Goal: Task Accomplishment & Management: Manage account settings

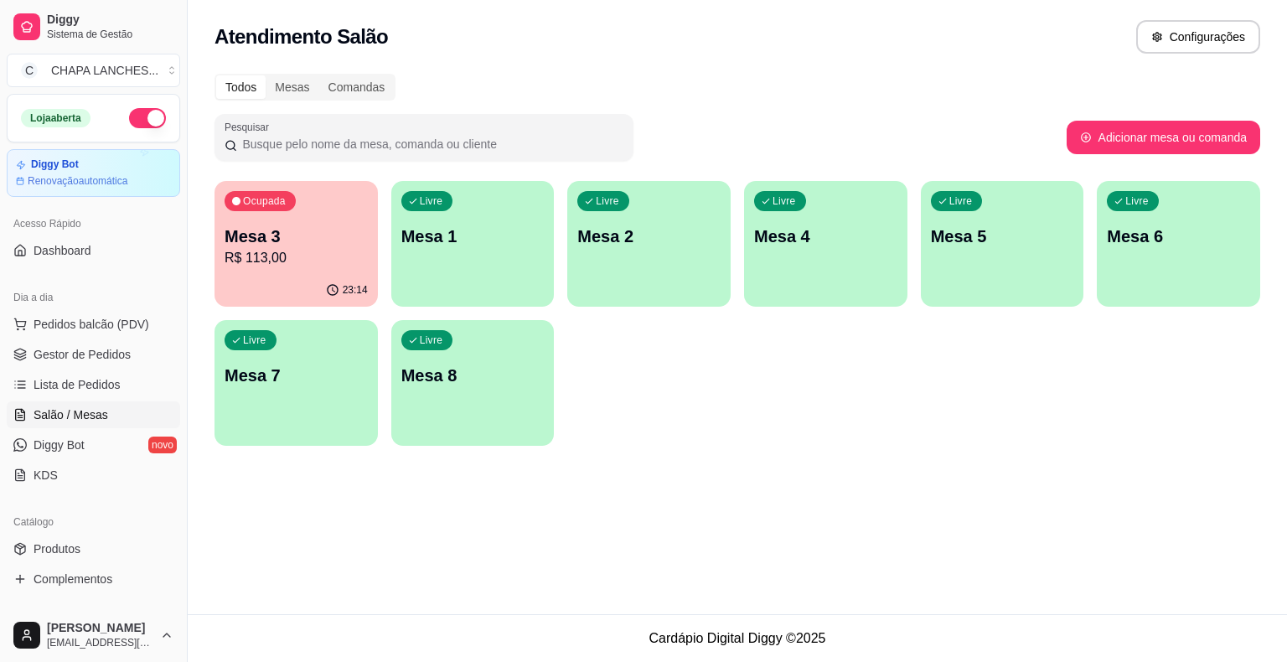
click at [628, 257] on div "Livre Mesa 2" at bounding box center [648, 234] width 163 height 106
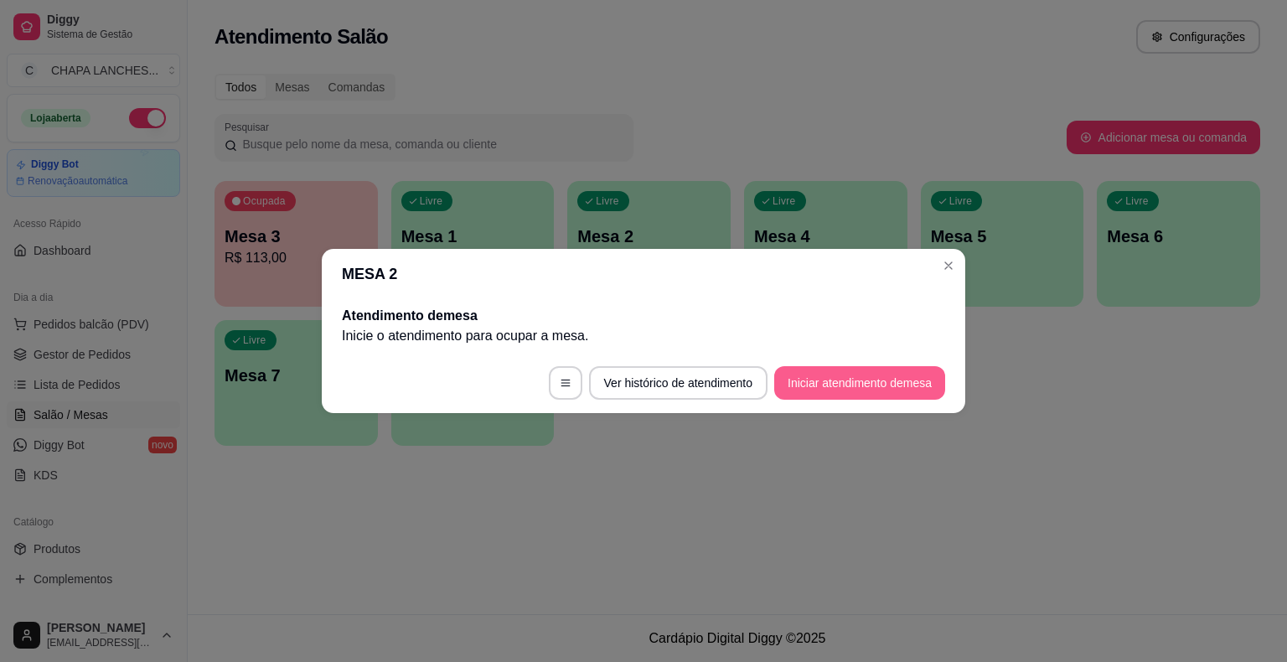
click at [838, 378] on button "Iniciar atendimento de mesa" at bounding box center [859, 383] width 171 height 34
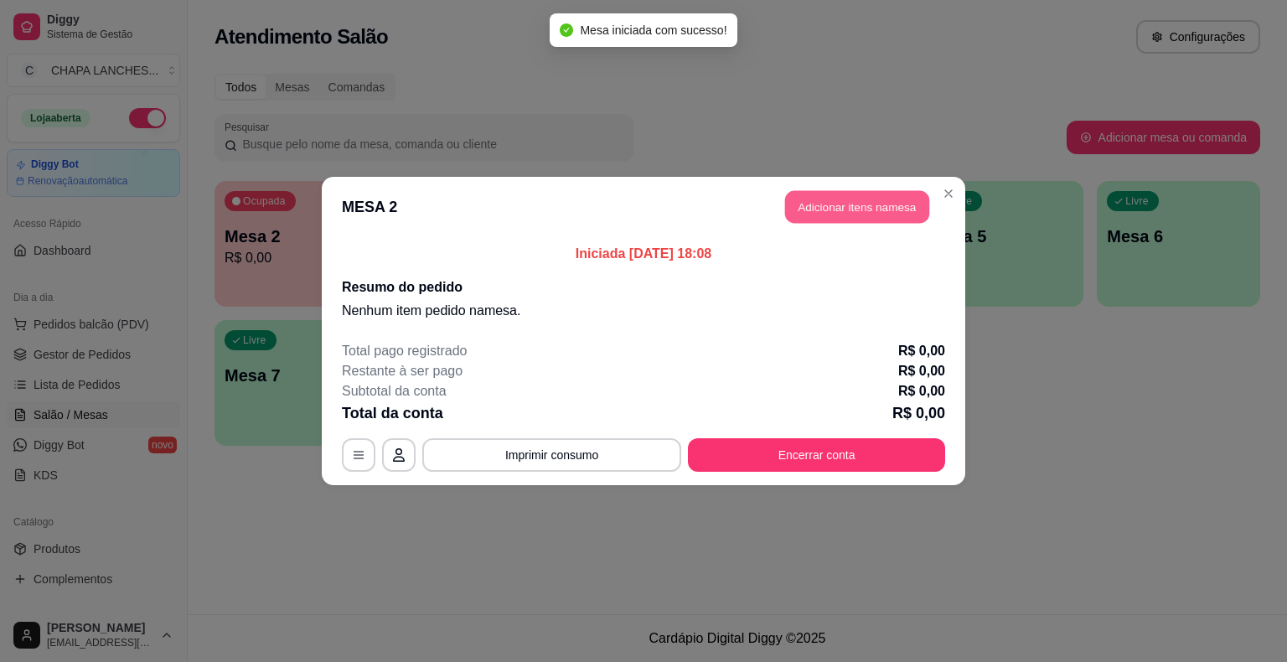
click at [839, 215] on button "Adicionar itens na mesa" at bounding box center [857, 207] width 144 height 33
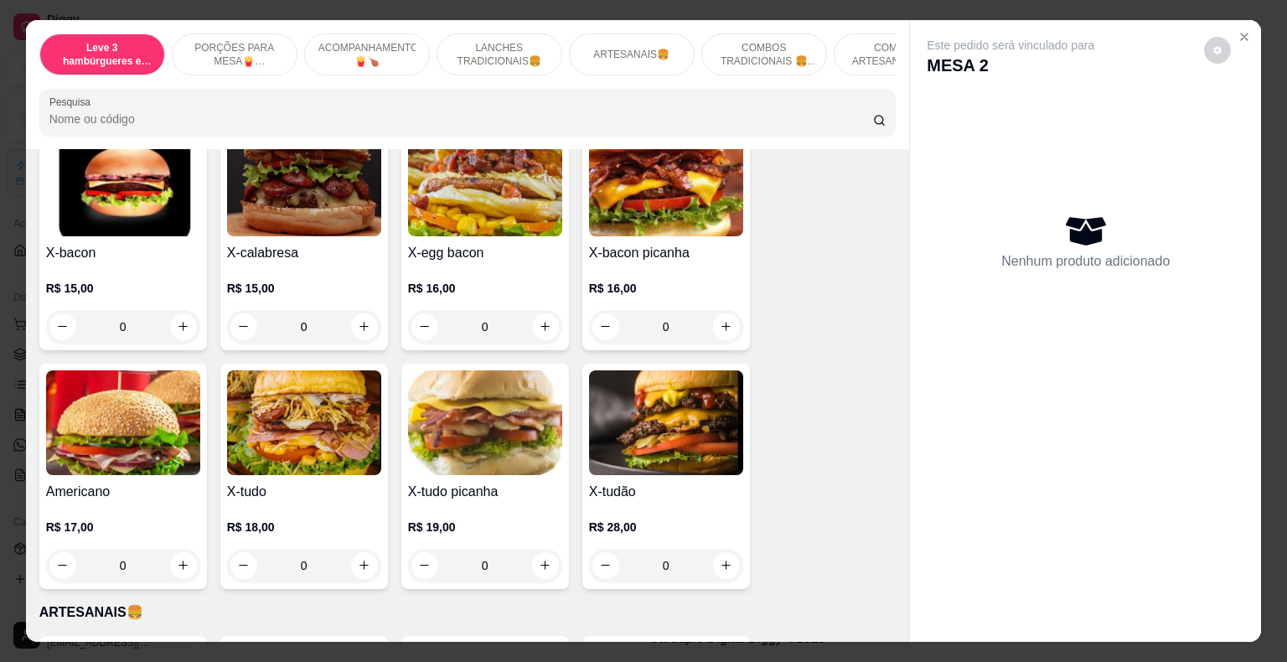
scroll to position [1508, 0]
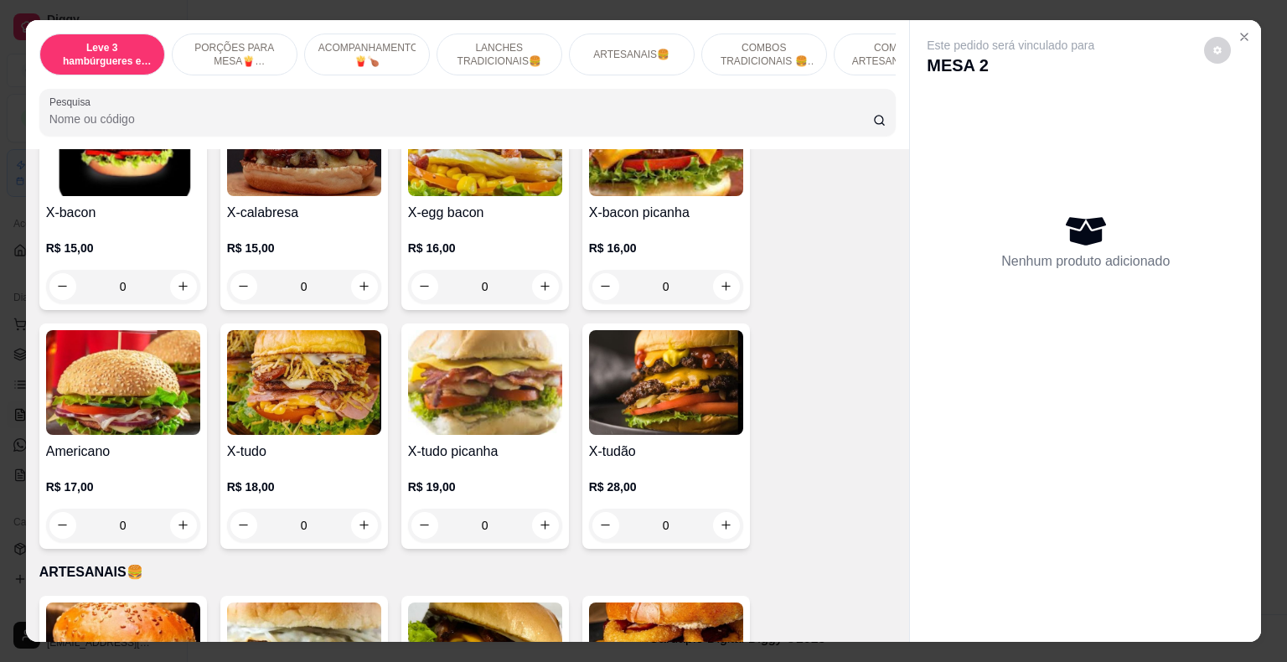
click at [543, 509] on div "0" at bounding box center [485, 526] width 154 height 34
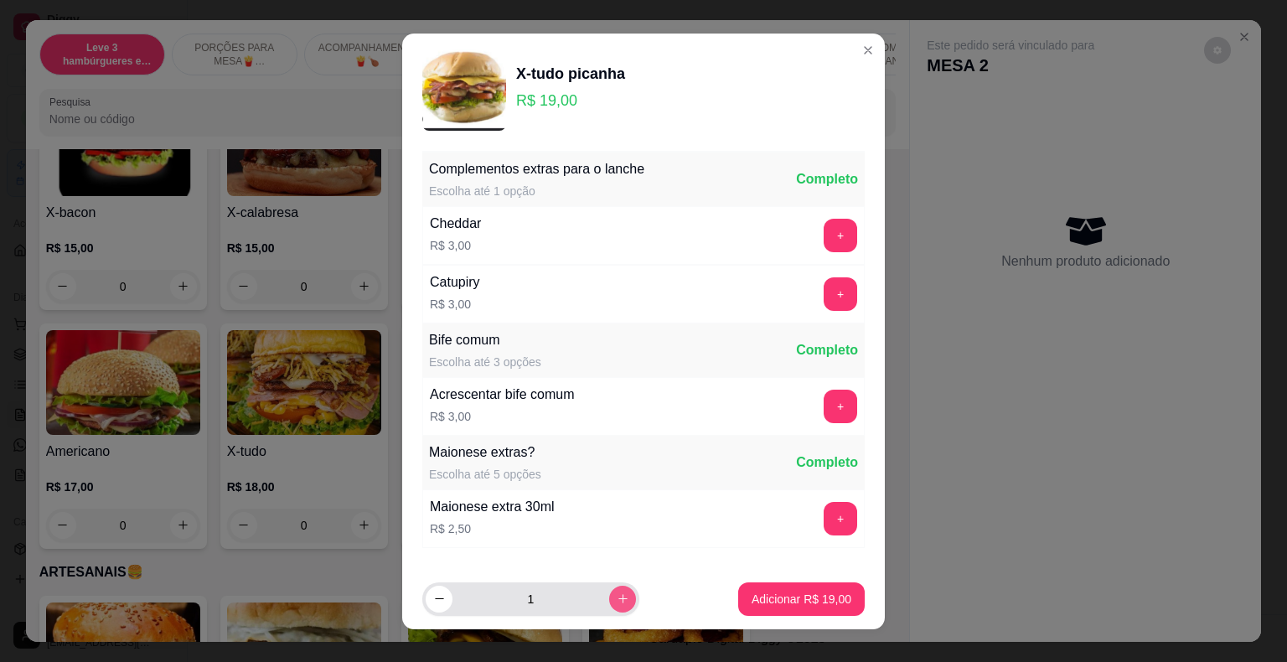
click at [617, 601] on icon "increase-product-quantity" at bounding box center [623, 598] width 13 height 13
type input "3"
click at [766, 596] on p "Adicionar R$ 57,00" at bounding box center [801, 599] width 100 height 17
type input "3"
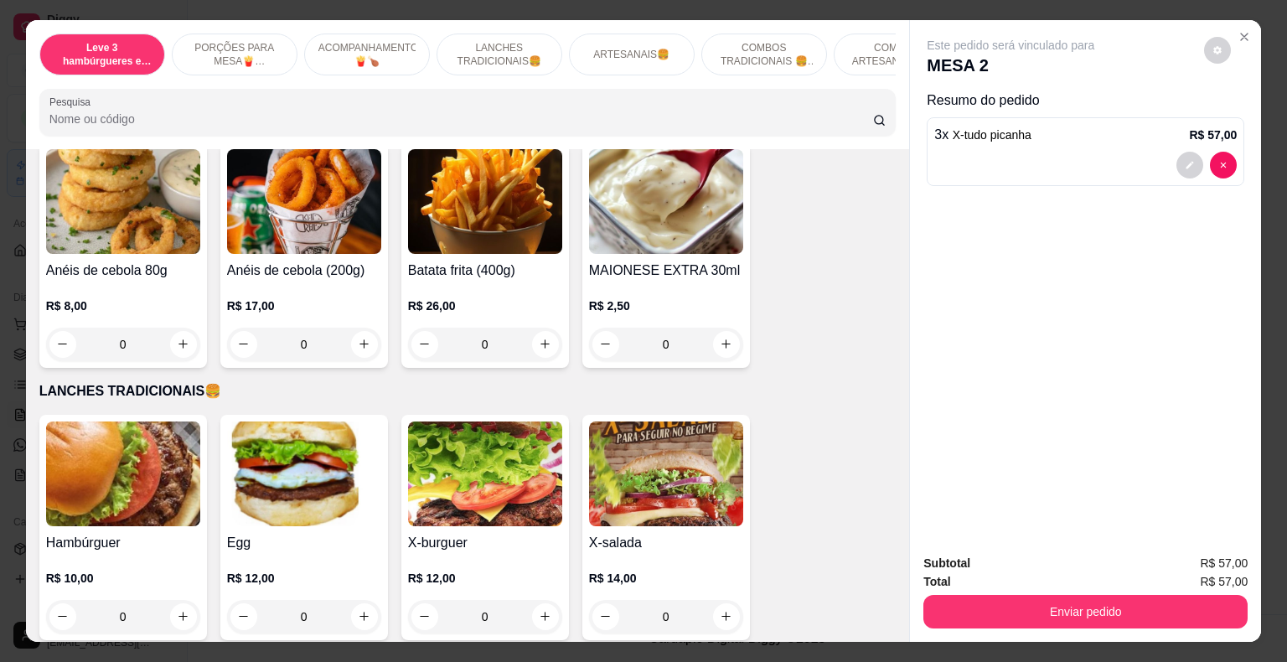
scroll to position [670, 0]
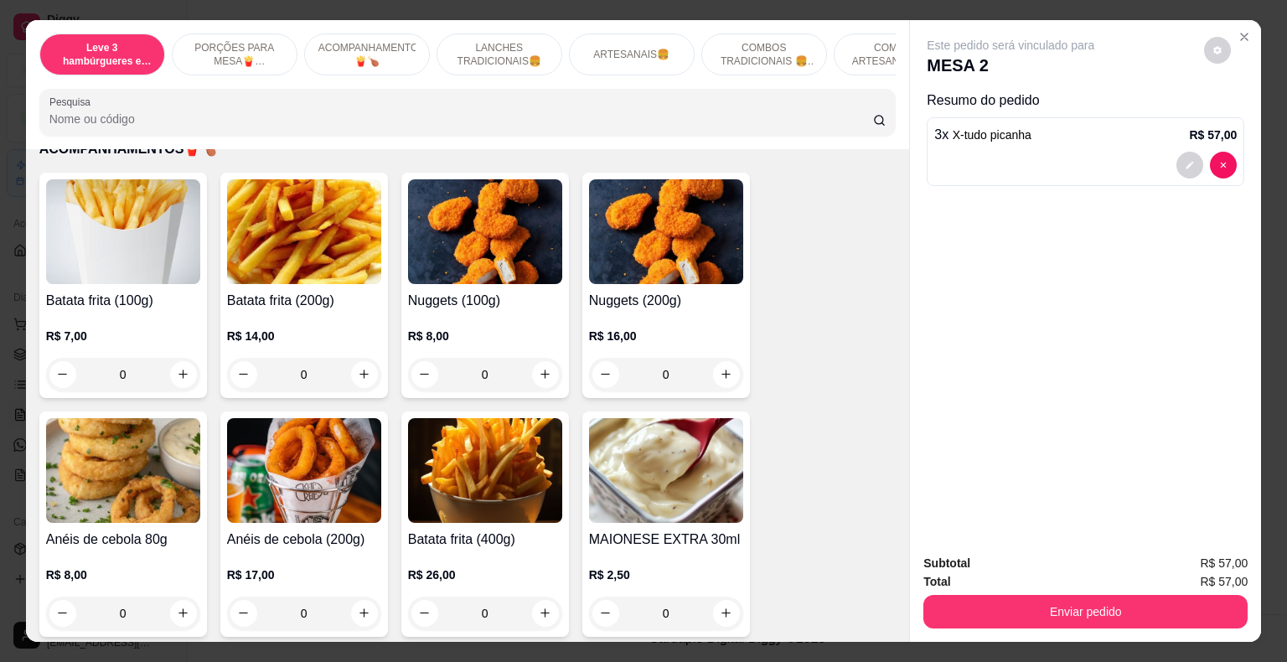
click at [361, 358] on div "0" at bounding box center [304, 375] width 154 height 34
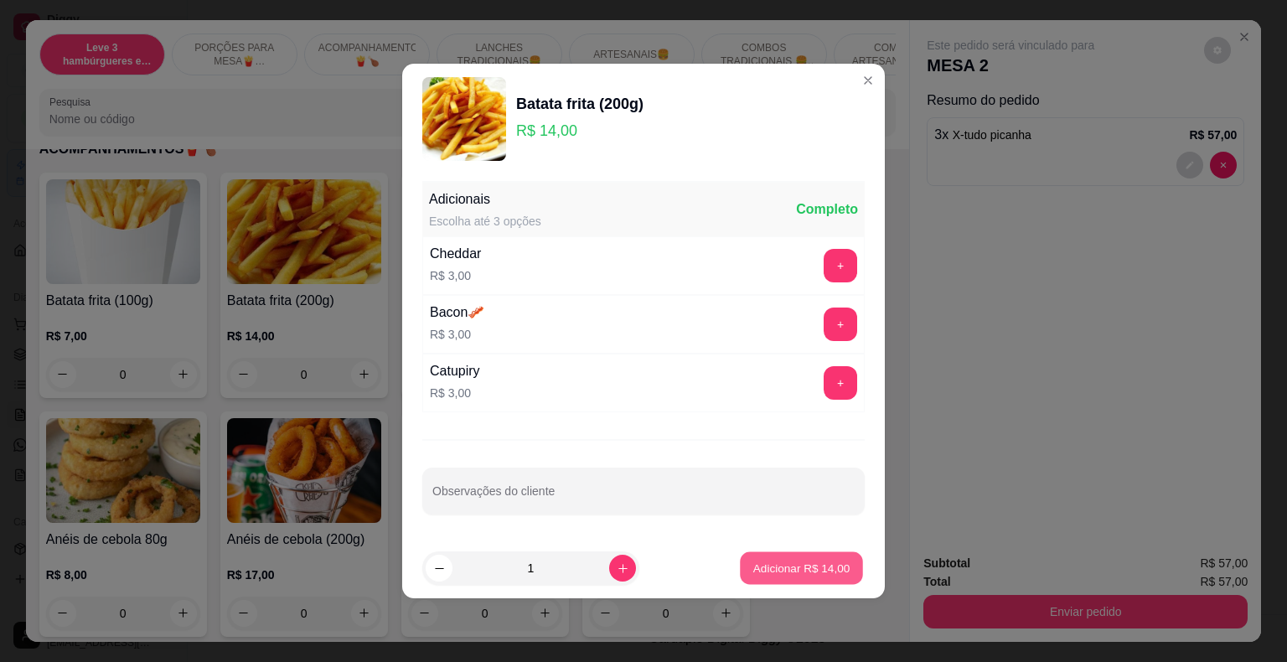
click at [813, 571] on p "Adicionar R$ 14,00" at bounding box center [801, 568] width 97 height 16
type input "1"
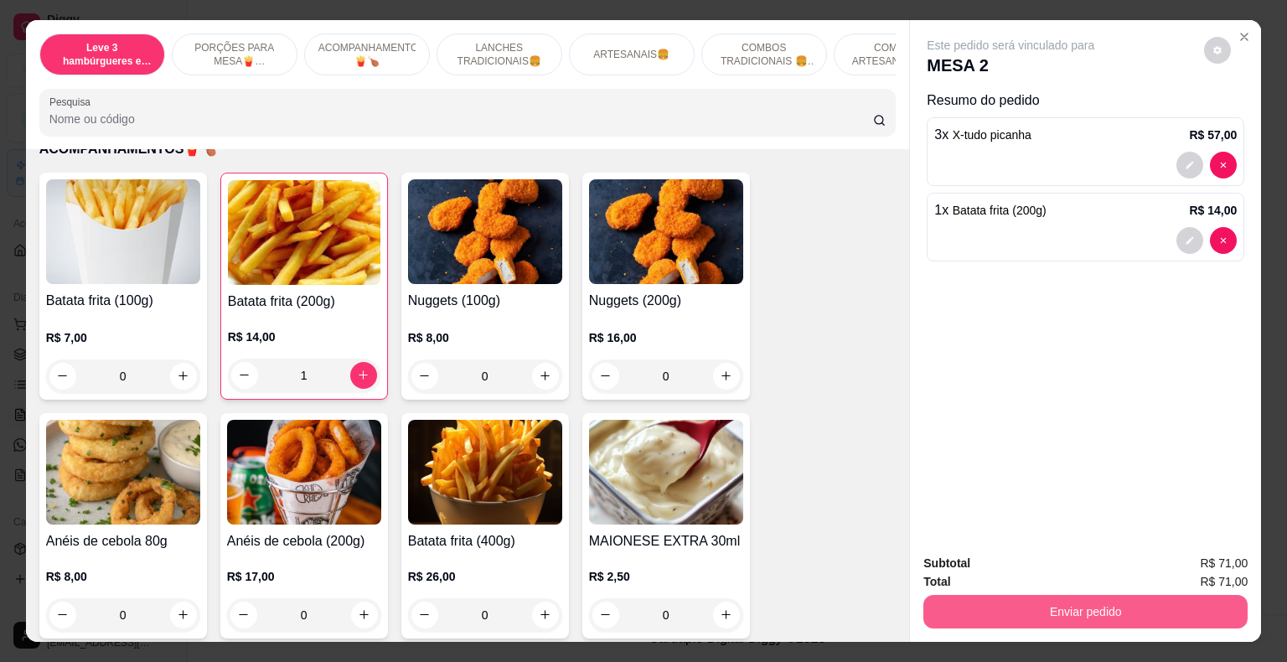
click at [968, 605] on button "Enviar pedido" at bounding box center [1085, 612] width 324 height 34
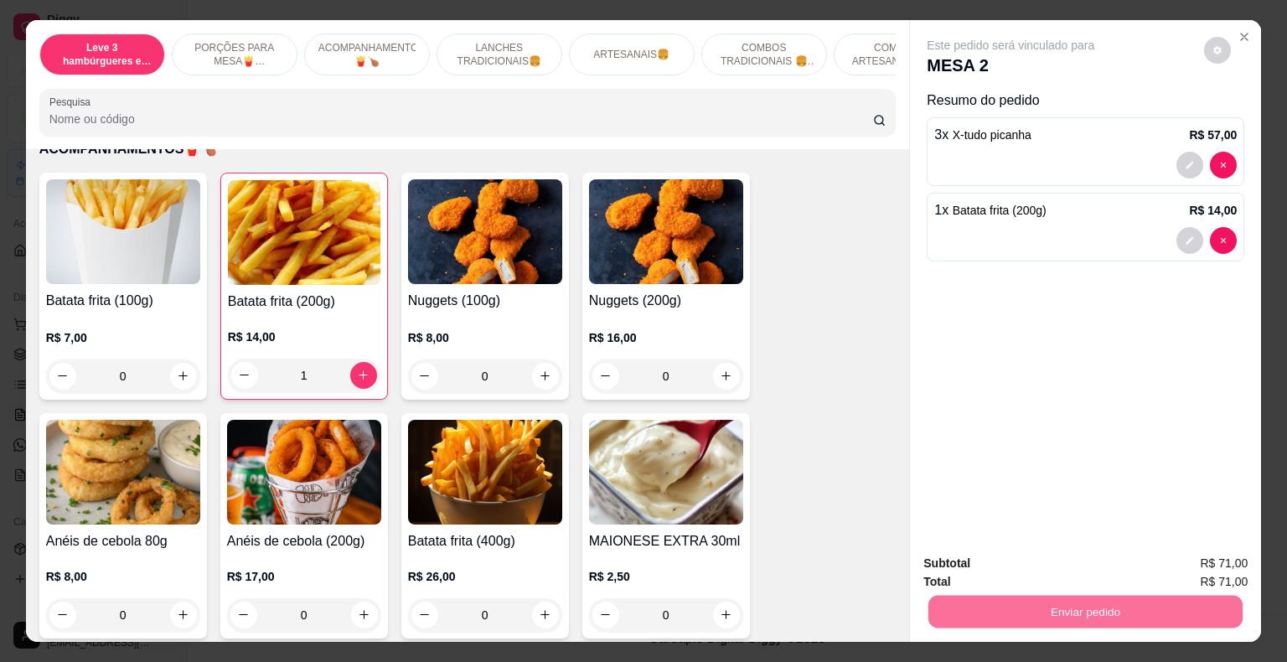
click at [978, 559] on button "Não registrar e enviar pedido" at bounding box center [1029, 565] width 174 height 32
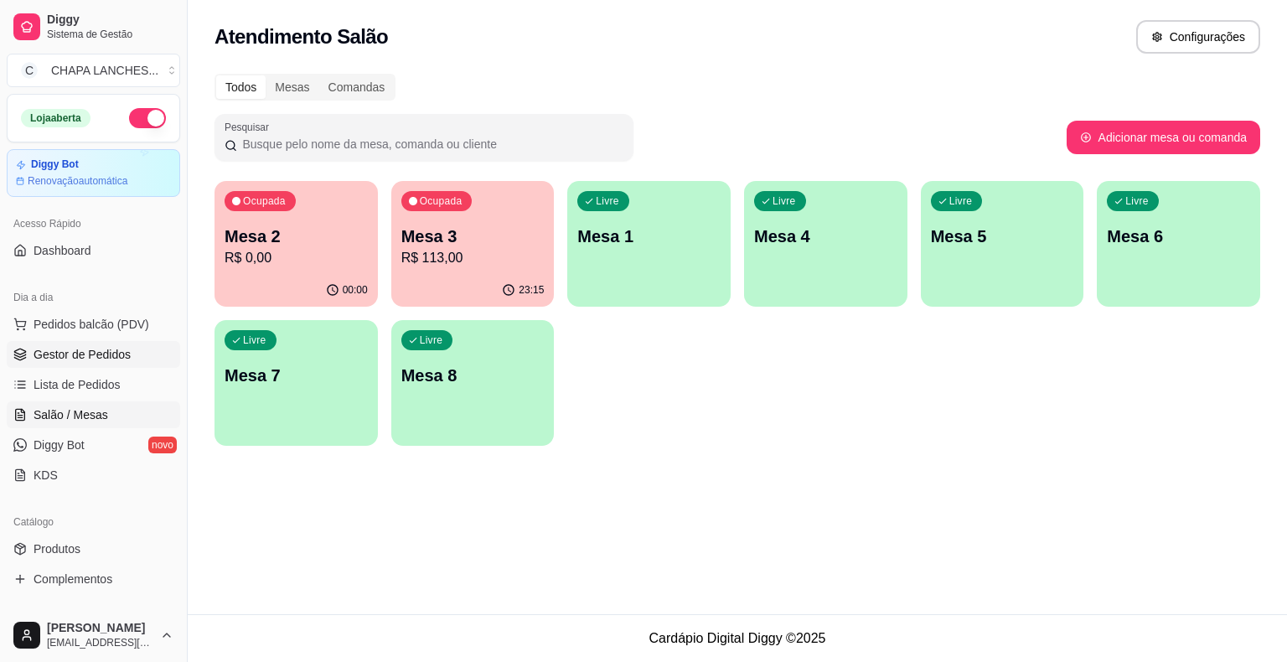
click at [90, 357] on span "Gestor de Pedidos" at bounding box center [82, 354] width 97 height 17
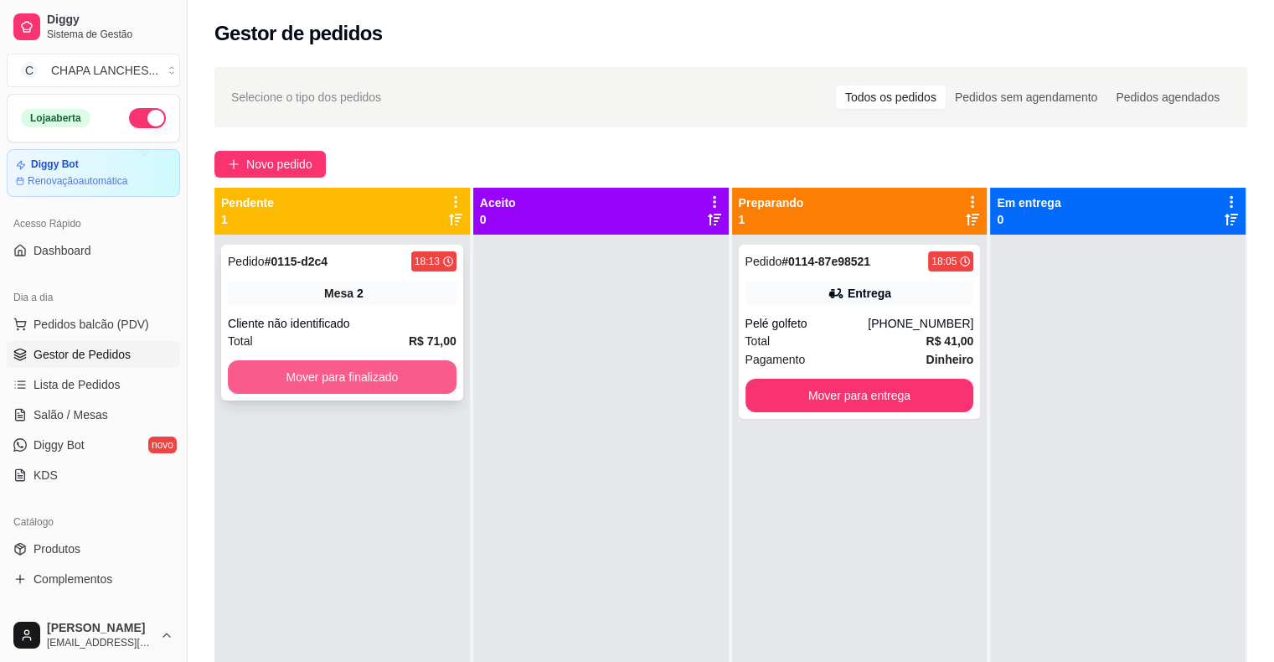
click at [348, 377] on button "Mover para finalizado" at bounding box center [342, 377] width 229 height 34
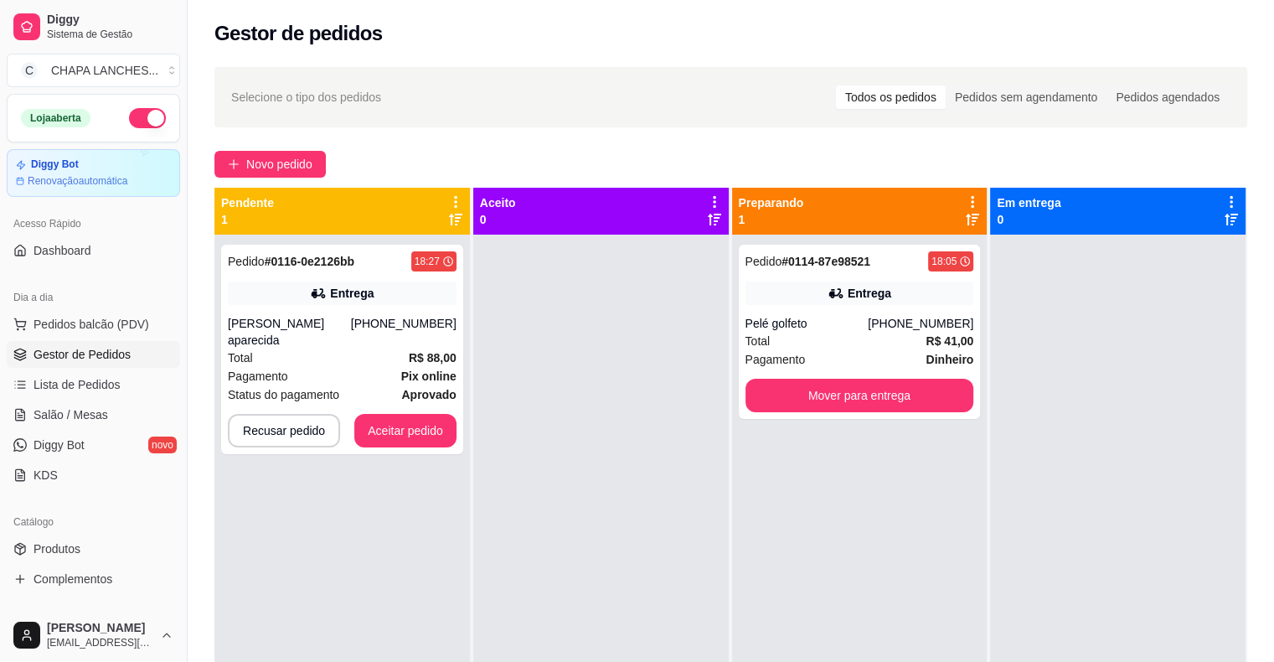
click at [328, 385] on span "Status do pagamento" at bounding box center [283, 394] width 111 height 18
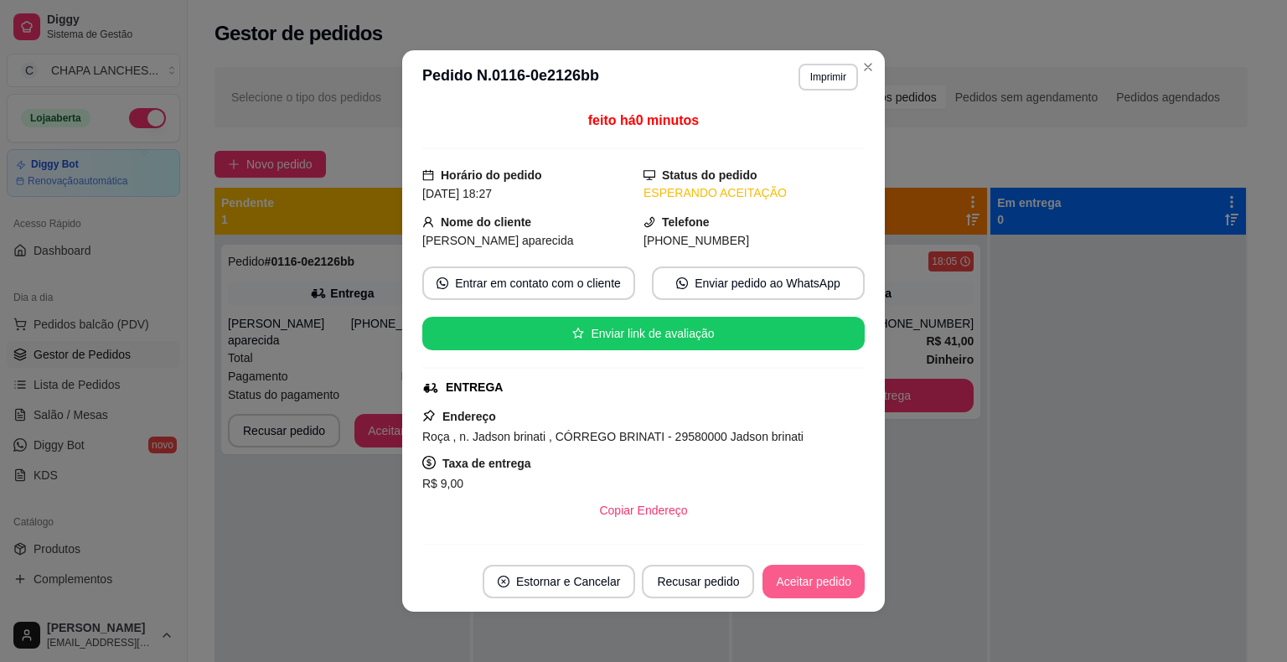
click at [818, 585] on button "Aceitar pedido" at bounding box center [813, 582] width 102 height 34
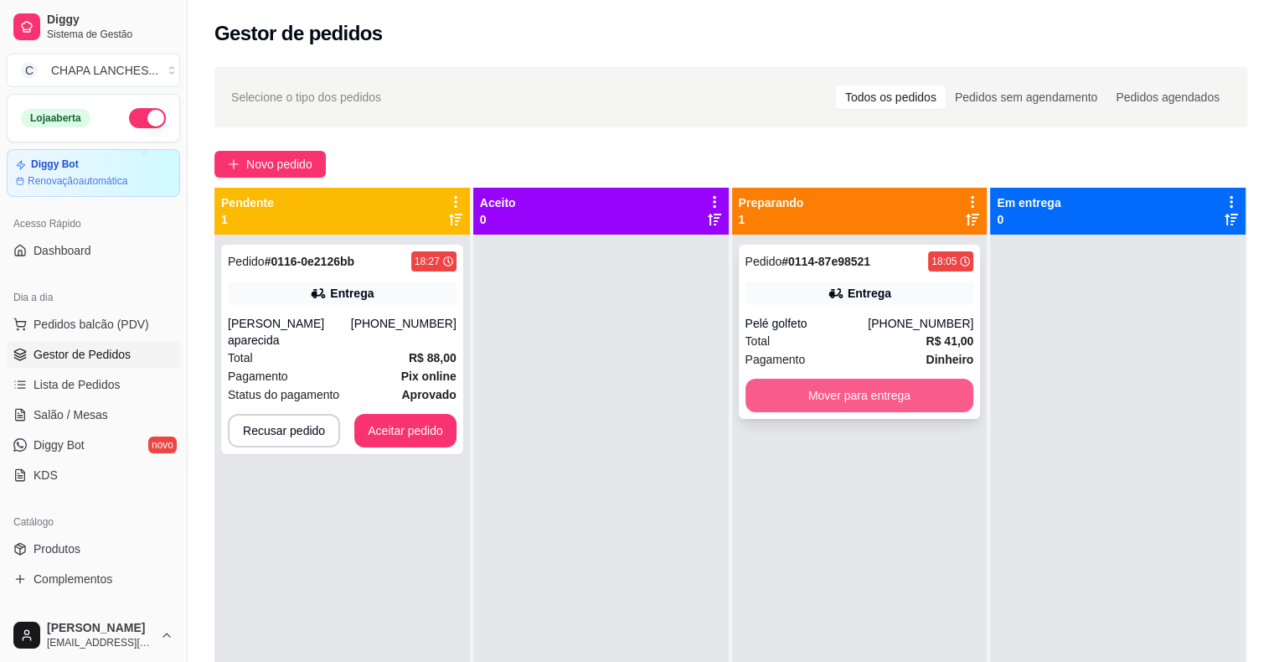
click at [869, 394] on button "Mover para entrega" at bounding box center [860, 396] width 229 height 34
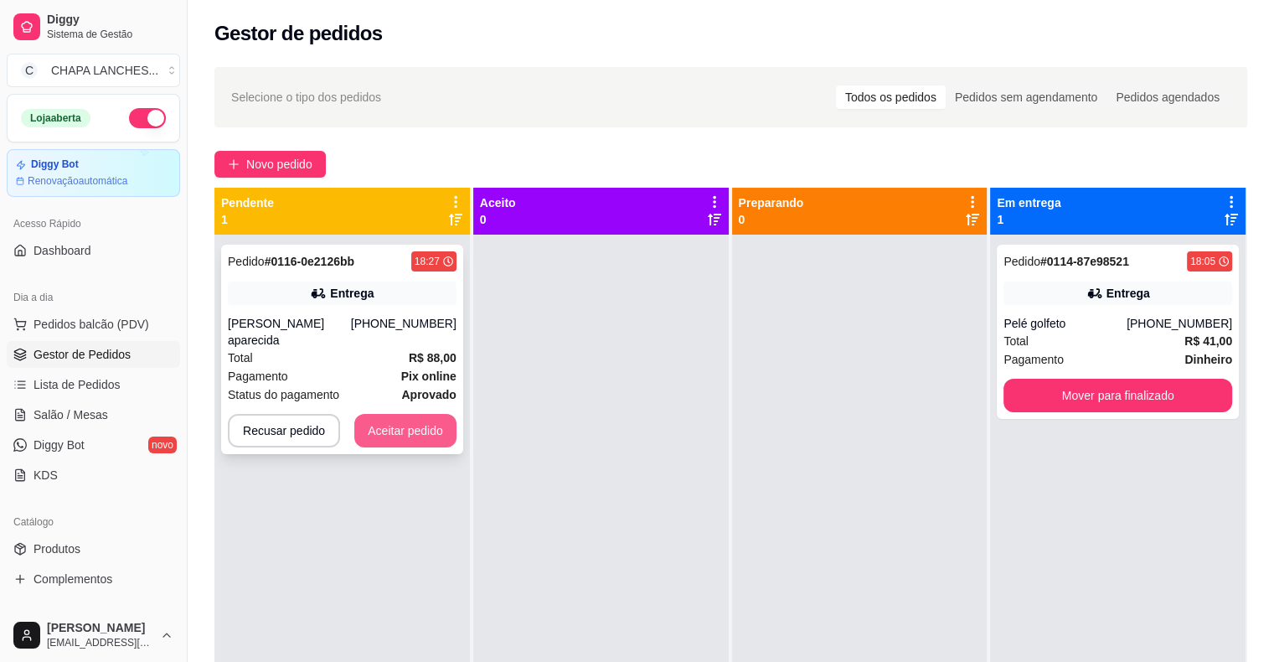
click at [418, 419] on button "Aceitar pedido" at bounding box center [405, 431] width 102 height 34
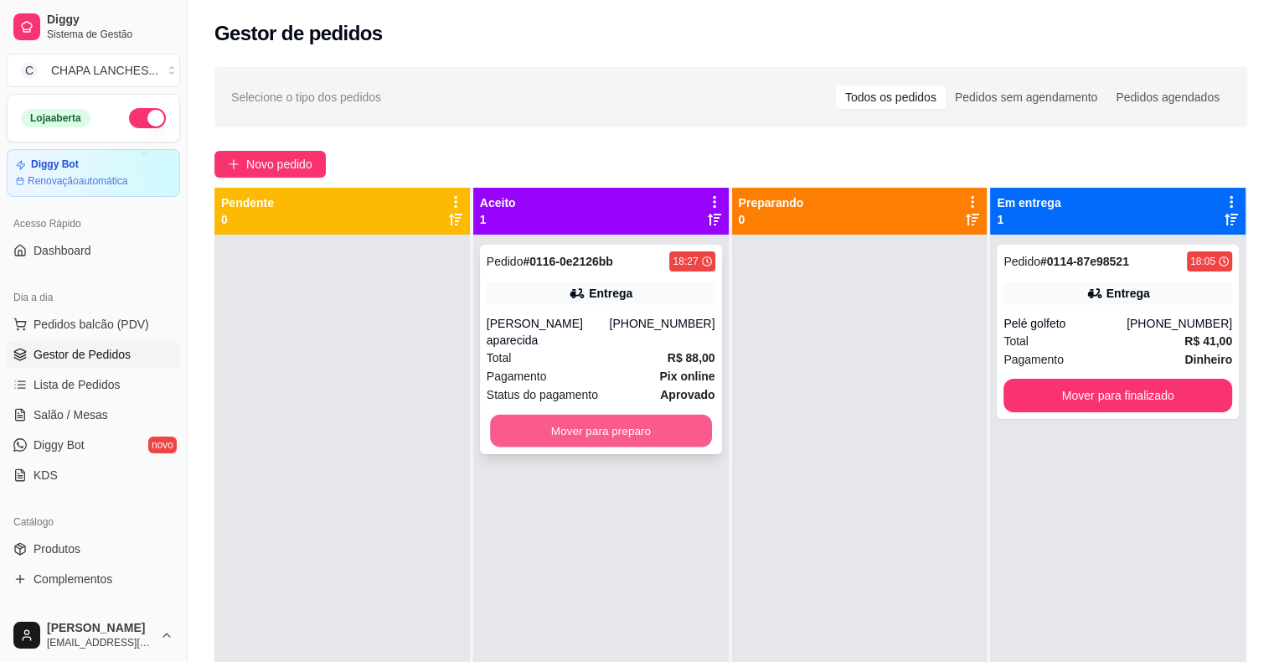
click at [647, 424] on button "Mover para preparo" at bounding box center [601, 431] width 222 height 33
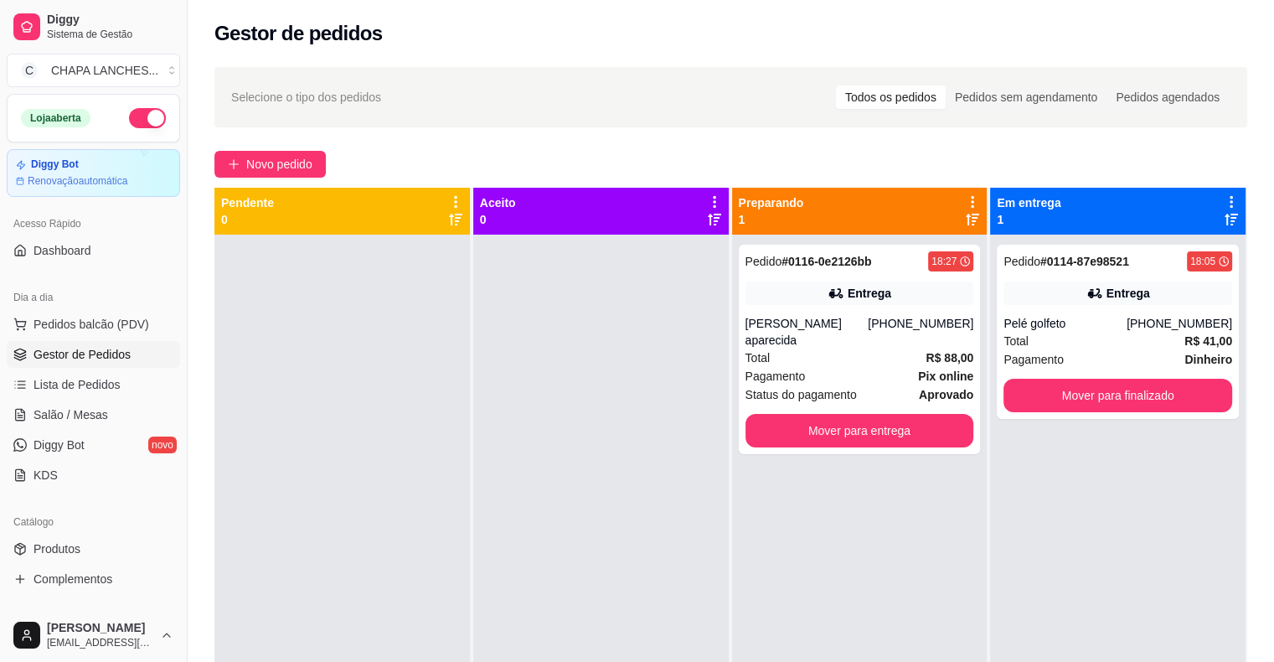
click at [292, 632] on div at bounding box center [342, 566] width 256 height 662
click at [1113, 397] on button "Mover para finalizado" at bounding box center [1118, 395] width 222 height 33
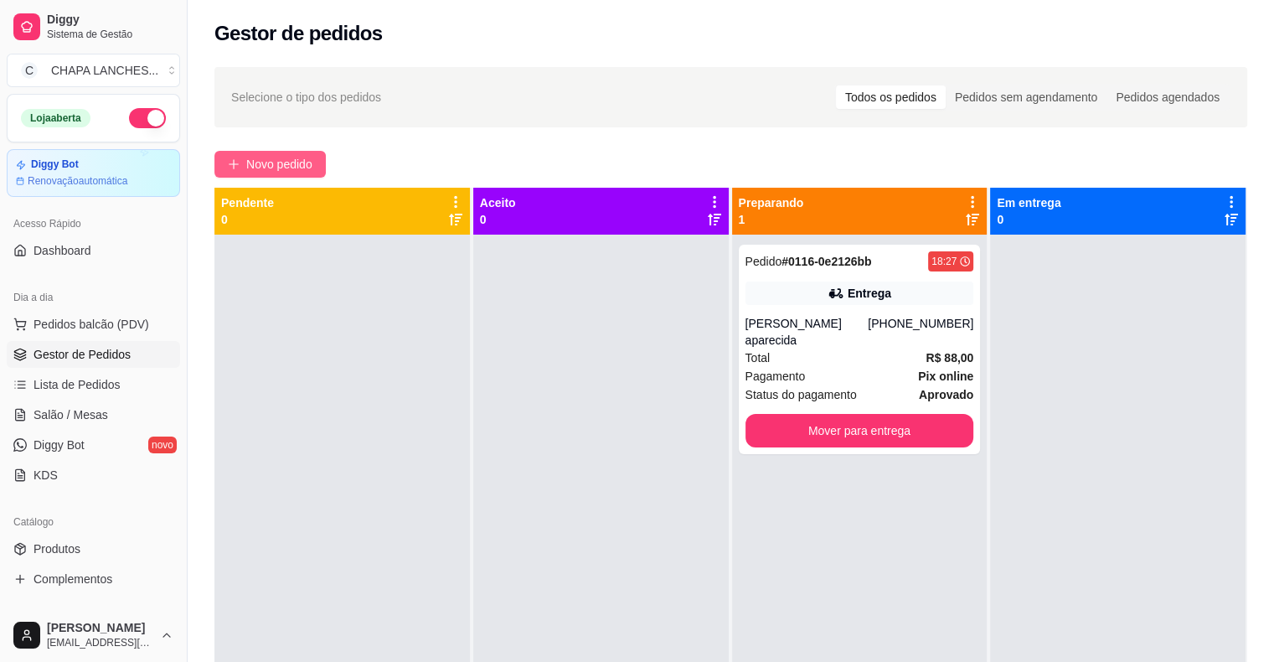
click at [274, 165] on span "Novo pedido" at bounding box center [279, 164] width 66 height 18
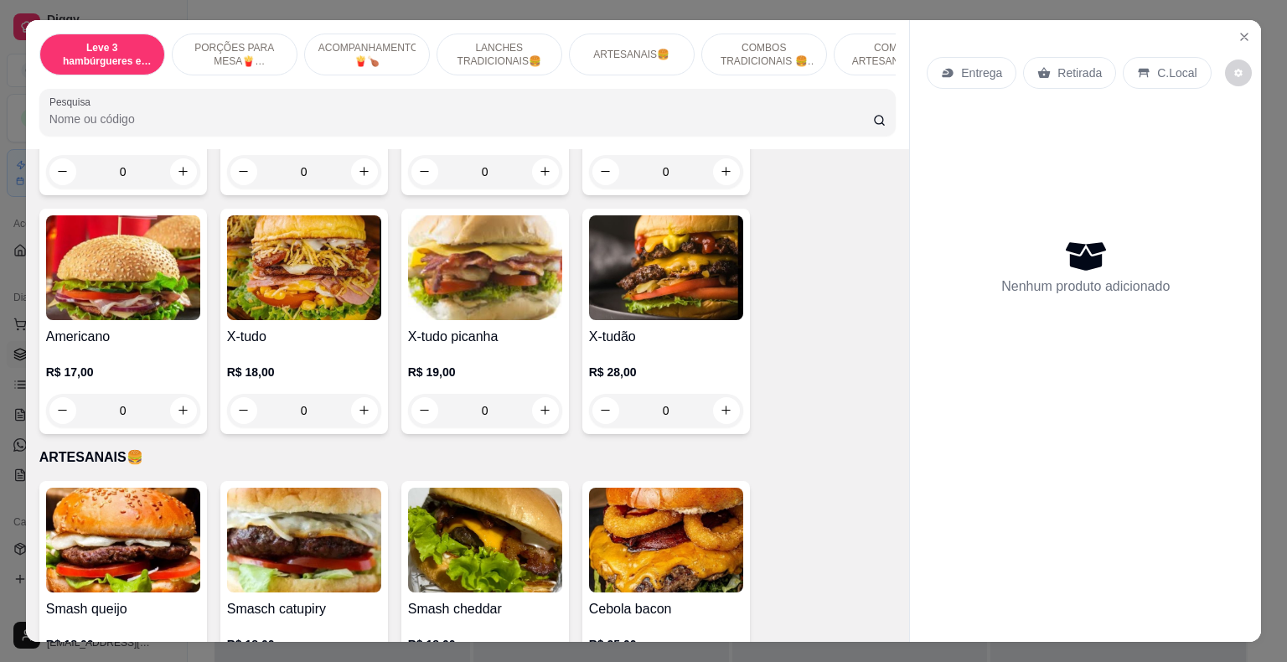
scroll to position [1675, 0]
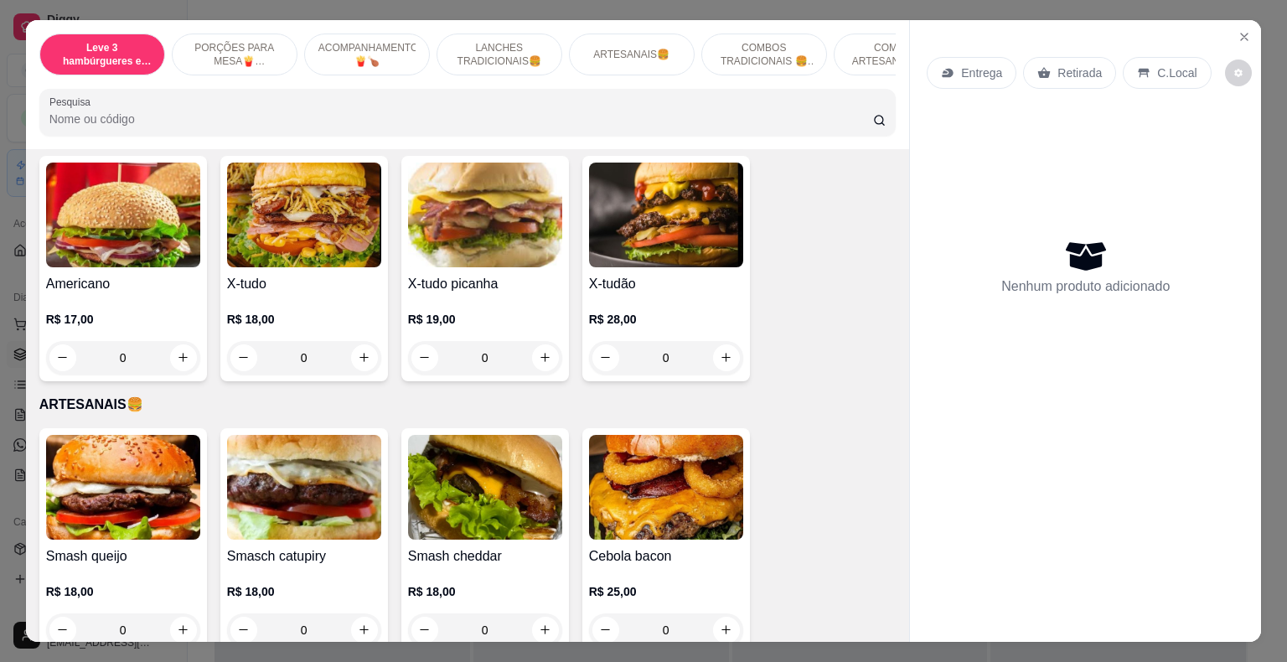
click at [534, 343] on div "0" at bounding box center [485, 358] width 154 height 34
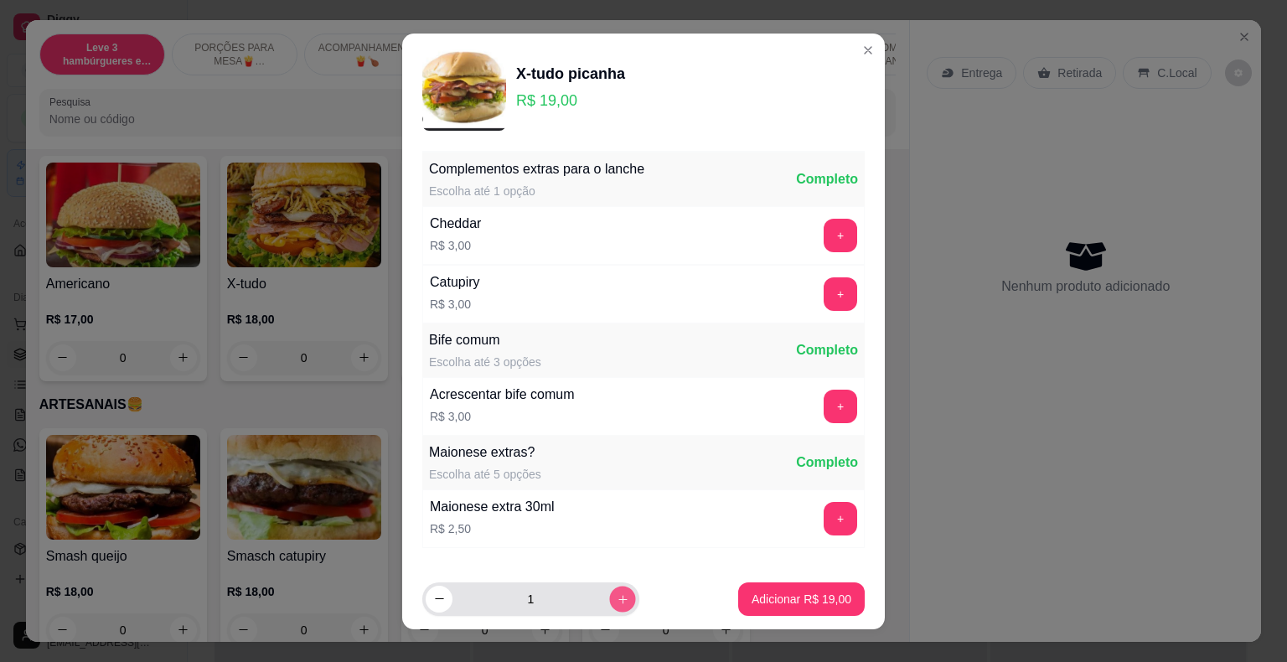
click at [617, 599] on icon "increase-product-quantity" at bounding box center [623, 598] width 13 height 13
type input "2"
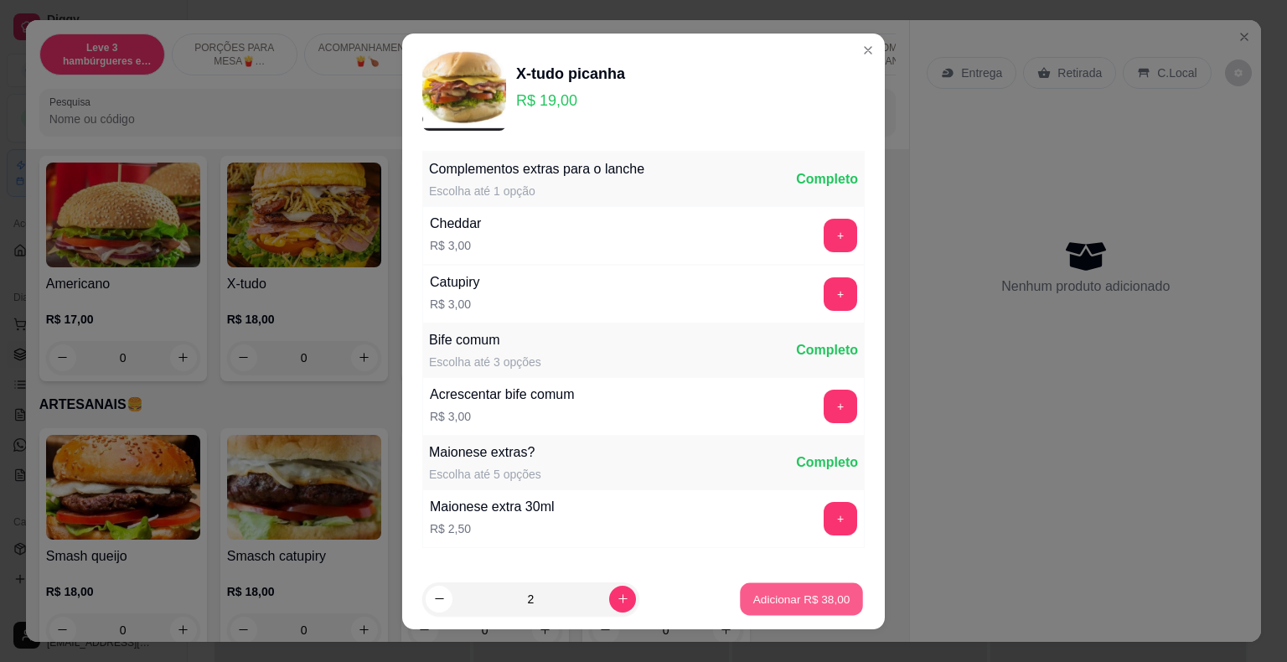
click at [781, 603] on p "Adicionar R$ 38,00" at bounding box center [801, 599] width 97 height 16
type input "2"
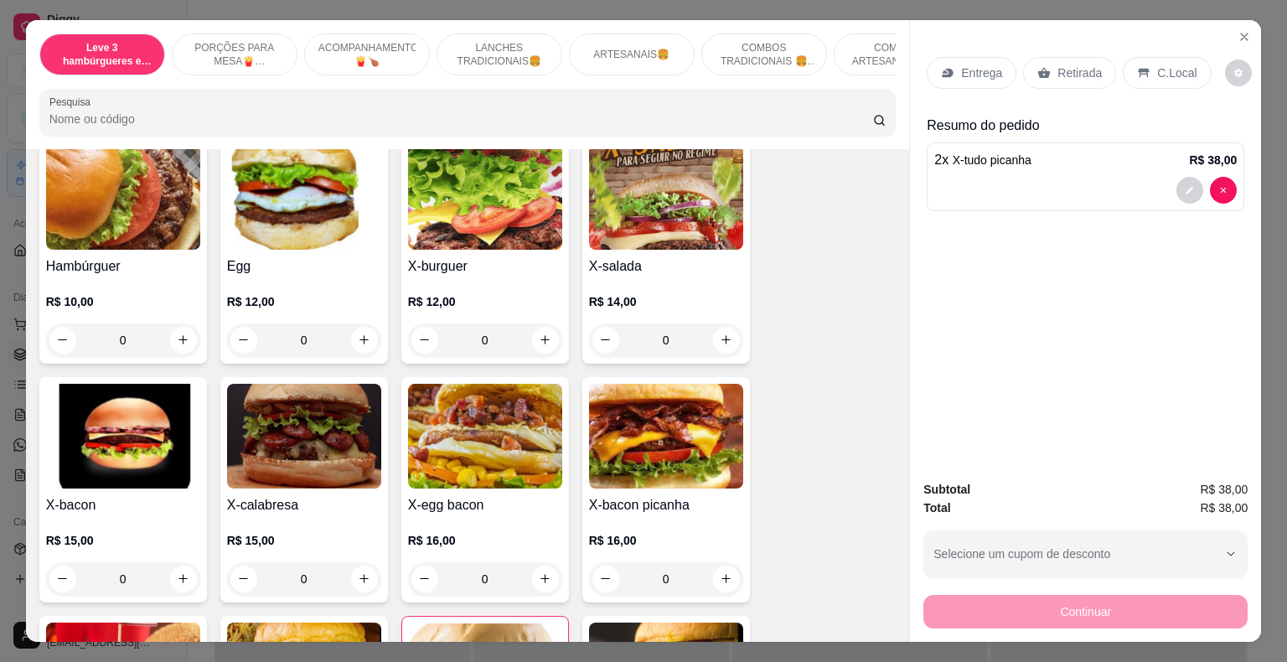
scroll to position [1089, 0]
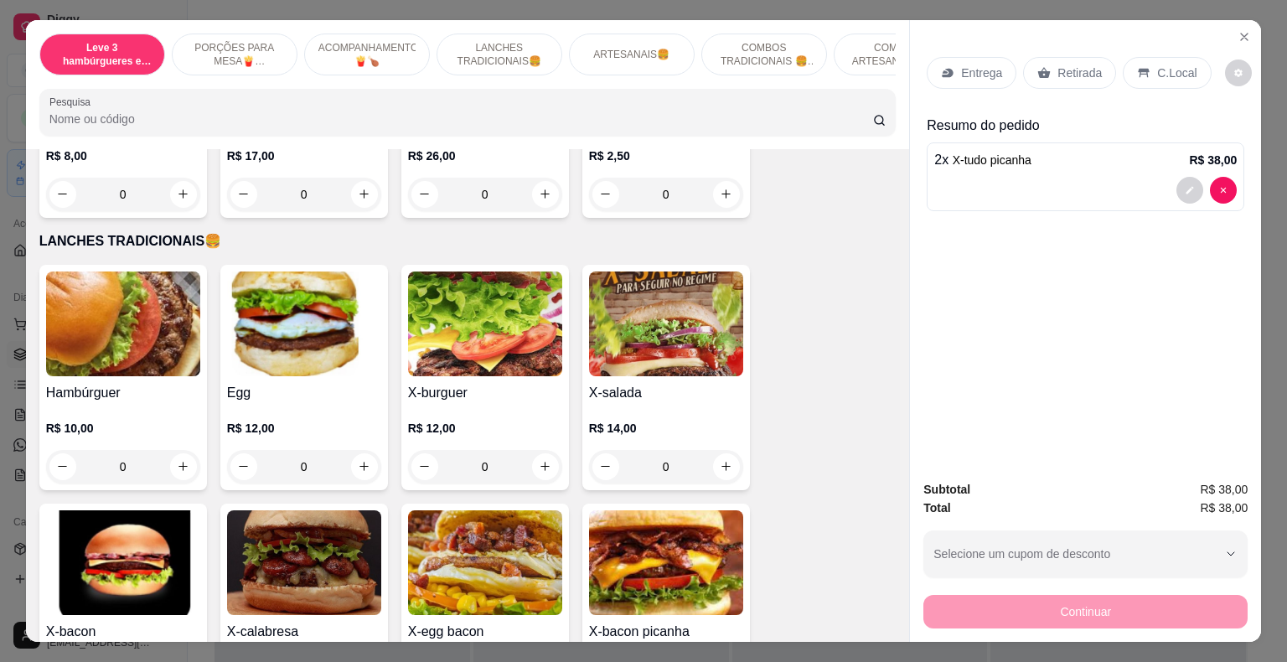
click at [177, 450] on div "0" at bounding box center [123, 467] width 154 height 34
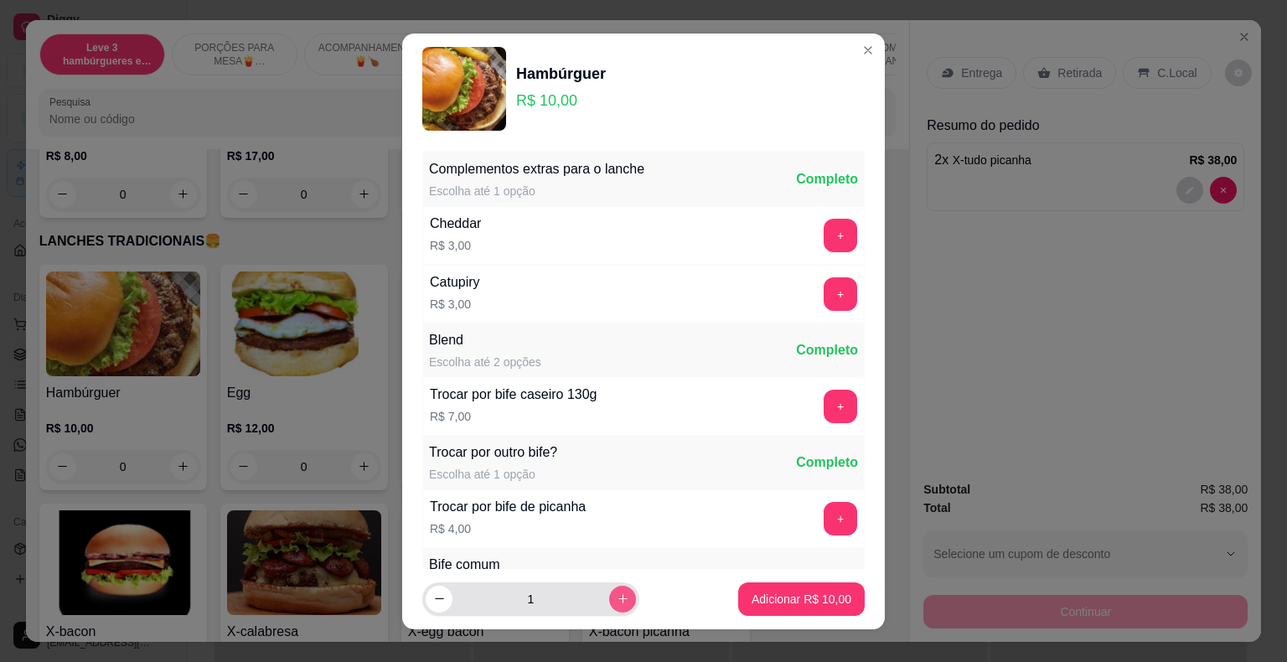
click at [617, 596] on icon "increase-product-quantity" at bounding box center [623, 598] width 13 height 13
type input "2"
click at [753, 597] on p "Adicionar R$ 20,00" at bounding box center [801, 599] width 97 height 16
type input "2"
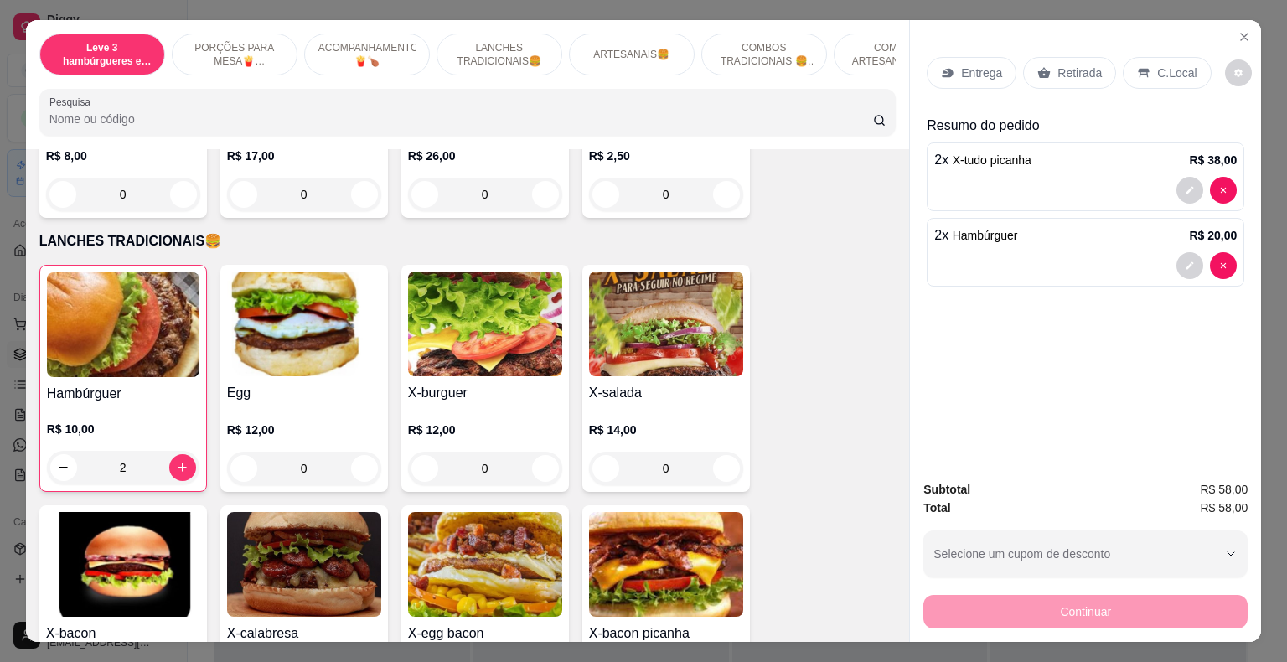
click at [962, 65] on p "Entrega" at bounding box center [981, 73] width 41 height 17
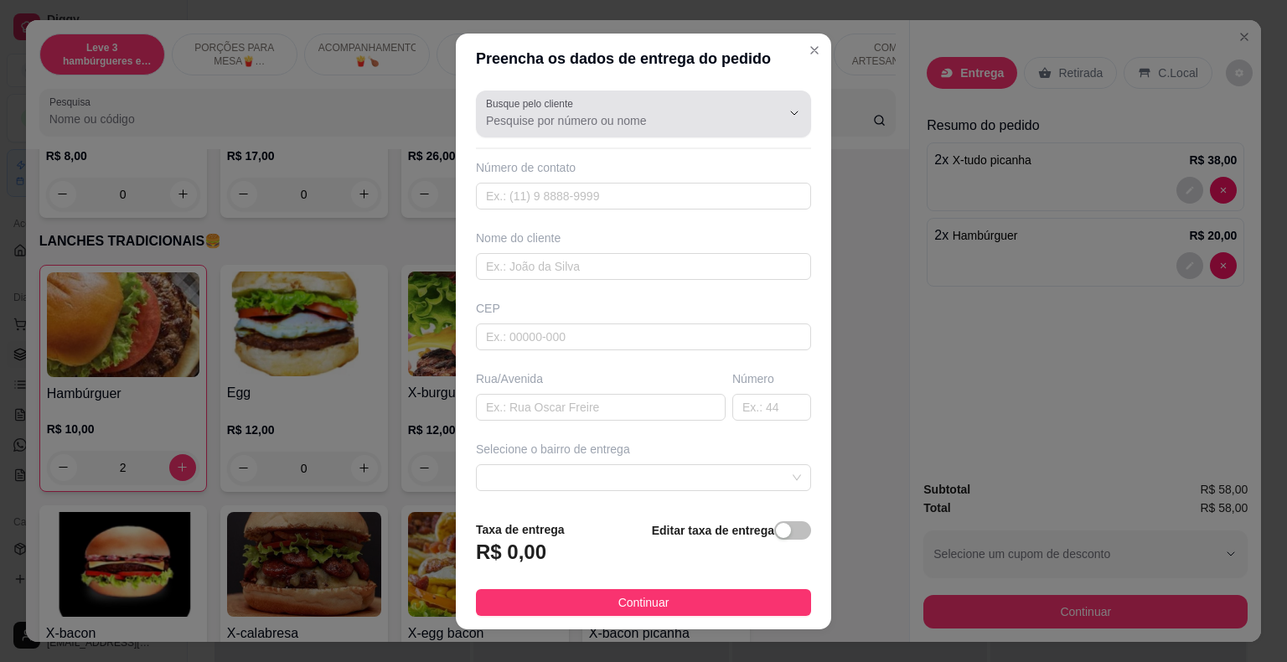
click at [668, 92] on div "Busque pelo cliente" at bounding box center [643, 113] width 335 height 47
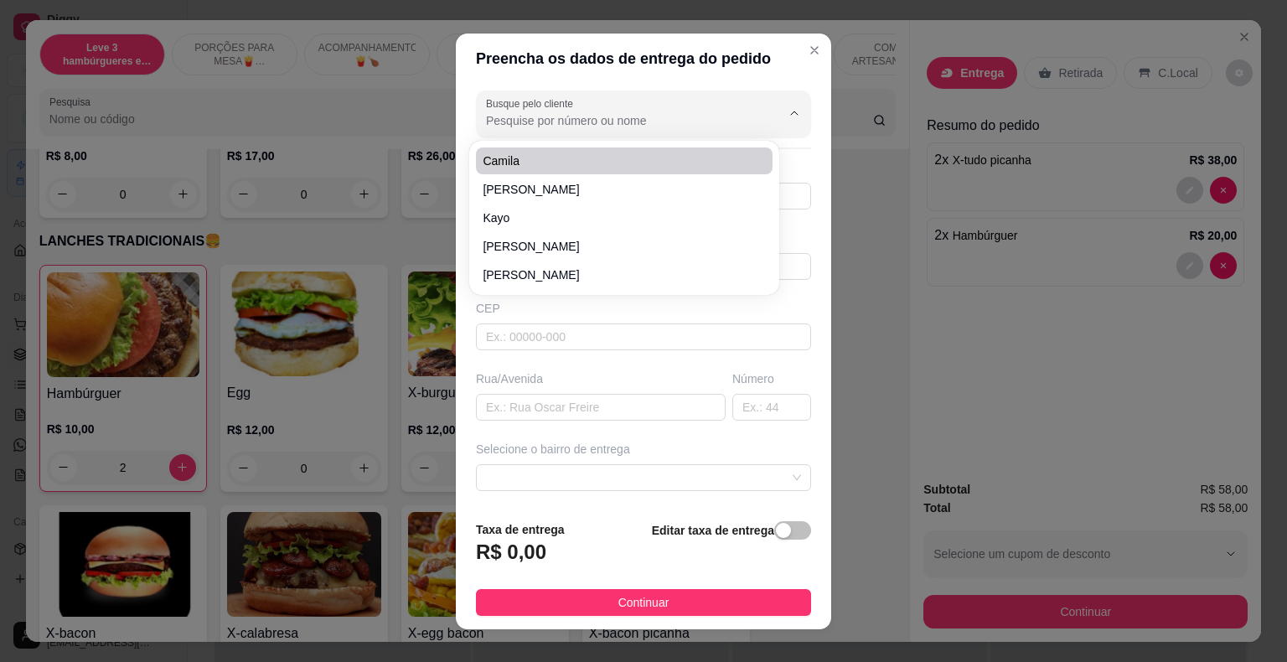
click at [560, 116] on input "Busque pelo cliente" at bounding box center [620, 120] width 268 height 17
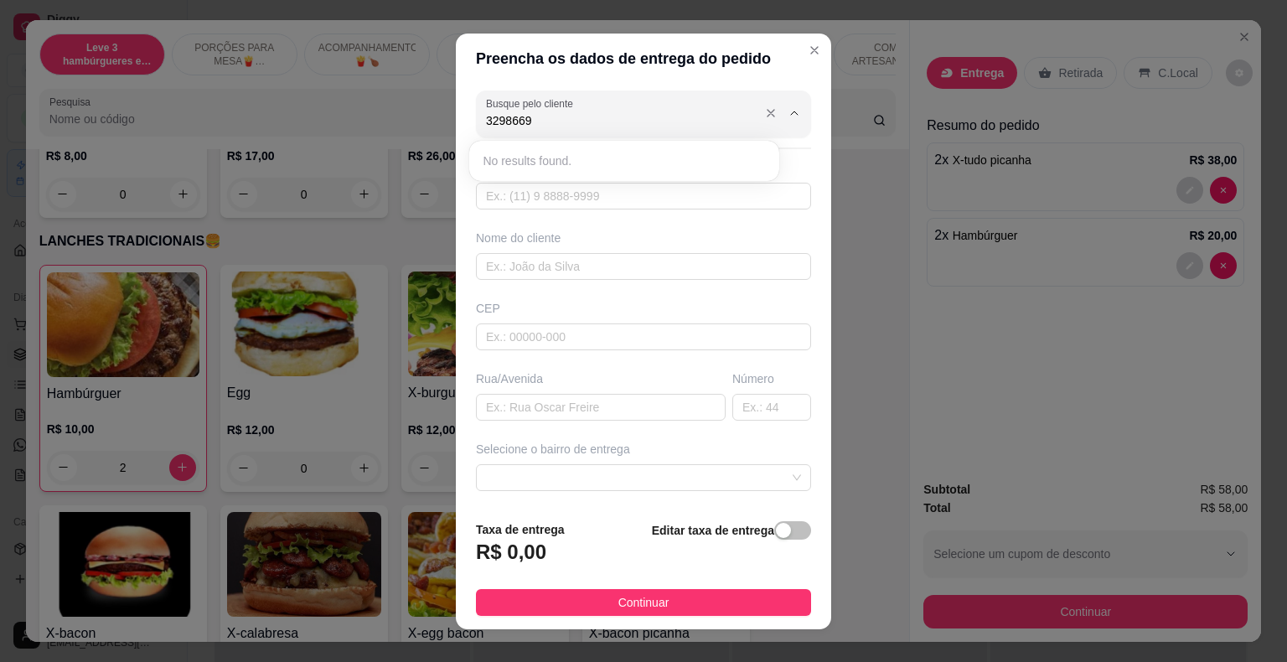
type input "32986697"
click at [973, 326] on div "Preencha os dados de entrega do pedido Busque pelo cliente 32986697 Número de c…" at bounding box center [643, 331] width 1287 height 662
click at [515, 122] on input "Busque pelo cliente" at bounding box center [620, 120] width 268 height 17
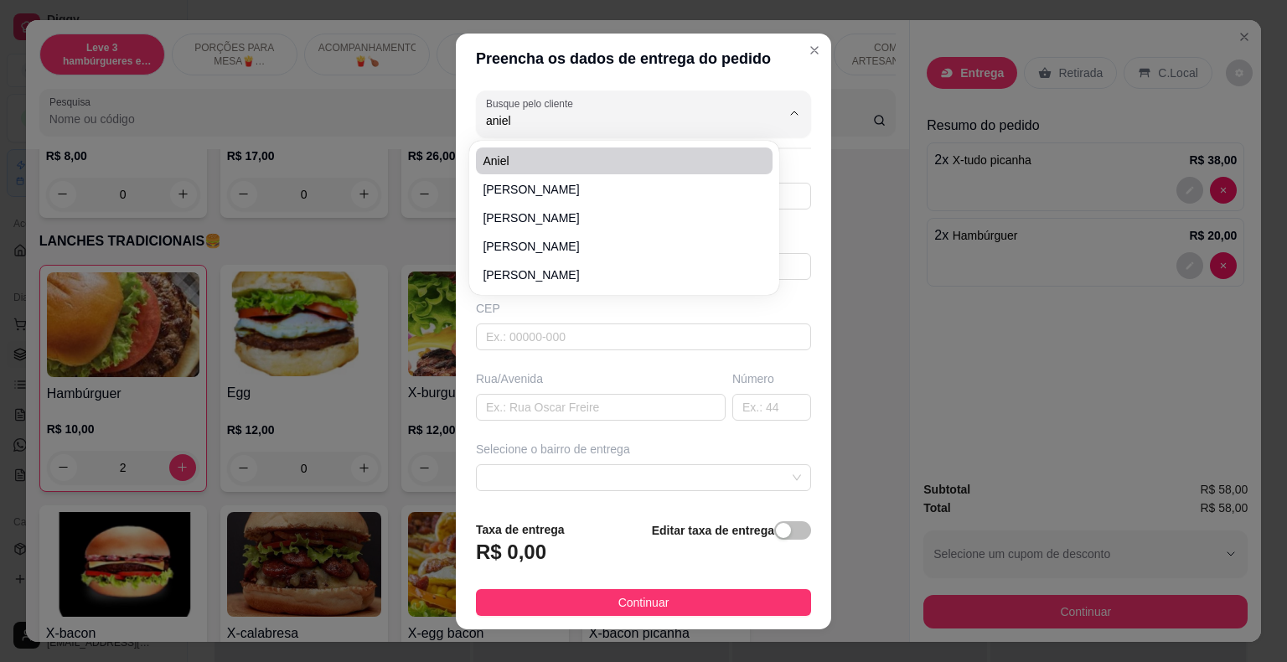
click at [512, 150] on li "Aniel" at bounding box center [624, 160] width 297 height 27
type input "Aniel"
type input "32998669778"
type input "Aniel"
type input "MG"
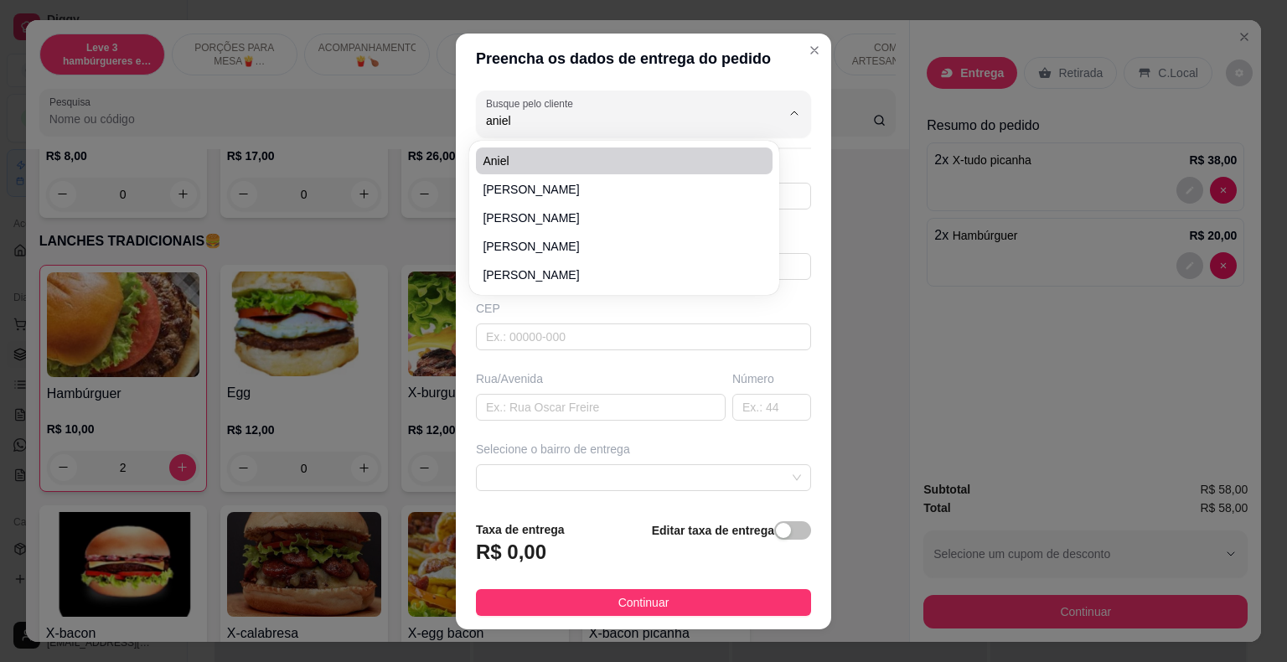
type input "sitio [PERSON_NAME]"
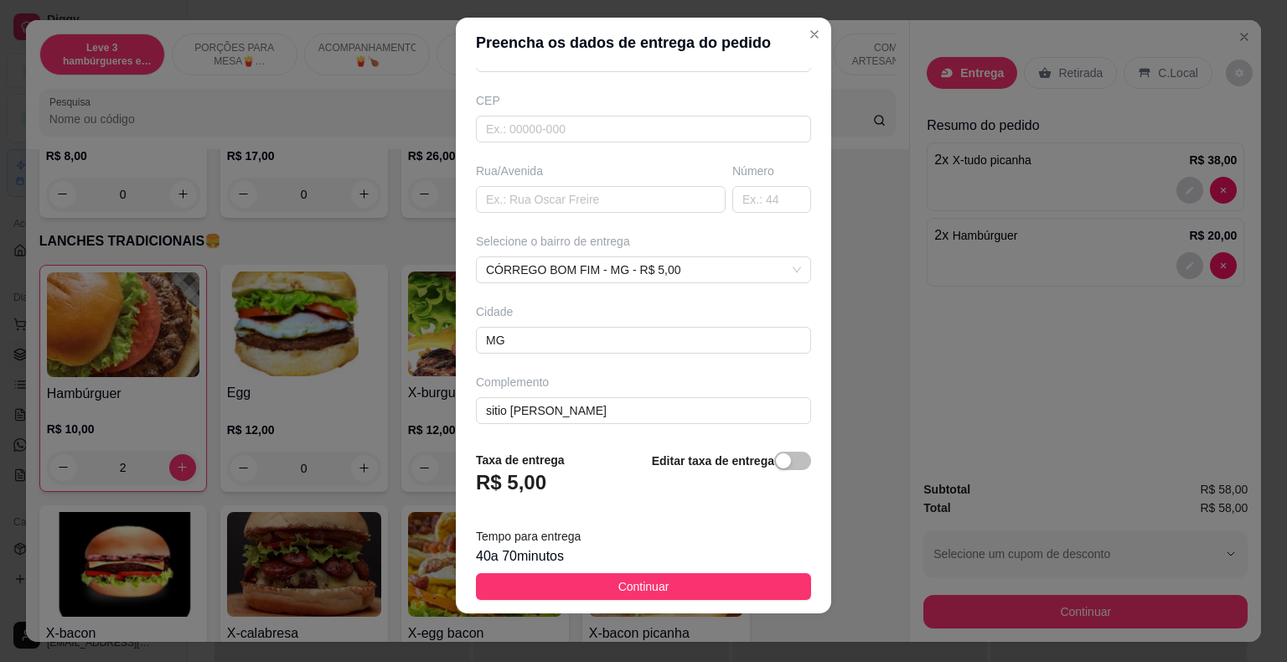
scroll to position [20, 0]
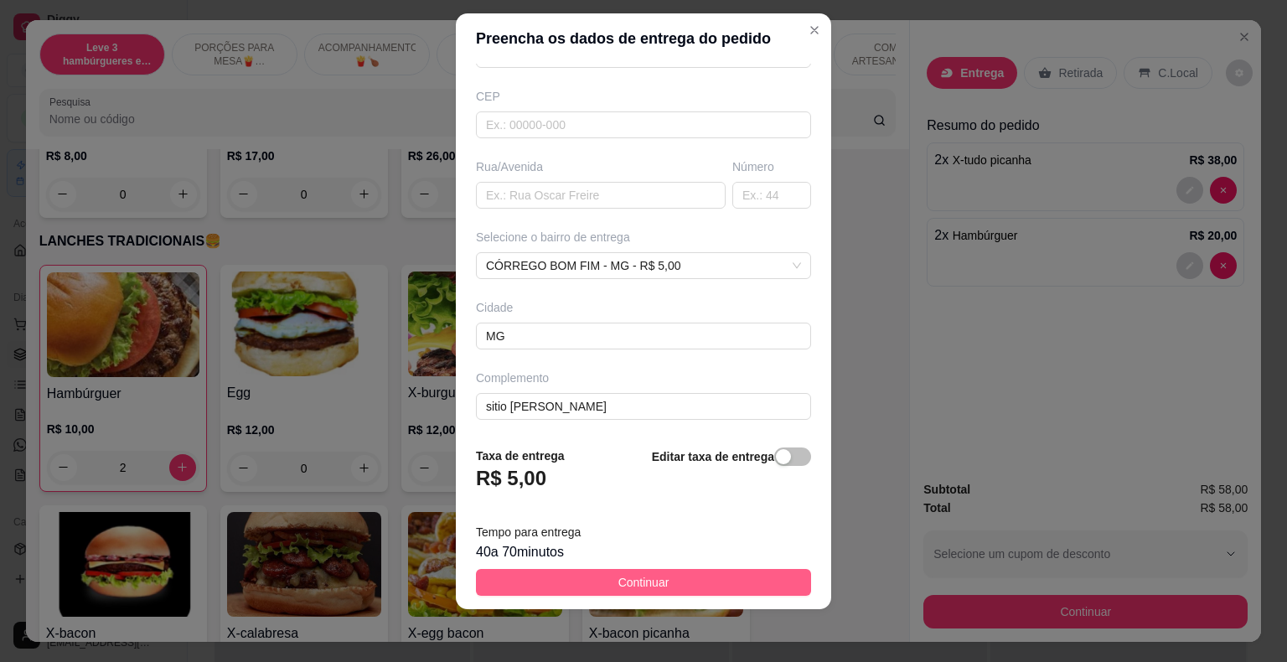
type input "Aniel"
click at [624, 581] on span "Continuar" at bounding box center [643, 582] width 51 height 18
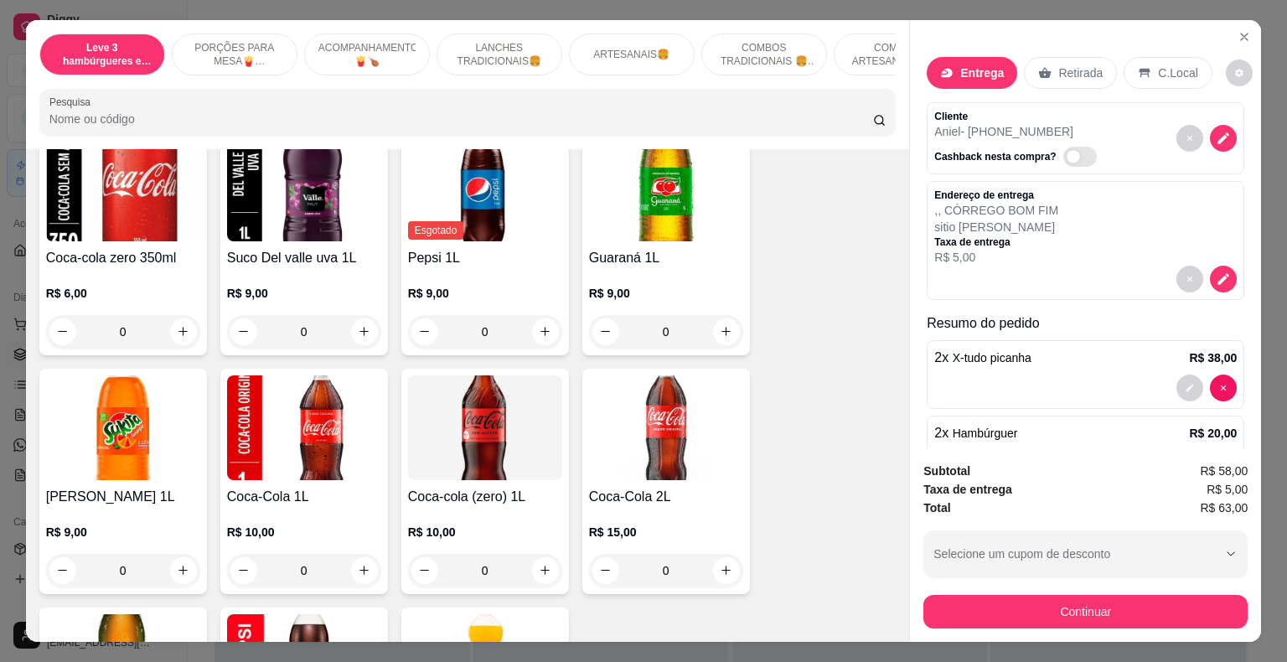
scroll to position [4021, 0]
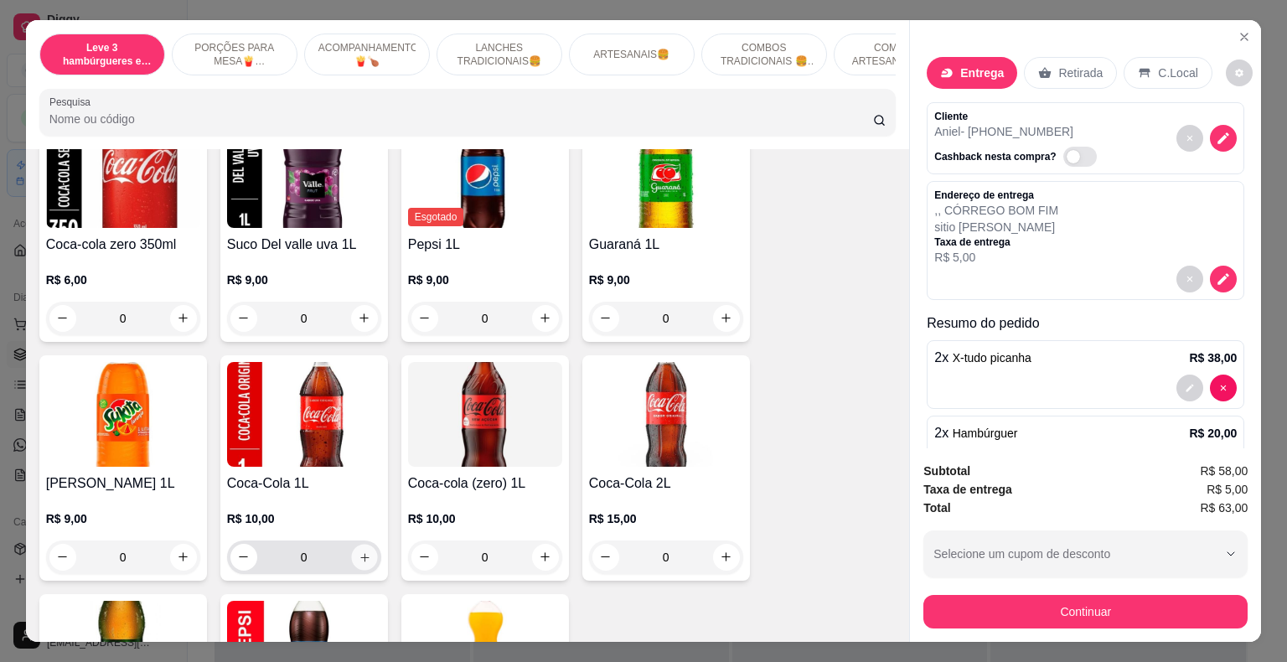
click at [359, 550] on icon "increase-product-quantity" at bounding box center [364, 556] width 13 height 13
type input "1"
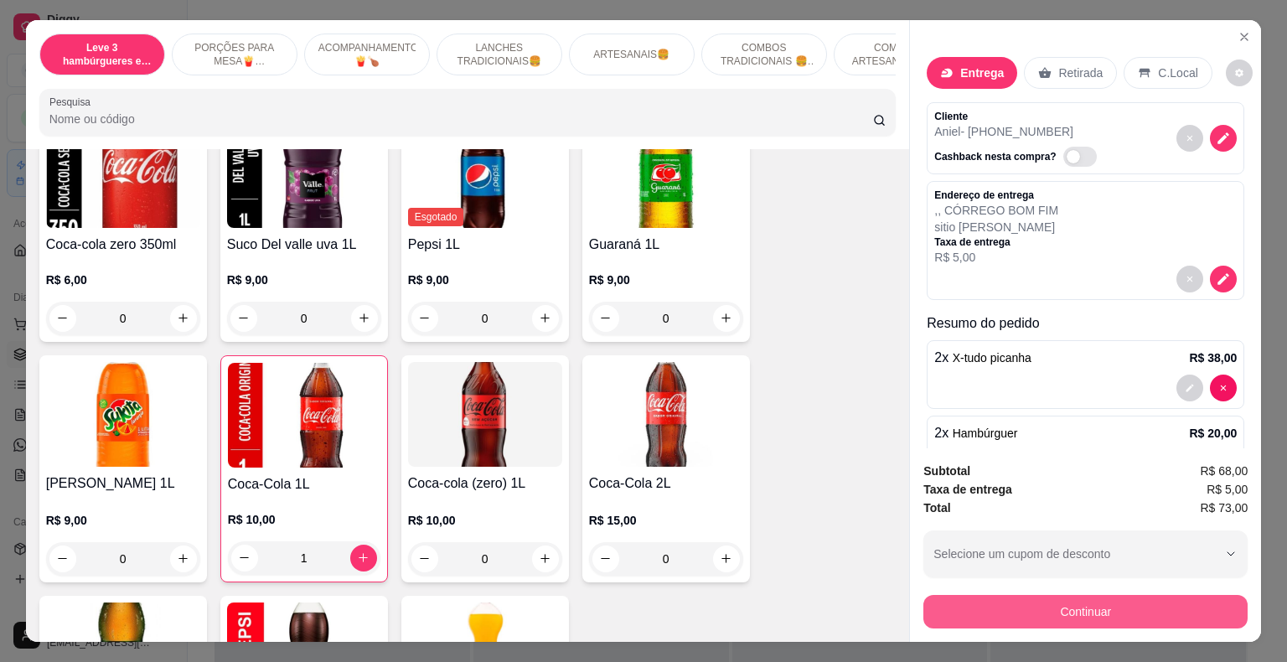
click at [981, 611] on button "Continuar" at bounding box center [1085, 612] width 324 height 34
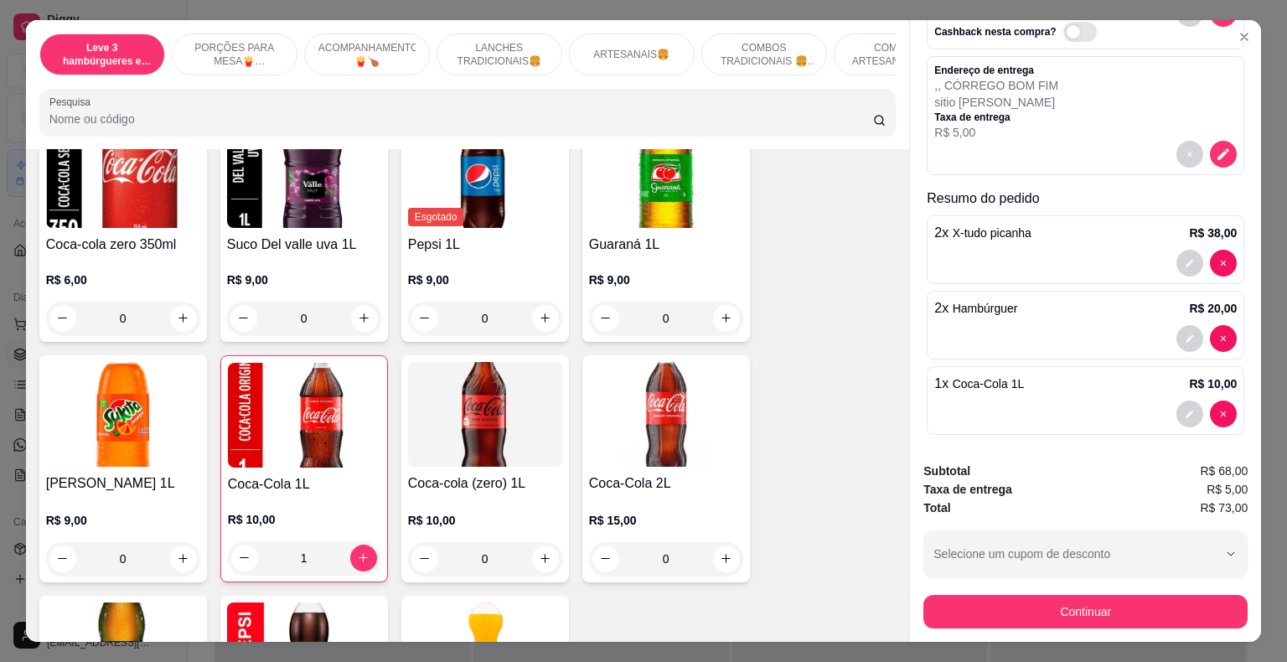
scroll to position [132, 0]
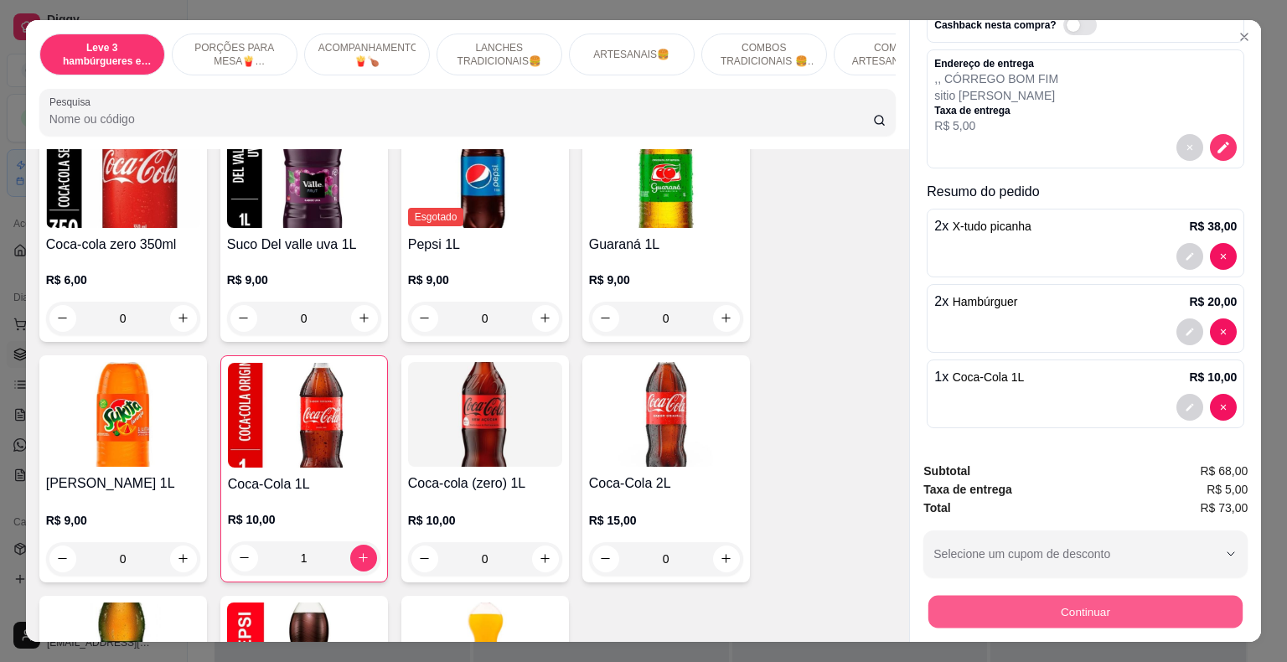
click at [1124, 610] on button "Continuar" at bounding box center [1085, 612] width 314 height 33
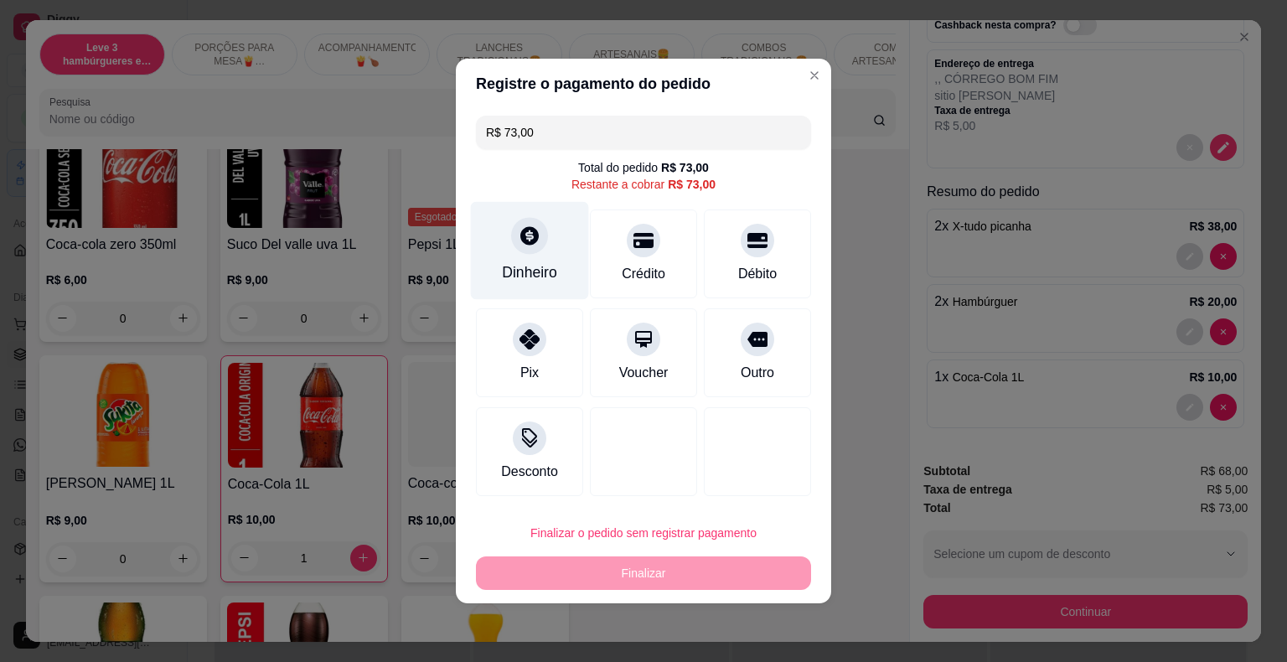
click at [519, 245] on icon at bounding box center [530, 236] width 22 height 22
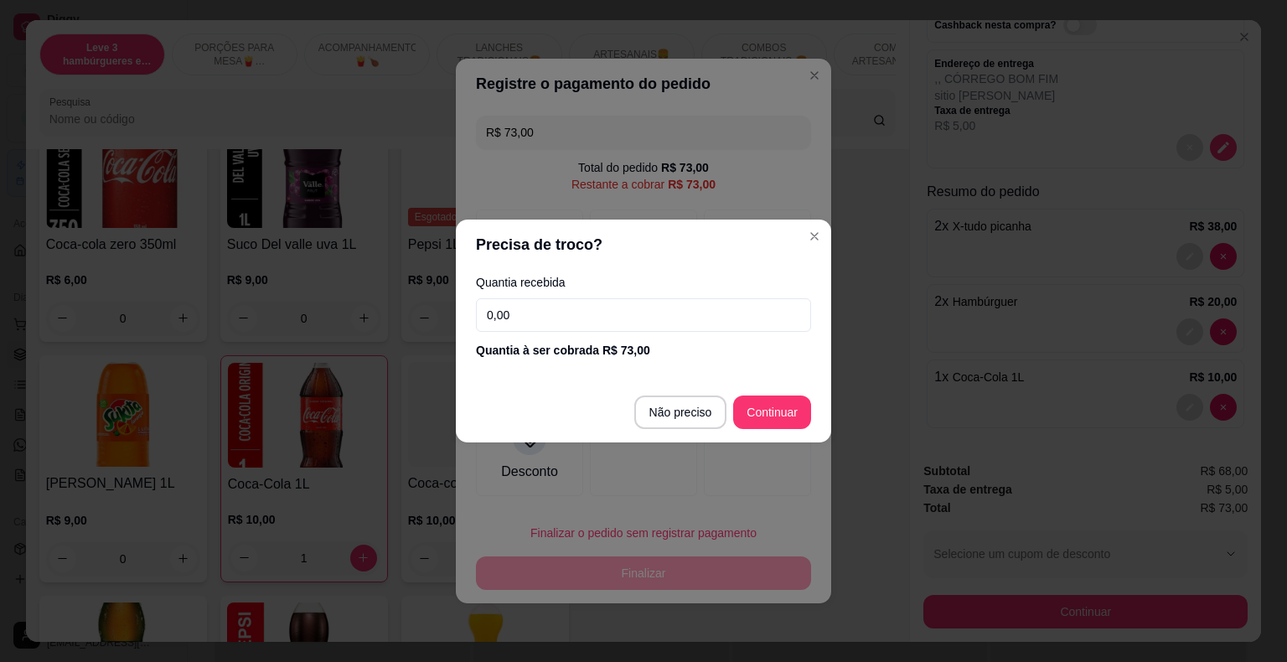
click at [524, 295] on div "Quantia recebida 0,00 Quantia à ser cobrada R$ 73,00" at bounding box center [643, 318] width 375 height 96
click at [520, 307] on input "0,00" at bounding box center [643, 315] width 335 height 34
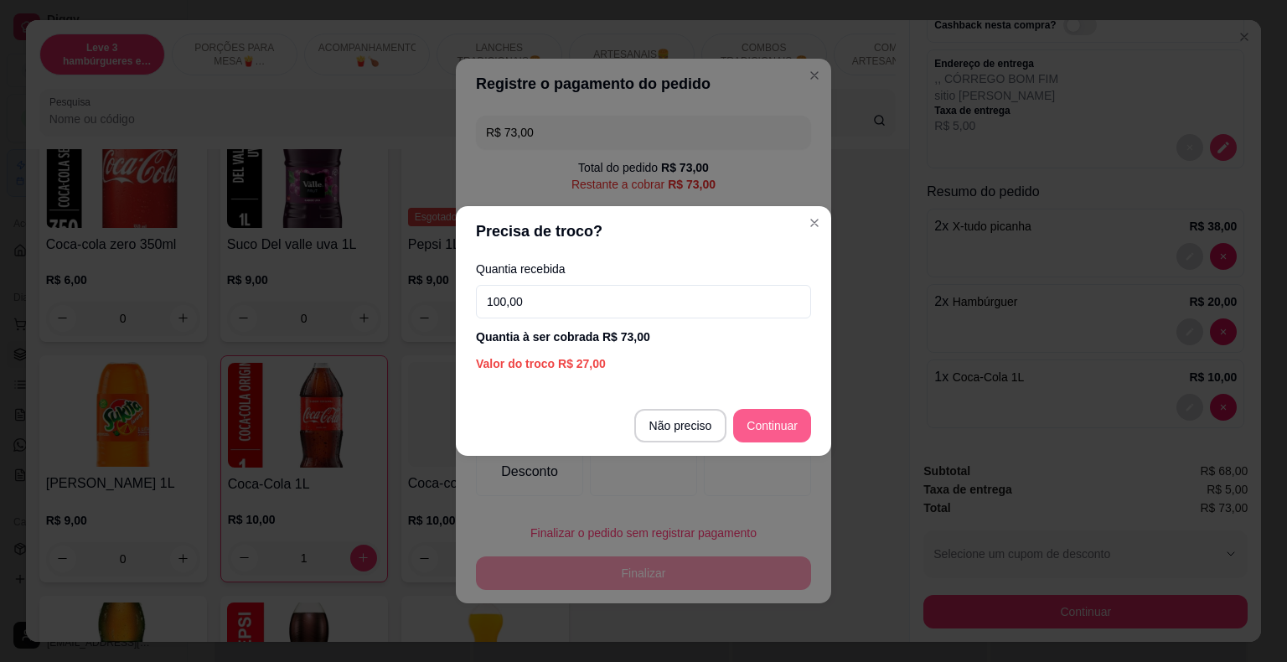
type input "100,00"
type input "R$ 0,00"
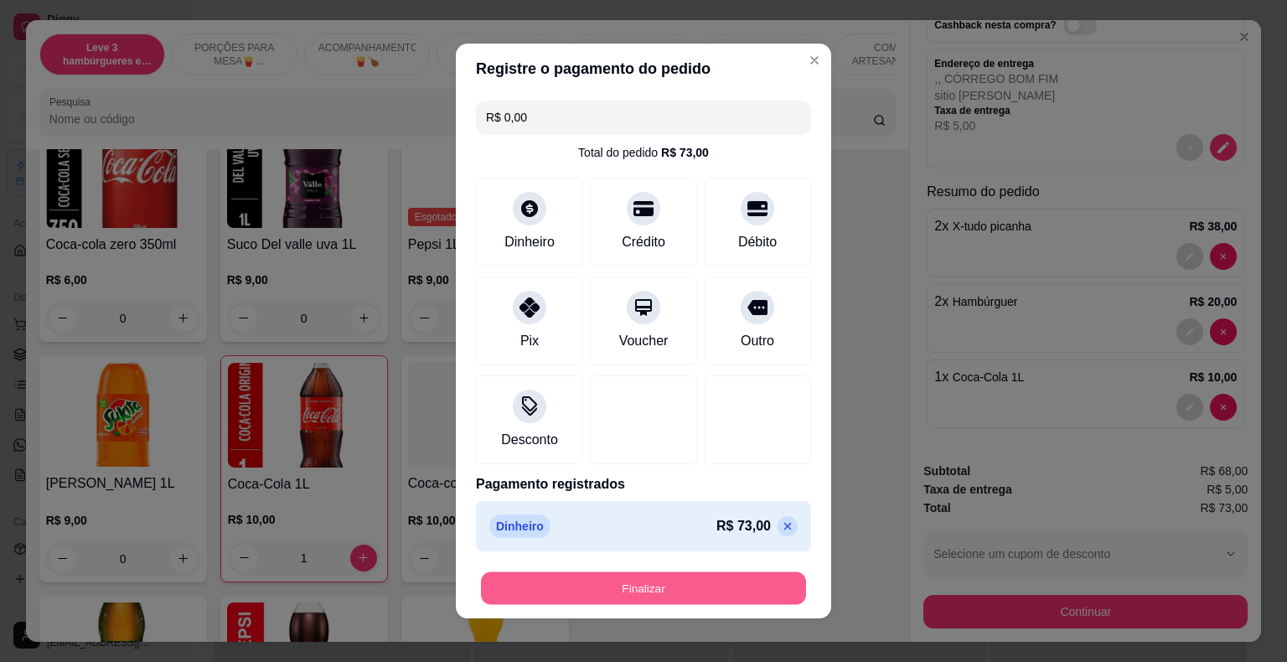
click at [736, 581] on button "Finalizar" at bounding box center [643, 588] width 325 height 33
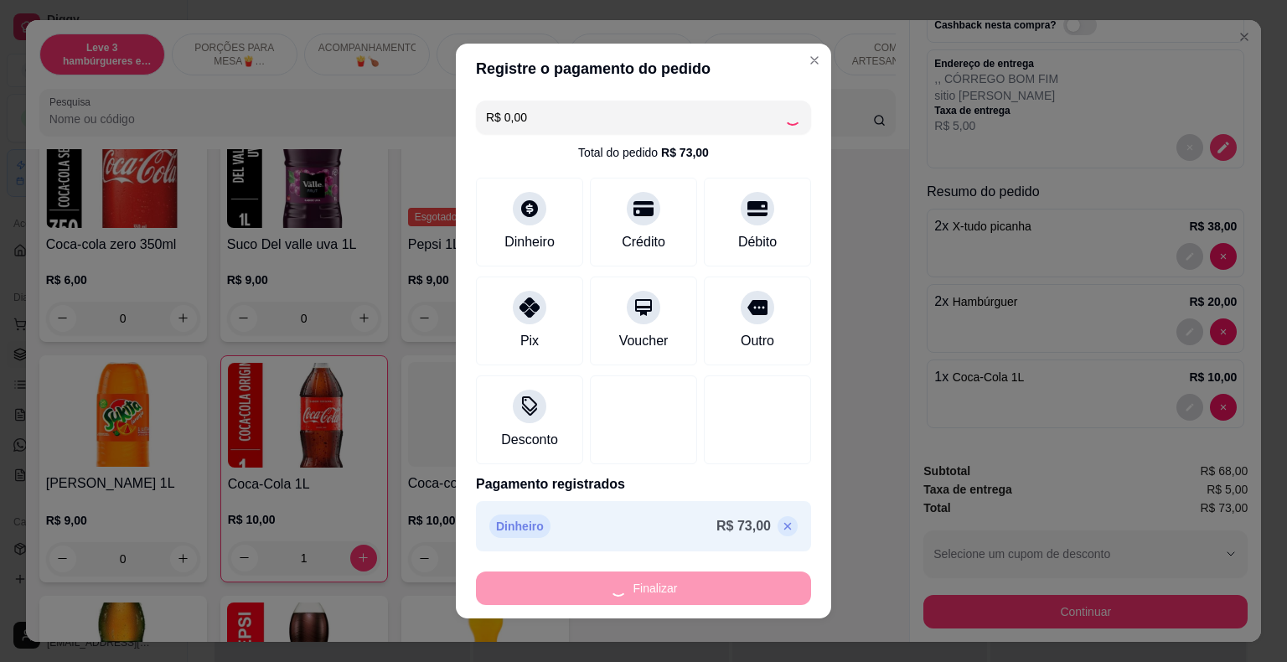
type input "0"
type input "-R$ 73,00"
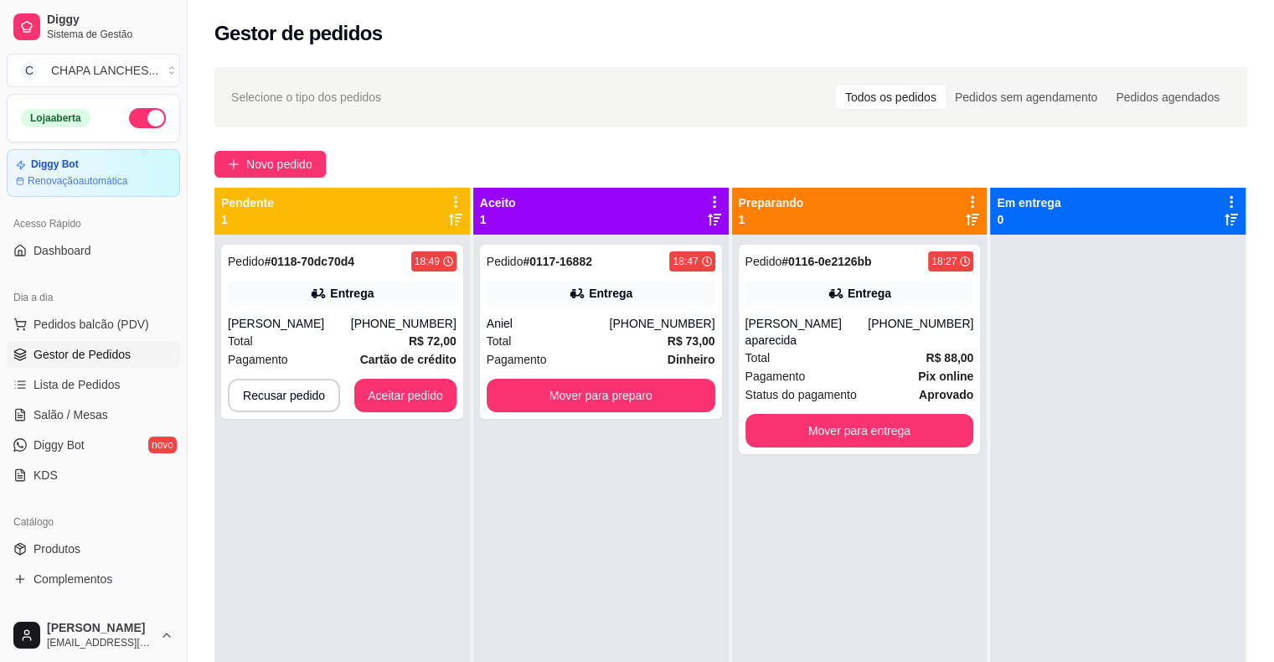
click at [732, 579] on div "Pedido # 0116-0e2126bb 18:27 Entrega [PERSON_NAME] aparecida [PHONE_NUMBER] Tot…" at bounding box center [860, 566] width 256 height 662
click at [378, 395] on button "Aceitar pedido" at bounding box center [405, 396] width 102 height 34
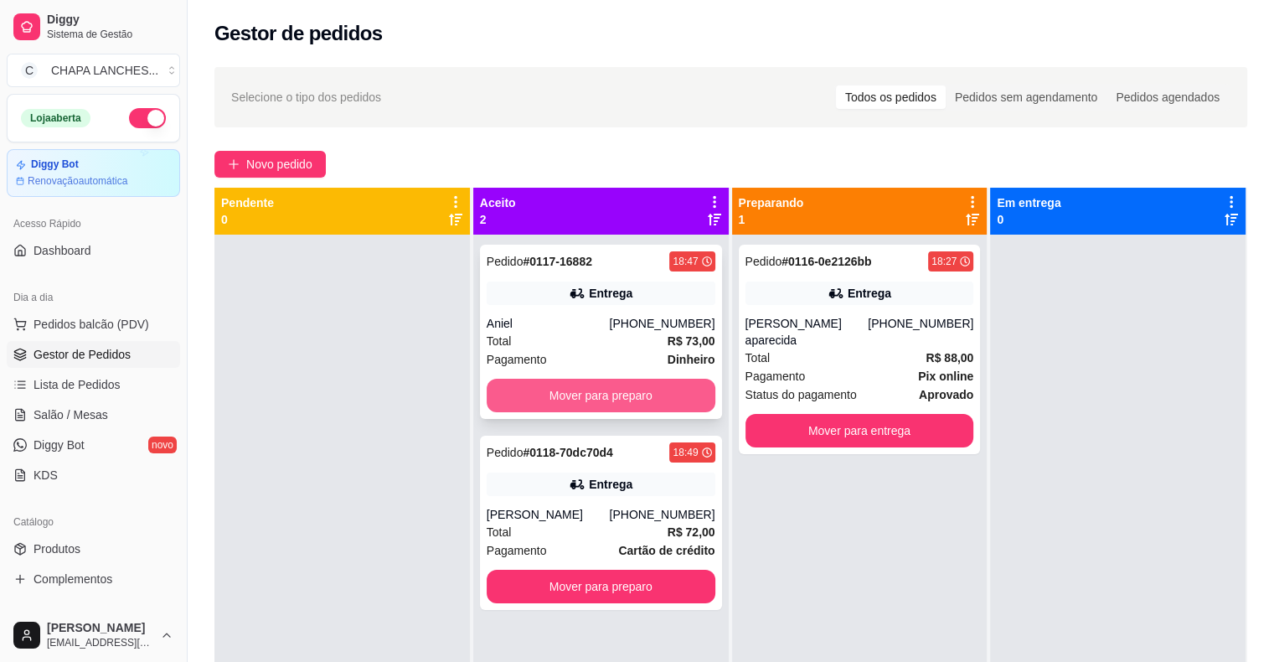
click at [522, 388] on button "Mover para preparo" at bounding box center [601, 396] width 229 height 34
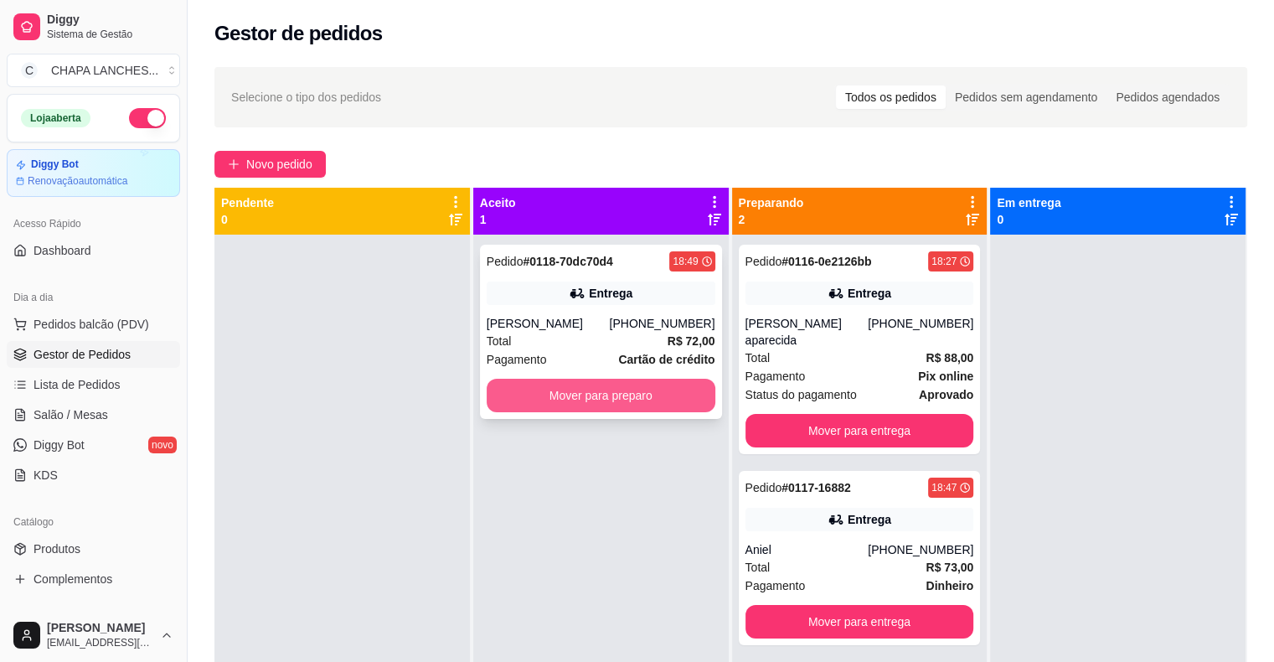
click at [529, 397] on button "Mover para preparo" at bounding box center [601, 396] width 229 height 34
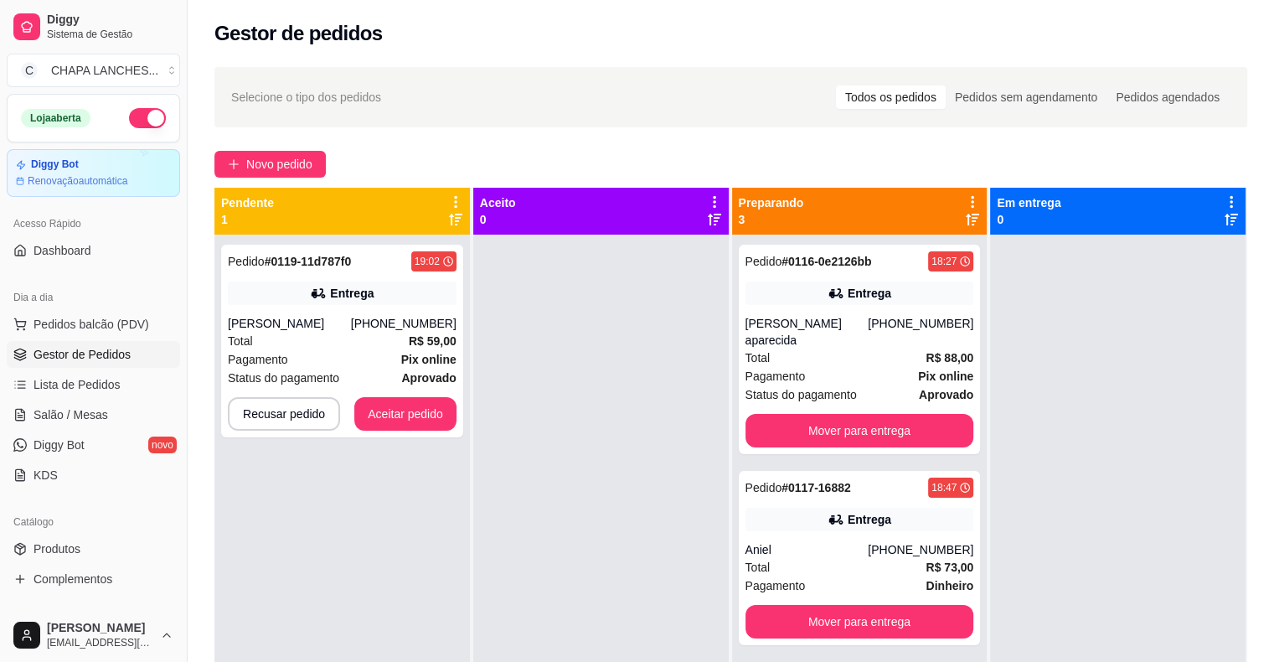
click at [462, 401] on div "Pedido # 0119-11d787f0 19:02 Entrega [PERSON_NAME] [PHONE_NUMBER] Total R$ 59,0…" at bounding box center [342, 566] width 256 height 662
click at [433, 416] on button "Aceitar pedido" at bounding box center [405, 414] width 99 height 33
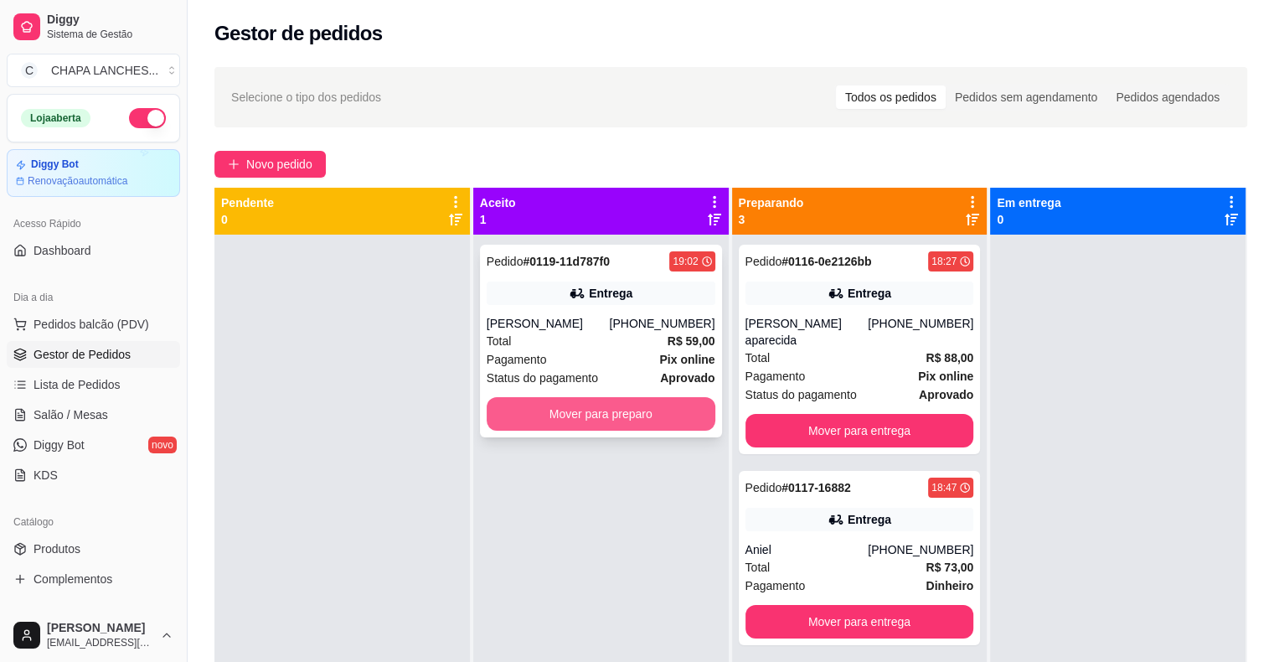
click at [578, 418] on button "Mover para preparo" at bounding box center [601, 414] width 229 height 34
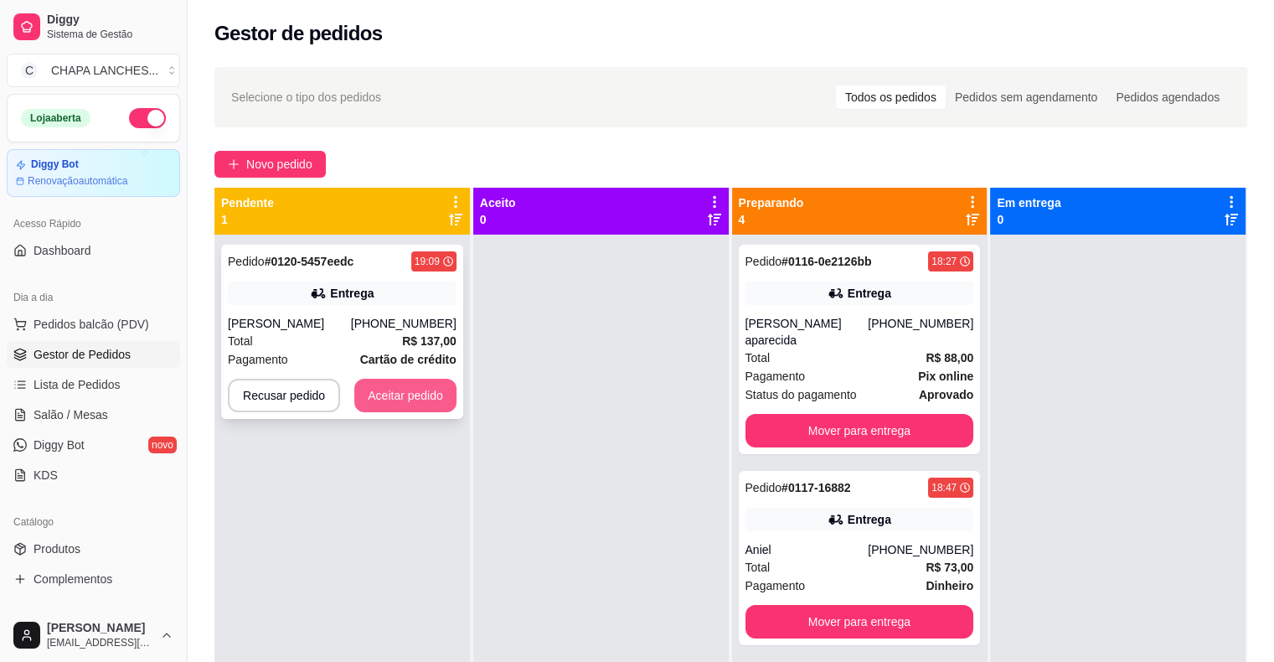
click at [431, 397] on button "Aceitar pedido" at bounding box center [405, 396] width 102 height 34
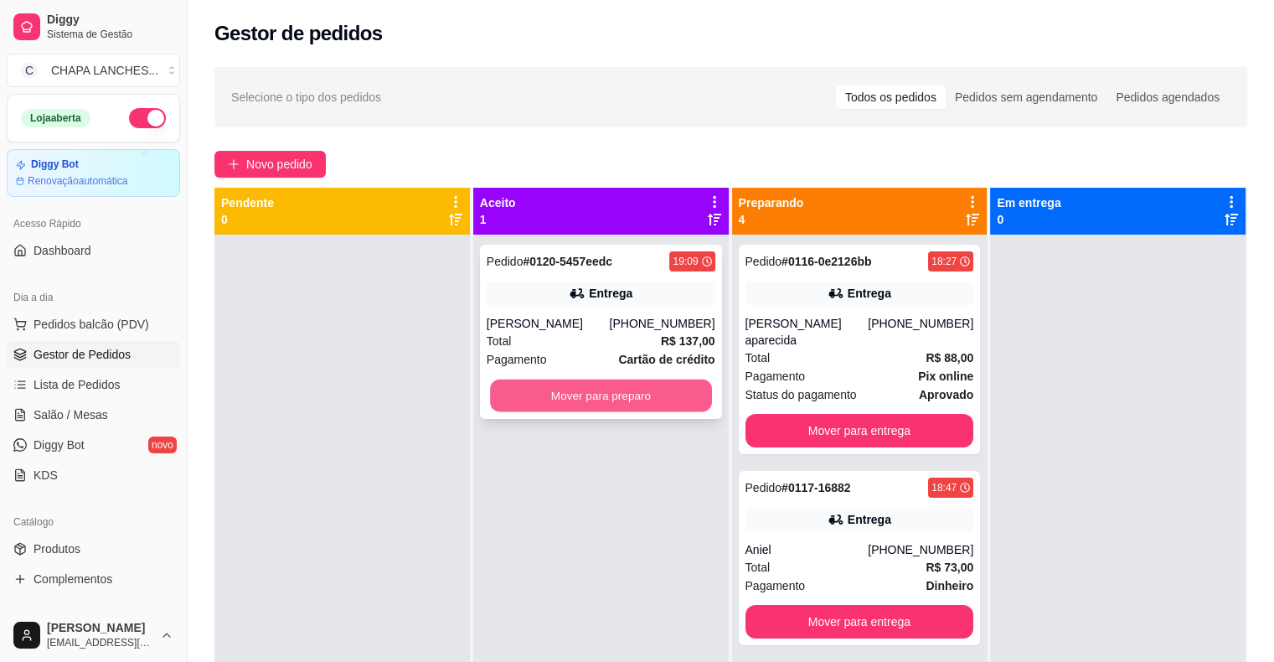
click at [537, 395] on button "Mover para preparo" at bounding box center [601, 395] width 222 height 33
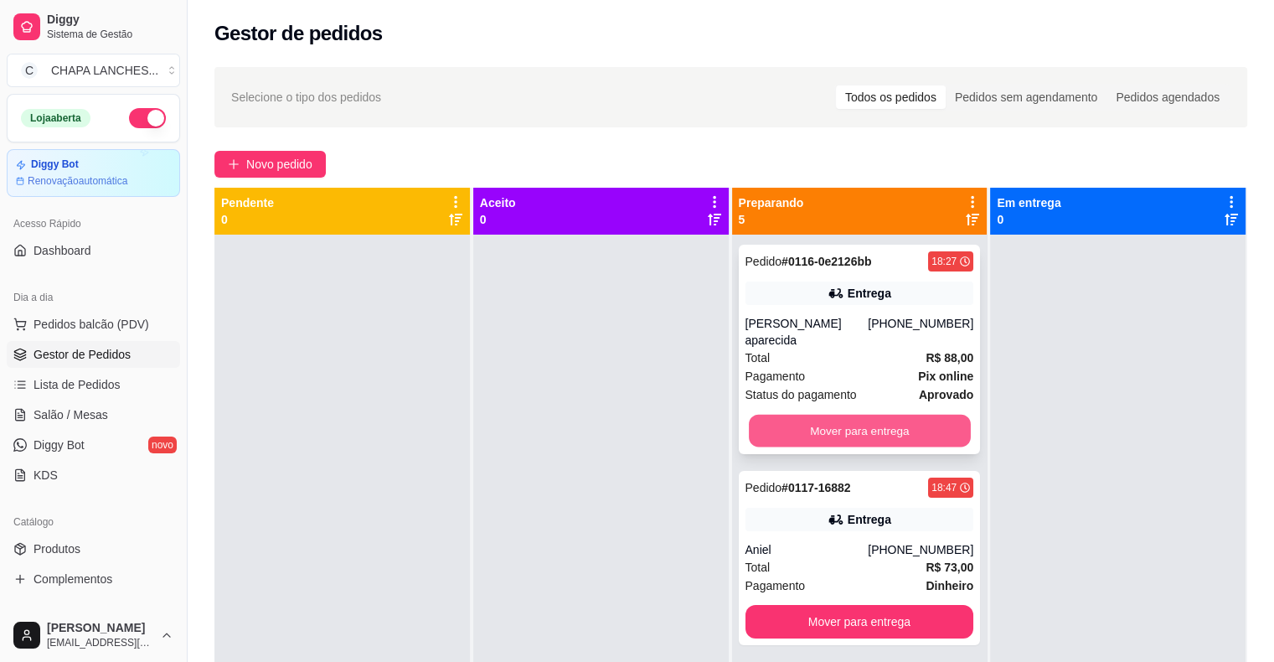
click at [771, 415] on button "Mover para entrega" at bounding box center [860, 431] width 222 height 33
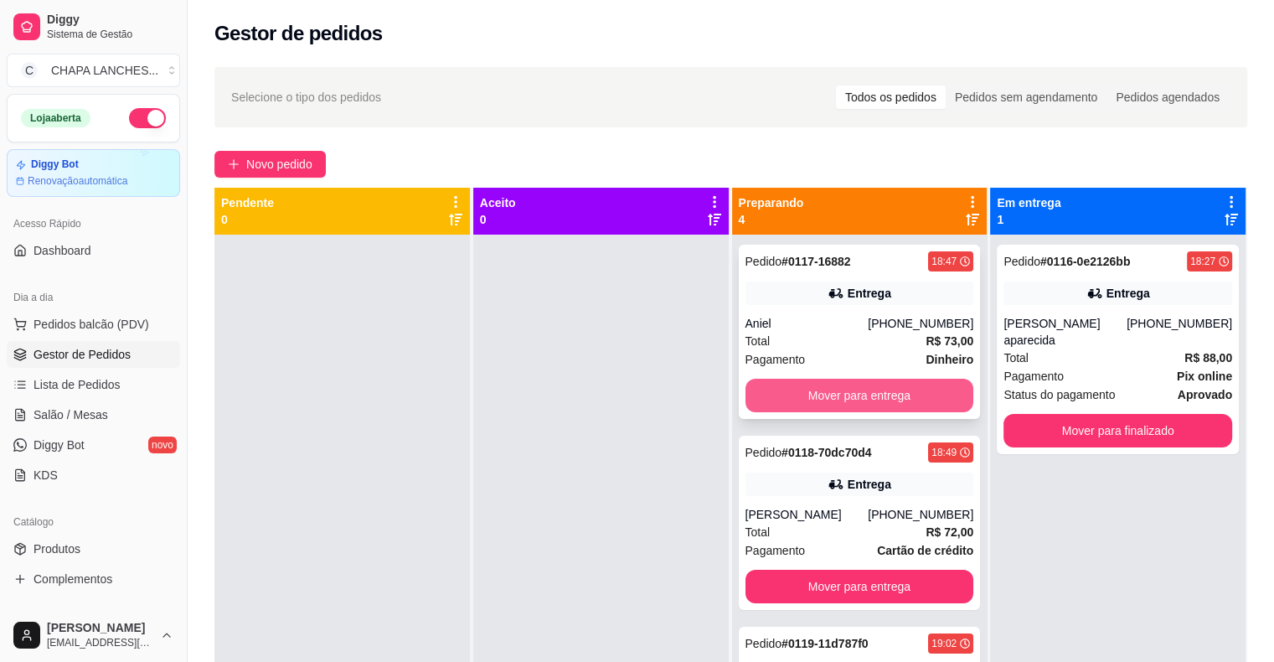
click at [798, 388] on button "Mover para entrega" at bounding box center [860, 396] width 229 height 34
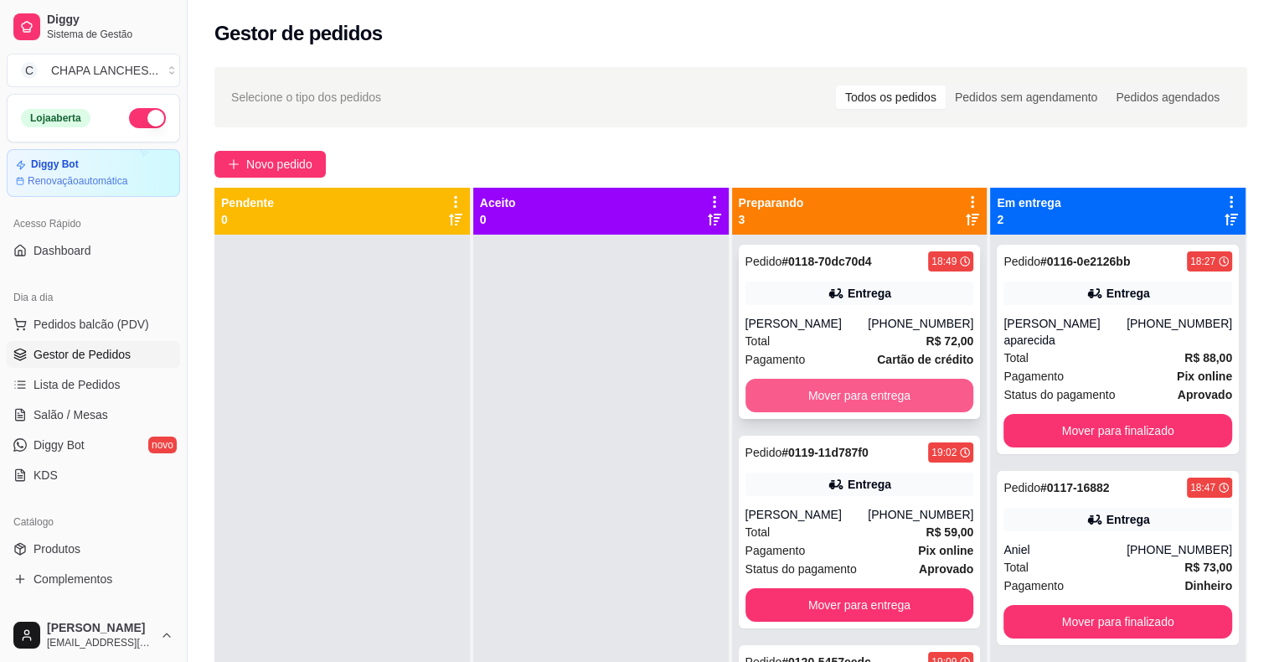
click at [798, 394] on button "Mover para entrega" at bounding box center [860, 396] width 229 height 34
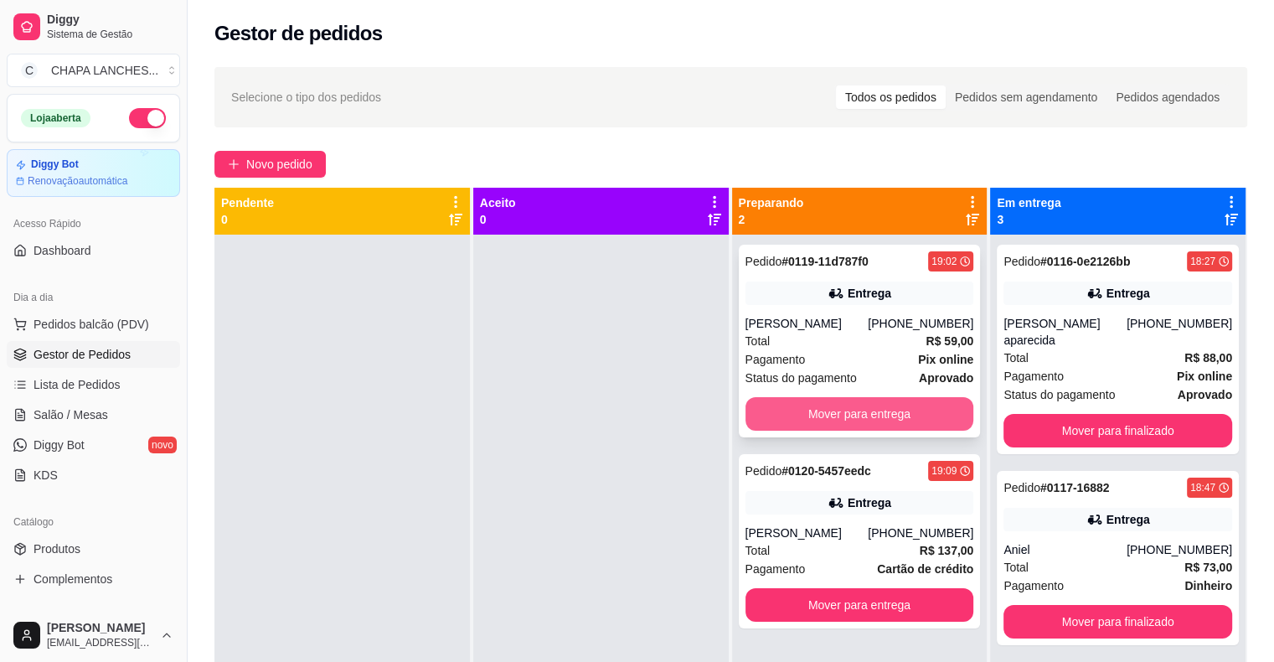
click at [814, 409] on button "Mover para entrega" at bounding box center [860, 414] width 229 height 34
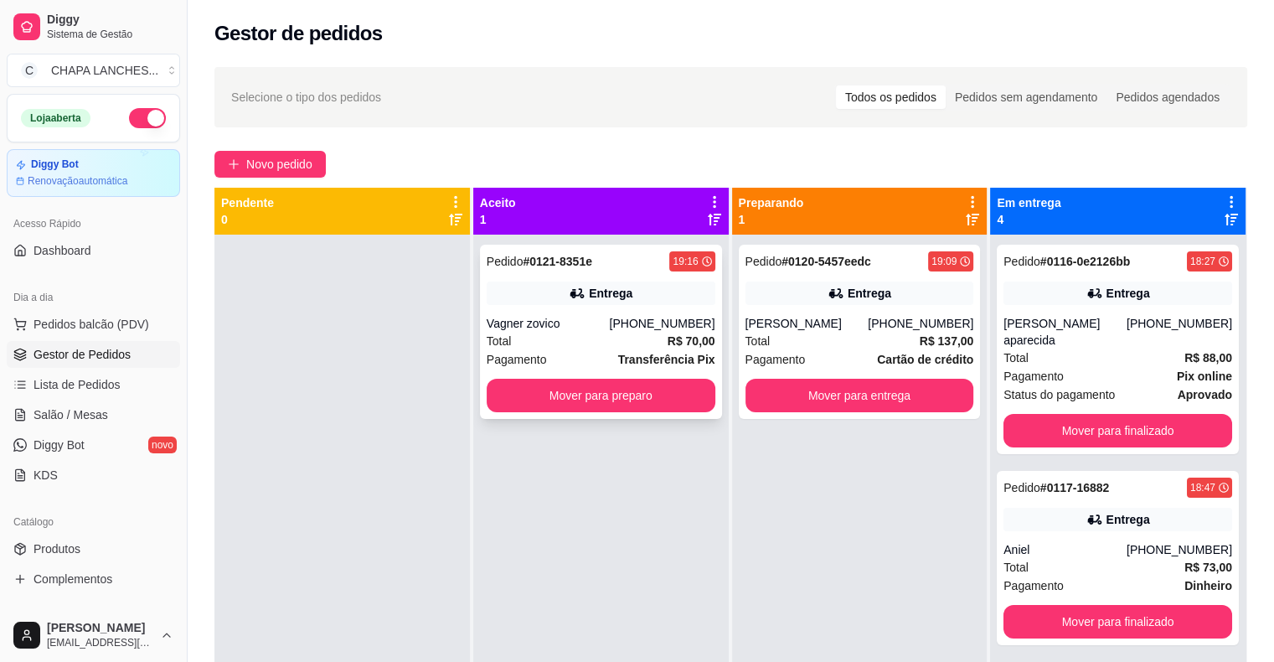
click at [602, 399] on div "Pedido # 0121-8351e 19:16 Entrega Vagner zovico [PHONE_NUMBER] Total R$ 70,00 P…" at bounding box center [601, 566] width 256 height 662
click at [614, 397] on button "Mover para preparo" at bounding box center [601, 396] width 229 height 34
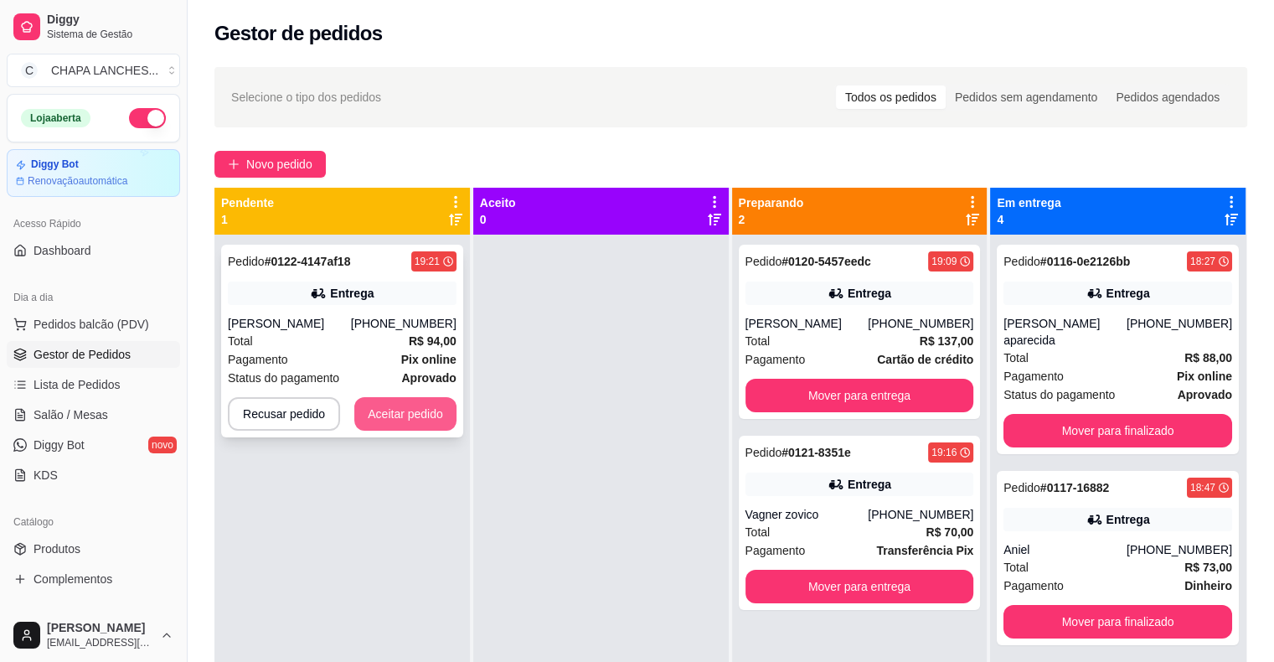
click at [409, 420] on button "Aceitar pedido" at bounding box center [405, 414] width 102 height 34
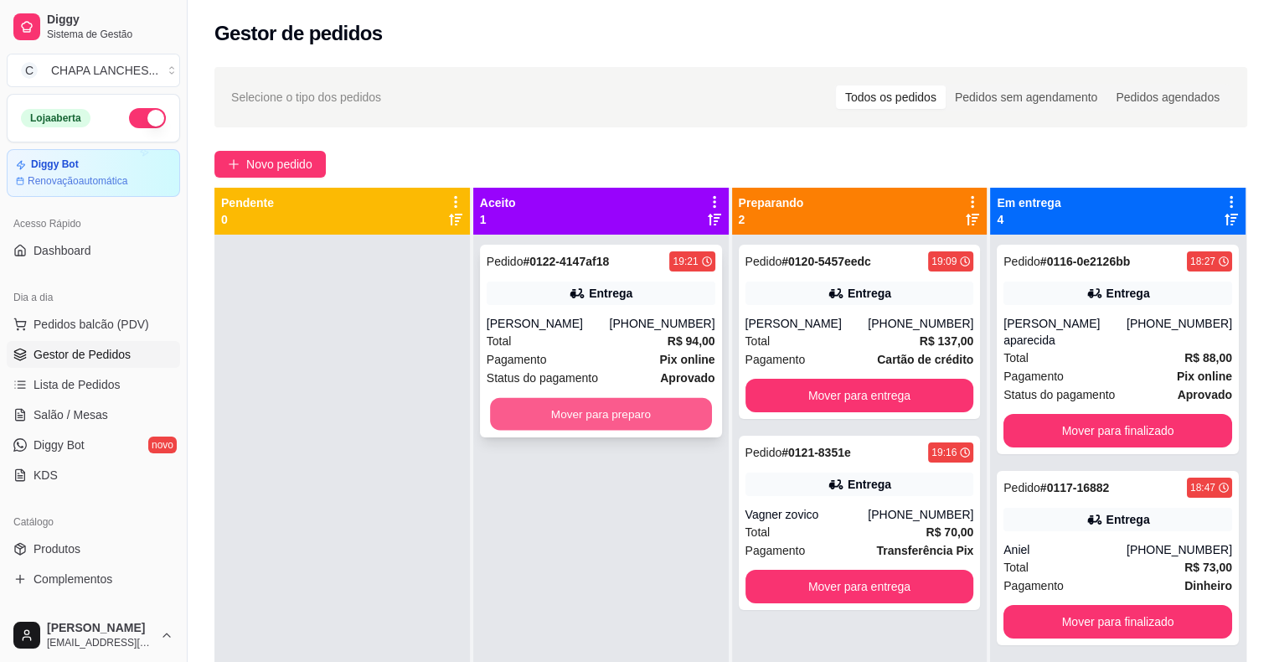
click at [550, 417] on button "Mover para preparo" at bounding box center [601, 414] width 222 height 33
click at [552, 410] on button "Mover para preparo" at bounding box center [601, 414] width 222 height 33
click at [550, 411] on div "Mover para preparo" at bounding box center [601, 414] width 229 height 34
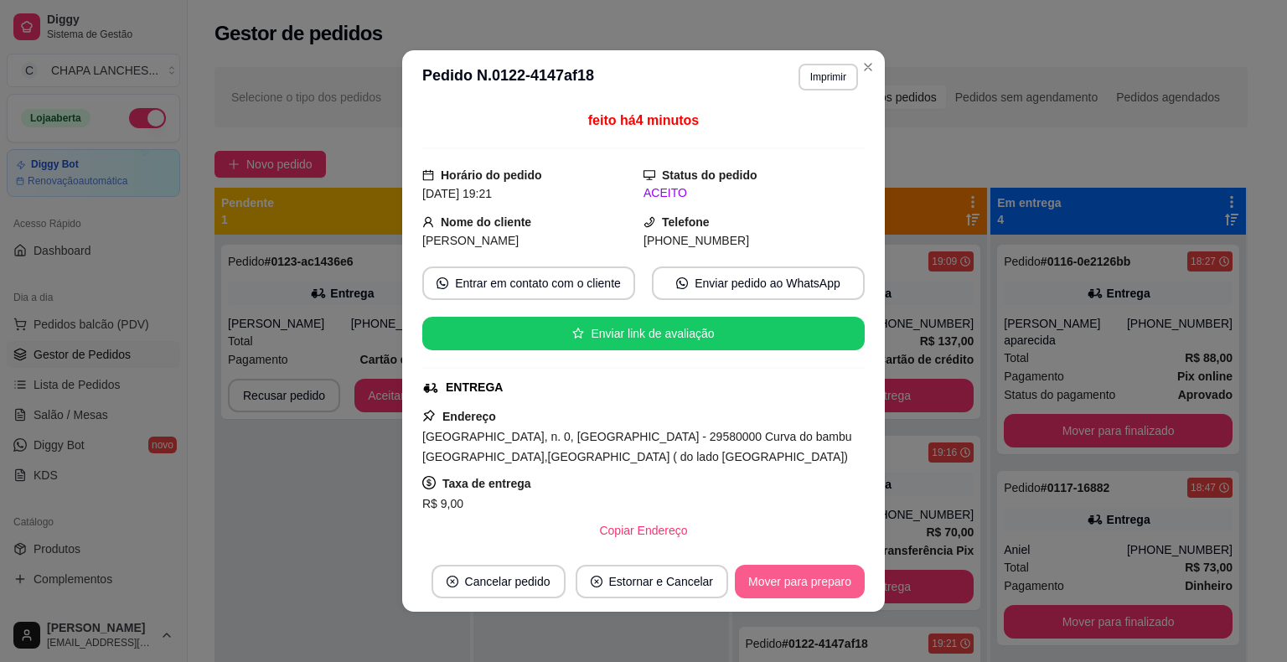
click at [772, 579] on button "Mover para preparo" at bounding box center [800, 582] width 130 height 34
click at [838, 589] on button "Mover para entrega" at bounding box center [800, 581] width 126 height 33
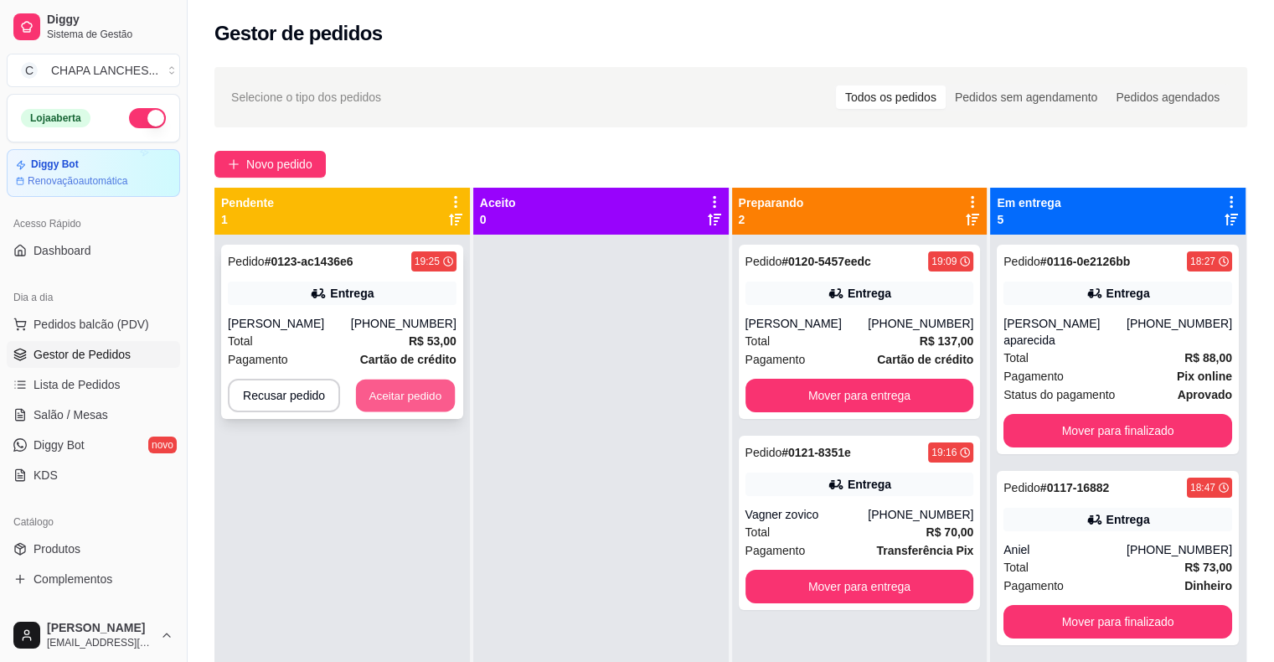
click at [425, 395] on button "Aceitar pedido" at bounding box center [405, 395] width 99 height 33
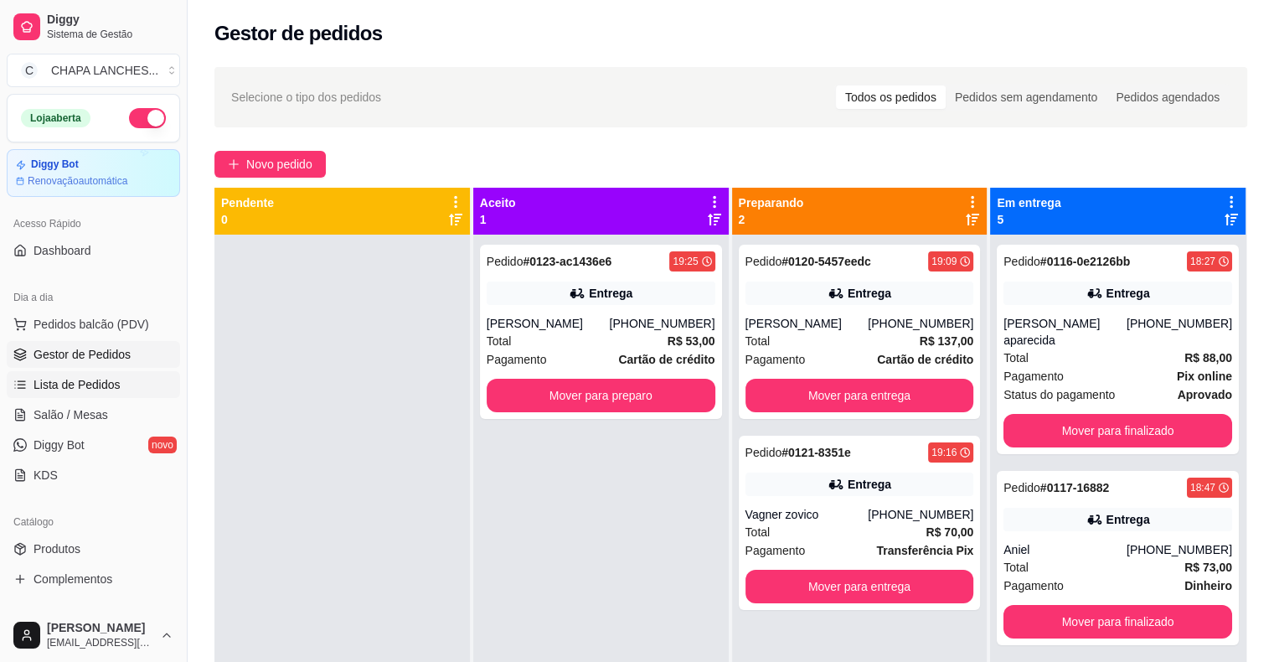
click at [90, 379] on span "Lista de Pedidos" at bounding box center [77, 384] width 87 height 17
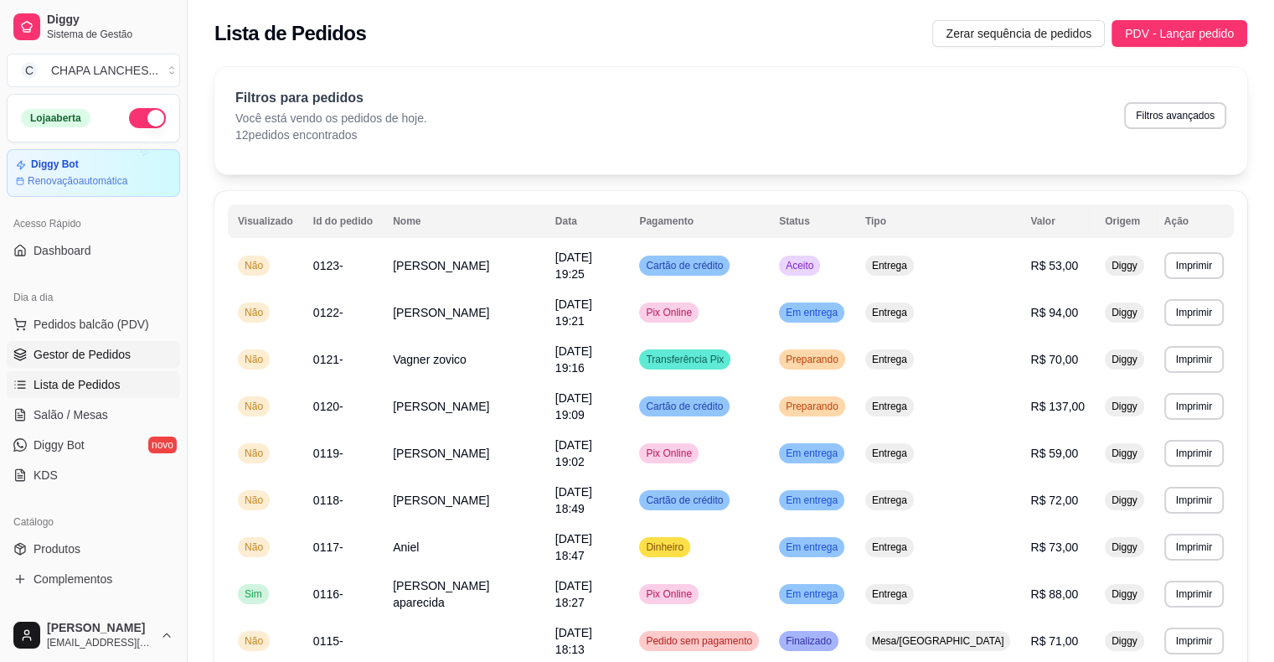
click at [118, 359] on span "Gestor de Pedidos" at bounding box center [82, 354] width 97 height 17
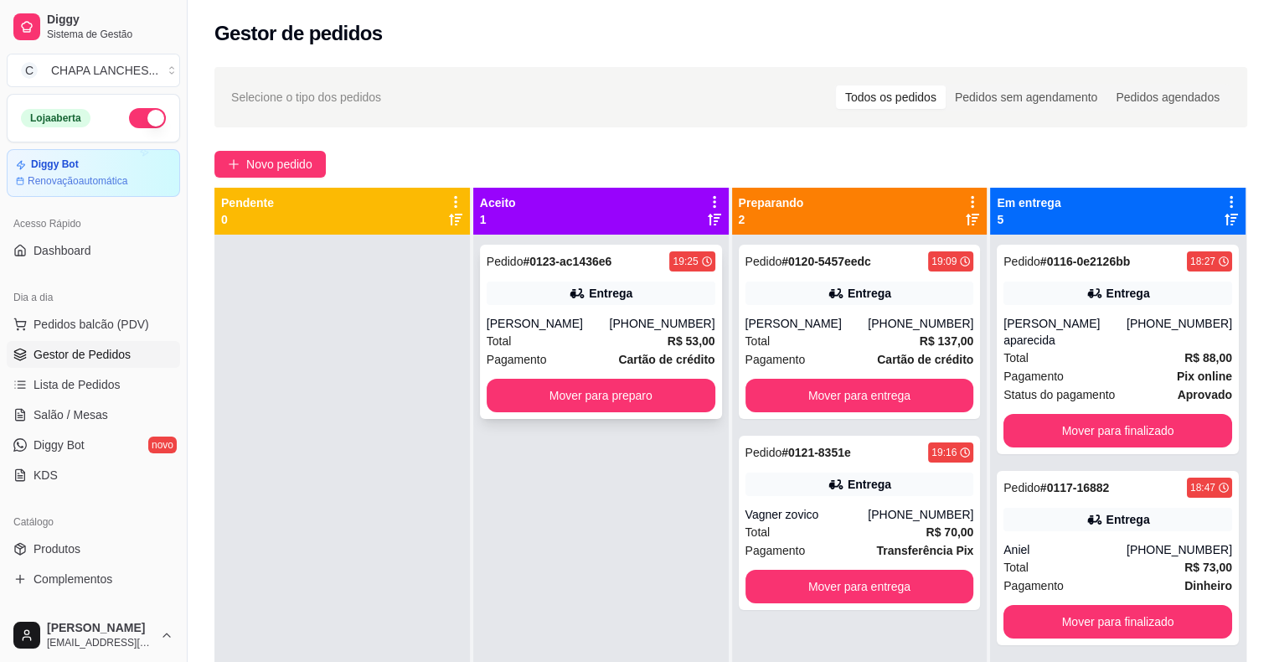
click at [537, 334] on div "Total R$ 53,00" at bounding box center [601, 341] width 229 height 18
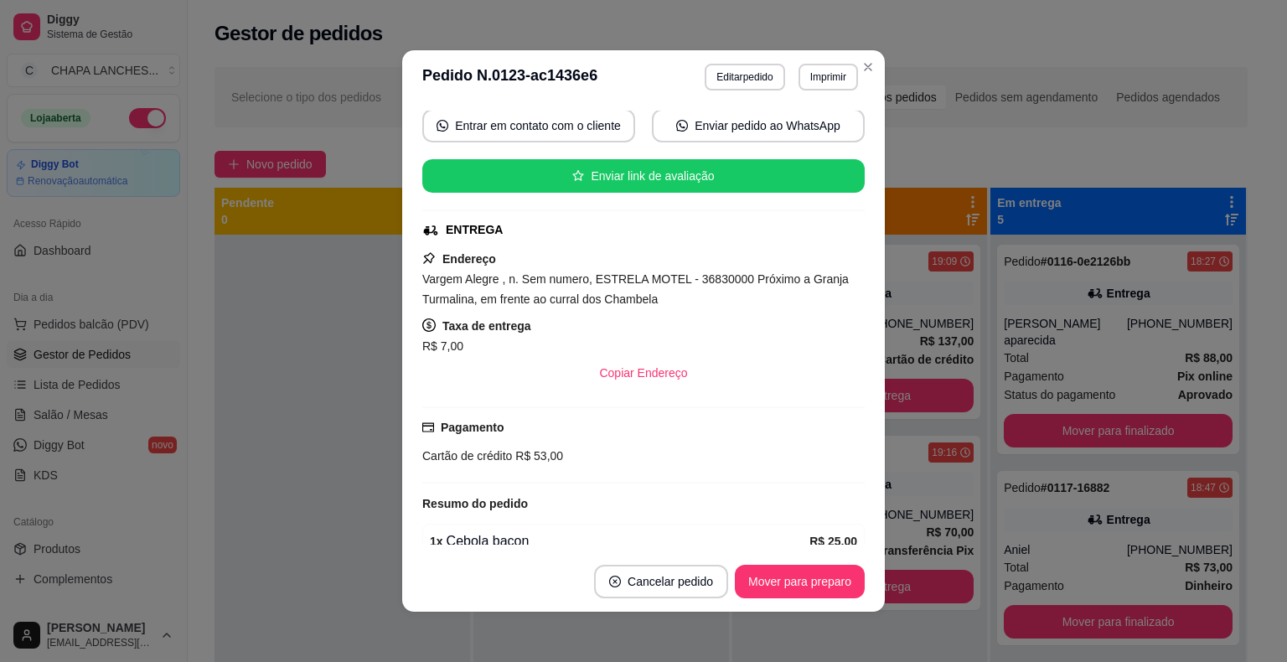
scroll to position [168, 0]
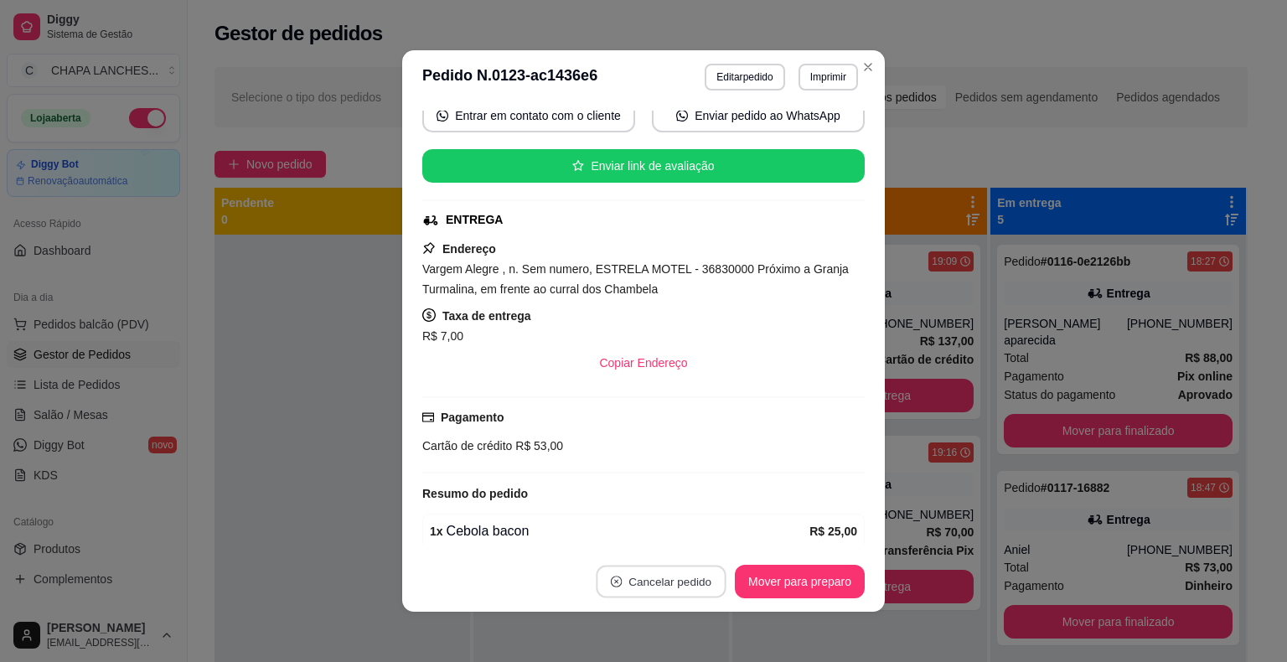
click at [657, 585] on button "Cancelar pedido" at bounding box center [661, 581] width 130 height 33
click at [695, 540] on button "Sim" at bounding box center [701, 540] width 67 height 34
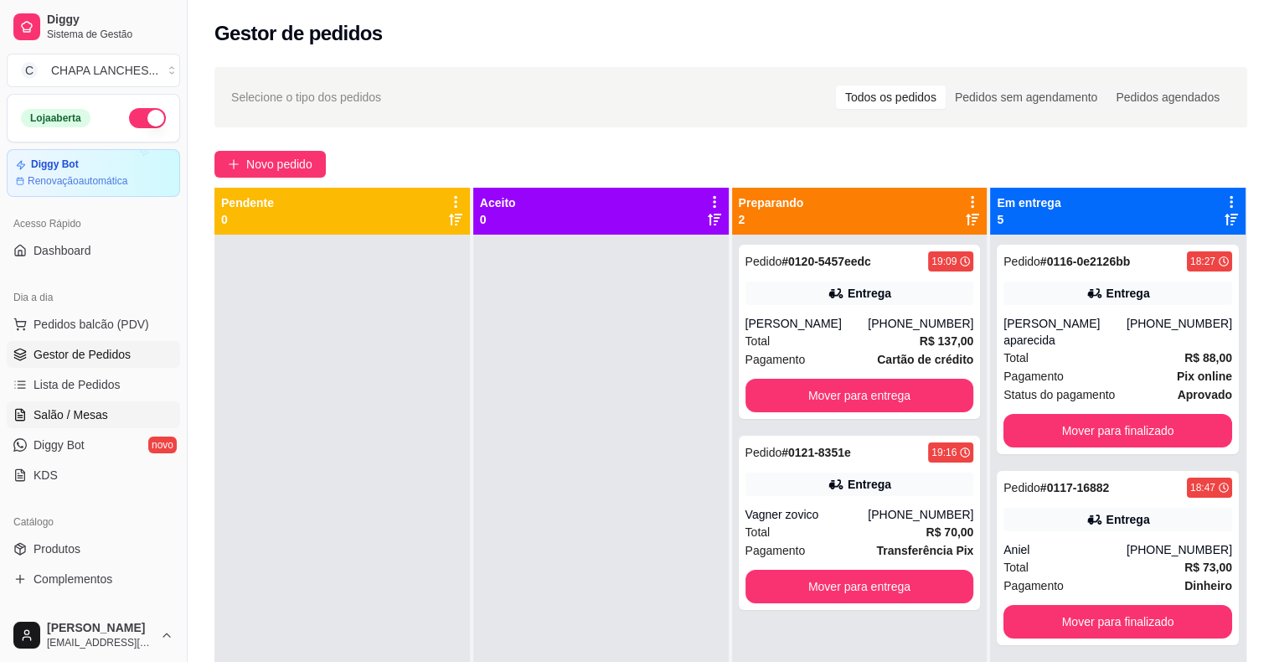
click at [91, 414] on span "Salão / Mesas" at bounding box center [71, 414] width 75 height 17
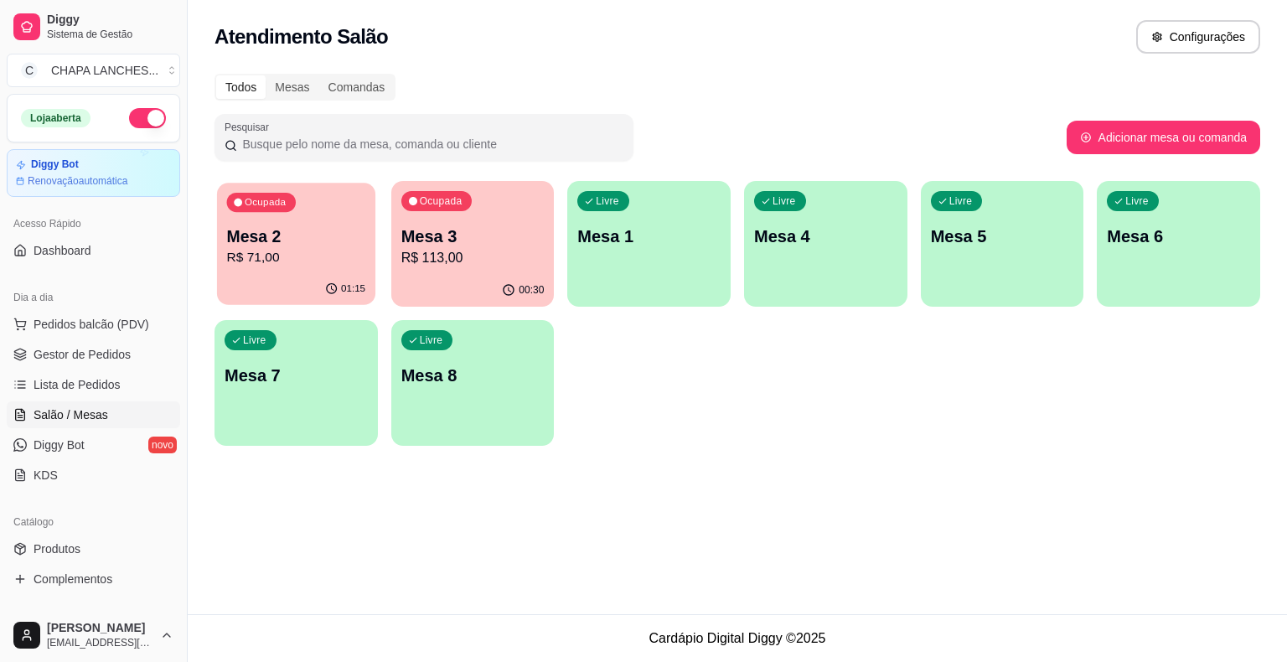
click at [340, 273] on button "Ocupada Mesa 2 R$ 71,00 01:15" at bounding box center [296, 244] width 158 height 122
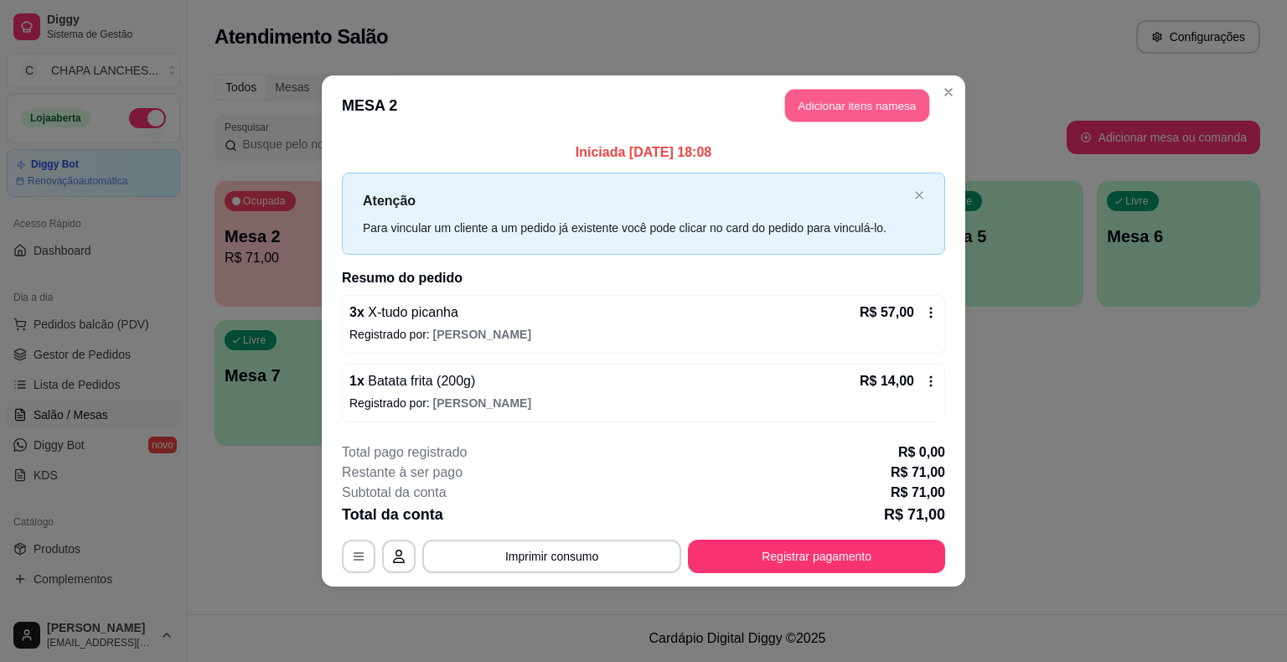
click at [833, 106] on button "Adicionar itens na mesa" at bounding box center [857, 106] width 144 height 33
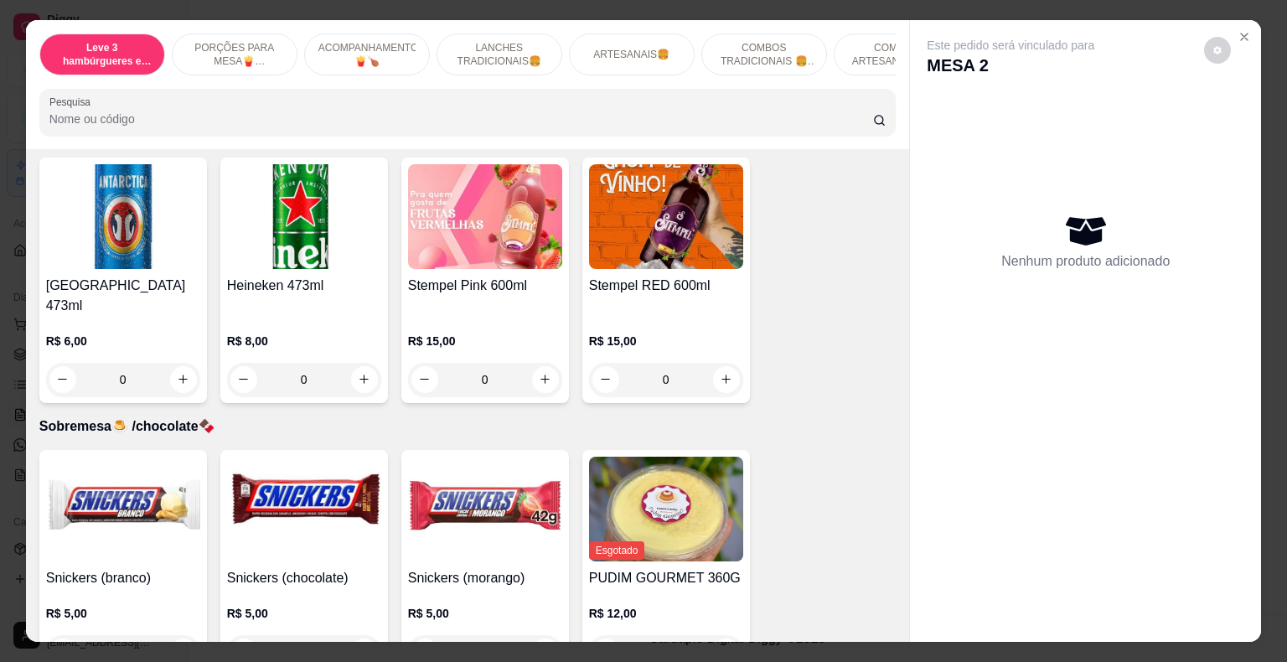
scroll to position [4744, 0]
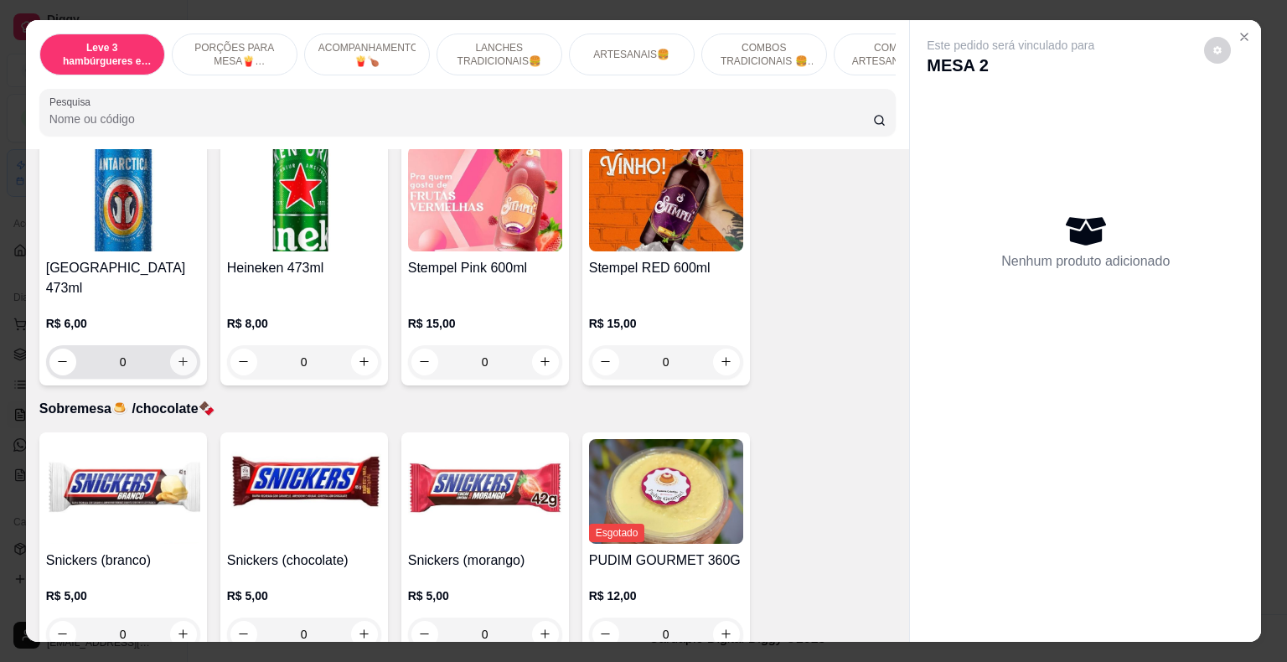
click at [183, 355] on icon "increase-product-quantity" at bounding box center [183, 361] width 13 height 13
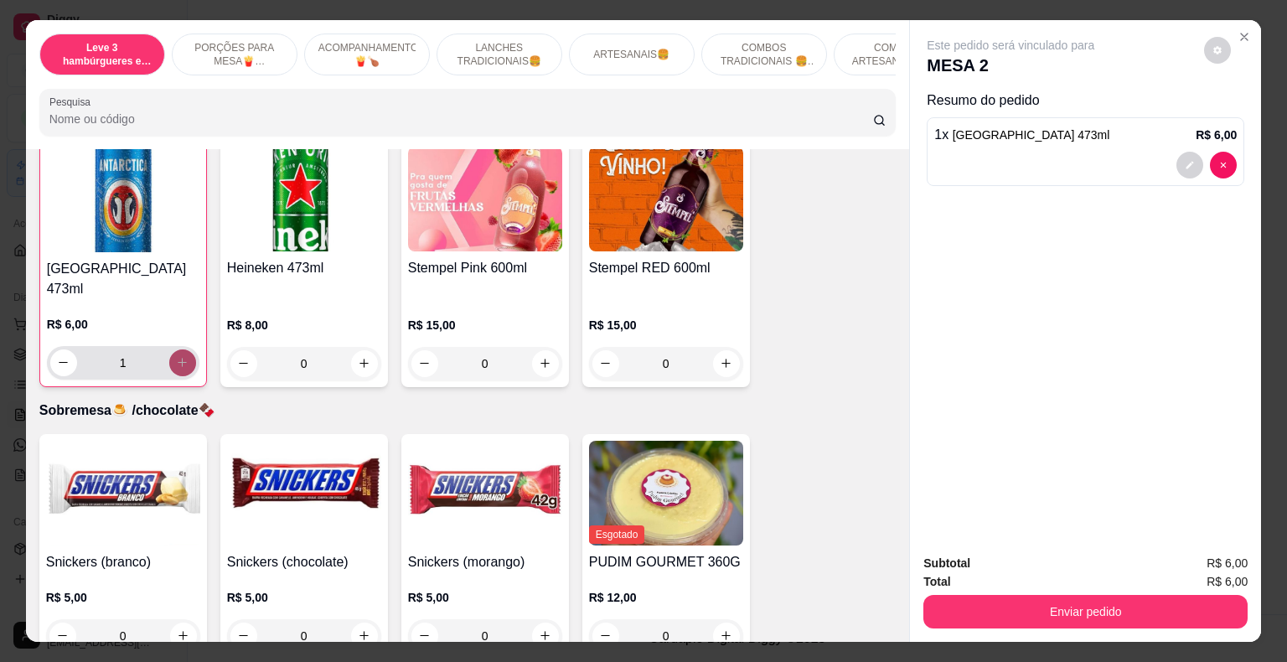
scroll to position [4745, 0]
click at [180, 355] on icon "increase-product-quantity" at bounding box center [182, 361] width 13 height 13
type input "2"
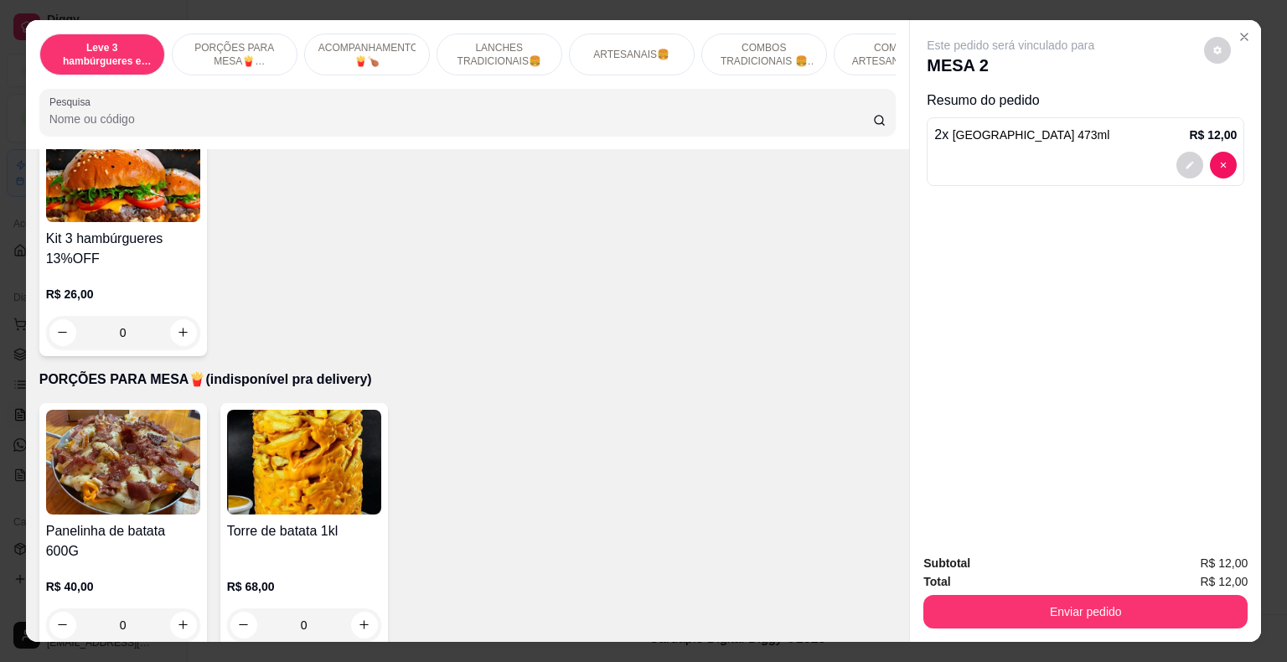
scroll to position [0, 0]
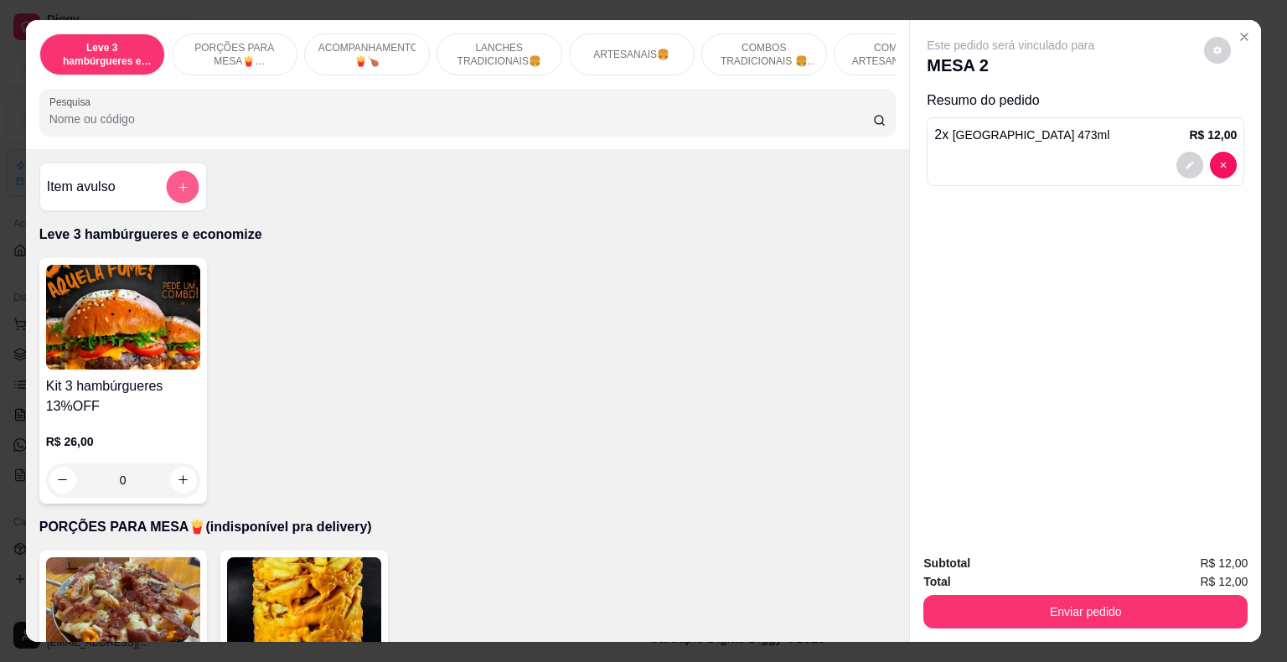
click at [176, 193] on icon "add-separate-item" at bounding box center [182, 186] width 13 height 13
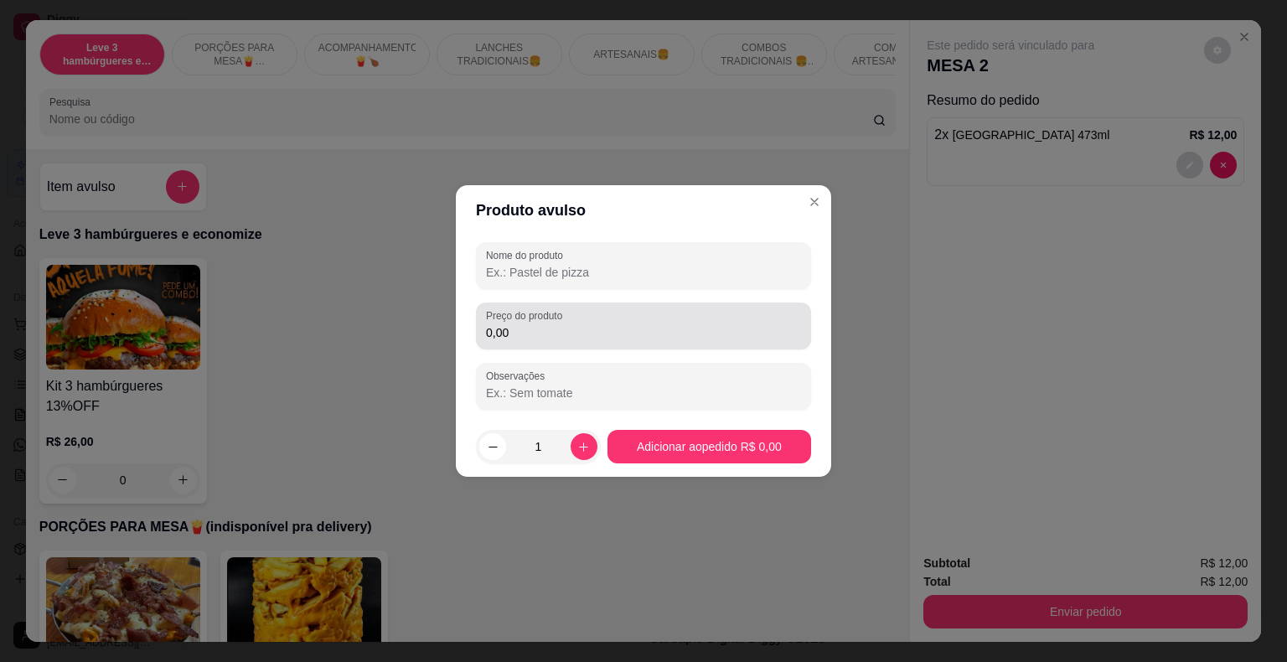
click at [508, 320] on label "Preço do produto" at bounding box center [527, 315] width 82 height 14
click at [508, 324] on input "0,00" at bounding box center [643, 332] width 315 height 17
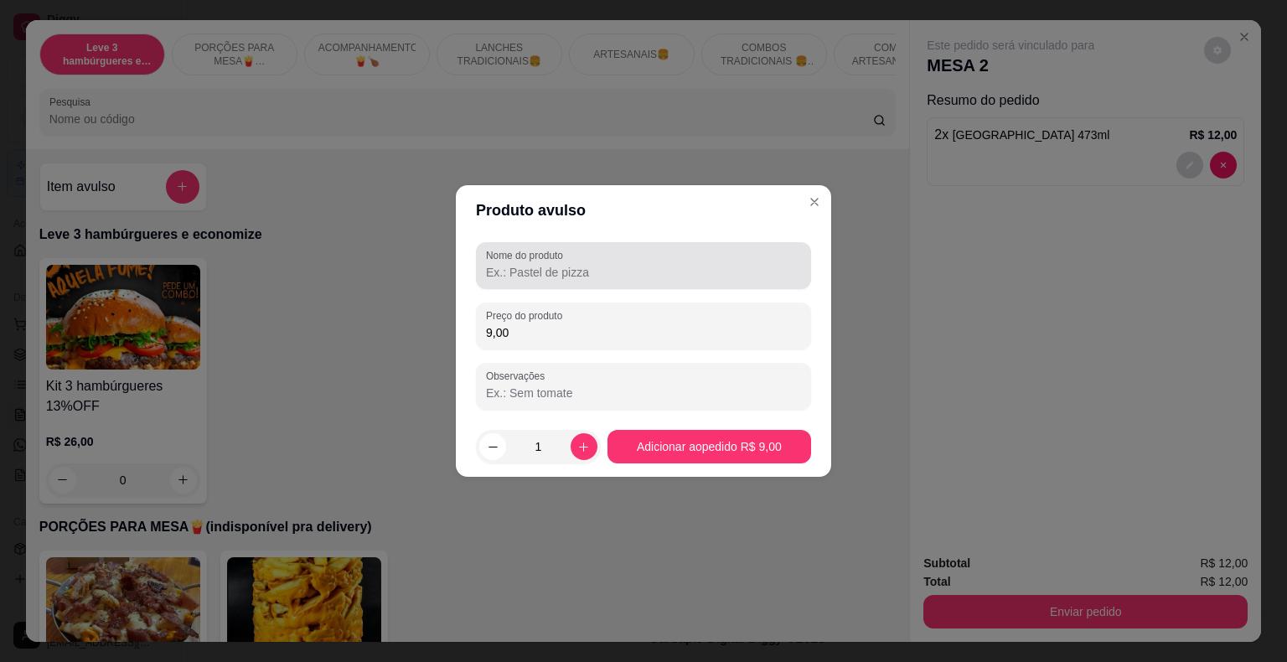
type input "9,00"
click at [523, 273] on input "Nome do produto" at bounding box center [643, 272] width 315 height 17
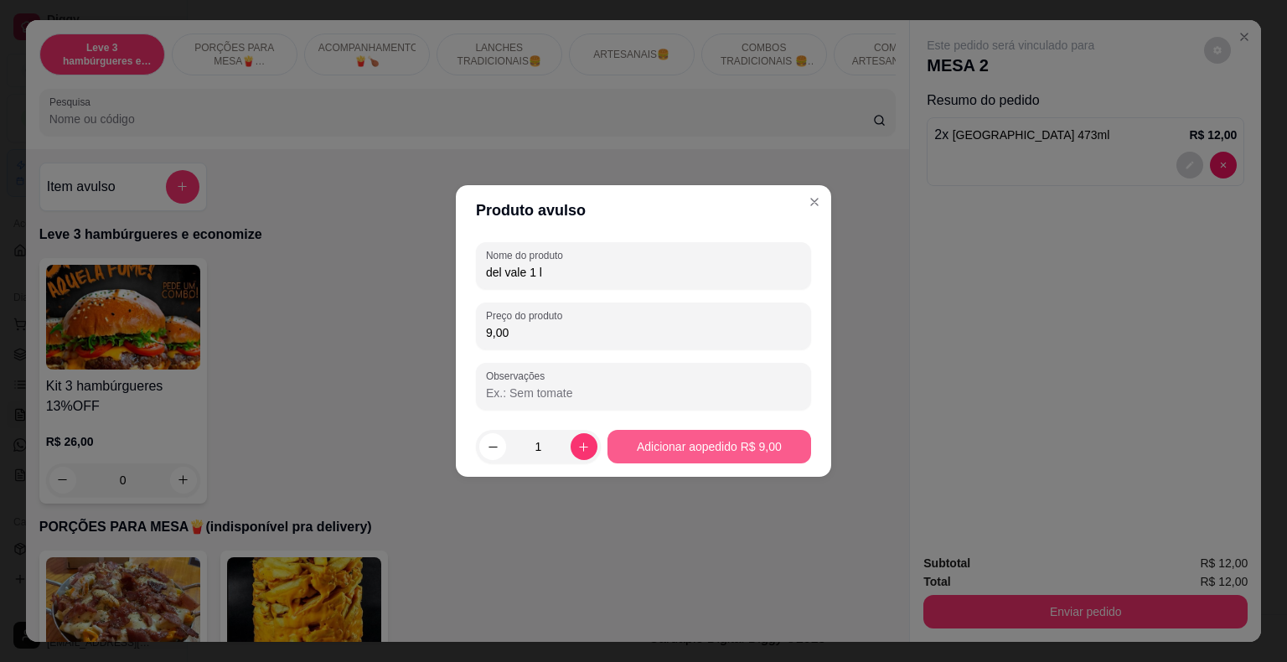
type input "del vale 1 l"
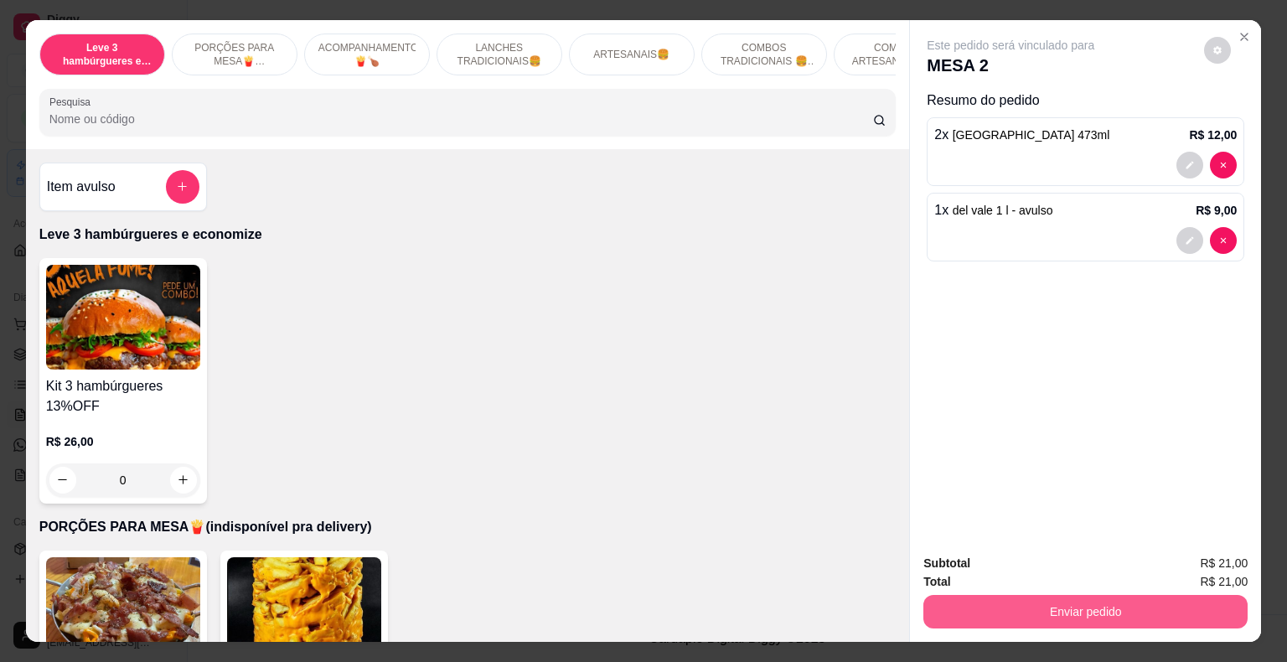
click at [1076, 604] on button "Enviar pedido" at bounding box center [1085, 612] width 324 height 34
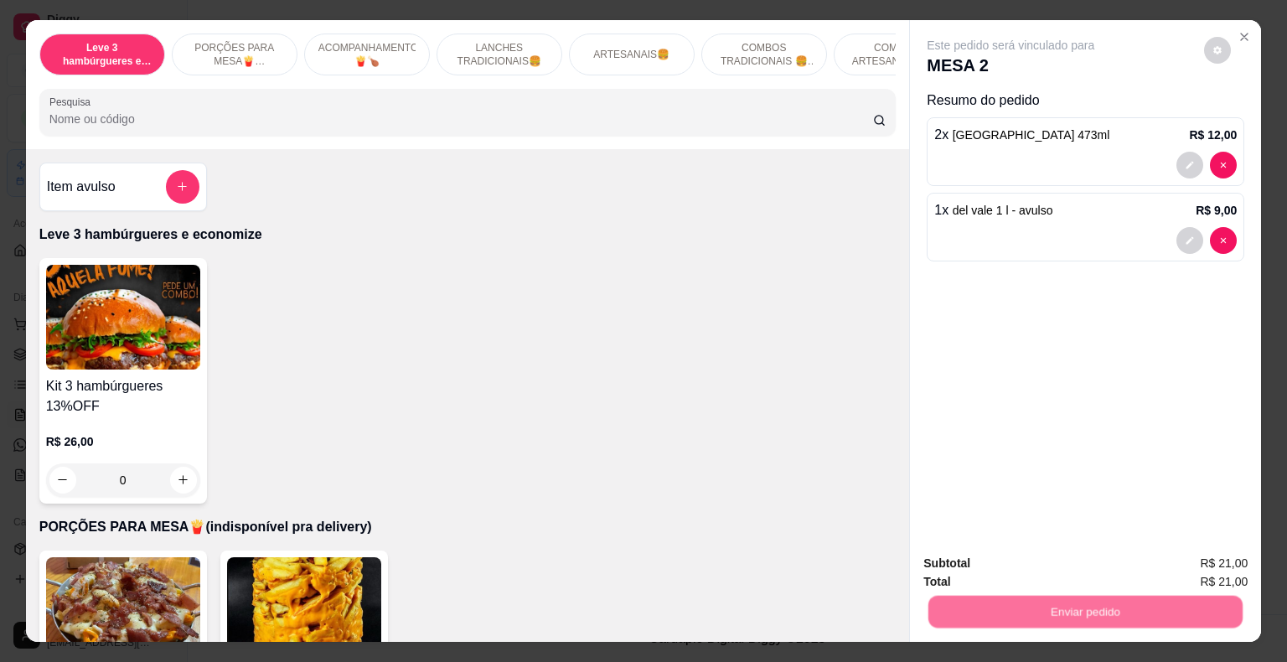
click at [1017, 558] on button "Não registrar e enviar pedido" at bounding box center [1029, 565] width 174 height 32
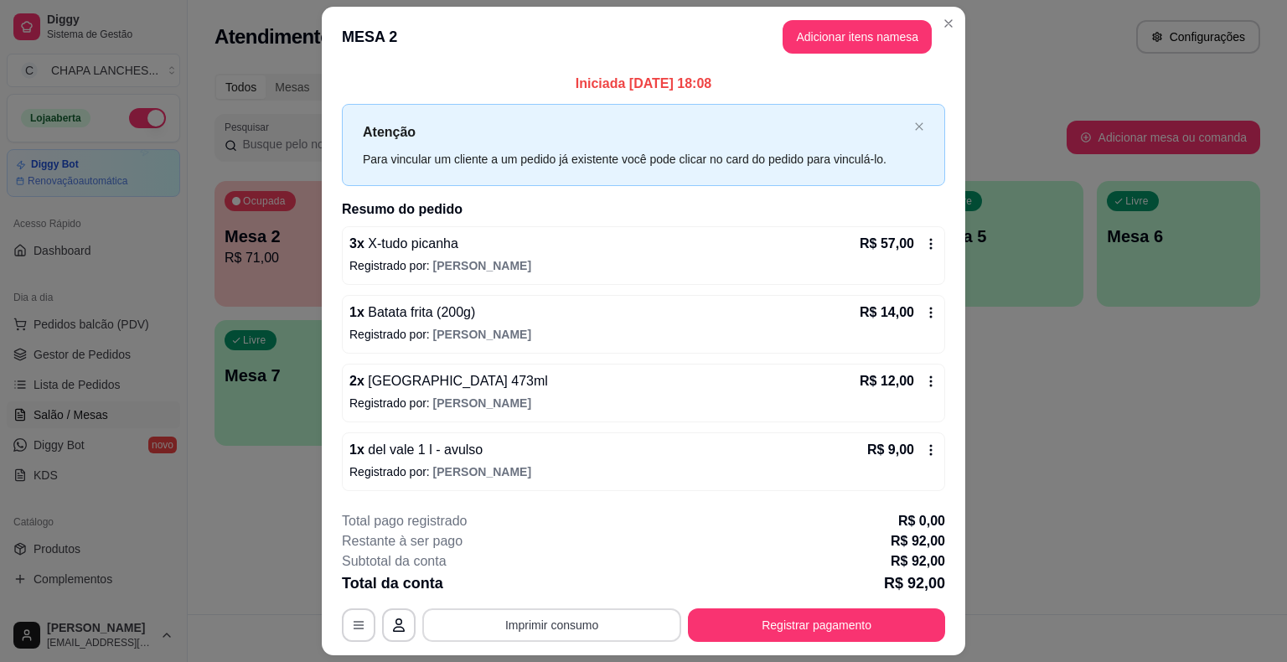
click at [569, 621] on button "Imprimir consumo" at bounding box center [551, 625] width 259 height 34
click at [581, 584] on button "IMPRESSORA" at bounding box center [550, 585] width 121 height 27
click at [777, 617] on button "Registrar pagamento" at bounding box center [816, 625] width 257 height 34
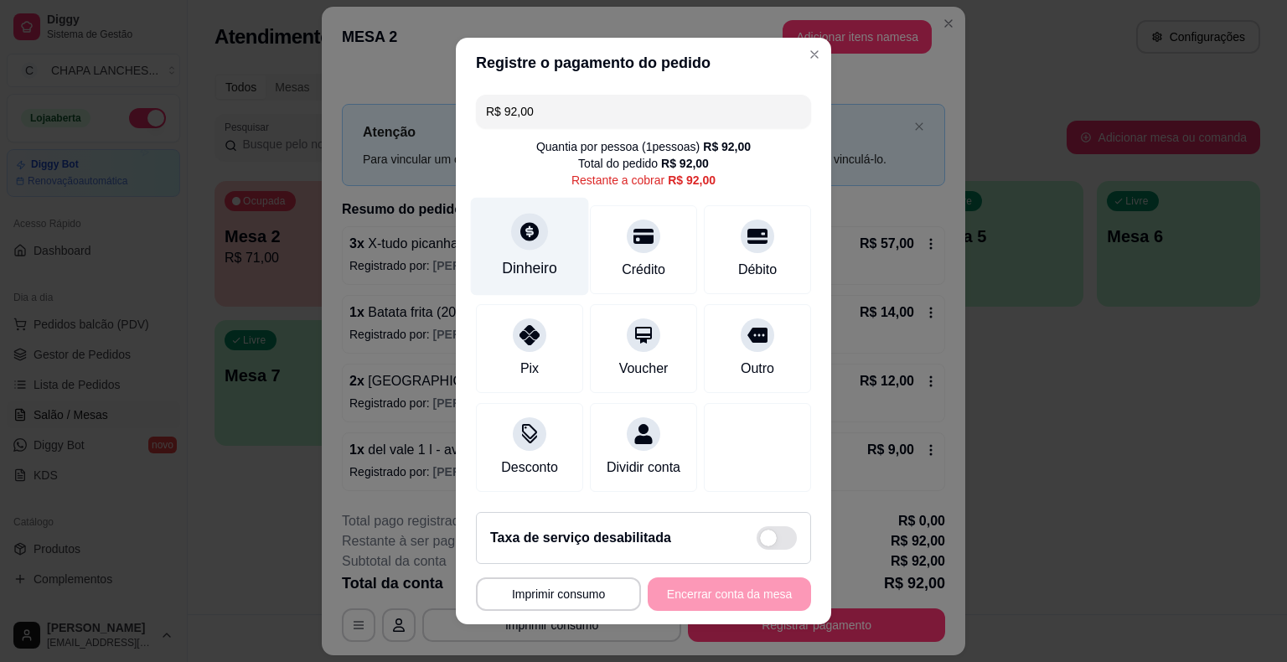
click at [514, 254] on div "Dinheiro" at bounding box center [530, 247] width 118 height 98
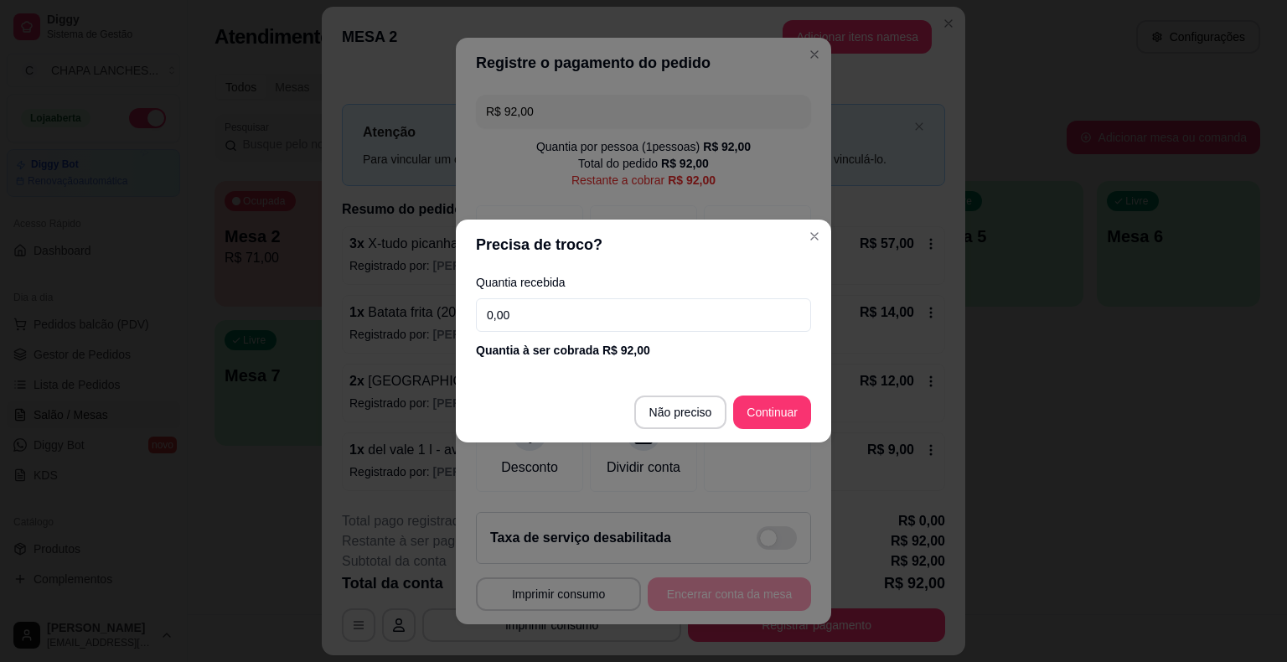
click at [523, 308] on input "0,00" at bounding box center [643, 315] width 335 height 34
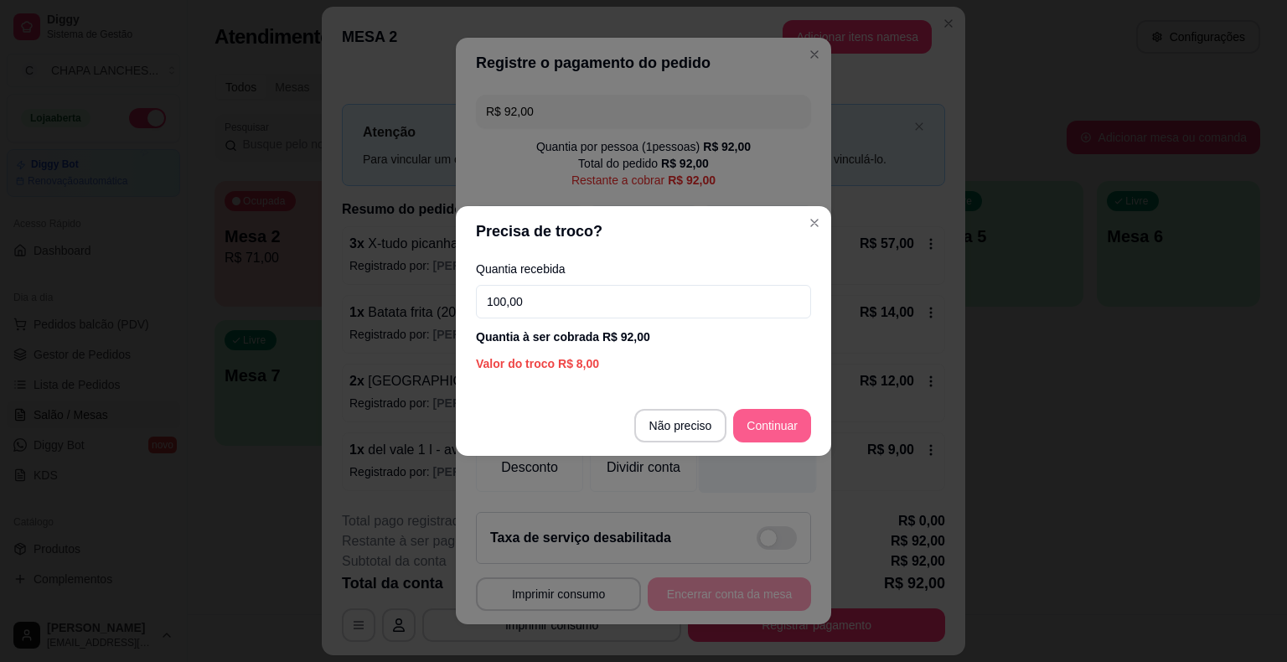
type input "100,00"
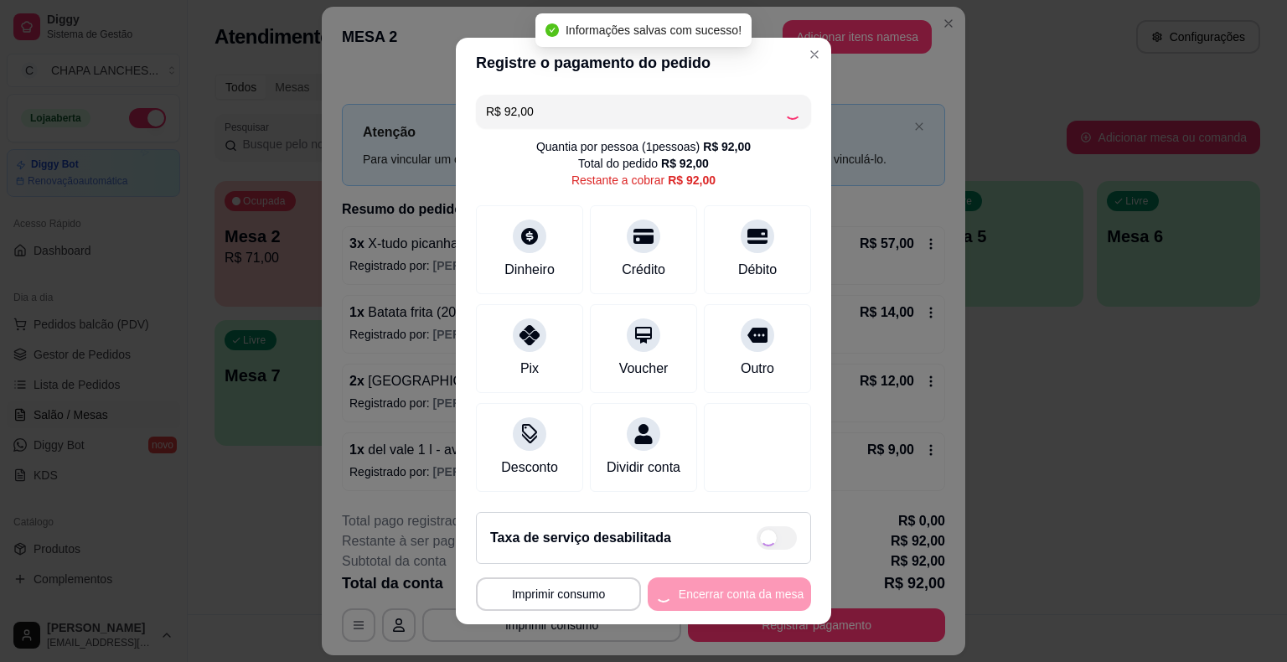
type input "R$ 0,00"
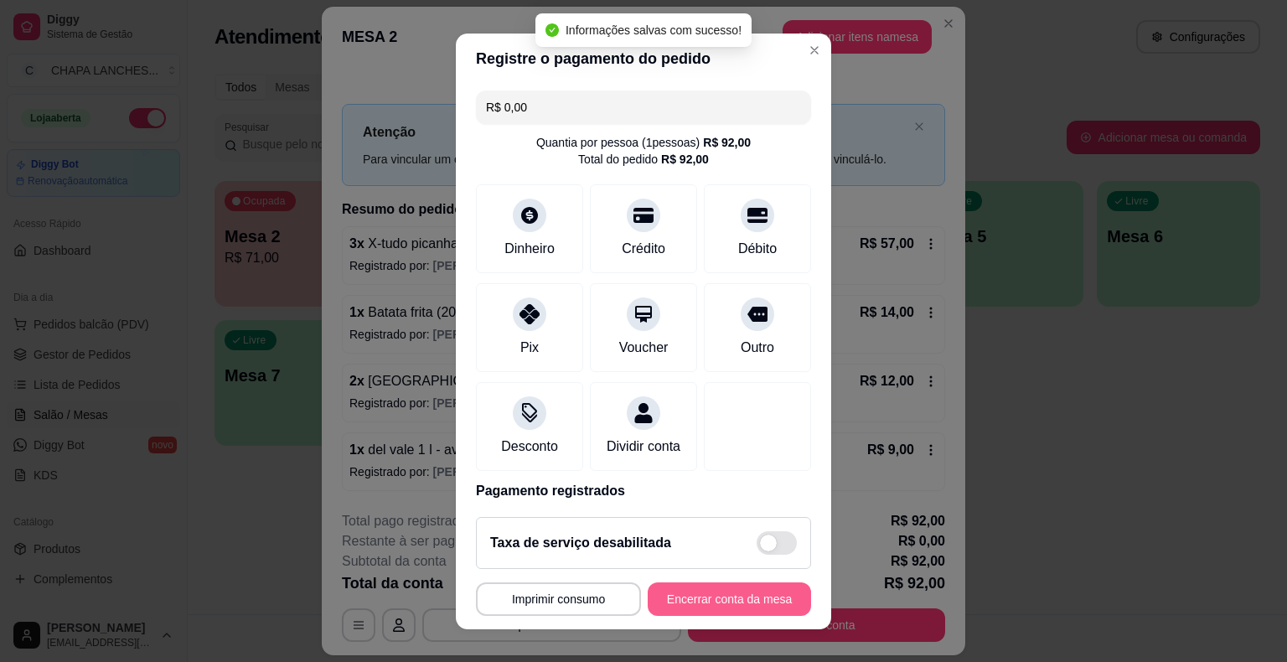
click at [727, 597] on button "Encerrar conta da mesa" at bounding box center [729, 599] width 163 height 34
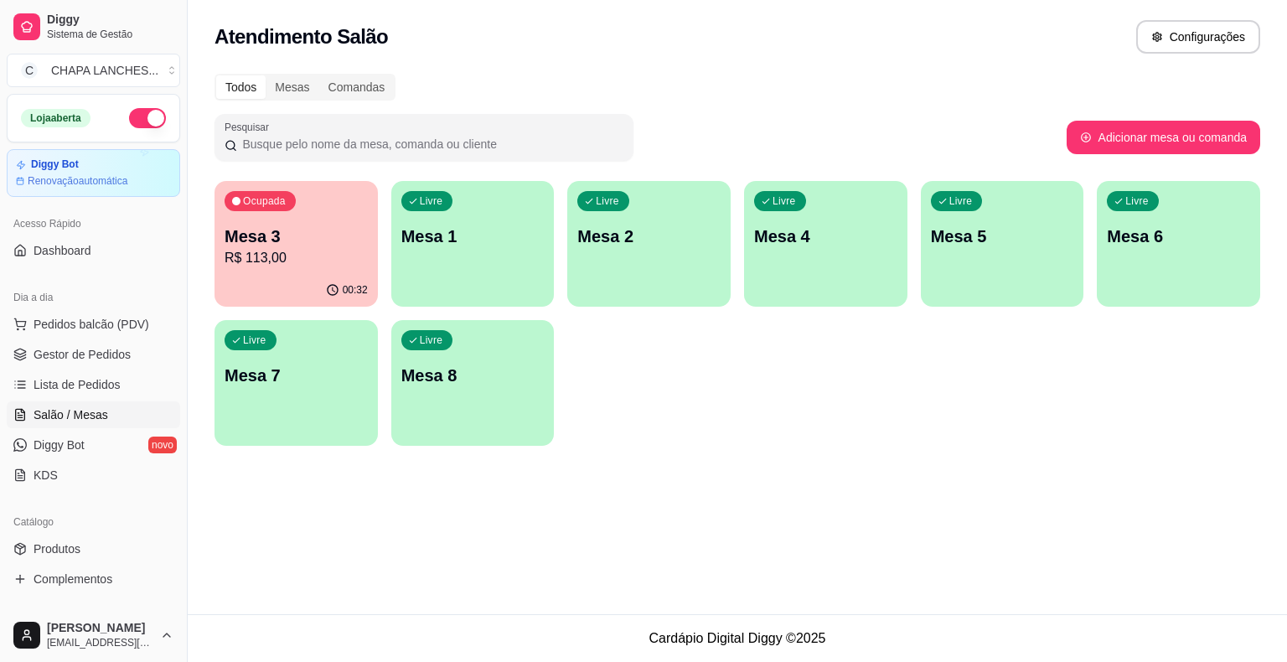
click at [300, 262] on p "R$ 113,00" at bounding box center [296, 258] width 143 height 20
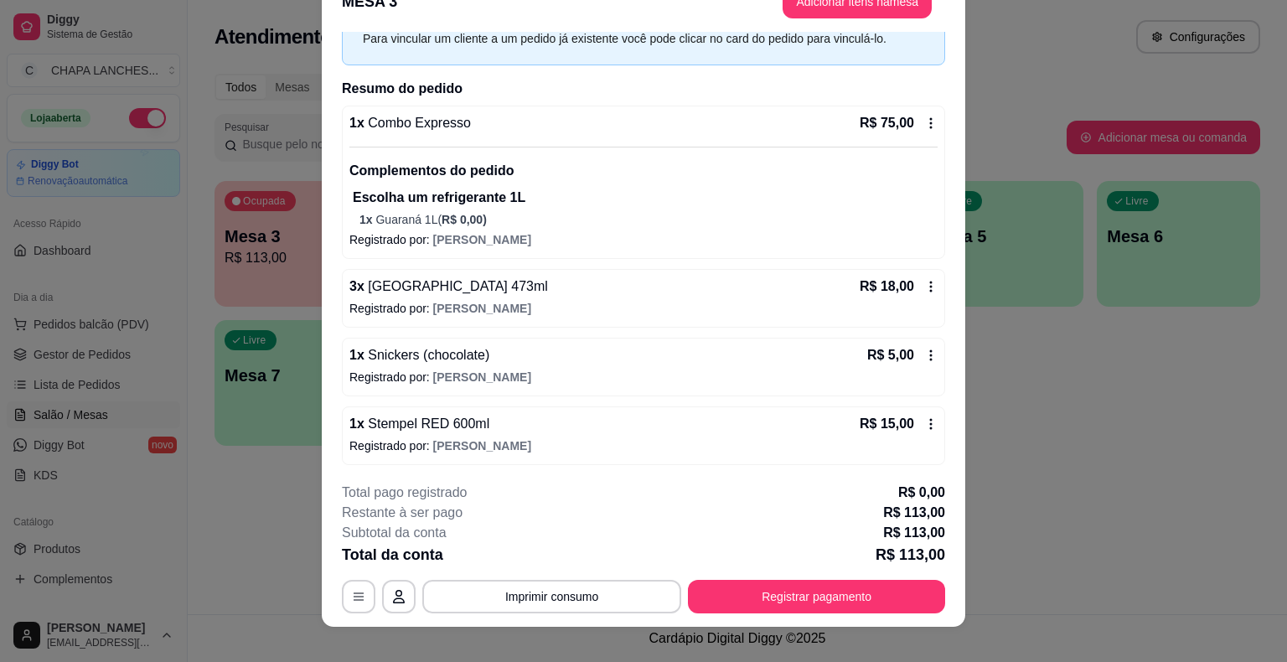
scroll to position [50, 0]
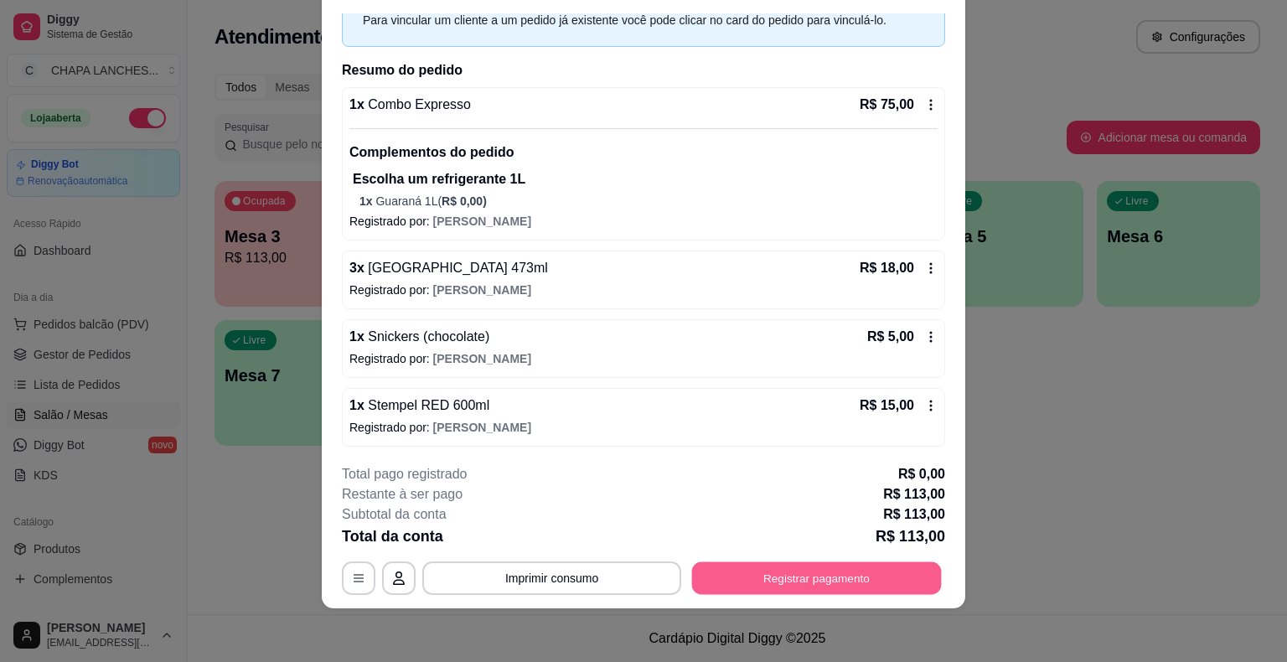
click at [774, 579] on button "Registrar pagamento" at bounding box center [817, 578] width 250 height 33
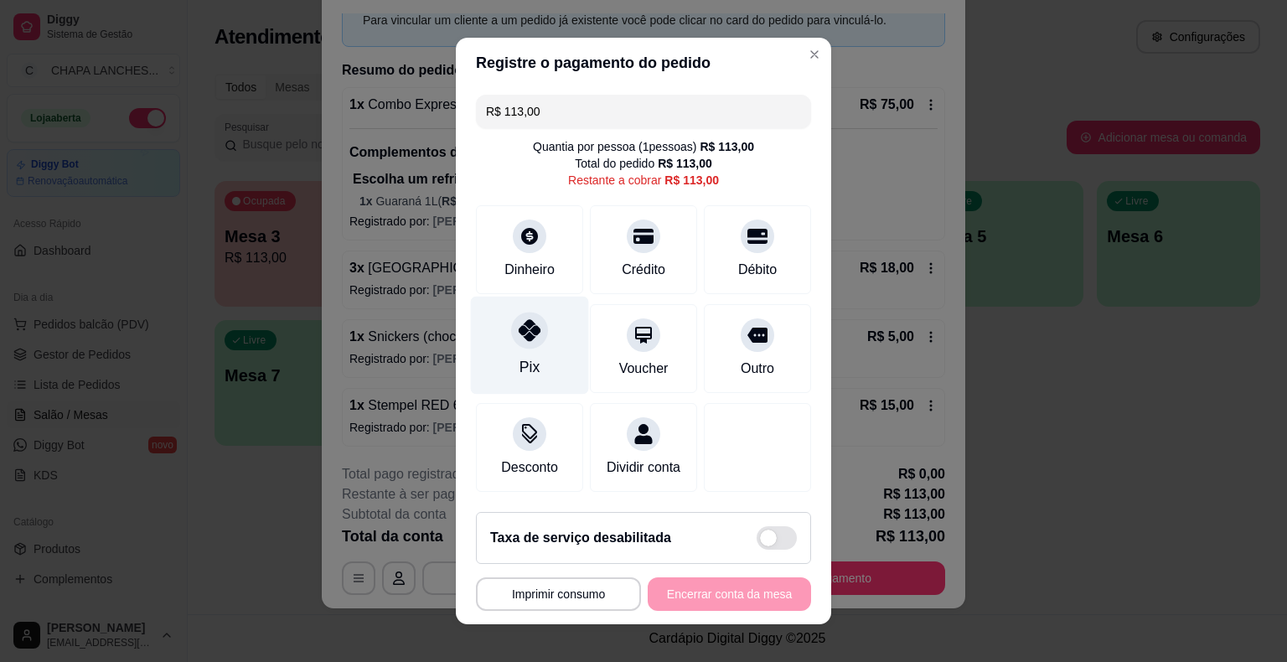
click at [521, 354] on div "Pix" at bounding box center [530, 346] width 118 height 98
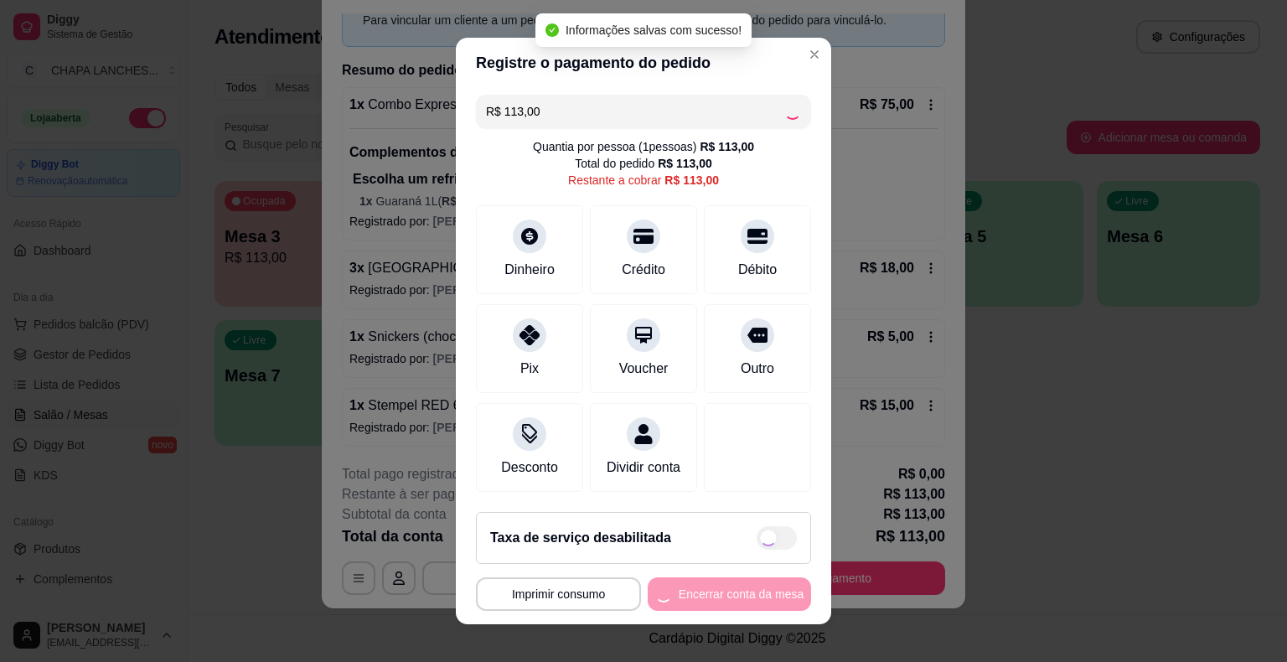
type input "R$ 0,00"
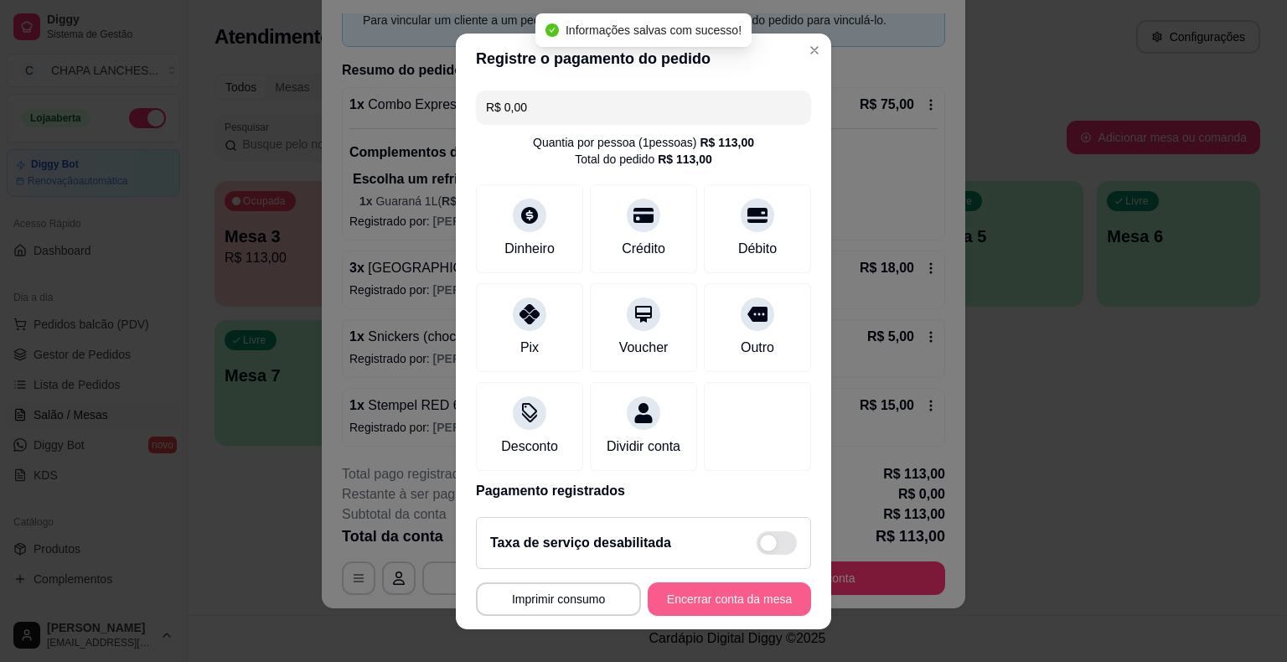
click at [739, 598] on button "Encerrar conta da mesa" at bounding box center [729, 599] width 163 height 34
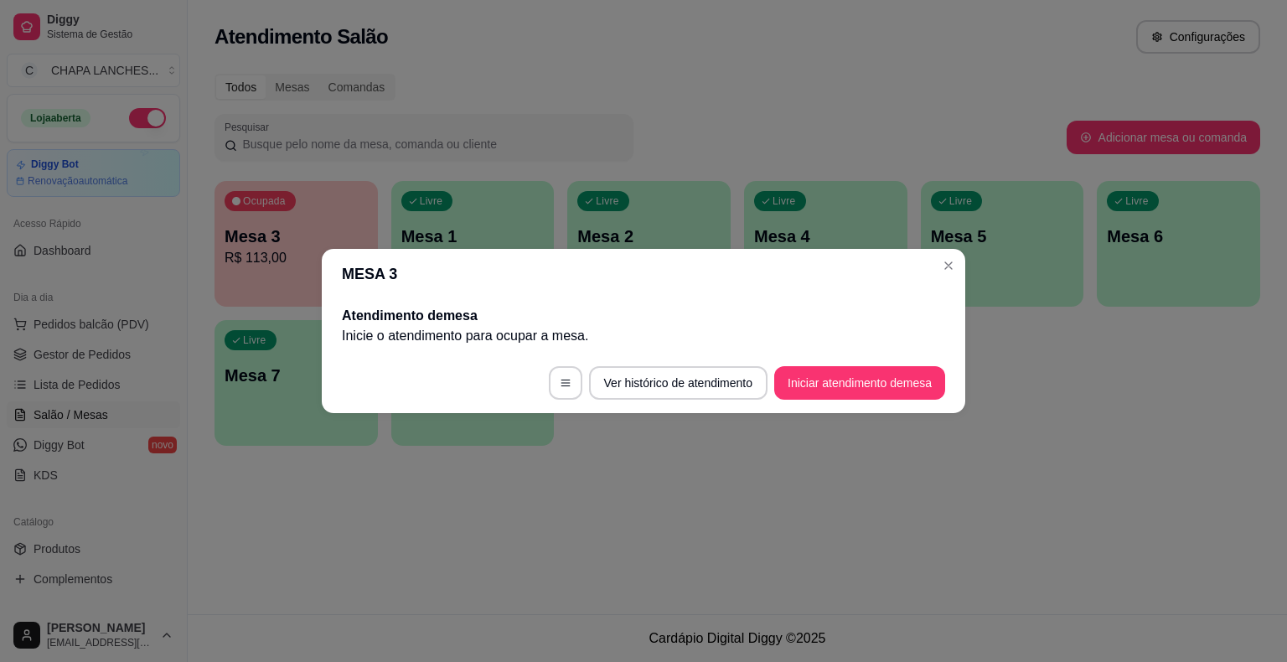
scroll to position [0, 0]
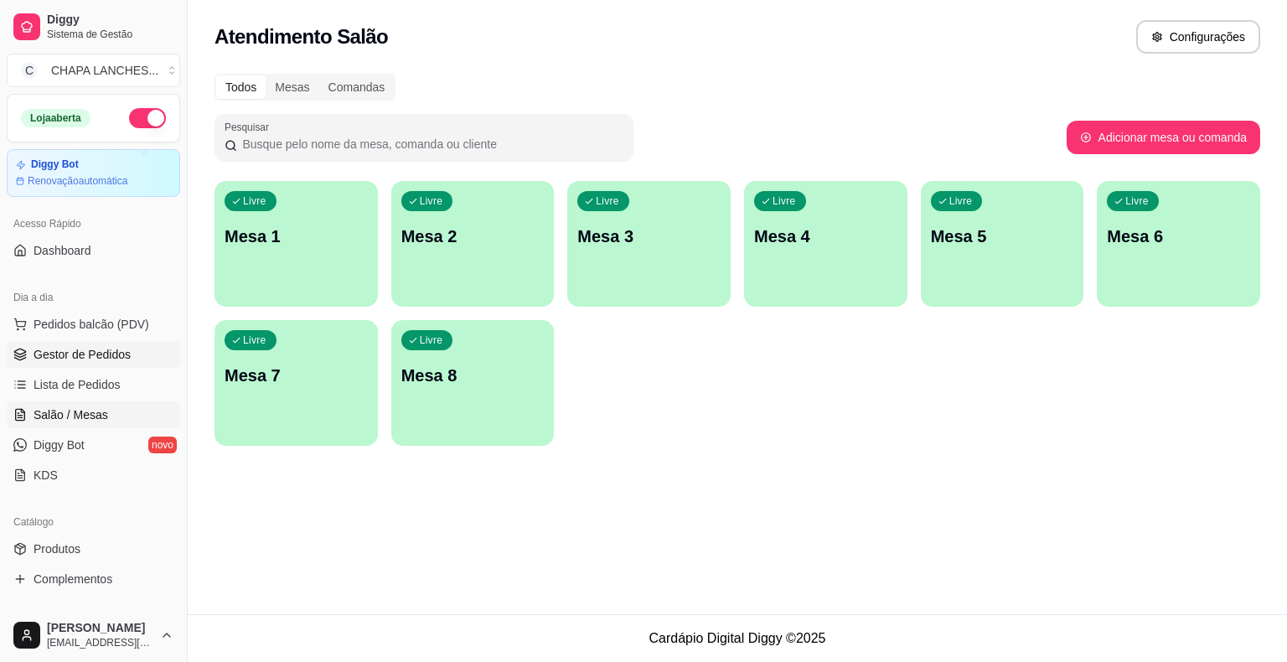
click at [104, 359] on span "Gestor de Pedidos" at bounding box center [82, 354] width 97 height 17
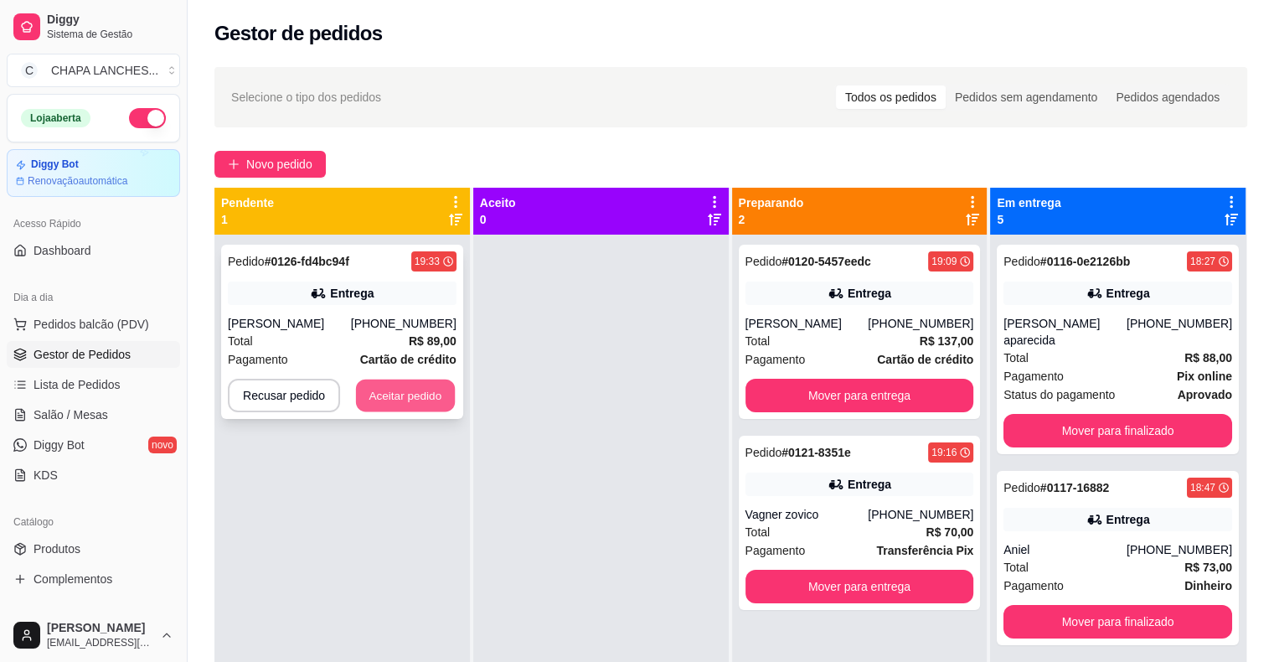
click at [434, 397] on button "Aceitar pedido" at bounding box center [405, 395] width 99 height 33
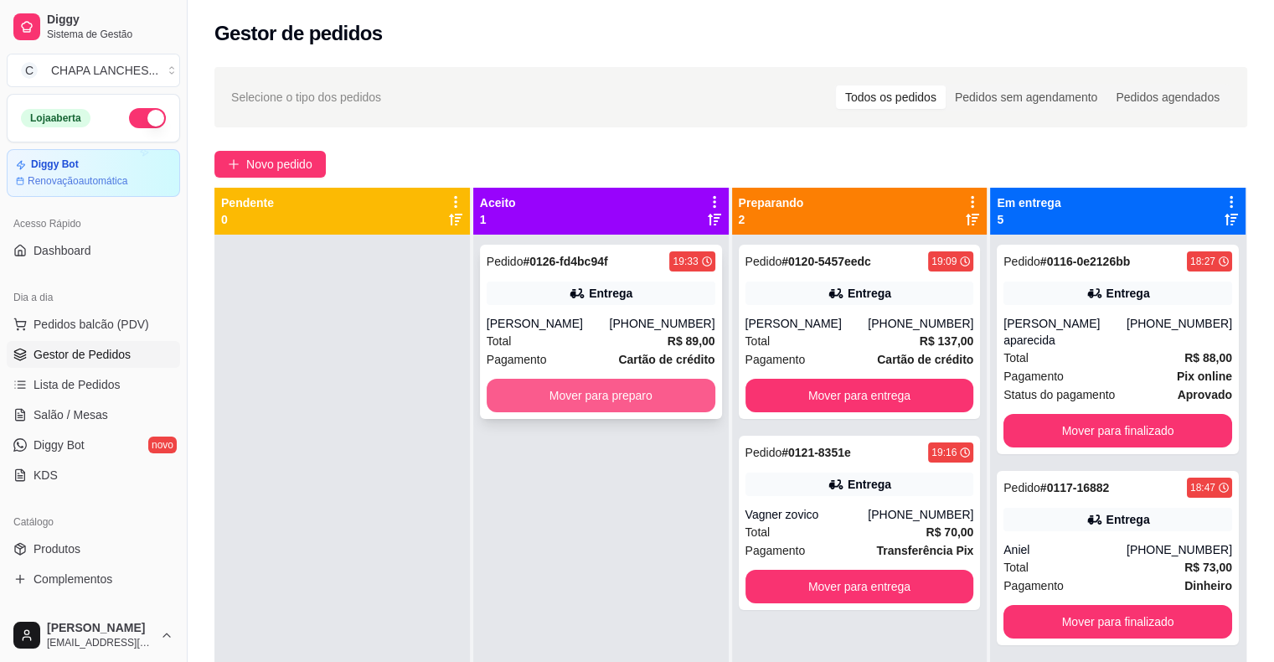
click at [523, 400] on button "Mover para preparo" at bounding box center [601, 396] width 229 height 34
click at [514, 400] on button "Mover para preparo" at bounding box center [601, 395] width 222 height 33
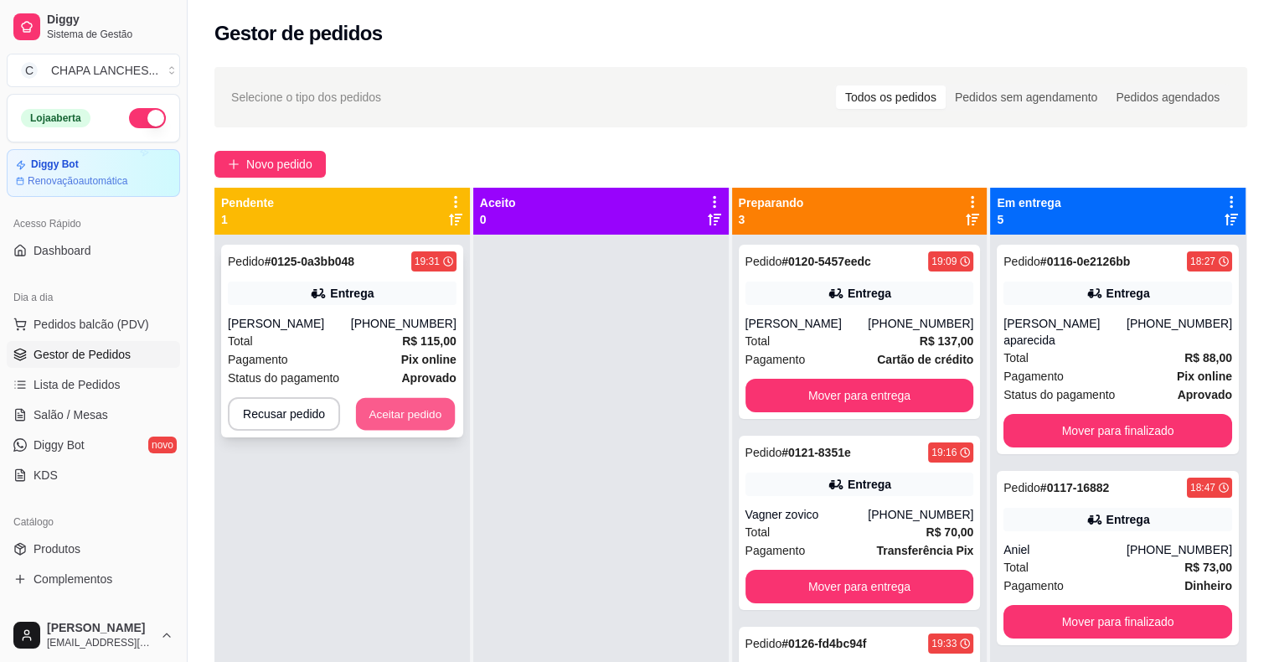
click at [432, 415] on button "Aceitar pedido" at bounding box center [405, 414] width 99 height 33
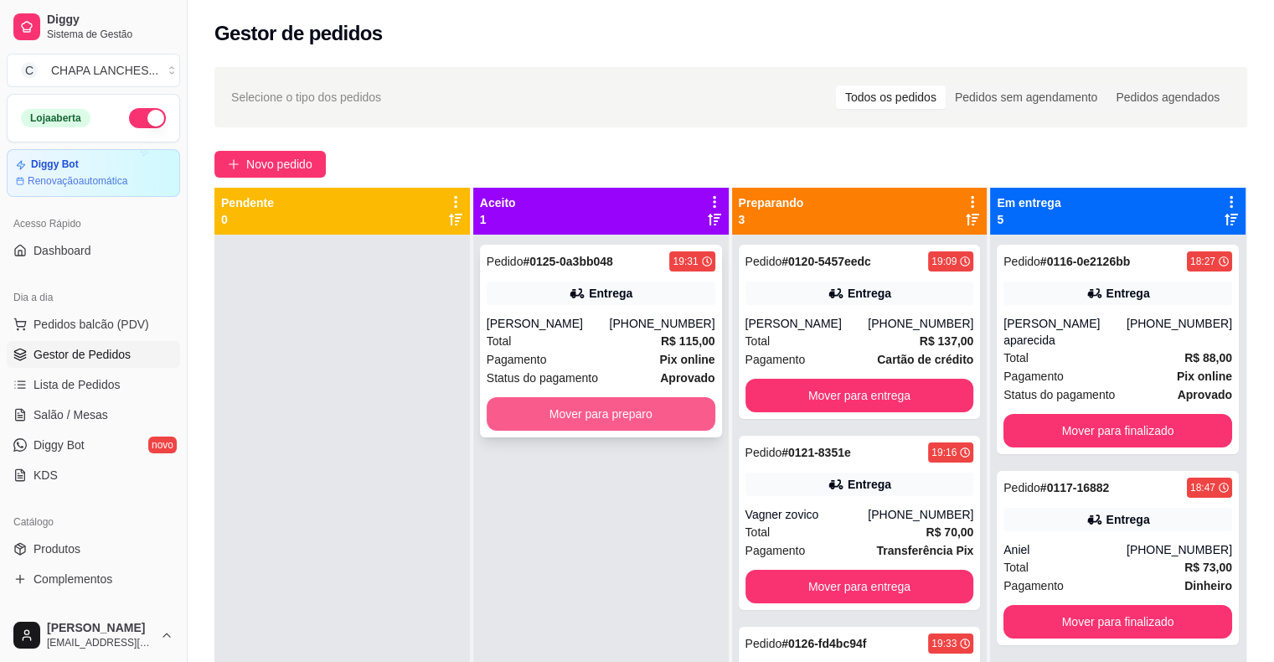
click at [580, 415] on button "Mover para preparo" at bounding box center [601, 414] width 229 height 34
click at [565, 417] on button "Mover para preparo" at bounding box center [601, 414] width 222 height 33
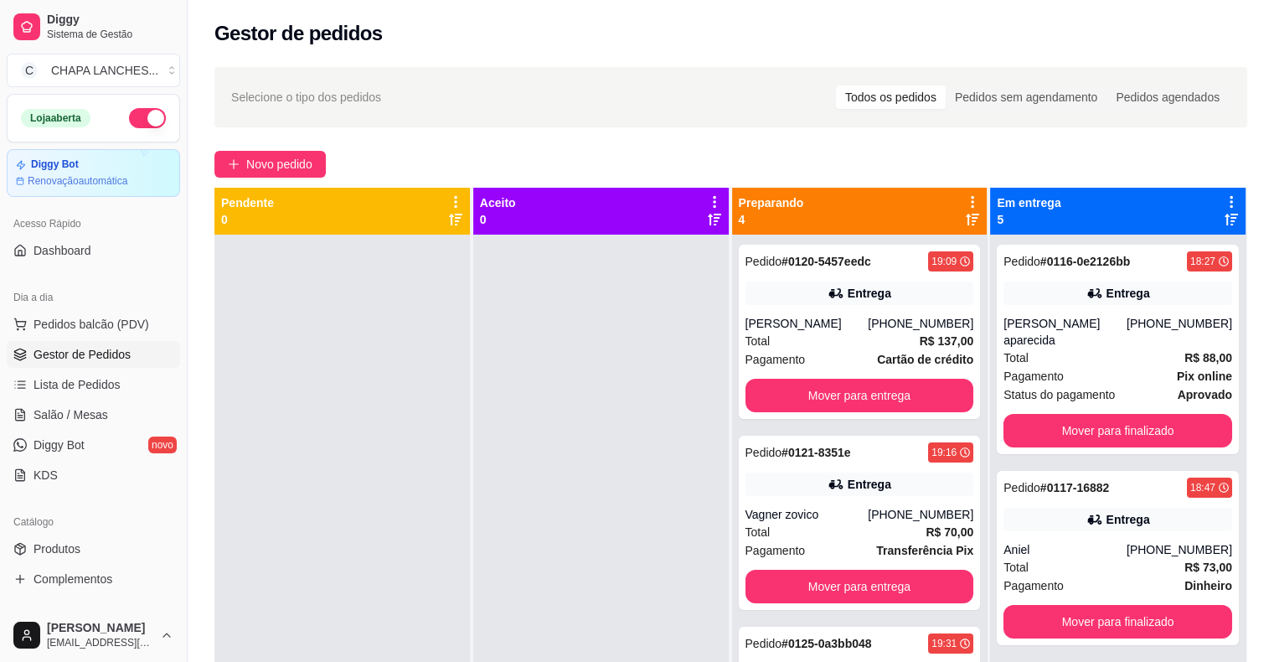
click at [565, 417] on div at bounding box center [601, 566] width 256 height 662
click at [1049, 414] on button "Mover para finalizado" at bounding box center [1118, 431] width 229 height 34
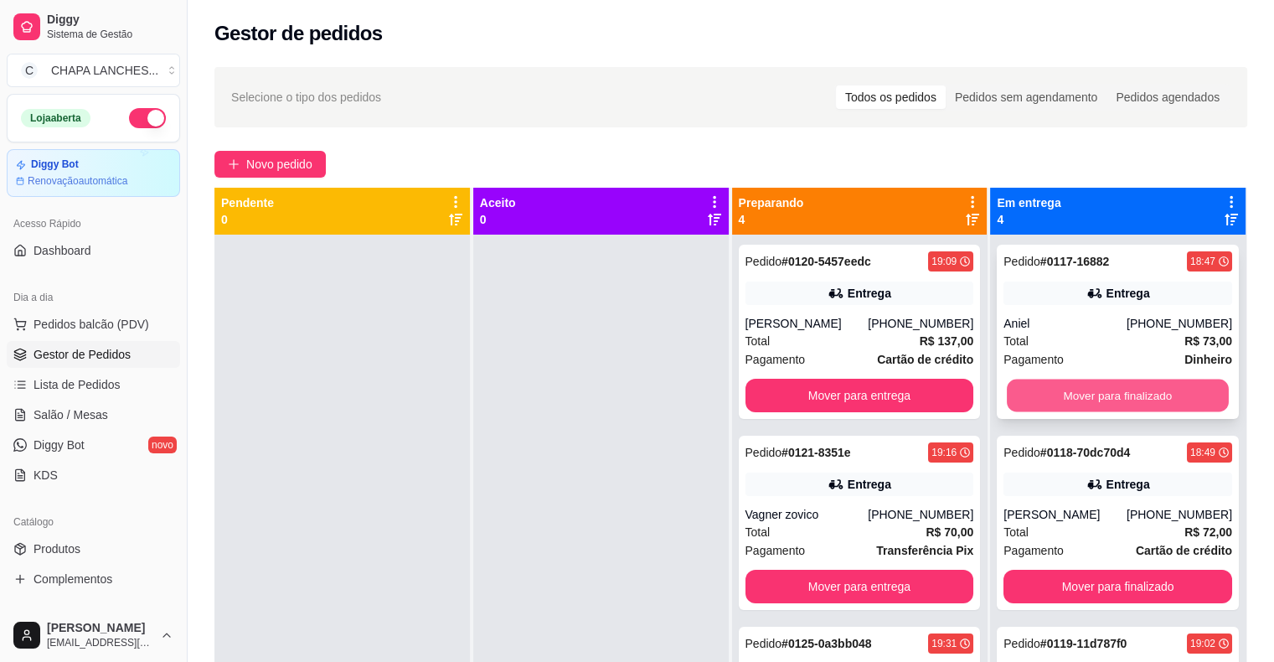
click at [1049, 398] on button "Mover para finalizado" at bounding box center [1118, 395] width 222 height 33
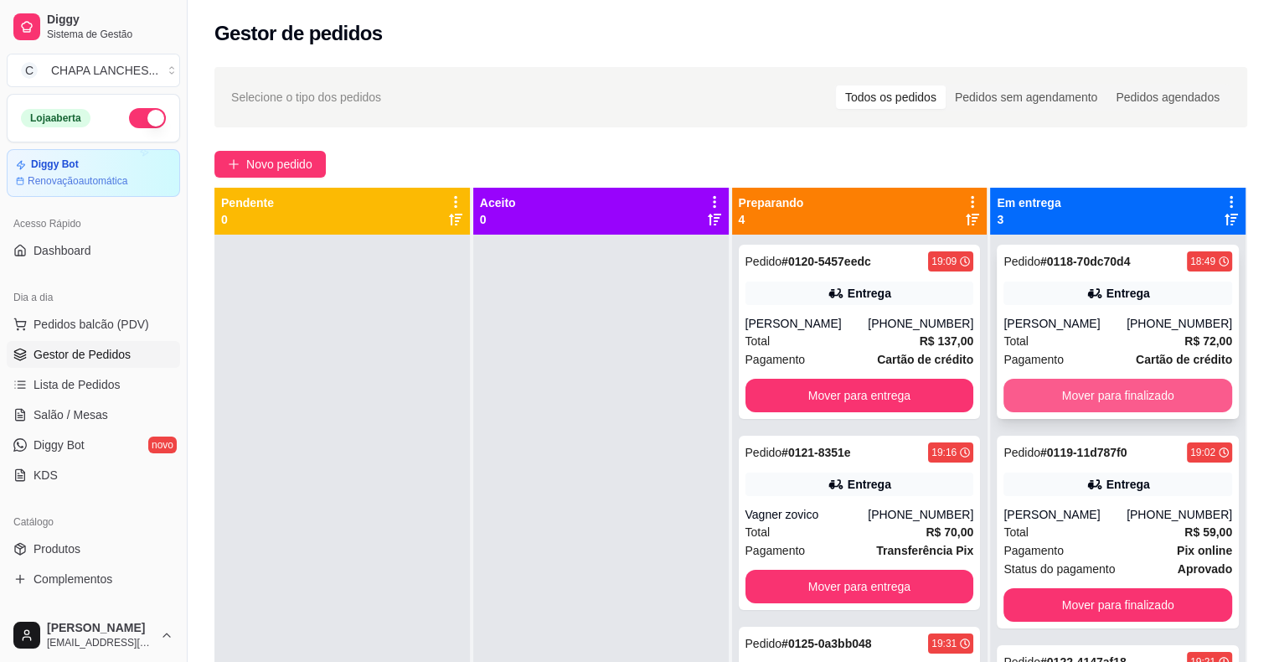
click at [1047, 393] on button "Mover para finalizado" at bounding box center [1118, 396] width 229 height 34
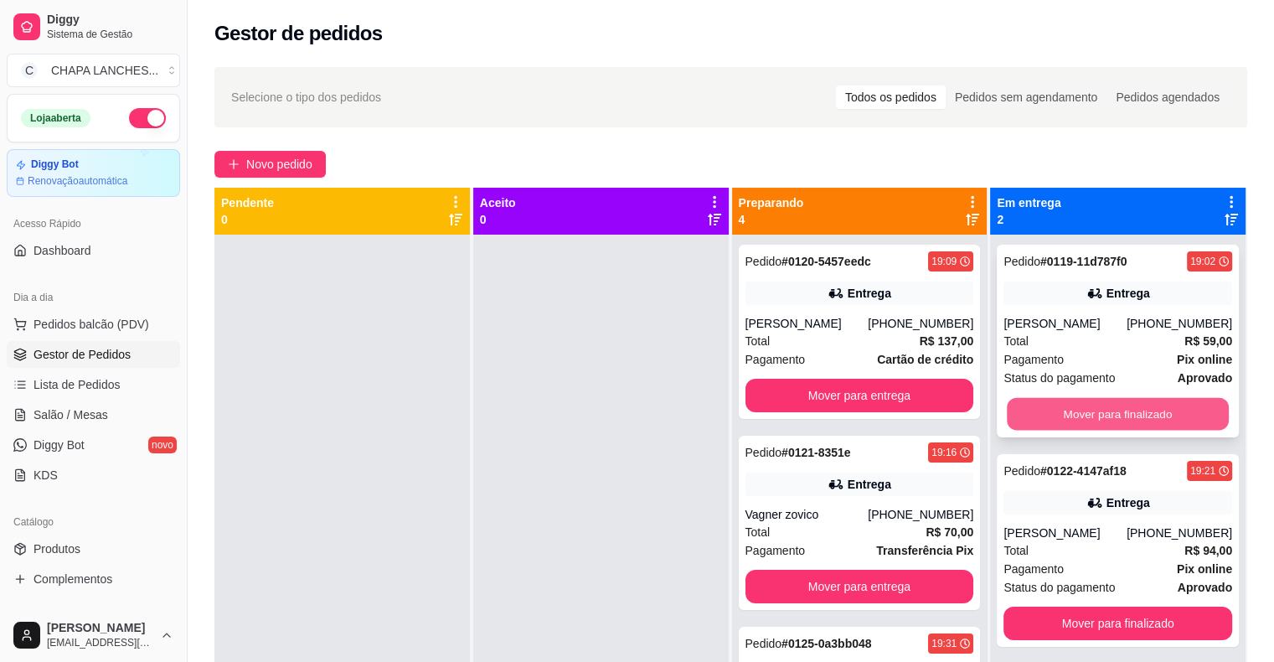
click at [1043, 410] on button "Mover para finalizado" at bounding box center [1118, 414] width 222 height 33
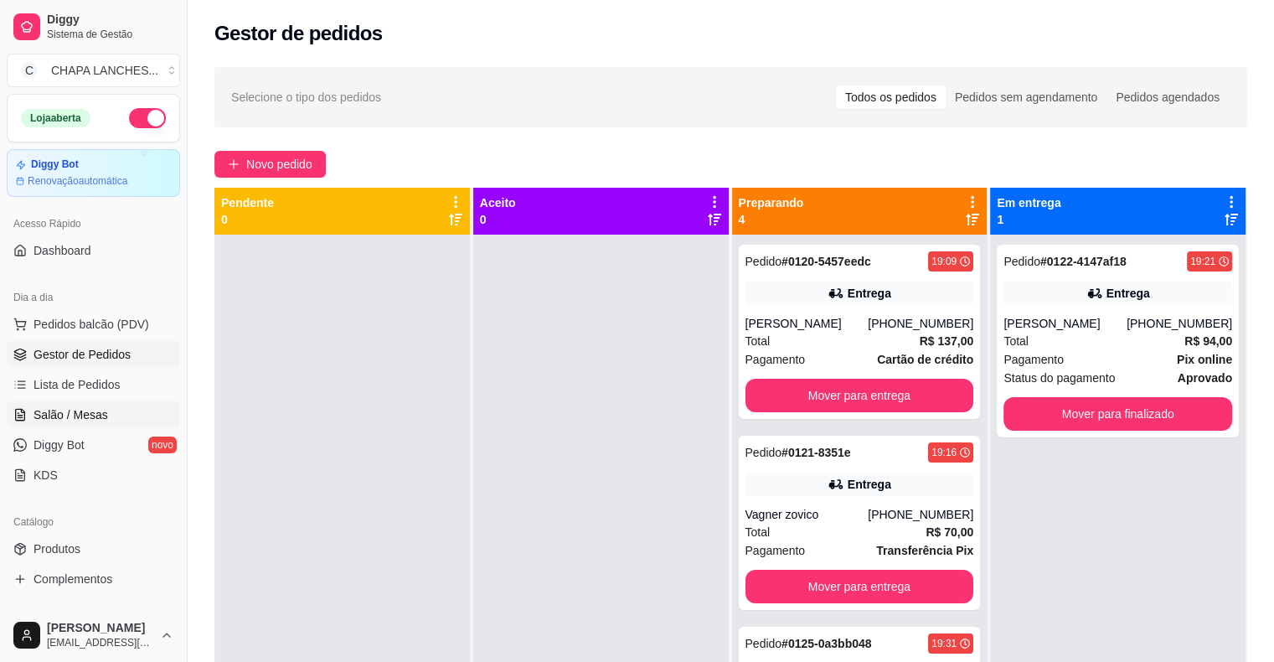
click at [101, 412] on span "Salão / Mesas" at bounding box center [71, 414] width 75 height 17
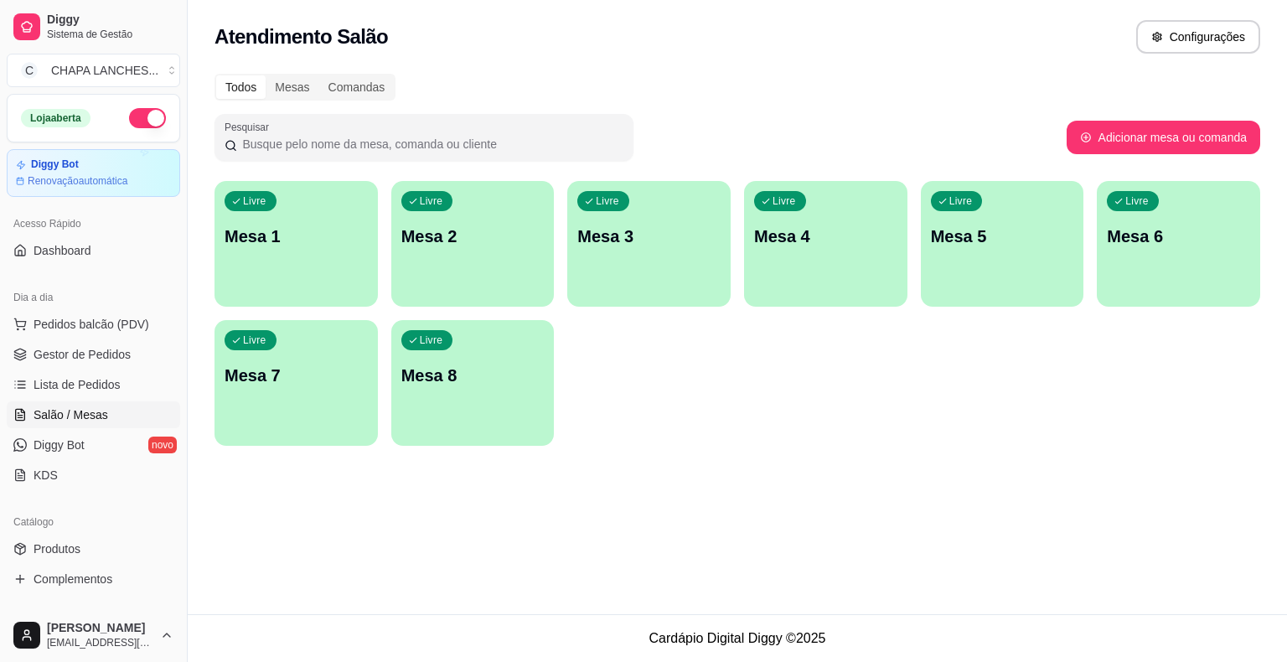
click at [292, 265] on div "Livre Mesa 1" at bounding box center [295, 234] width 163 height 106
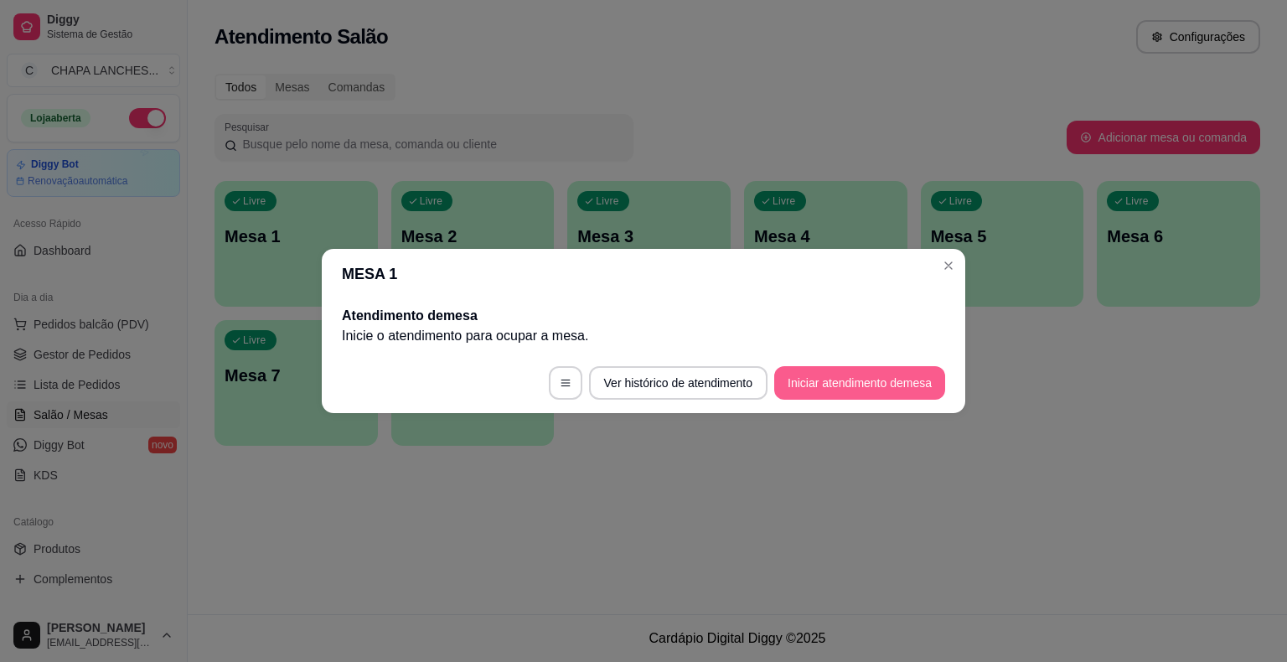
click at [829, 384] on button "Iniciar atendimento de mesa" at bounding box center [859, 383] width 171 height 34
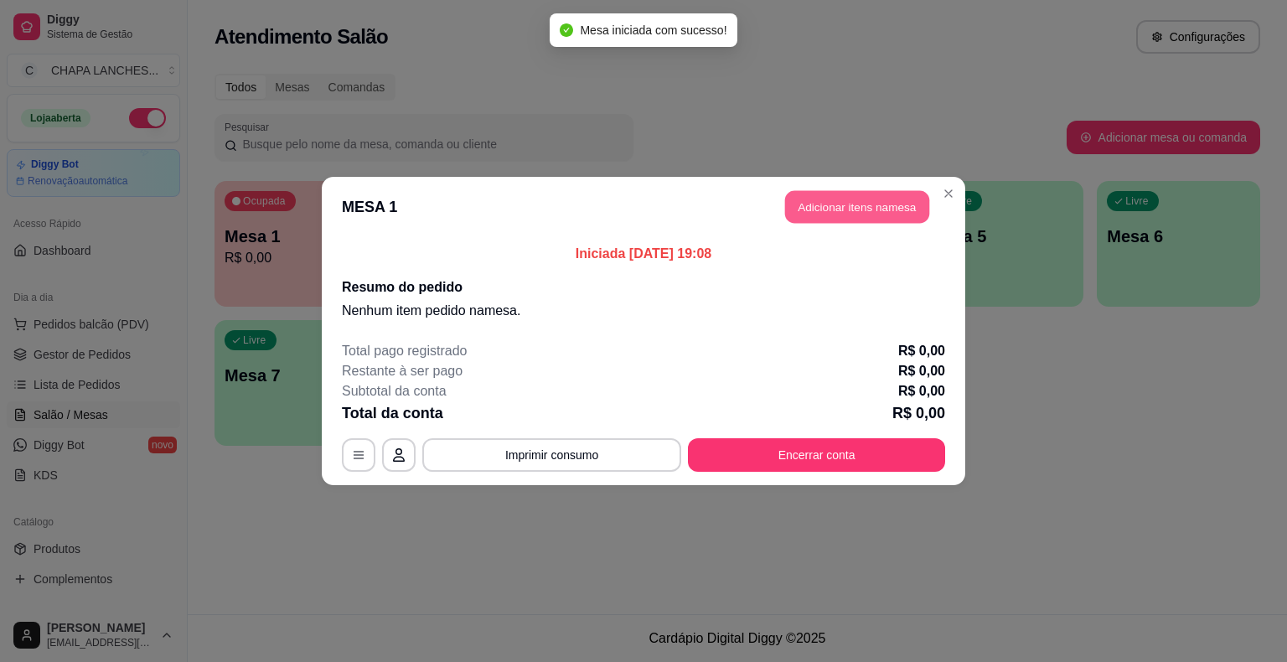
click at [821, 209] on button "Adicionar itens na mesa" at bounding box center [857, 207] width 144 height 33
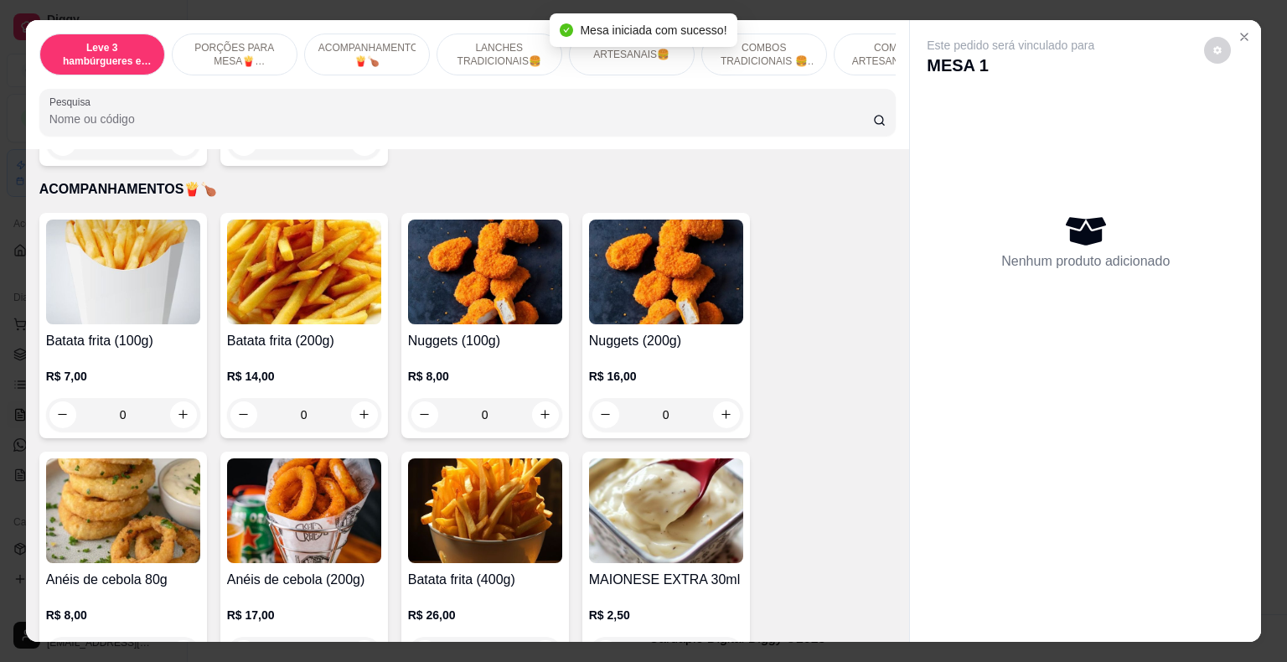
scroll to position [670, 0]
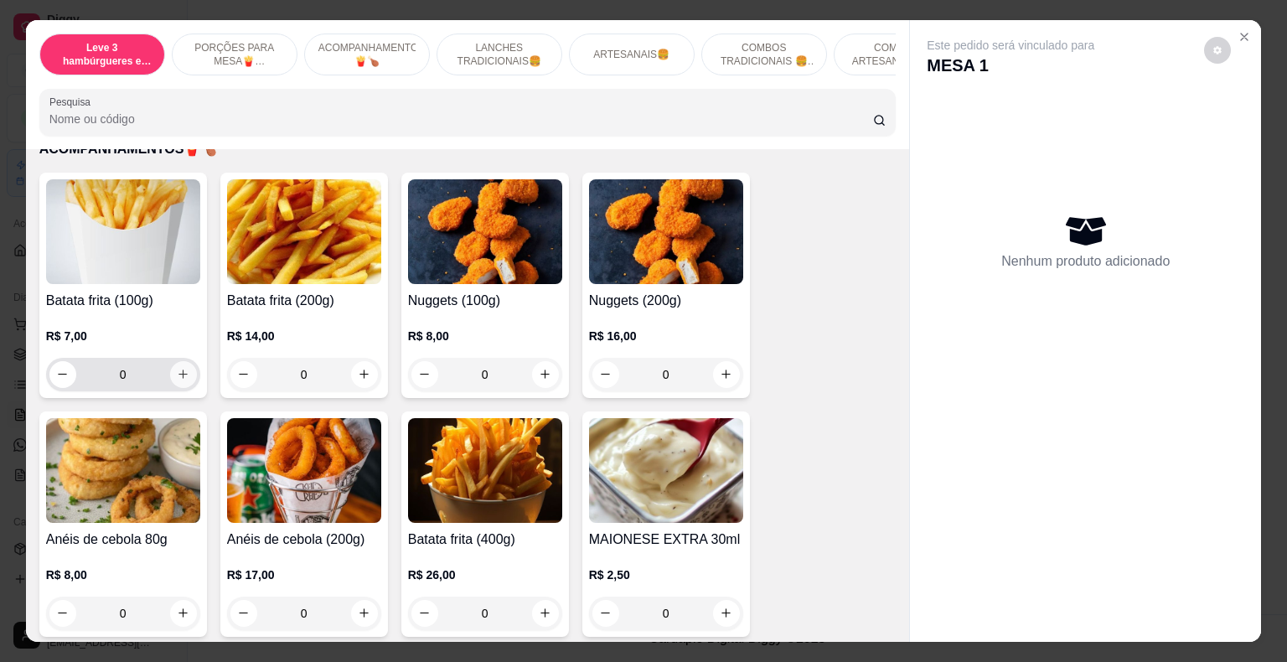
click at [178, 369] on icon "increase-product-quantity" at bounding box center [182, 373] width 9 height 9
type input "1"
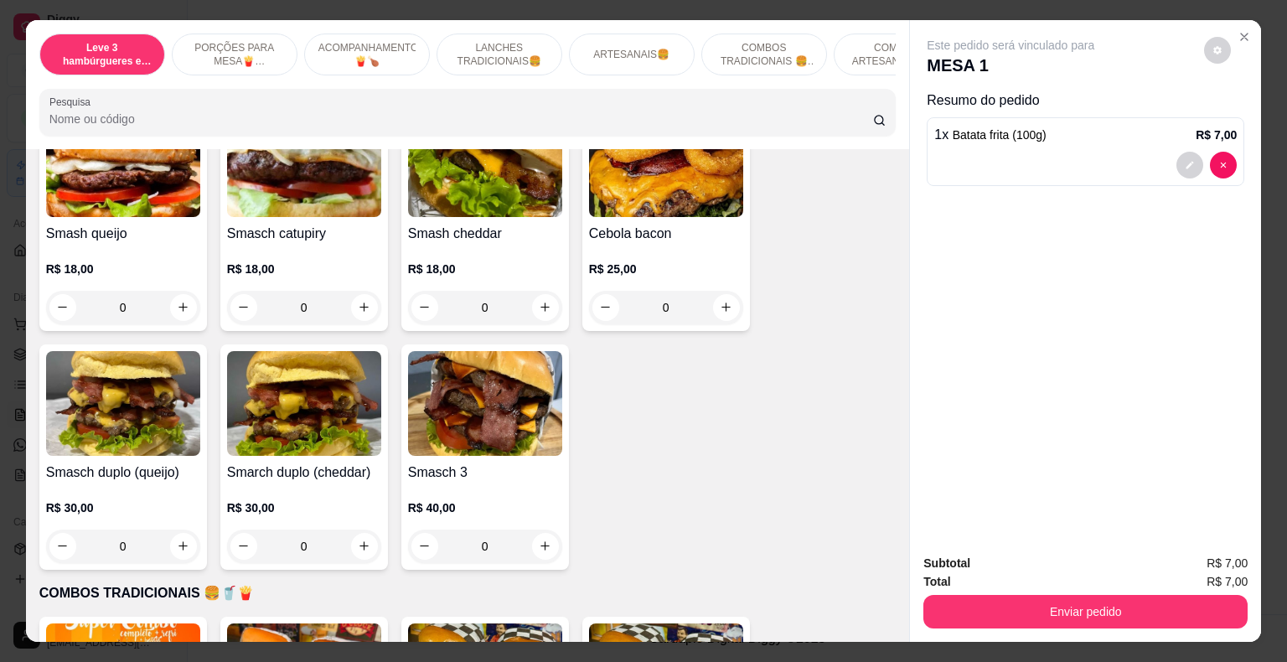
scroll to position [1927, 0]
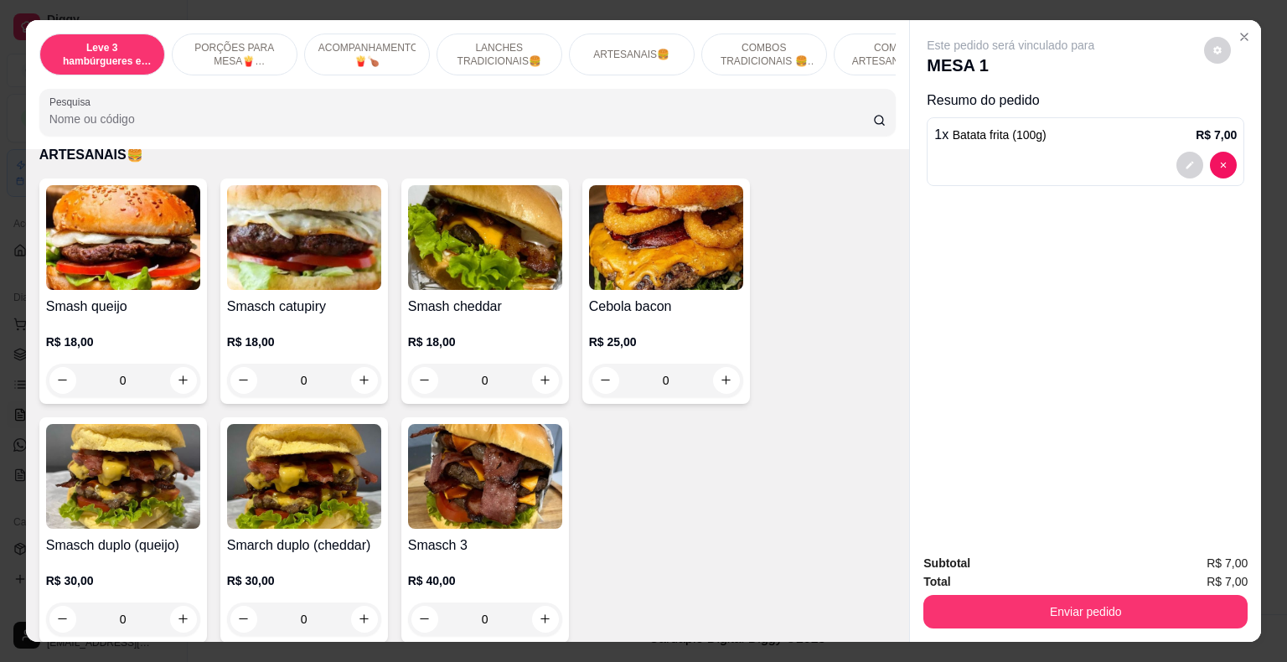
click at [536, 364] on div "0" at bounding box center [485, 381] width 154 height 34
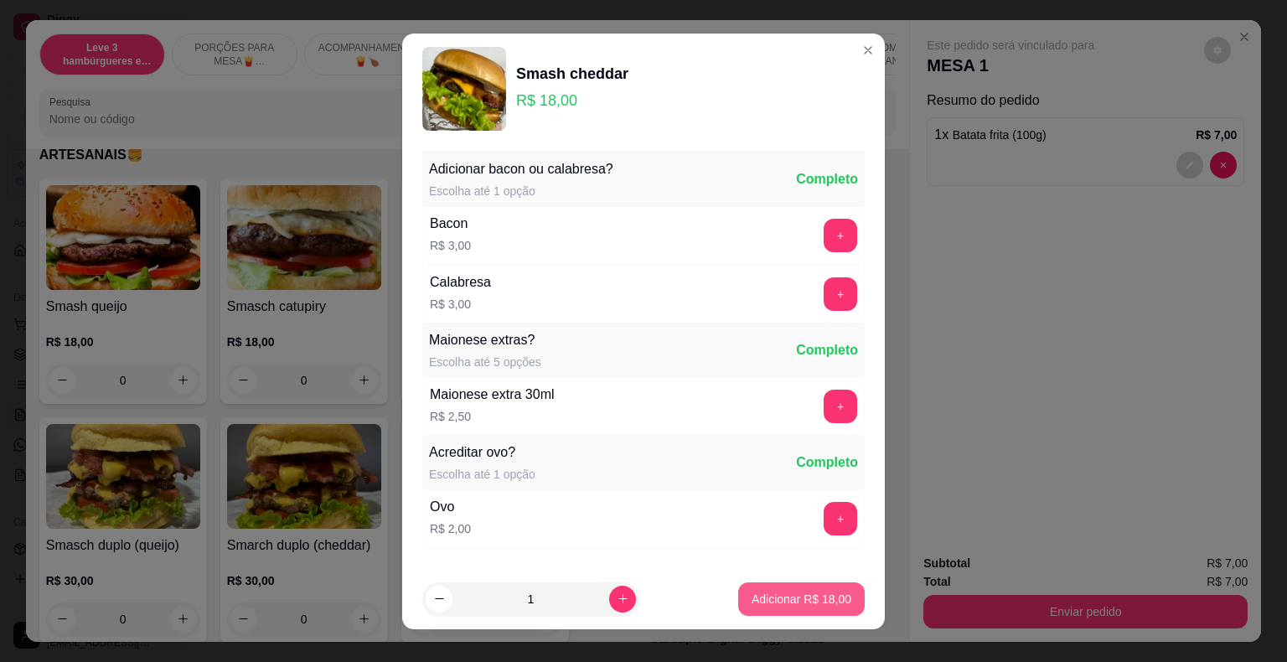
click at [779, 596] on p "Adicionar R$ 18,00" at bounding box center [801, 599] width 100 height 17
type input "1"
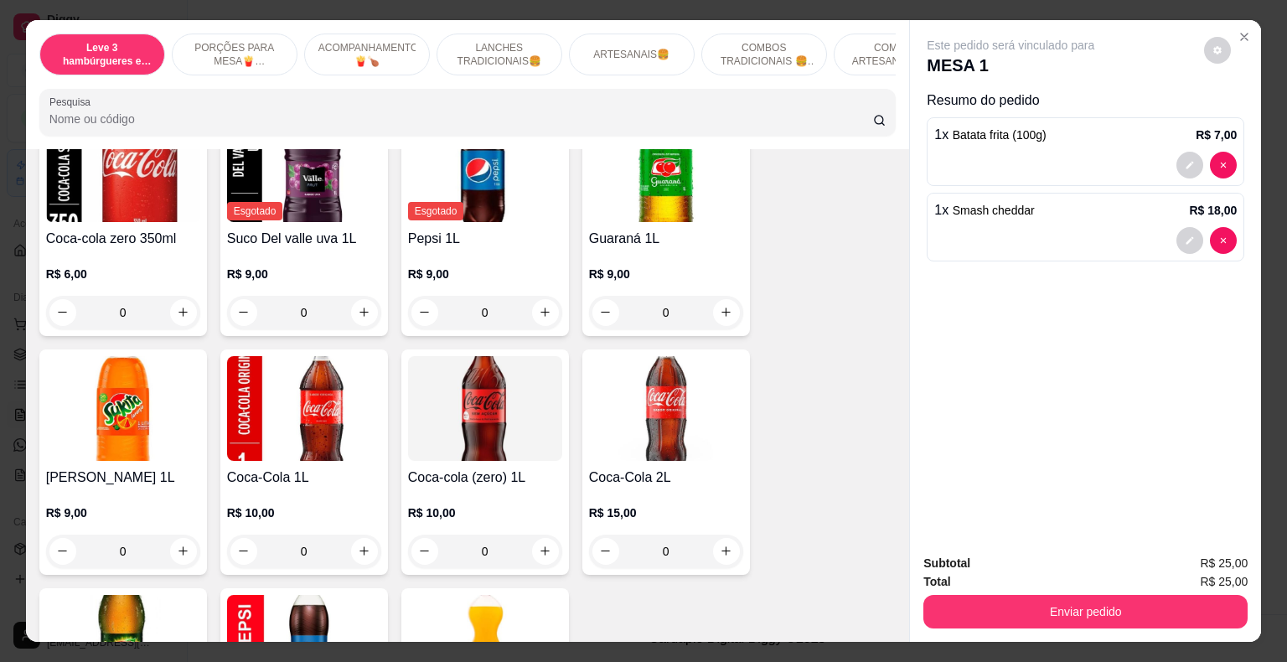
scroll to position [4105, 0]
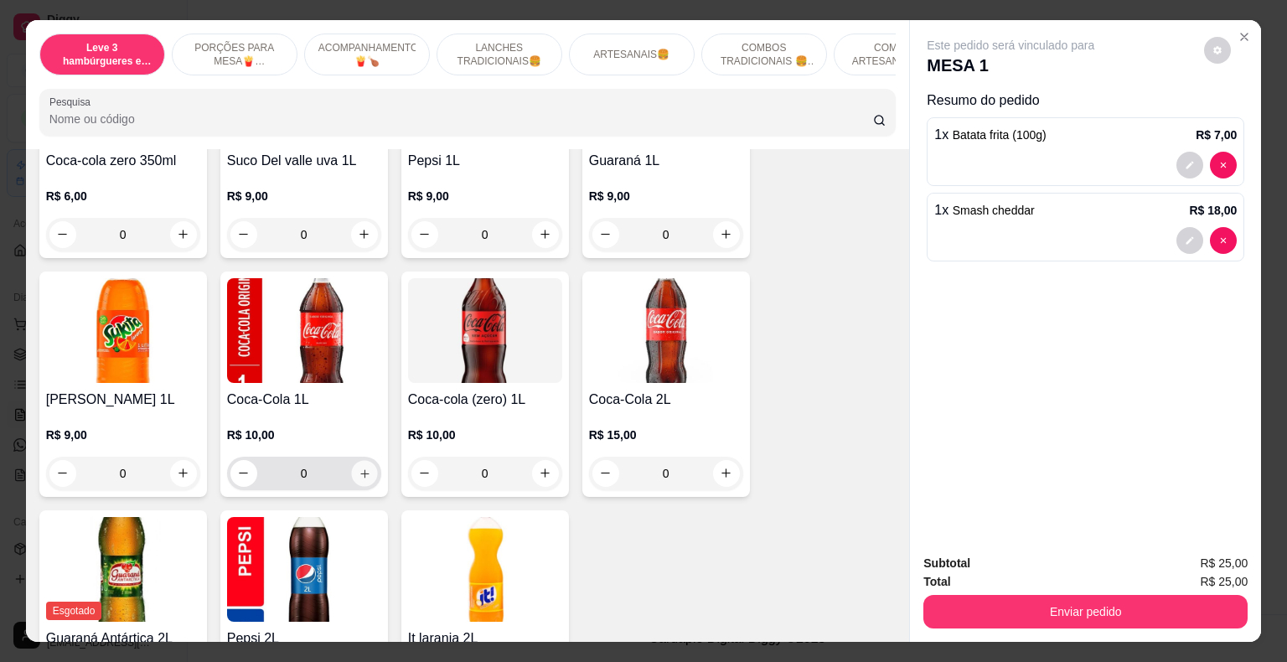
click at [364, 462] on button "increase-product-quantity" at bounding box center [364, 473] width 26 height 26
type input "1"
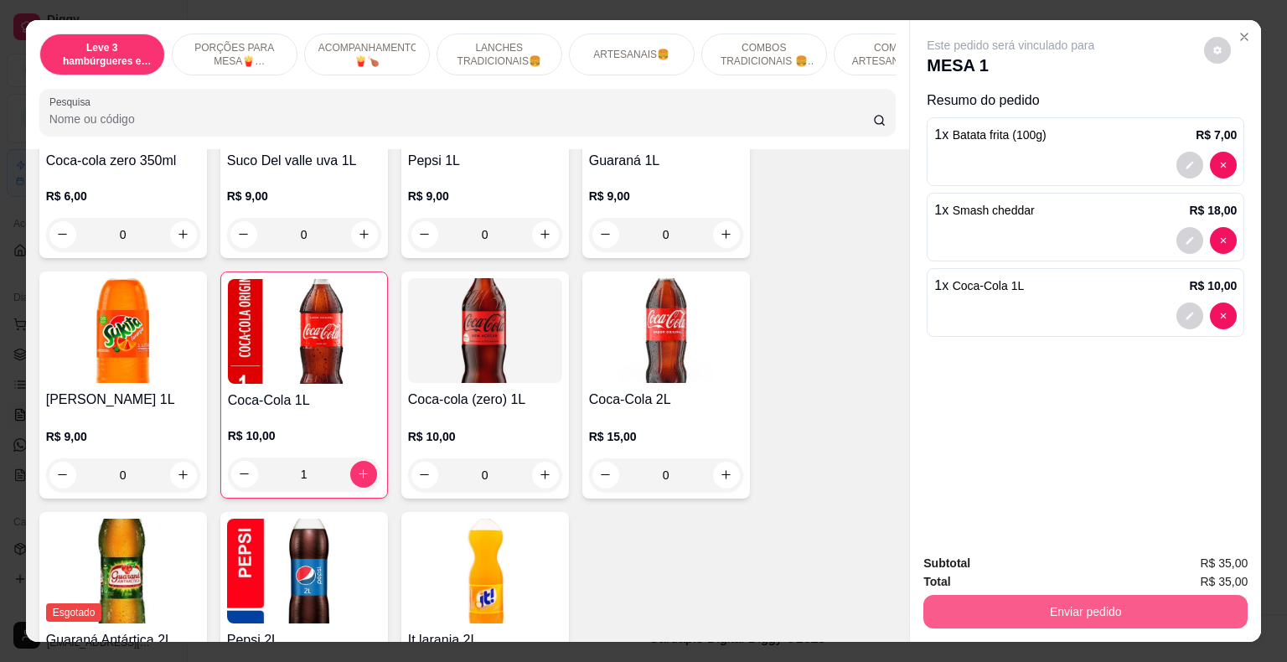
click at [997, 606] on button "Enviar pedido" at bounding box center [1085, 612] width 324 height 34
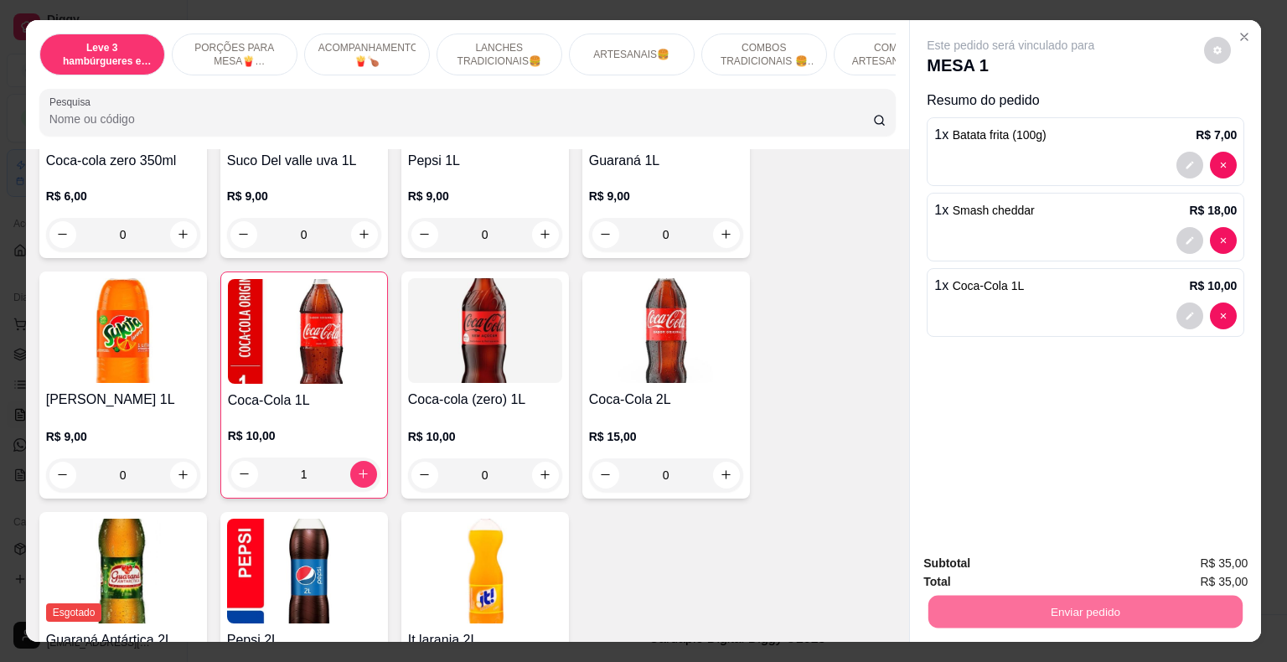
click at [991, 565] on button "Não registrar e enviar pedido" at bounding box center [1028, 564] width 182 height 34
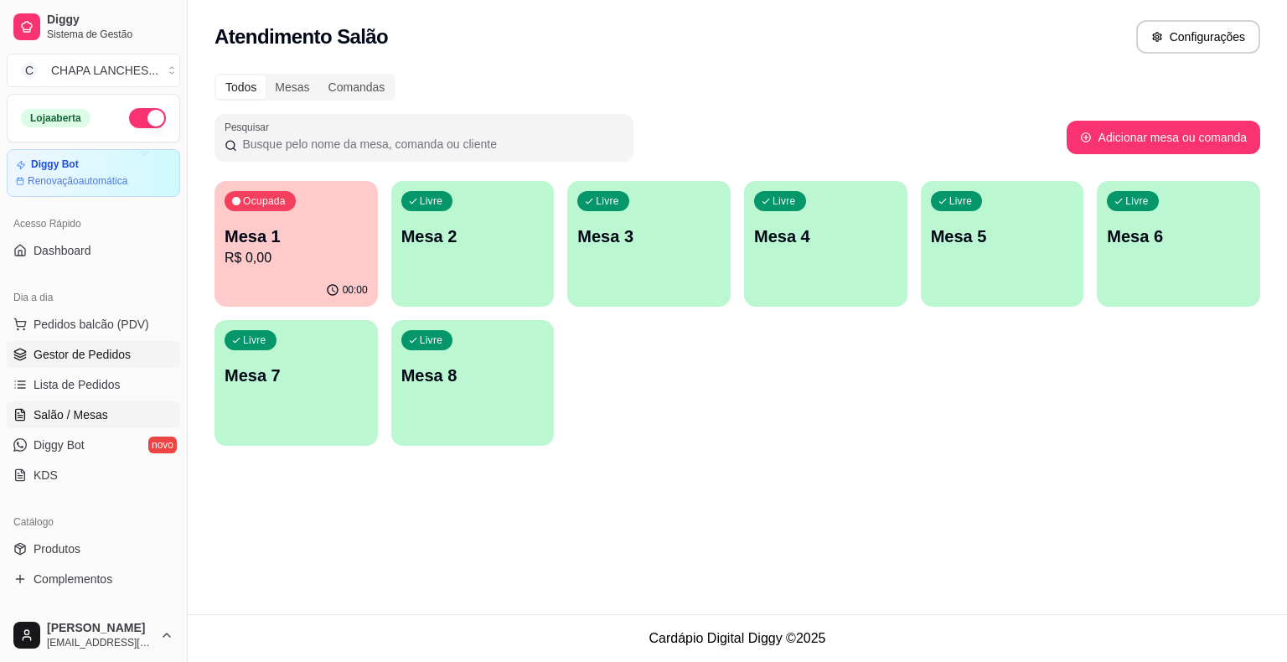
click at [129, 355] on link "Gestor de Pedidos" at bounding box center [93, 354] width 173 height 27
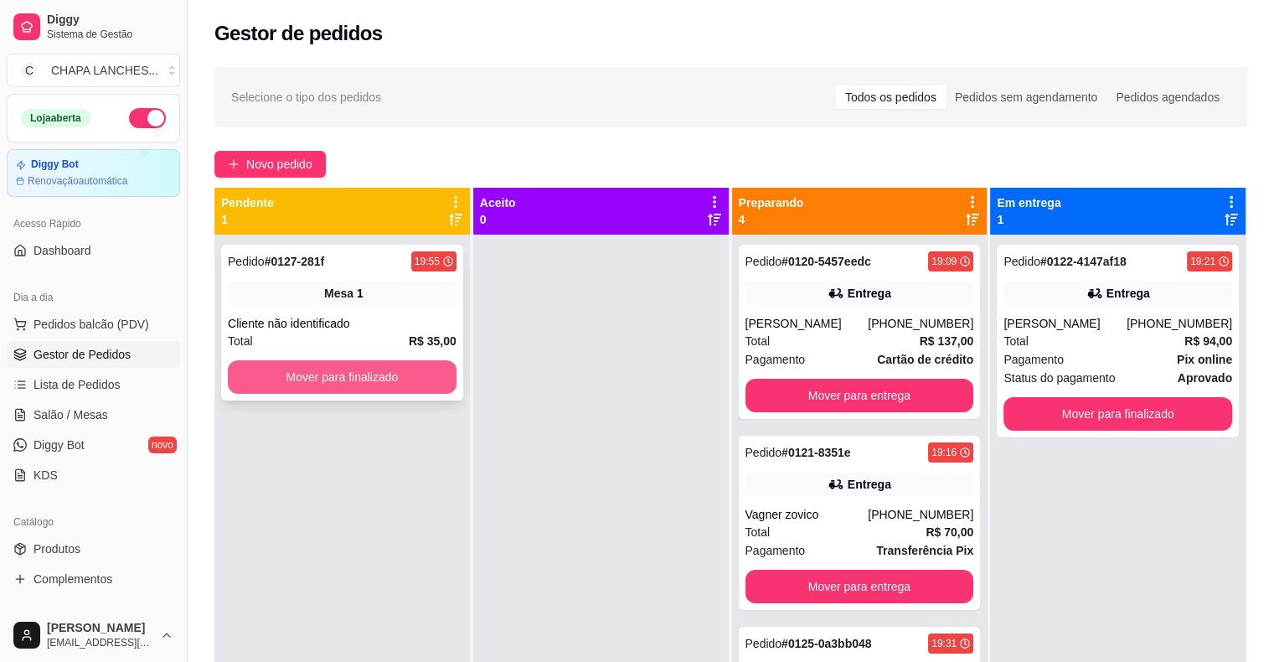
click at [322, 384] on button "Mover para finalizado" at bounding box center [342, 377] width 229 height 34
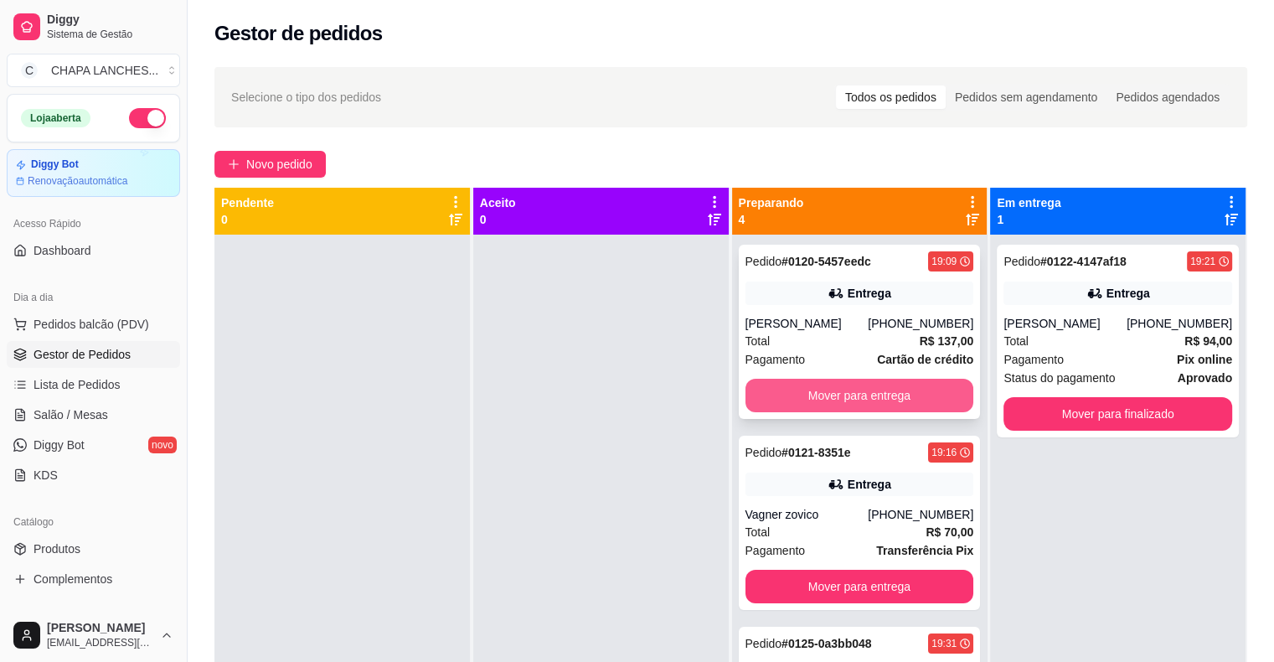
click at [797, 391] on button "Mover para entrega" at bounding box center [860, 396] width 229 height 34
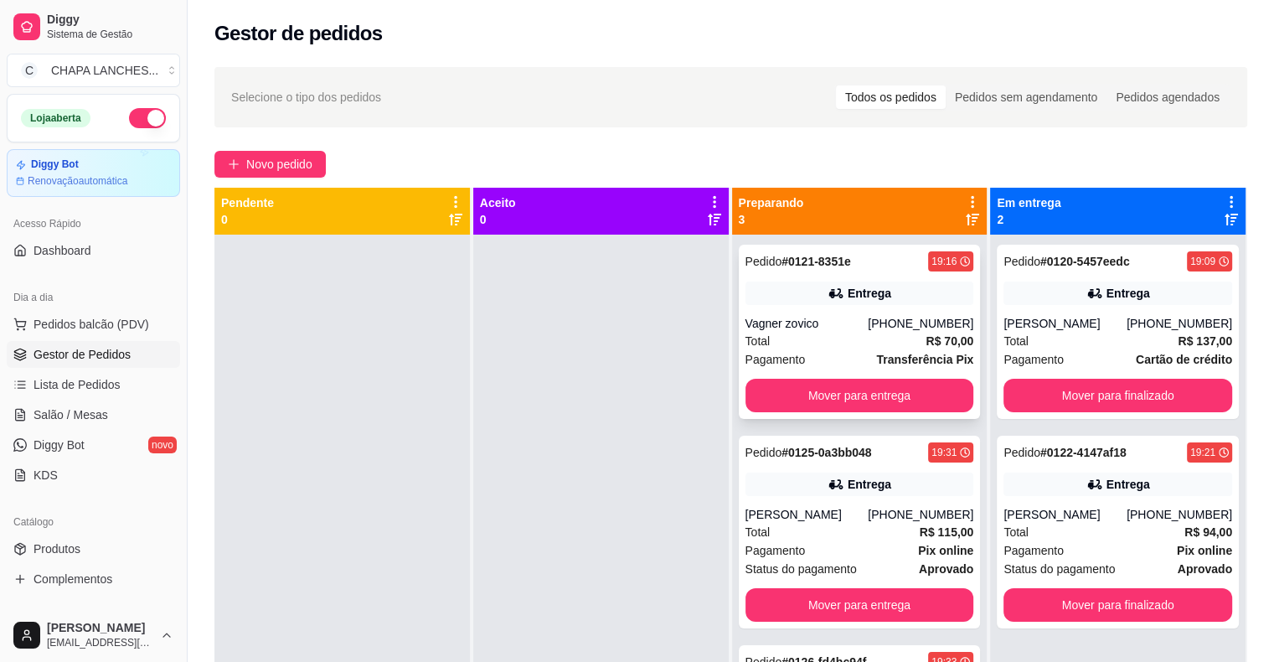
click at [774, 342] on div "Total R$ 70,00" at bounding box center [860, 341] width 229 height 18
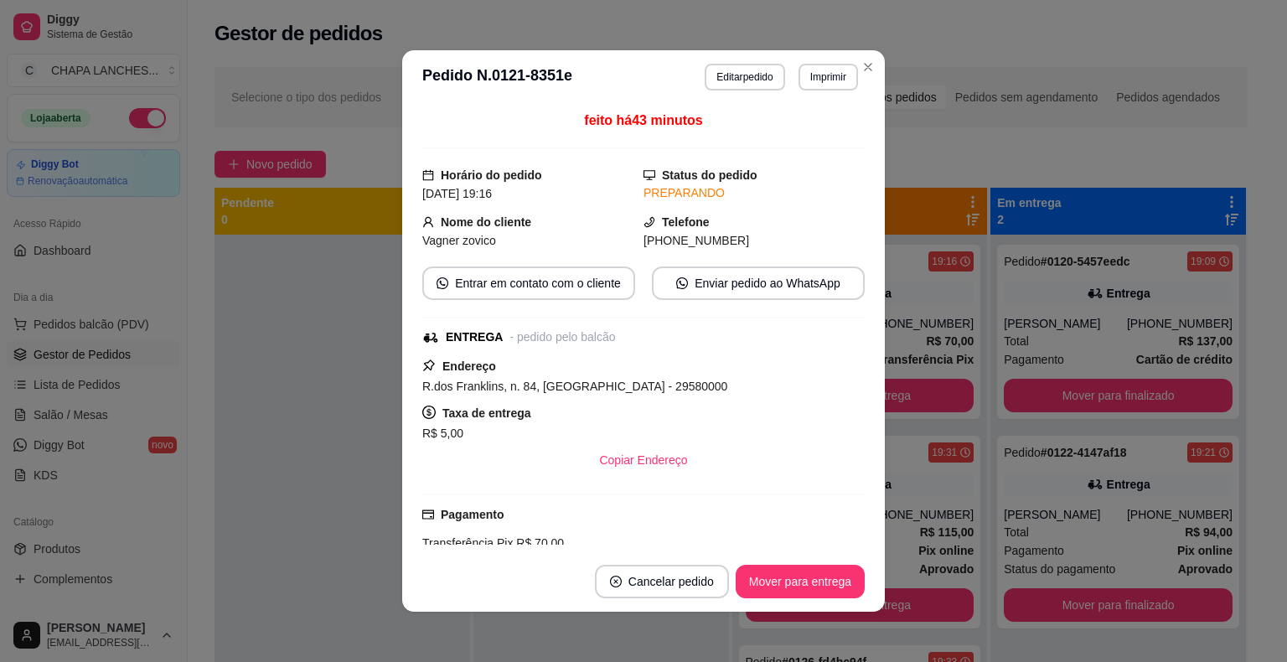
click at [775, 429] on div "R$ 5,00" at bounding box center [643, 433] width 442 height 20
click at [817, 579] on button "Mover para entrega" at bounding box center [800, 582] width 129 height 34
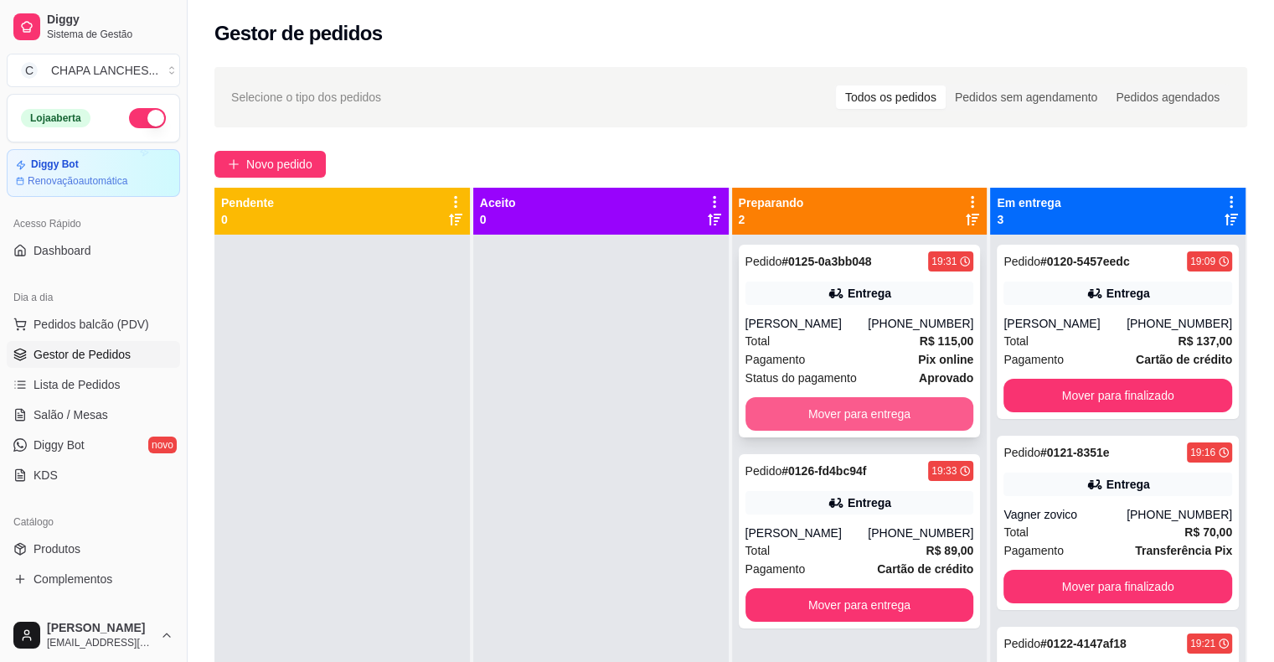
click at [820, 415] on button "Mover para entrega" at bounding box center [860, 414] width 229 height 34
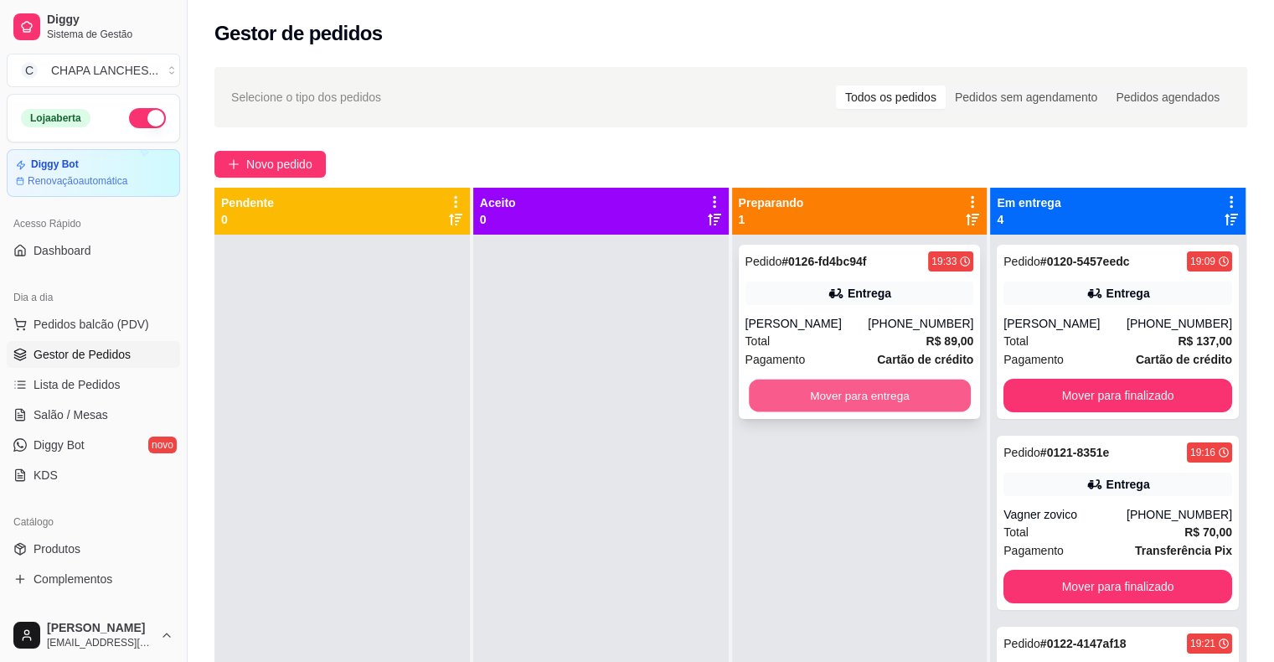
click at [795, 395] on button "Mover para entrega" at bounding box center [860, 395] width 222 height 33
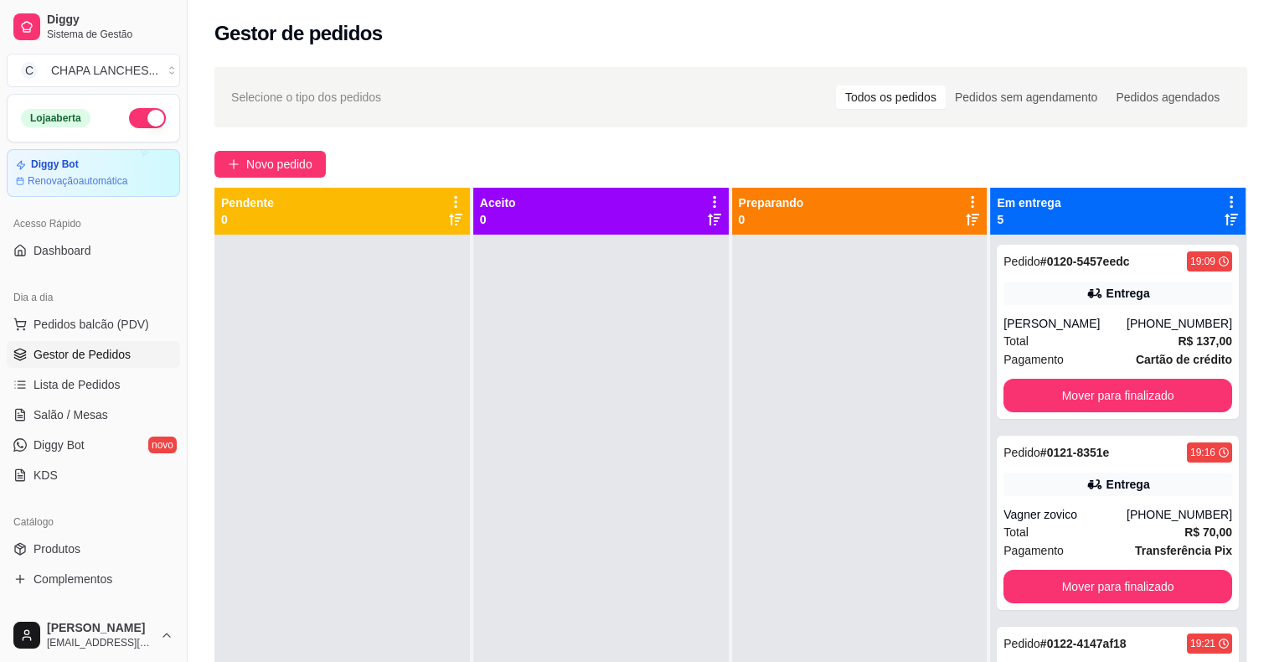
click at [682, 165] on div "Novo pedido" at bounding box center [730, 164] width 1033 height 27
click at [92, 412] on span "Salão / Mesas" at bounding box center [71, 414] width 75 height 17
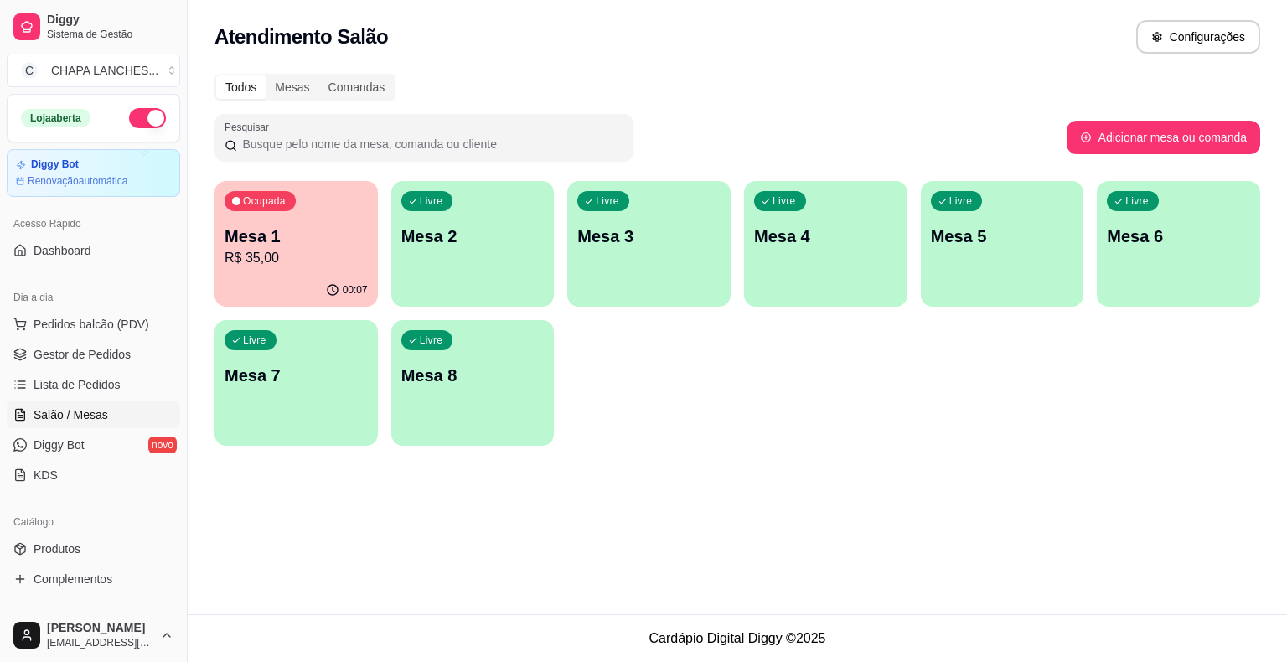
click at [499, 254] on div "Livre Mesa 2" at bounding box center [472, 234] width 163 height 106
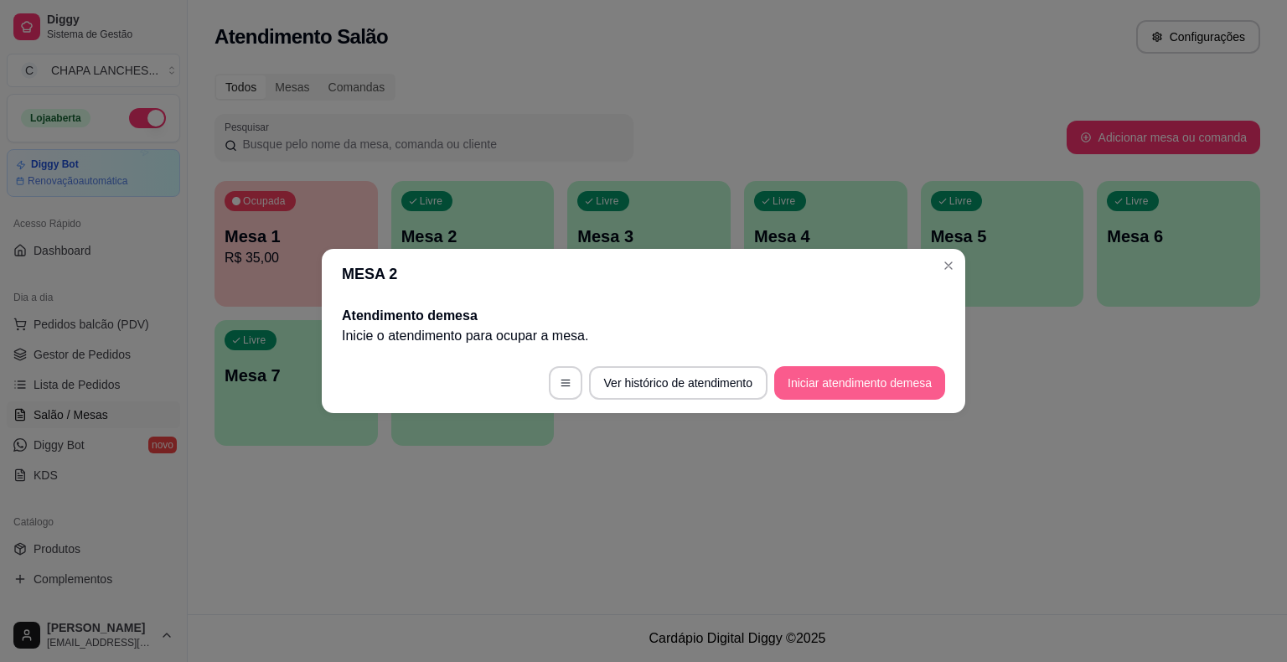
click at [845, 384] on button "Iniciar atendimento de mesa" at bounding box center [859, 383] width 171 height 34
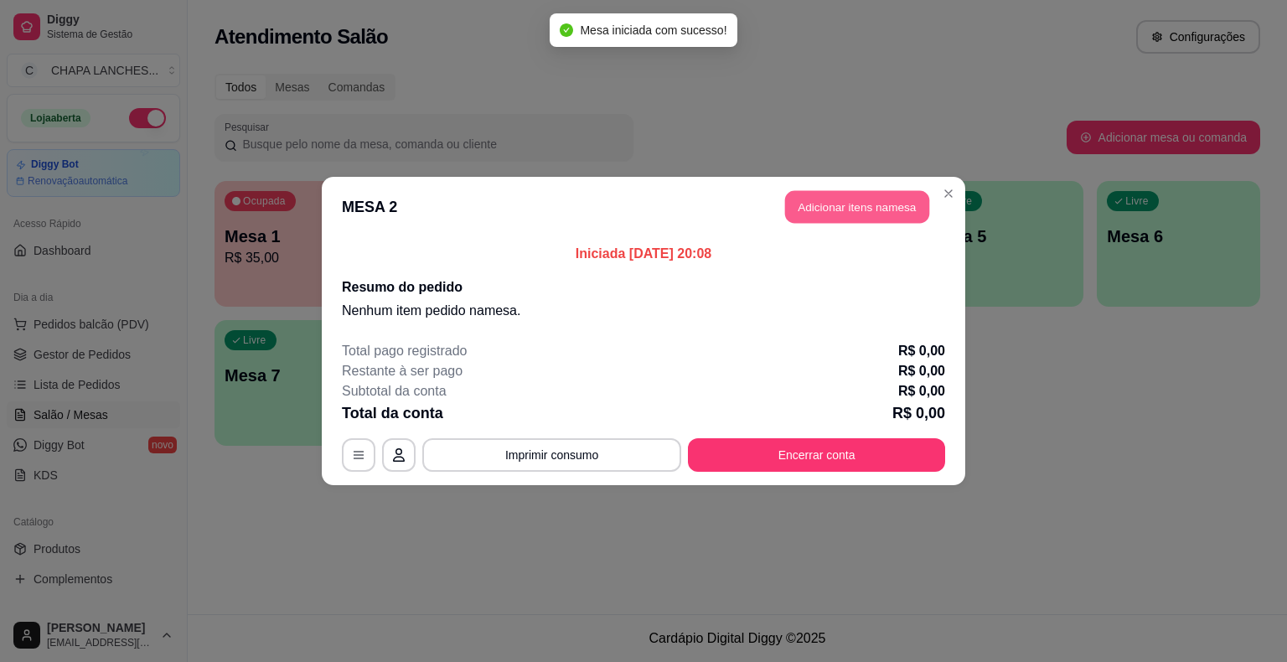
click at [885, 207] on button "Adicionar itens na mesa" at bounding box center [857, 207] width 144 height 33
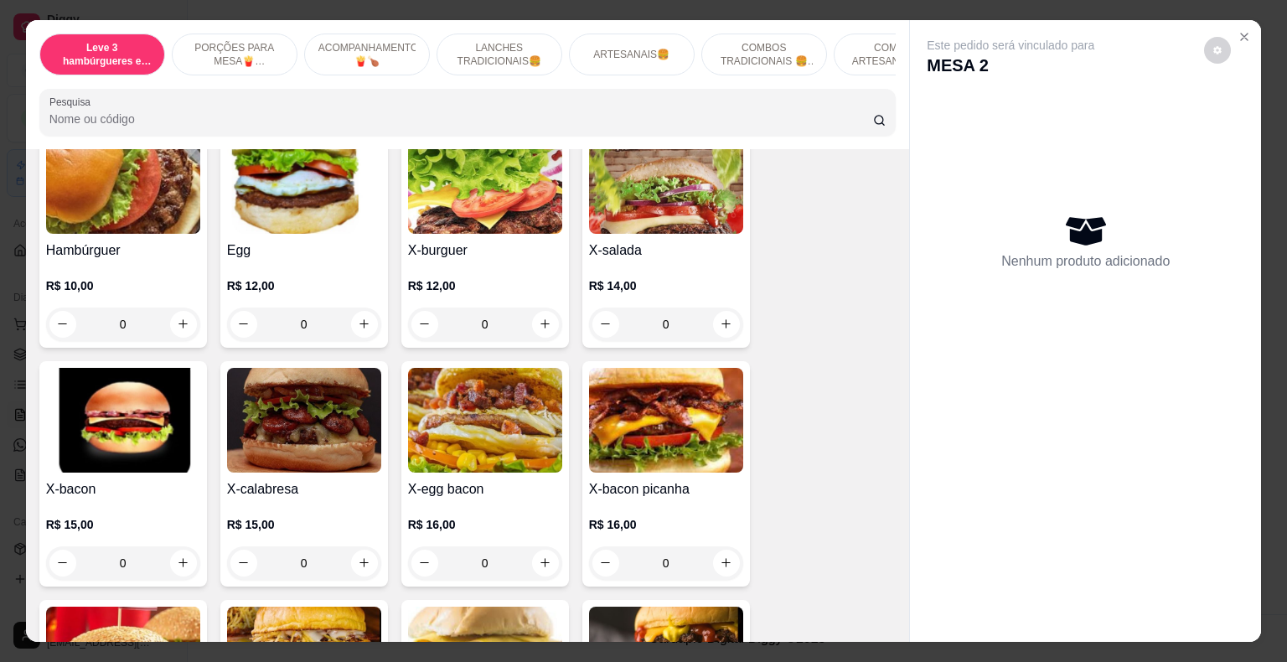
scroll to position [1257, 0]
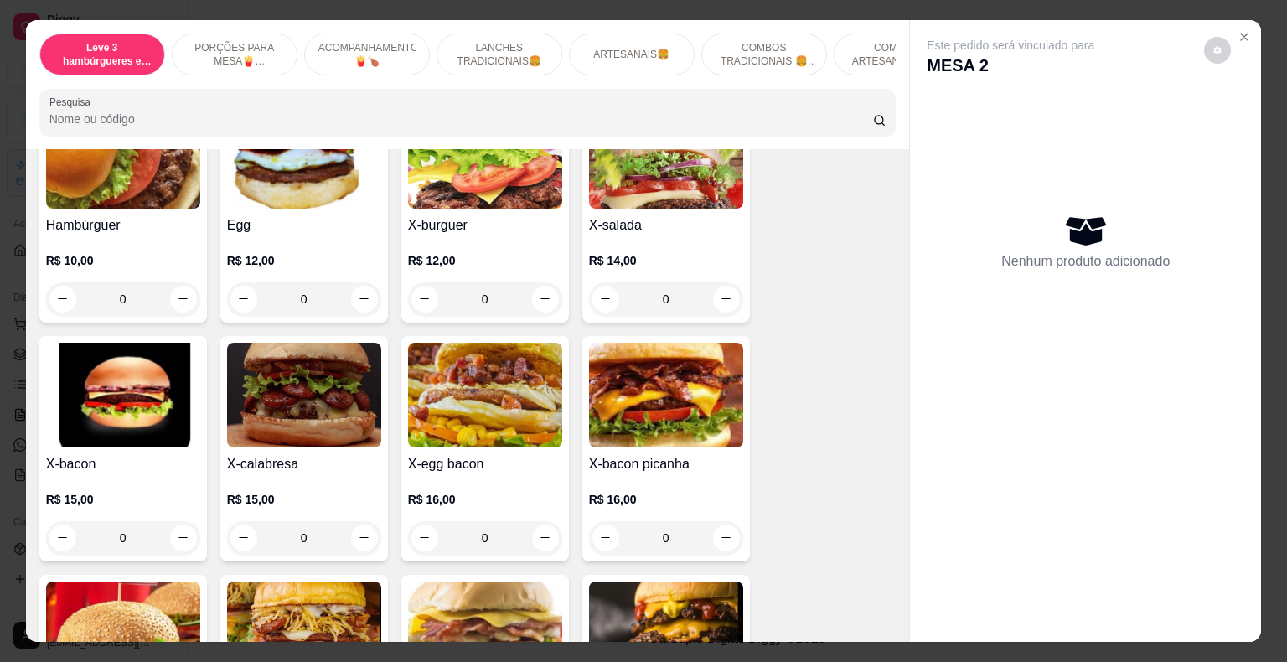
click at [173, 521] on div "0" at bounding box center [123, 538] width 154 height 34
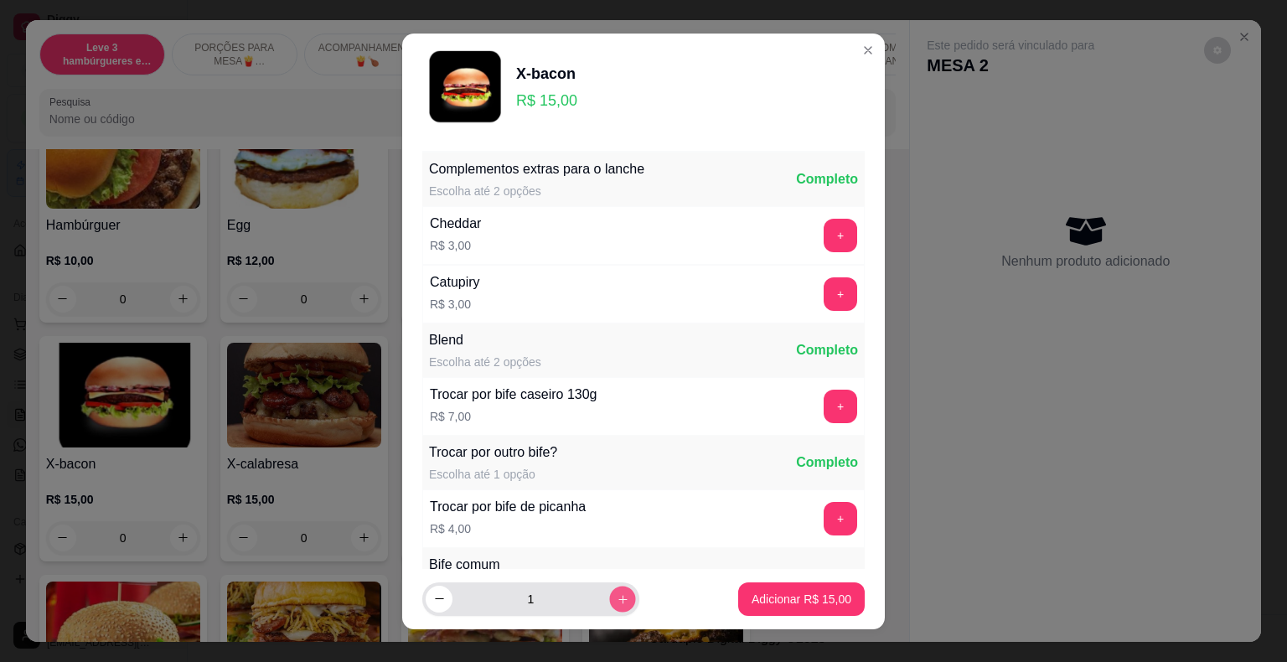
click at [617, 594] on icon "increase-product-quantity" at bounding box center [623, 598] width 13 height 13
type input "2"
click at [770, 596] on p "Adicionar R$ 30,00" at bounding box center [801, 599] width 100 height 17
type input "2"
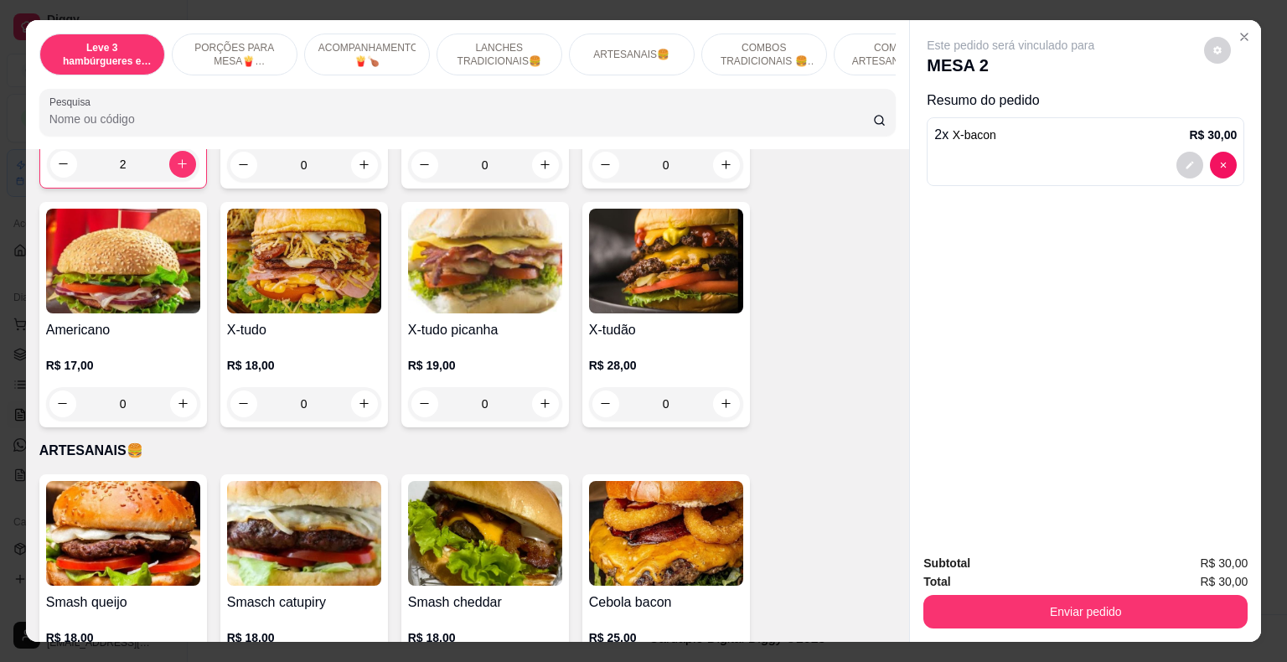
scroll to position [1675, 0]
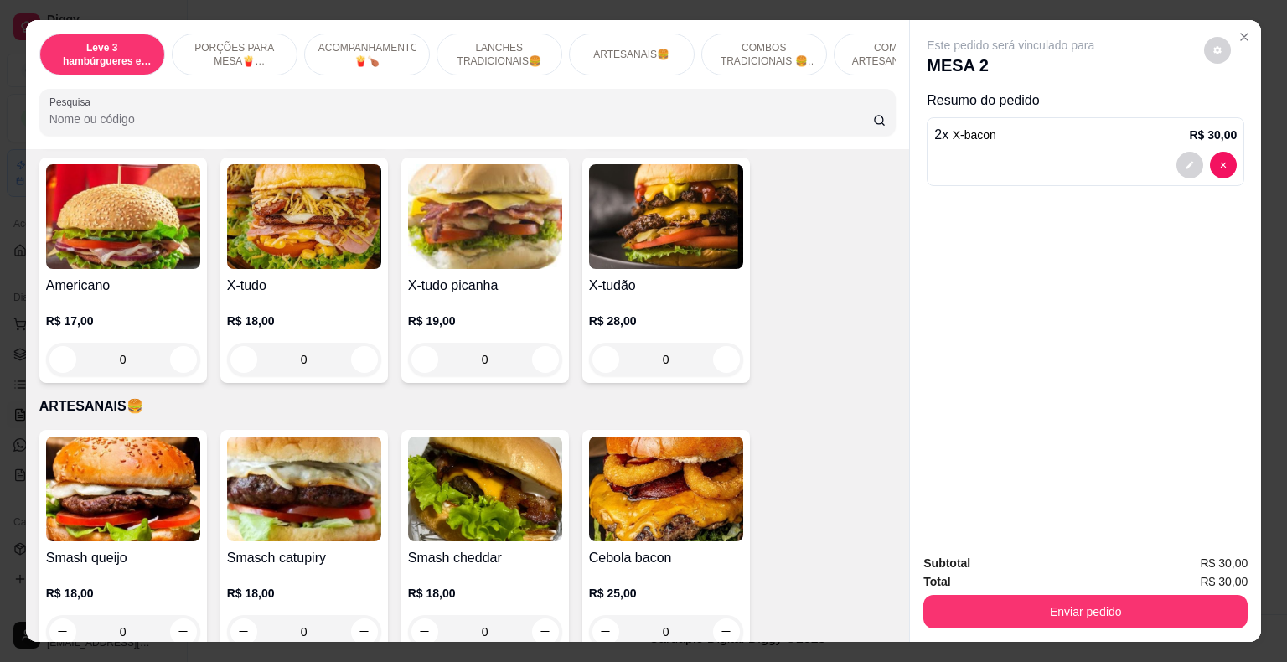
click at [539, 346] on div "0" at bounding box center [485, 360] width 154 height 34
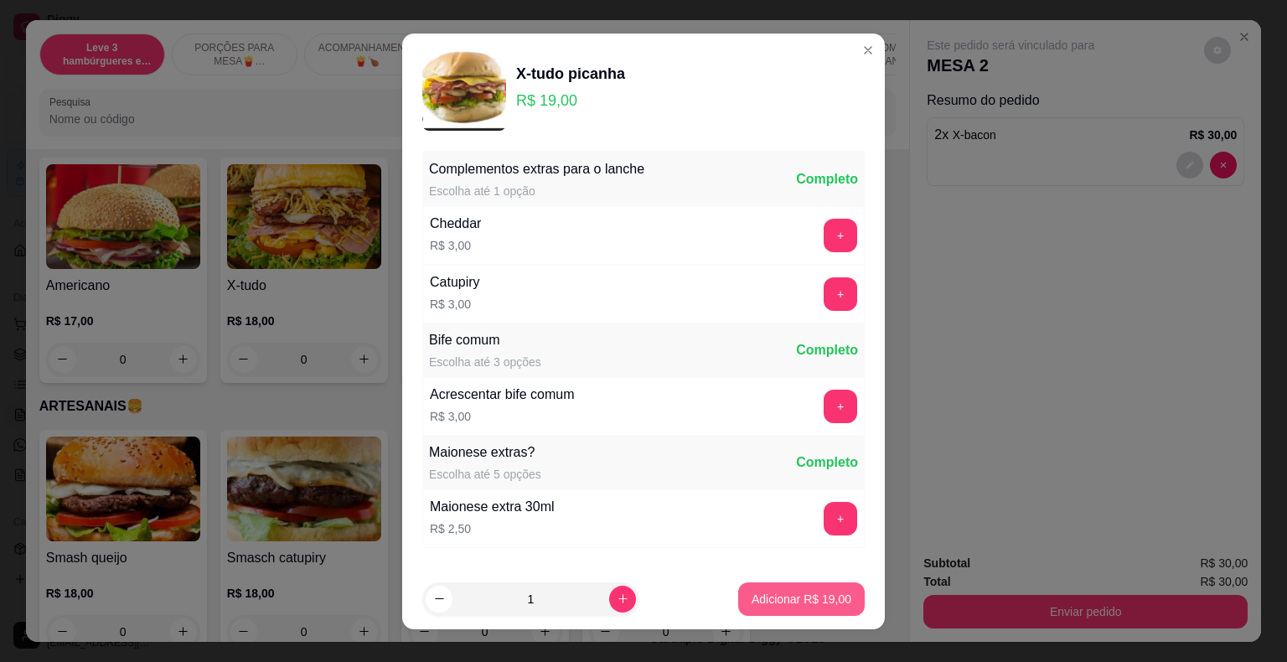
click at [803, 601] on p "Adicionar R$ 19,00" at bounding box center [801, 599] width 100 height 17
type input "1"
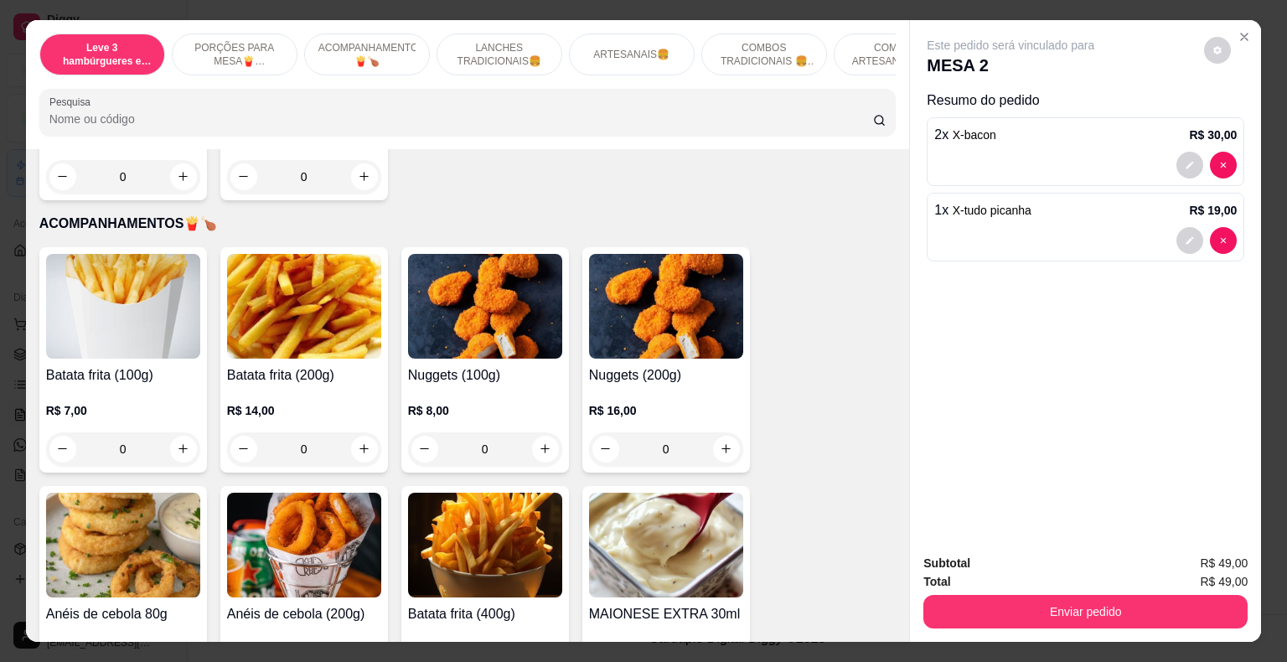
scroll to position [586, 0]
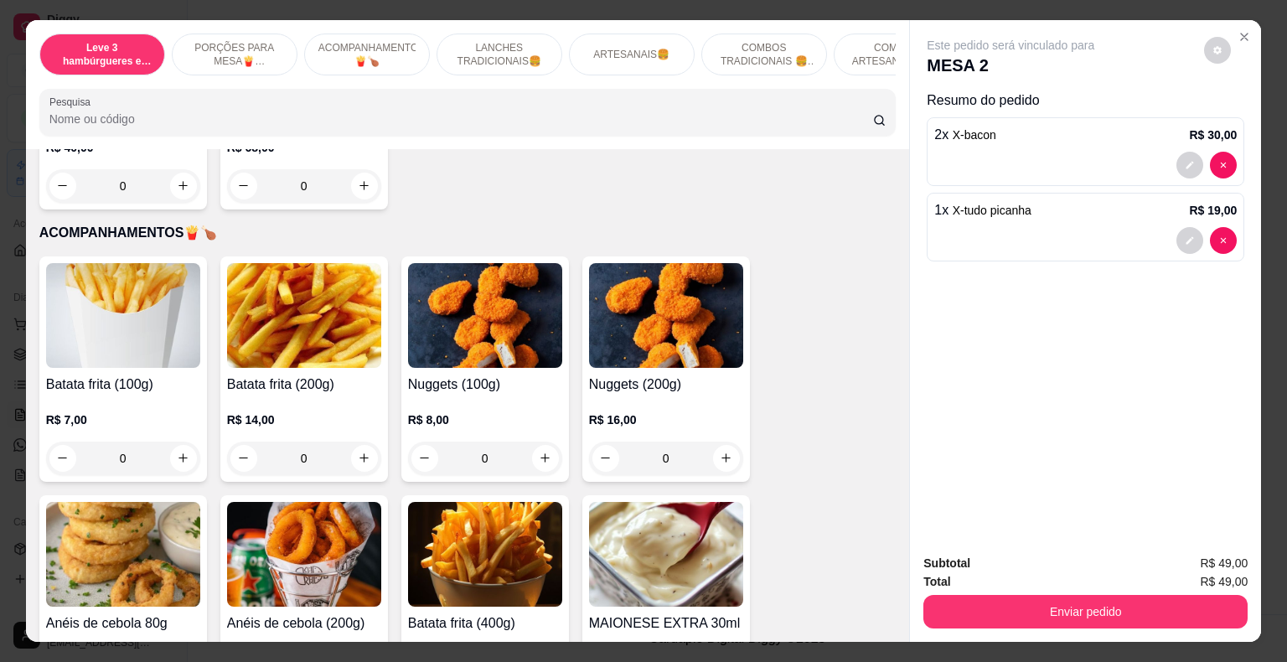
click at [355, 444] on div "0" at bounding box center [304, 458] width 154 height 34
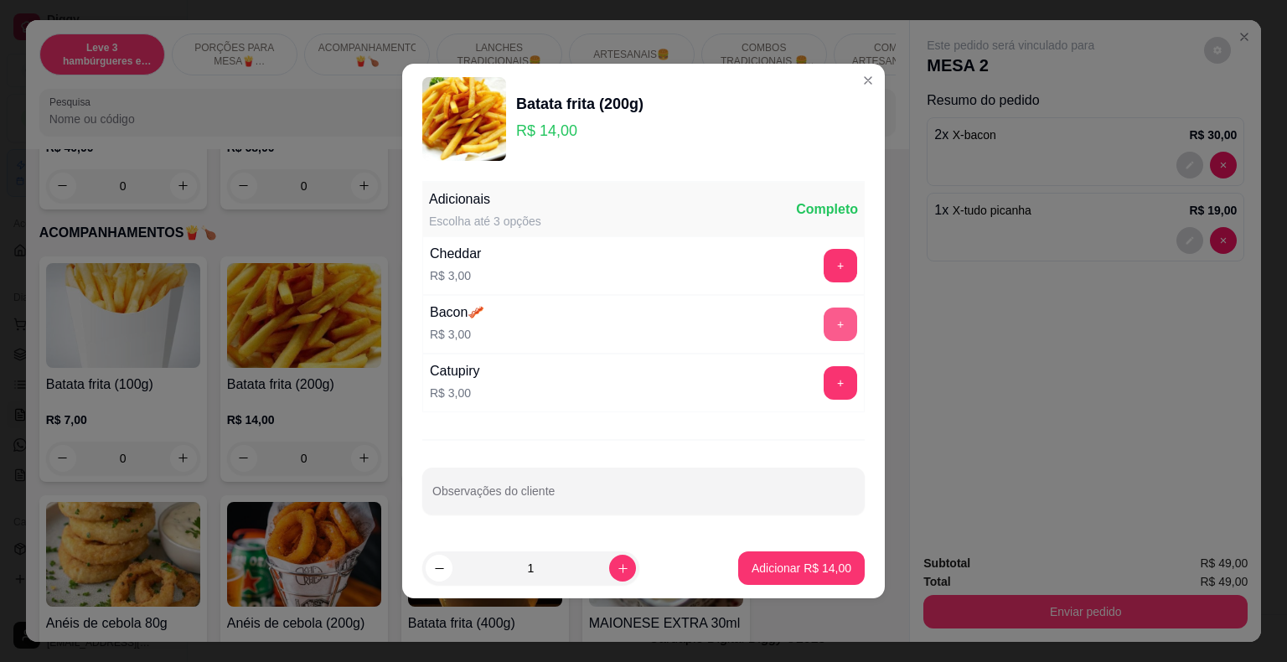
click at [823, 326] on button "+" at bounding box center [840, 324] width 34 height 34
click at [832, 273] on button "+" at bounding box center [840, 266] width 34 height 34
click at [824, 568] on p "Adicionar R$ 20,00" at bounding box center [801, 568] width 100 height 17
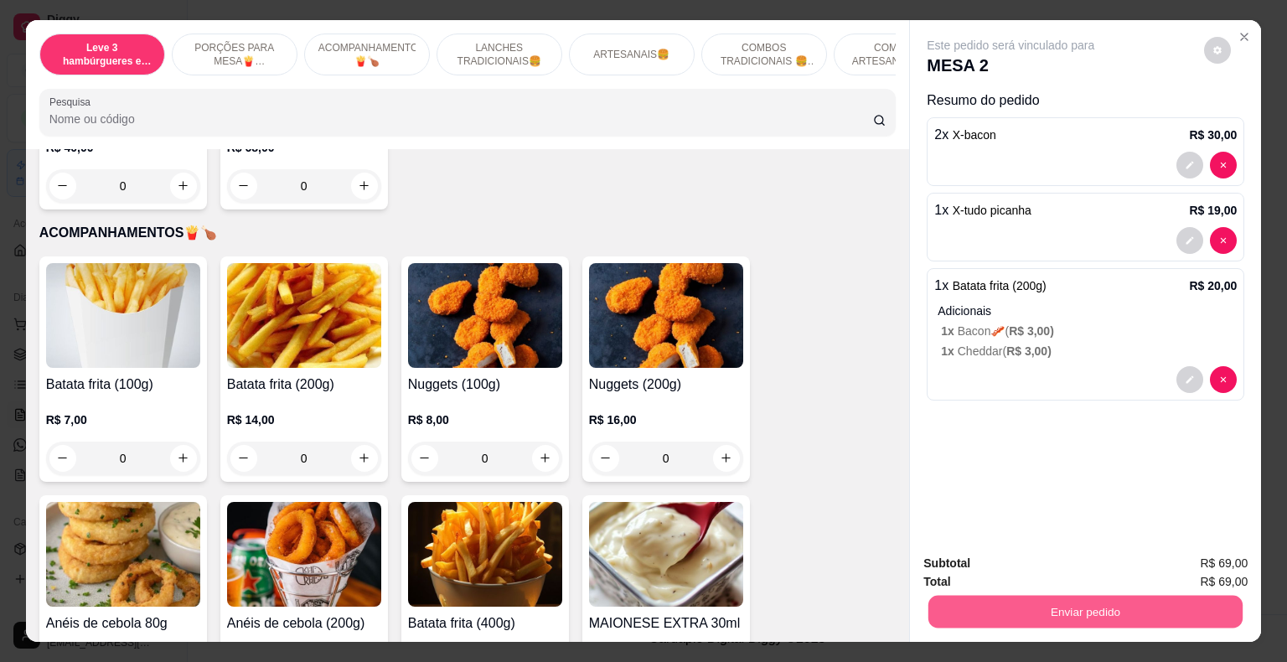
click at [1061, 603] on button "Enviar pedido" at bounding box center [1085, 612] width 314 height 33
click at [1016, 565] on button "Não registrar e enviar pedido" at bounding box center [1029, 564] width 169 height 31
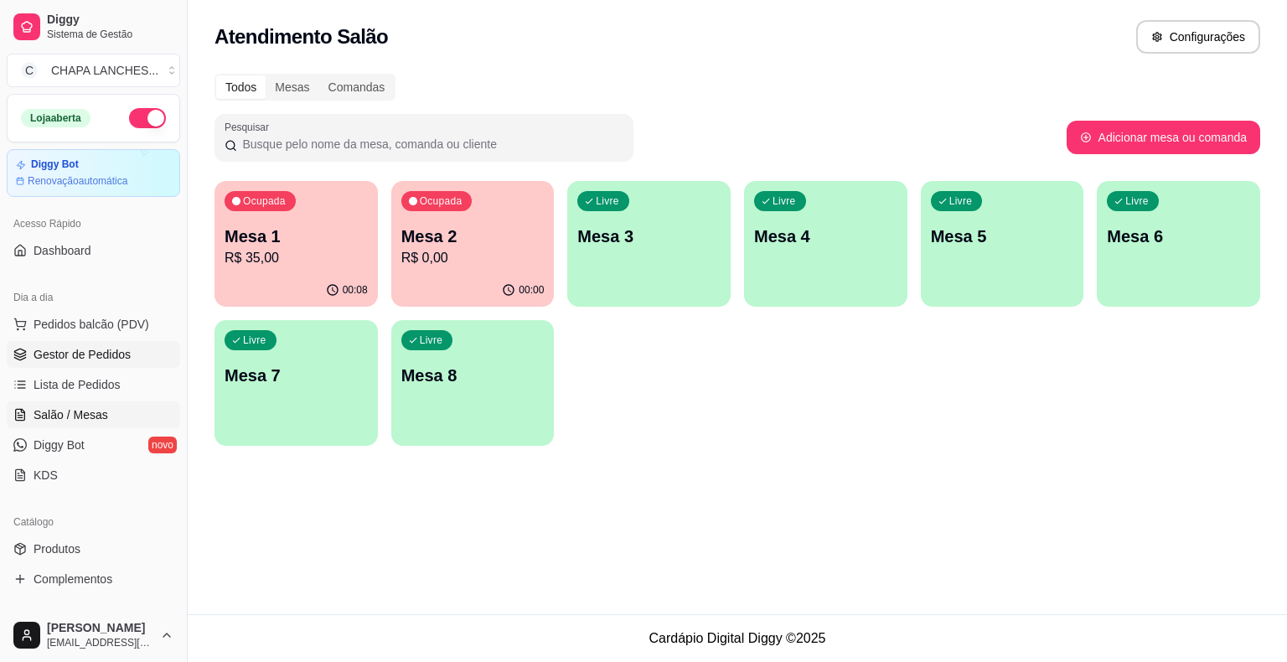
click at [125, 361] on span "Gestor de Pedidos" at bounding box center [82, 354] width 97 height 17
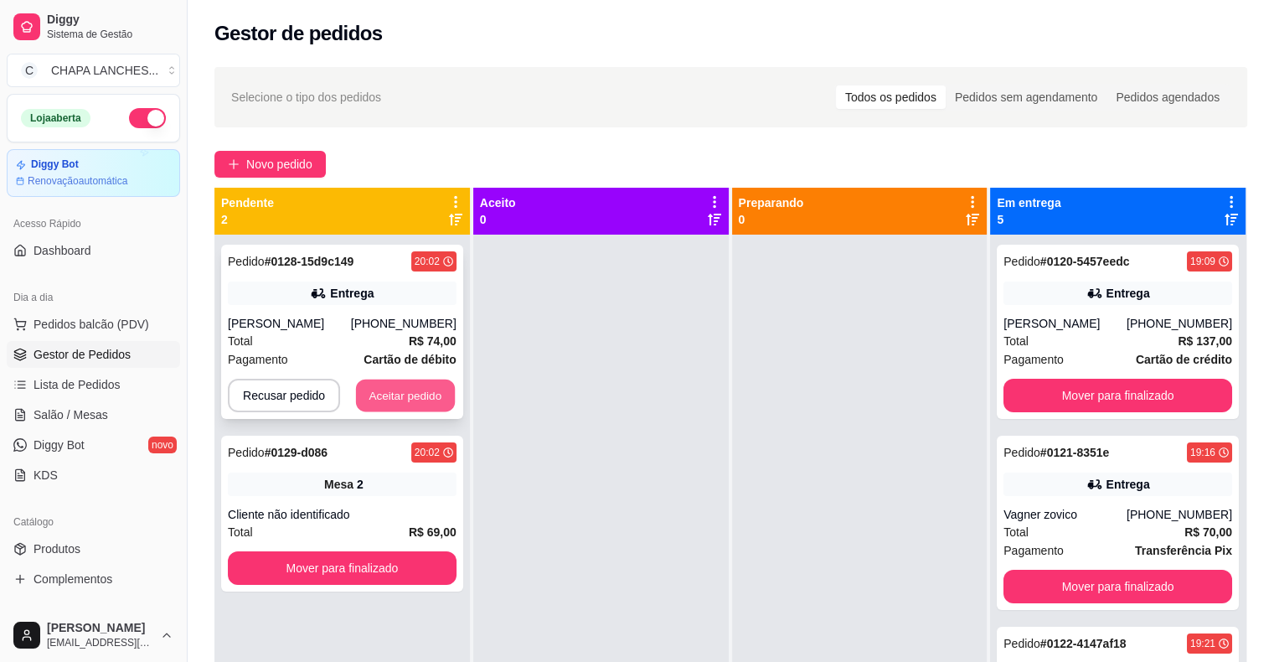
click at [408, 389] on button "Aceitar pedido" at bounding box center [405, 395] width 99 height 33
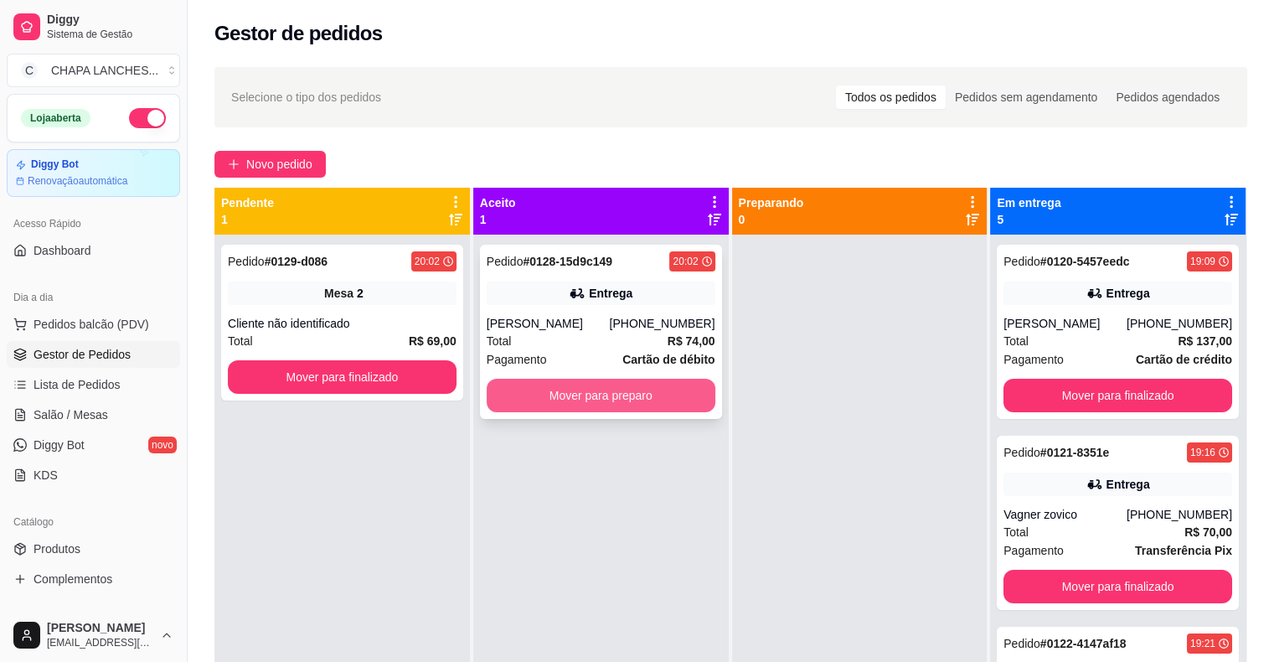
click at [586, 397] on button "Mover para preparo" at bounding box center [601, 396] width 229 height 34
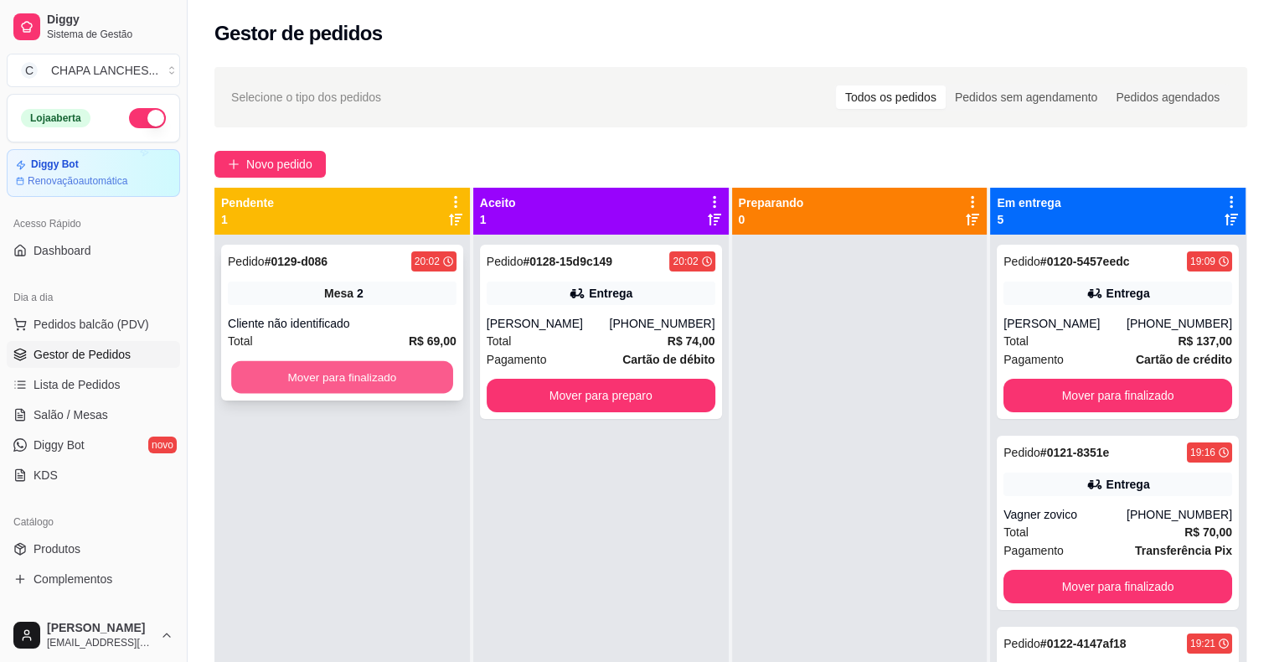
click at [374, 382] on button "Mover para finalizado" at bounding box center [342, 377] width 222 height 33
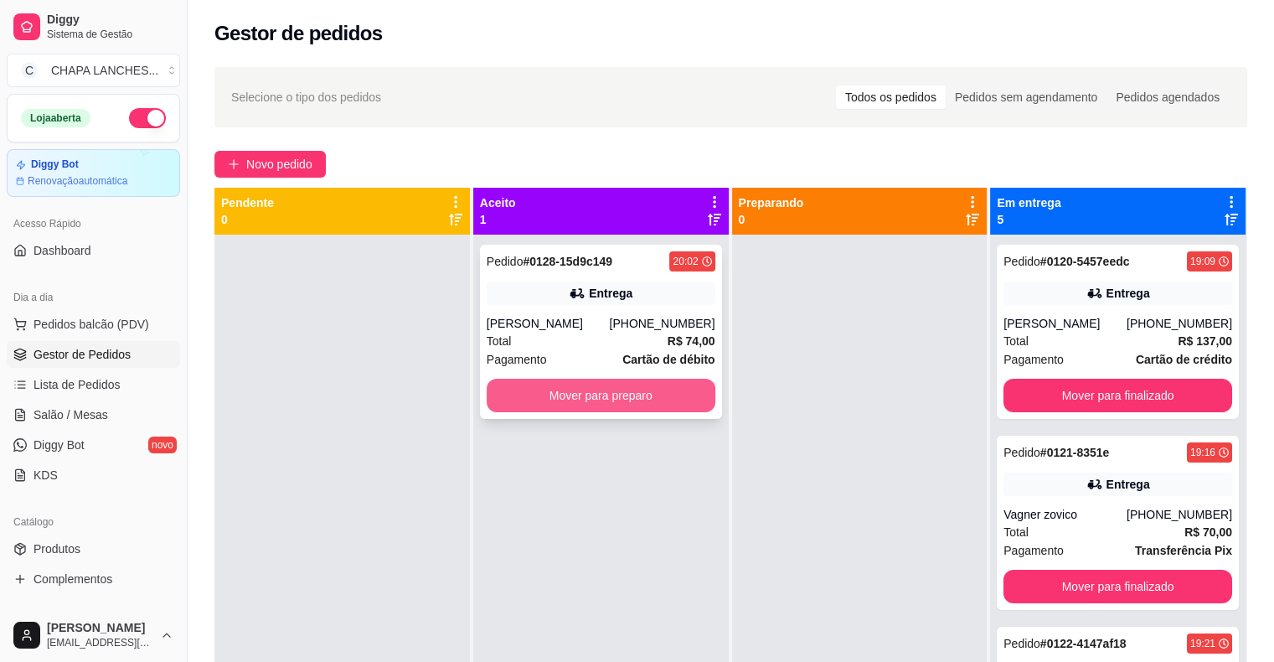
click at [529, 398] on button "Mover para preparo" at bounding box center [601, 396] width 229 height 34
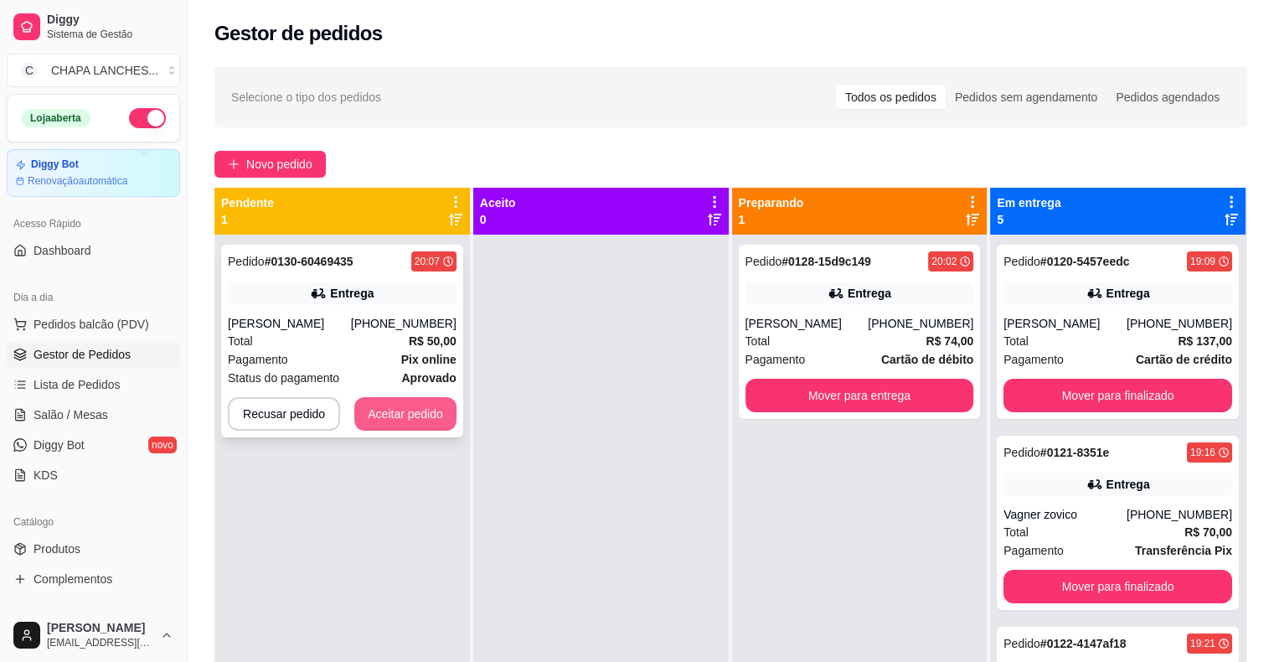
click at [405, 414] on button "Aceitar pedido" at bounding box center [405, 414] width 102 height 34
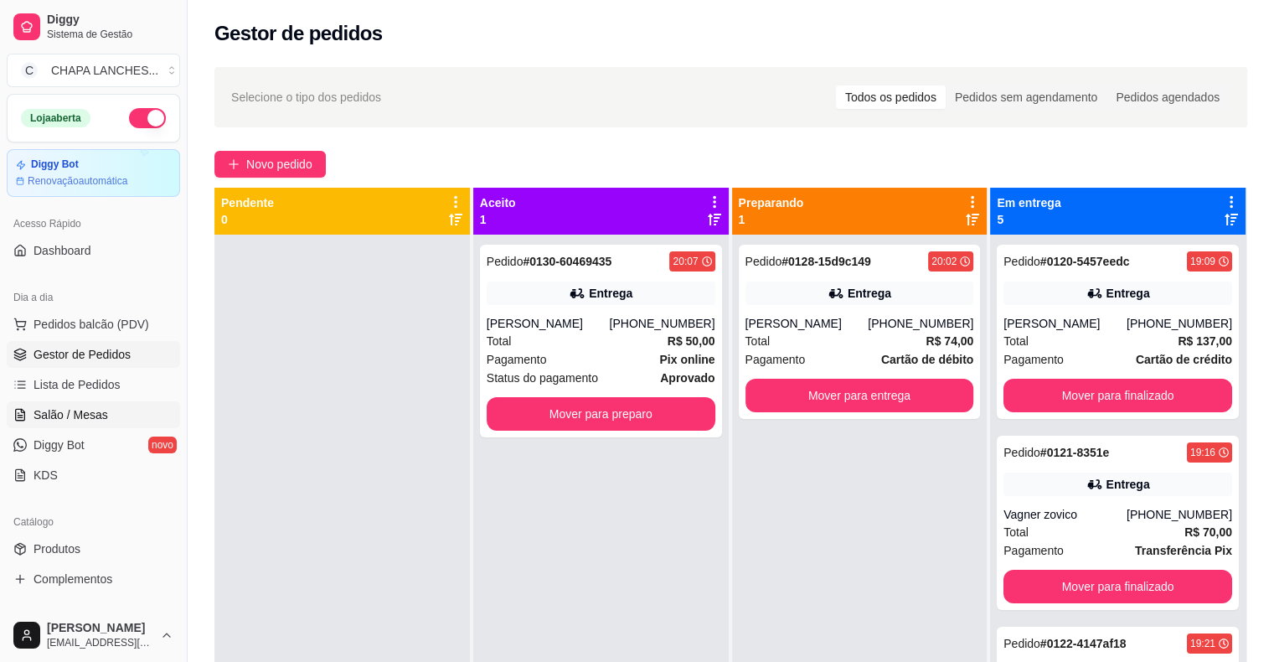
click at [105, 409] on link "Salão / Mesas" at bounding box center [93, 414] width 173 height 27
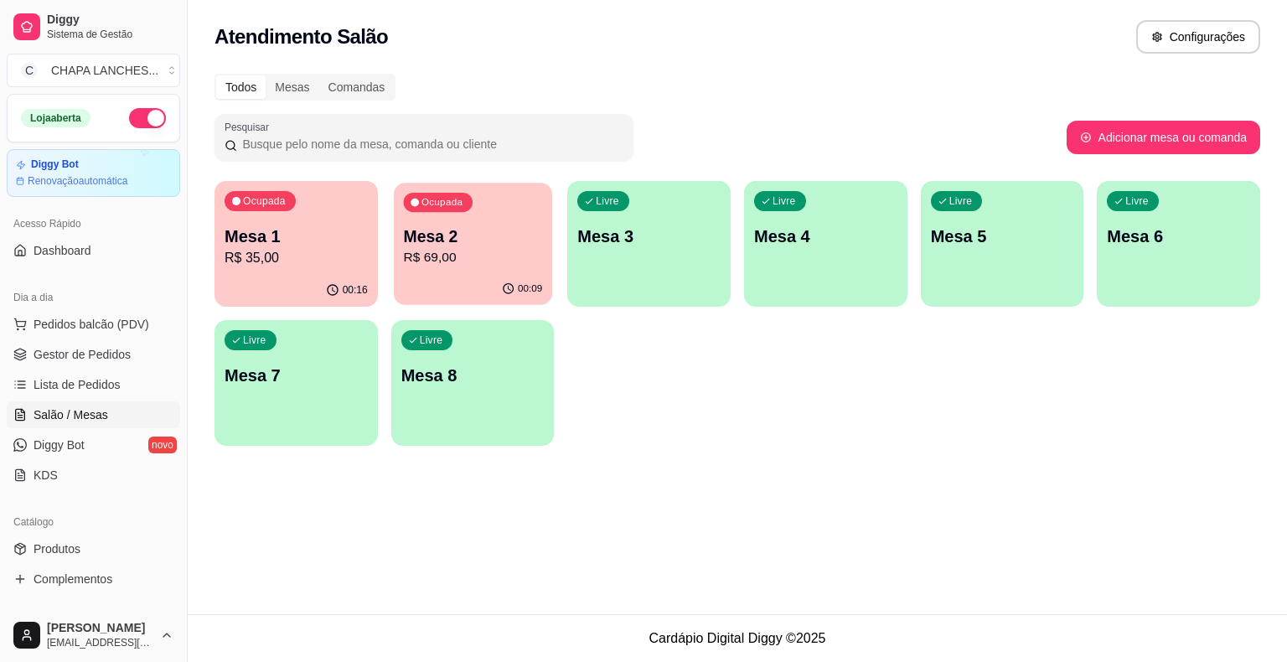
click at [472, 265] on p "R$ 69,00" at bounding box center [472, 257] width 139 height 19
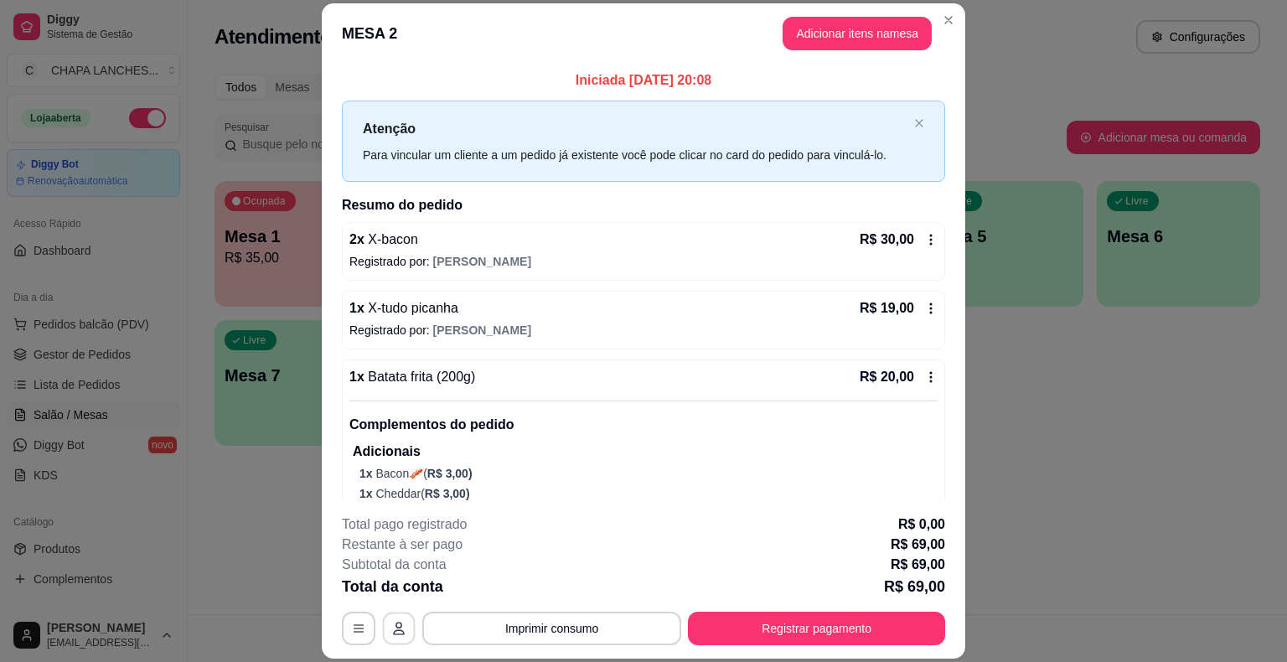
click at [395, 631] on icon "button" at bounding box center [399, 628] width 12 height 13
click at [352, 635] on icon "button" at bounding box center [358, 628] width 13 height 13
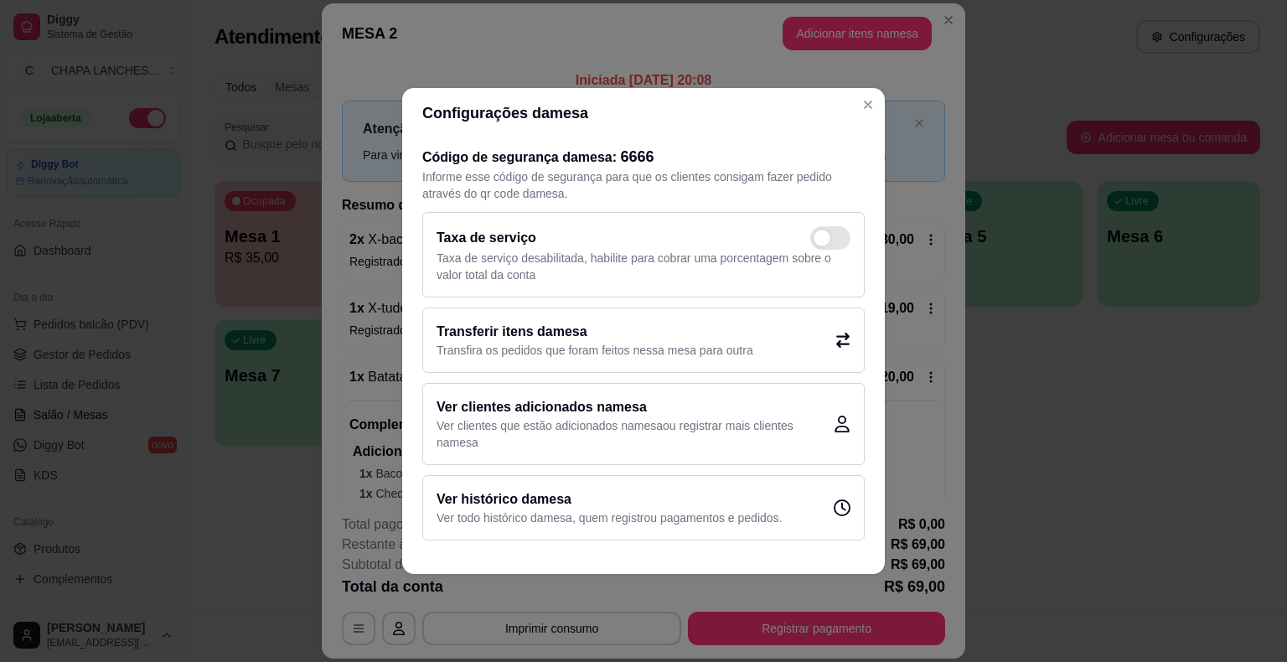
click at [790, 349] on div "Transferir itens da mesa Transfira os pedidos que foram feitos nessa mesa para …" at bounding box center [643, 339] width 442 height 65
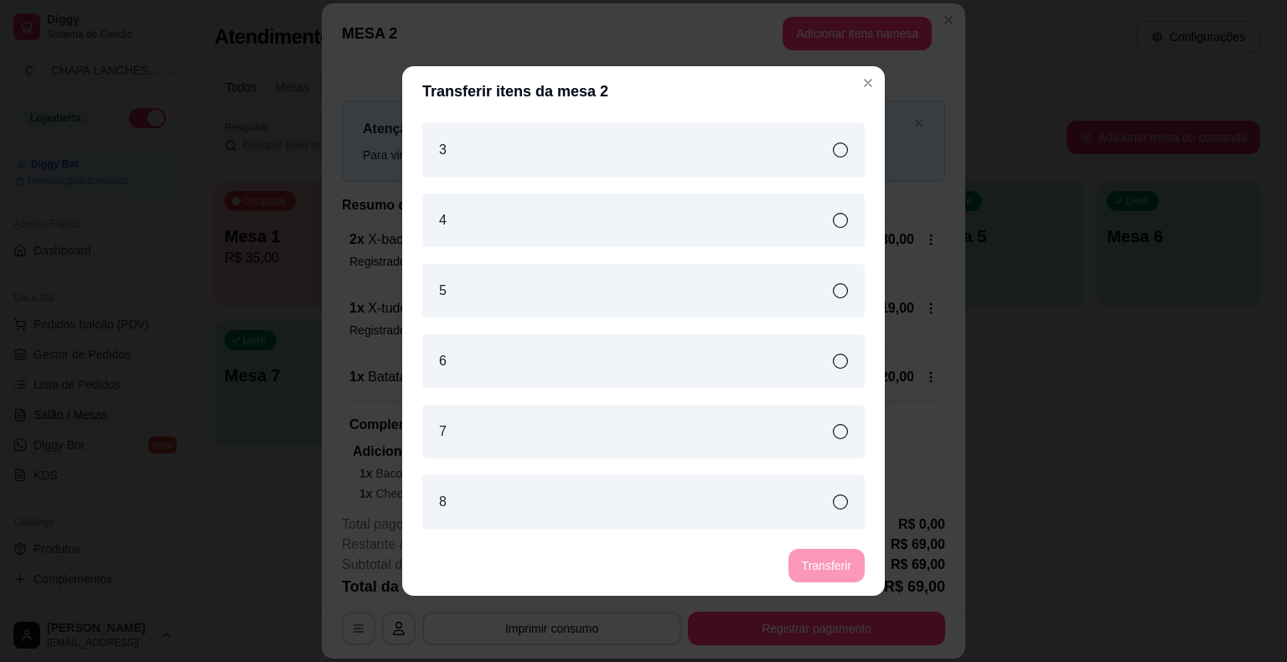
click at [536, 220] on div "4" at bounding box center [643, 221] width 442 height 54
click at [843, 562] on button "Transferir" at bounding box center [826, 566] width 76 height 34
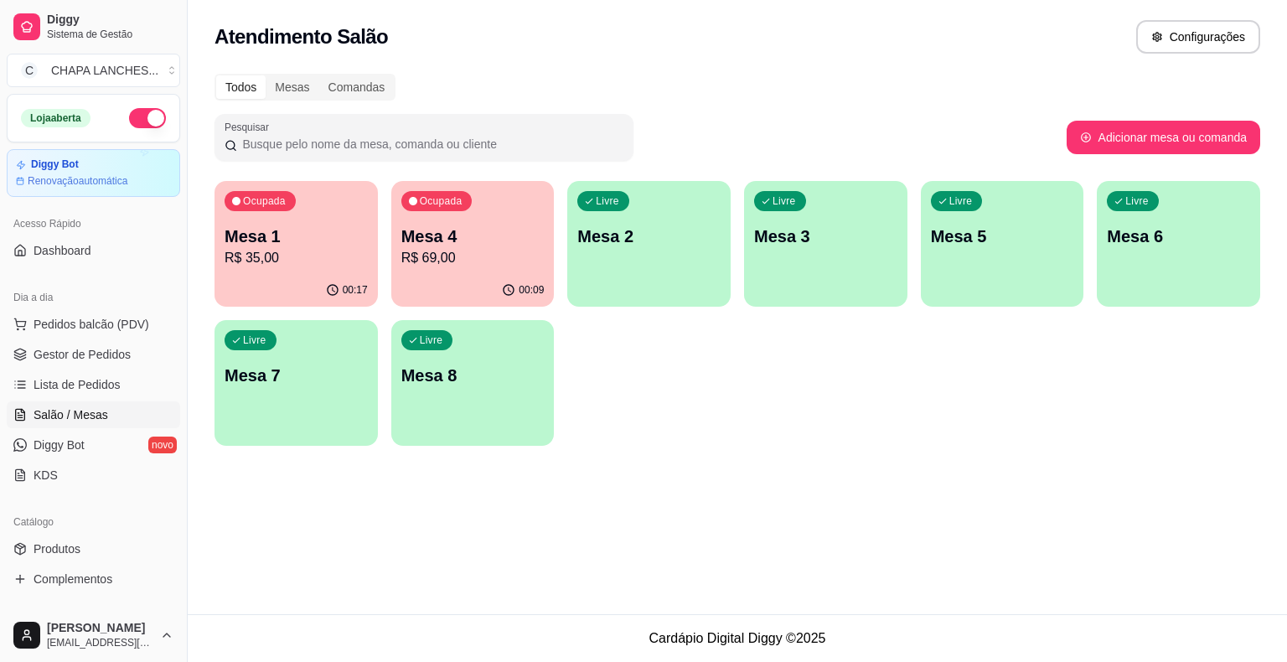
click at [634, 248] on div "Livre Mesa 2" at bounding box center [648, 234] width 163 height 106
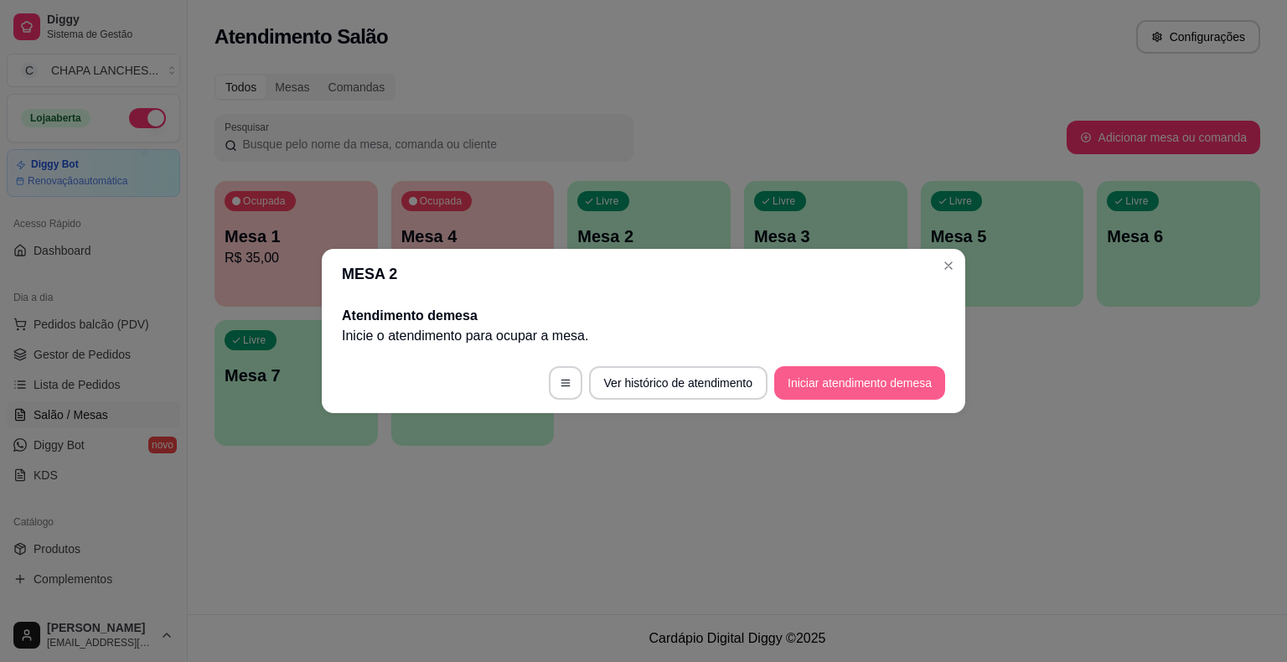
click at [841, 377] on button "Iniciar atendimento de mesa" at bounding box center [859, 383] width 171 height 34
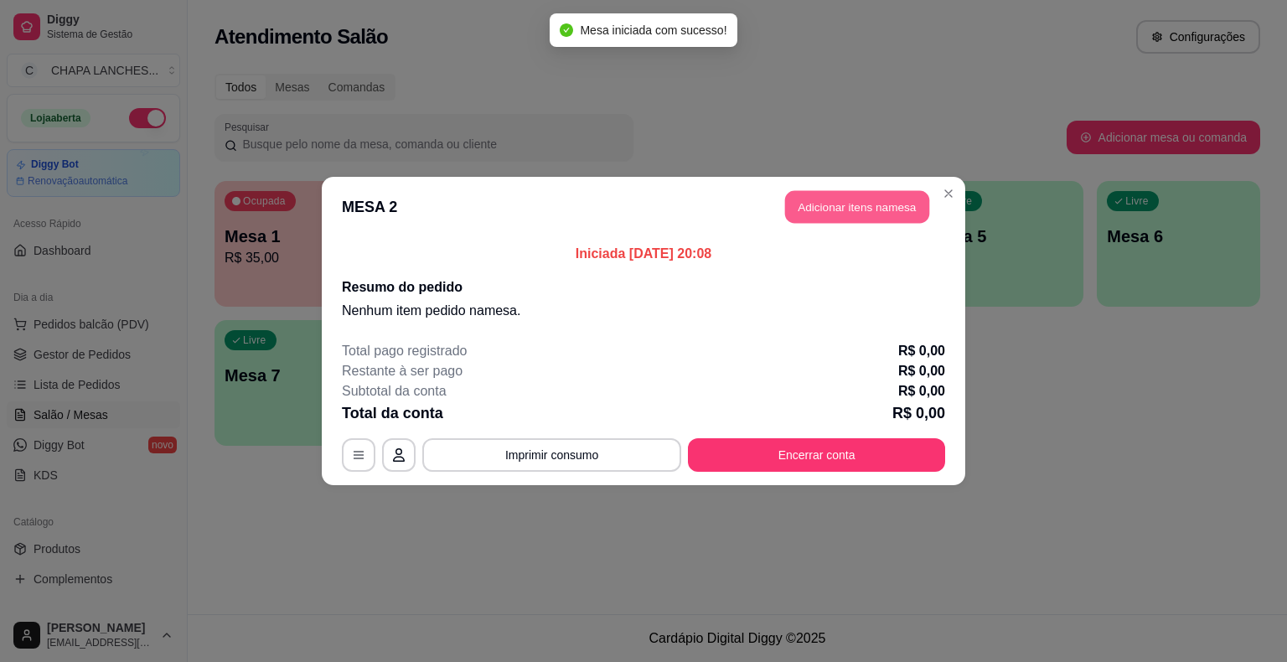
click at [843, 209] on button "Adicionar itens na mesa" at bounding box center [857, 207] width 144 height 33
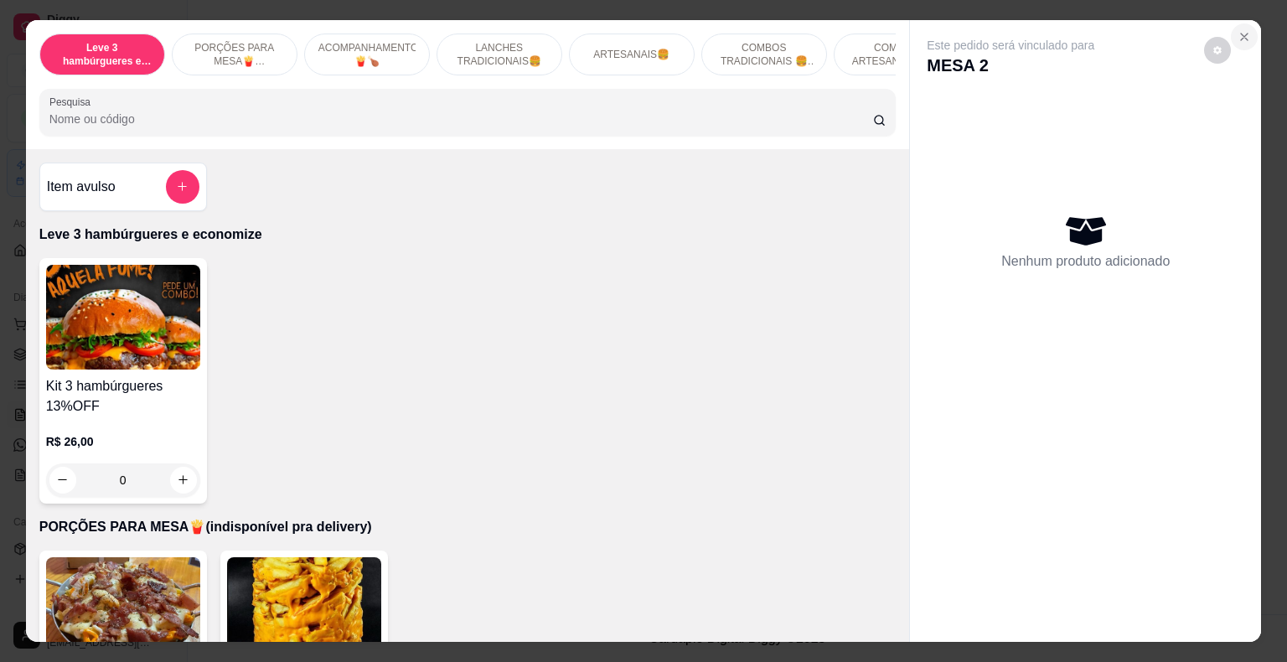
click at [1241, 34] on icon "Close" at bounding box center [1244, 37] width 7 height 7
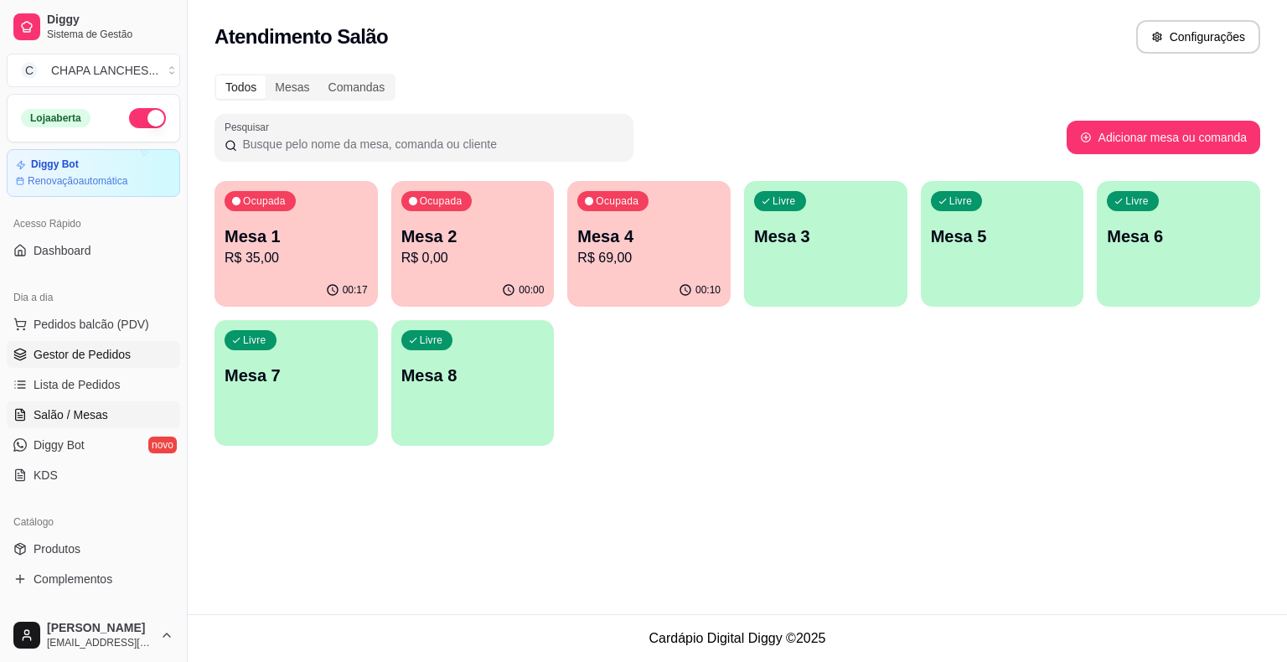
click at [104, 358] on span "Gestor de Pedidos" at bounding box center [82, 354] width 97 height 17
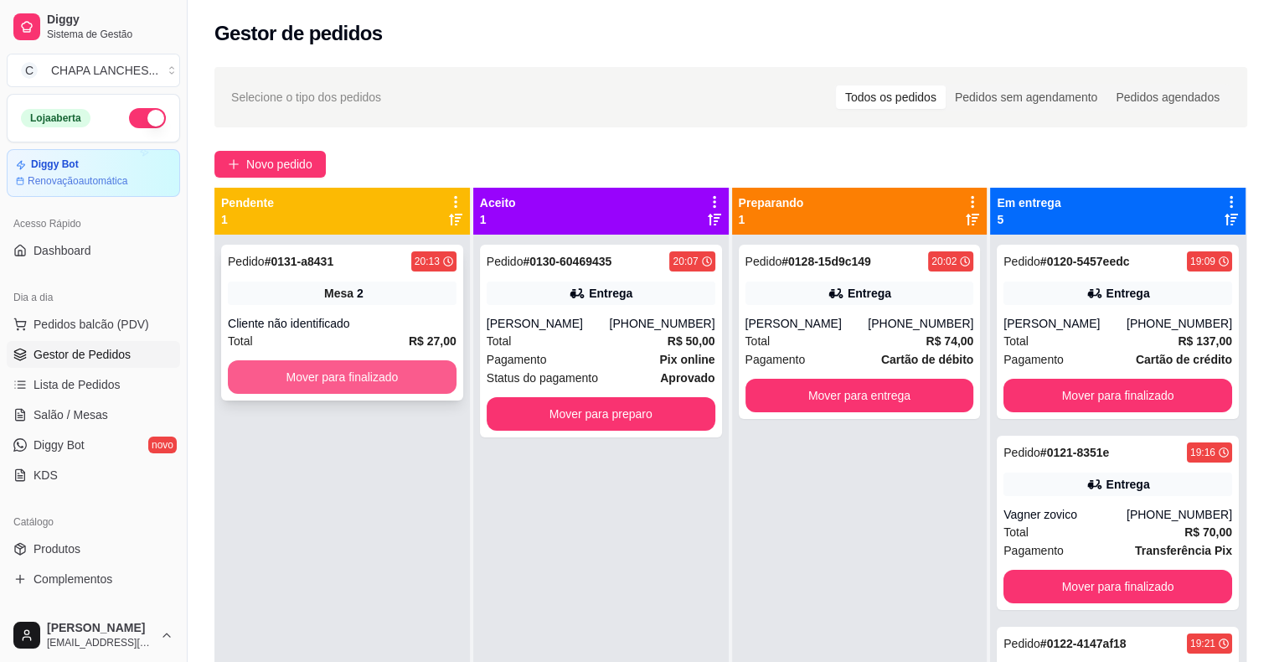
click at [402, 369] on button "Mover para finalizado" at bounding box center [342, 377] width 229 height 34
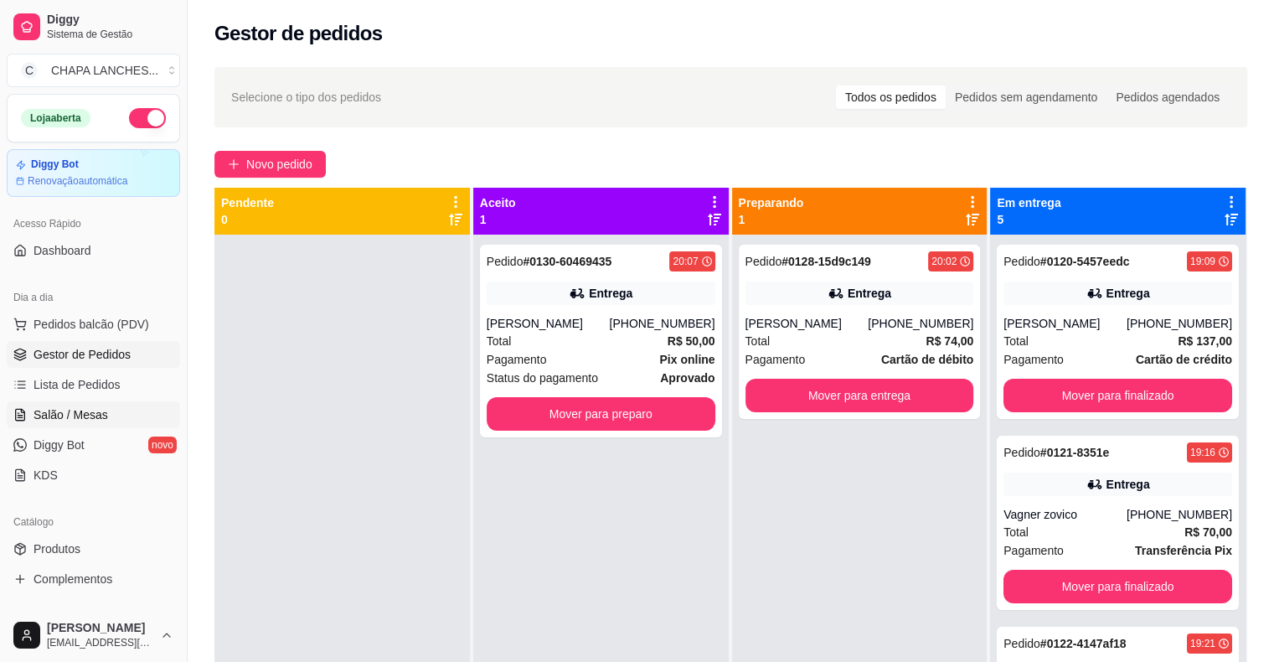
click at [88, 401] on link "Salão / Mesas" at bounding box center [93, 414] width 173 height 27
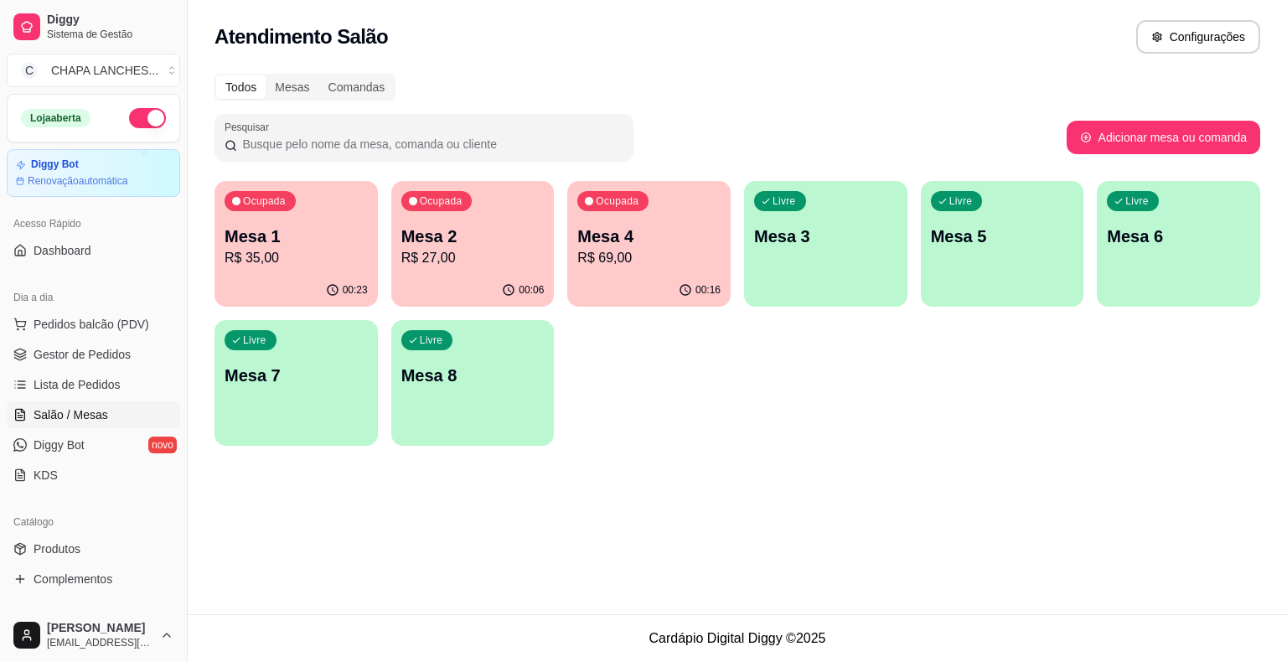
click at [305, 253] on p "R$ 35,00" at bounding box center [296, 258] width 143 height 20
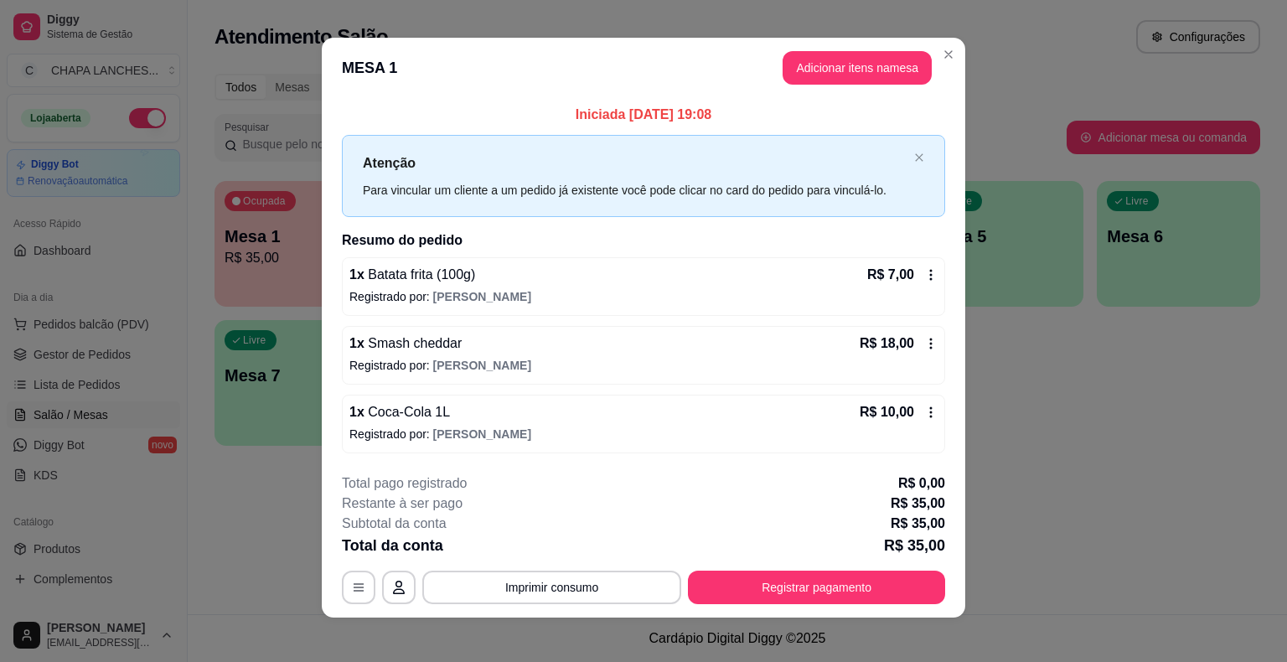
scroll to position [11, 0]
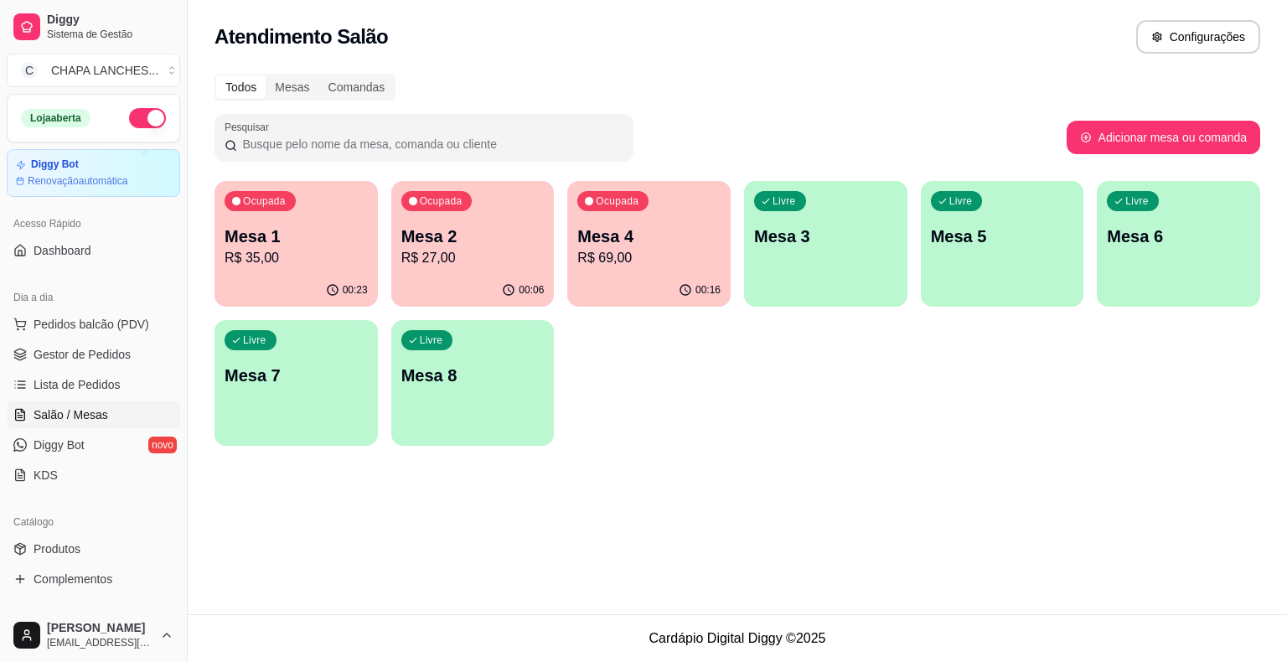
click at [519, 266] on p "R$ 27,00" at bounding box center [472, 258] width 143 height 20
click at [78, 357] on span "Gestor de Pedidos" at bounding box center [82, 354] width 97 height 17
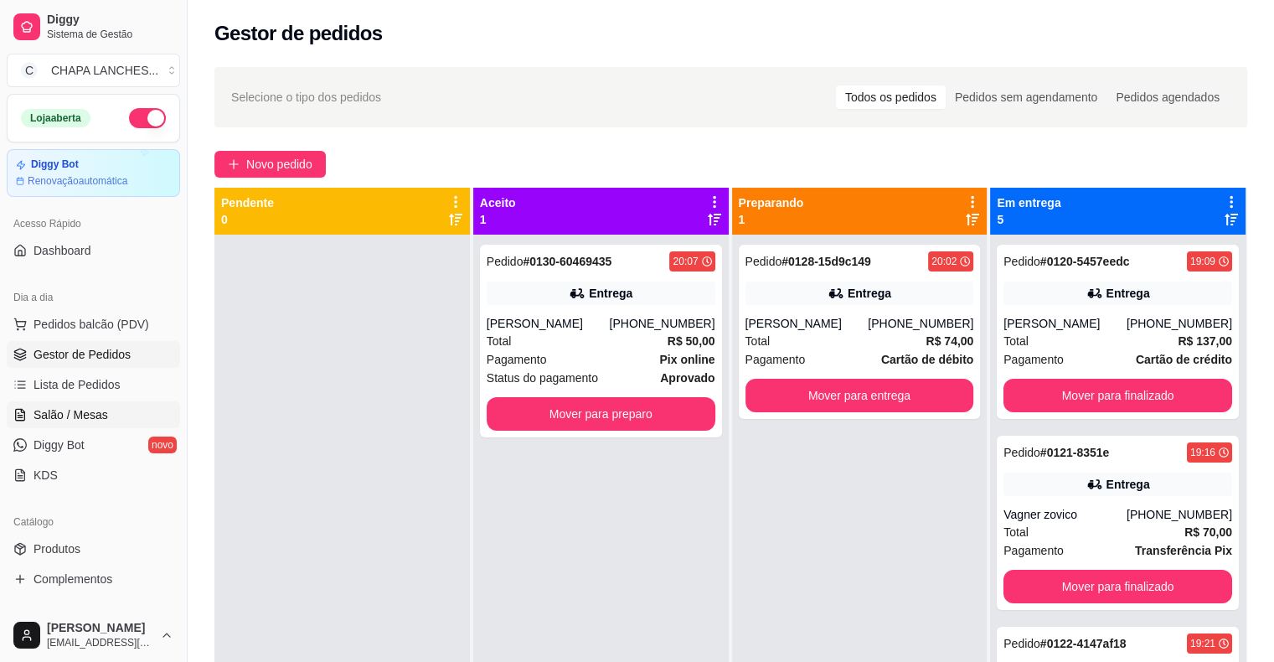
click at [98, 410] on span "Salão / Mesas" at bounding box center [71, 414] width 75 height 17
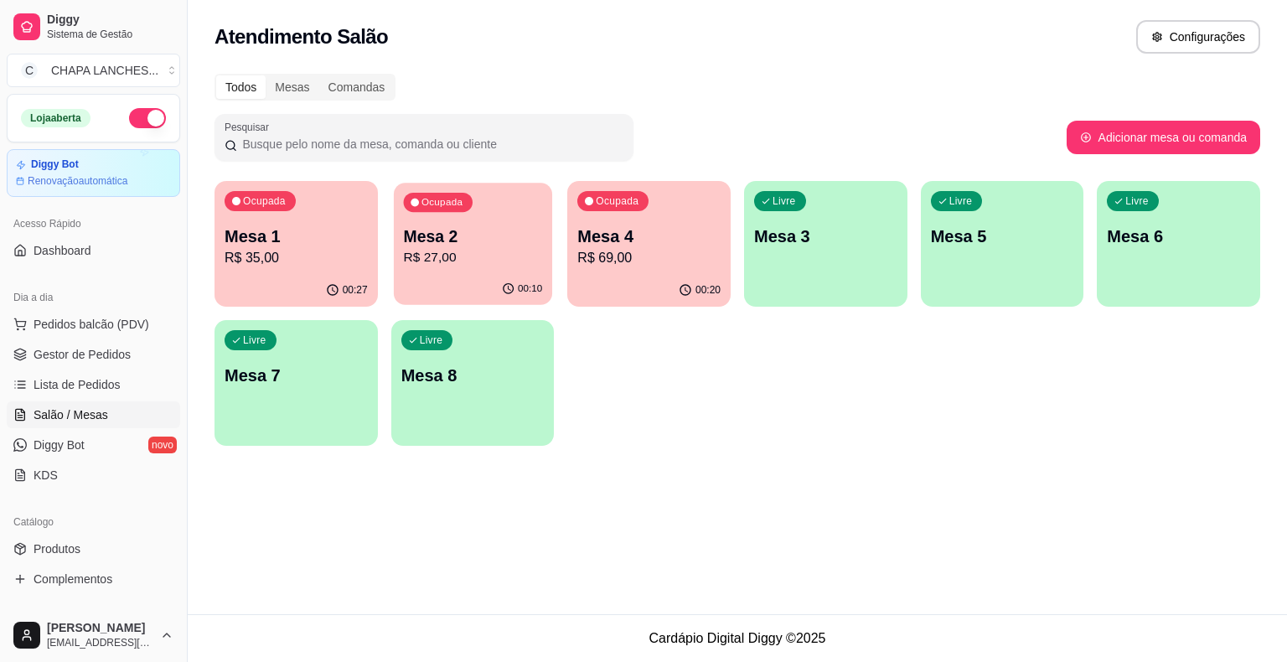
click at [471, 268] on div "Ocupada Mesa 2 R$ 27,00" at bounding box center [473, 228] width 158 height 90
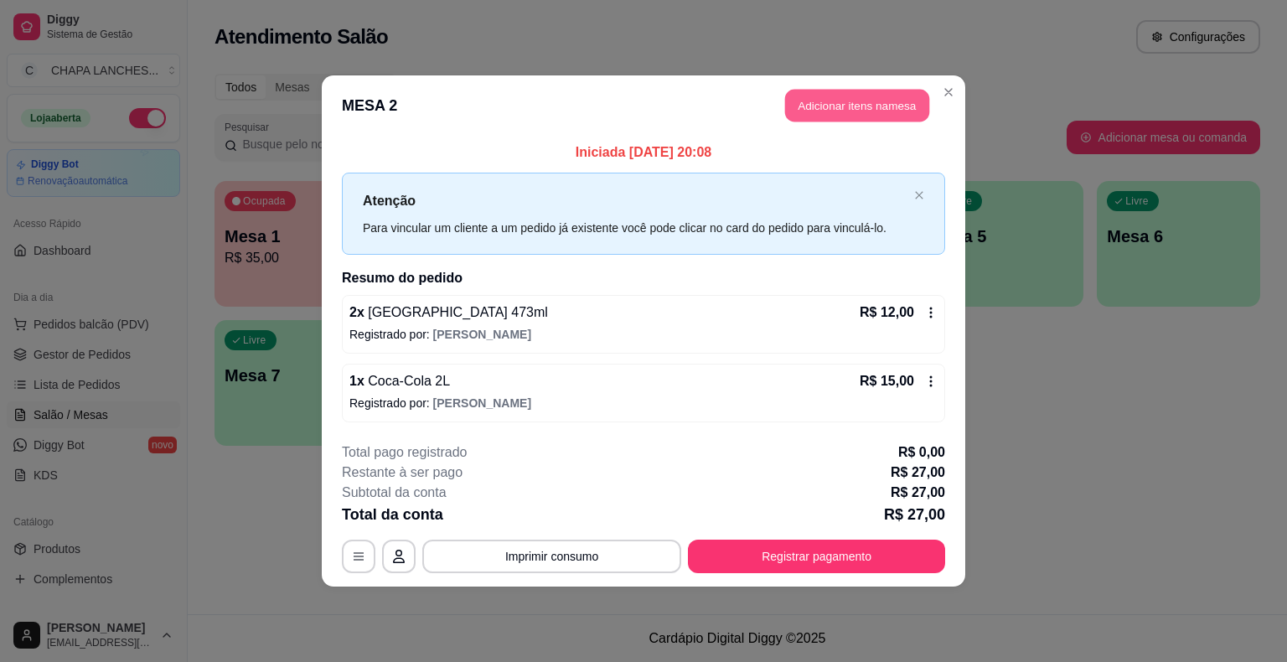
click at [861, 108] on button "Adicionar itens na mesa" at bounding box center [857, 106] width 144 height 33
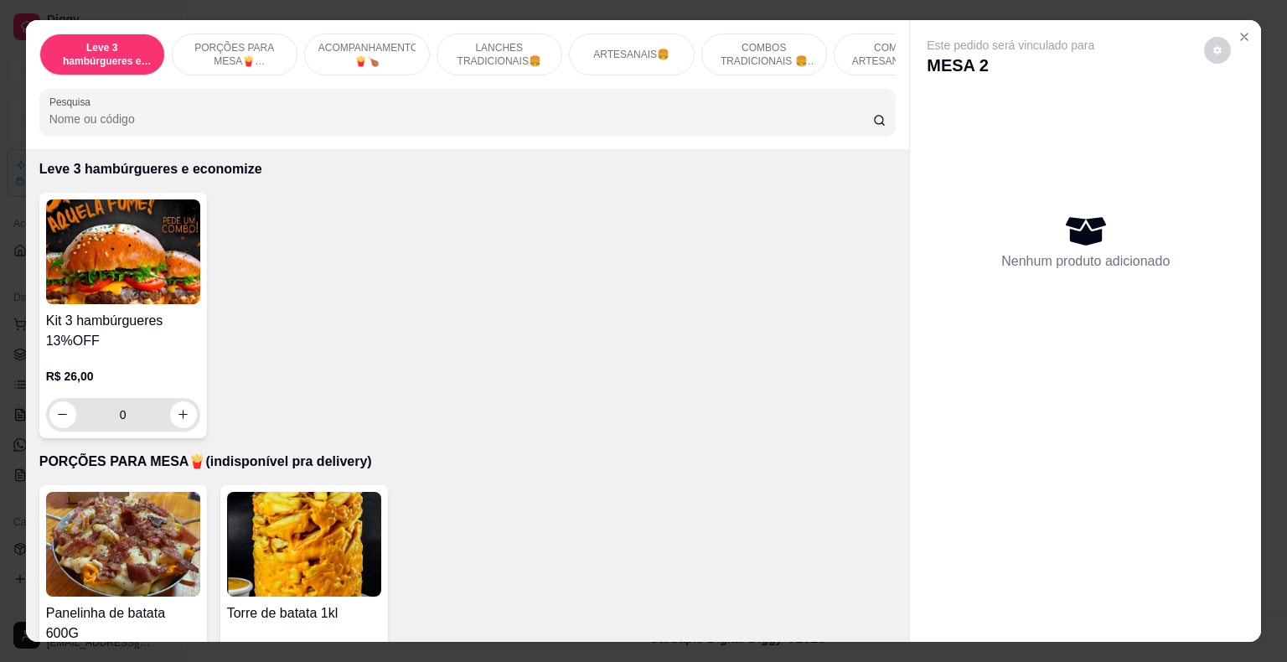
scroll to position [335, 0]
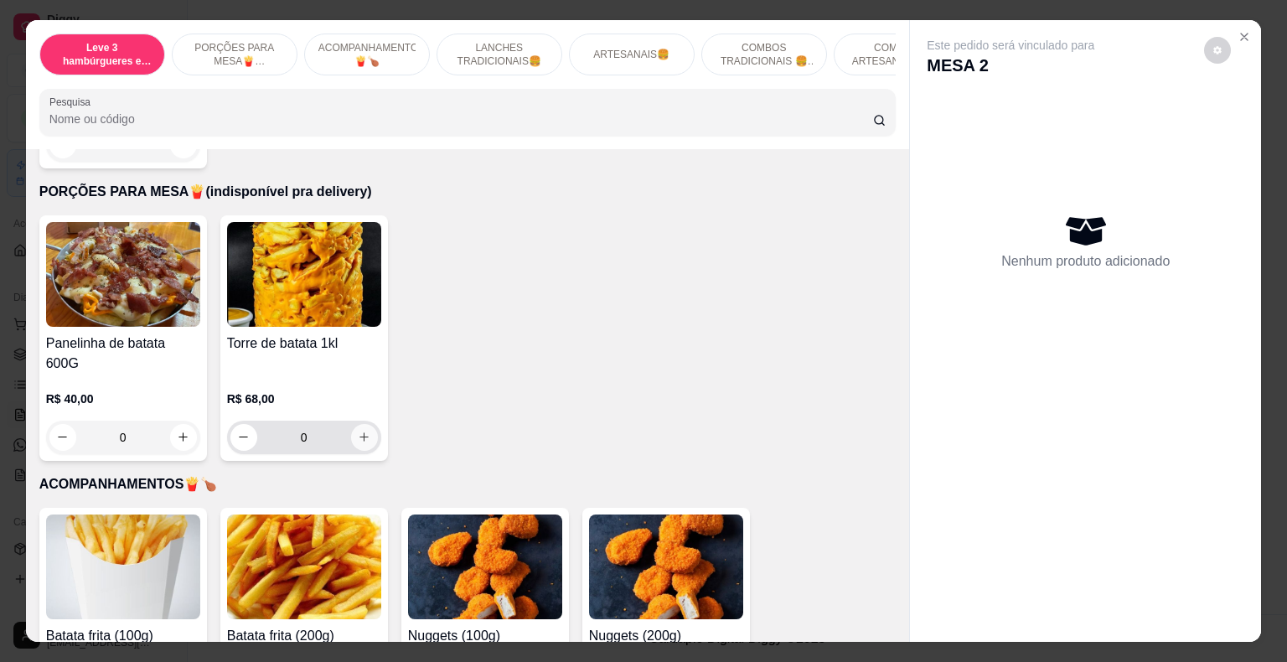
click at [359, 431] on icon "increase-product-quantity" at bounding box center [364, 437] width 13 height 13
type input "1"
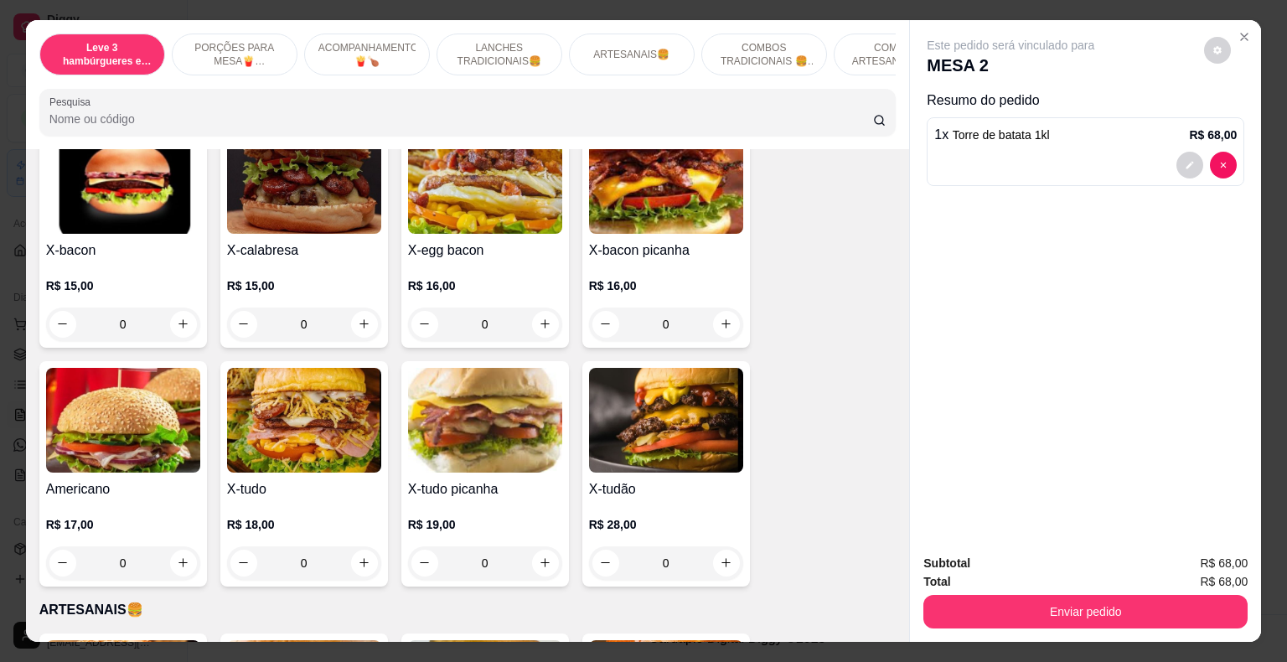
scroll to position [1508, 0]
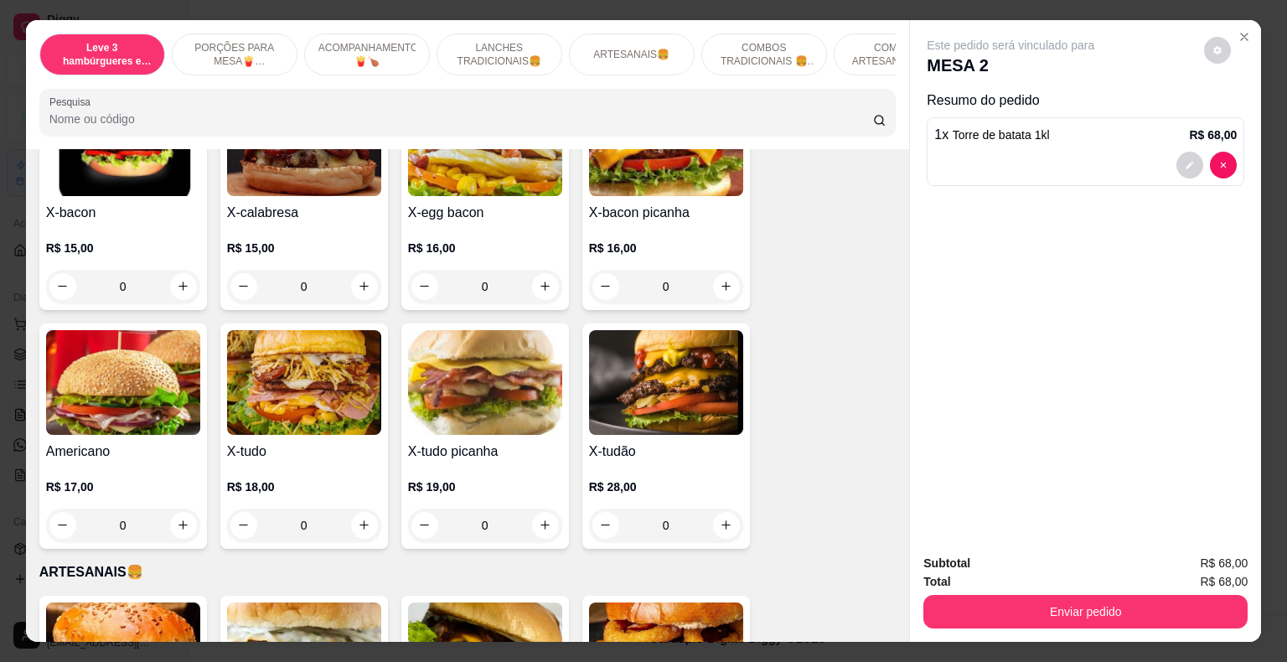
click at [717, 509] on div "0" at bounding box center [666, 526] width 154 height 34
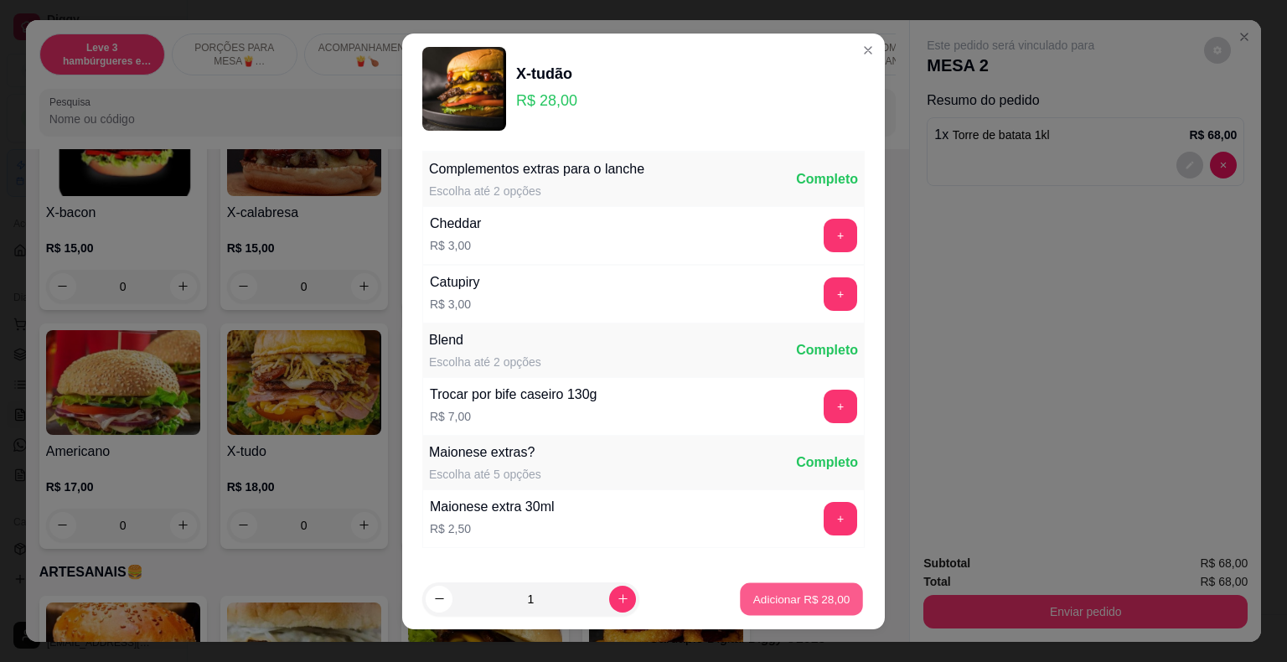
click at [805, 600] on p "Adicionar R$ 28,00" at bounding box center [801, 599] width 97 height 16
type input "1"
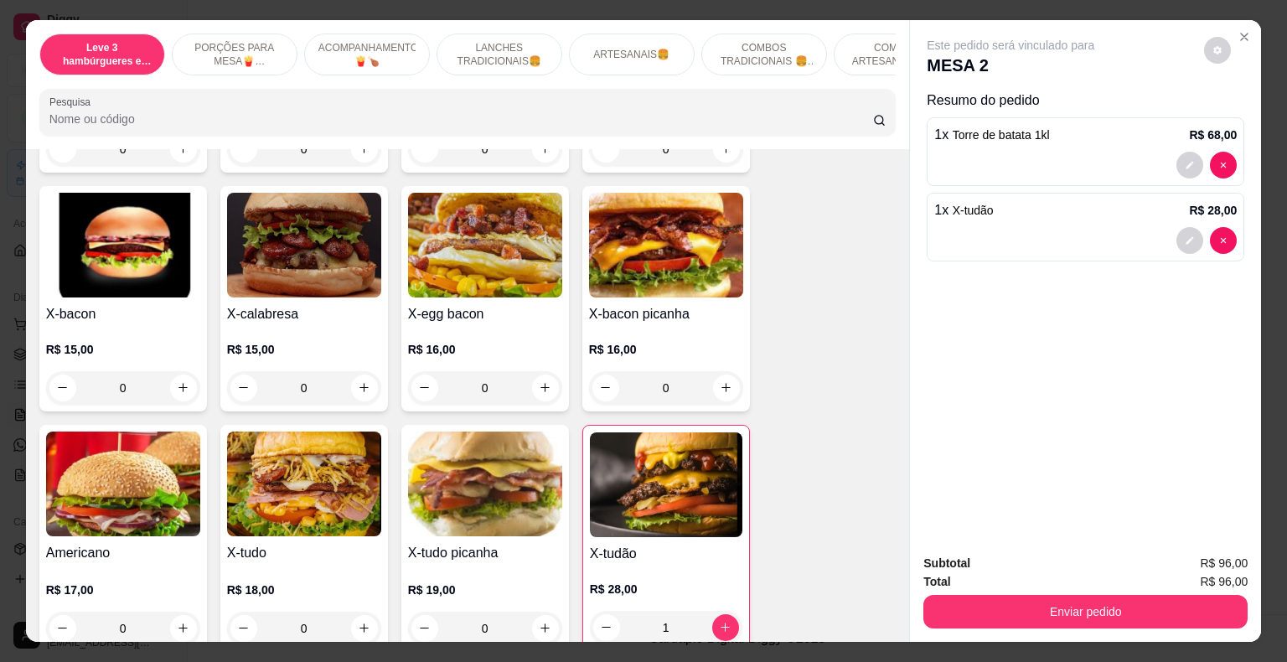
scroll to position [1424, 0]
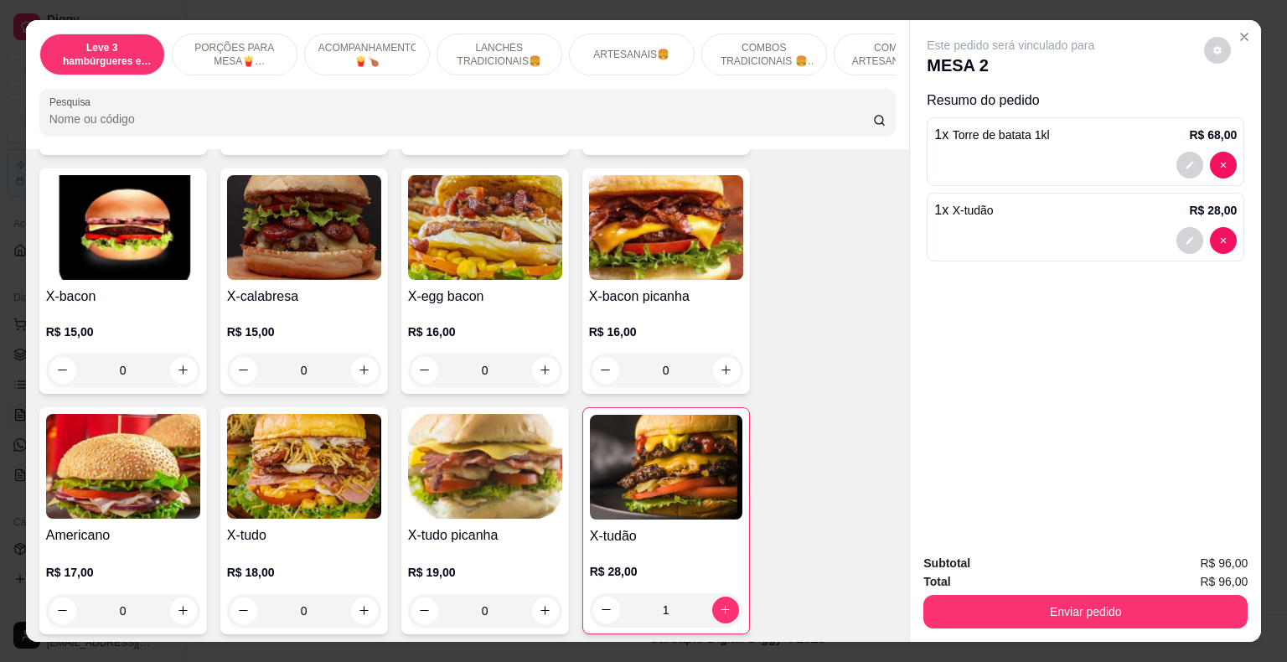
click at [539, 354] on div "0" at bounding box center [485, 371] width 154 height 34
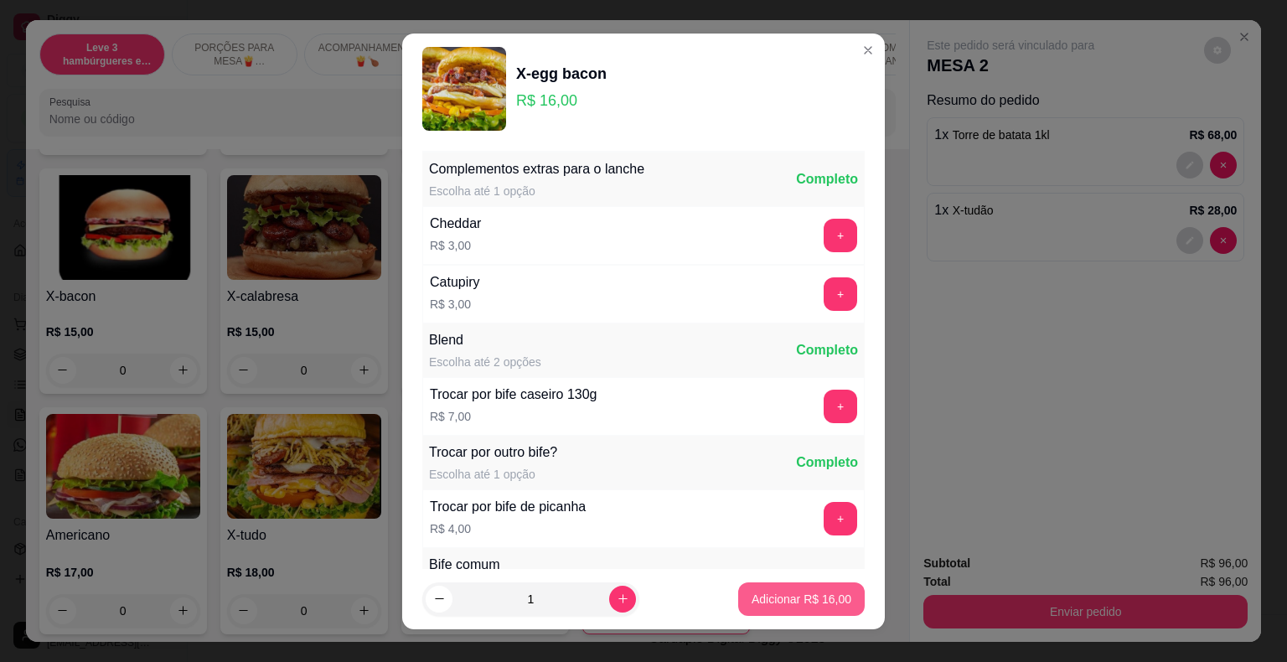
click at [787, 597] on p "Adicionar R$ 16,00" at bounding box center [801, 599] width 100 height 17
type input "1"
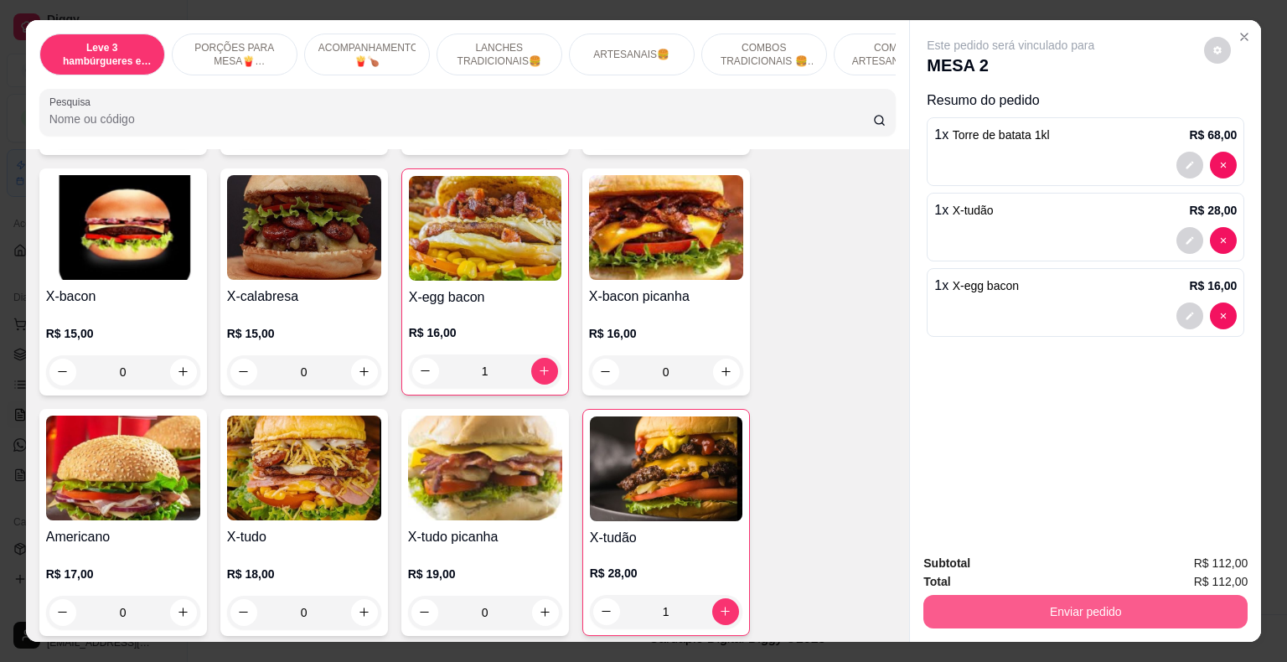
click at [972, 602] on button "Enviar pedido" at bounding box center [1085, 612] width 324 height 34
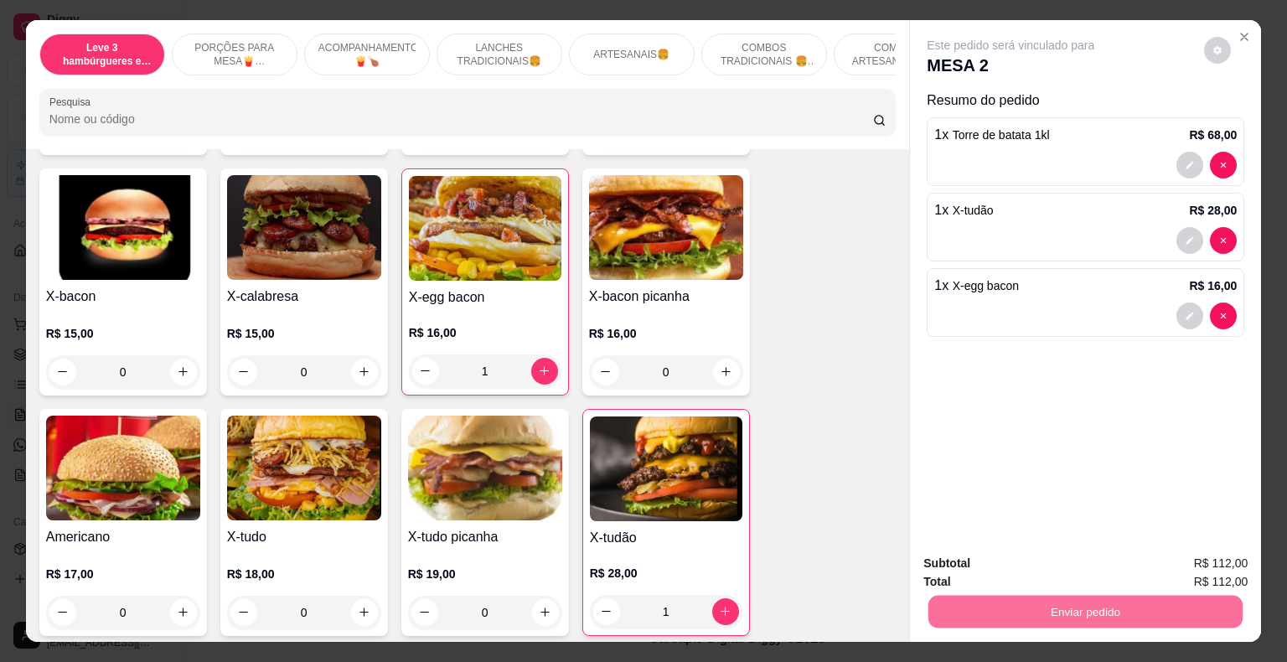
click at [968, 562] on button "Não registrar e enviar pedido" at bounding box center [1029, 565] width 174 height 32
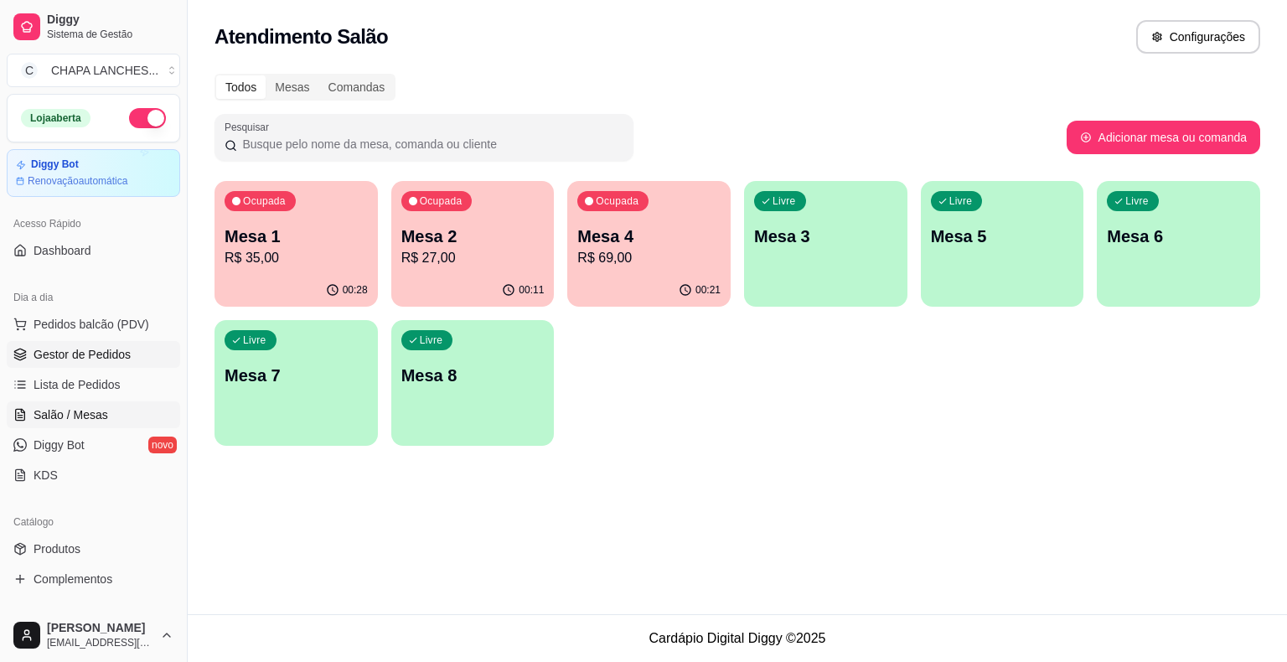
click at [96, 360] on span "Gestor de Pedidos" at bounding box center [82, 354] width 97 height 17
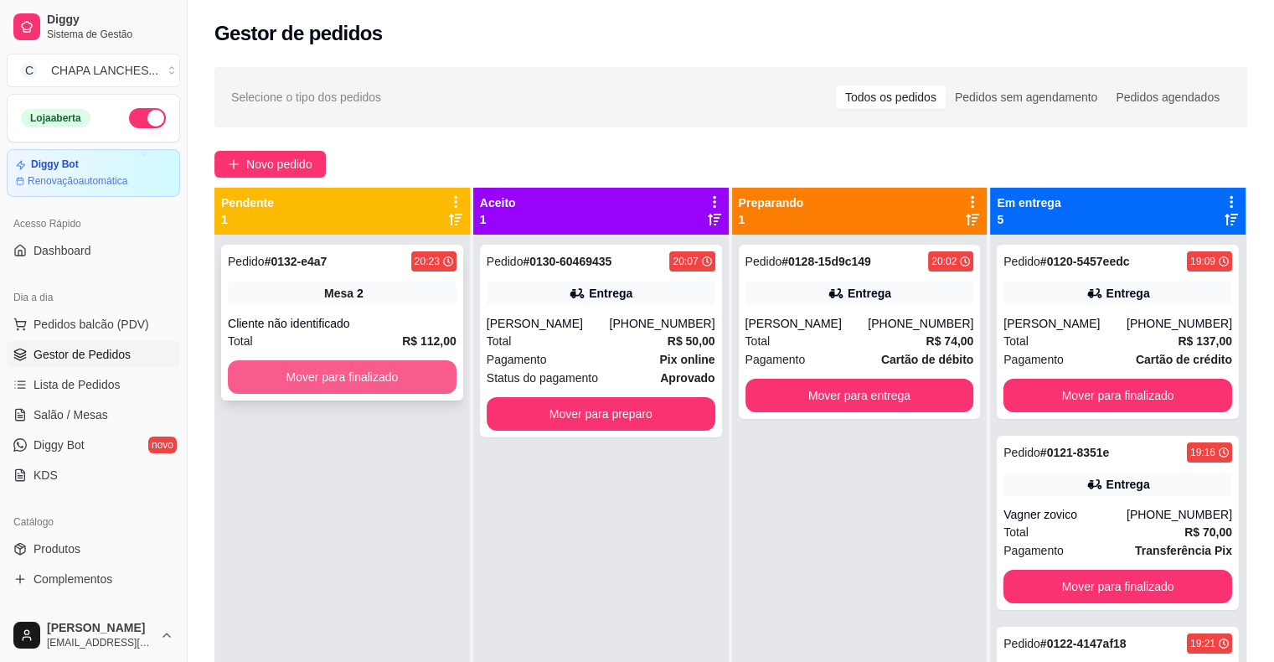
click at [287, 384] on button "Mover para finalizado" at bounding box center [342, 377] width 229 height 34
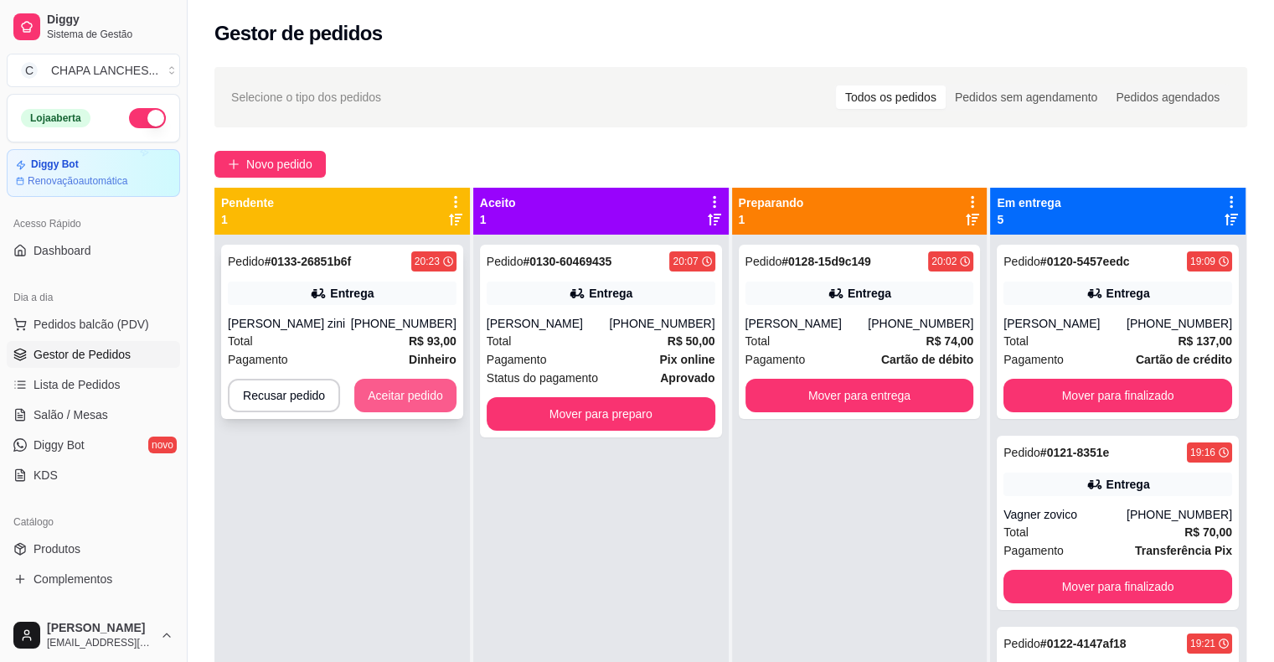
click at [405, 393] on button "Aceitar pedido" at bounding box center [405, 396] width 102 height 34
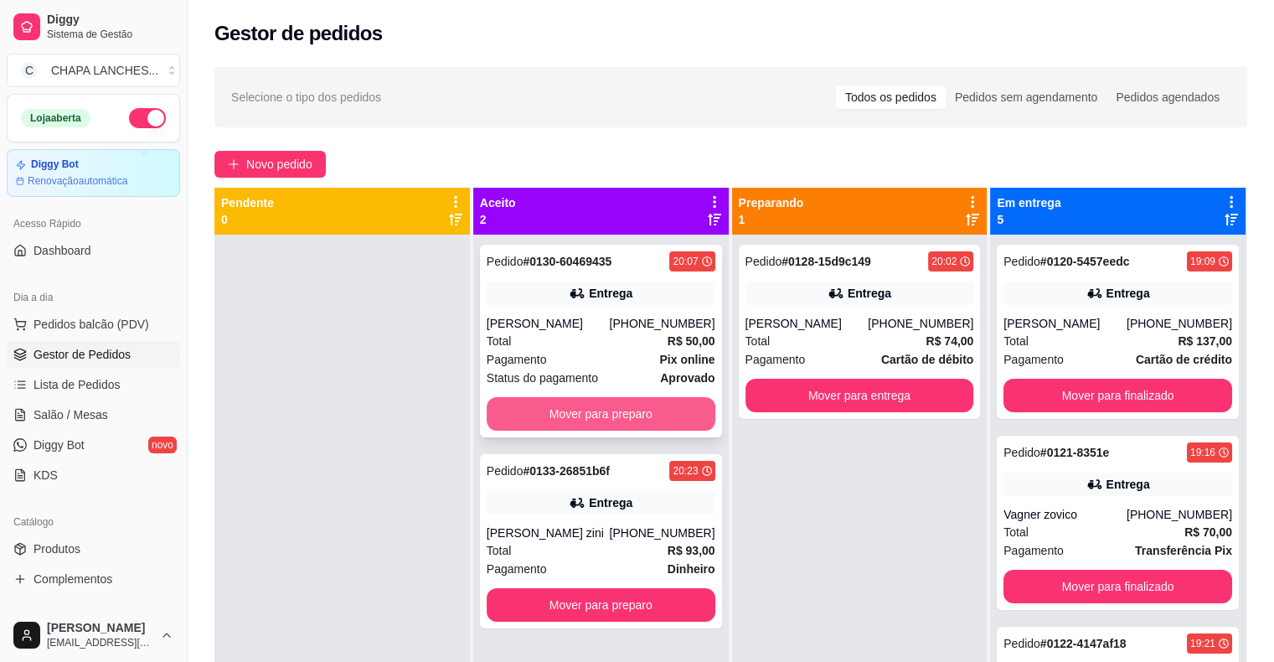
click at [554, 412] on button "Mover para preparo" at bounding box center [601, 414] width 229 height 34
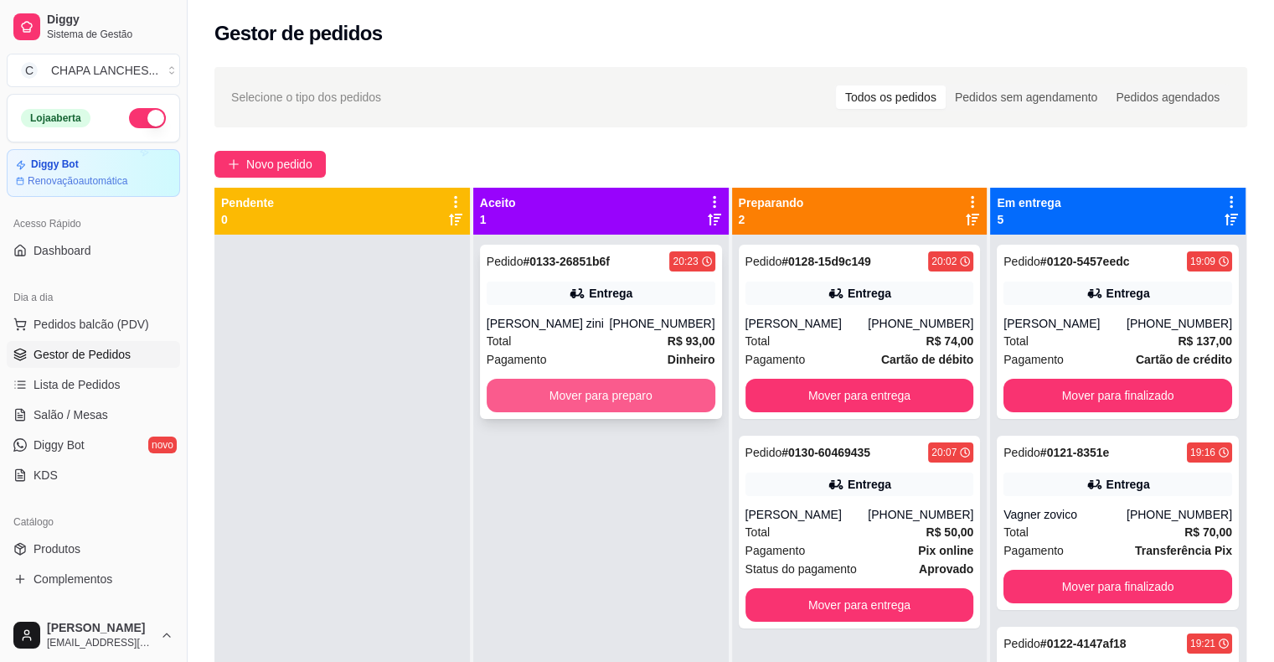
click at [559, 400] on button "Mover para preparo" at bounding box center [601, 396] width 229 height 34
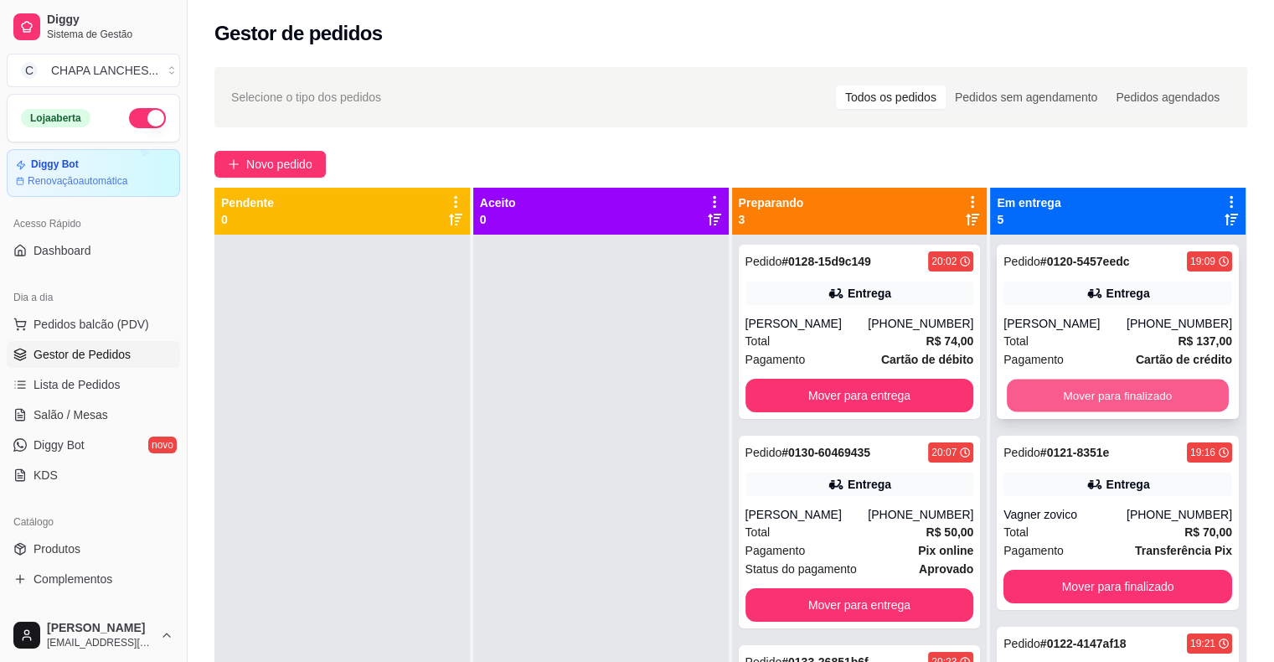
click at [1042, 384] on button "Mover para finalizado" at bounding box center [1118, 395] width 222 height 33
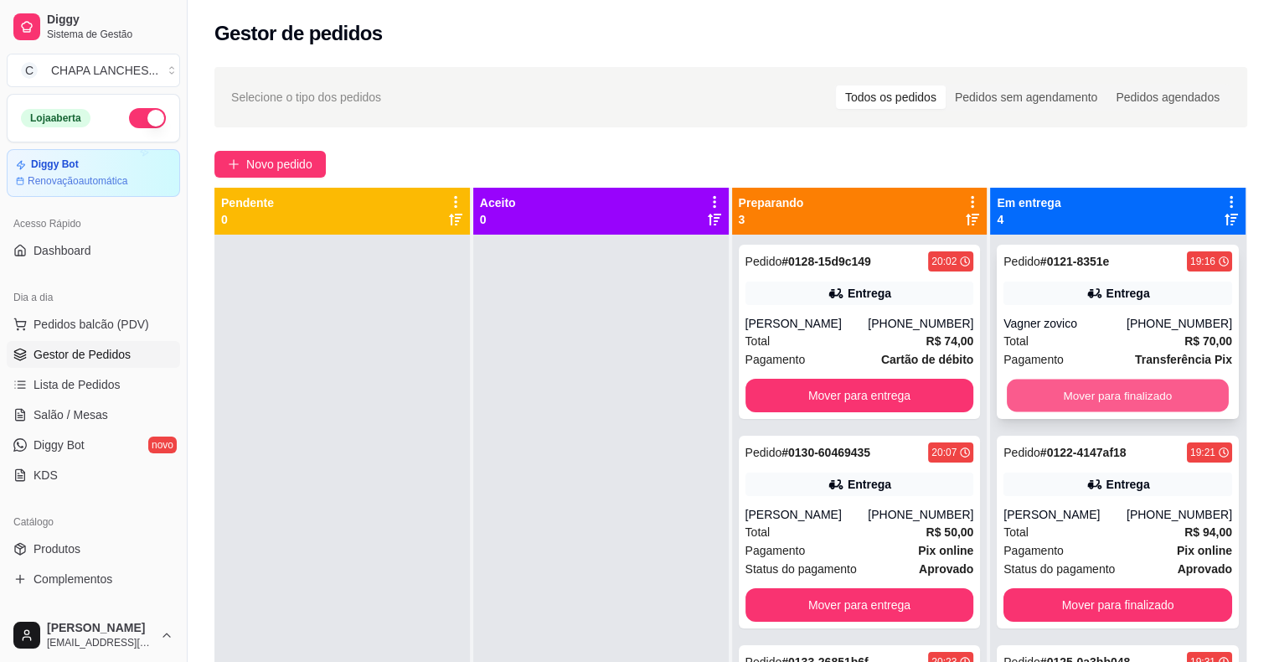
click at [1046, 395] on button "Mover para finalizado" at bounding box center [1118, 395] width 222 height 33
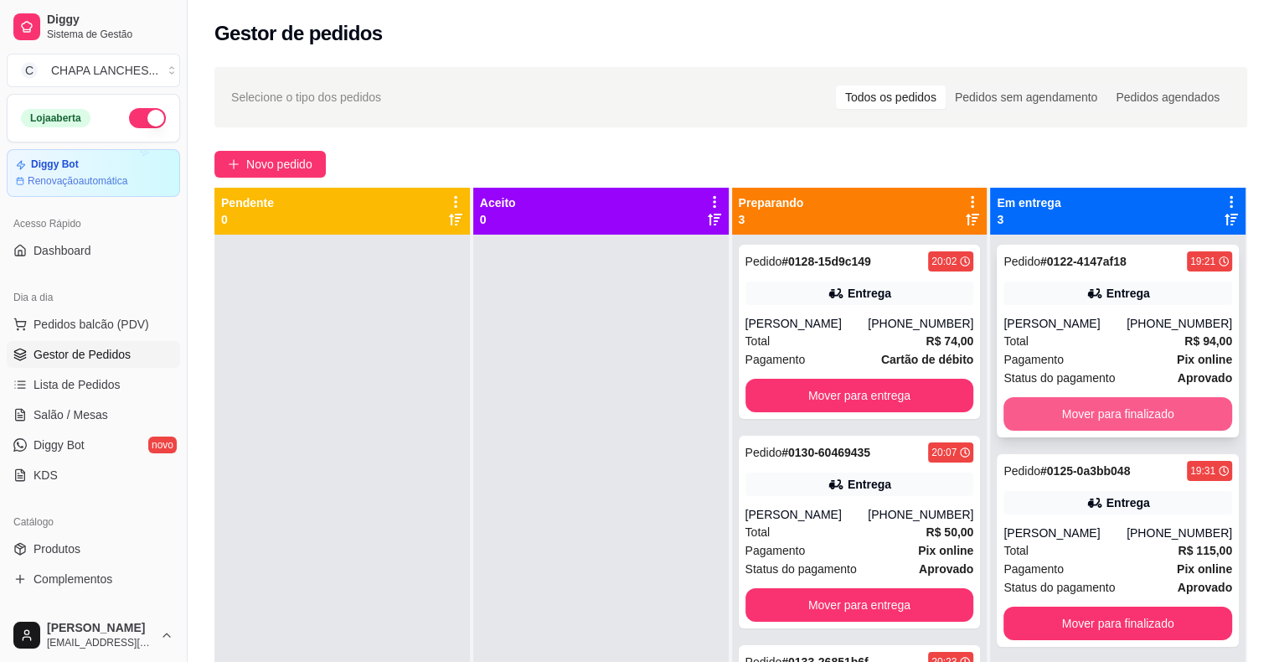
click at [1050, 412] on button "Mover para finalizado" at bounding box center [1118, 414] width 229 height 34
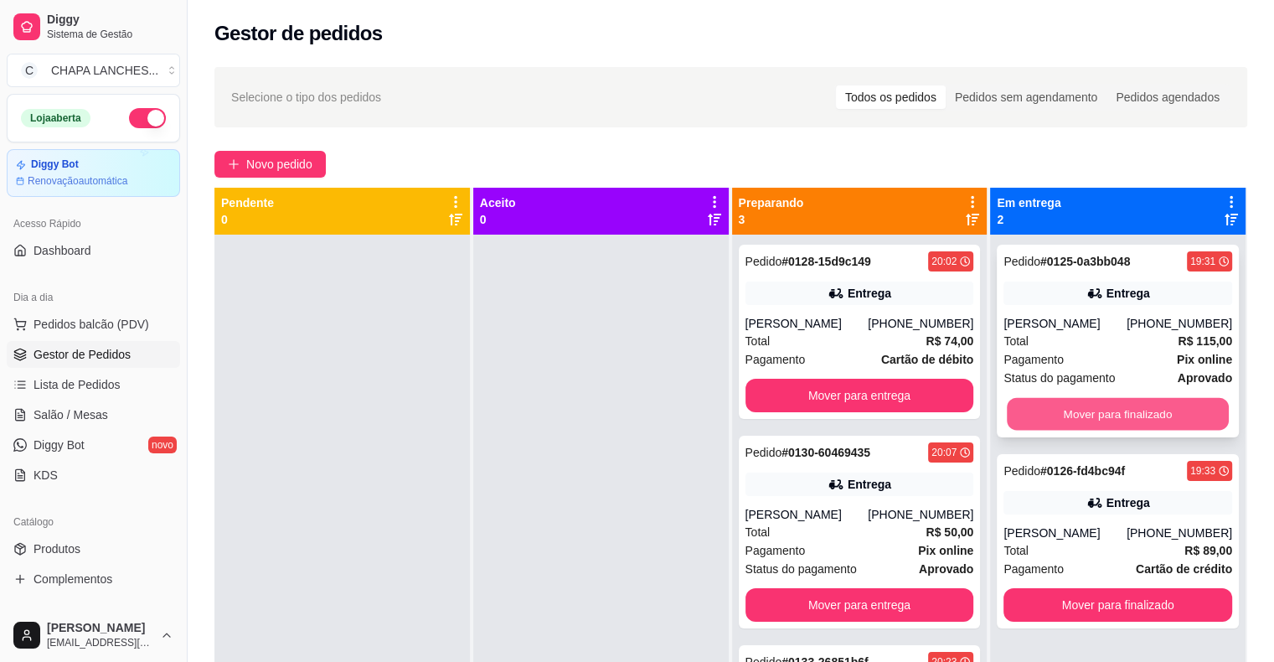
click at [1044, 416] on button "Mover para finalizado" at bounding box center [1118, 414] width 222 height 33
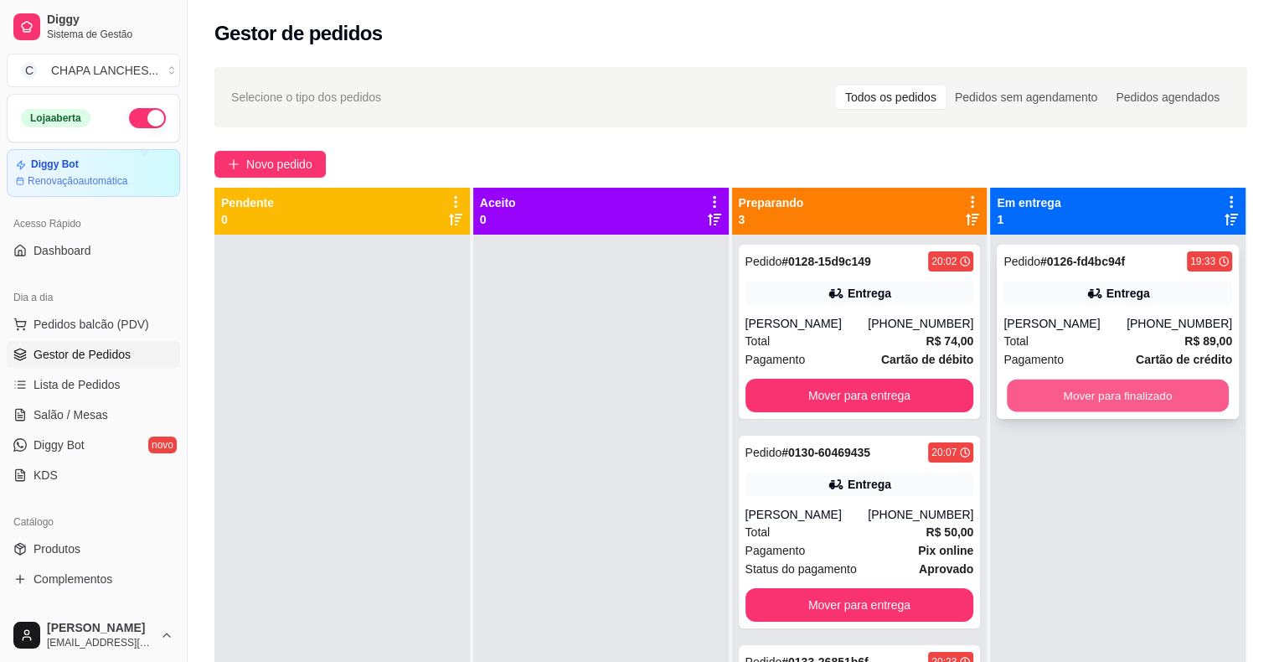
click at [1042, 400] on button "Mover para finalizado" at bounding box center [1118, 395] width 222 height 33
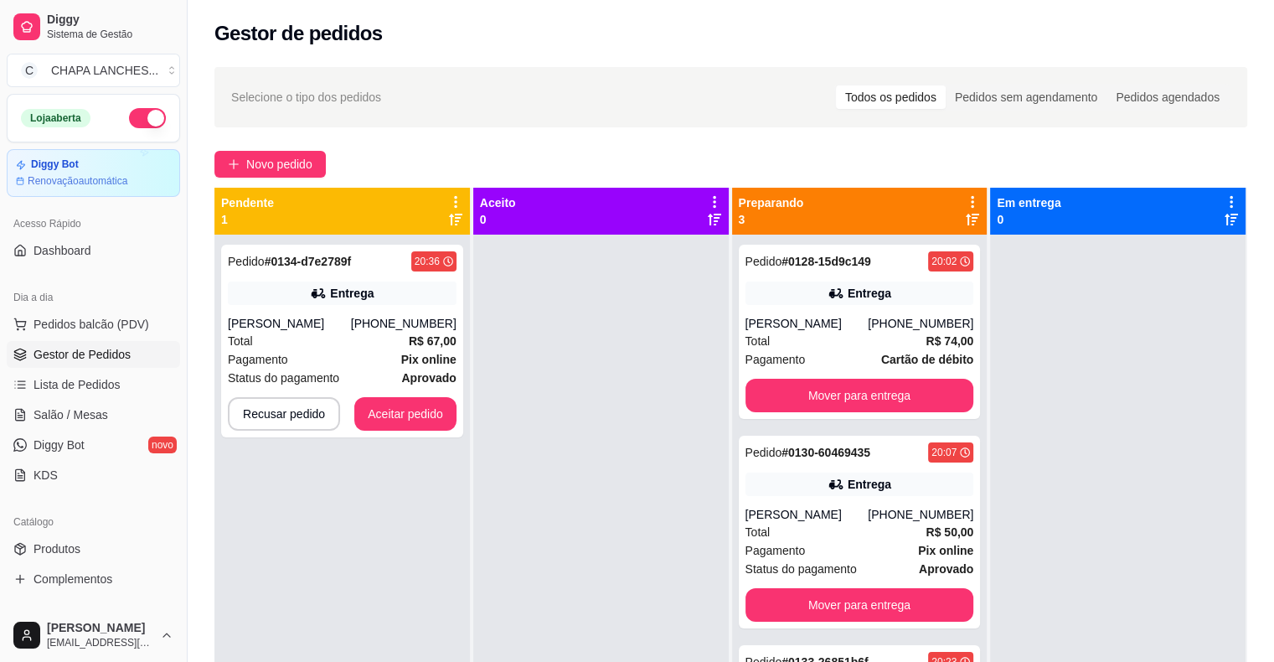
click at [1146, 550] on div at bounding box center [1118, 566] width 256 height 662
click at [399, 428] on button "Aceitar pedido" at bounding box center [405, 414] width 99 height 33
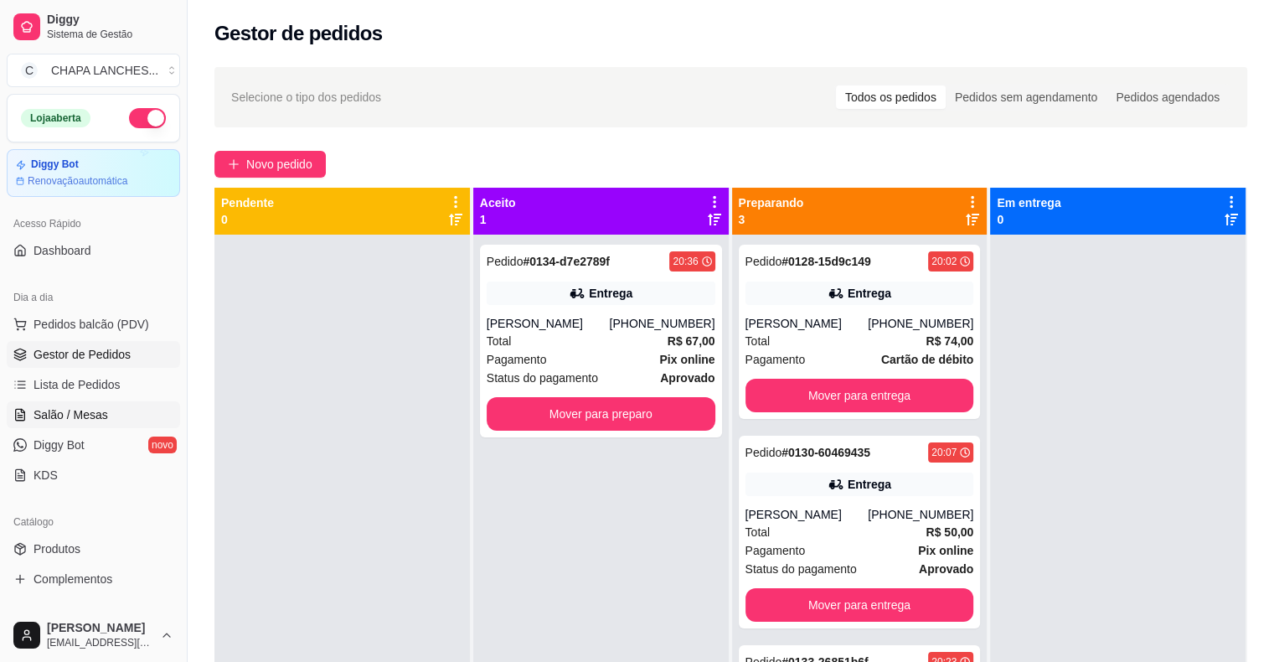
click at [90, 422] on link "Salão / Mesas" at bounding box center [93, 414] width 173 height 27
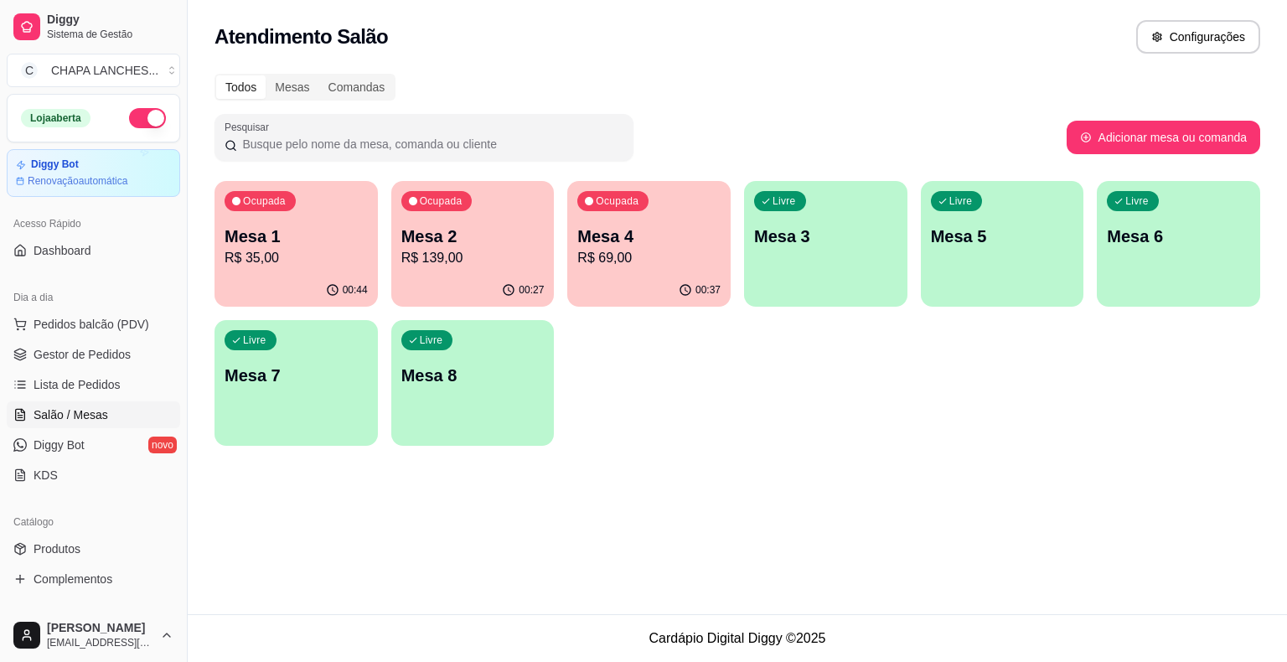
click at [643, 253] on p "R$ 69,00" at bounding box center [648, 258] width 143 height 20
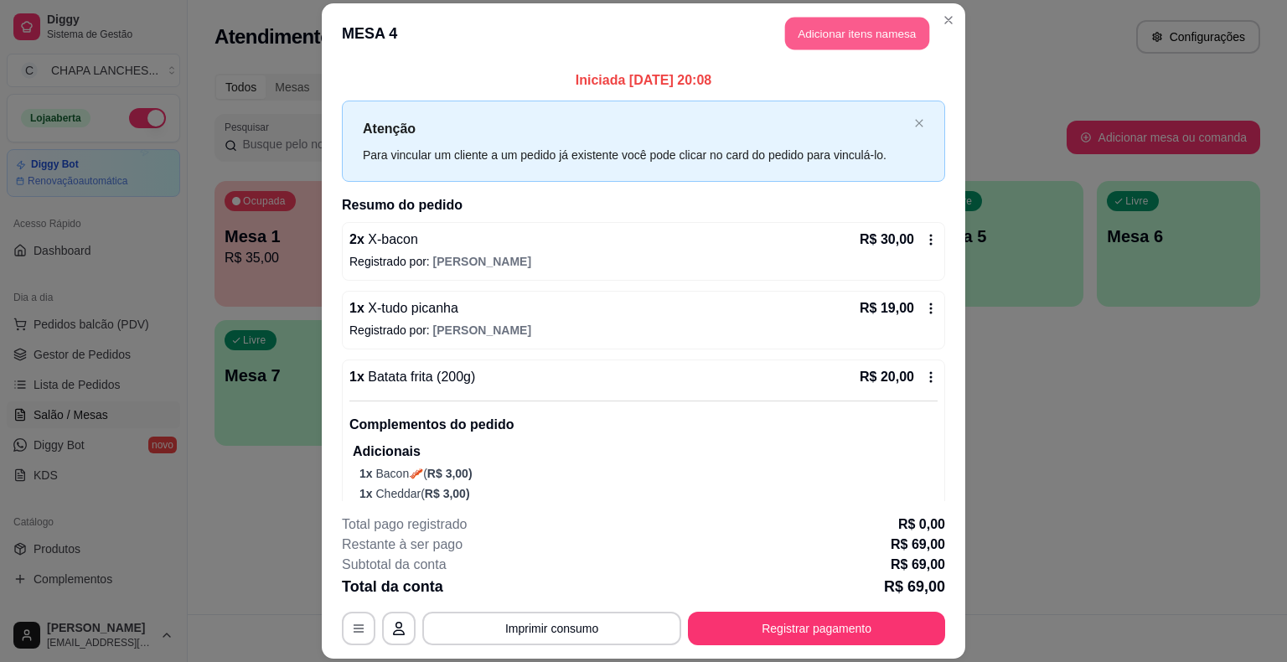
click at [821, 35] on button "Adicionar itens na mesa" at bounding box center [857, 34] width 144 height 33
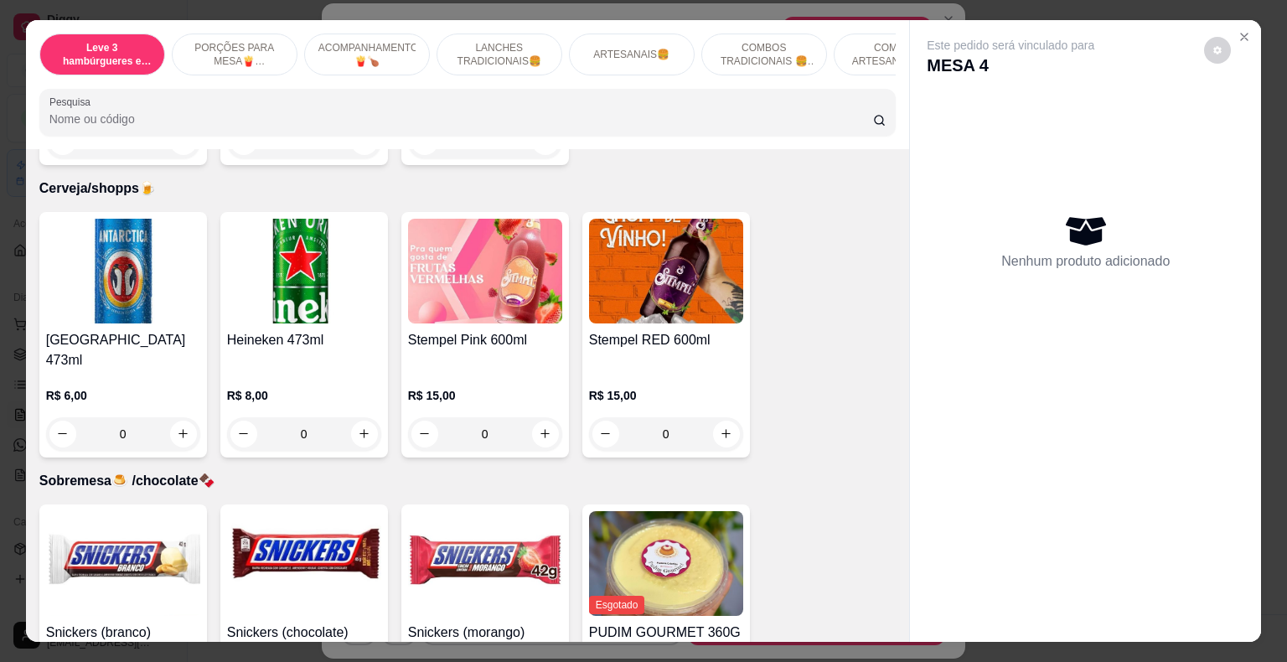
scroll to position [4691, 0]
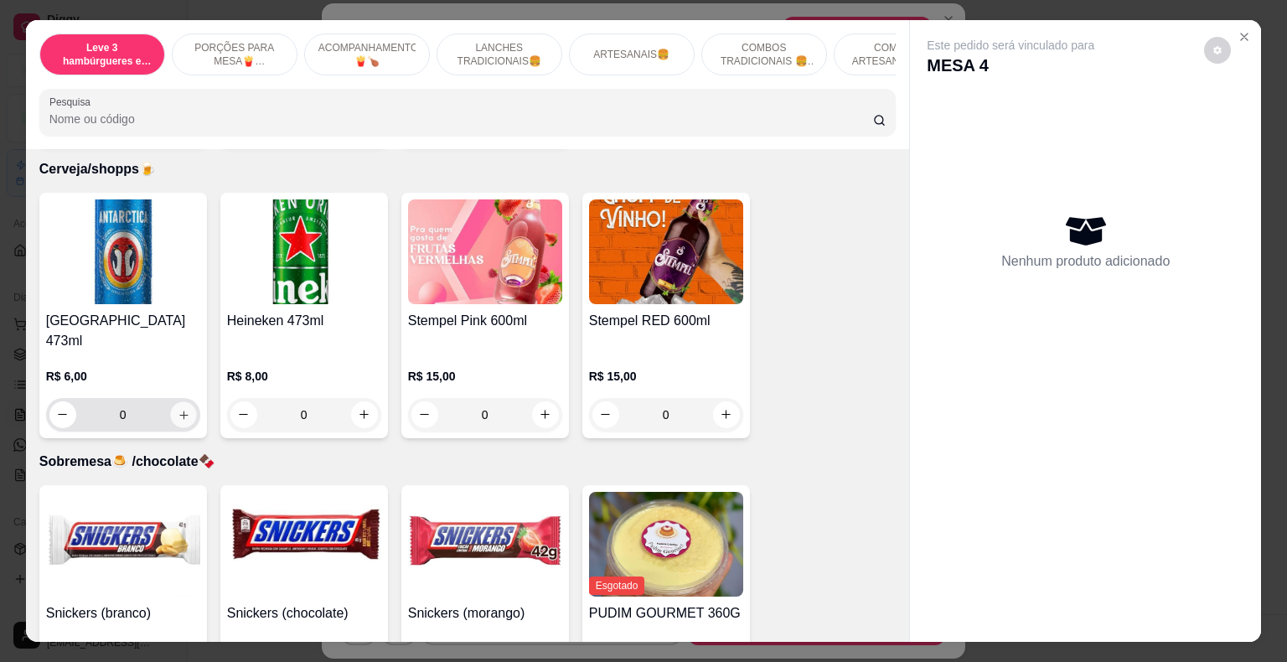
click at [178, 408] on icon "increase-product-quantity" at bounding box center [183, 414] width 13 height 13
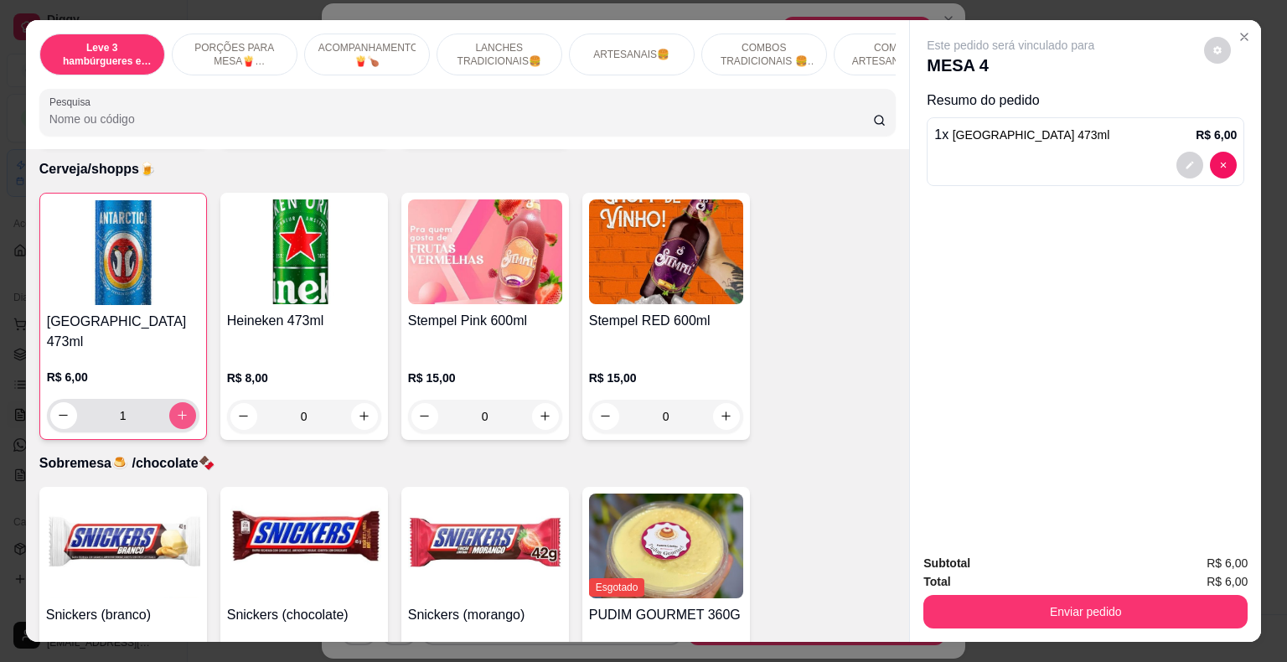
click at [178, 409] on icon "increase-product-quantity" at bounding box center [182, 415] width 13 height 13
type input "2"
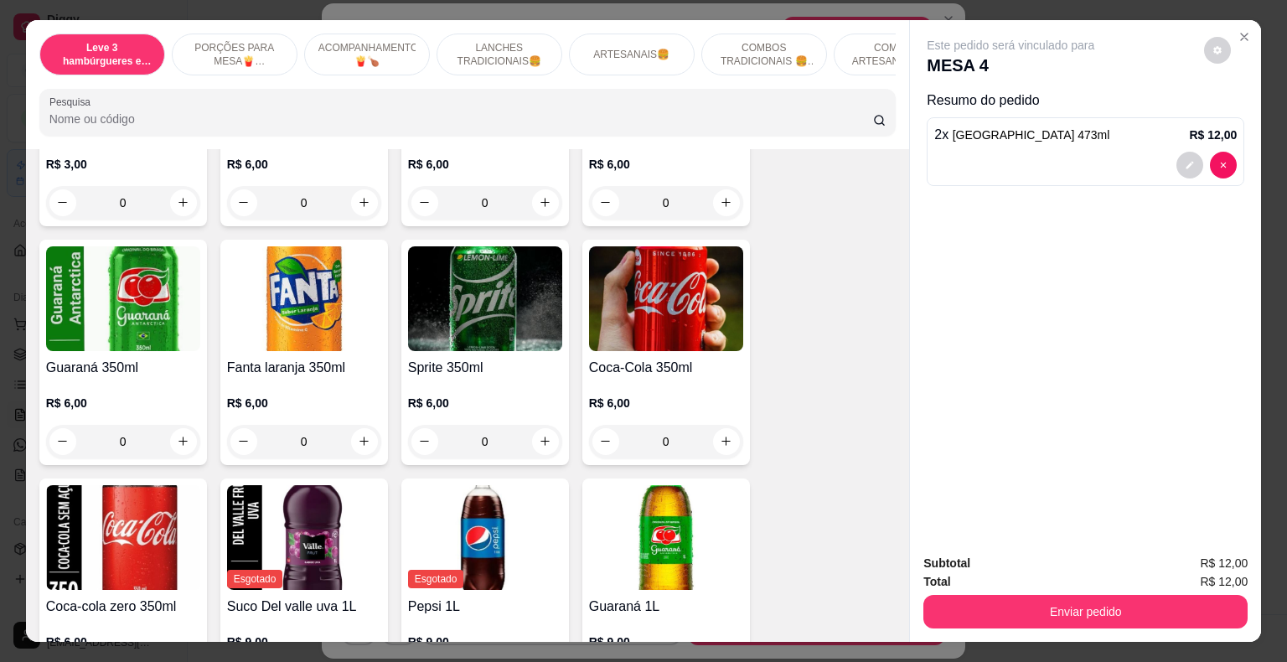
scroll to position [3823, 0]
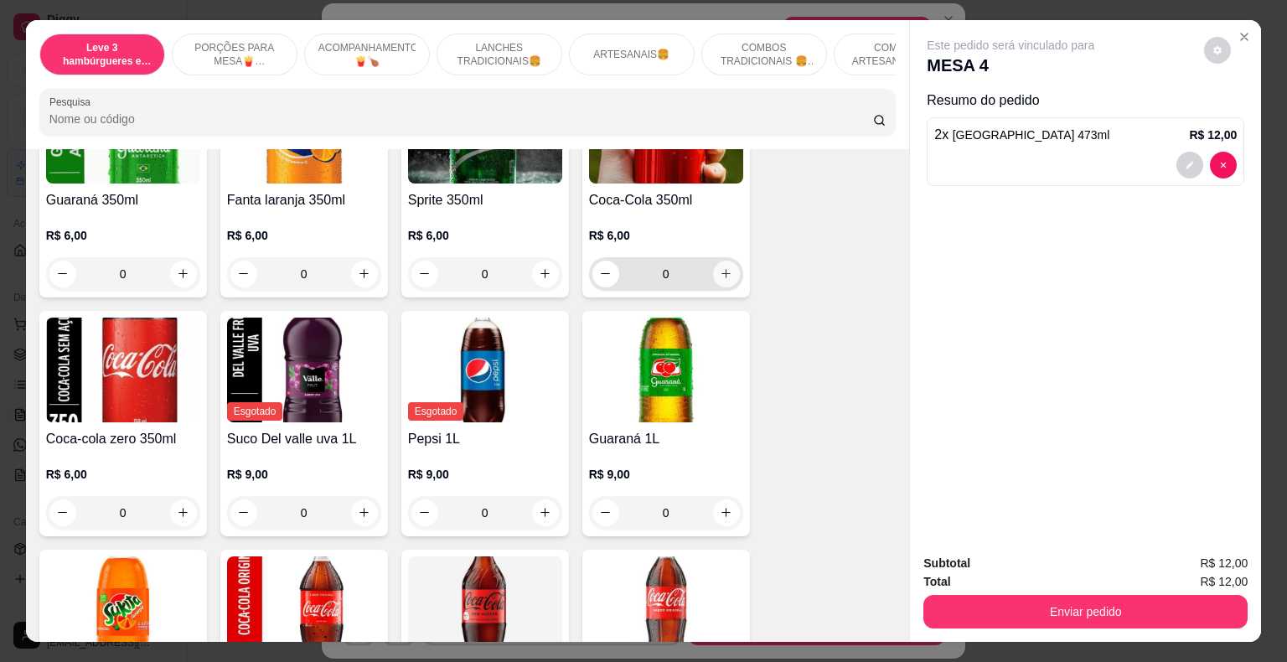
click at [720, 267] on icon "increase-product-quantity" at bounding box center [726, 273] width 13 height 13
type input "1"
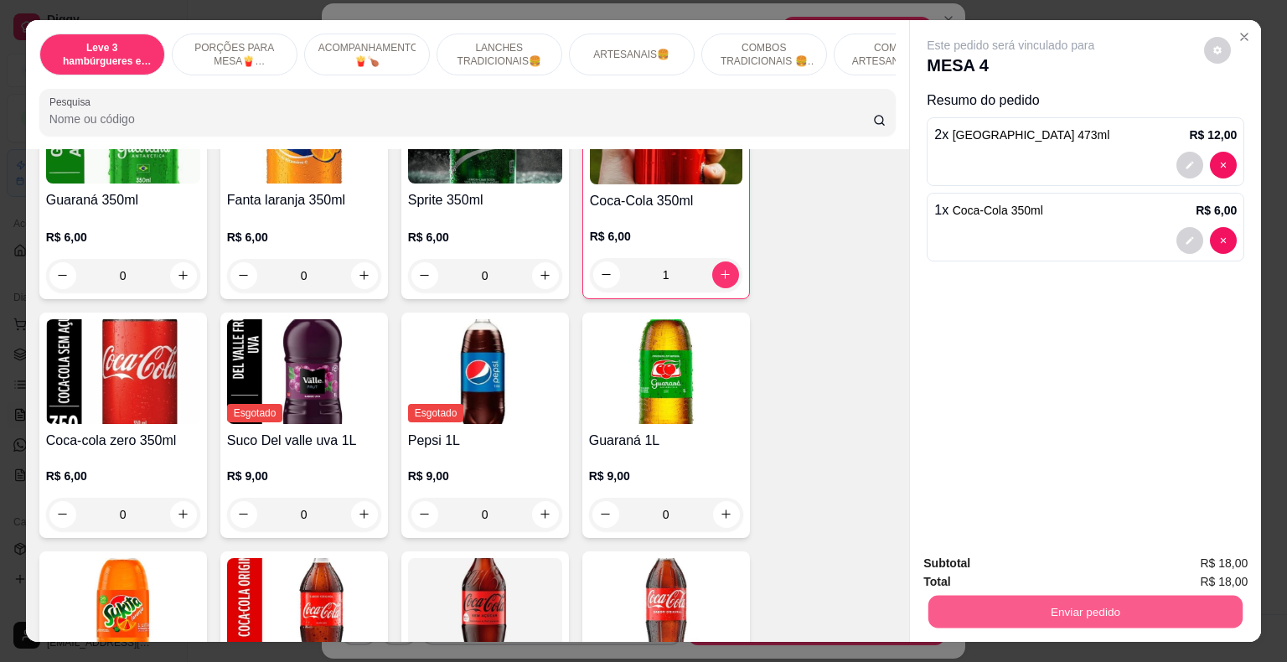
click at [1032, 603] on button "Enviar pedido" at bounding box center [1085, 612] width 314 height 33
click at [990, 561] on button "Não registrar e enviar pedido" at bounding box center [1029, 564] width 169 height 31
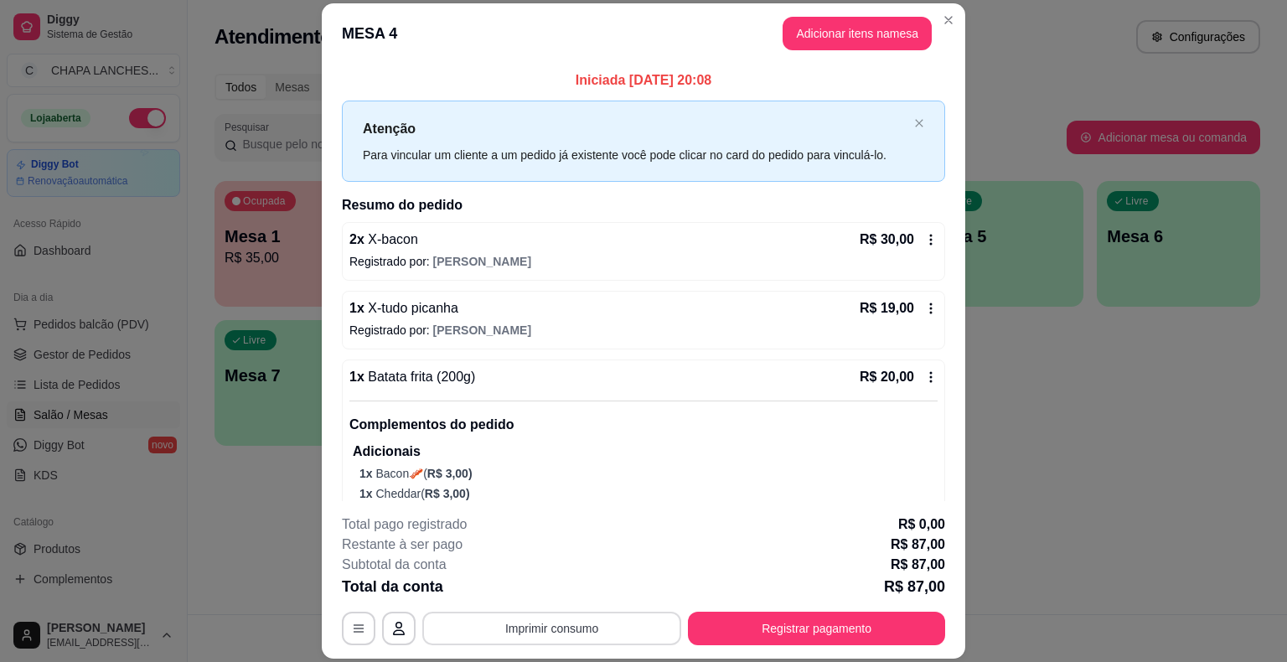
click at [599, 632] on button "Imprimir consumo" at bounding box center [551, 629] width 259 height 34
click at [572, 591] on button "IMPRESSORA" at bounding box center [550, 589] width 121 height 27
click at [831, 32] on button "Adicionar itens na mesa" at bounding box center [856, 34] width 149 height 34
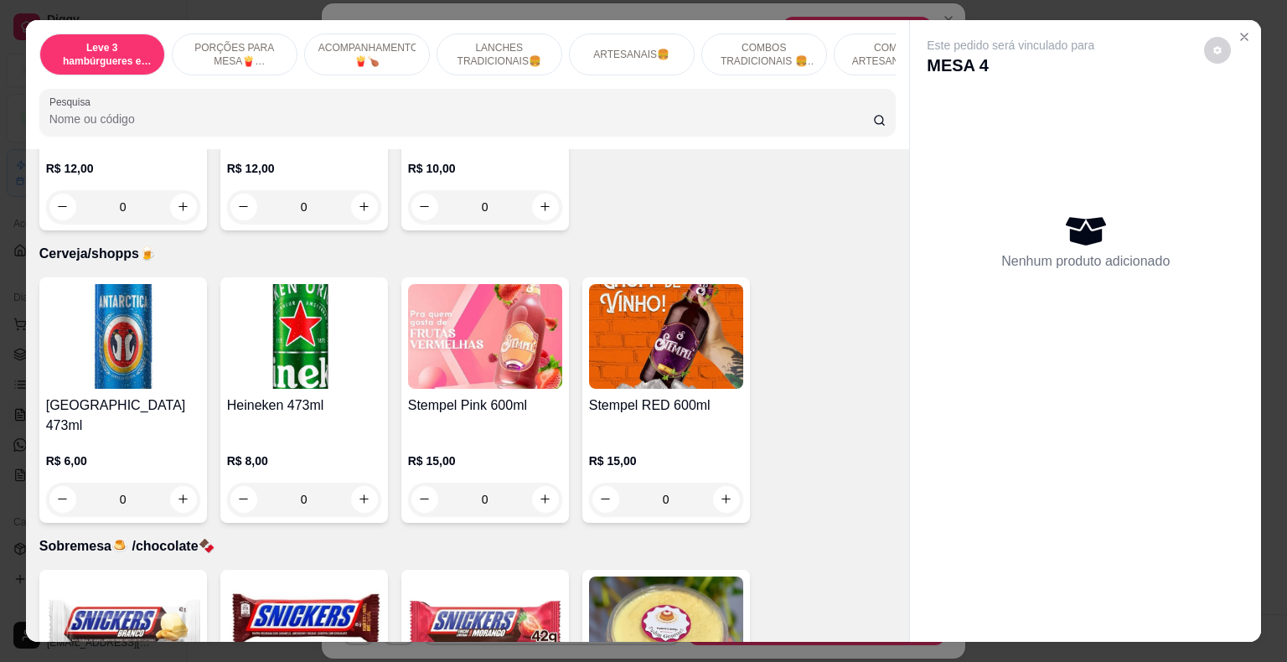
scroll to position [4608, 0]
click at [178, 493] on icon "increase-product-quantity" at bounding box center [182, 497] width 9 height 9
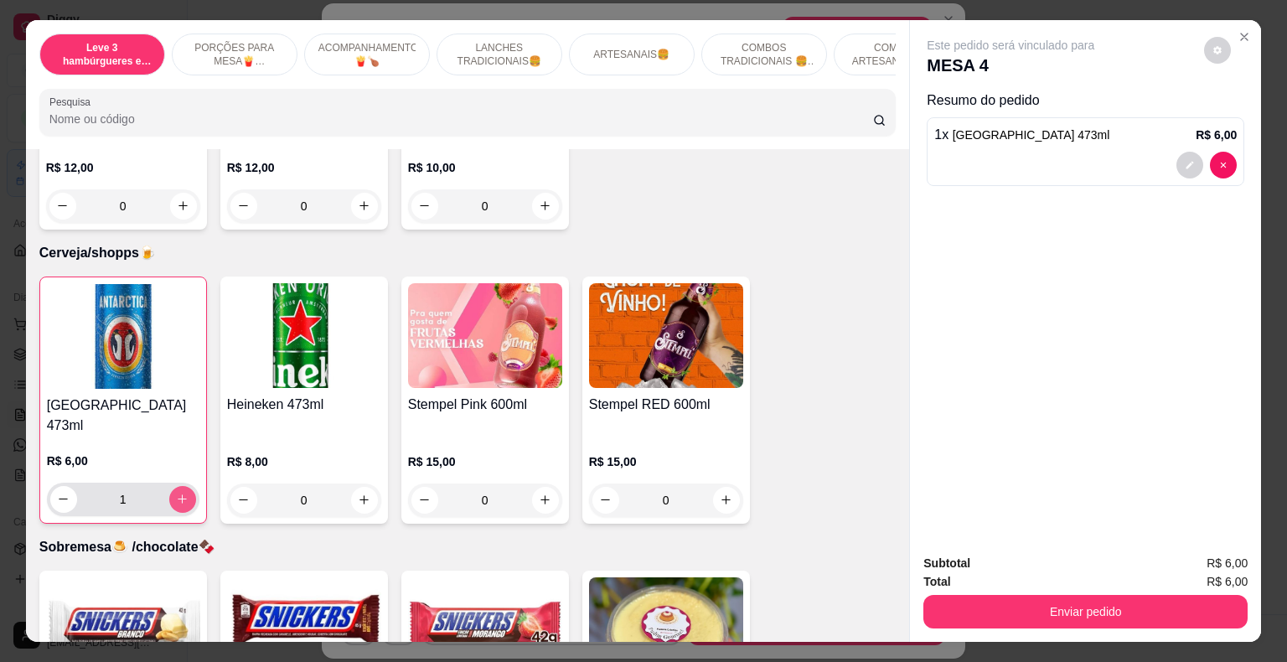
click at [178, 494] on icon "increase-product-quantity" at bounding box center [182, 498] width 9 height 9
type input "2"
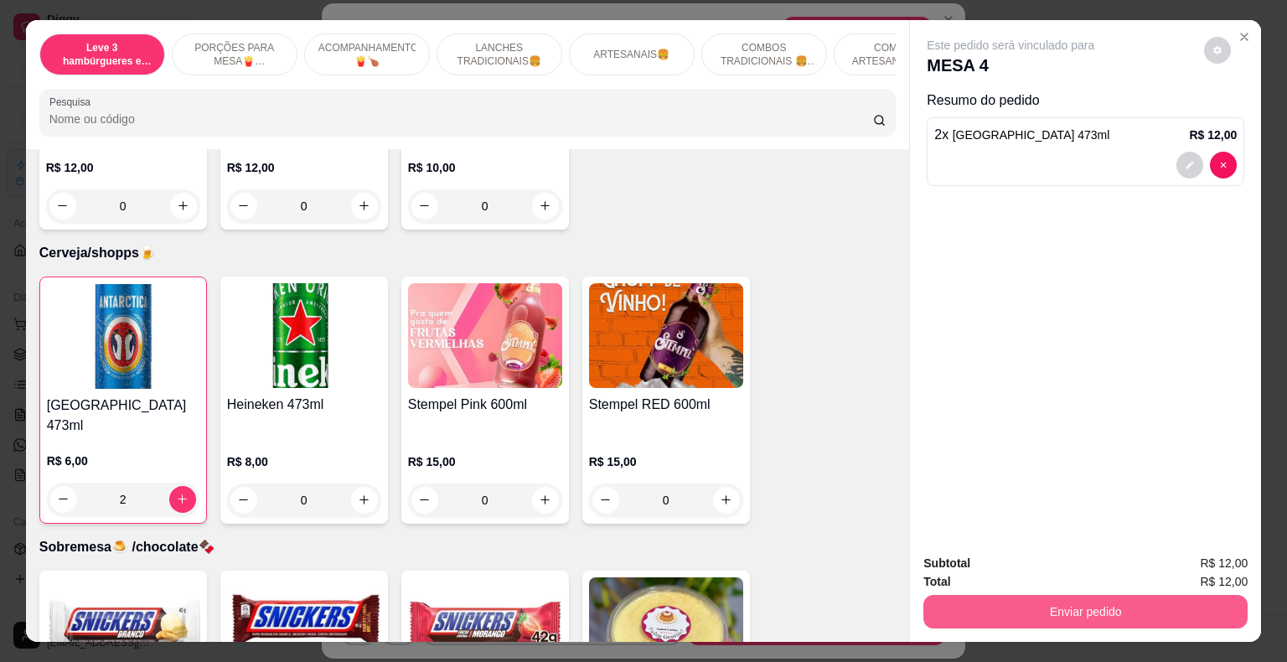
click at [1179, 601] on button "Enviar pedido" at bounding box center [1085, 612] width 324 height 34
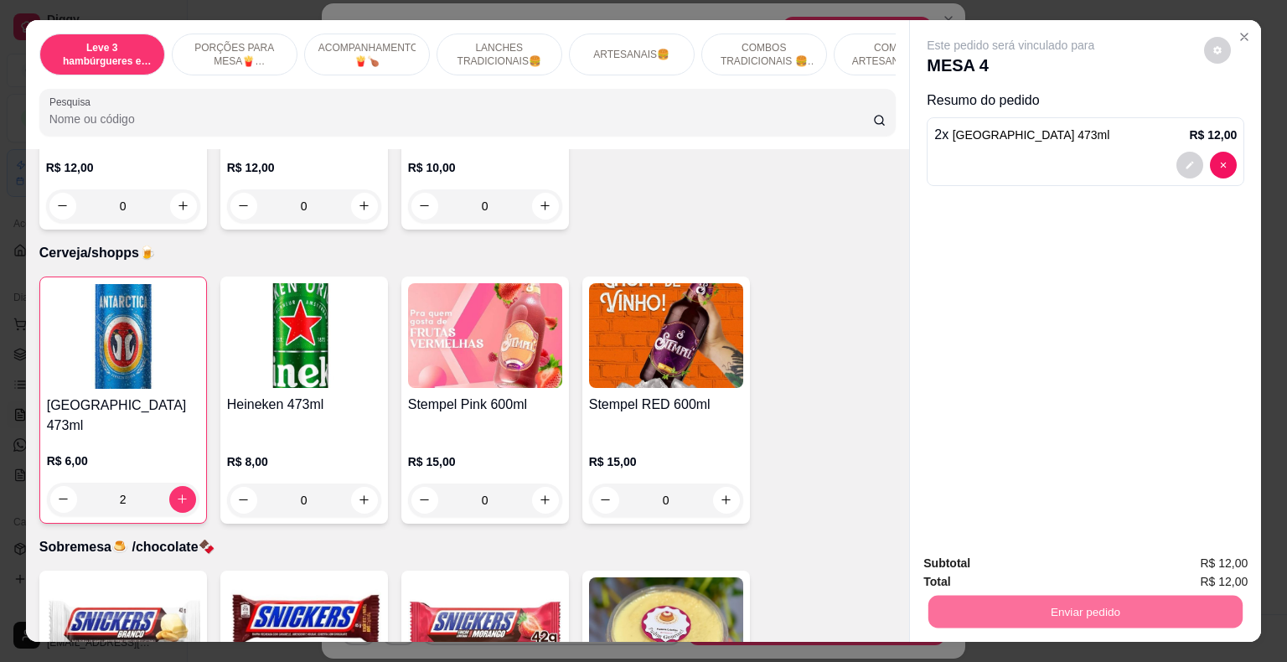
click at [1030, 565] on button "Não registrar e enviar pedido" at bounding box center [1029, 564] width 169 height 31
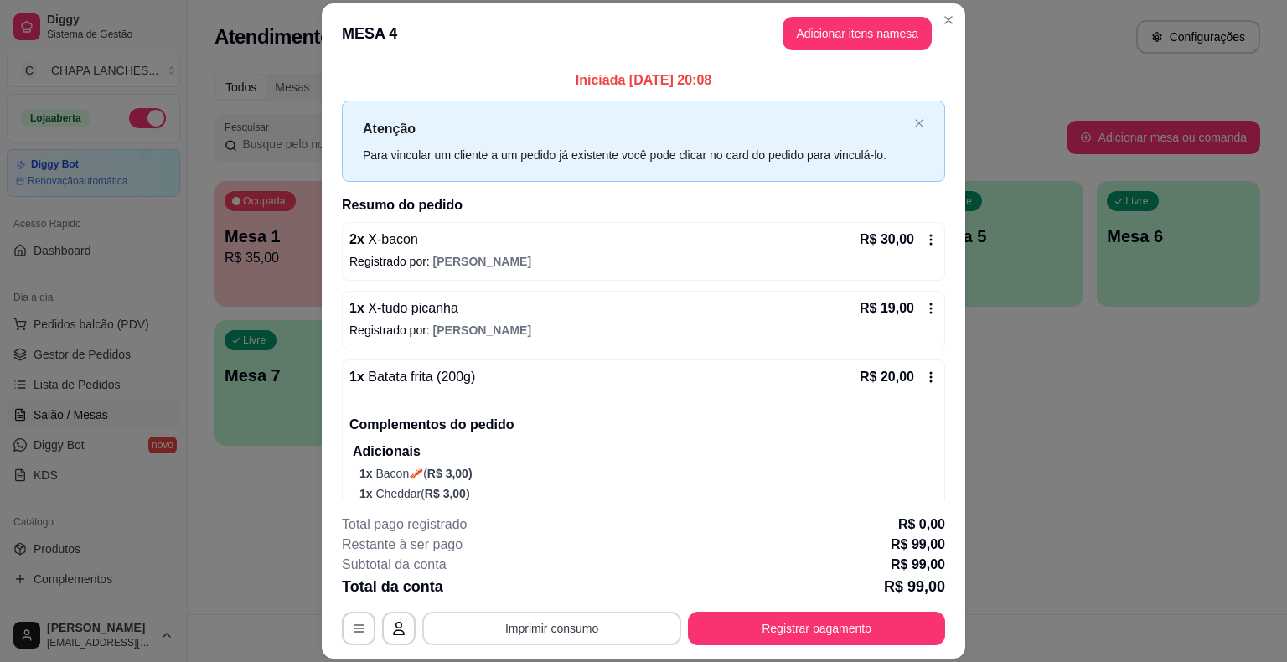
click at [583, 636] on button "Imprimir consumo" at bounding box center [551, 629] width 259 height 34
click at [552, 587] on button "IMPRESSORA" at bounding box center [550, 589] width 121 height 27
click at [751, 625] on button "Registrar pagamento" at bounding box center [817, 628] width 250 height 33
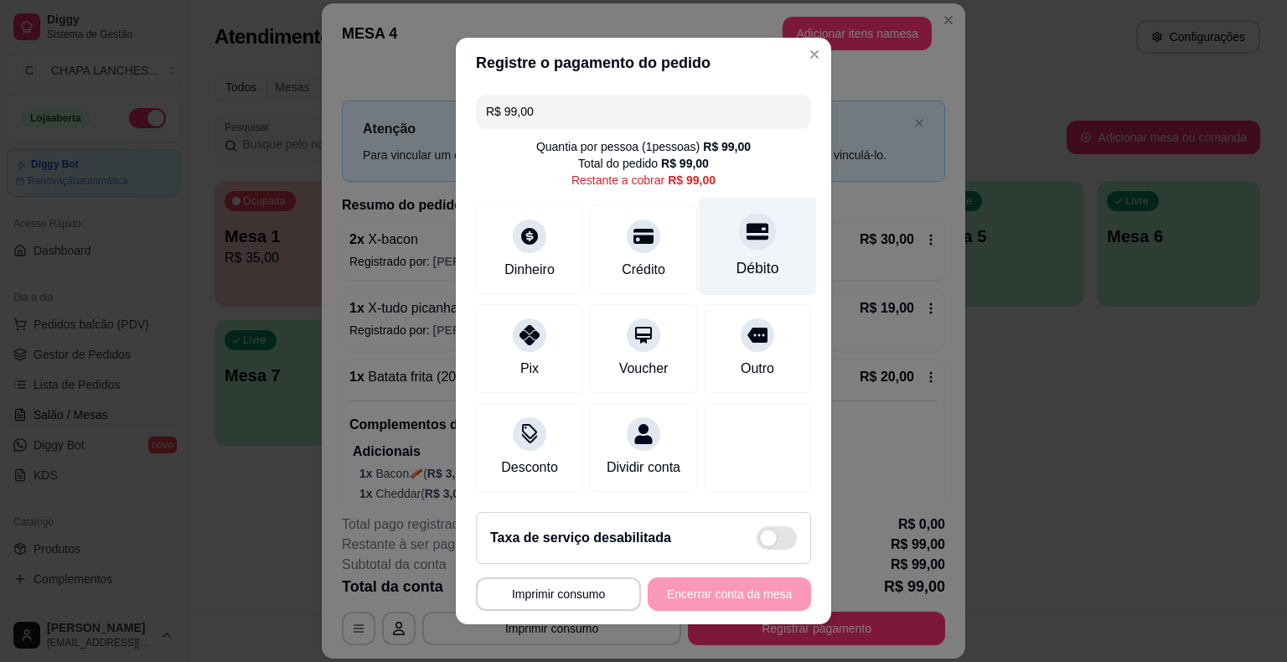
click at [746, 246] on div at bounding box center [757, 231] width 37 height 37
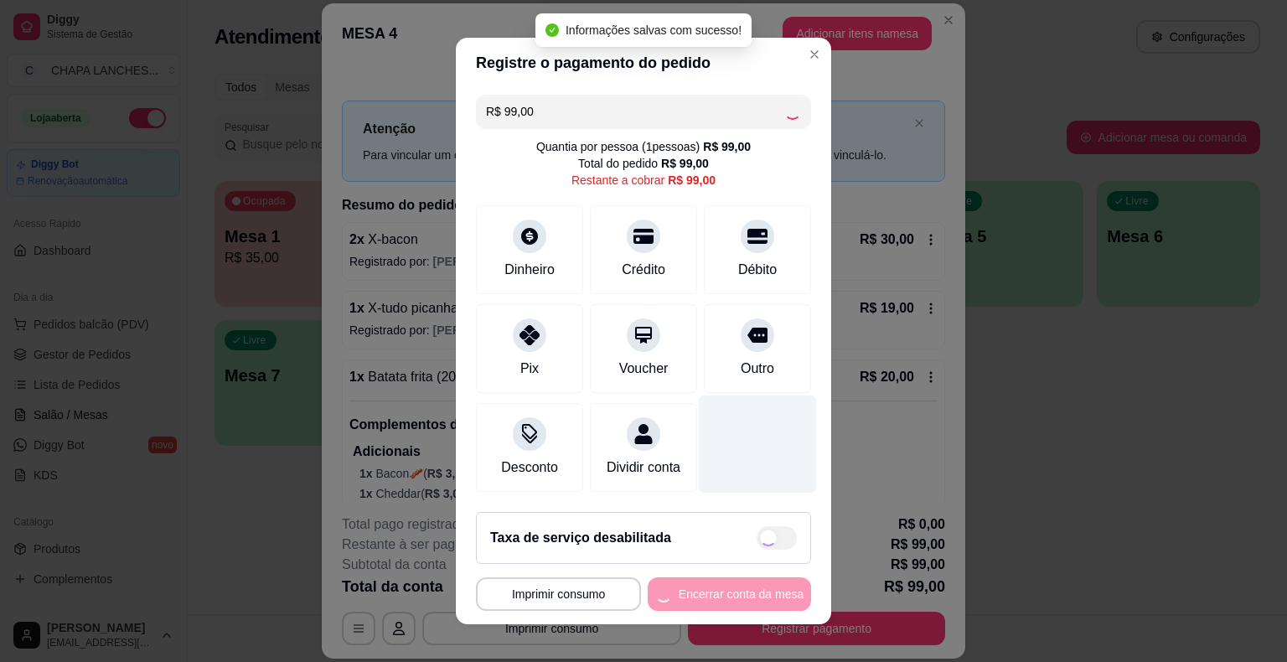
type input "R$ 0,00"
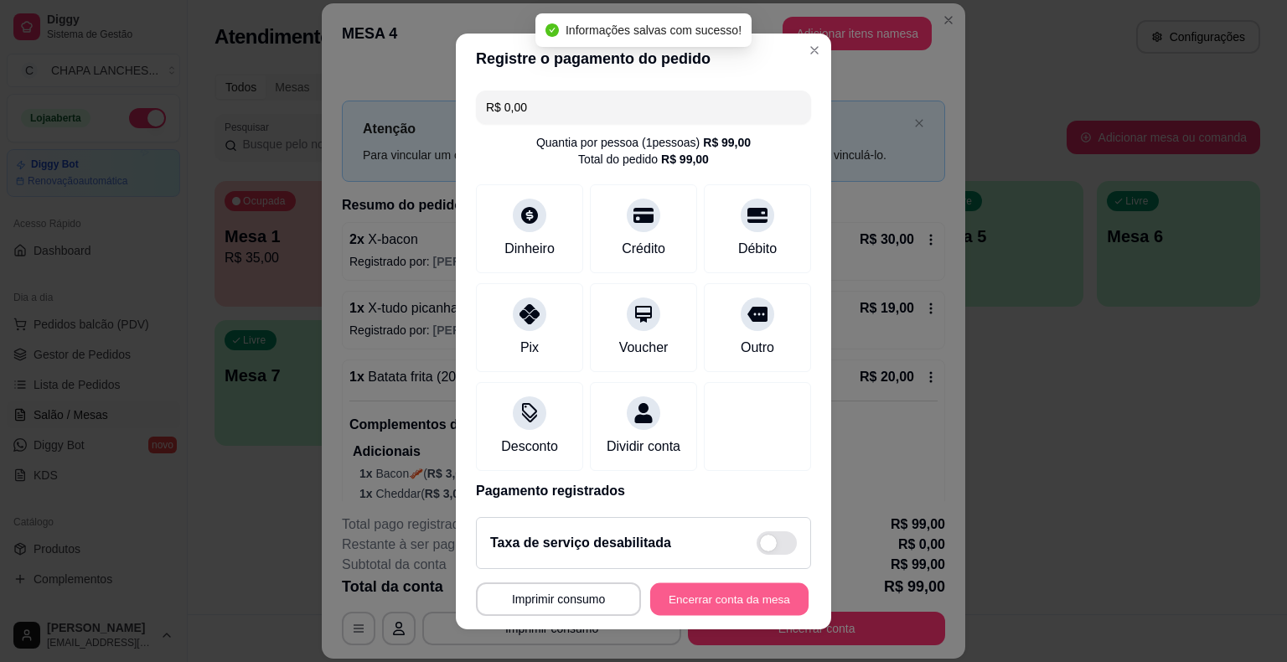
click at [721, 598] on button "Encerrar conta da mesa" at bounding box center [729, 598] width 158 height 33
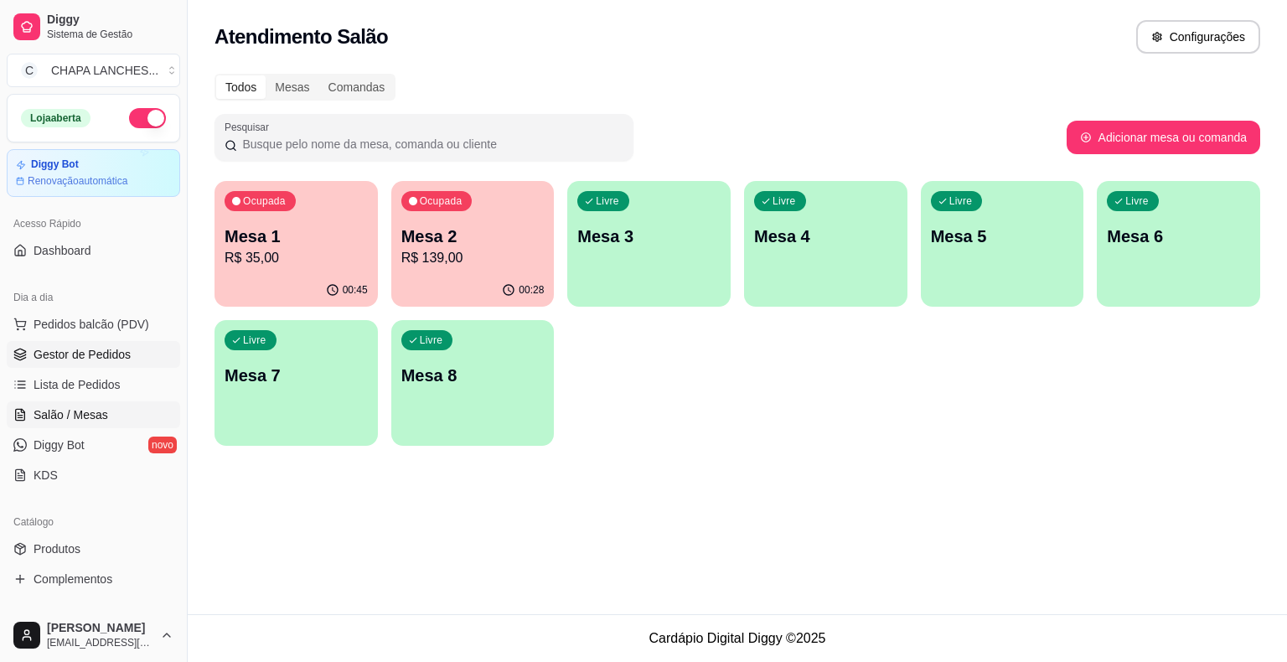
click at [121, 350] on span "Gestor de Pedidos" at bounding box center [82, 354] width 97 height 17
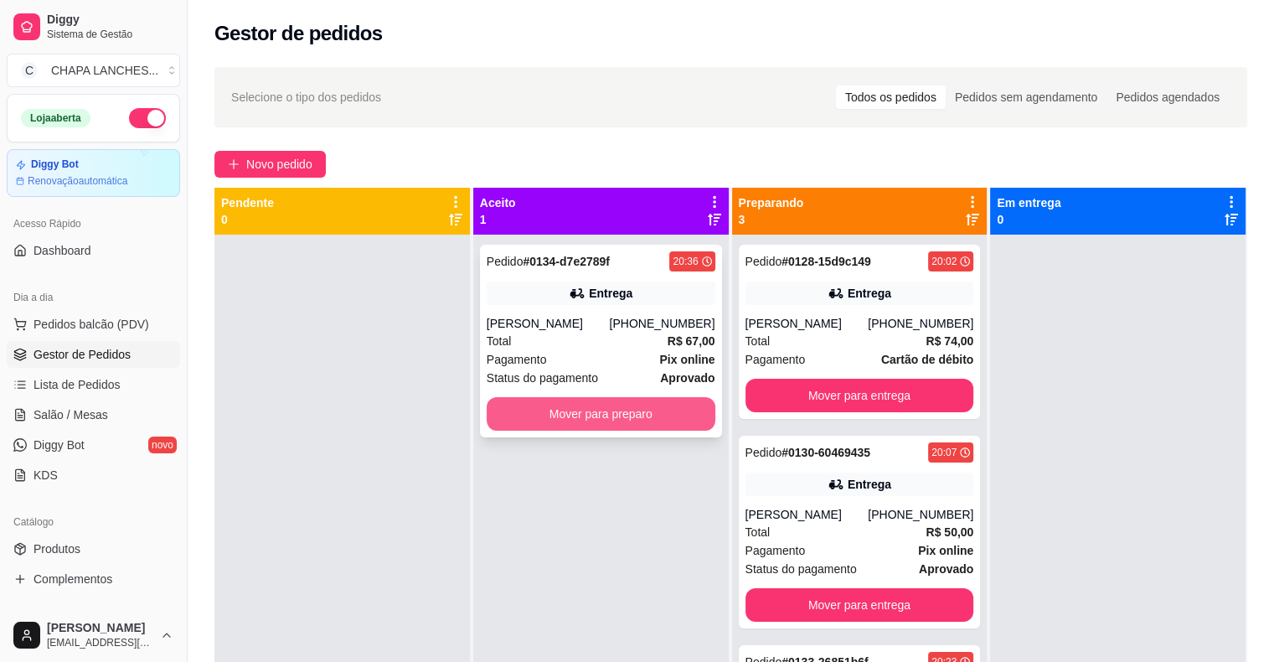
click at [595, 431] on button "Mover para preparo" at bounding box center [601, 414] width 229 height 34
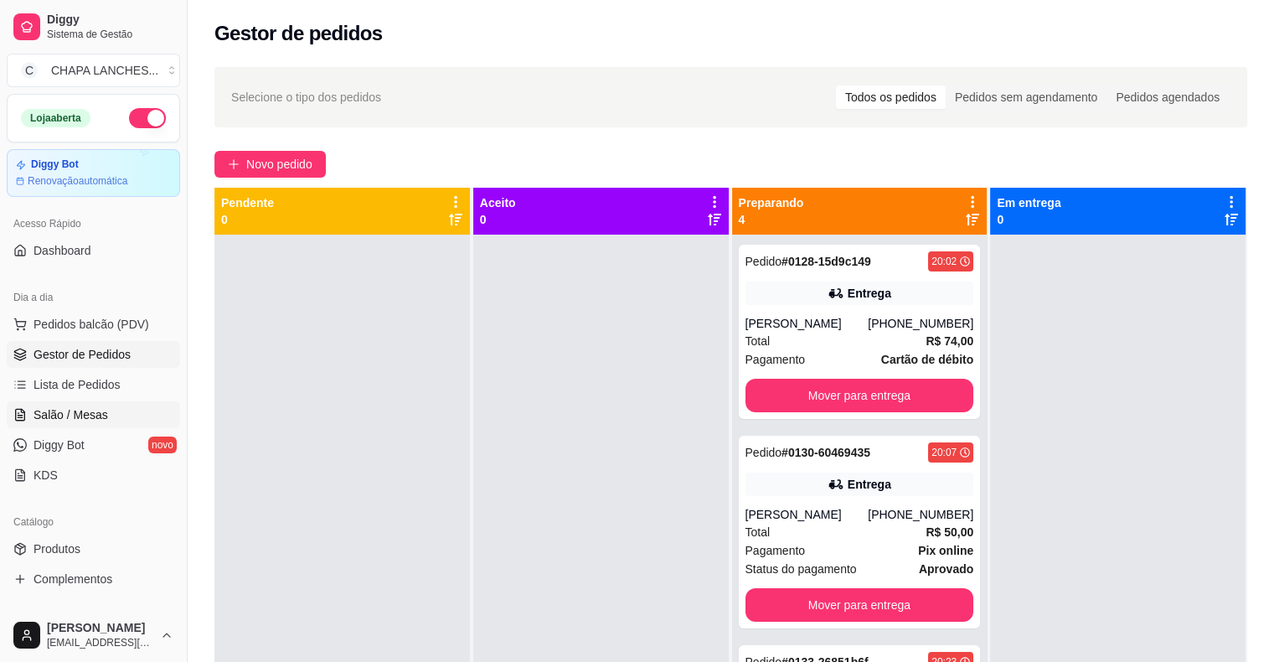
click at [92, 417] on span "Salão / Mesas" at bounding box center [71, 414] width 75 height 17
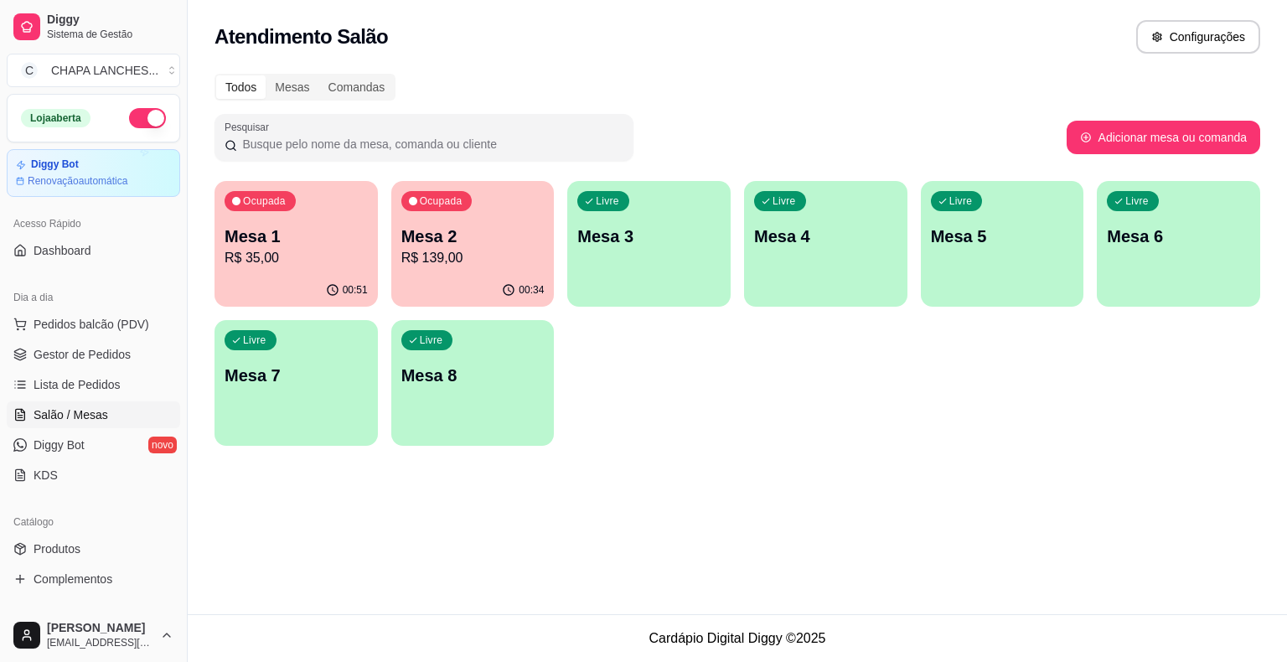
click at [483, 257] on p "R$ 139,00" at bounding box center [472, 258] width 143 height 20
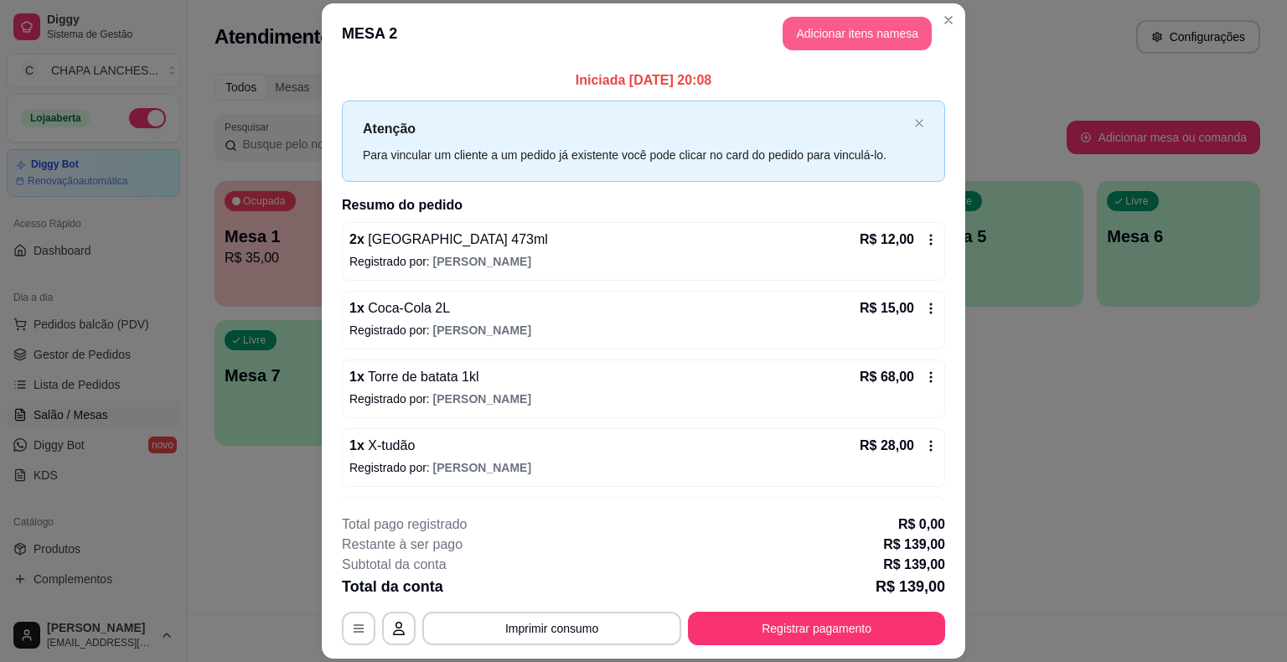
click at [835, 38] on button "Adicionar itens na mesa" at bounding box center [856, 34] width 149 height 34
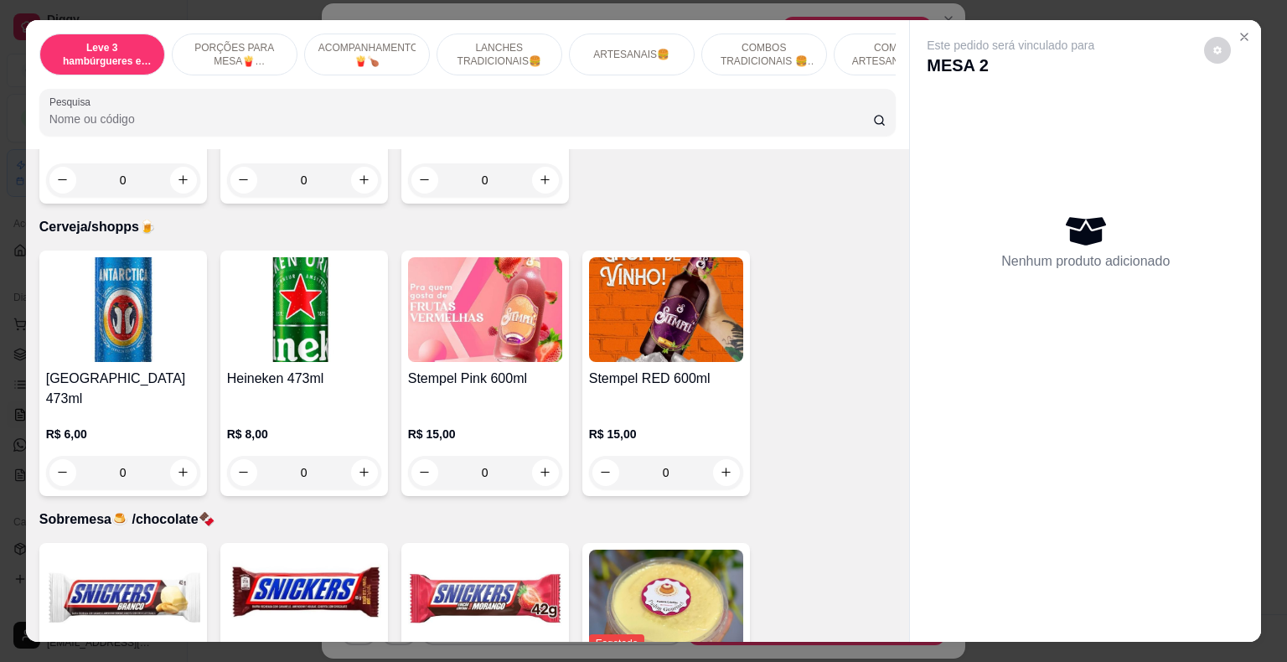
scroll to position [4744, 0]
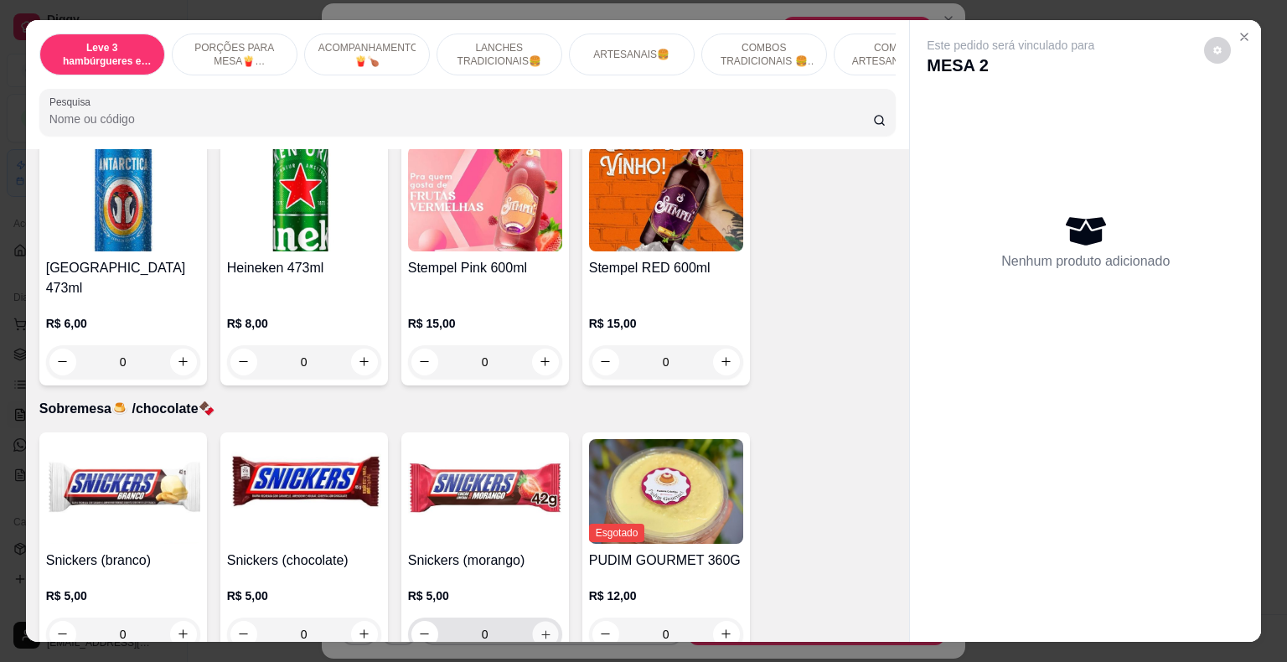
click at [539, 627] on icon "increase-product-quantity" at bounding box center [545, 633] width 13 height 13
type input "1"
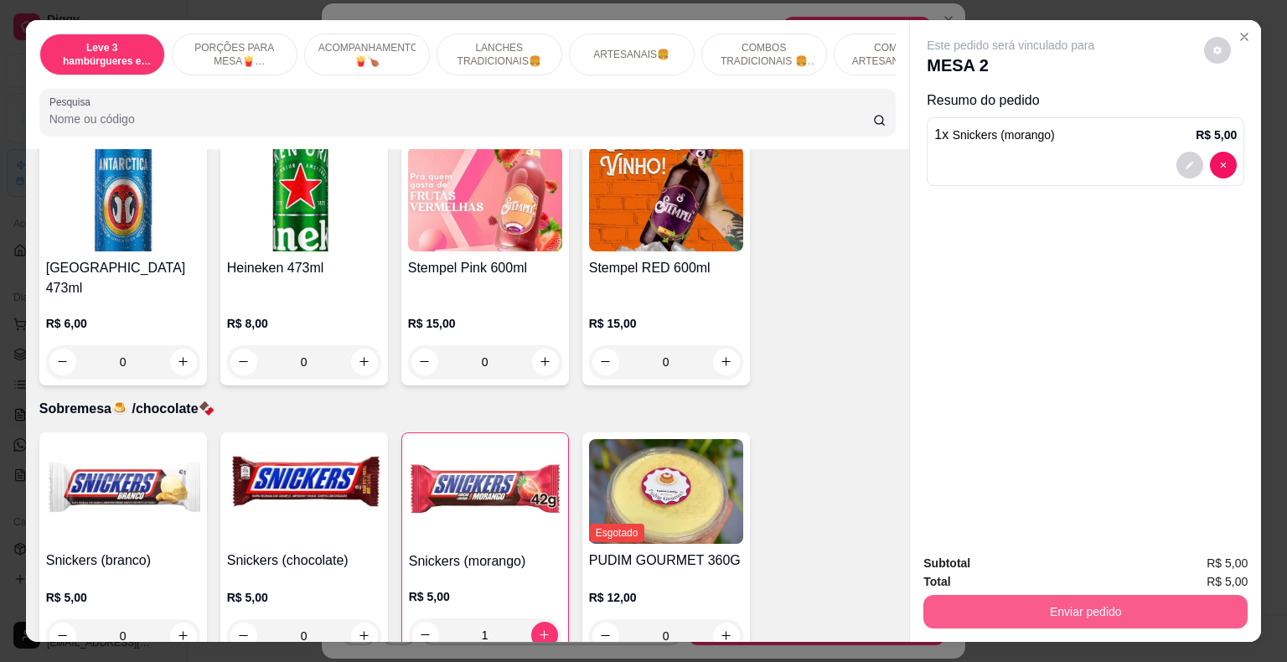
click at [975, 602] on button "Enviar pedido" at bounding box center [1085, 612] width 324 height 34
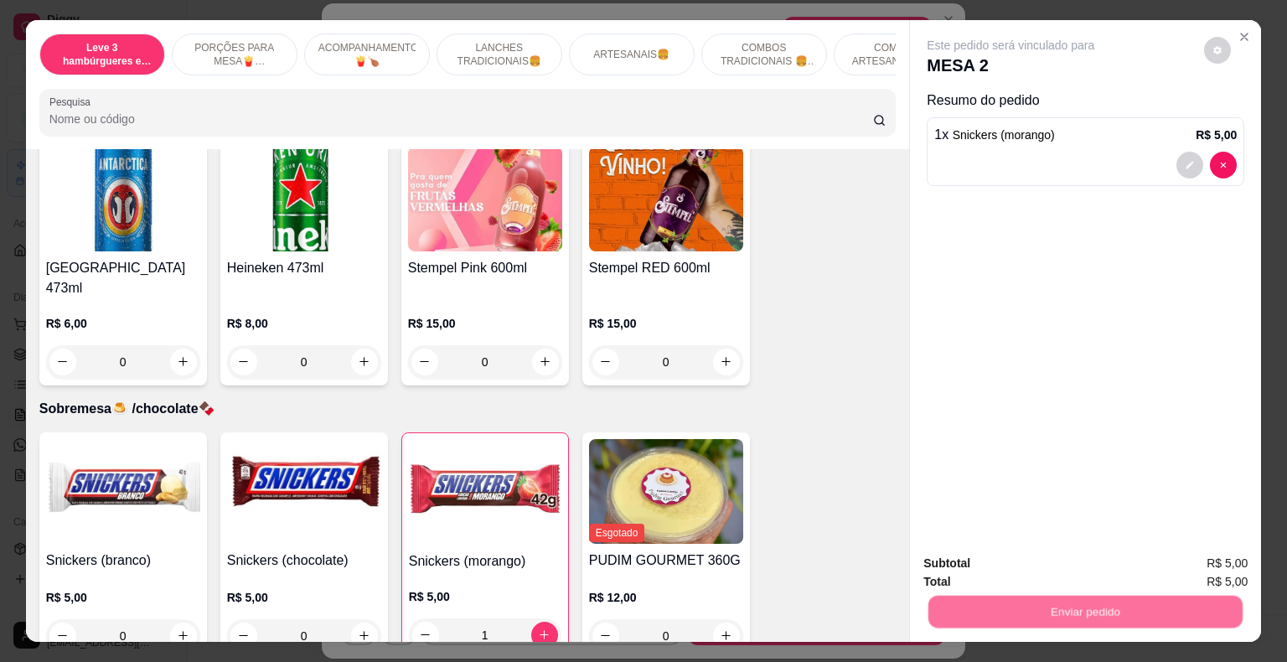
click at [975, 563] on button "Não registrar e enviar pedido" at bounding box center [1029, 565] width 174 height 32
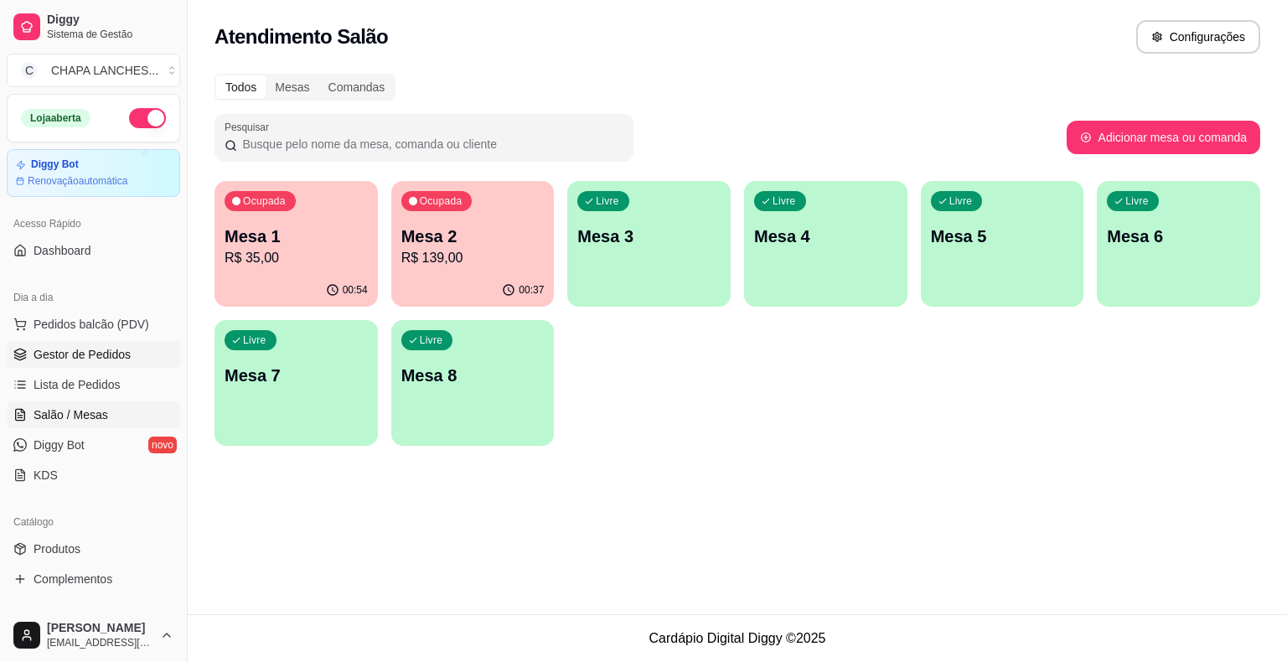
click at [75, 360] on span "Gestor de Pedidos" at bounding box center [82, 354] width 97 height 17
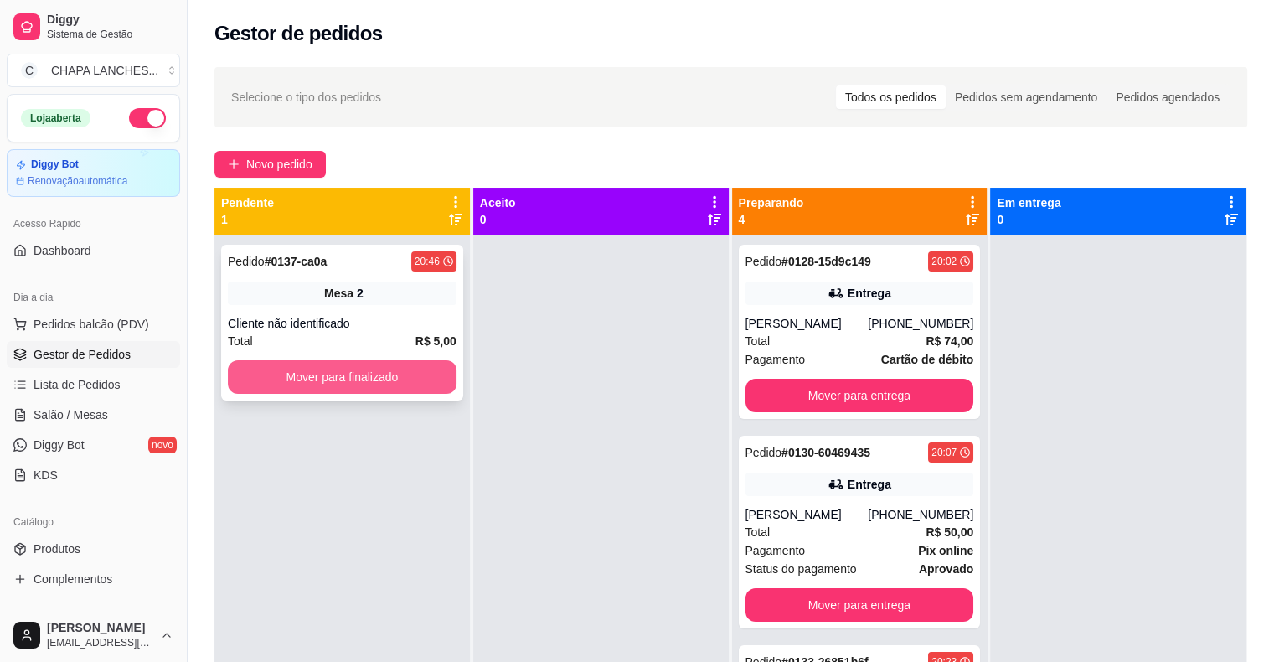
click at [441, 379] on button "Mover para finalizado" at bounding box center [342, 377] width 229 height 34
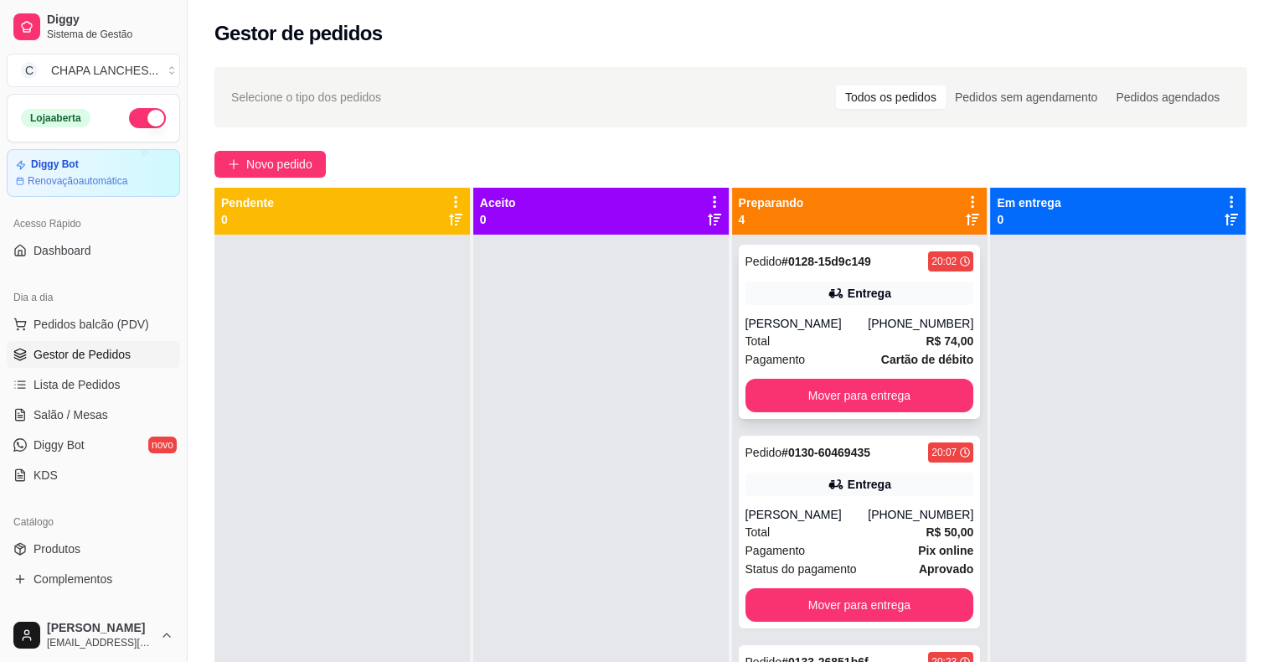
click at [870, 344] on div "Total R$ 74,00" at bounding box center [860, 341] width 229 height 18
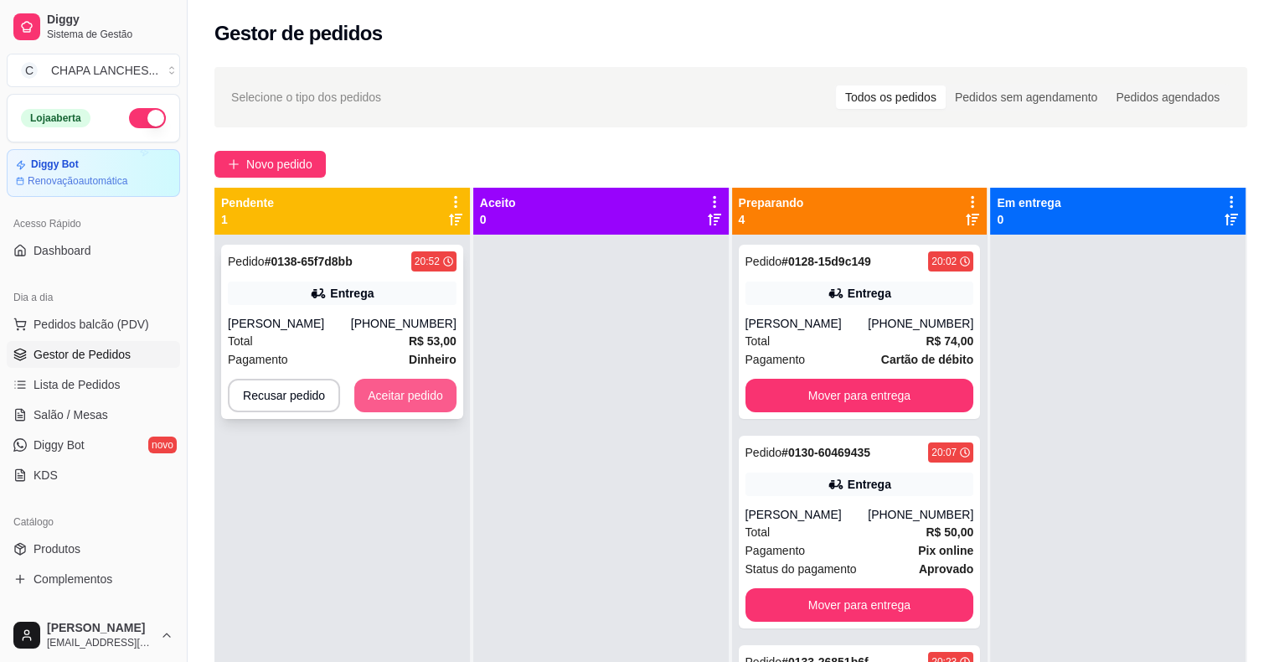
click at [387, 388] on button "Aceitar pedido" at bounding box center [405, 396] width 102 height 34
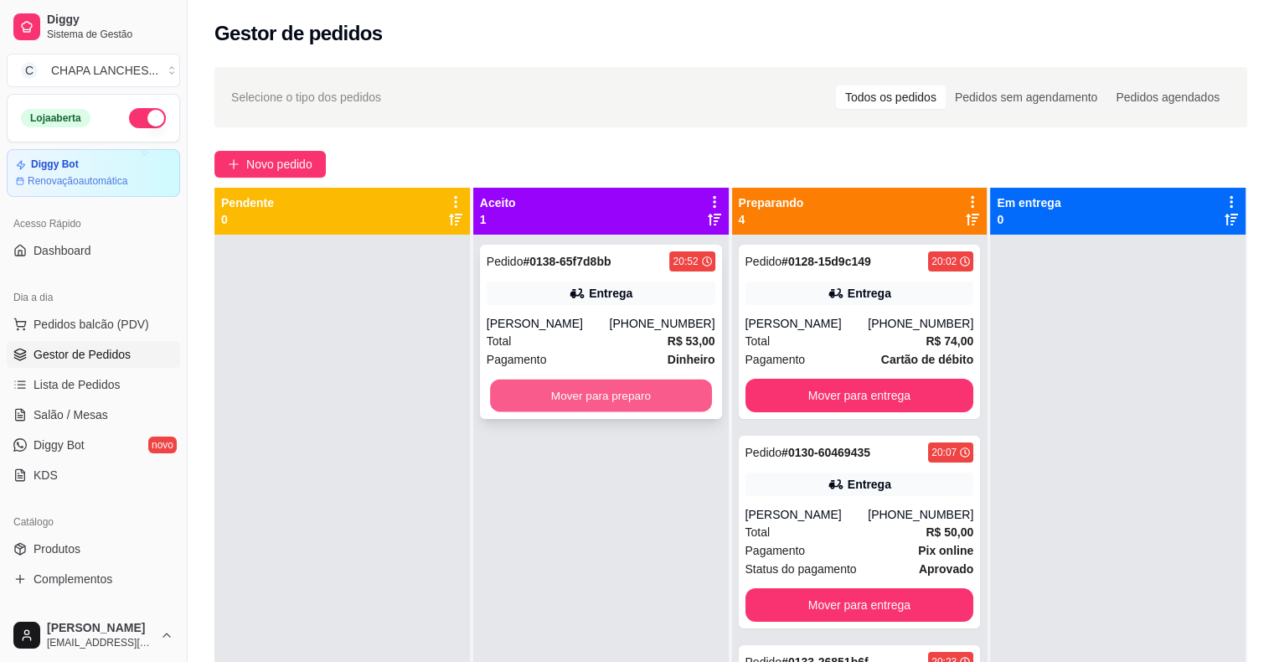
click at [503, 399] on button "Mover para preparo" at bounding box center [601, 395] width 222 height 33
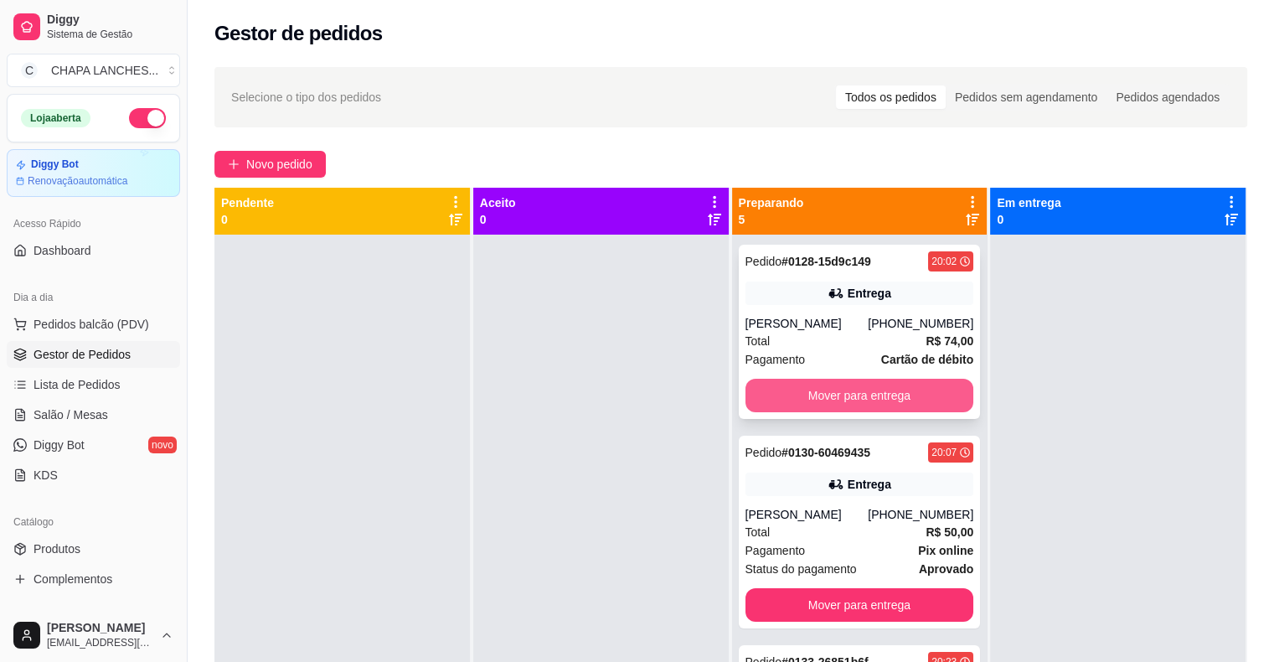
click at [806, 391] on button "Mover para entrega" at bounding box center [860, 396] width 229 height 34
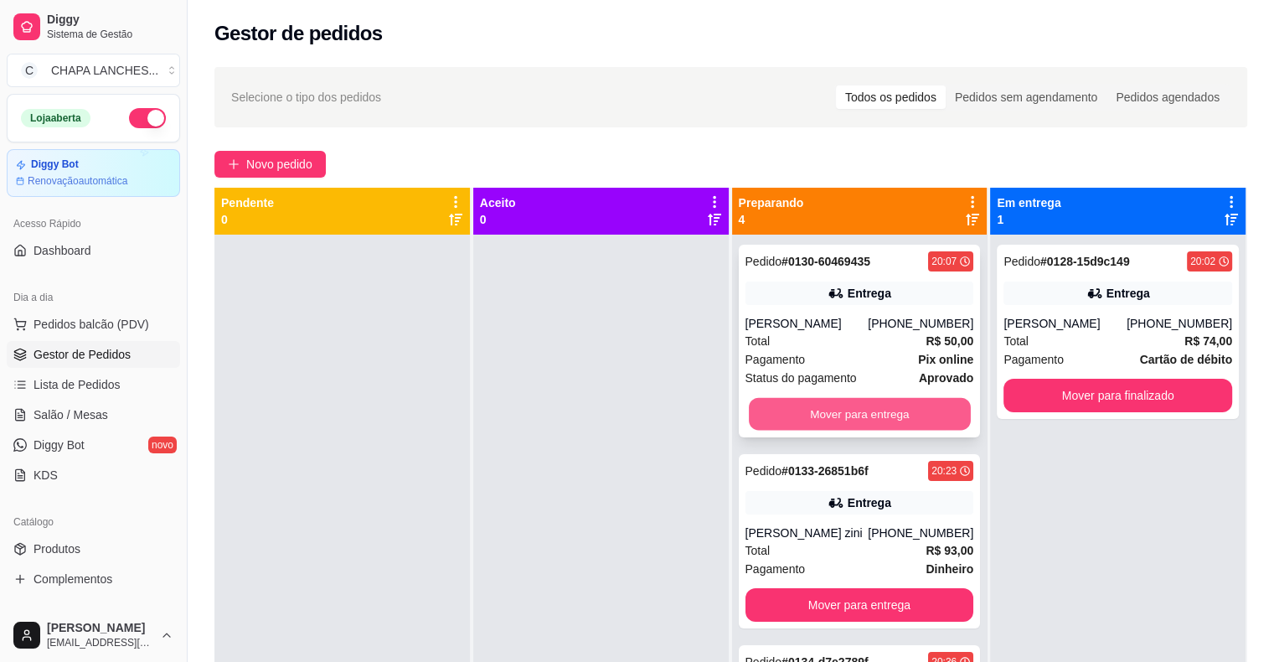
click at [798, 409] on button "Mover para entrega" at bounding box center [860, 414] width 222 height 33
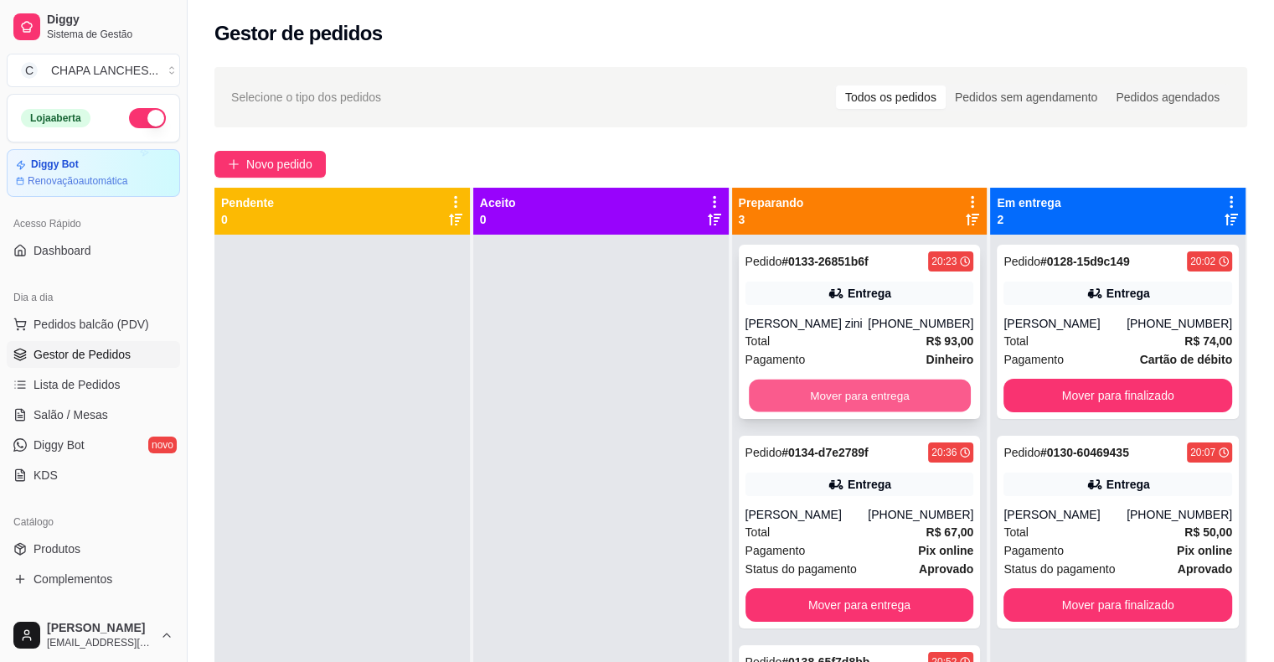
click at [803, 397] on button "Mover para entrega" at bounding box center [860, 395] width 222 height 33
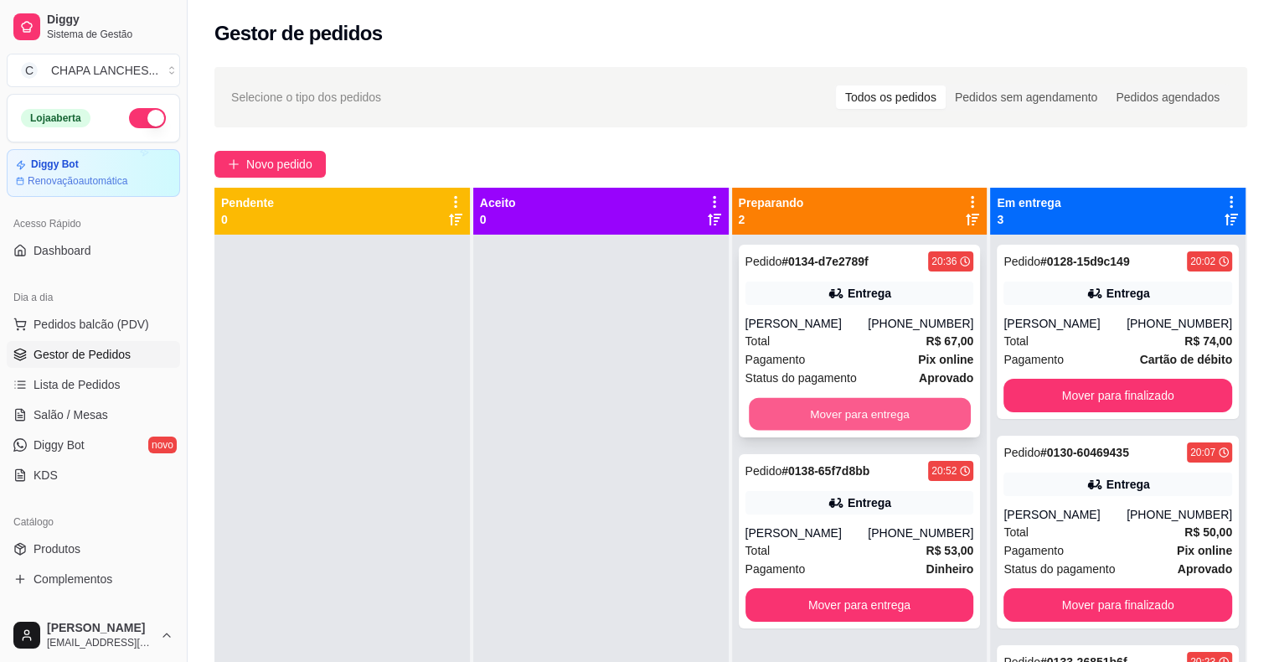
click at [805, 431] on button "Mover para entrega" at bounding box center [860, 414] width 222 height 33
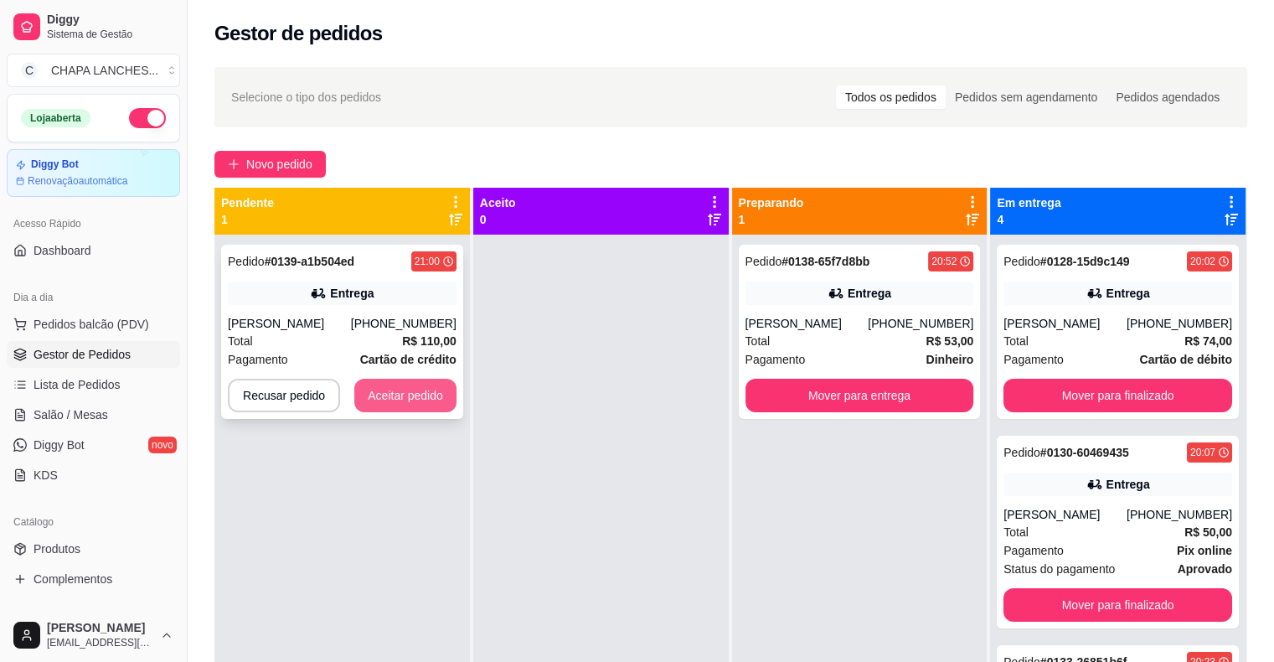
click at [399, 400] on button "Aceitar pedido" at bounding box center [405, 396] width 102 height 34
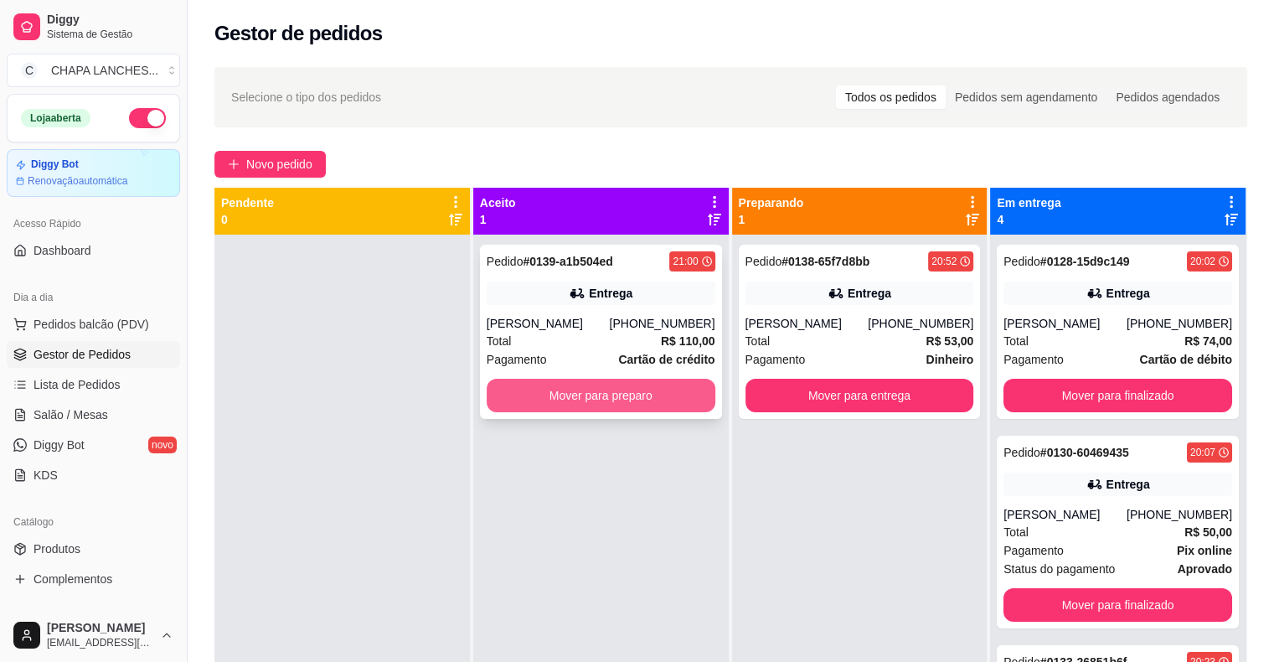
click at [514, 394] on button "Mover para preparo" at bounding box center [601, 396] width 229 height 34
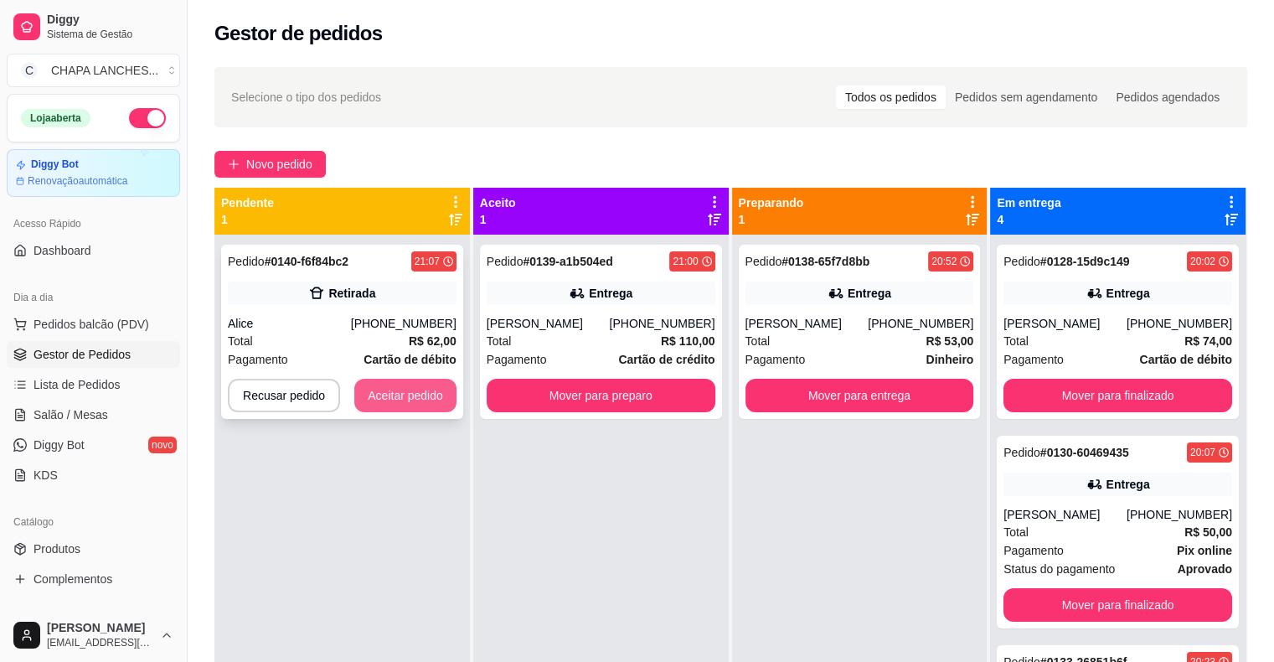
click at [404, 399] on button "Aceitar pedido" at bounding box center [405, 396] width 102 height 34
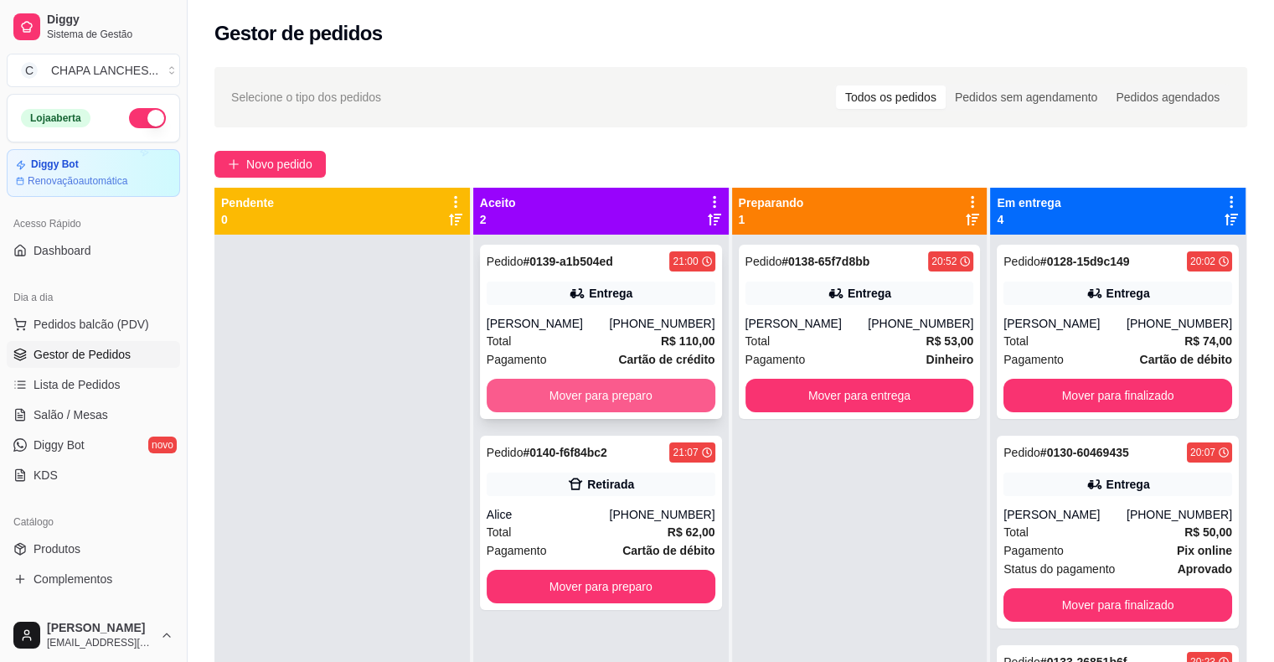
click at [584, 395] on button "Mover para preparo" at bounding box center [601, 396] width 229 height 34
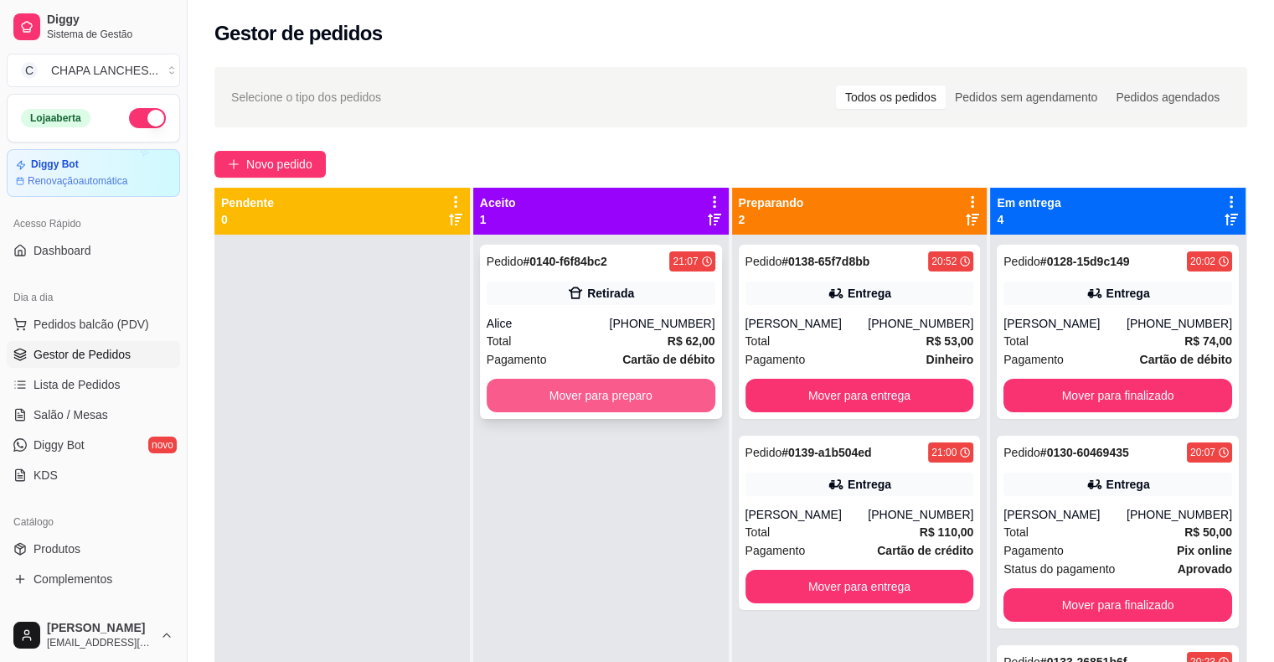
click at [586, 396] on button "Mover para preparo" at bounding box center [601, 396] width 229 height 34
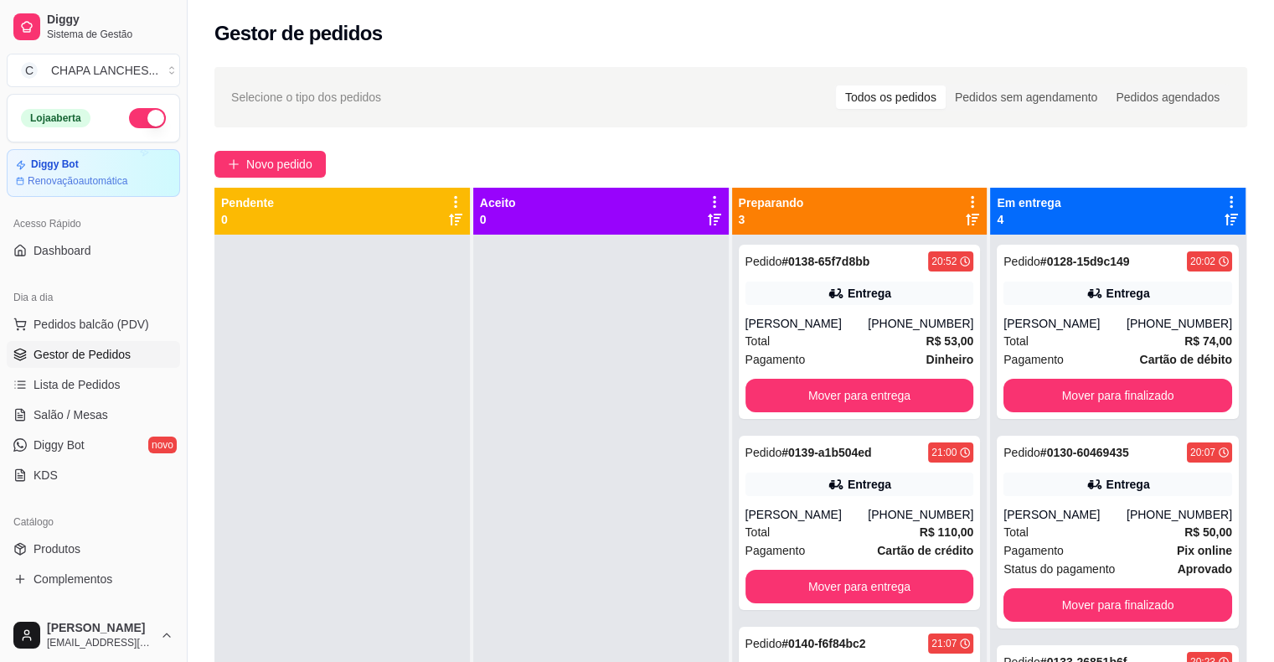
click at [539, 378] on div at bounding box center [601, 566] width 256 height 662
click at [284, 161] on span "Novo pedido" at bounding box center [279, 164] width 66 height 18
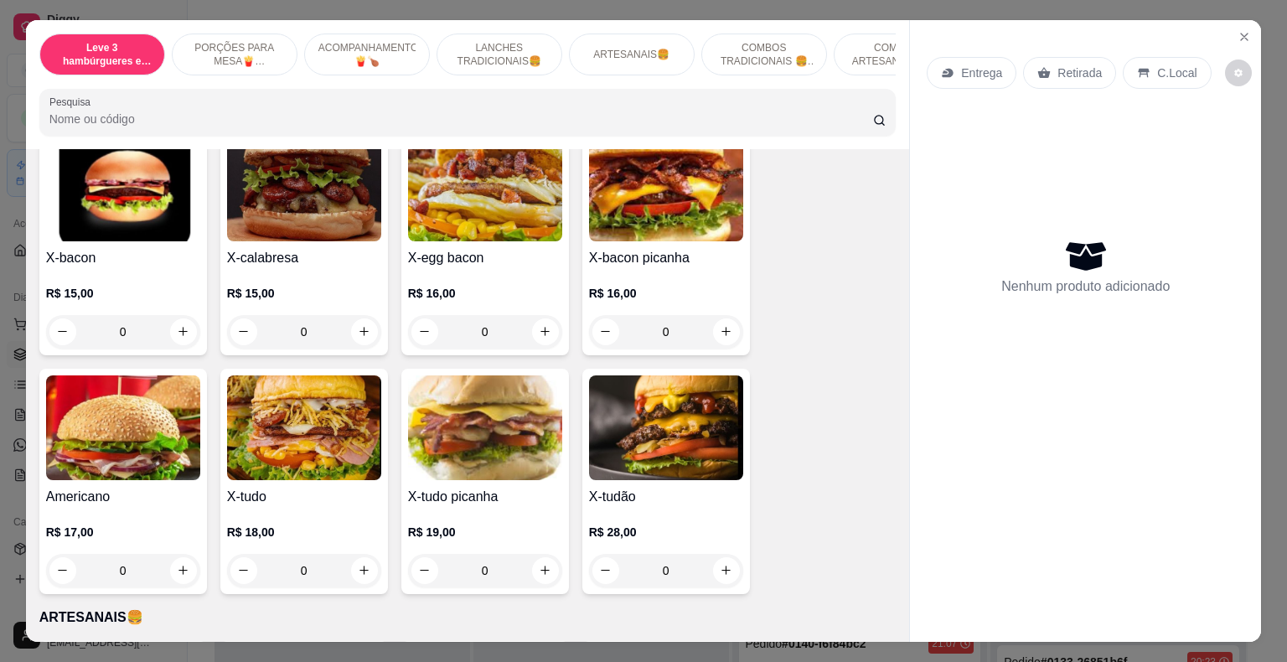
scroll to position [1424, 0]
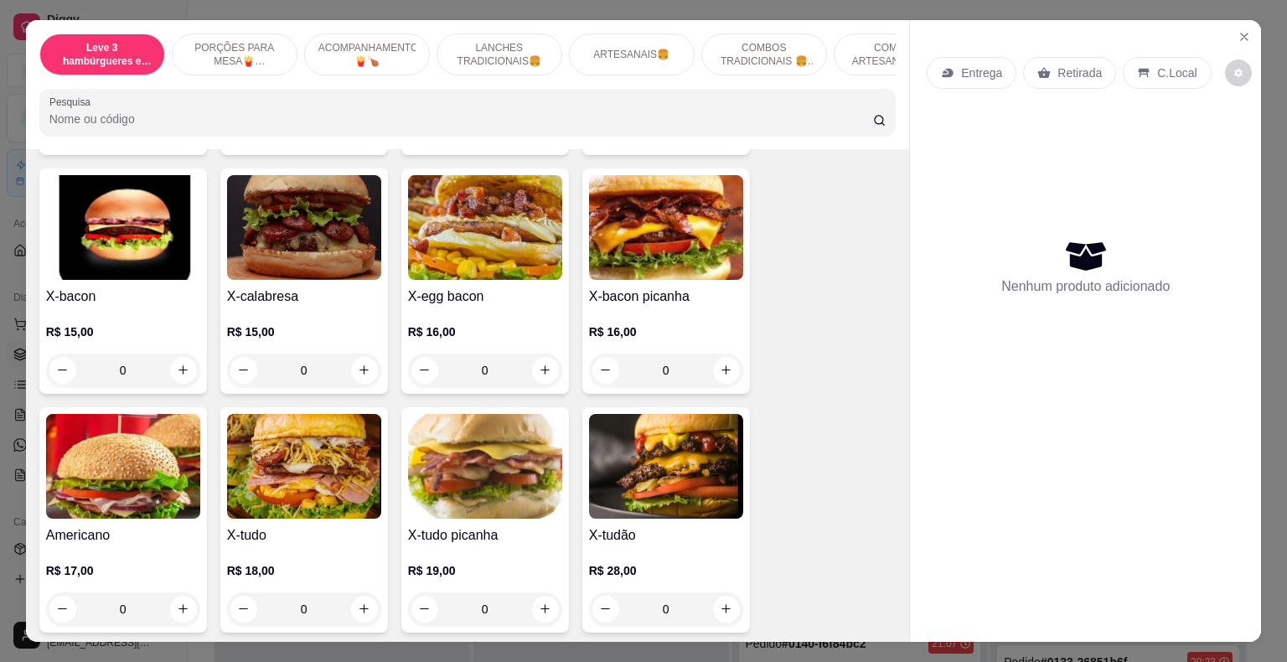
click at [536, 354] on div "0" at bounding box center [485, 371] width 154 height 34
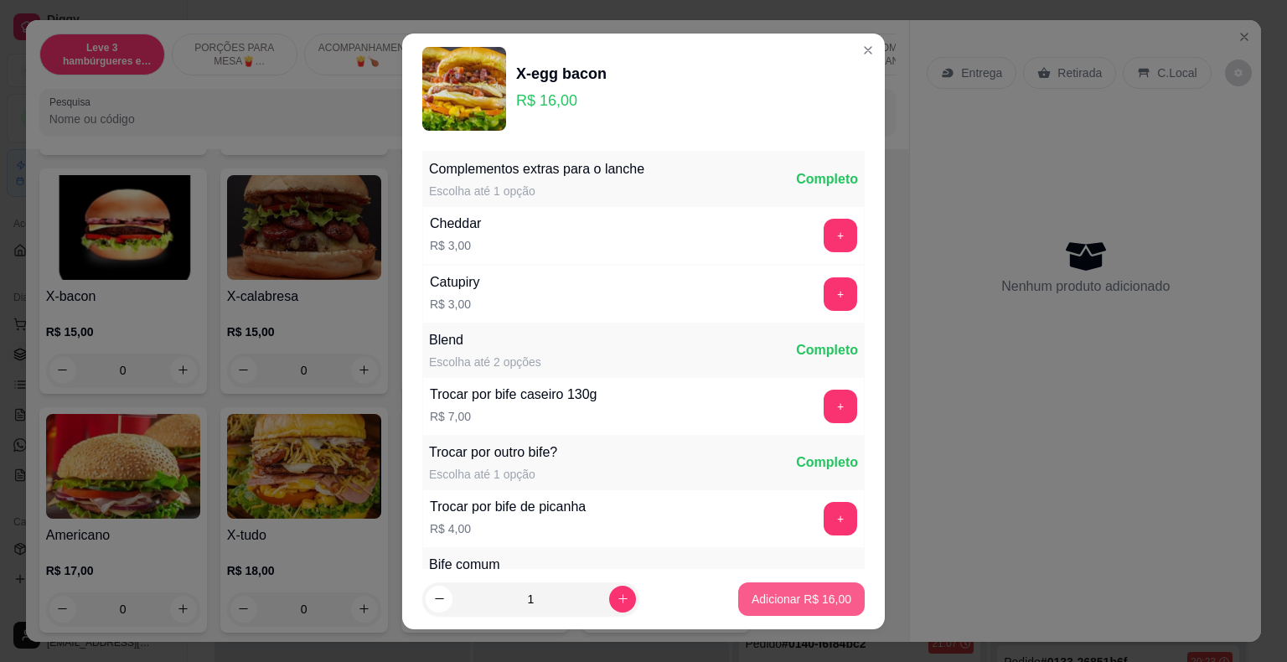
click at [782, 597] on p "Adicionar R$ 16,00" at bounding box center [801, 599] width 100 height 17
type input "1"
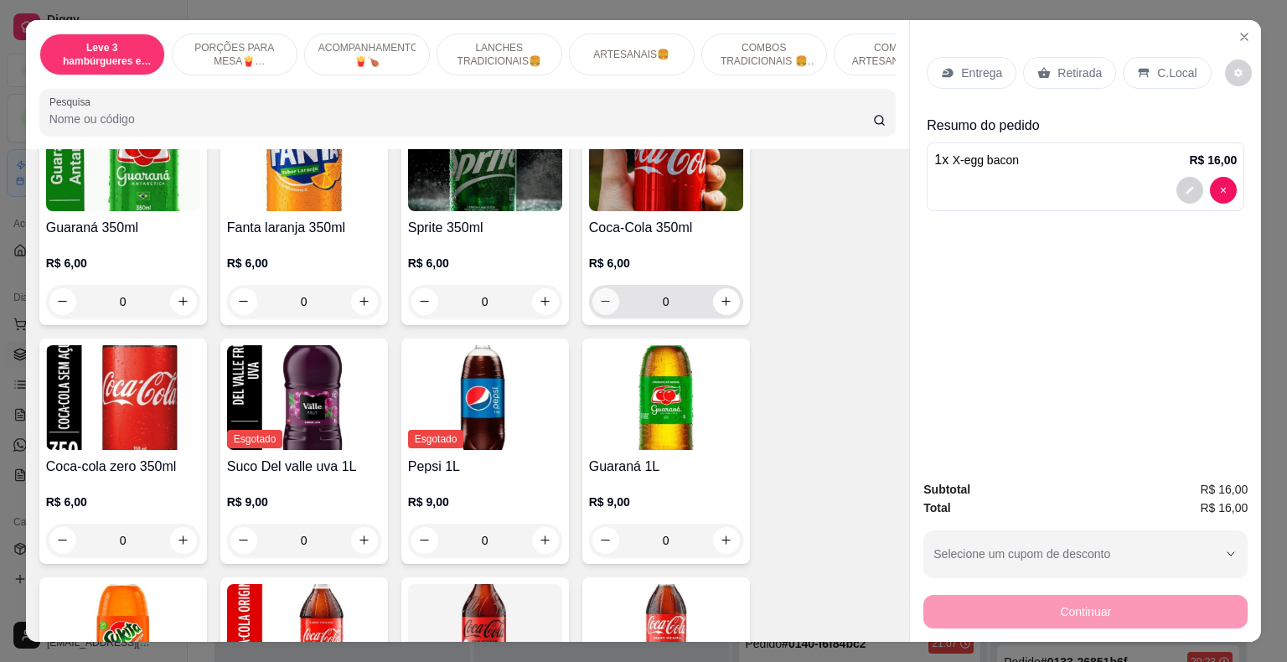
scroll to position [3770, 0]
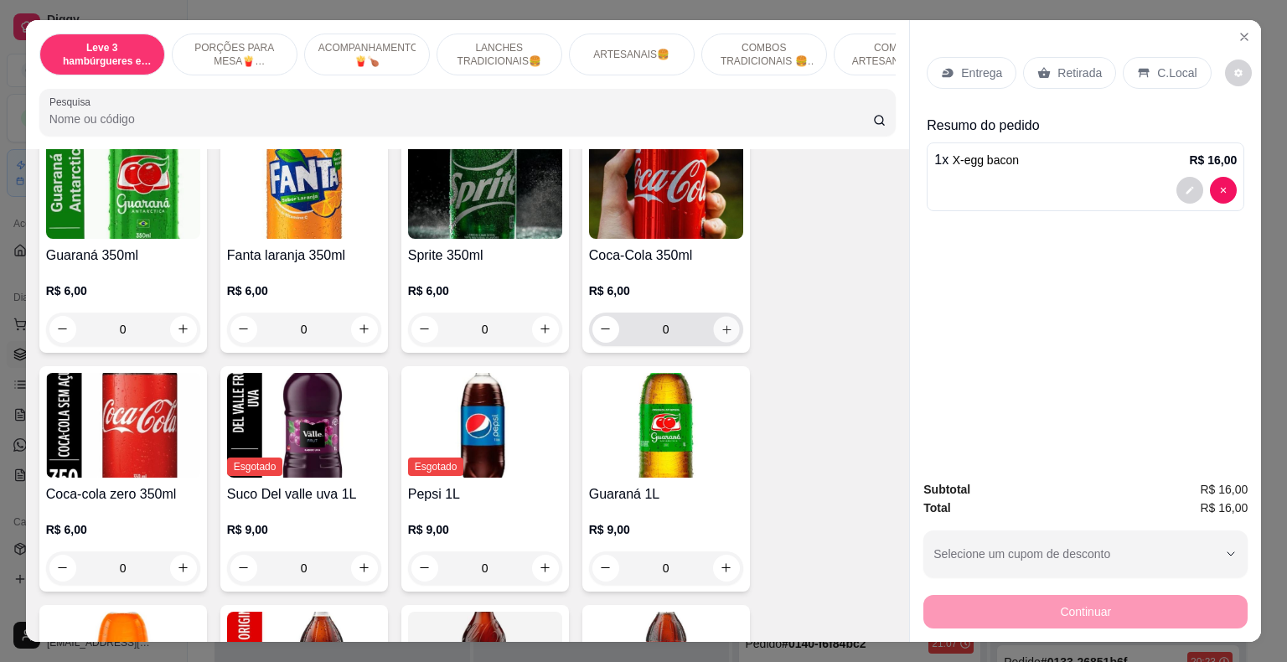
click at [723, 325] on icon "increase-product-quantity" at bounding box center [726, 329] width 8 height 8
type input "1"
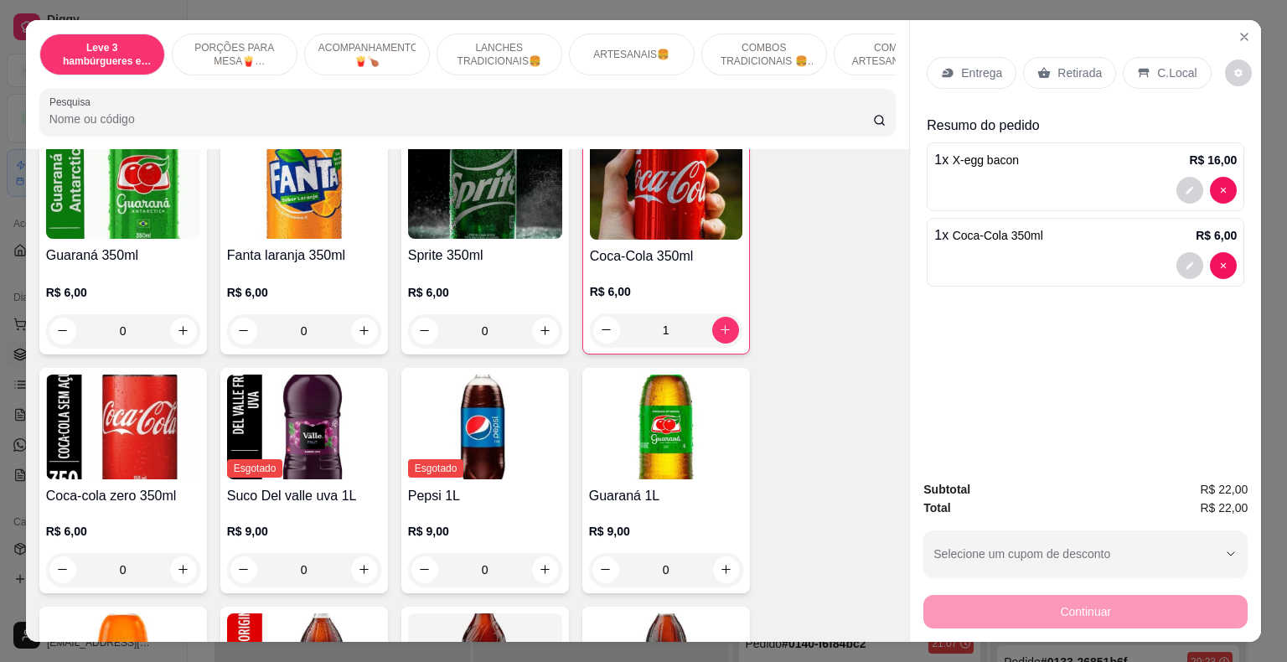
click at [964, 66] on p "Entrega" at bounding box center [981, 73] width 41 height 17
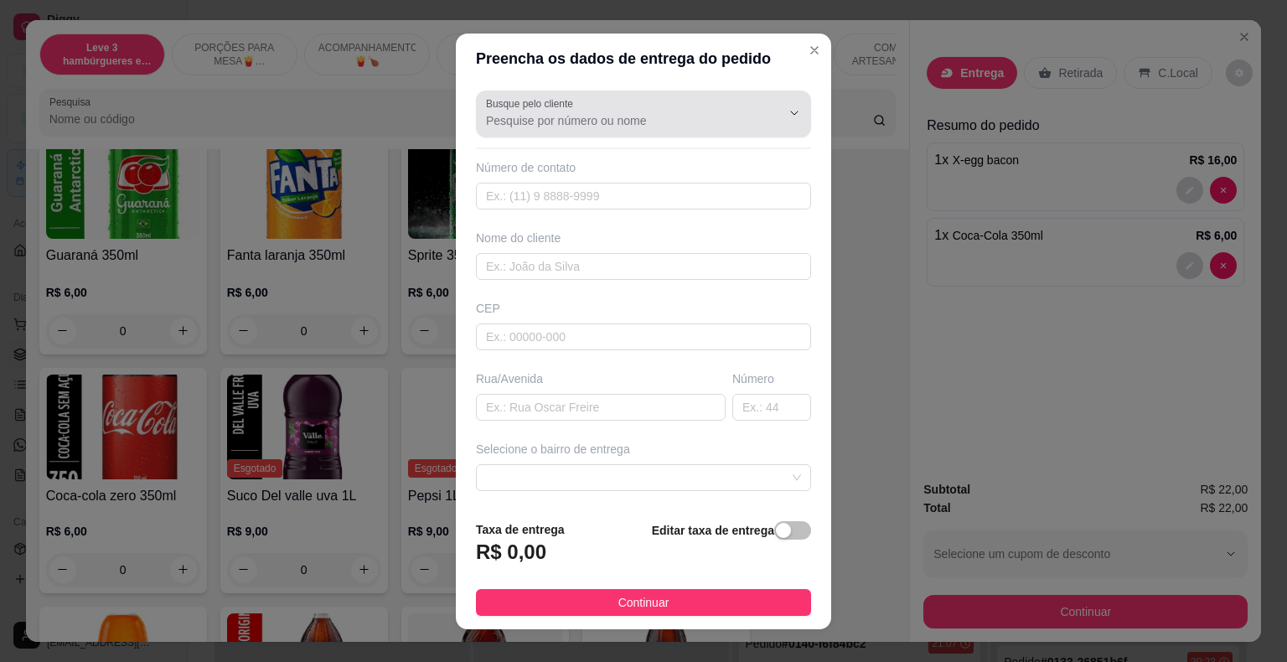
click at [548, 116] on input "Busque pelo cliente" at bounding box center [620, 120] width 268 height 17
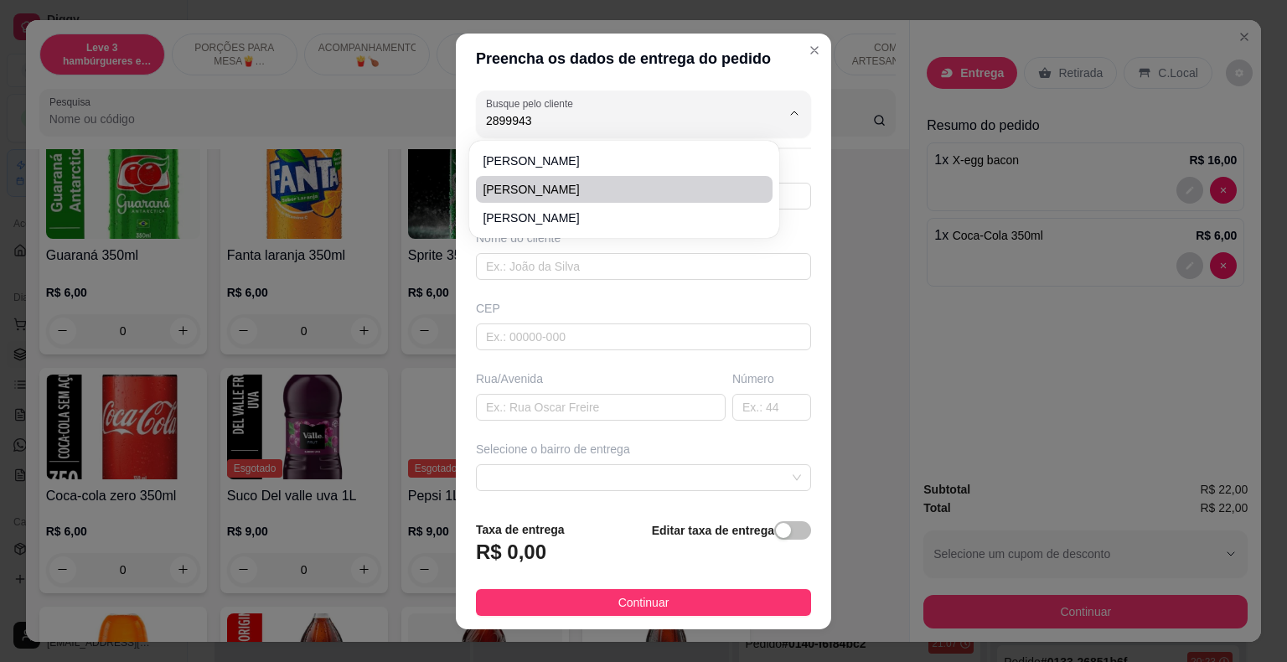
click at [529, 183] on span "[PERSON_NAME]" at bounding box center [616, 189] width 266 height 17
type input "[PERSON_NAME]"
type input "28999437218"
type input "[PERSON_NAME]"
type input "MG"
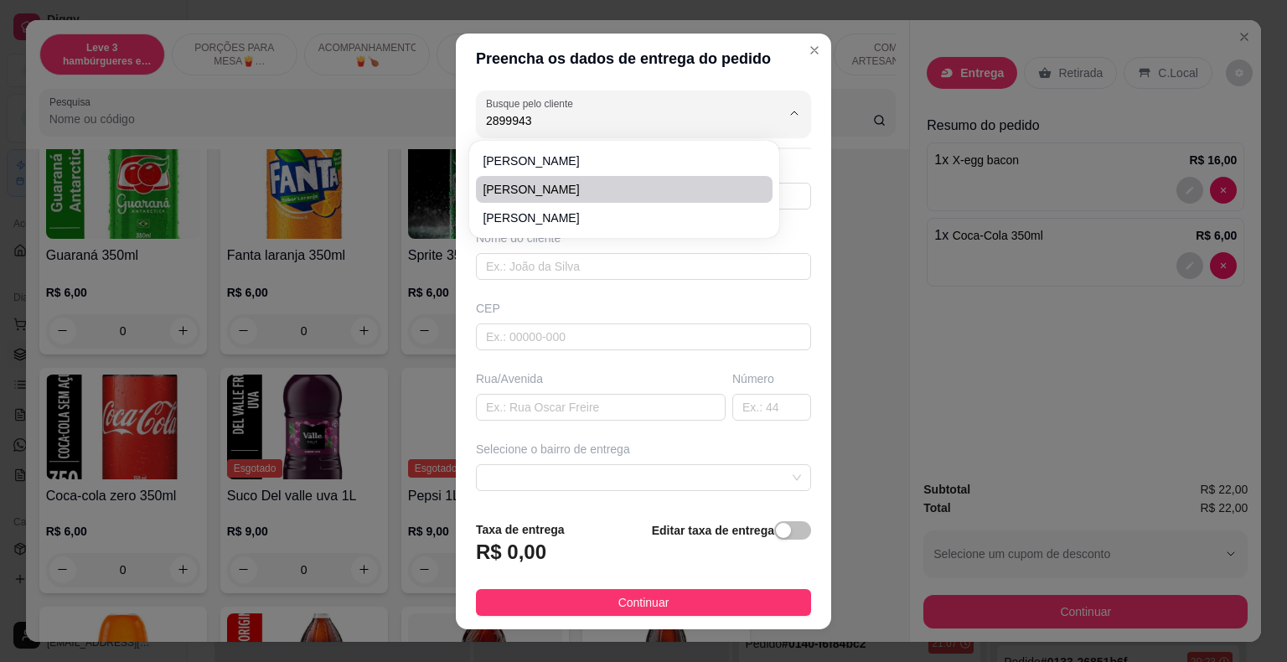
type input "chinelo"
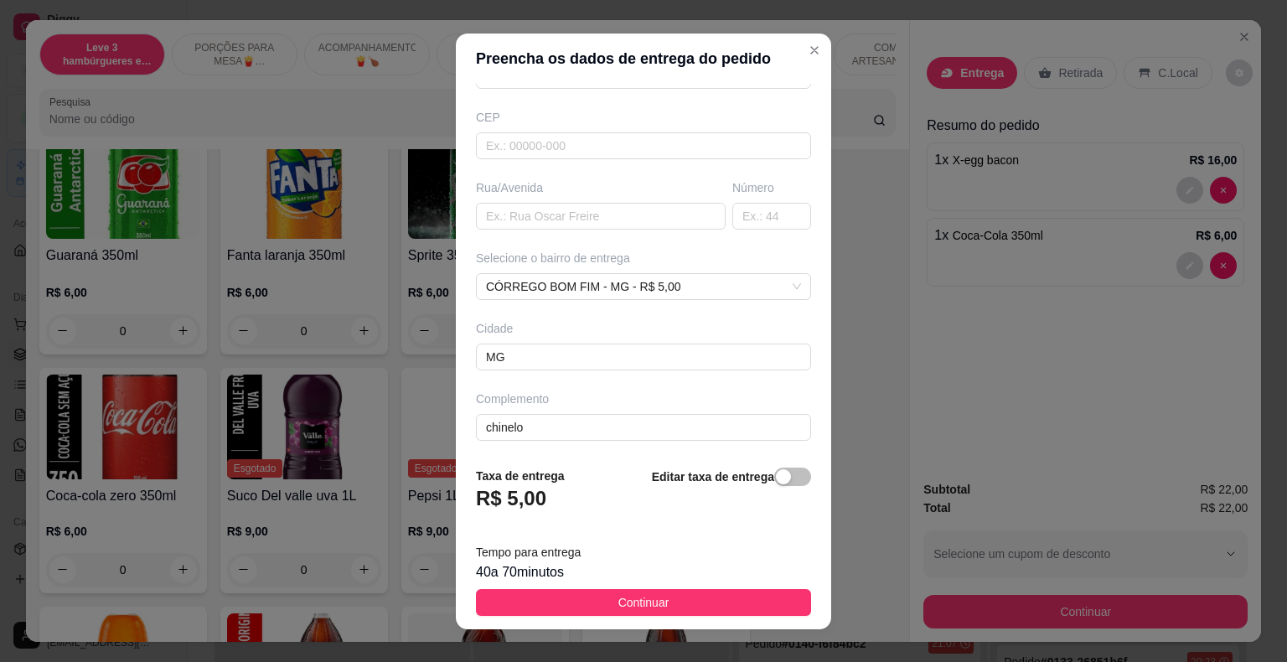
scroll to position [192, 0]
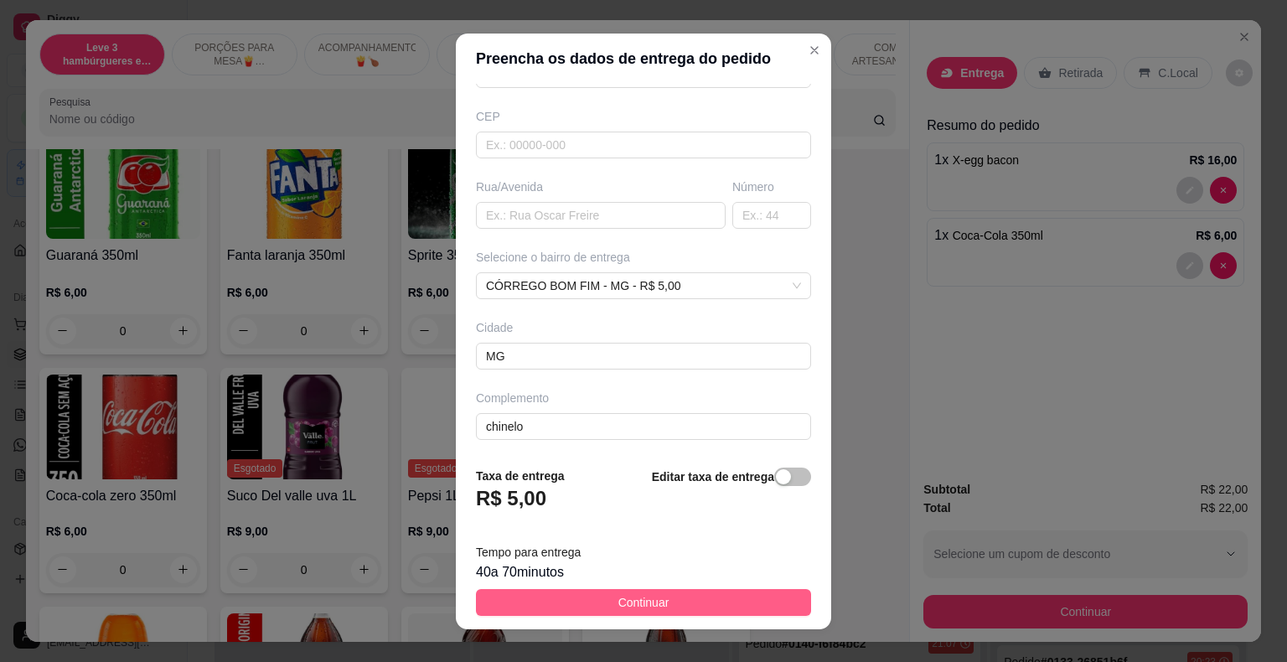
type input "[PERSON_NAME]"
click at [624, 601] on span "Continuar" at bounding box center [643, 602] width 51 height 18
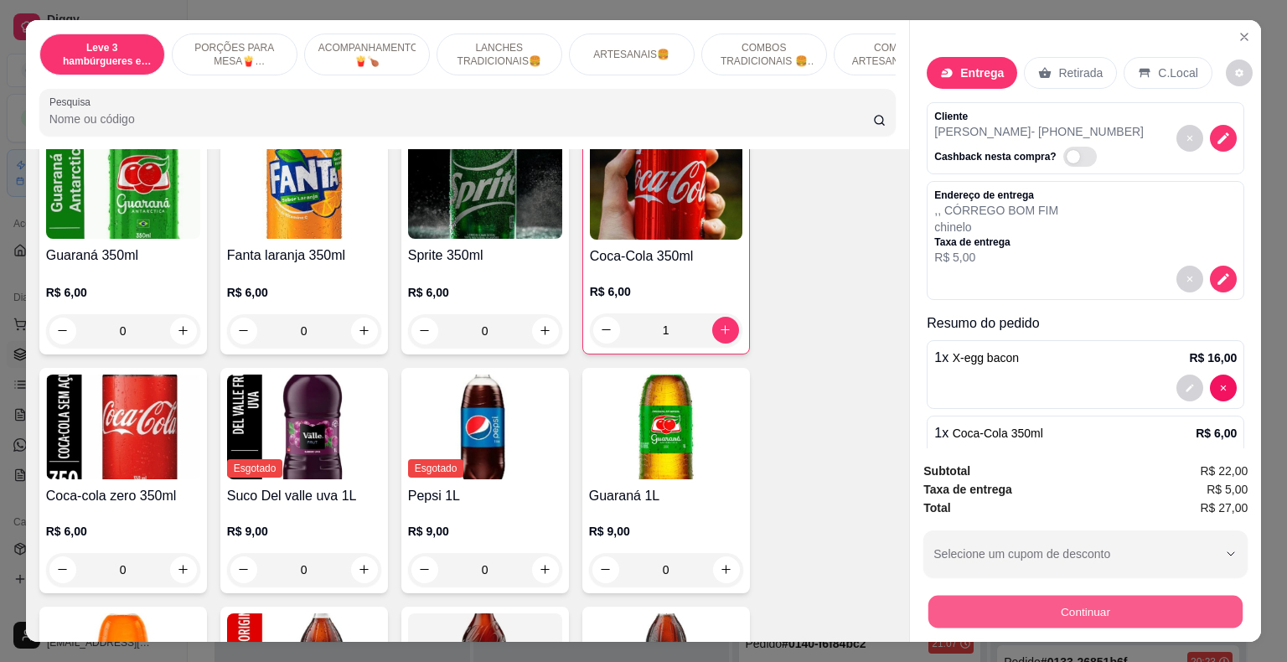
click at [996, 606] on button "Continuar" at bounding box center [1085, 612] width 314 height 33
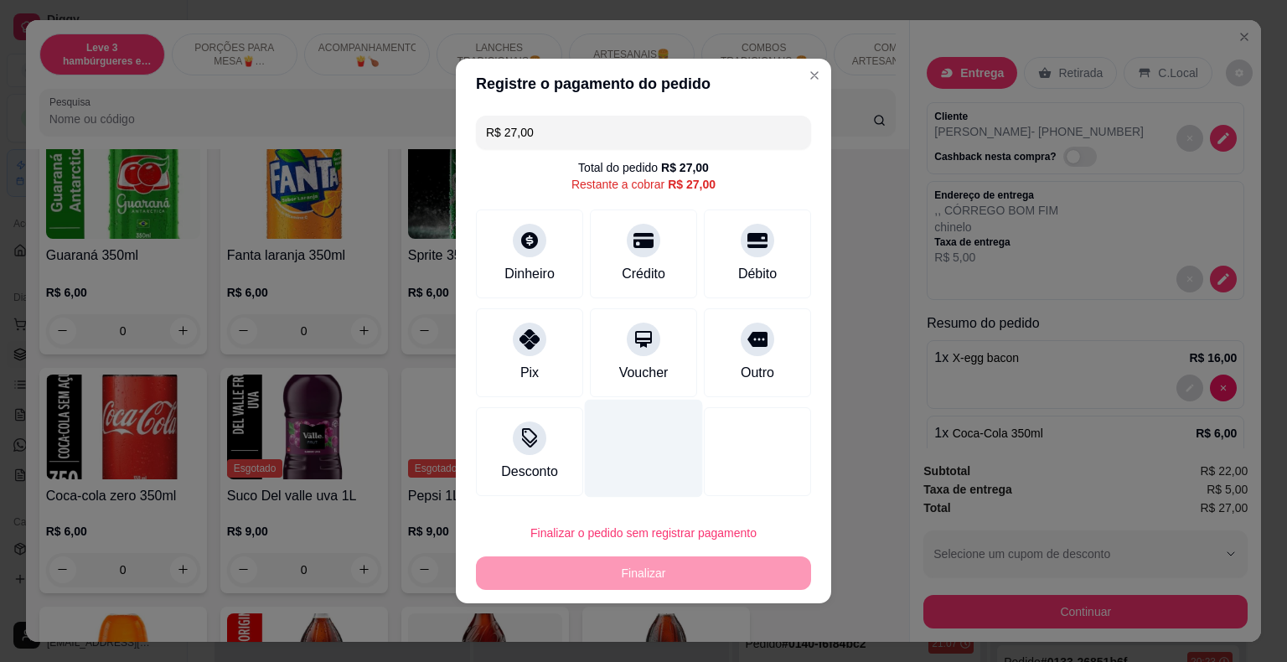
drag, startPoint x: 525, startPoint y: 360, endPoint x: 601, endPoint y: 450, distance: 117.1
click at [525, 363] on div "Pix" at bounding box center [529, 373] width 18 height 20
type input "R$ 0,00"
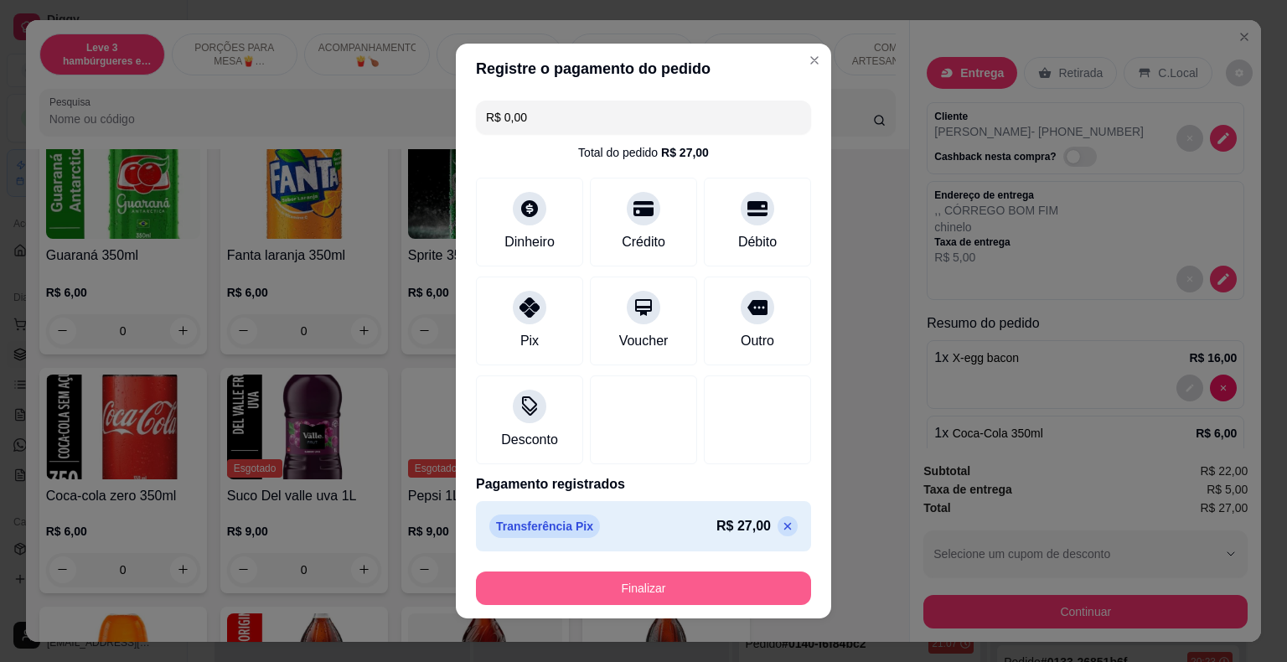
click at [655, 581] on button "Finalizar" at bounding box center [643, 588] width 335 height 34
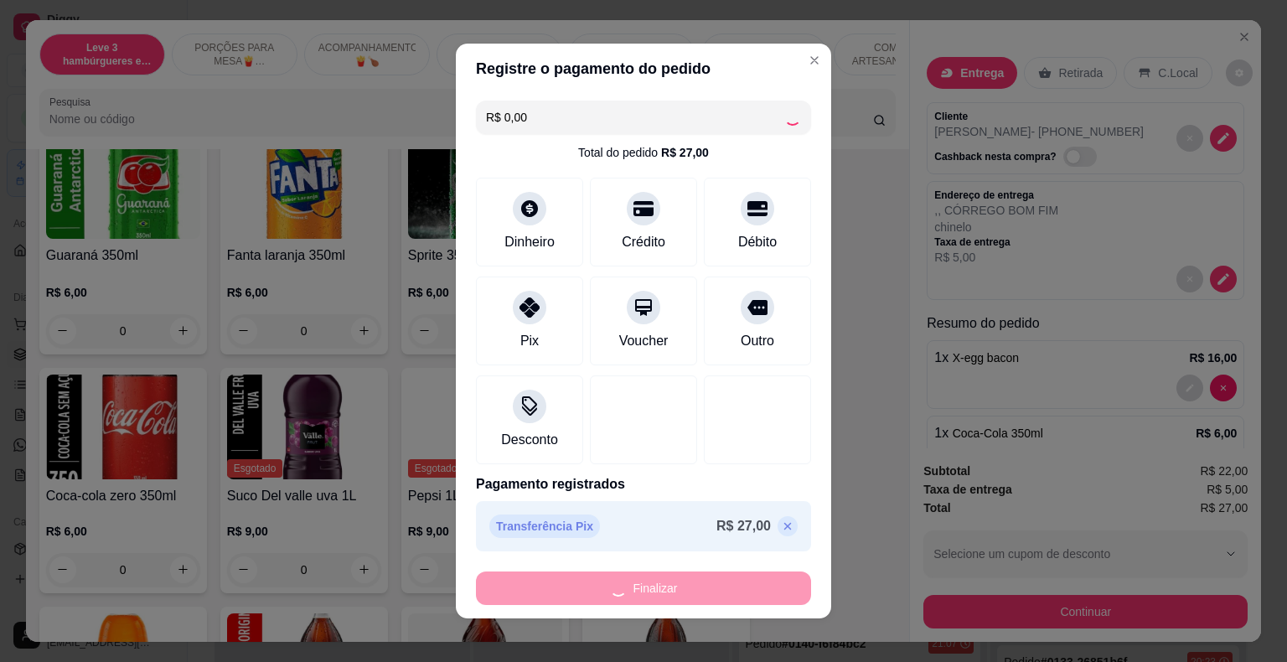
type input "0"
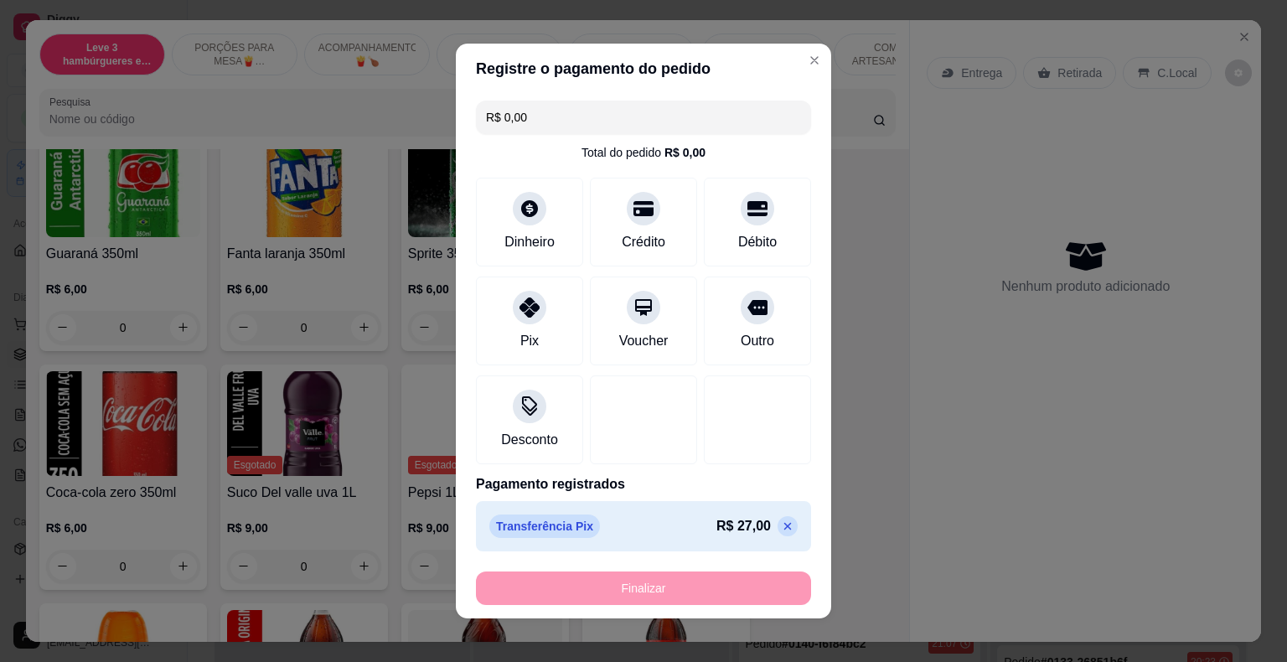
type input "-R$ 27,00"
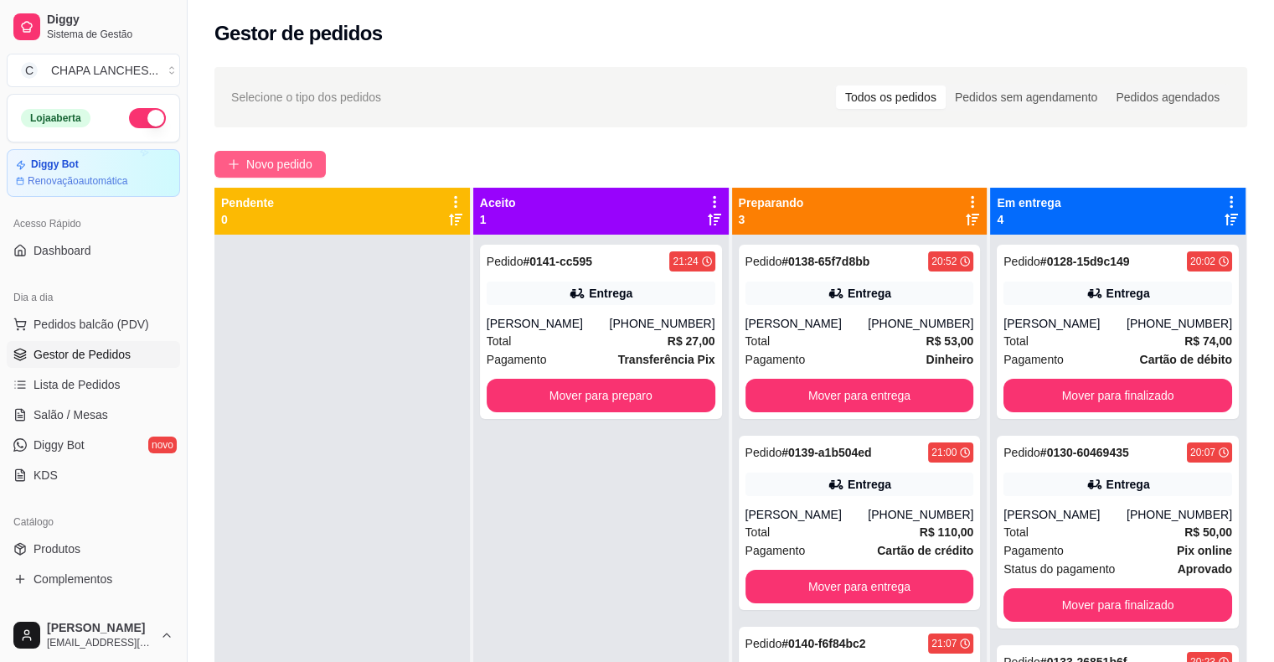
click at [292, 165] on span "Novo pedido" at bounding box center [279, 164] width 66 height 18
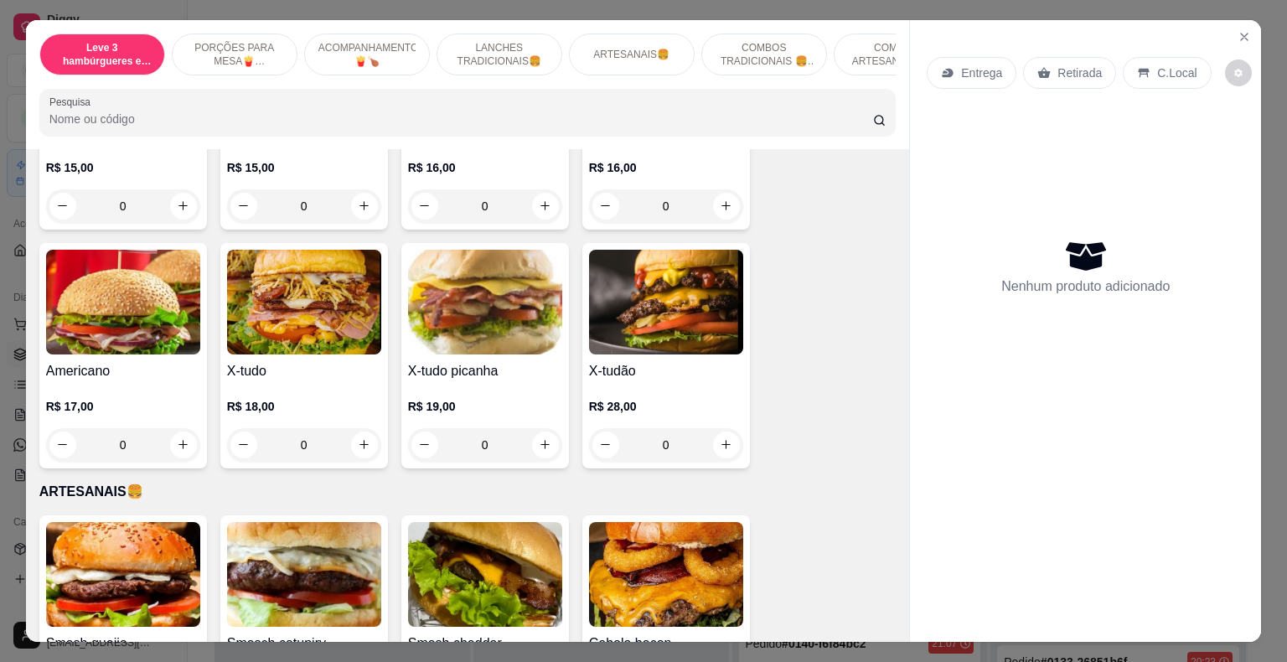
scroll to position [1592, 0]
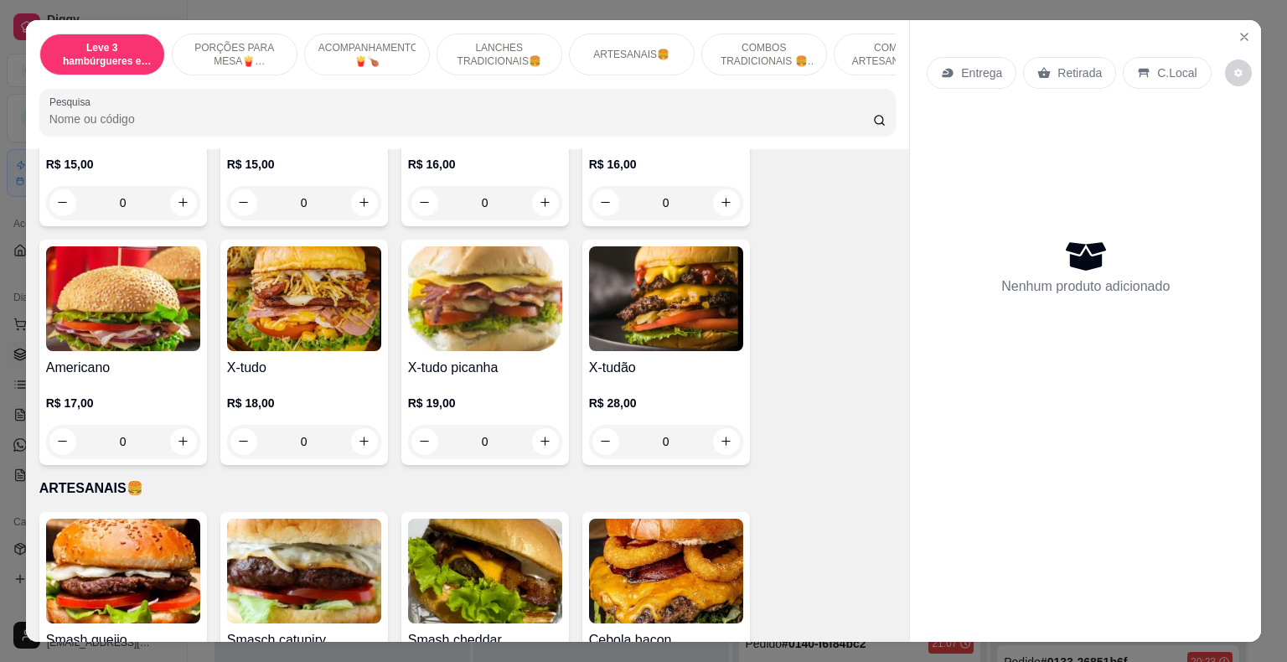
click at [362, 434] on div "0" at bounding box center [304, 442] width 154 height 34
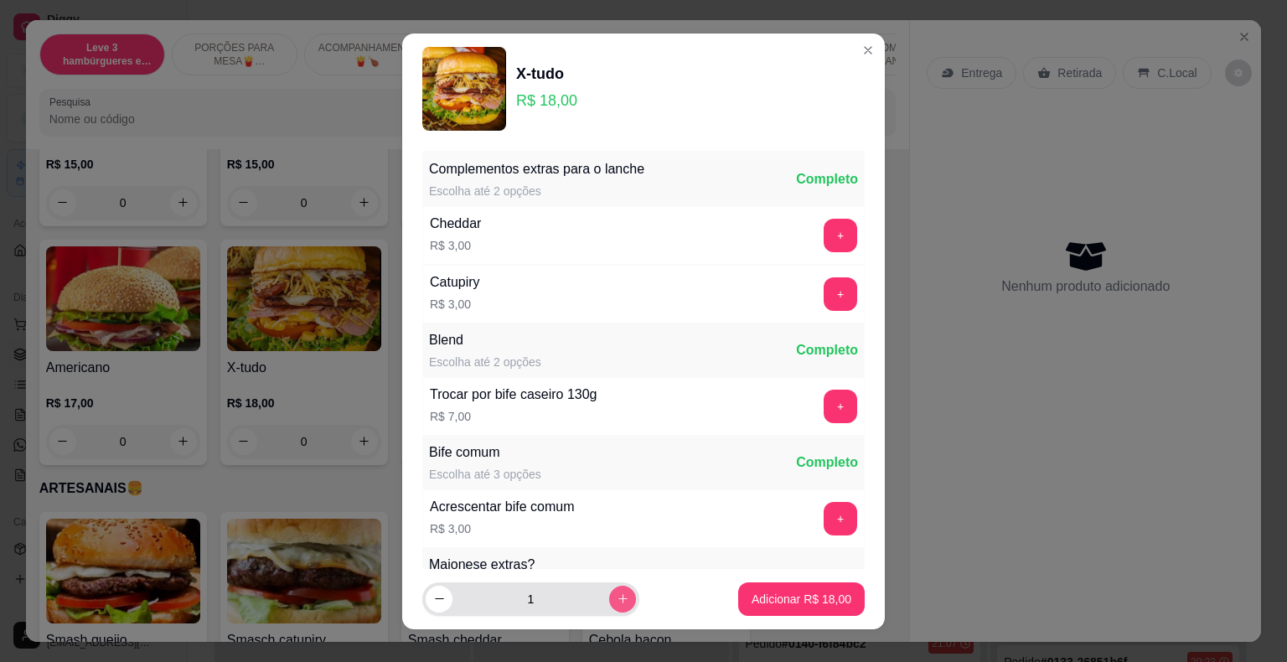
click at [617, 601] on icon "increase-product-quantity" at bounding box center [623, 598] width 13 height 13
type input "2"
click at [758, 595] on p "Adicionar R$ 36,00" at bounding box center [801, 599] width 97 height 16
type input "2"
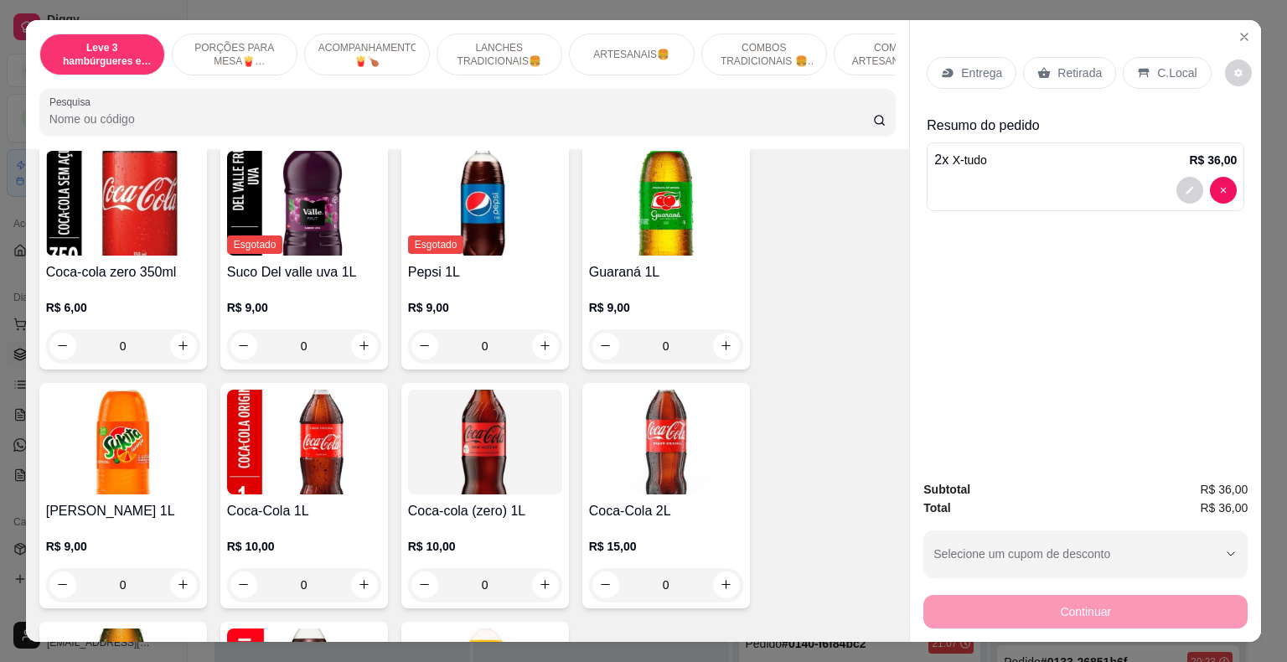
scroll to position [4021, 0]
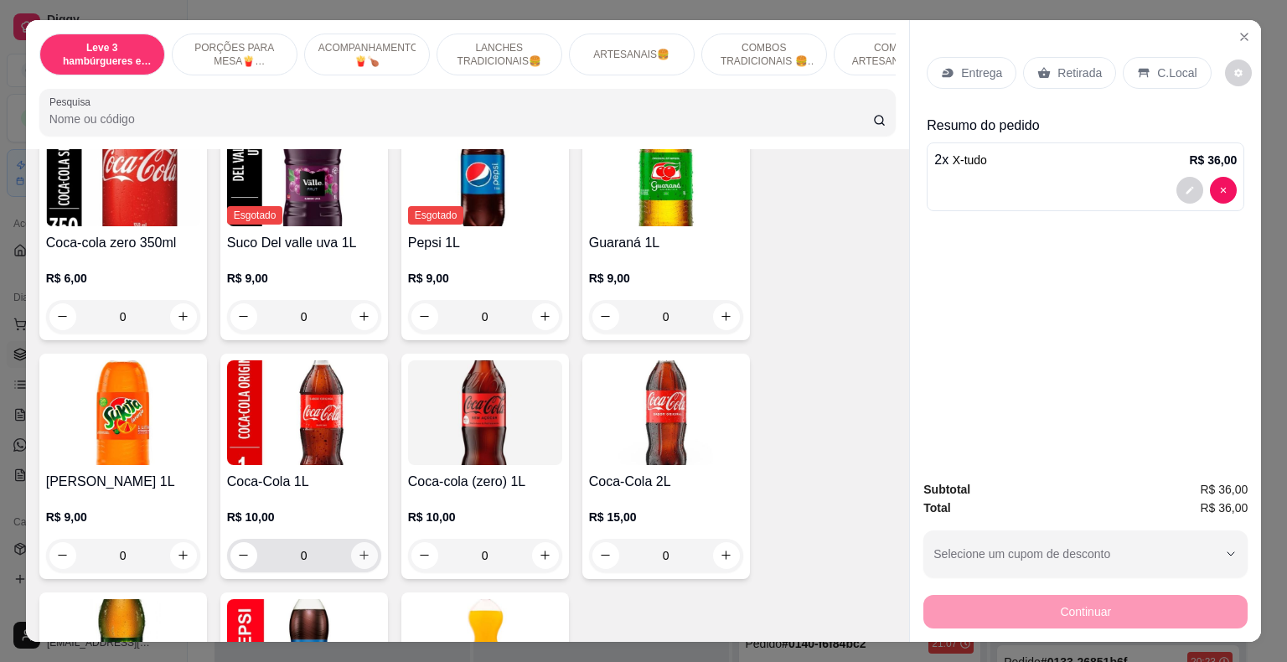
click at [361, 549] on icon "increase-product-quantity" at bounding box center [364, 555] width 13 height 13
type input "1"
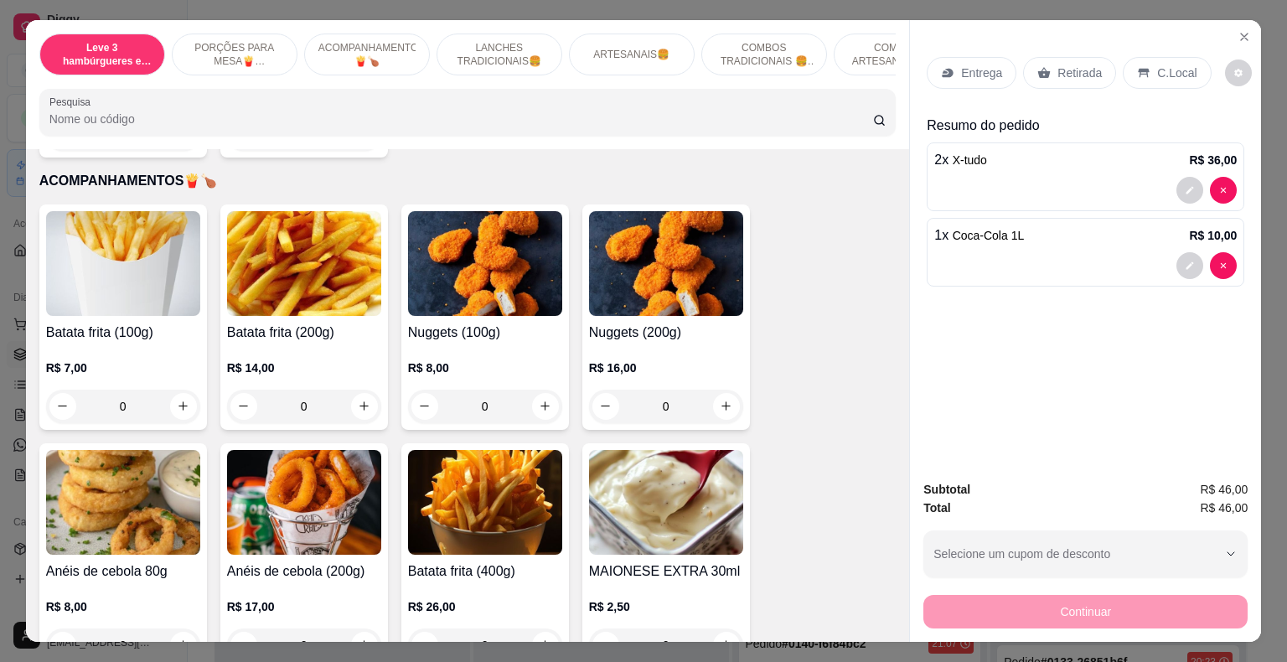
scroll to position [419, 0]
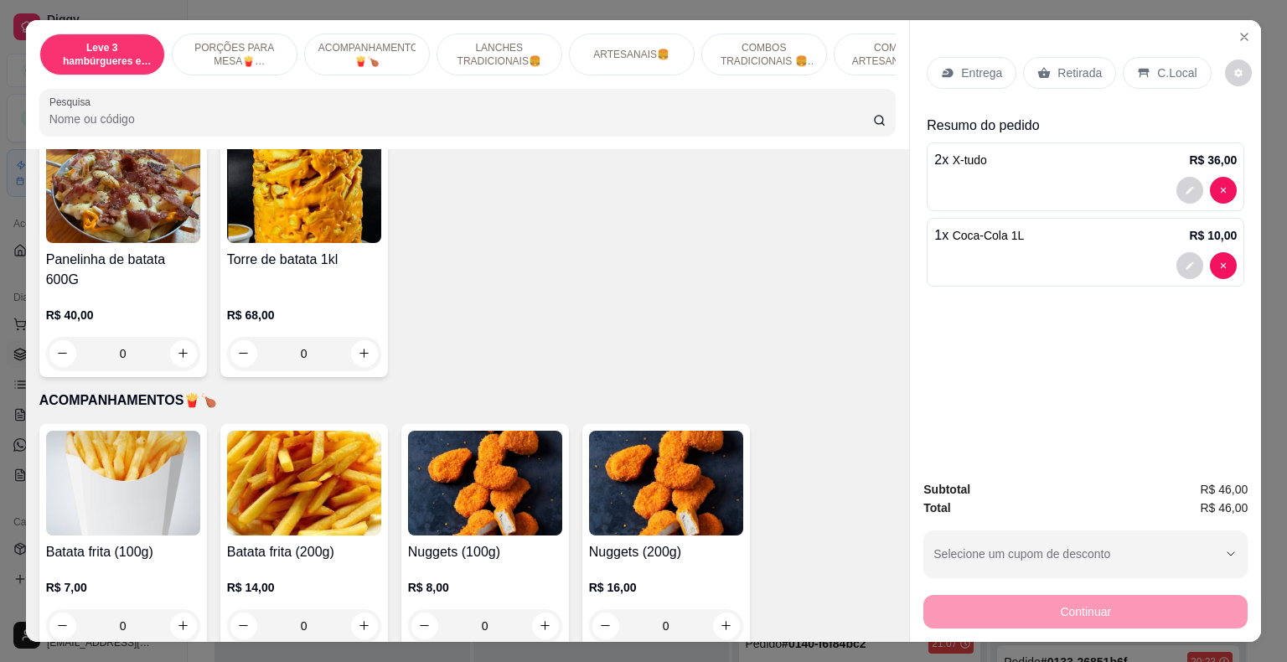
click at [356, 612] on div "0" at bounding box center [304, 626] width 154 height 34
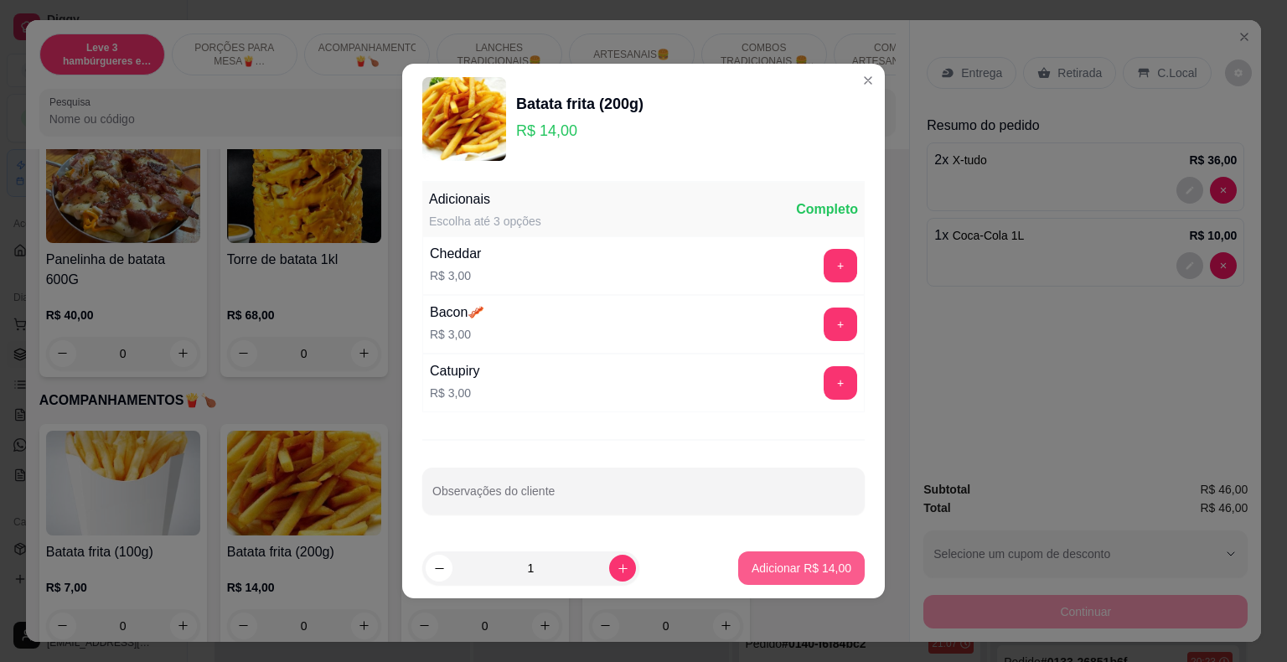
click at [775, 565] on p "Adicionar R$ 14,00" at bounding box center [801, 568] width 100 height 17
type input "1"
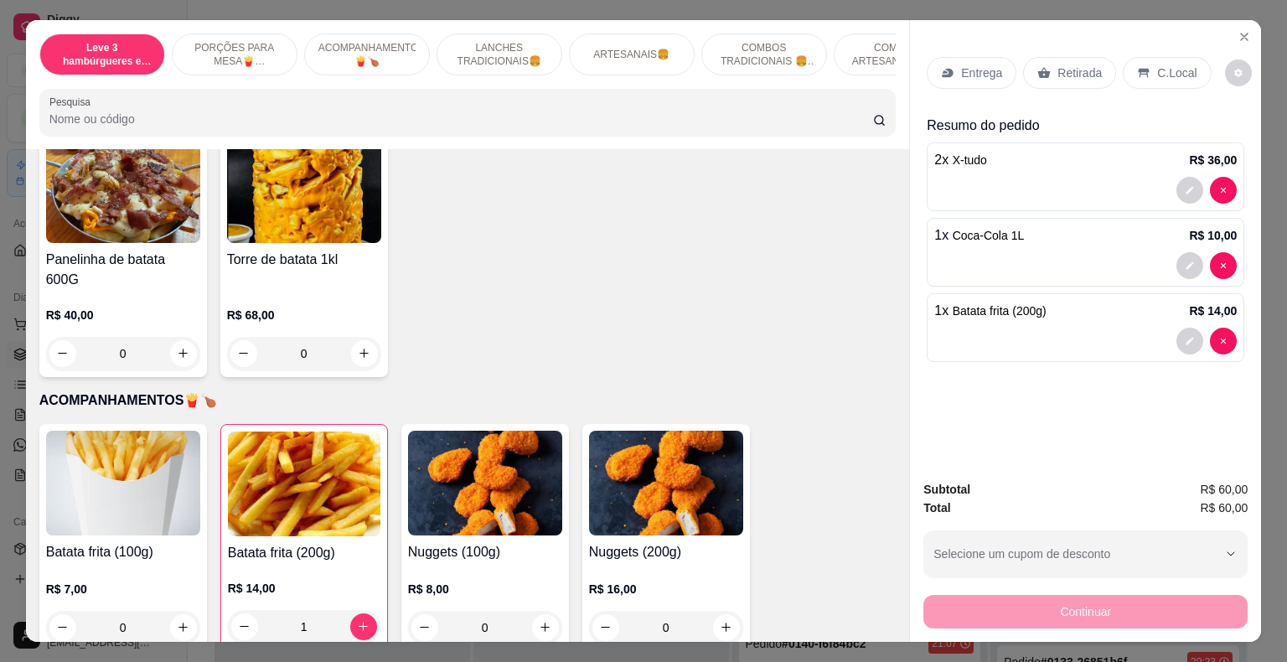
click at [969, 69] on p "Entrega" at bounding box center [981, 73] width 41 height 17
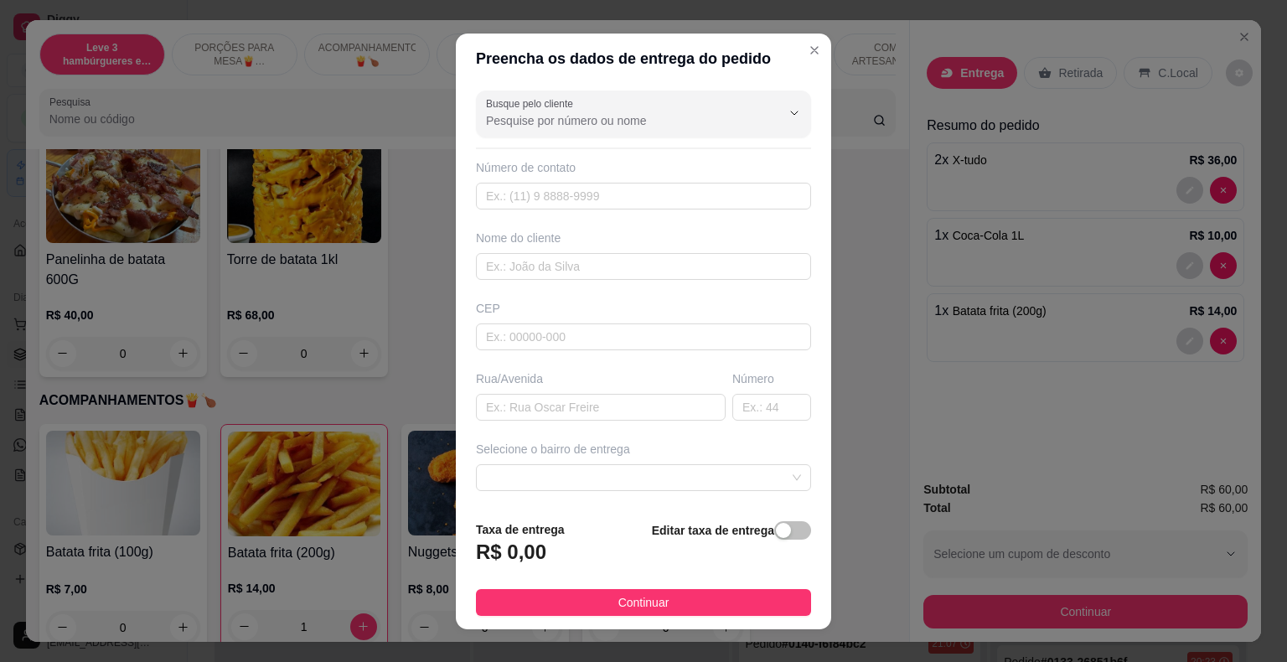
click at [503, 176] on div "Número de contato" at bounding box center [643, 184] width 335 height 50
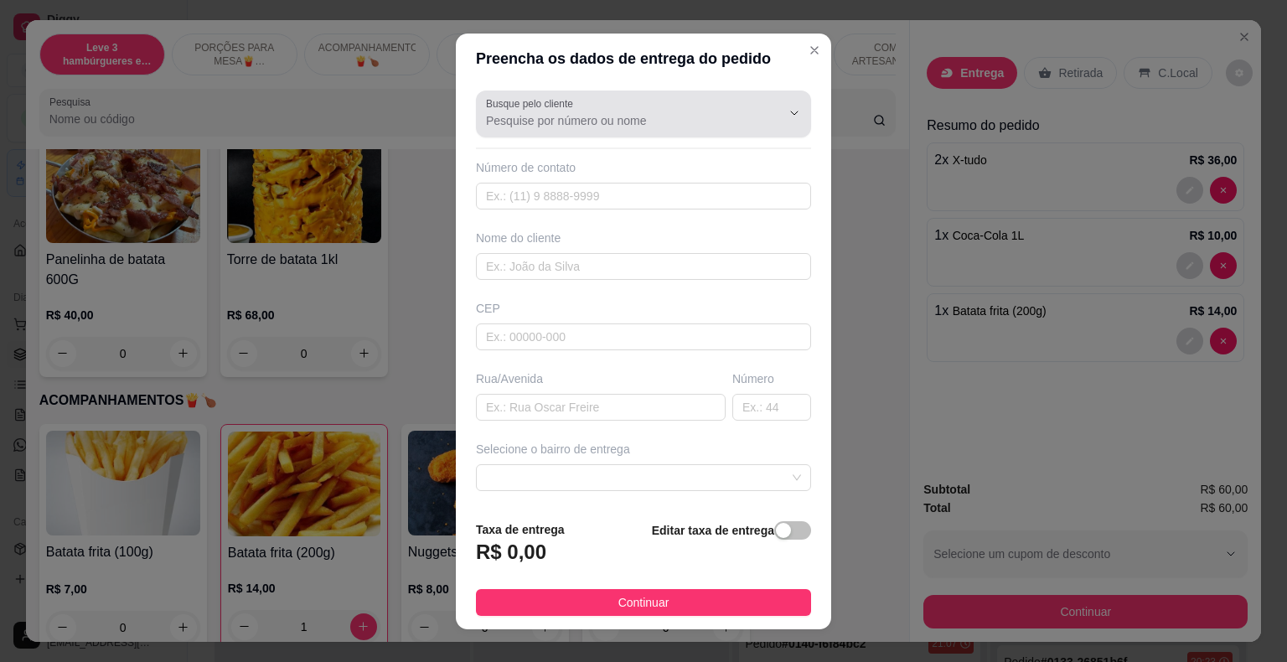
click at [543, 119] on input "Busque pelo cliente" at bounding box center [620, 120] width 268 height 17
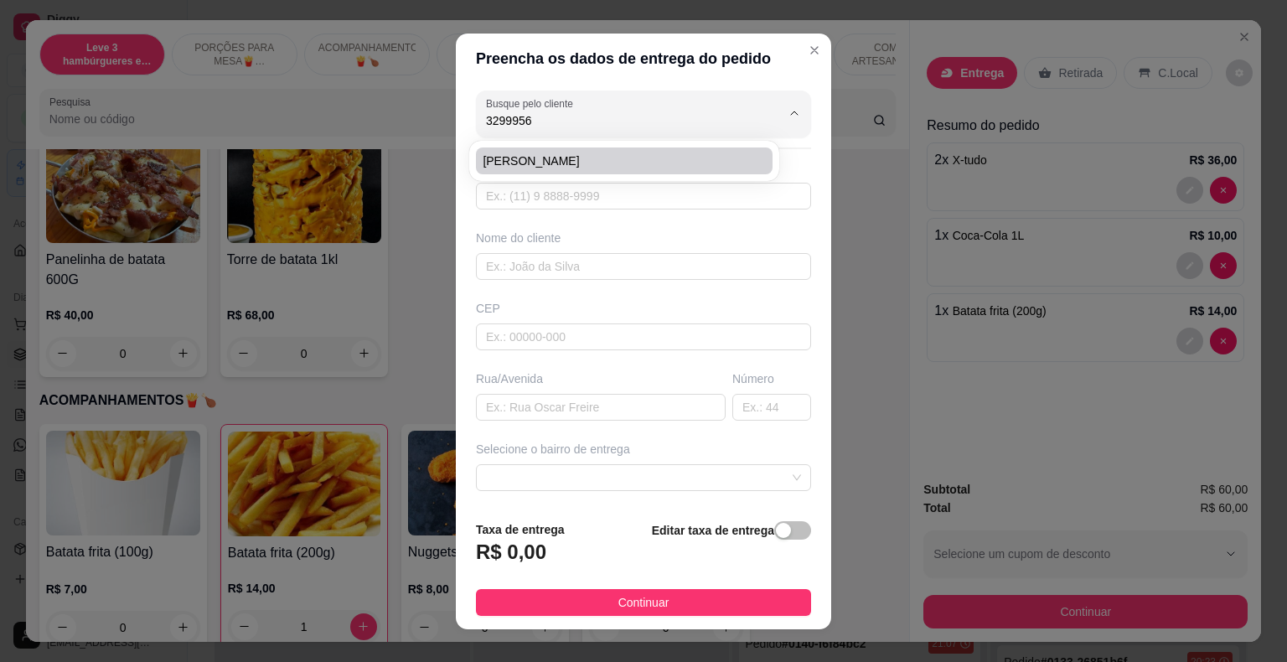
click at [556, 157] on span "[PERSON_NAME]" at bounding box center [616, 160] width 266 height 17
type input "[PERSON_NAME]"
type input "32999567990"
type input "[PERSON_NAME]"
type input "3683000"
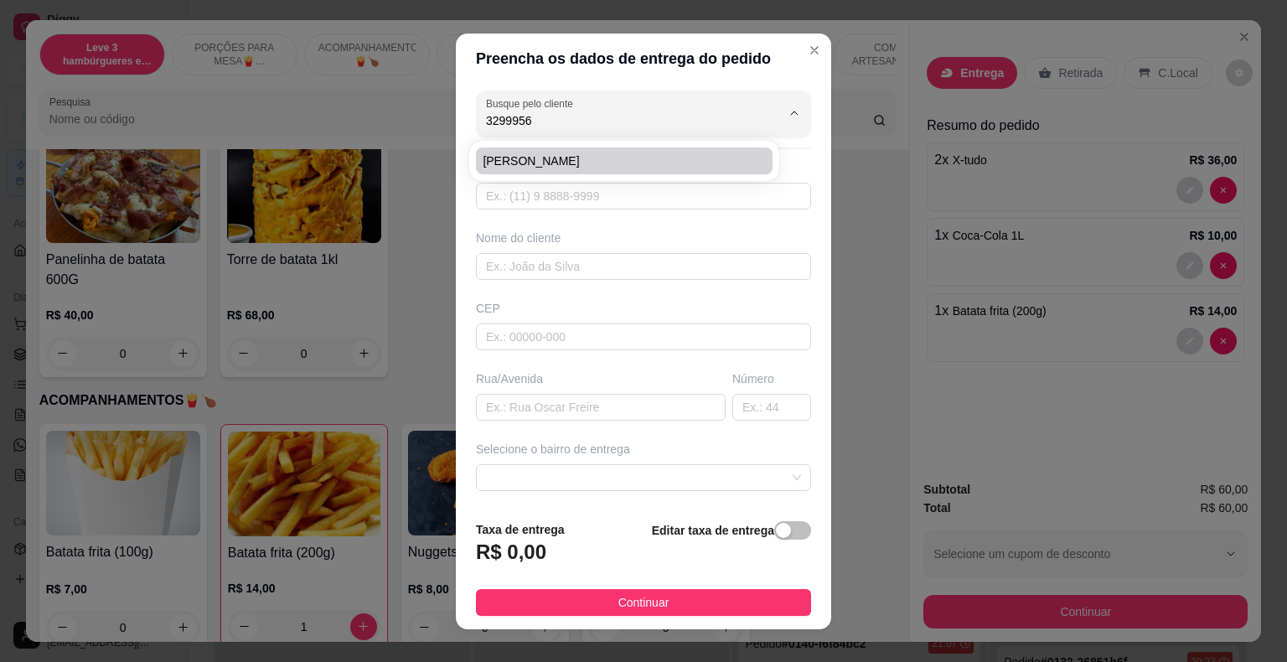
type input "vargem alegre"
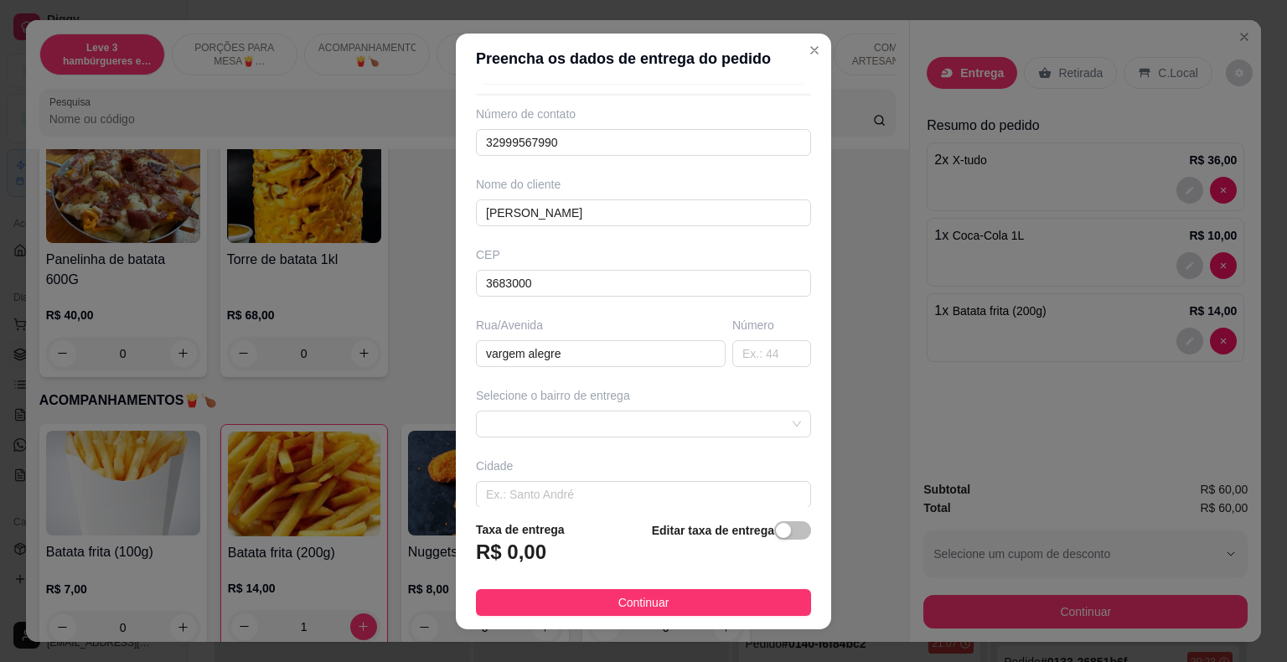
scroll to position [84, 0]
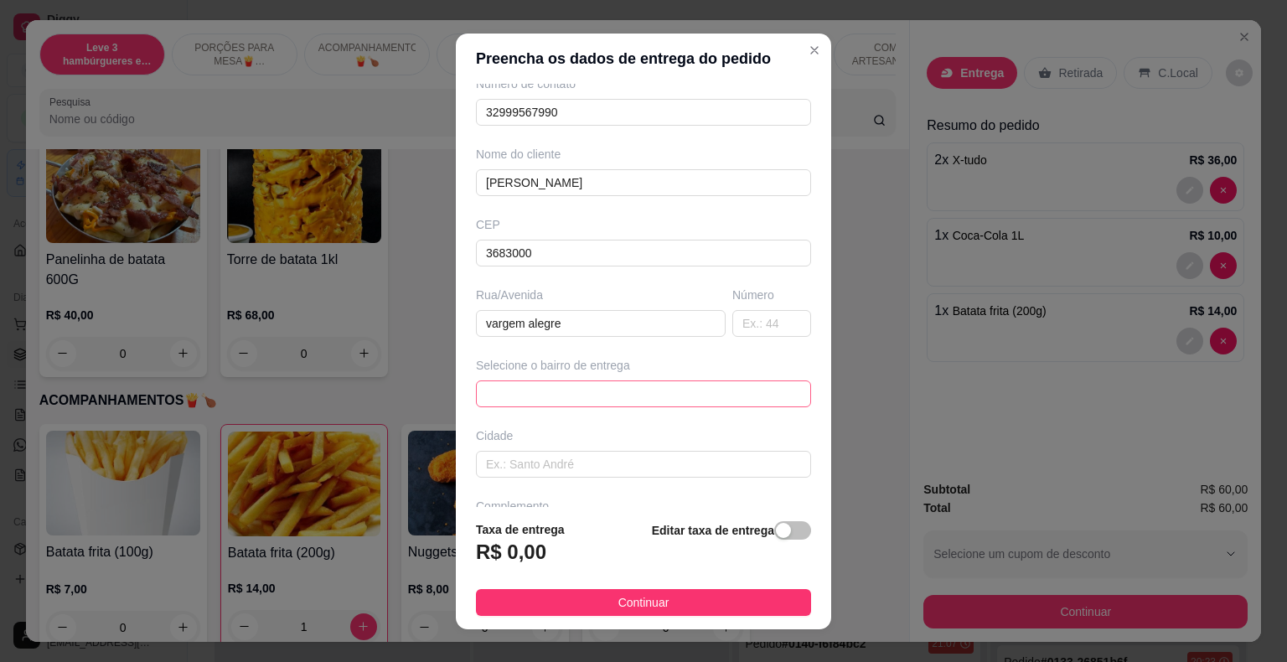
click at [560, 387] on span at bounding box center [643, 393] width 315 height 25
type input "[PERSON_NAME]"
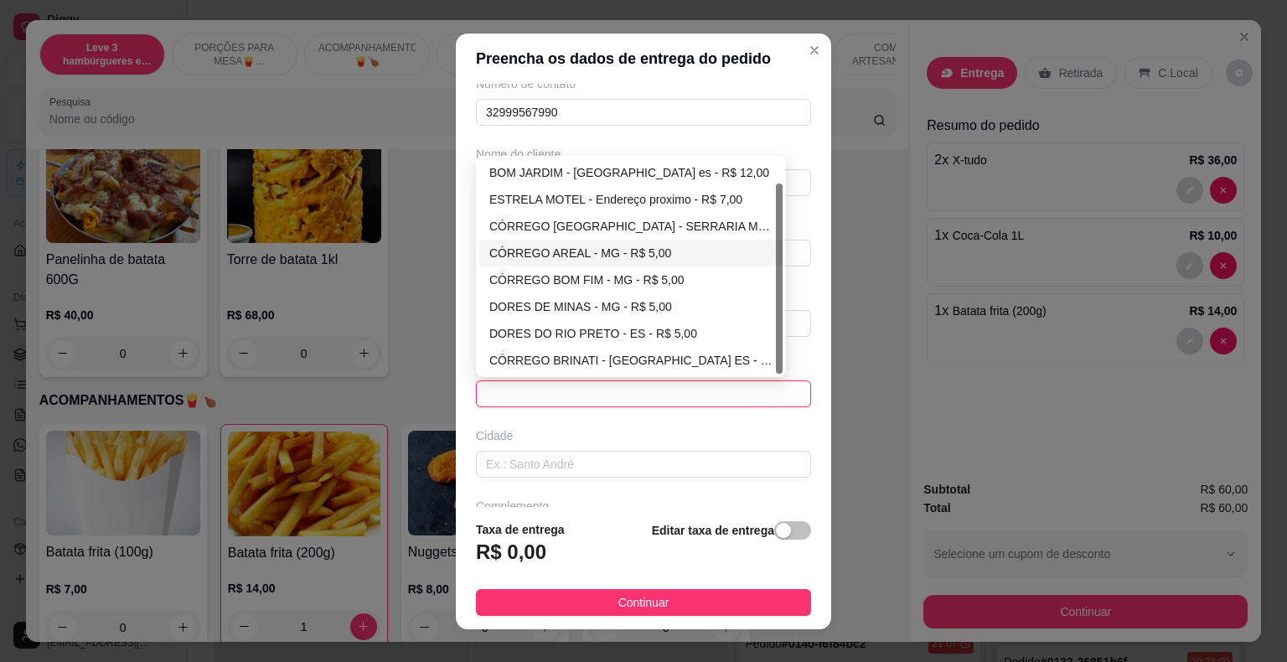
scroll to position [138, 0]
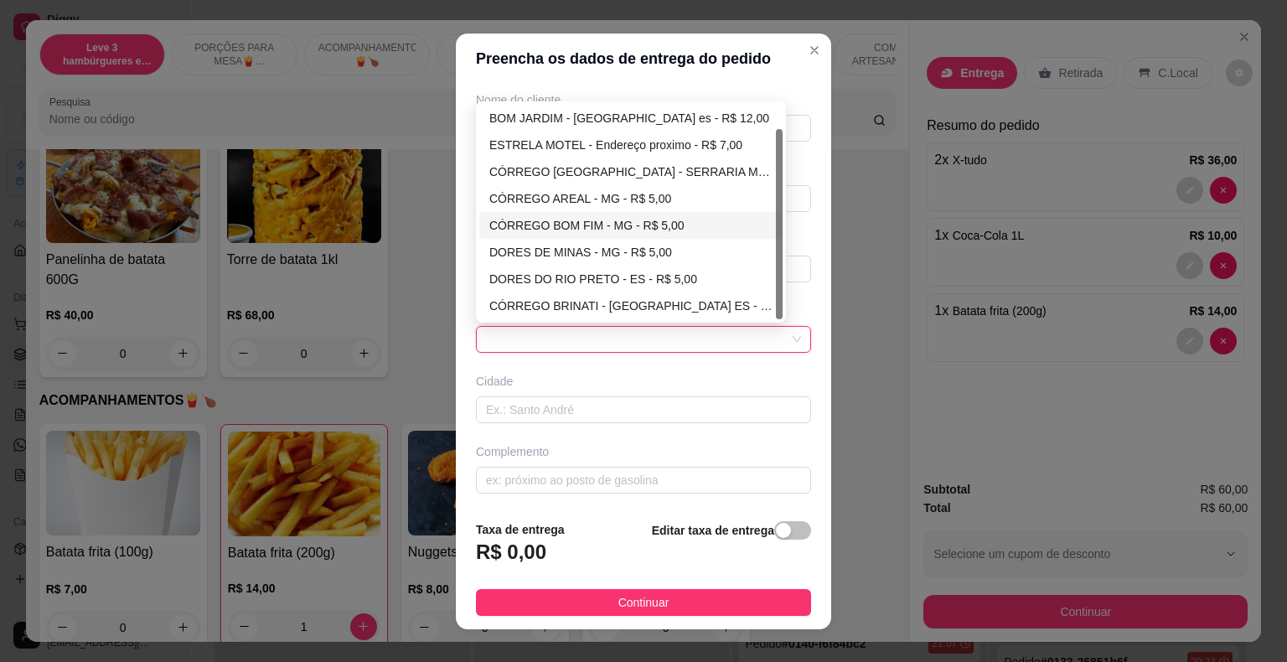
click at [581, 219] on div "CÓRREGO BOM FIM - MG - R$ 5,00" at bounding box center [630, 225] width 283 height 18
type input "MG"
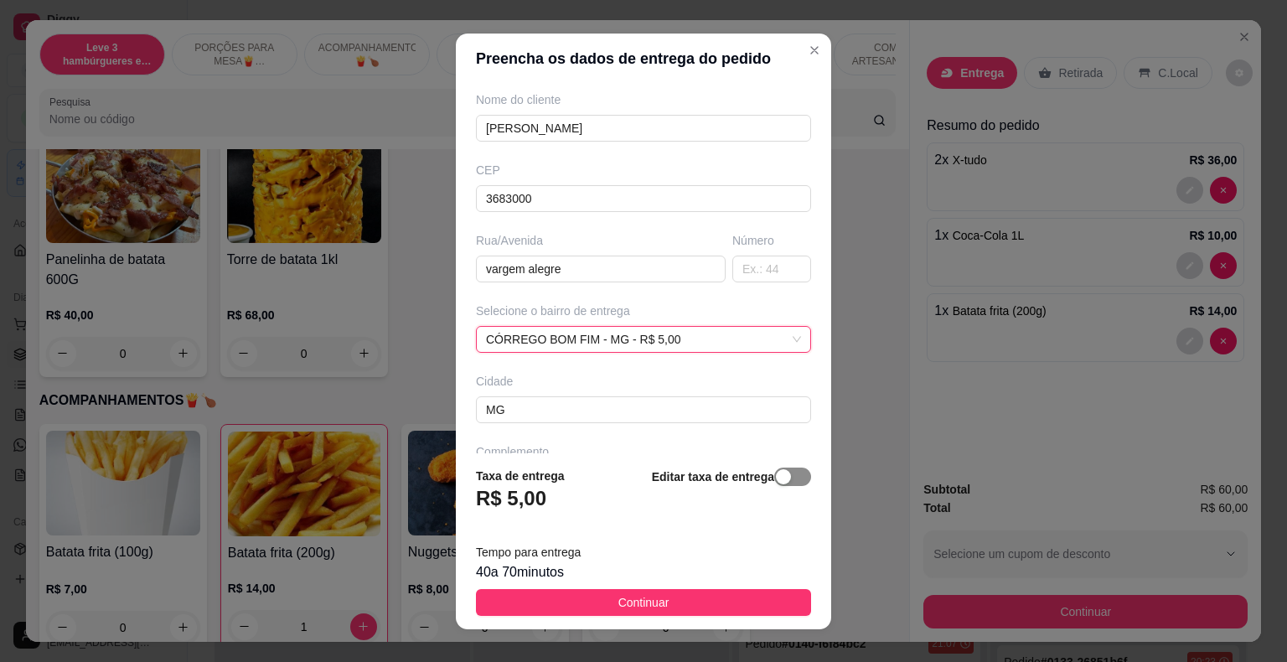
click at [776, 474] on div "button" at bounding box center [783, 476] width 15 height 15
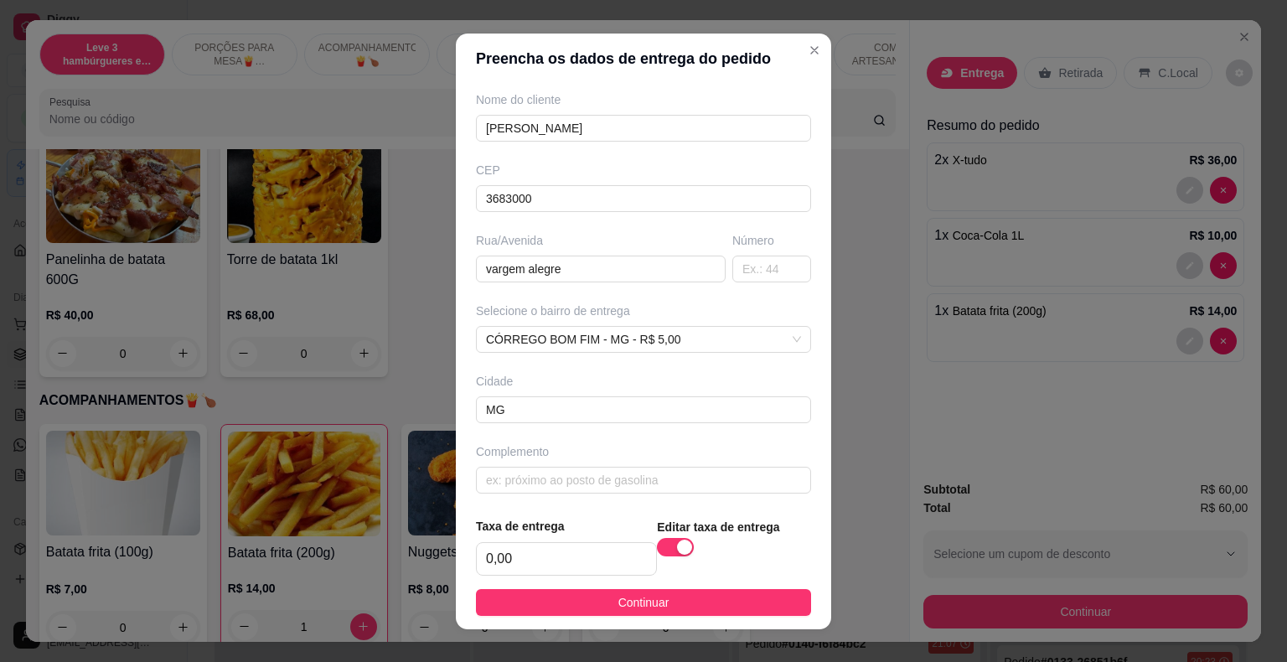
scroll to position [141, 0]
click at [534, 565] on input "0,00" at bounding box center [566, 559] width 179 height 32
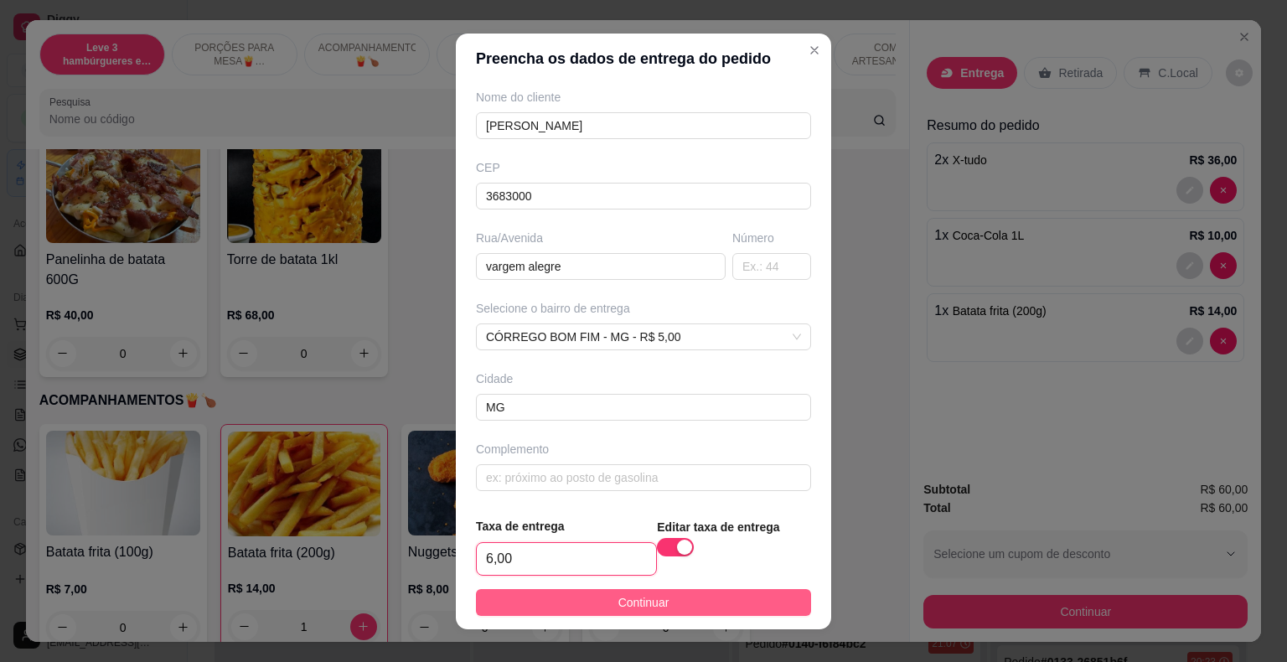
type input "6,00"
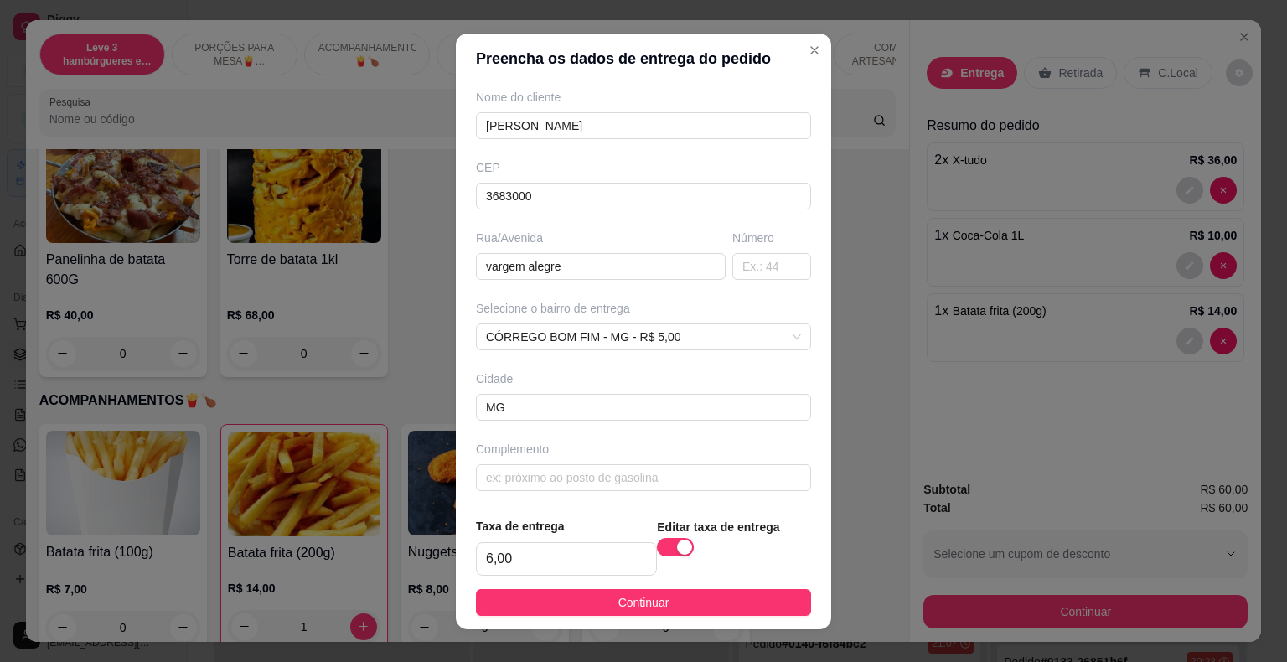
click at [683, 599] on button "Continuar" at bounding box center [643, 602] width 335 height 27
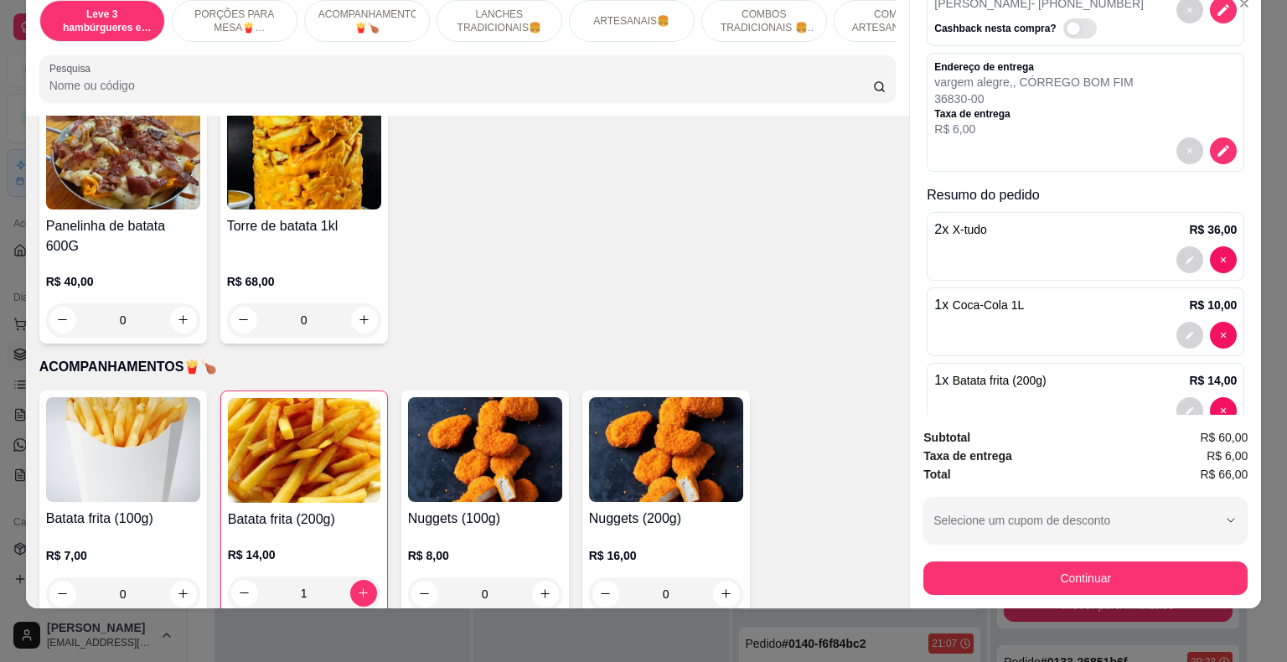
scroll to position [132, 0]
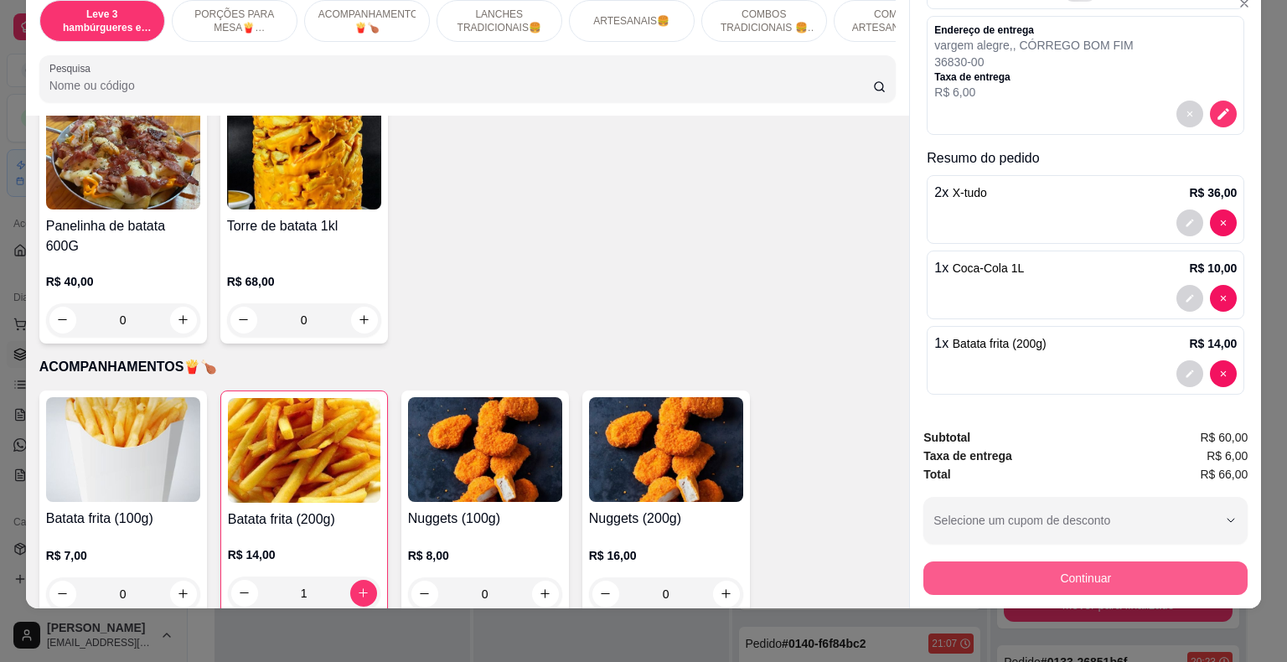
click at [1107, 565] on button "Continuar" at bounding box center [1085, 578] width 324 height 34
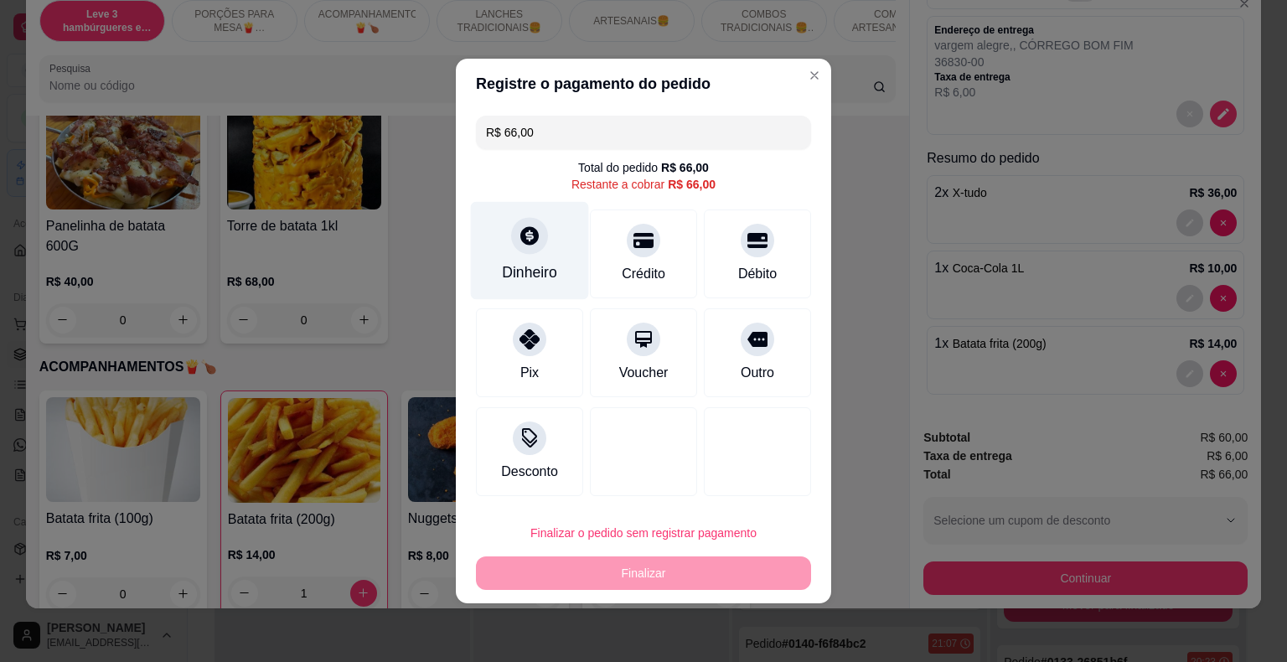
click at [534, 240] on icon at bounding box center [529, 235] width 18 height 18
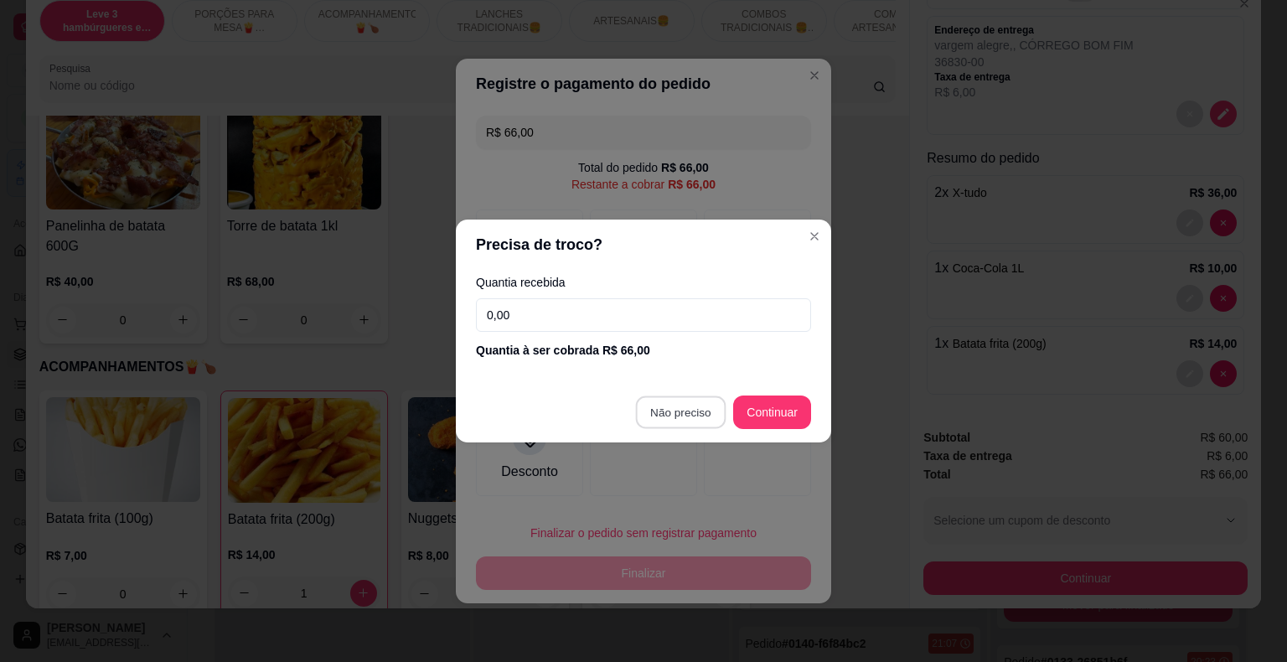
type input "R$ 0,00"
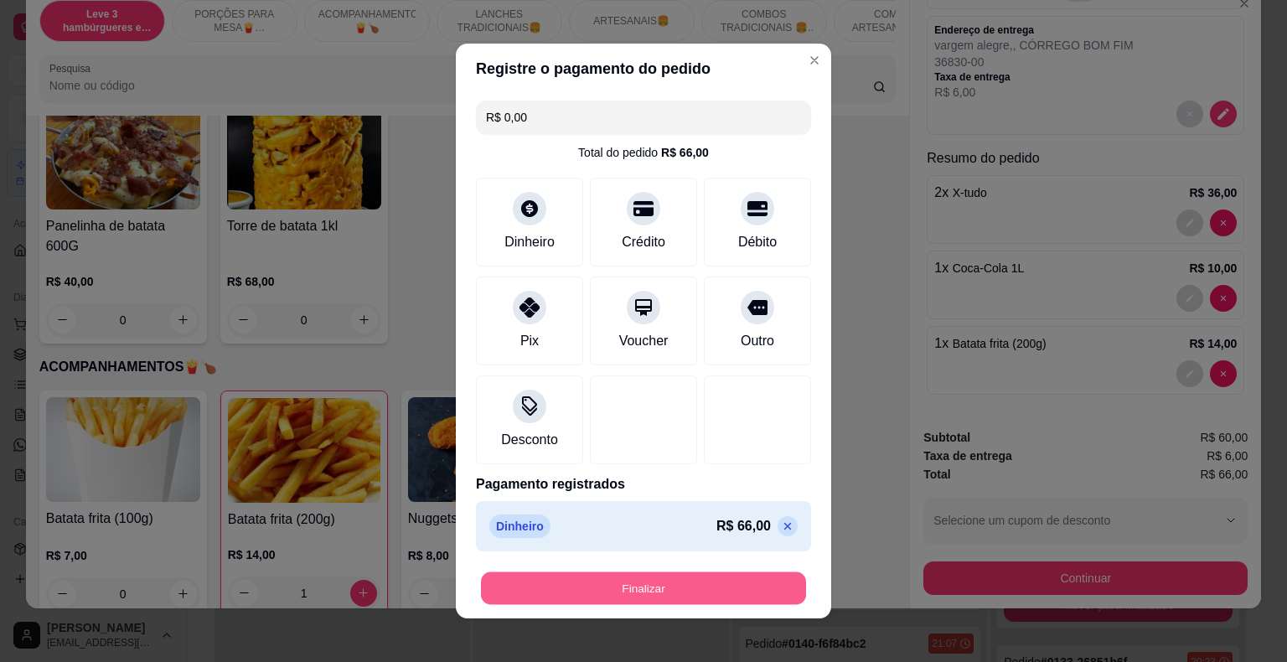
click at [711, 588] on button "Finalizar" at bounding box center [643, 588] width 325 height 33
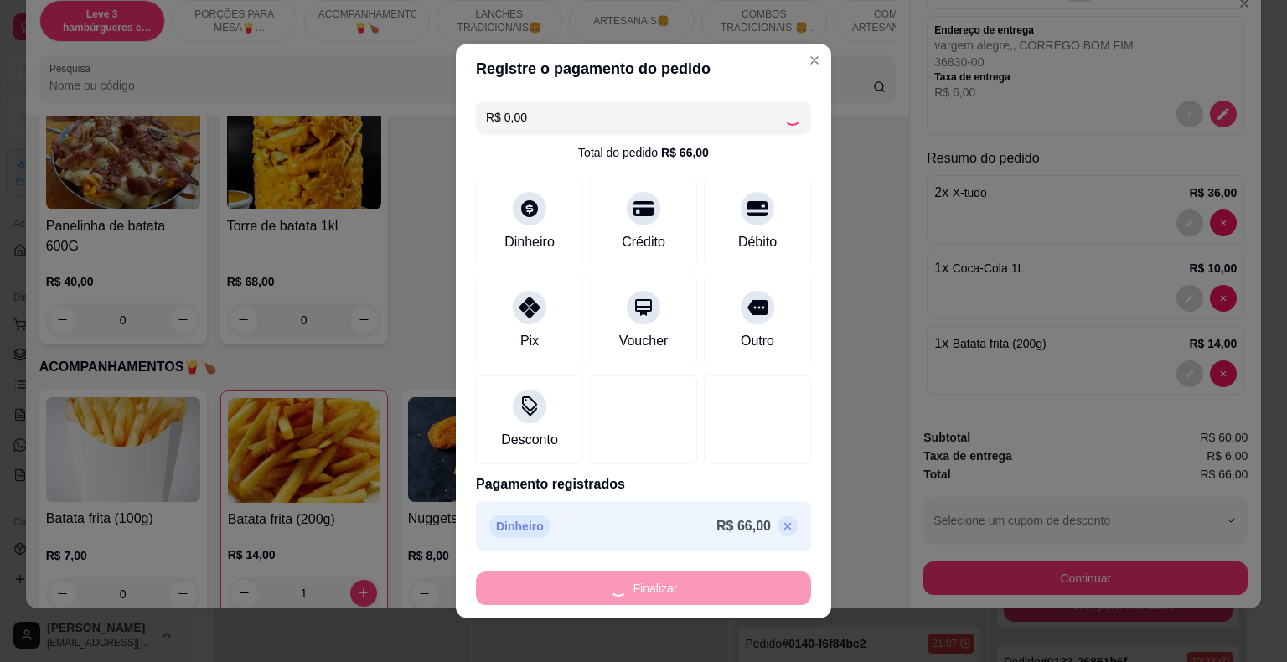
type input "0"
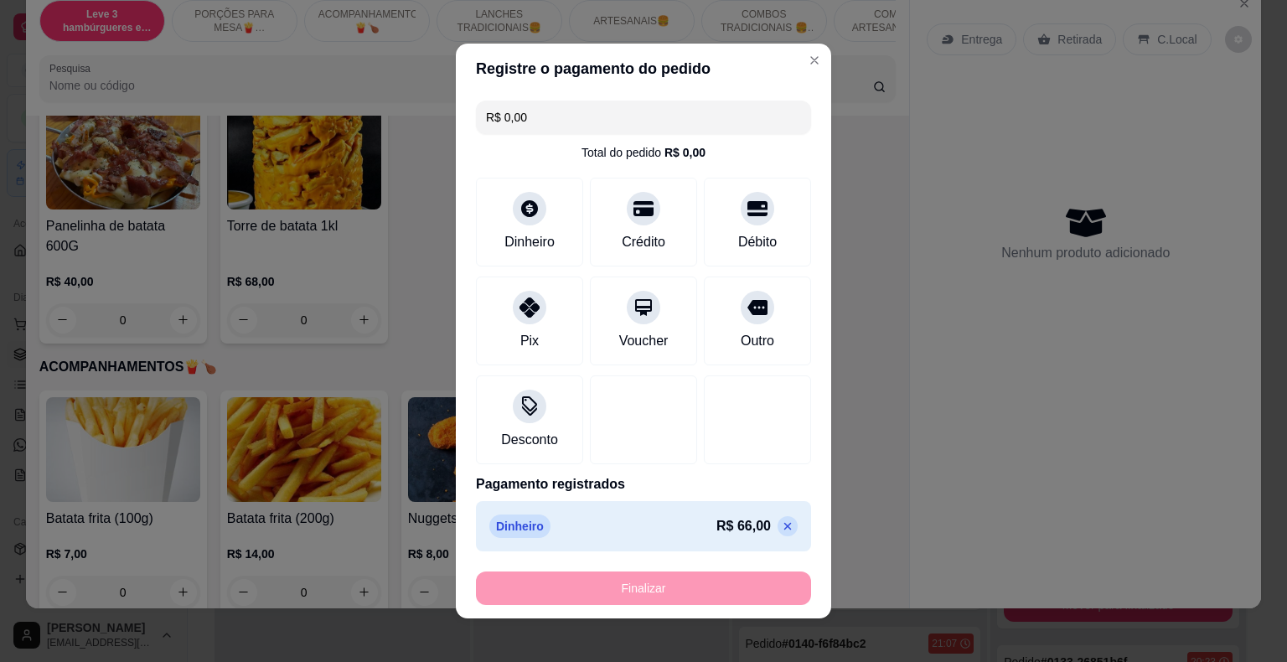
type input "-R$ 66,00"
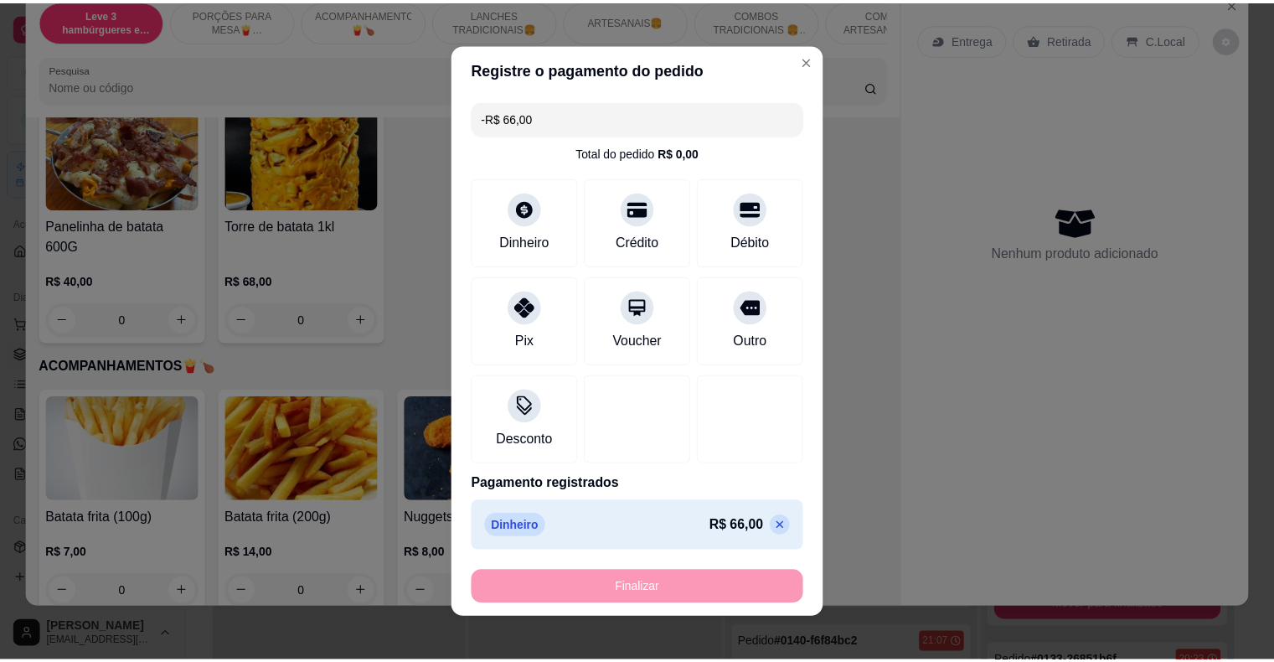
scroll to position [0, 0]
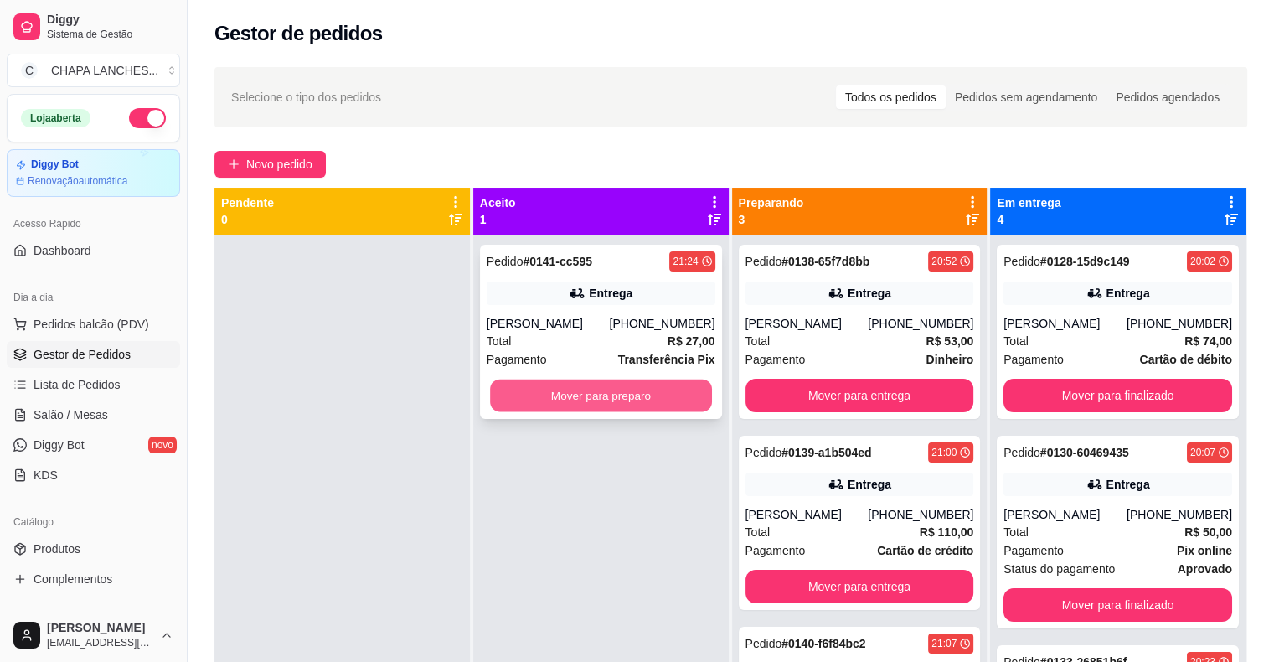
click at [633, 396] on button "Mover para preparo" at bounding box center [601, 395] width 222 height 33
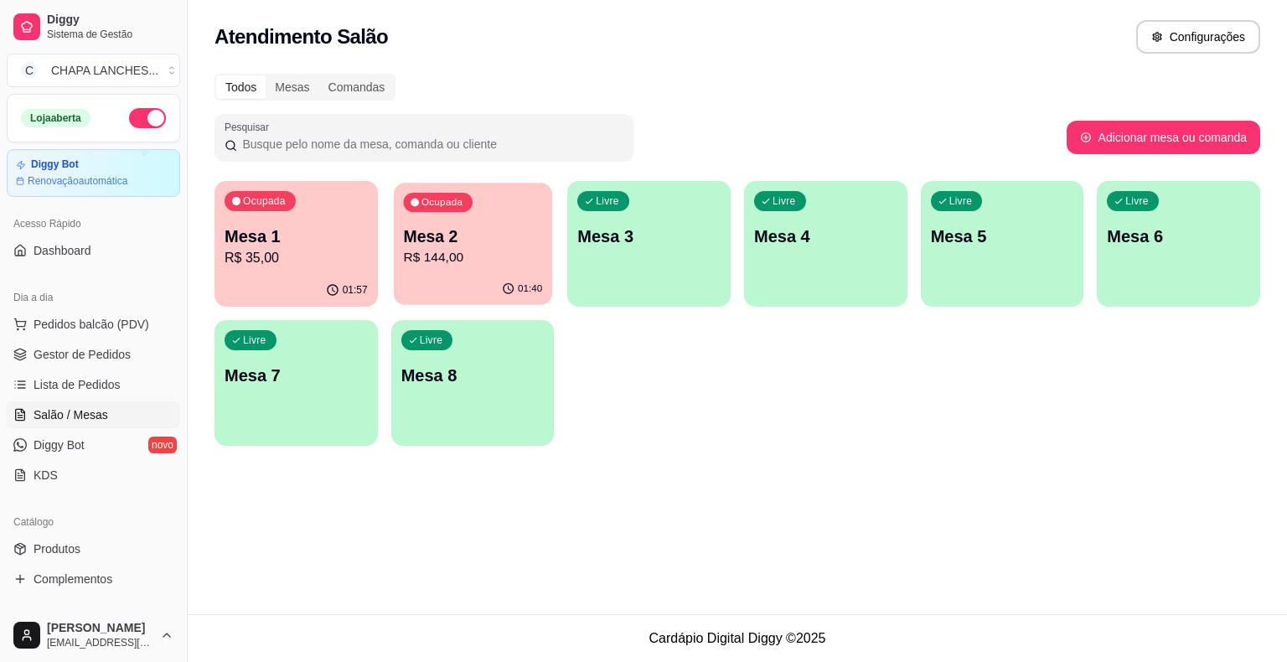
click at [475, 219] on div "Ocupada Mesa 2 R$ 144,00" at bounding box center [473, 228] width 158 height 90
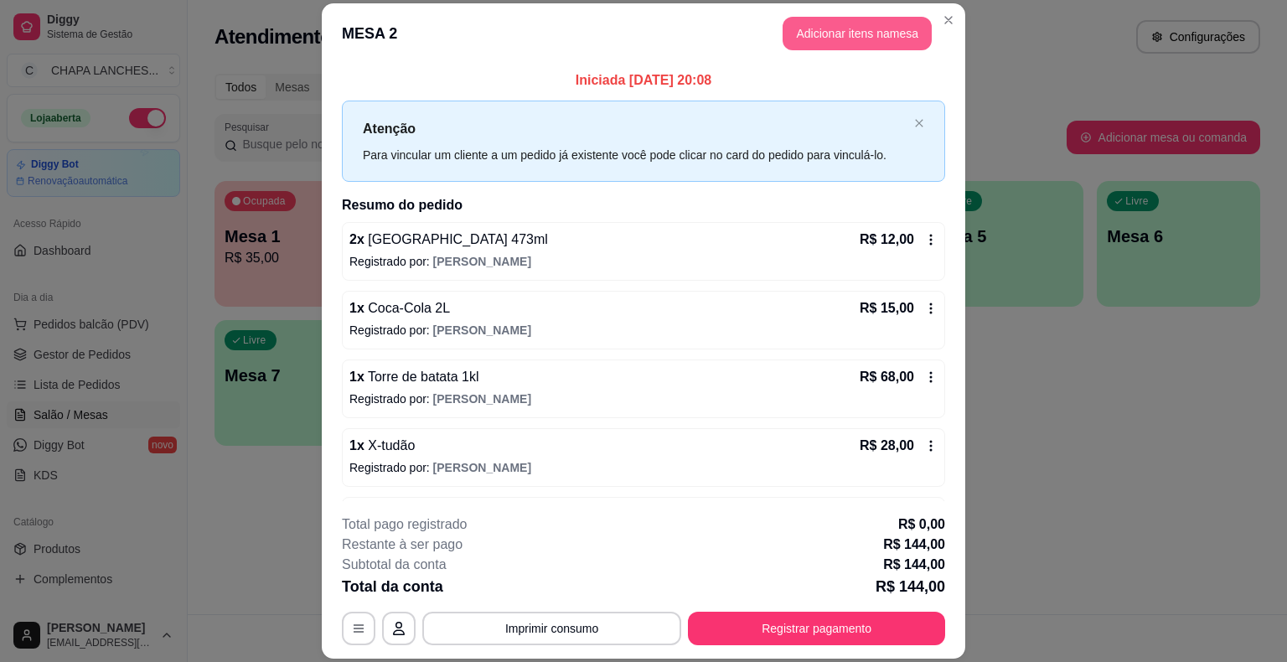
click at [818, 31] on button "Adicionar itens na mesa" at bounding box center [856, 34] width 149 height 34
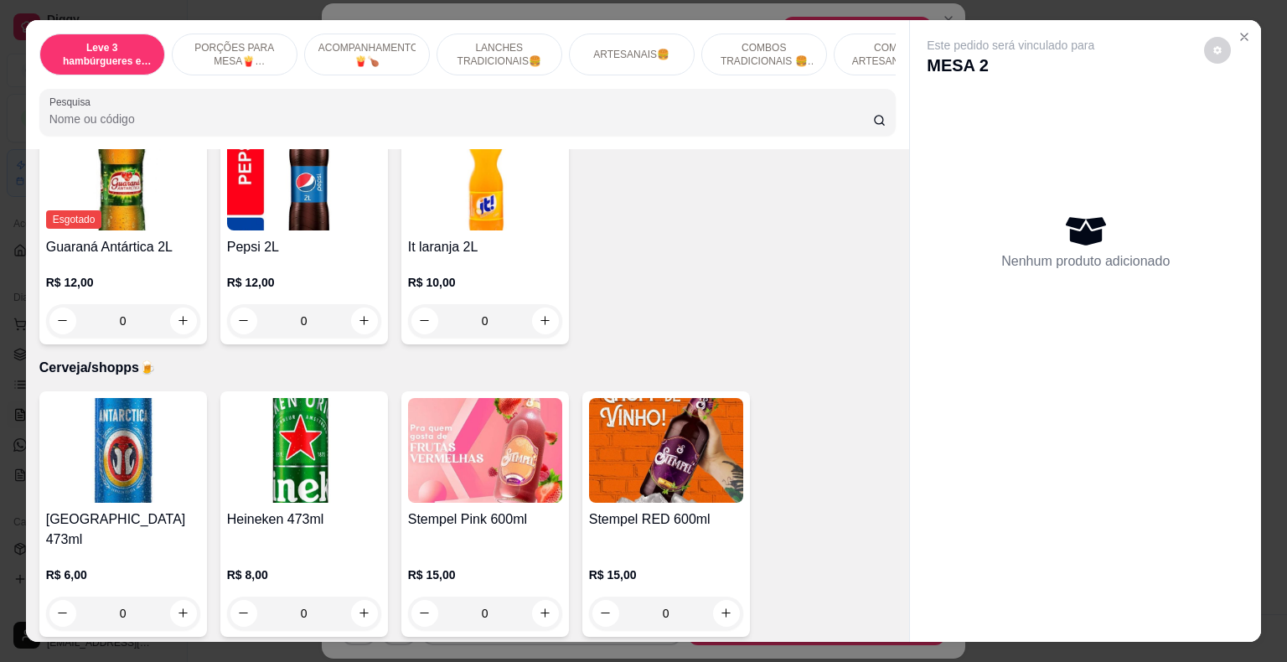
scroll to position [4674, 0]
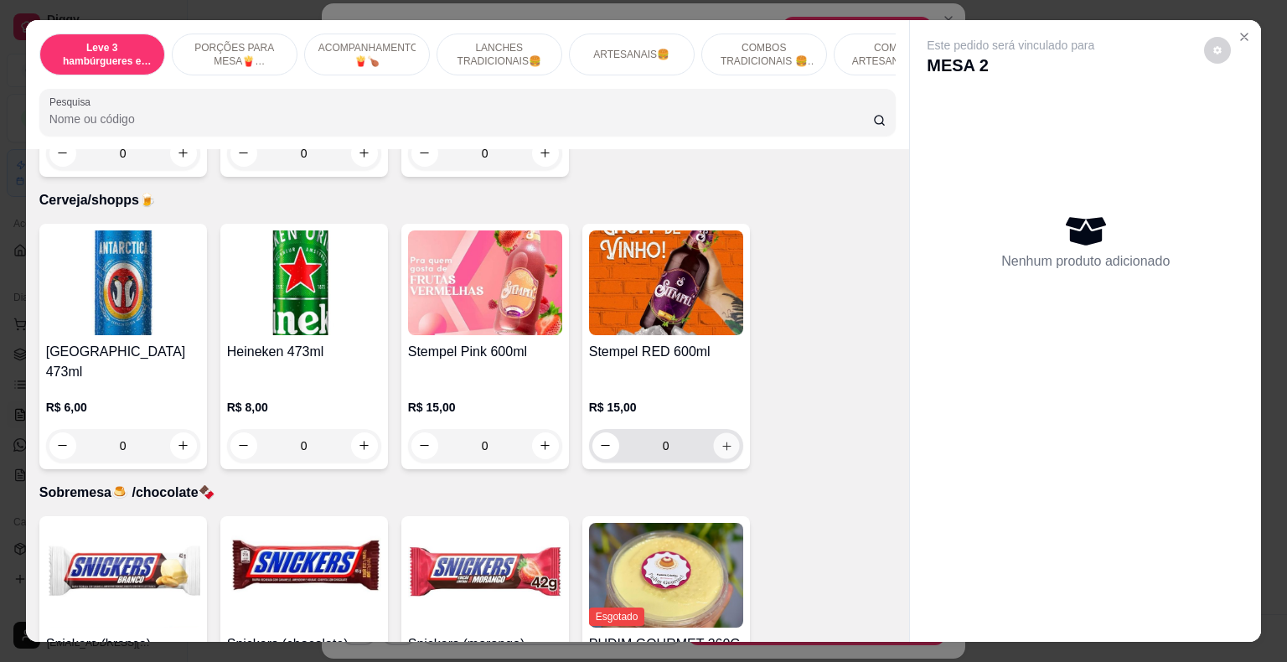
click at [723, 439] on icon "increase-product-quantity" at bounding box center [726, 445] width 13 height 13
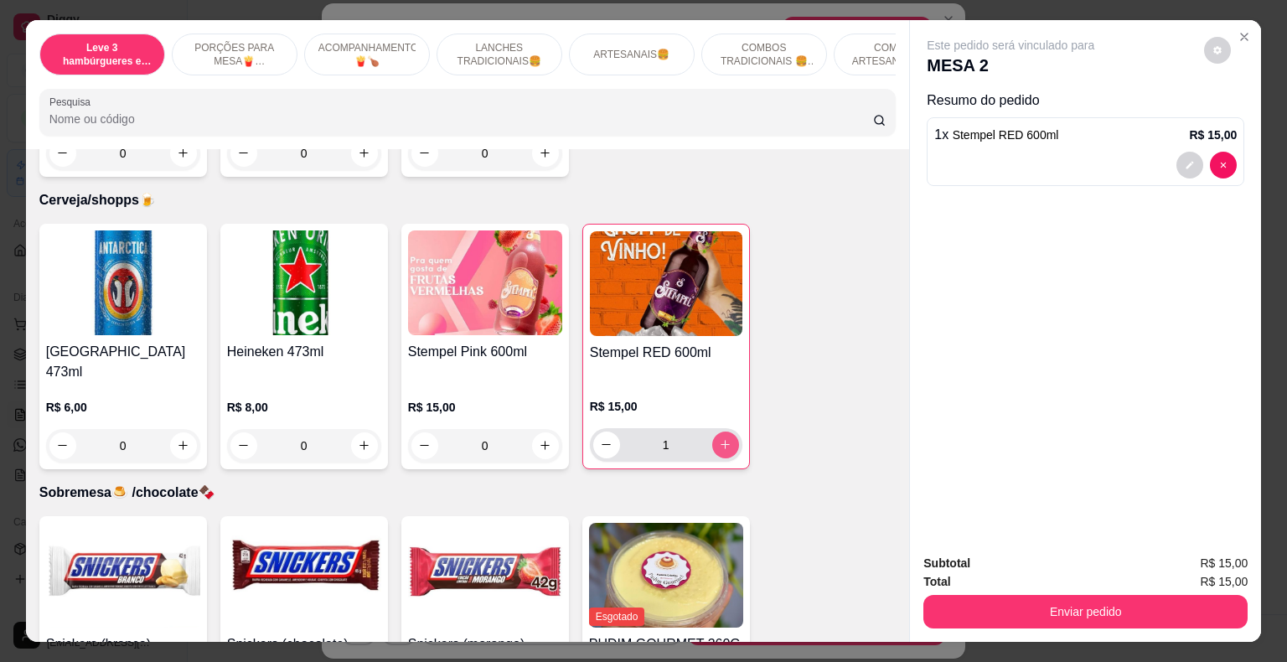
click at [720, 438] on icon "increase-product-quantity" at bounding box center [725, 444] width 13 height 13
type input "2"
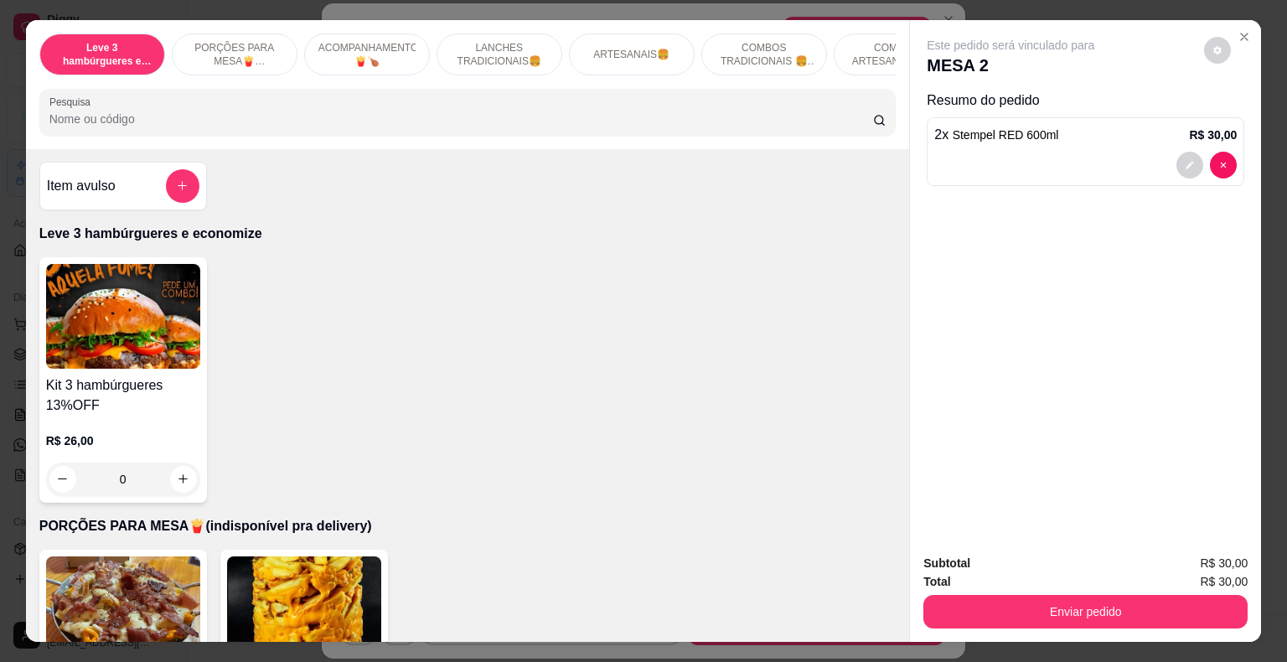
scroll to position [0, 0]
click at [178, 191] on icon "add-separate-item" at bounding box center [182, 187] width 8 height 8
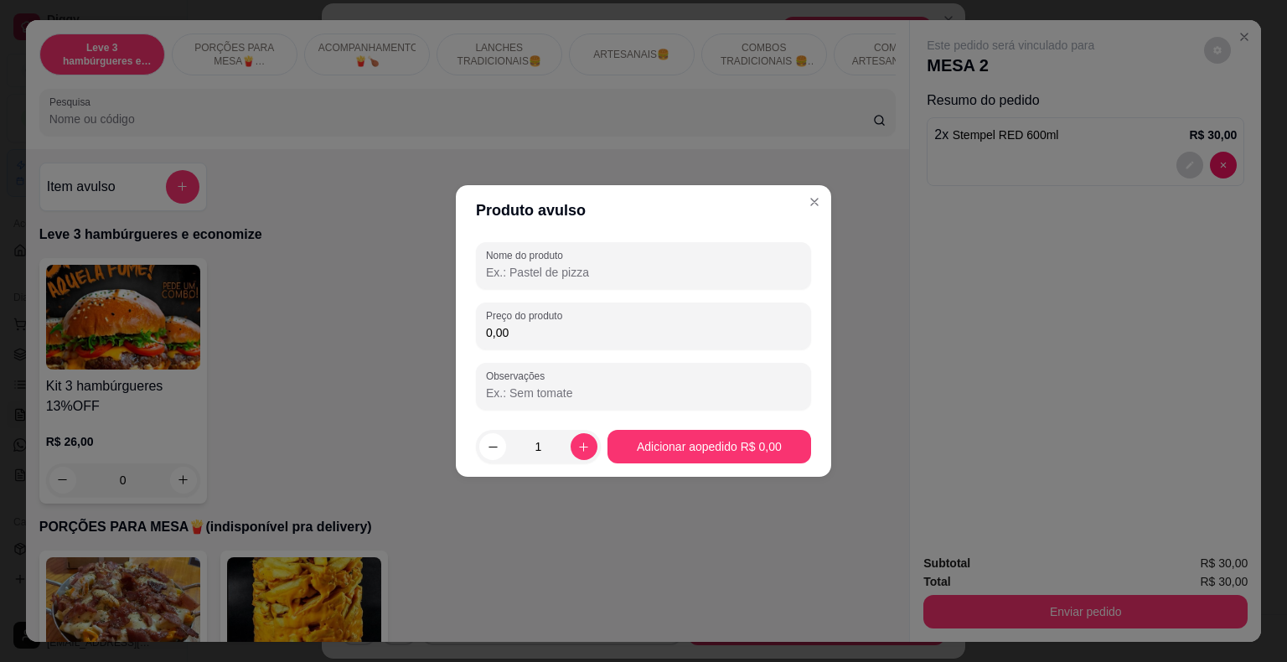
click at [519, 330] on input "0,00" at bounding box center [643, 332] width 315 height 17
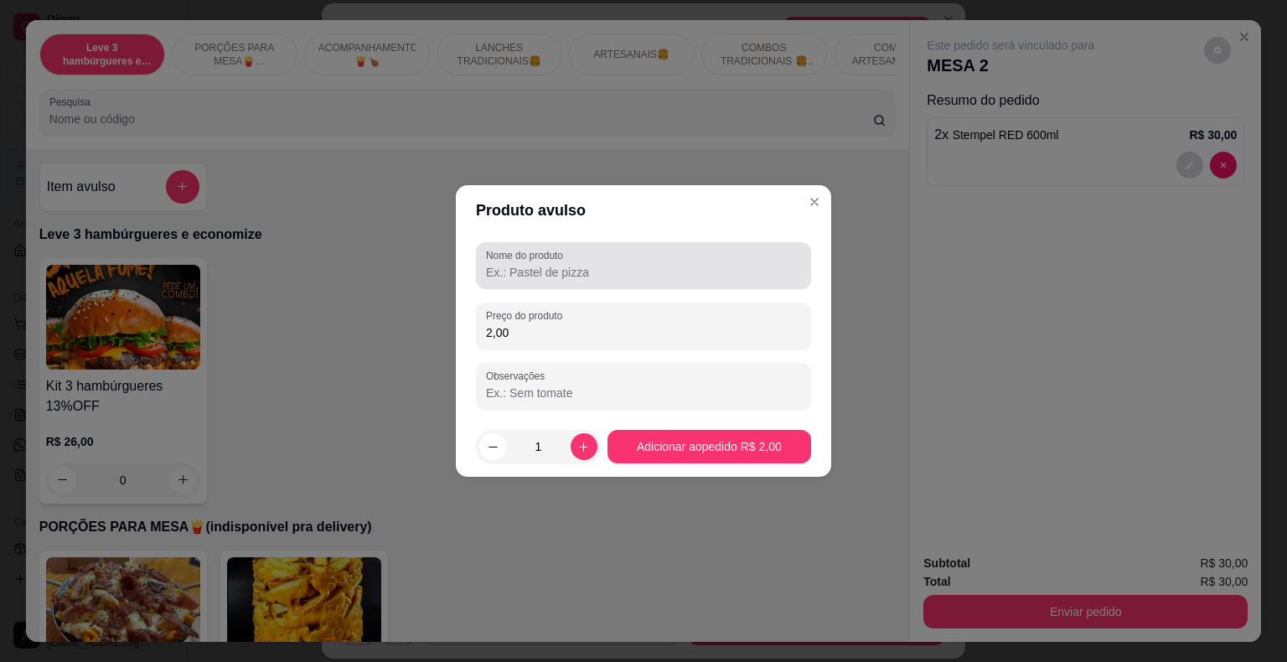
type input "2,00"
click at [542, 263] on div at bounding box center [643, 266] width 315 height 34
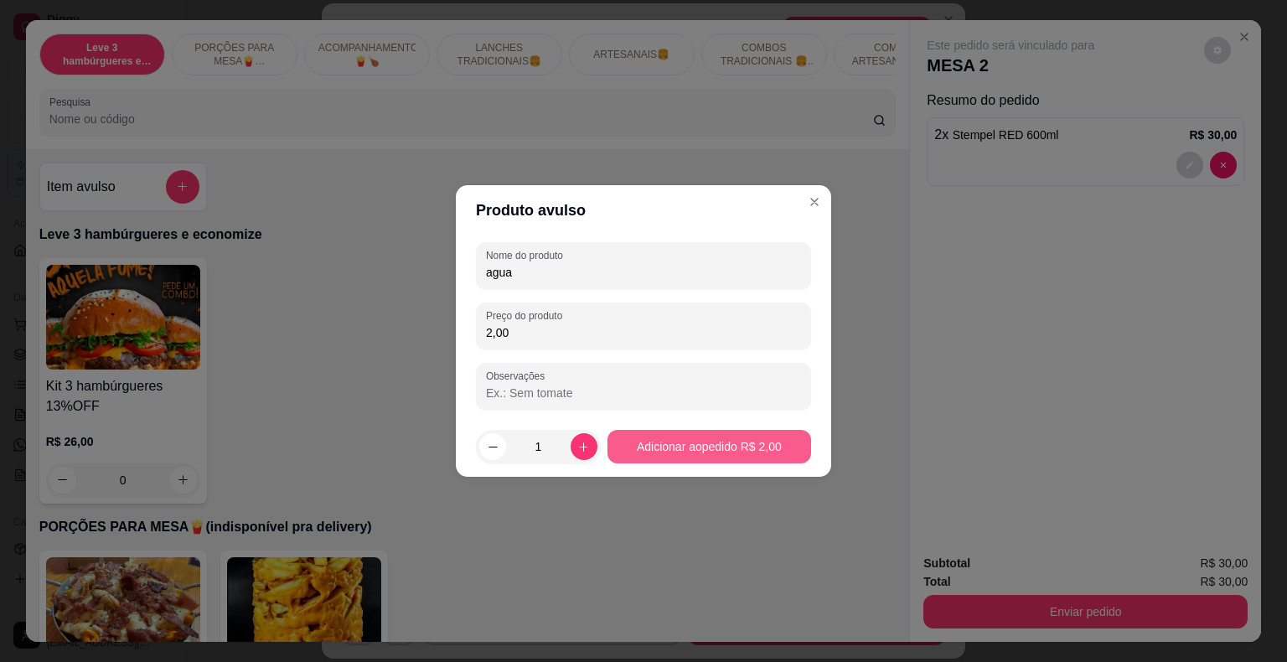
type input "agua"
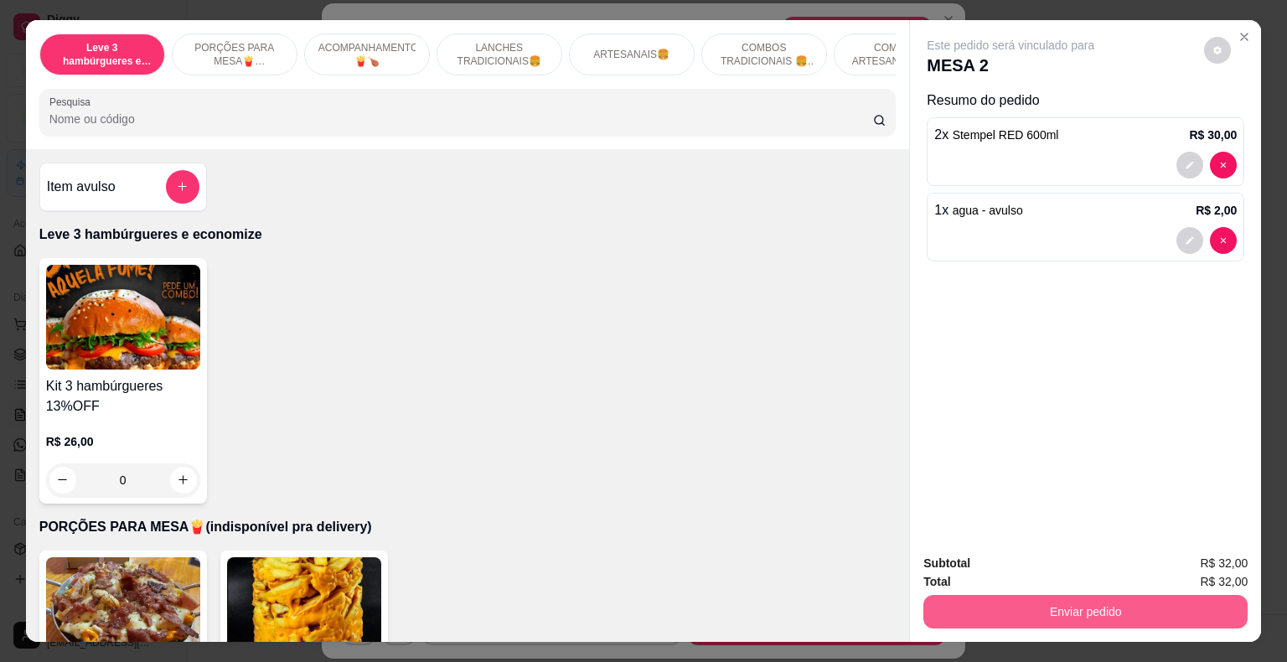
click at [943, 608] on button "Enviar pedido" at bounding box center [1085, 612] width 324 height 34
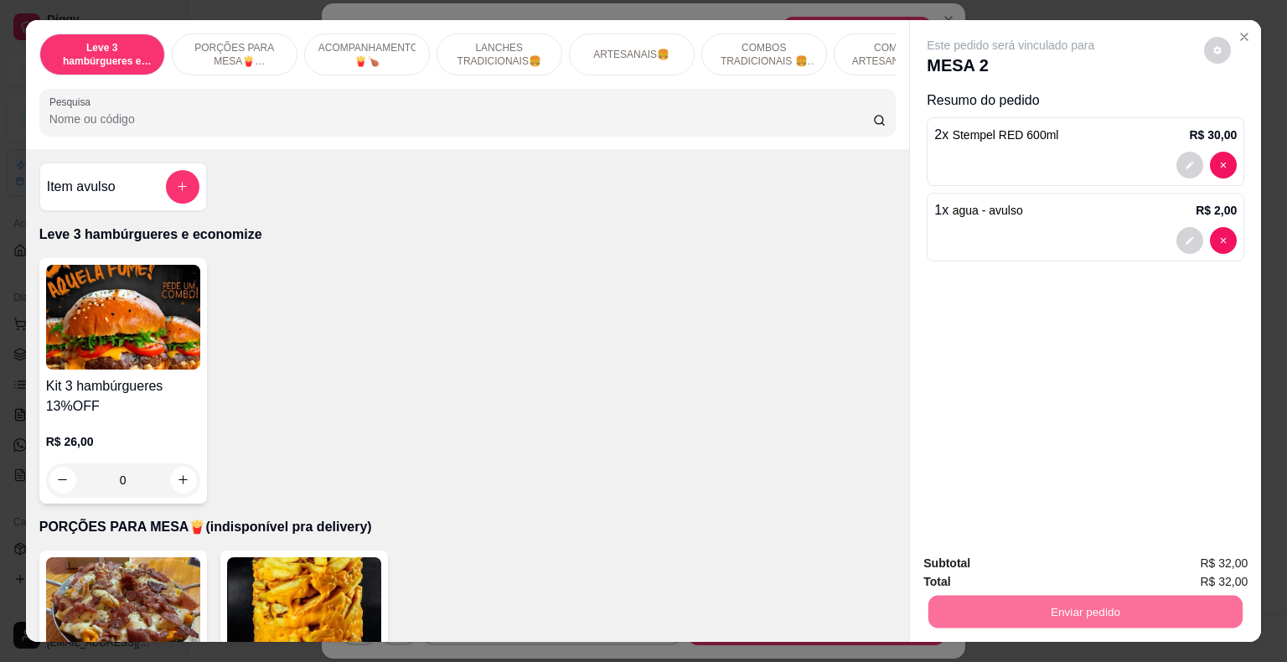
click at [982, 560] on button "Não registrar e enviar pedido" at bounding box center [1029, 565] width 174 height 32
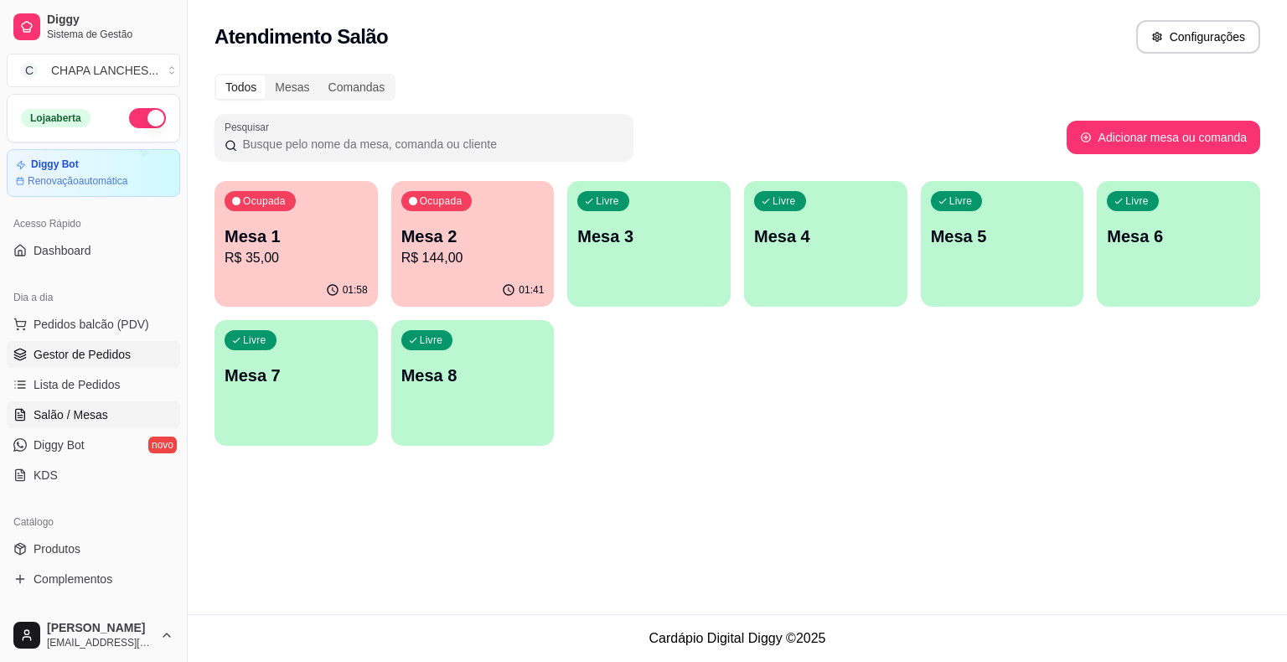
click at [121, 364] on link "Gestor de Pedidos" at bounding box center [93, 354] width 173 height 27
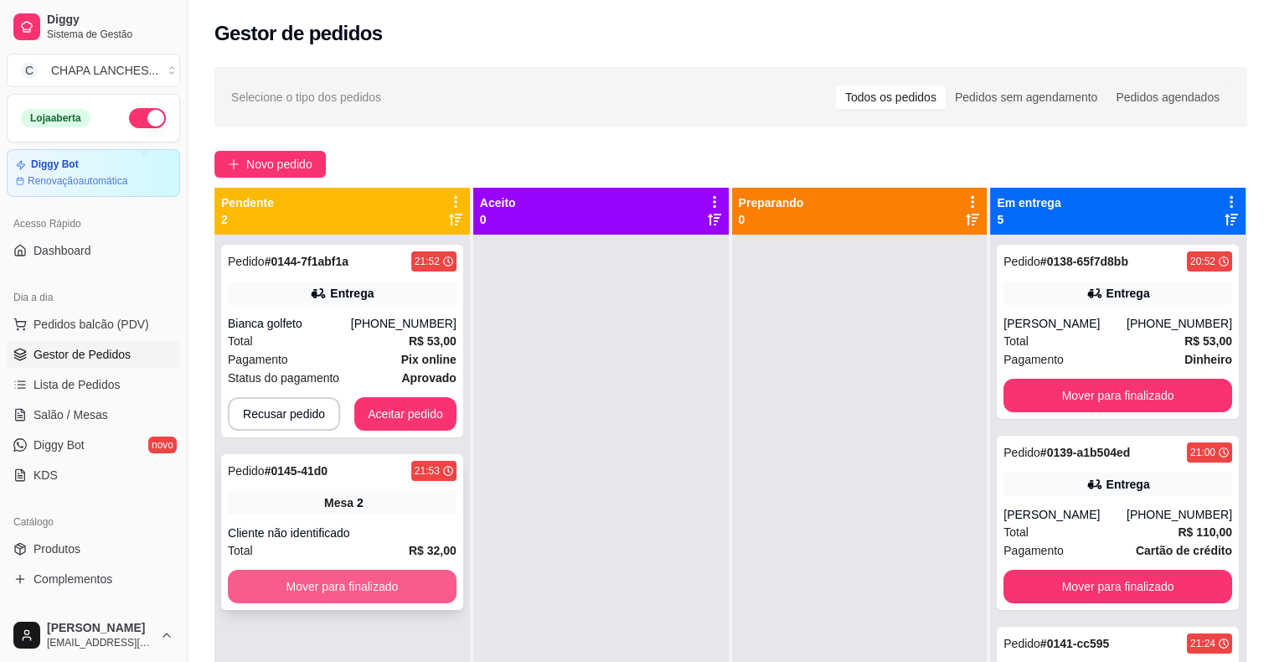
click at [369, 586] on button "Mover para finalizado" at bounding box center [342, 587] width 229 height 34
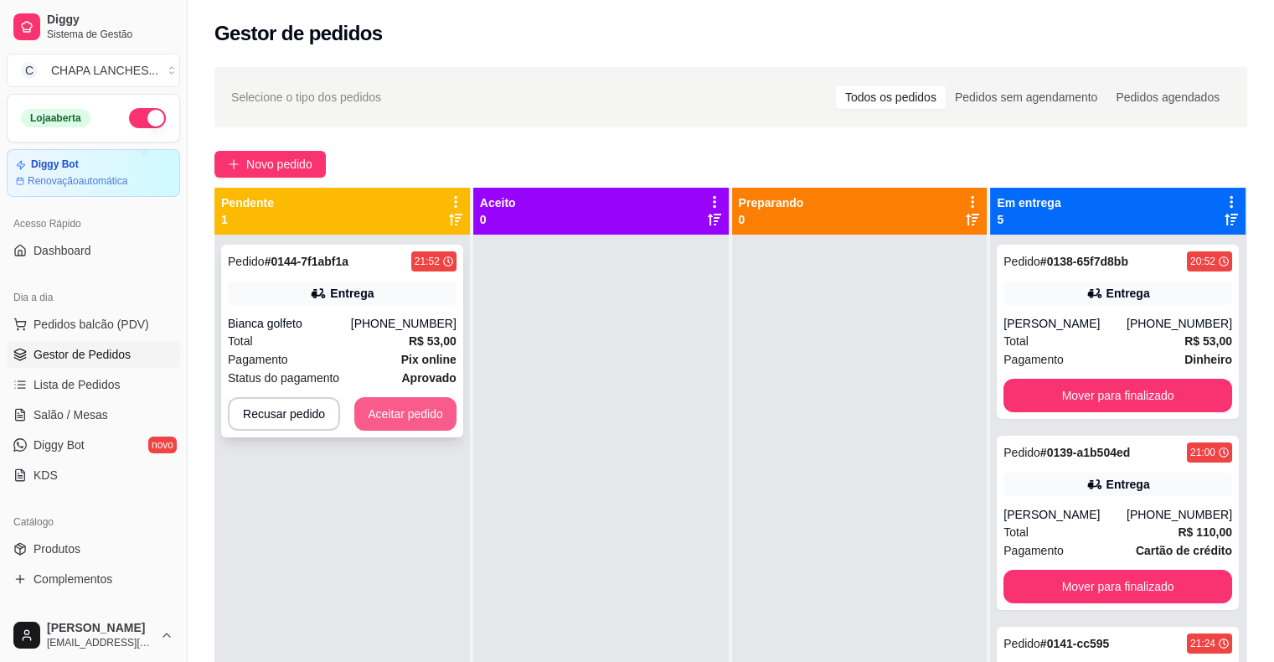
click at [413, 410] on button "Aceitar pedido" at bounding box center [405, 414] width 102 height 34
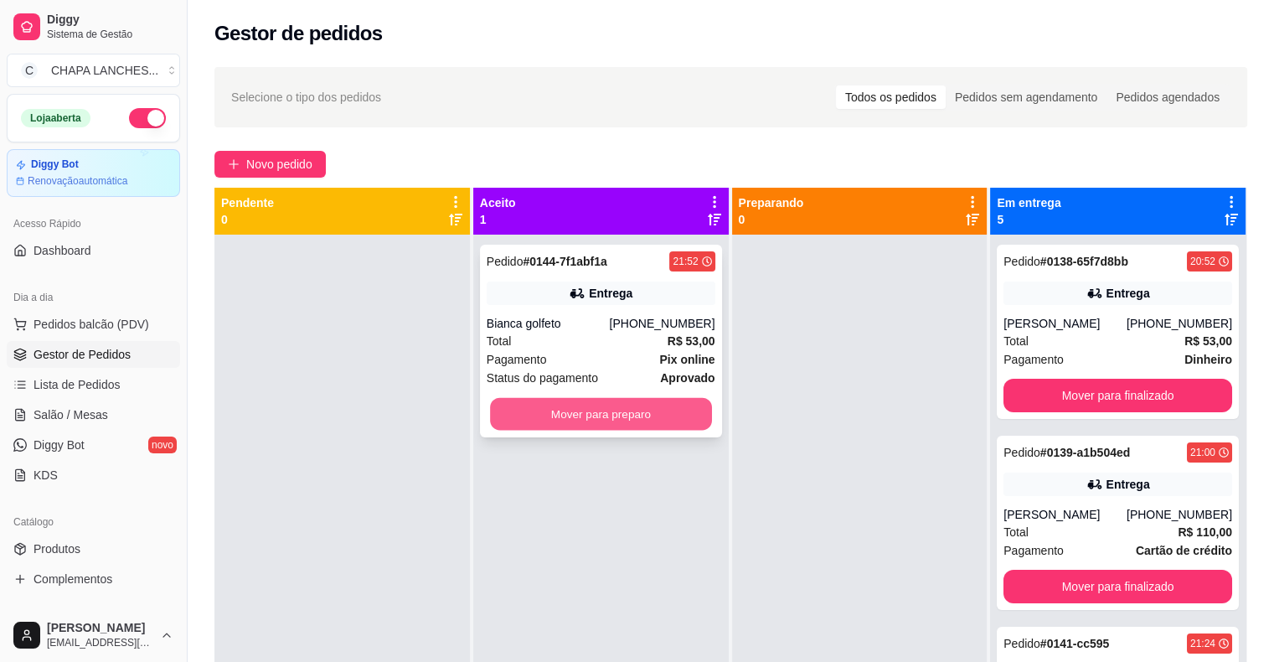
click at [552, 413] on button "Mover para preparo" at bounding box center [601, 414] width 222 height 33
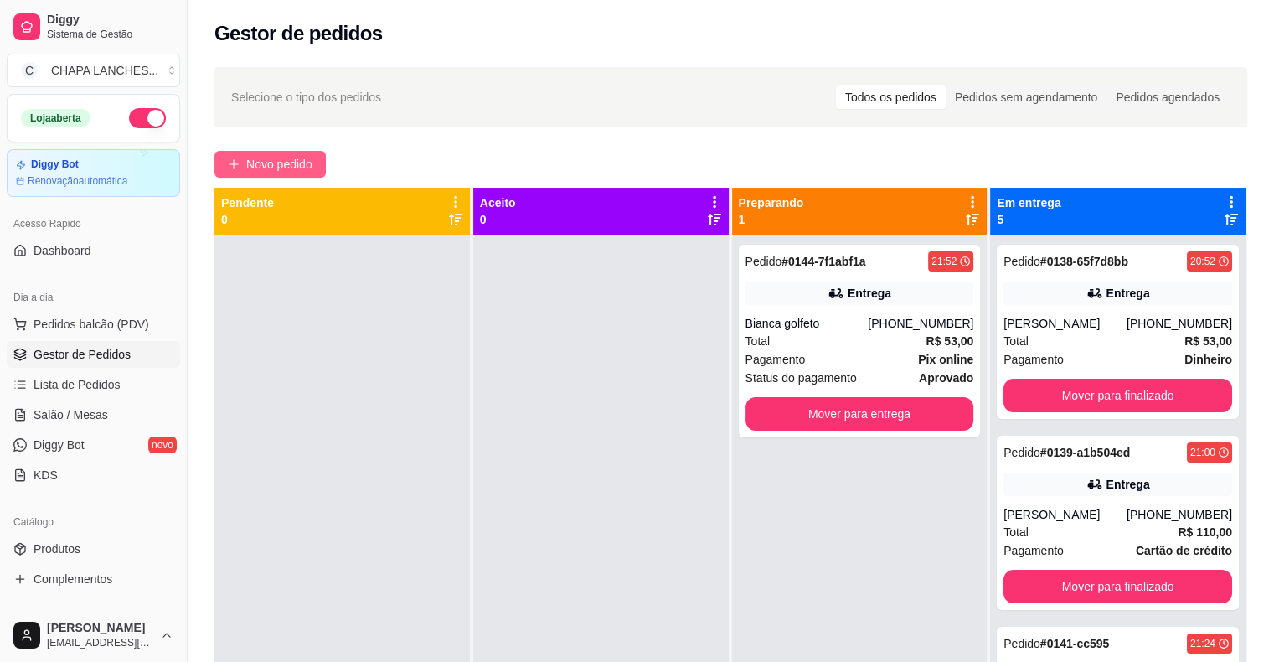
click at [263, 156] on span "Novo pedido" at bounding box center [279, 164] width 66 height 18
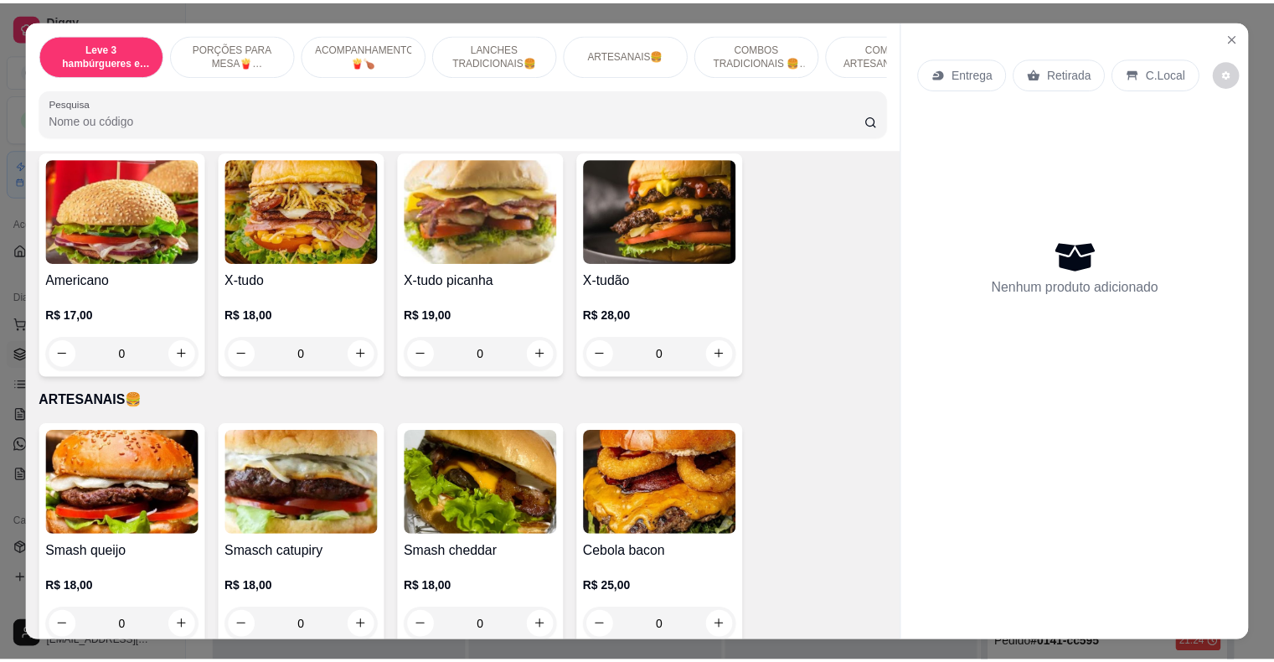
scroll to position [1508, 0]
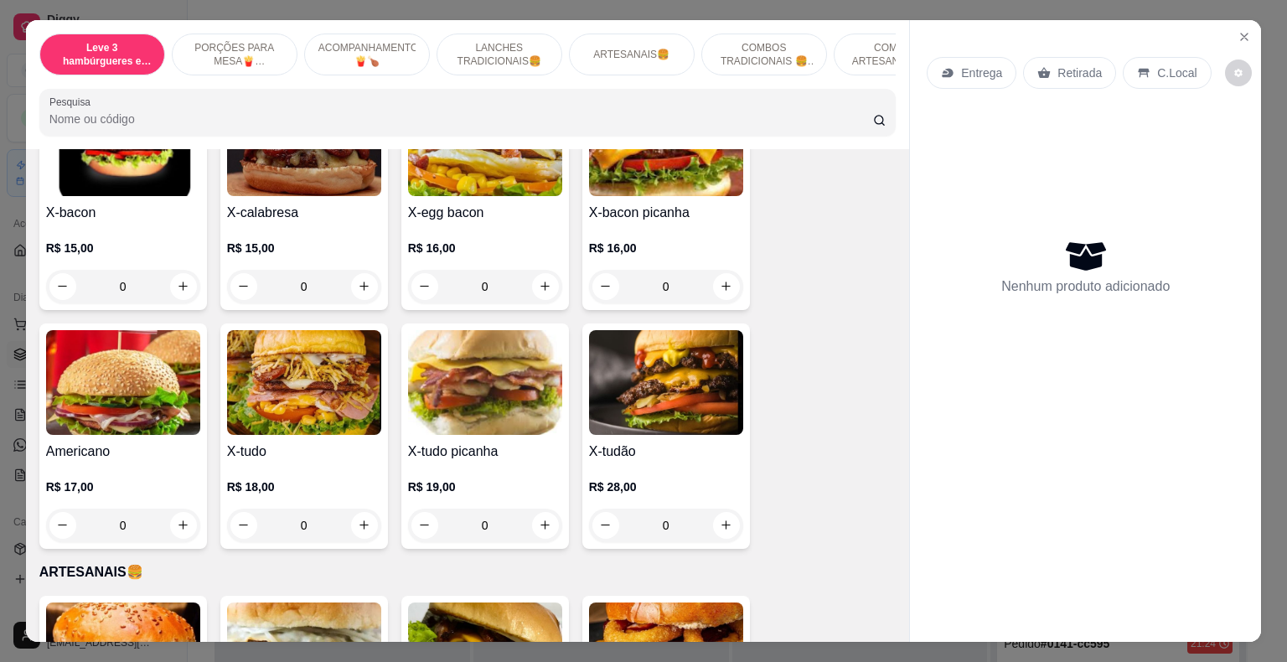
click at [542, 512] on div "0" at bounding box center [485, 526] width 154 height 34
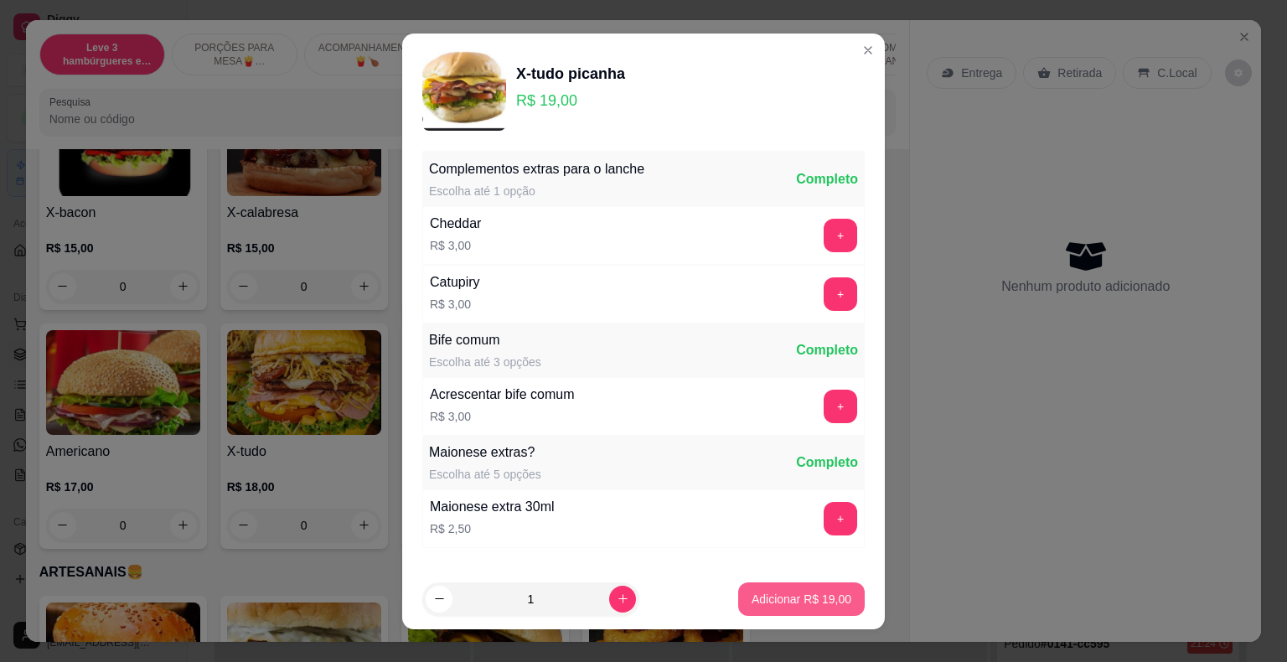
click at [795, 597] on p "Adicionar R$ 19,00" at bounding box center [801, 599] width 100 height 17
type input "1"
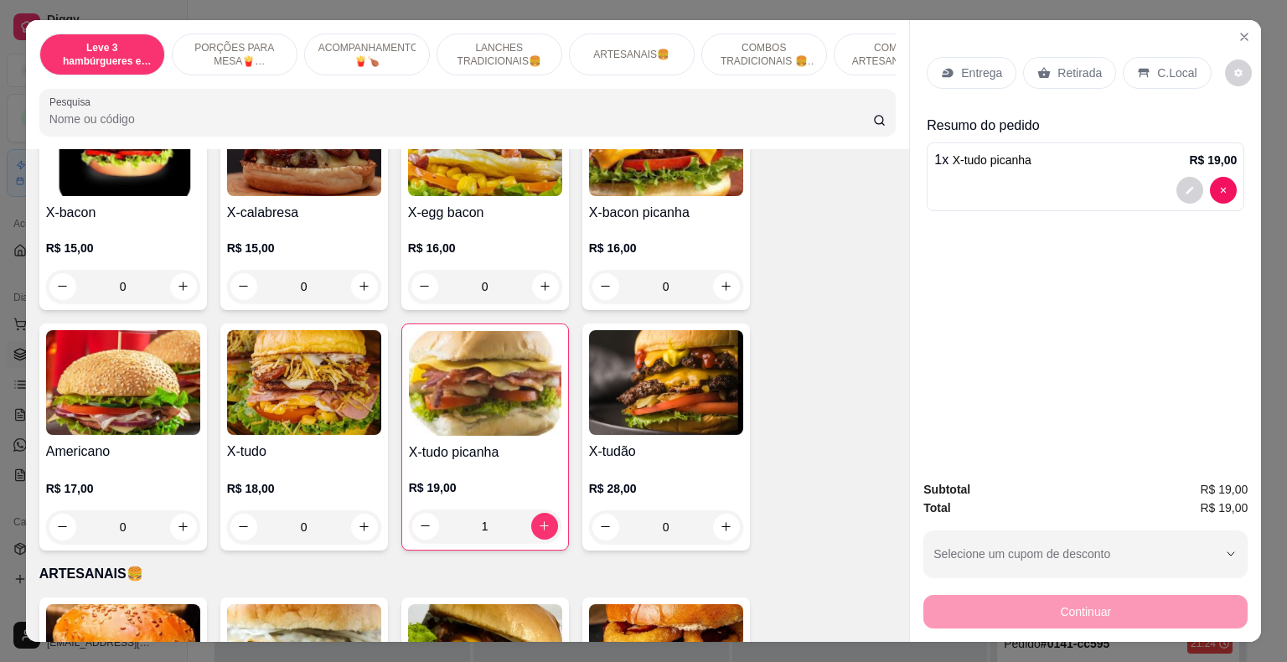
drag, startPoint x: 1056, startPoint y: 65, endPoint x: 1060, endPoint y: 94, distance: 28.8
click at [1057, 65] on p "Retirada" at bounding box center [1079, 73] width 44 height 17
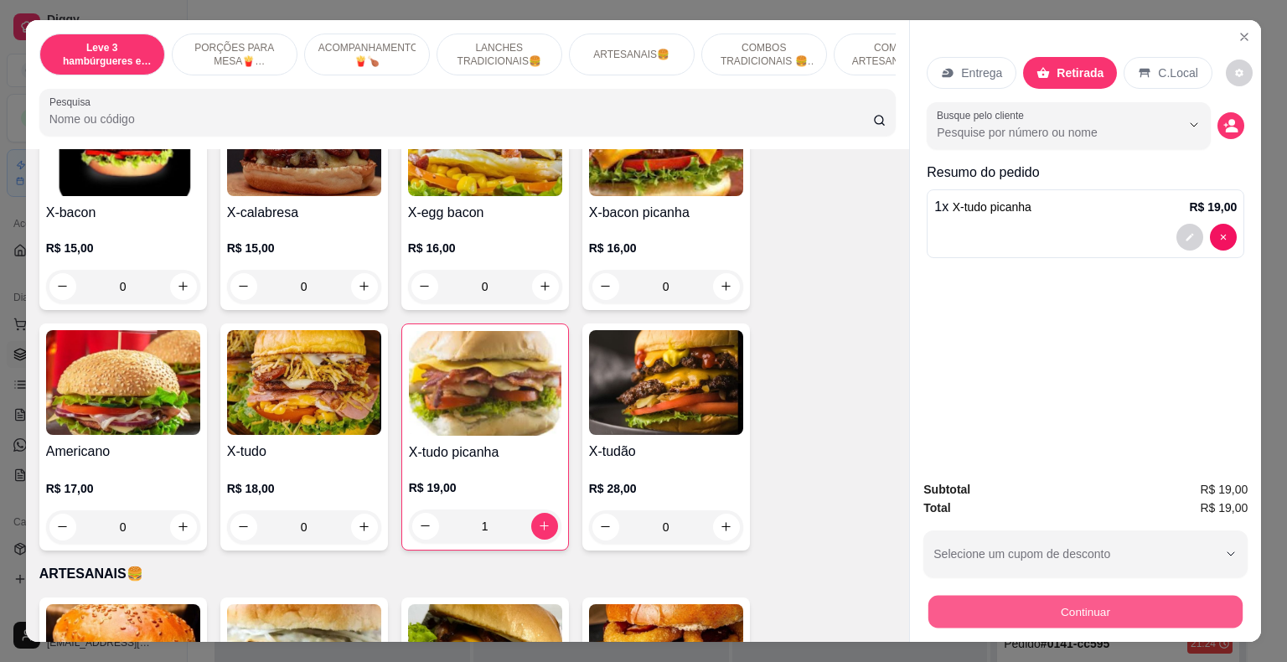
click at [1029, 602] on button "Continuar" at bounding box center [1085, 612] width 314 height 33
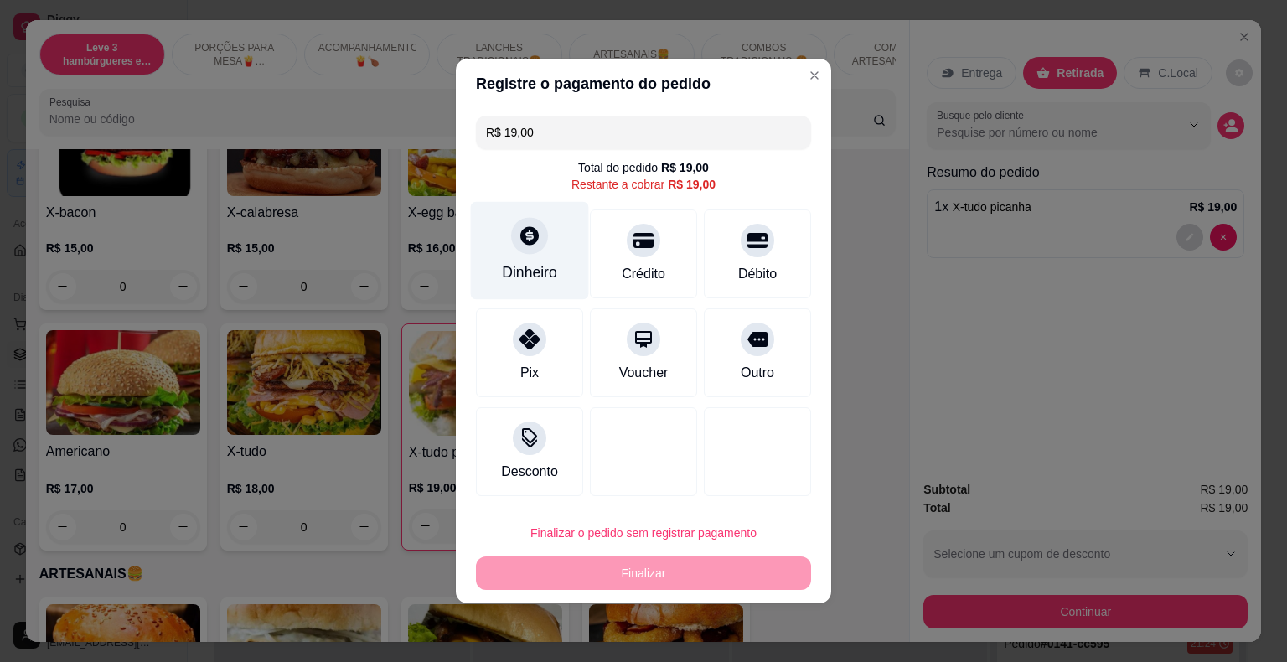
click at [524, 248] on div at bounding box center [529, 235] width 37 height 37
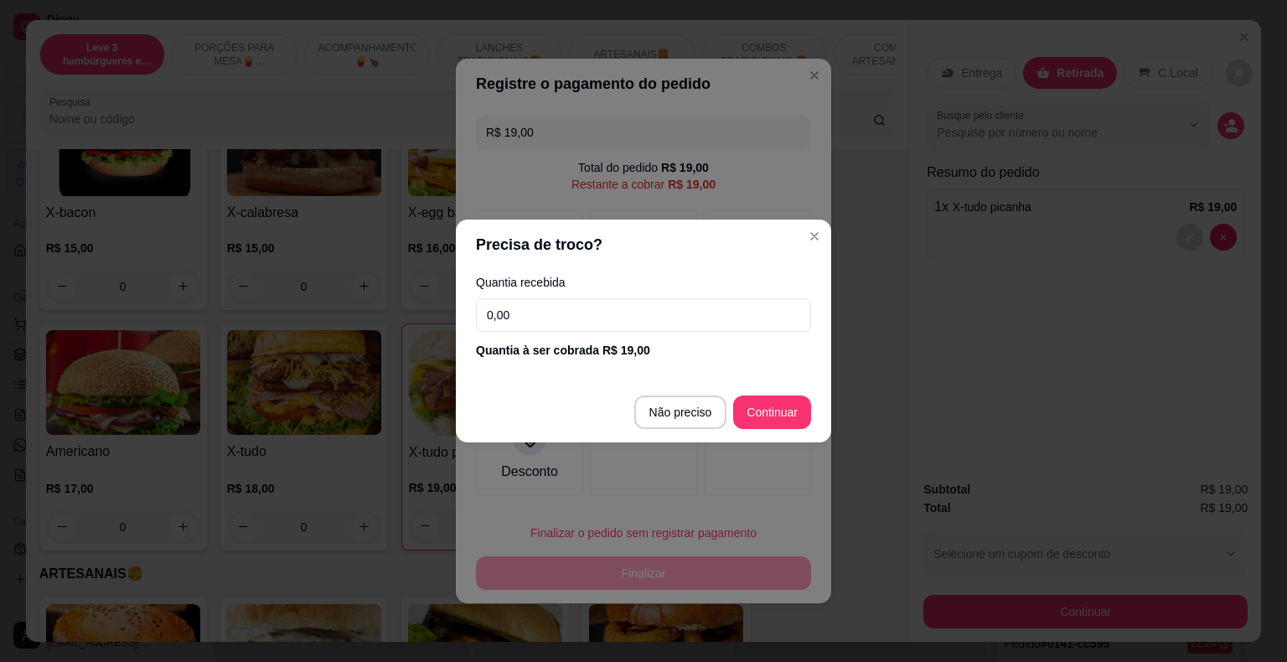
click at [587, 318] on input "0,00" at bounding box center [643, 315] width 335 height 34
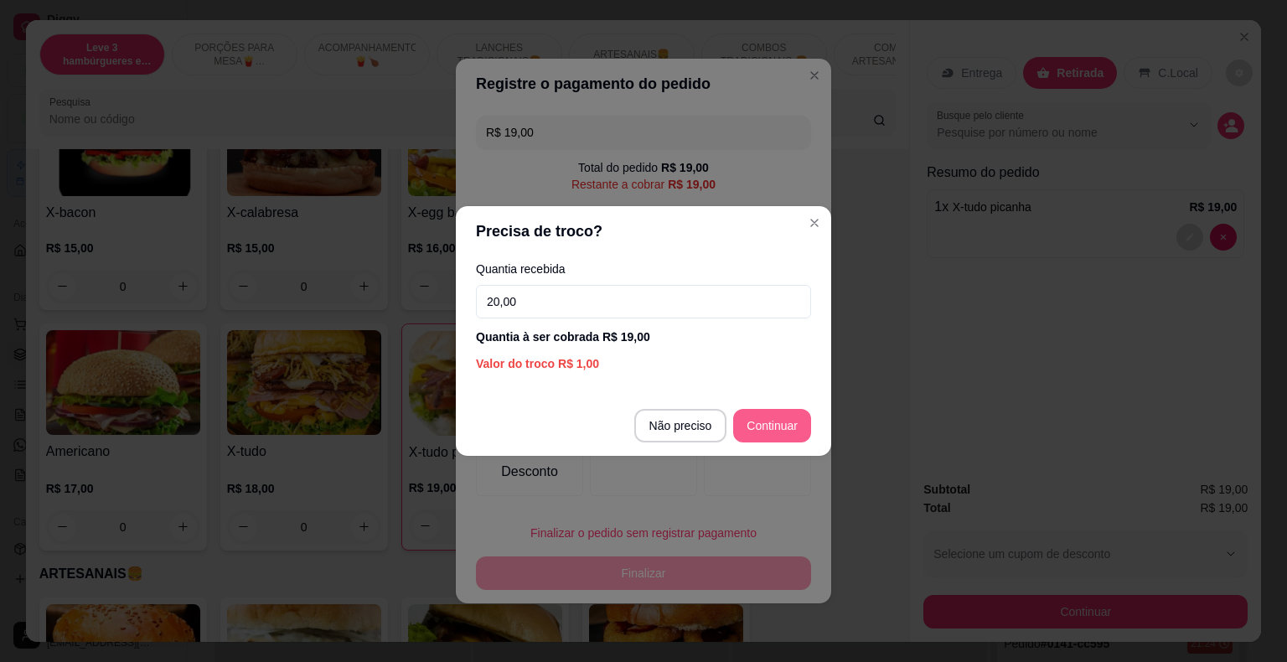
type input "20,00"
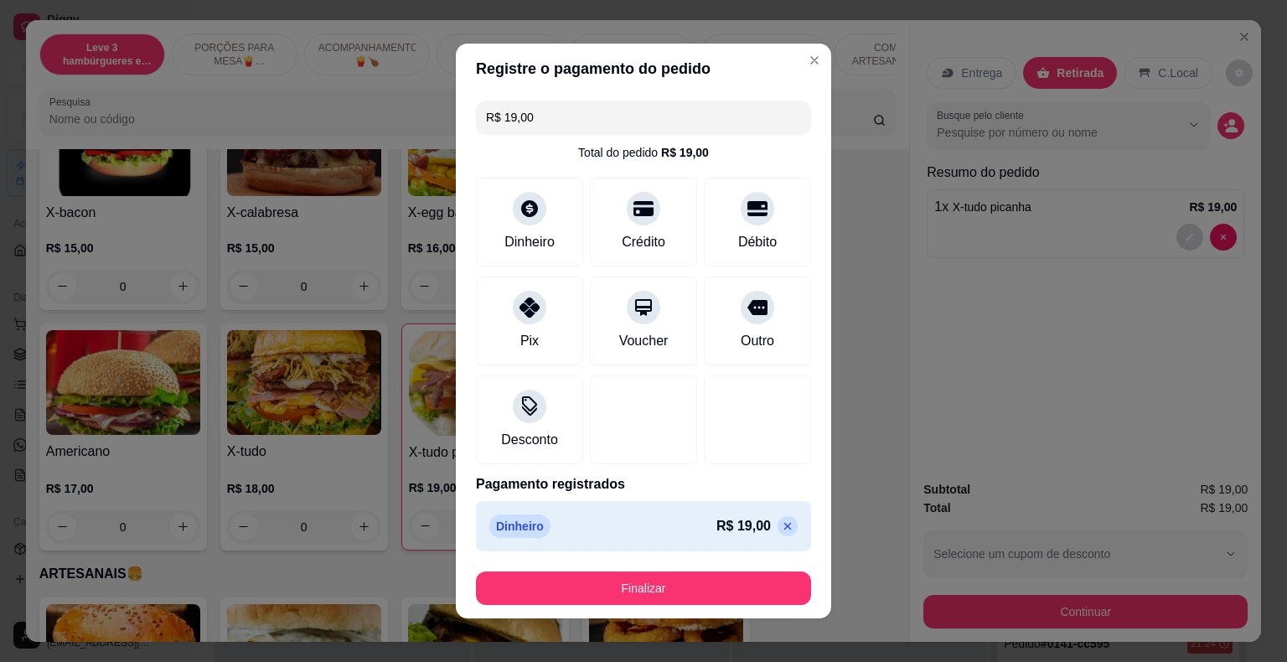
type input "R$ 0,00"
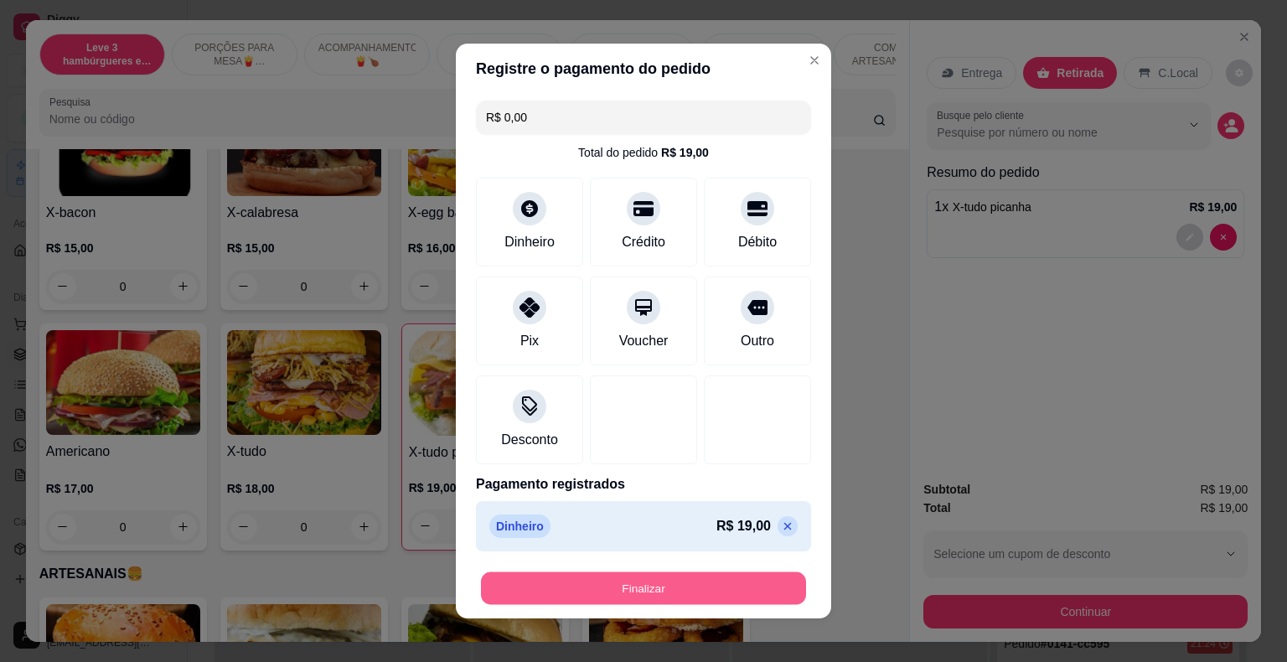
click at [663, 601] on button "Finalizar" at bounding box center [643, 588] width 325 height 33
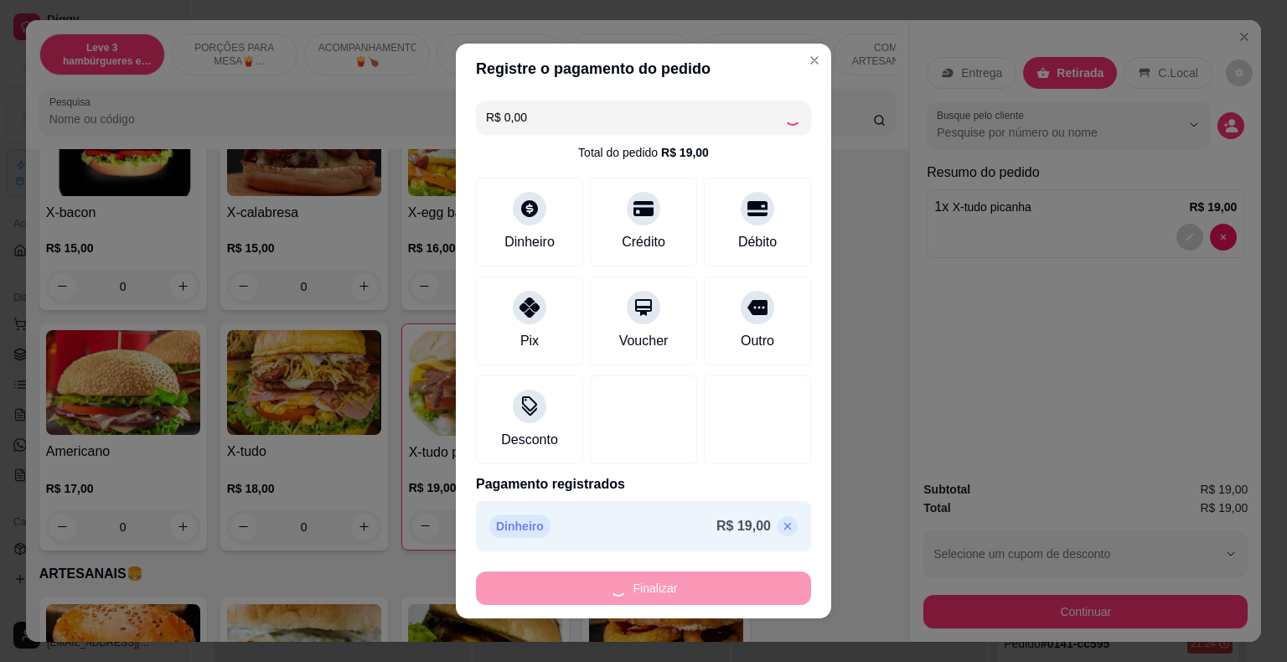
type input "0"
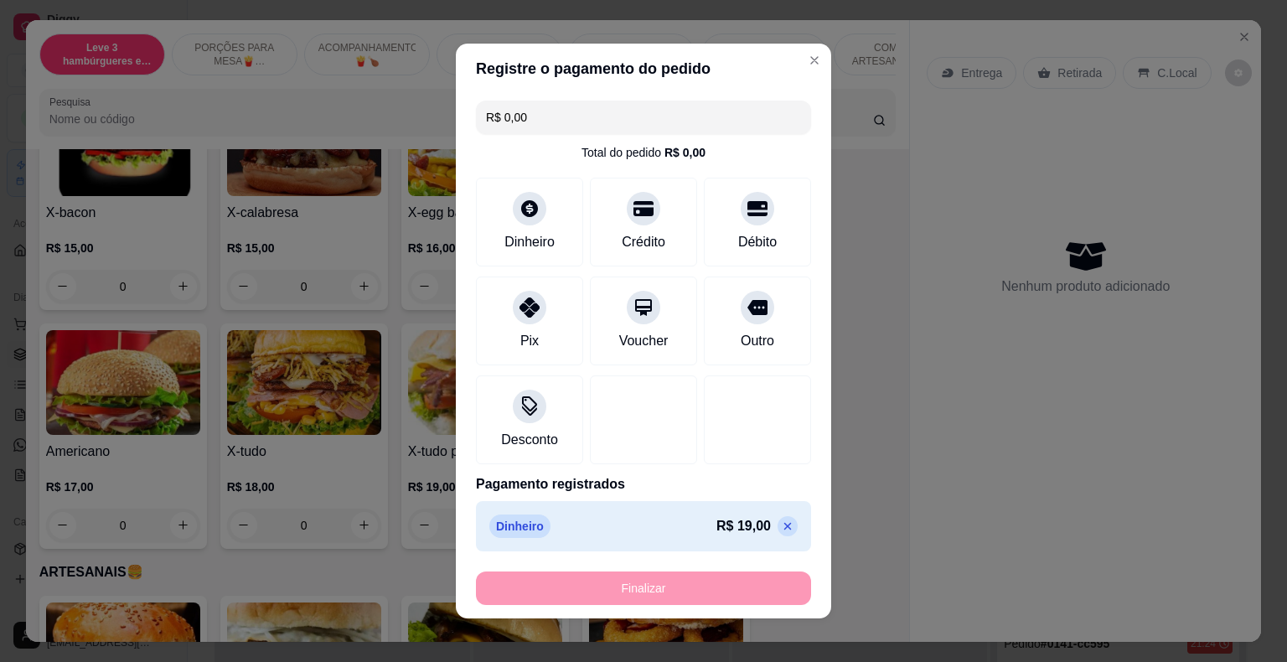
type input "-R$ 19,00"
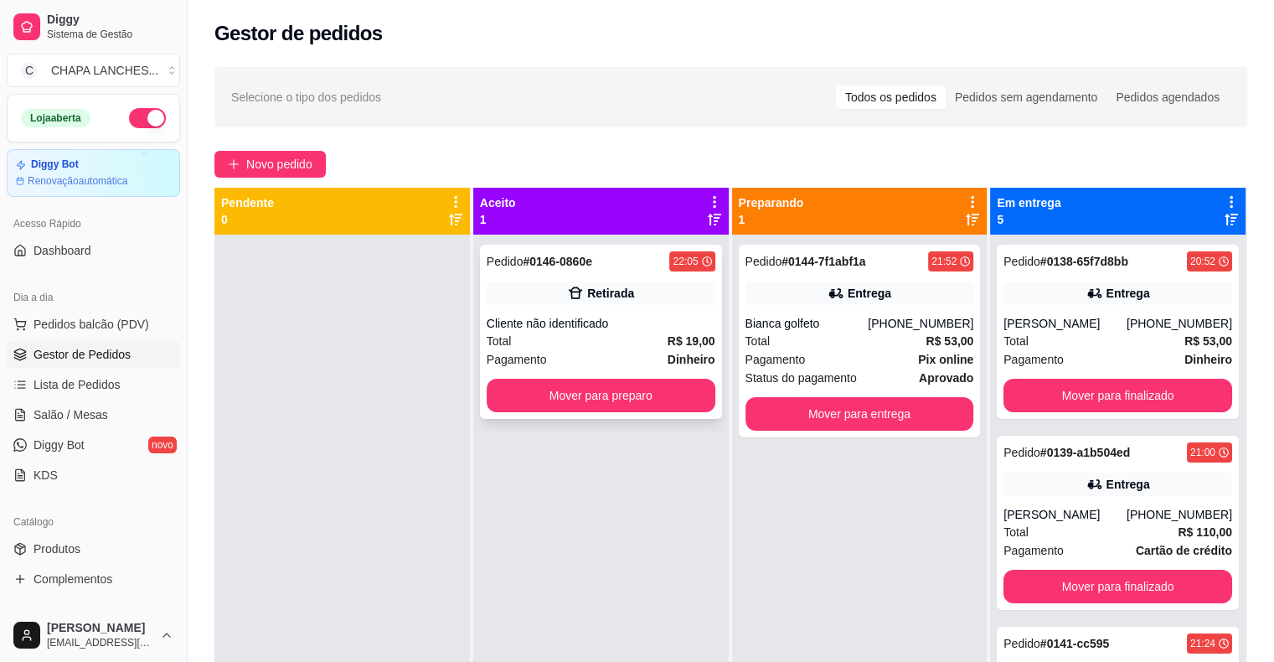
click at [582, 345] on div "Total R$ 19,00" at bounding box center [601, 341] width 229 height 18
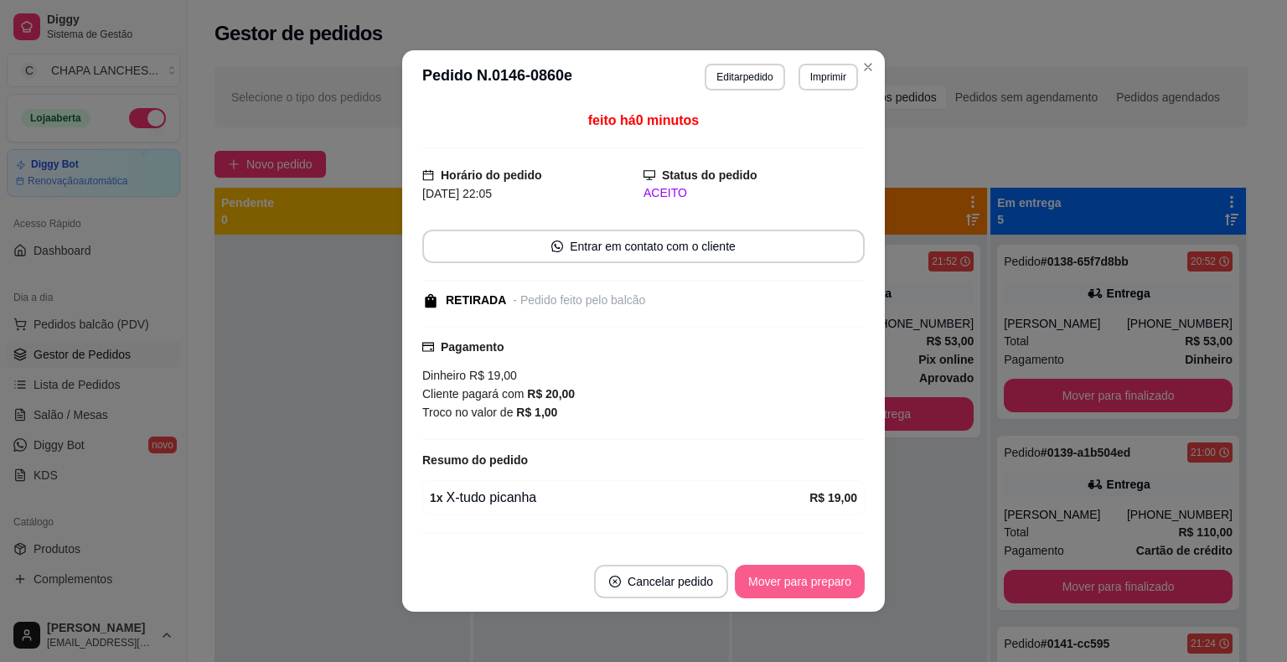
click at [784, 585] on button "Mover para preparo" at bounding box center [800, 582] width 130 height 34
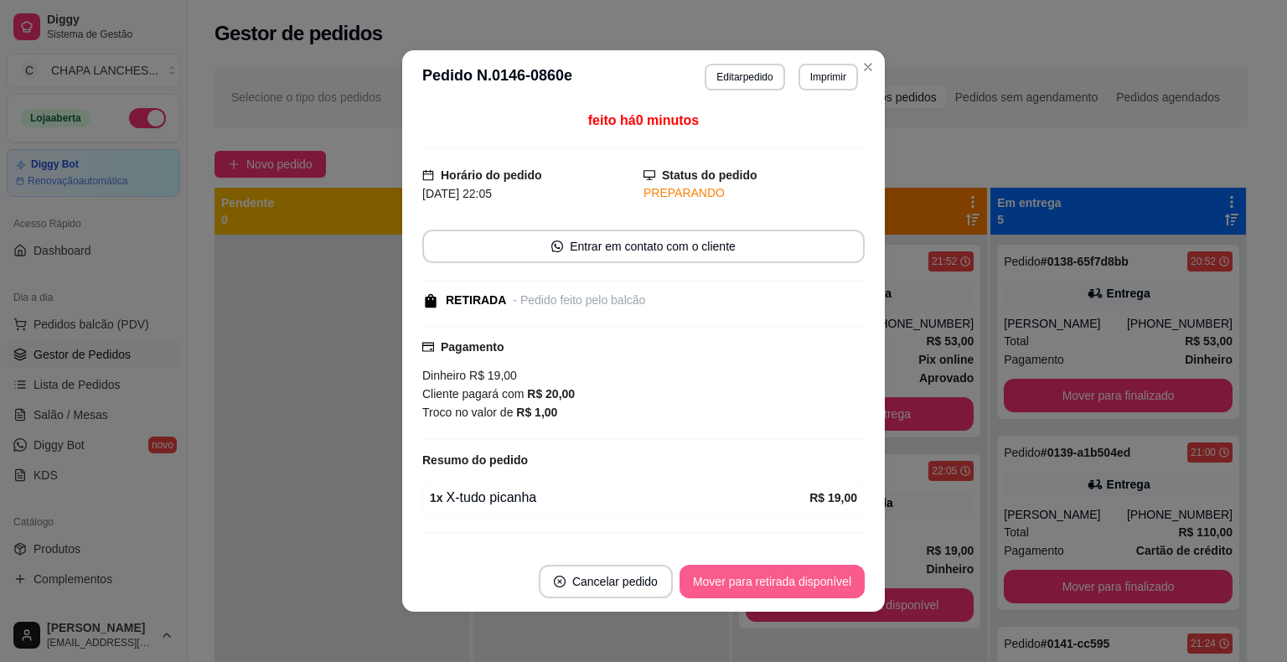
click at [790, 586] on button "Mover para retirada disponível" at bounding box center [771, 582] width 185 height 34
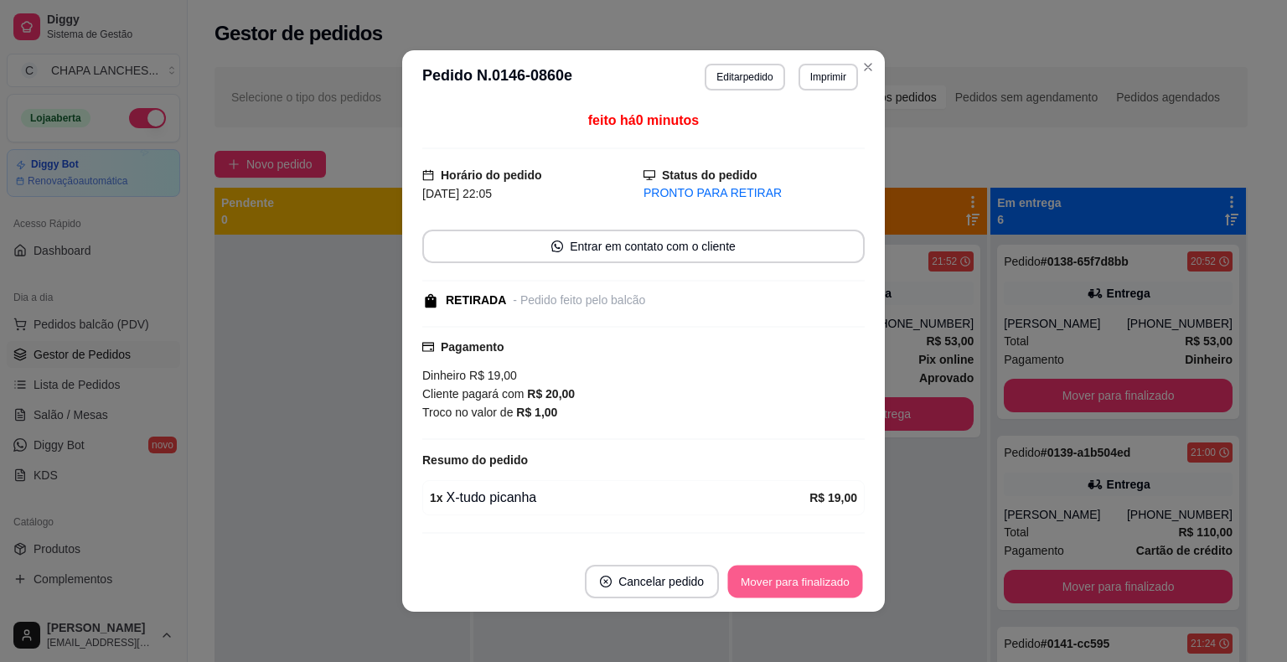
click at [818, 581] on button "Mover para finalizado" at bounding box center [795, 581] width 135 height 33
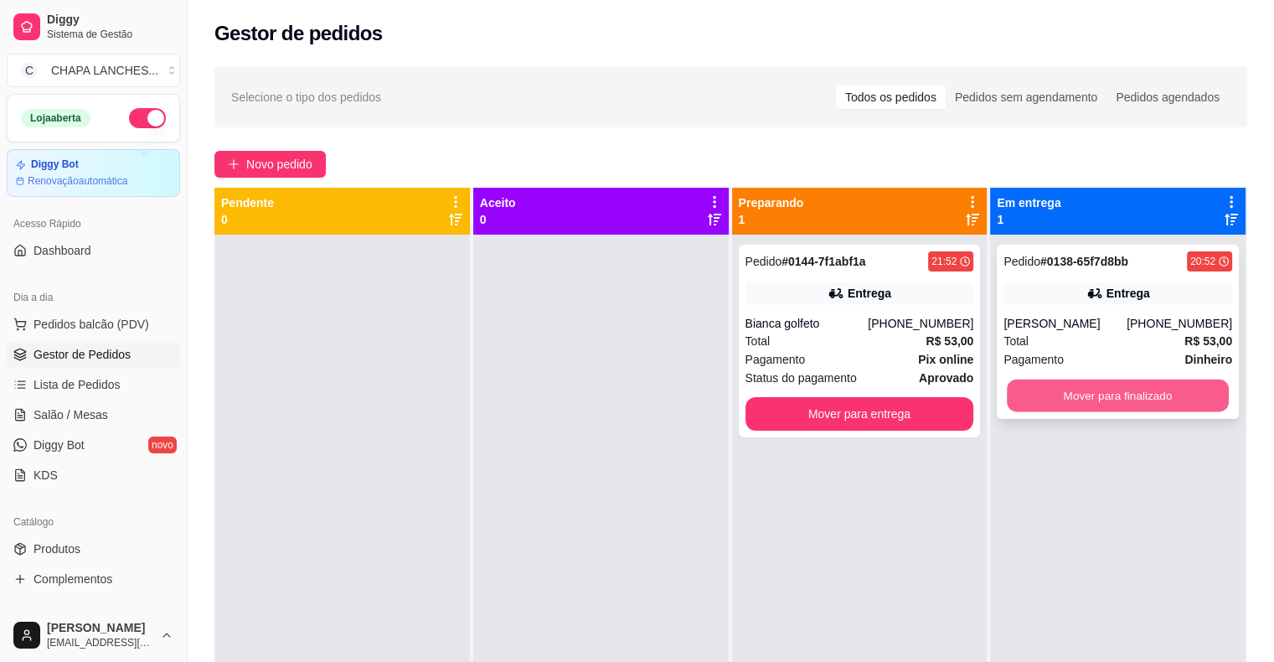
click at [1067, 393] on button "Mover para finalizado" at bounding box center [1118, 395] width 222 height 33
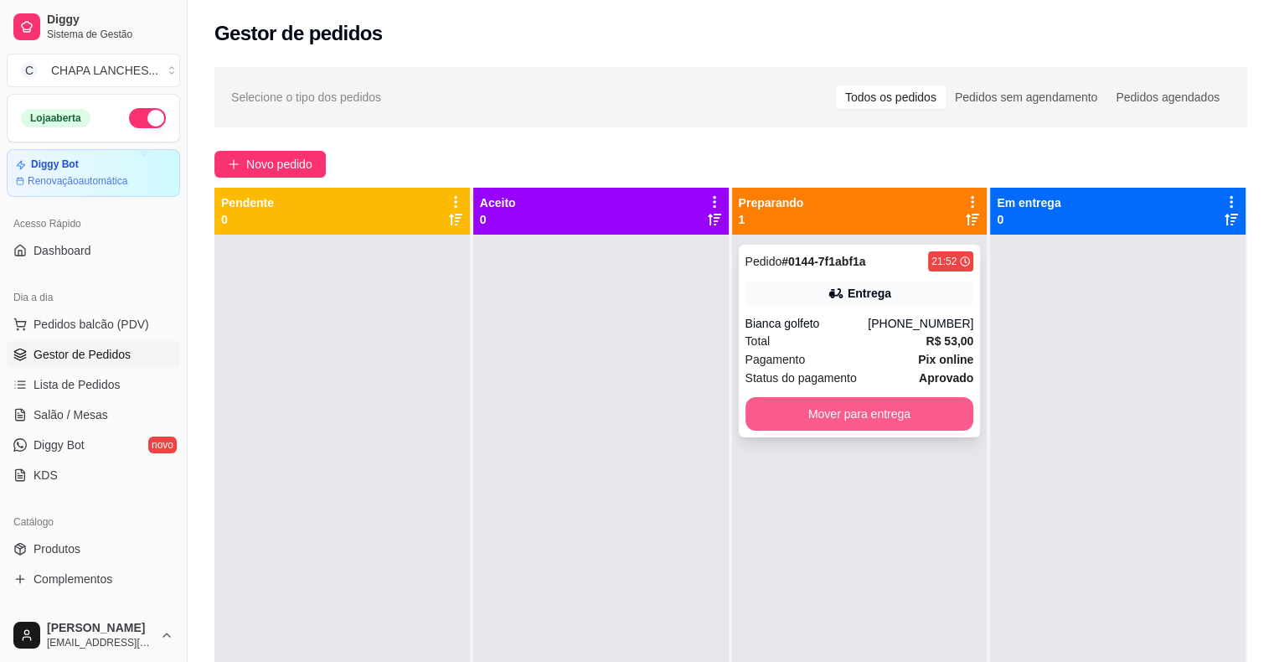
click at [898, 420] on button "Mover para entrega" at bounding box center [860, 414] width 229 height 34
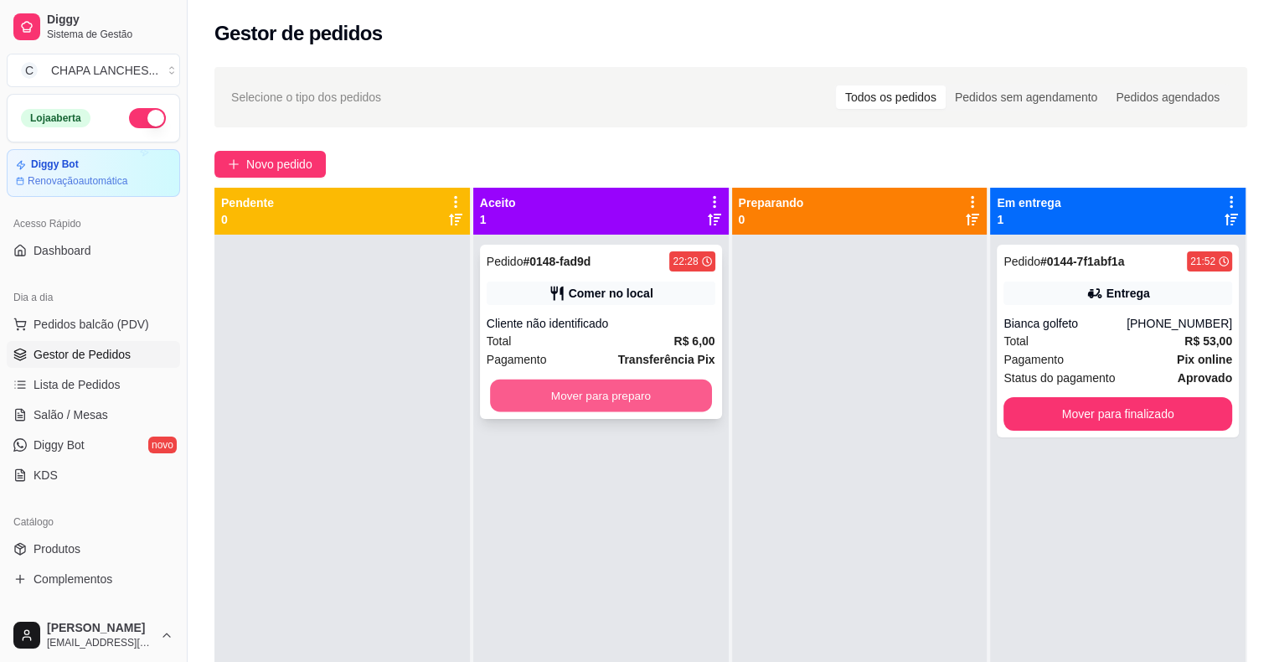
click at [576, 400] on button "Mover para preparo" at bounding box center [601, 395] width 222 height 33
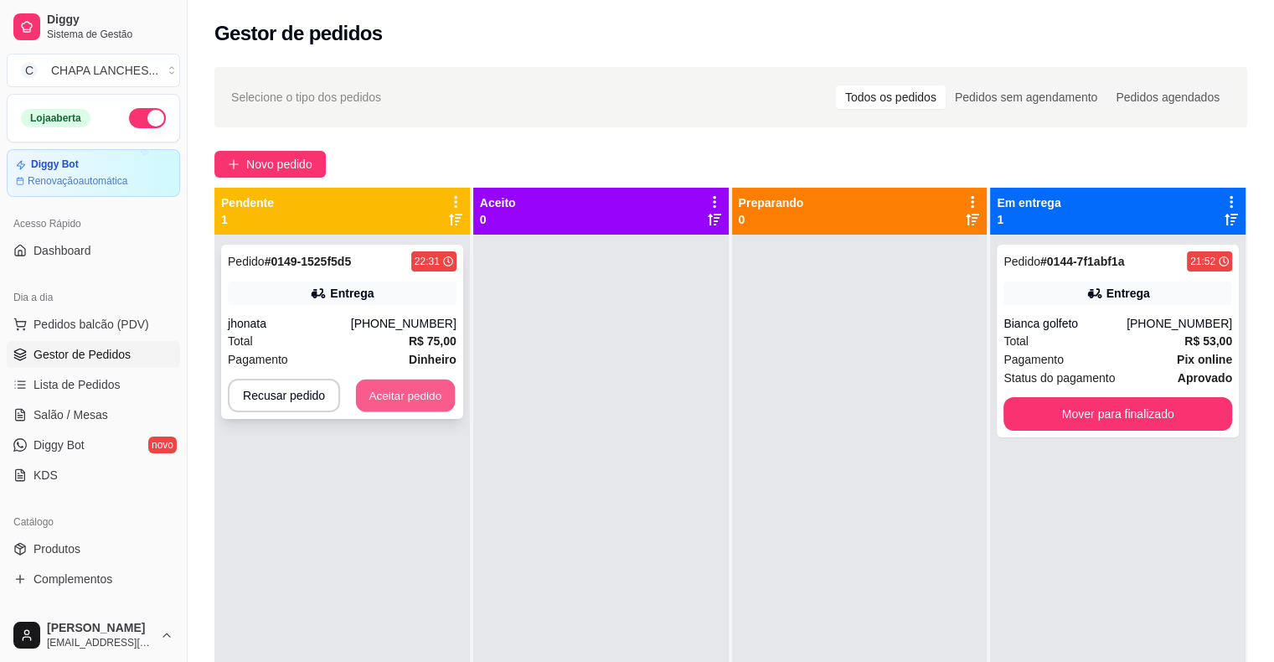
click at [439, 402] on button "Aceitar pedido" at bounding box center [405, 395] width 99 height 33
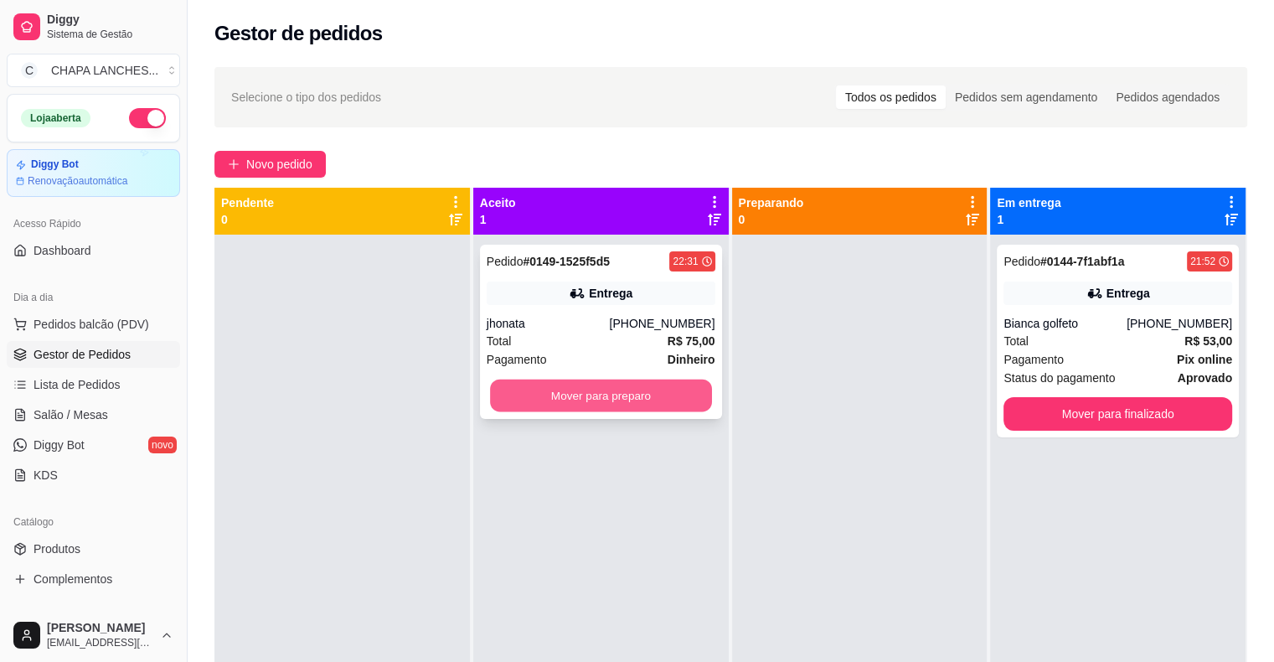
click at [539, 404] on button "Mover para preparo" at bounding box center [601, 395] width 222 height 33
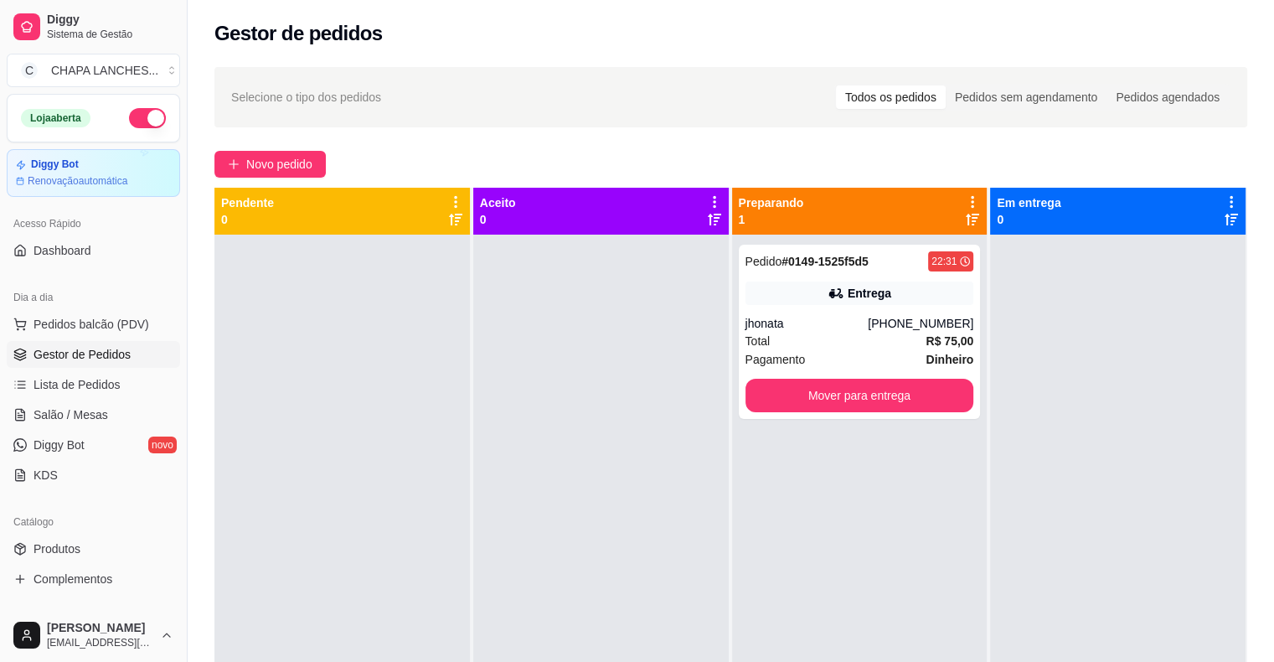
click at [638, 347] on div at bounding box center [601, 566] width 256 height 662
click at [139, 116] on button "button" at bounding box center [147, 118] width 37 height 20
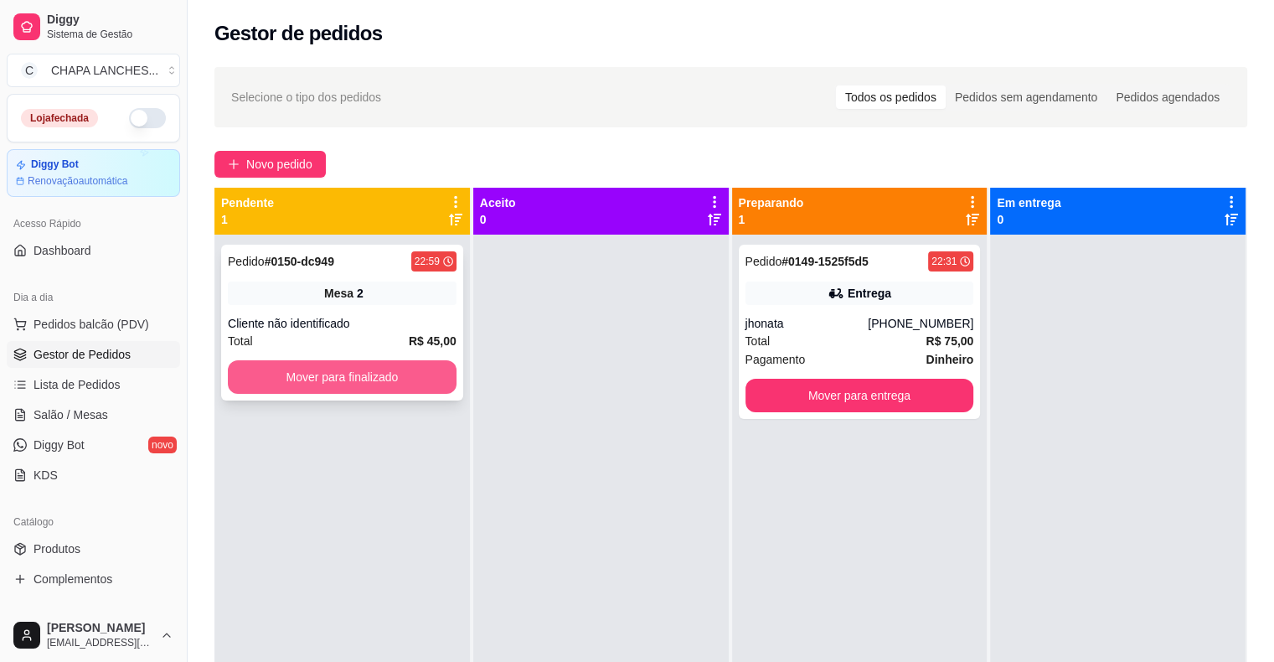
click at [273, 364] on button "Mover para finalizado" at bounding box center [342, 377] width 229 height 34
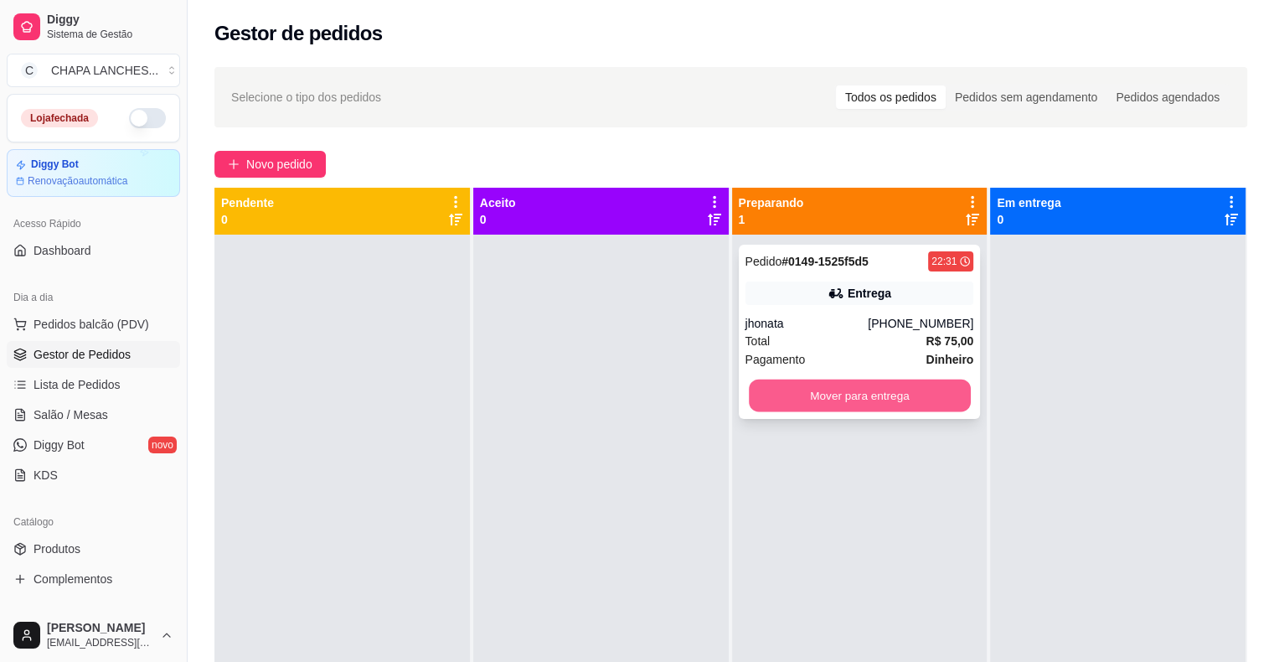
click at [821, 399] on button "Mover para entrega" at bounding box center [860, 395] width 222 height 33
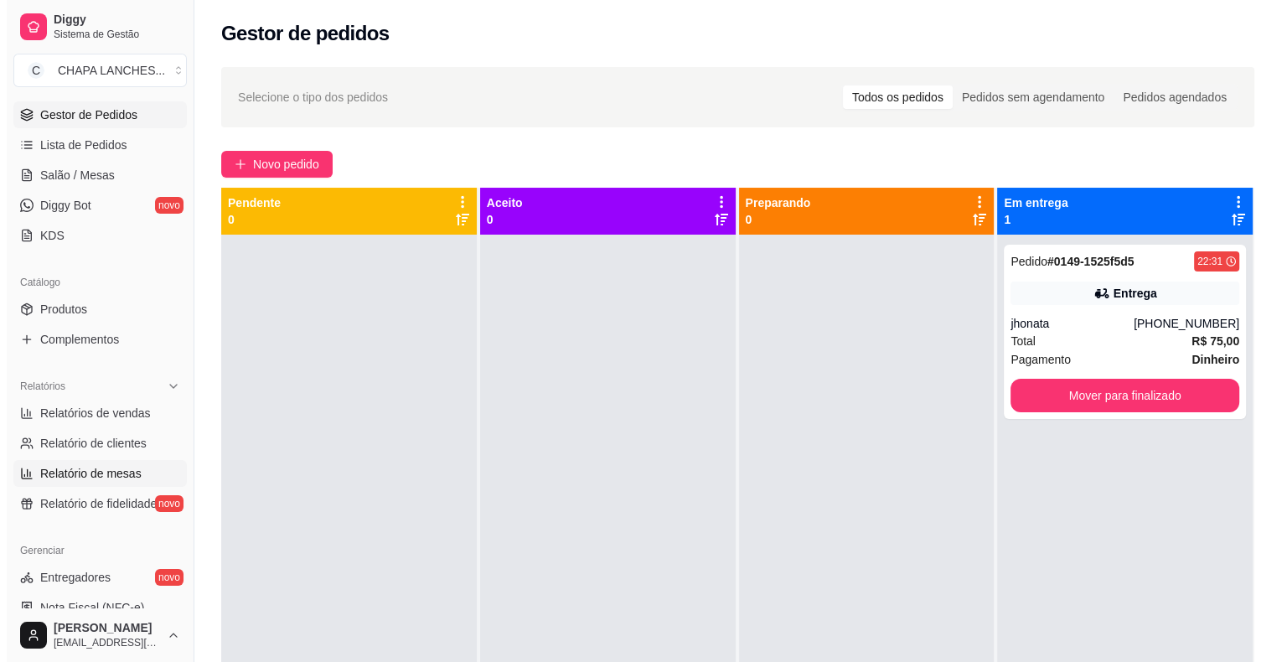
scroll to position [251, 0]
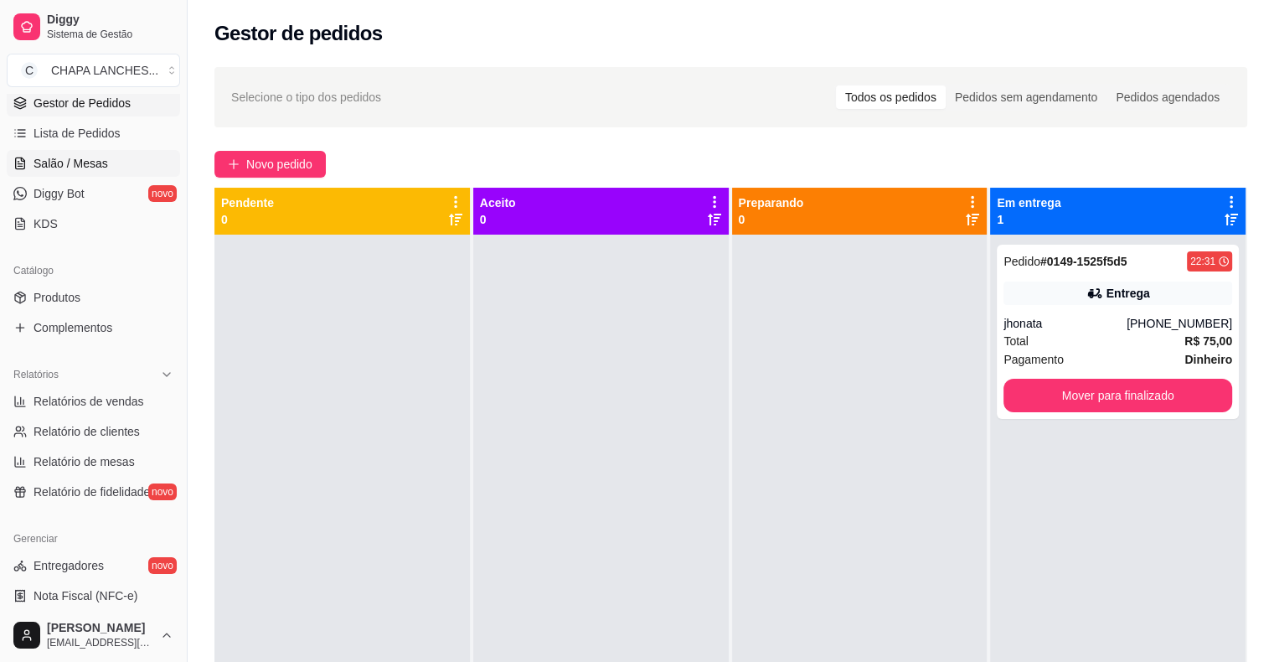
click at [97, 159] on span "Salão / Mesas" at bounding box center [71, 163] width 75 height 17
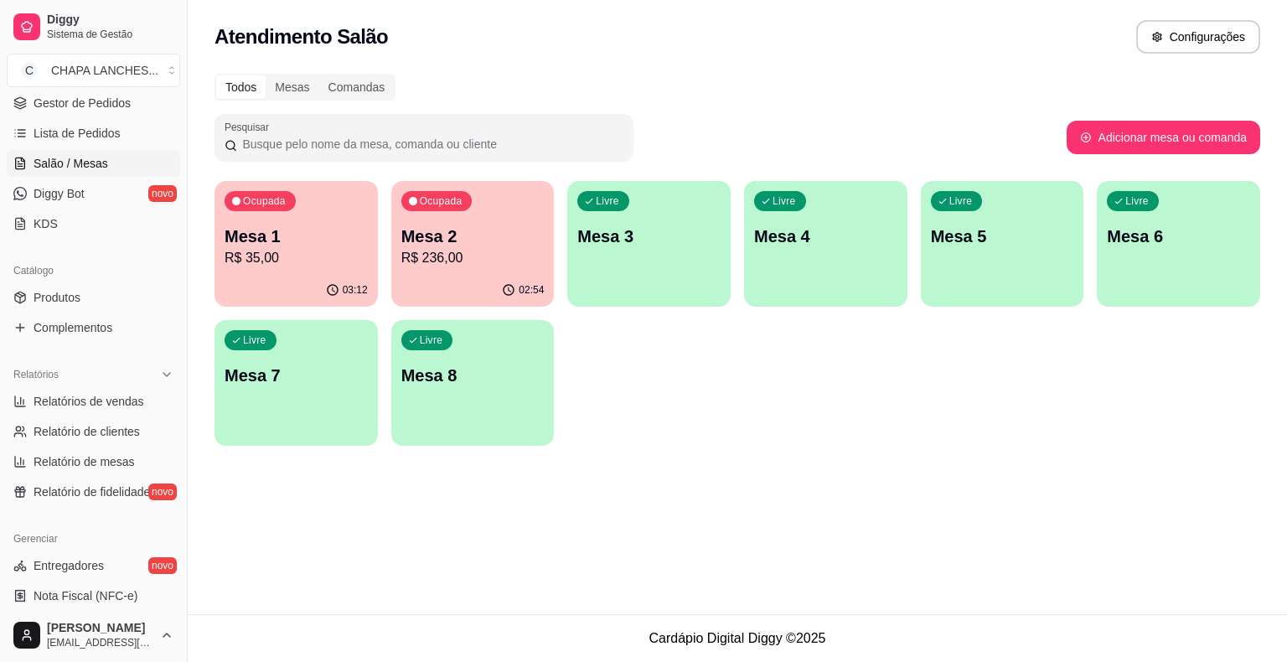
click at [436, 257] on p "R$ 236,00" at bounding box center [472, 258] width 143 height 20
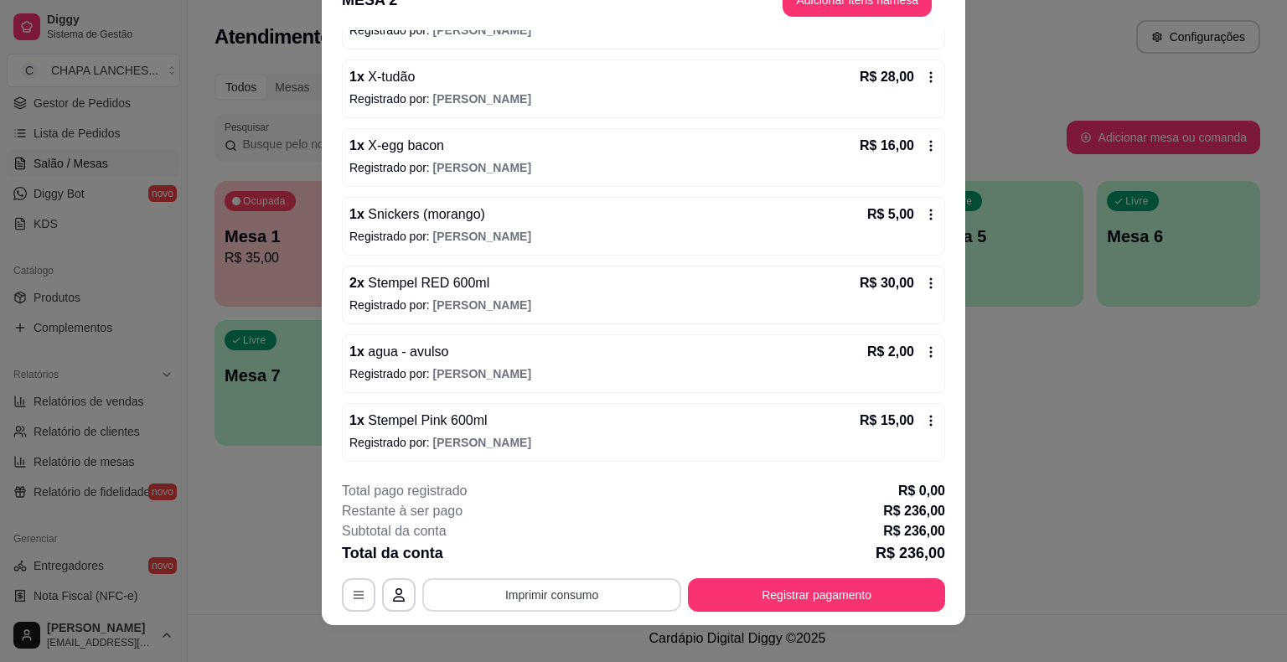
scroll to position [50, 0]
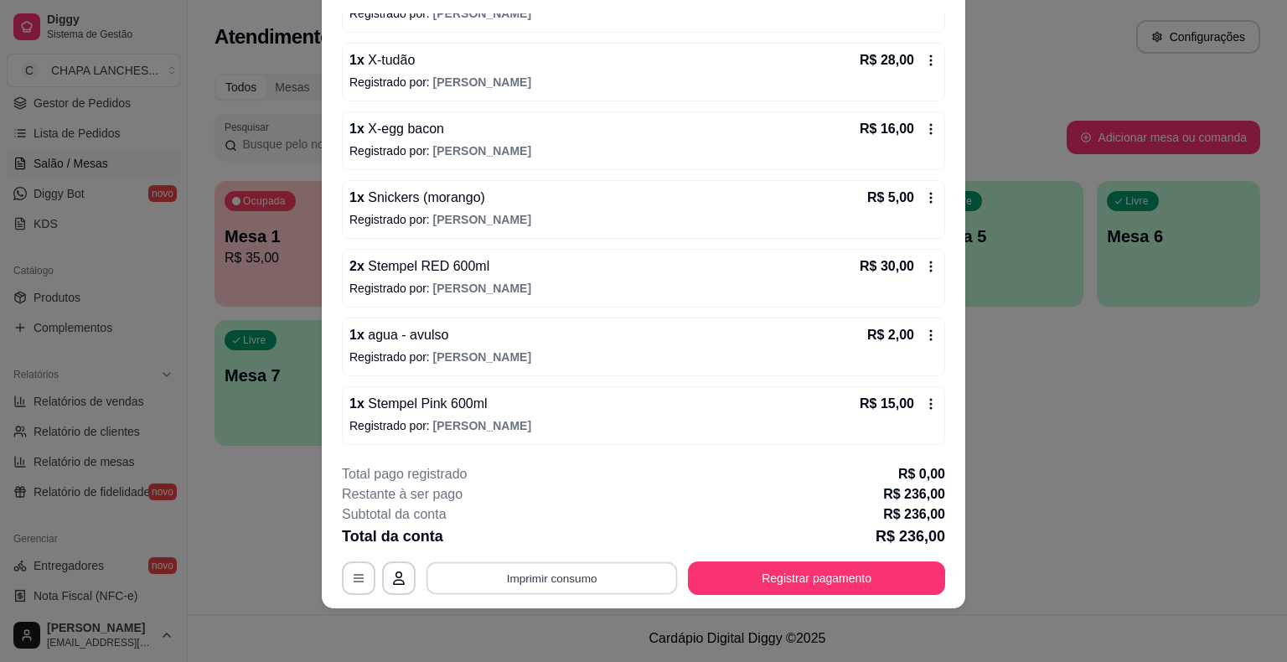
click at [562, 586] on button "Imprimir consumo" at bounding box center [551, 578] width 251 height 33
click at [551, 531] on button "IMPRESSORA" at bounding box center [550, 539] width 121 height 27
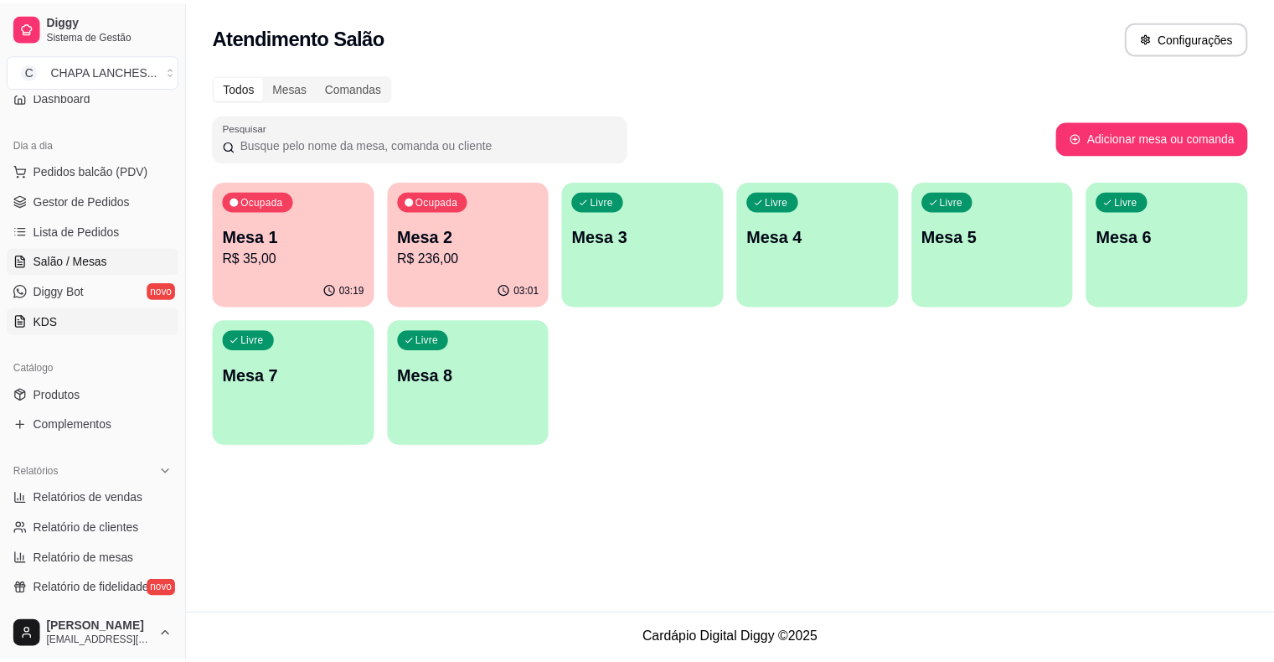
scroll to position [84, 0]
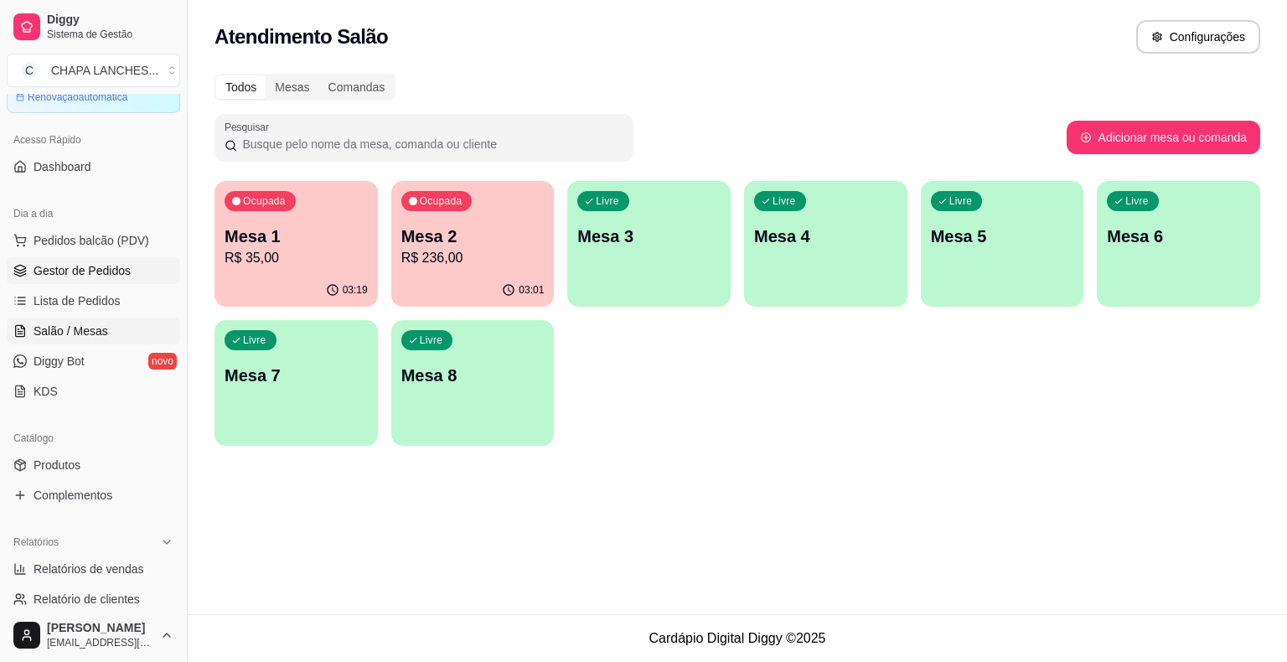
click at [111, 268] on span "Gestor de Pedidos" at bounding box center [82, 270] width 97 height 17
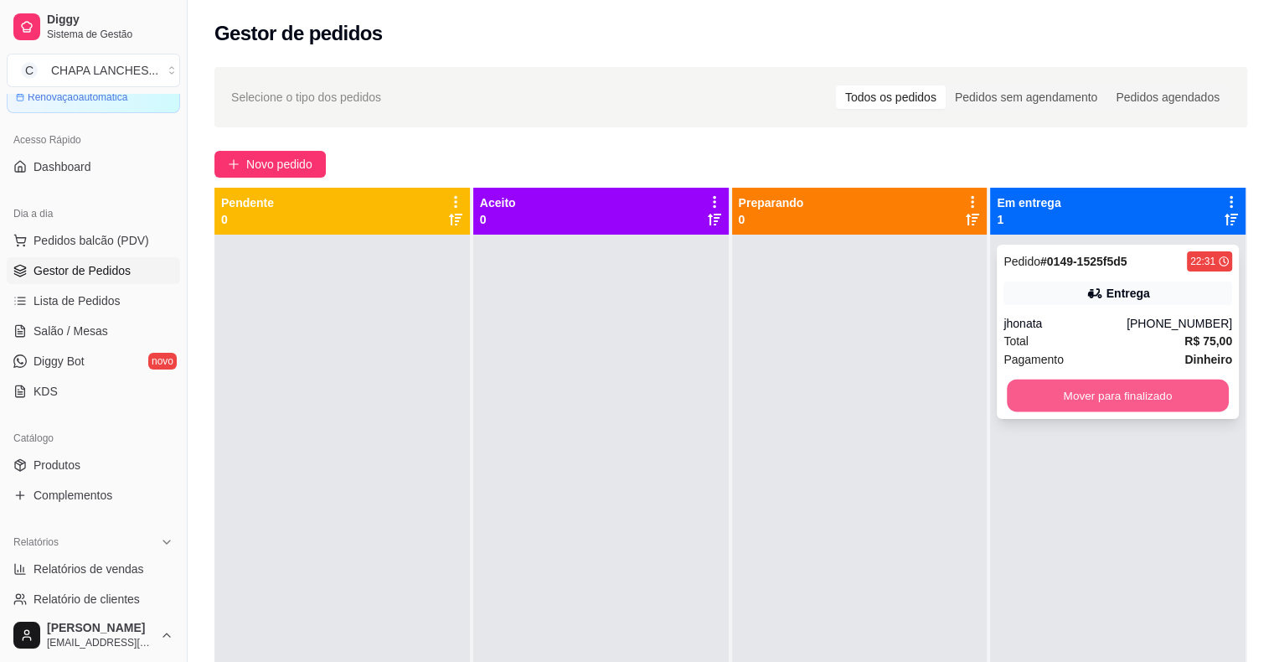
click at [1056, 408] on button "Mover para finalizado" at bounding box center [1118, 395] width 222 height 33
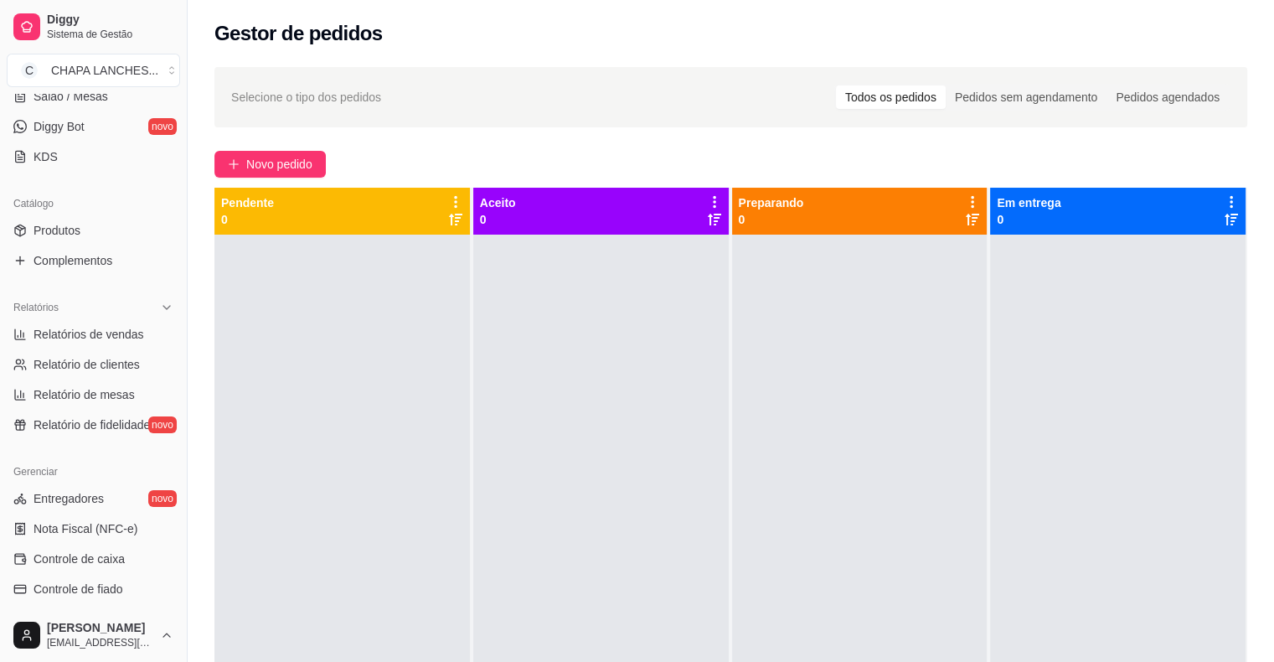
scroll to position [335, 0]
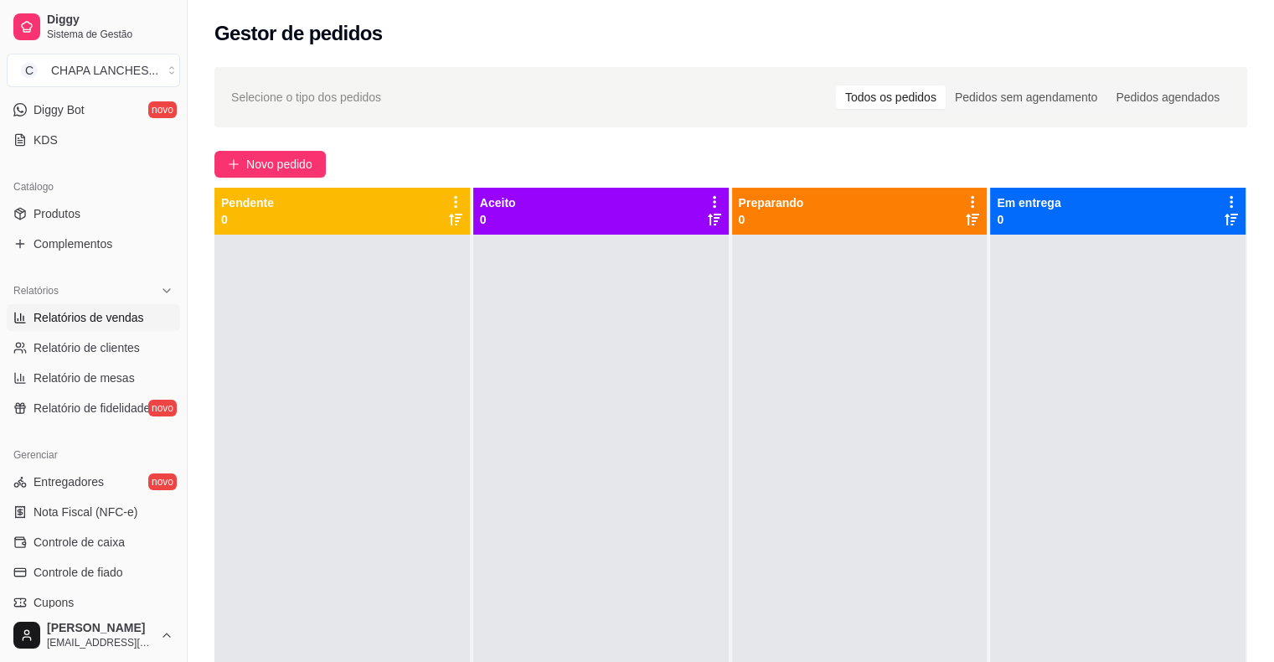
click at [102, 323] on span "Relatórios de vendas" at bounding box center [89, 317] width 111 height 17
select select "ALL"
select select "0"
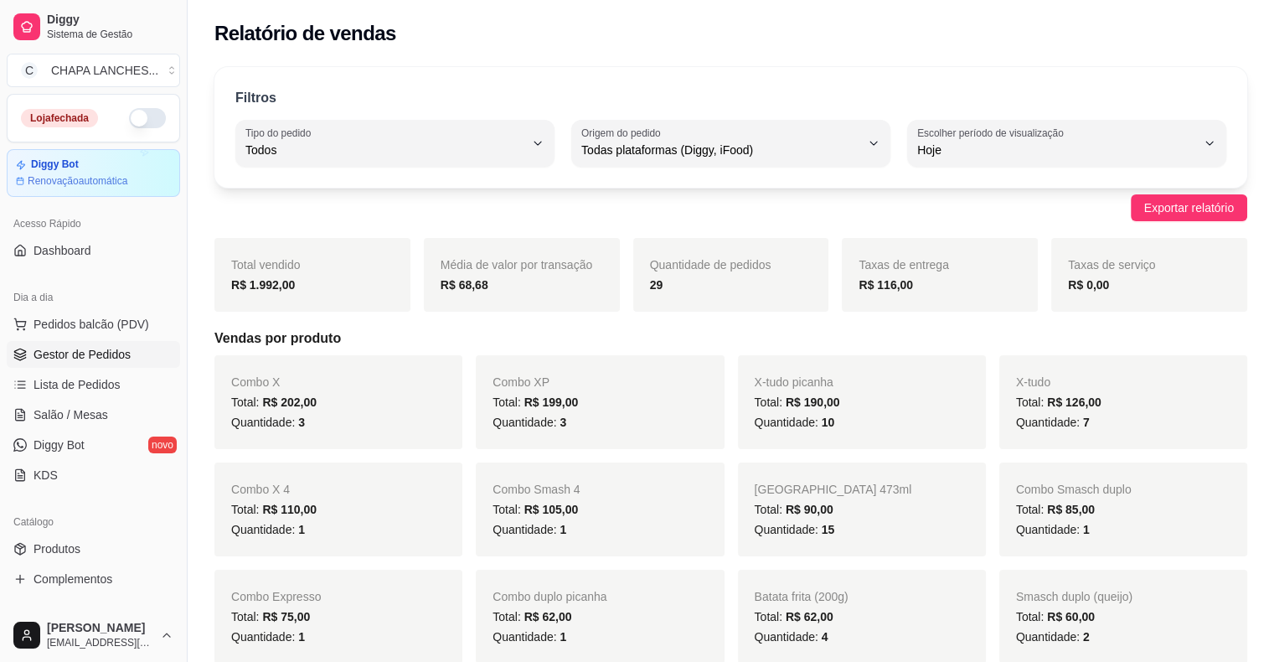
click at [90, 361] on span "Gestor de Pedidos" at bounding box center [82, 354] width 97 height 17
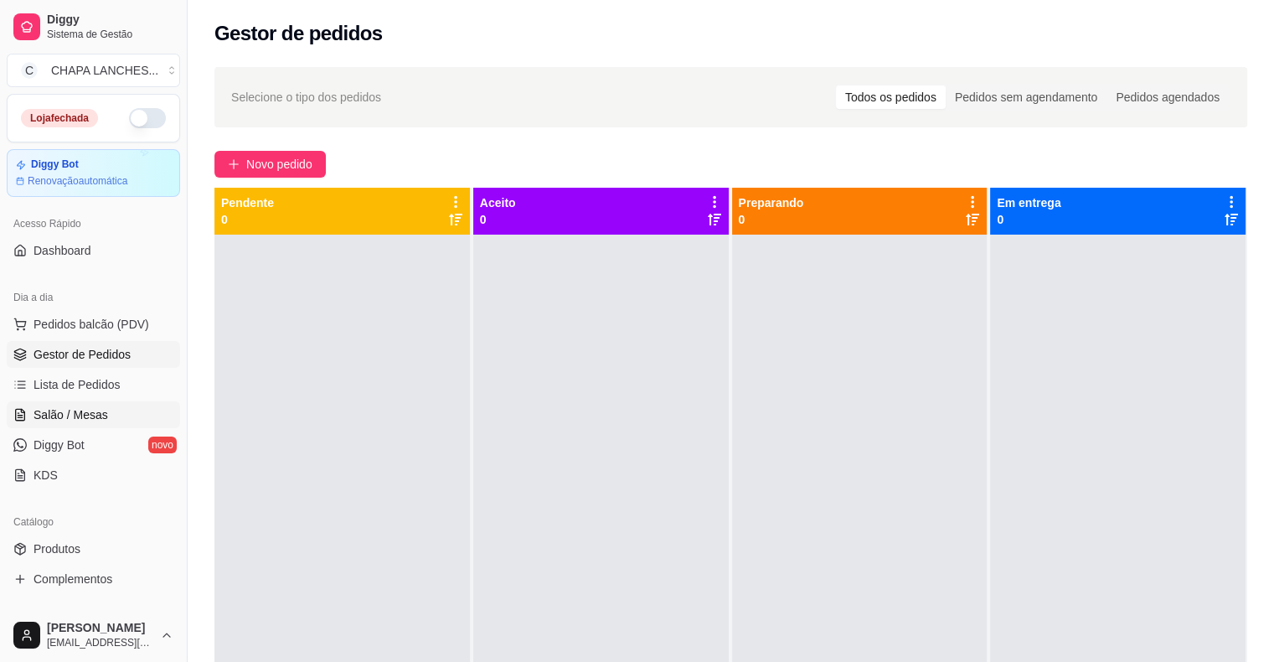
click at [87, 414] on span "Salão / Mesas" at bounding box center [71, 414] width 75 height 17
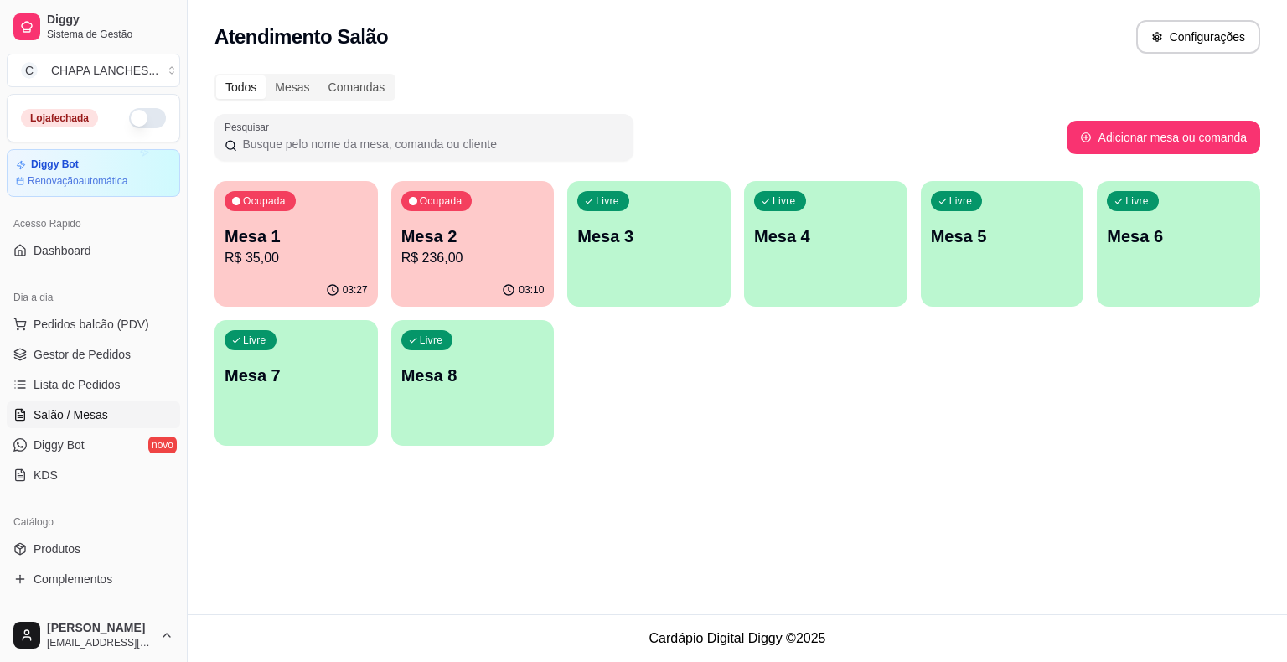
click at [462, 275] on div "03:10" at bounding box center [472, 290] width 163 height 33
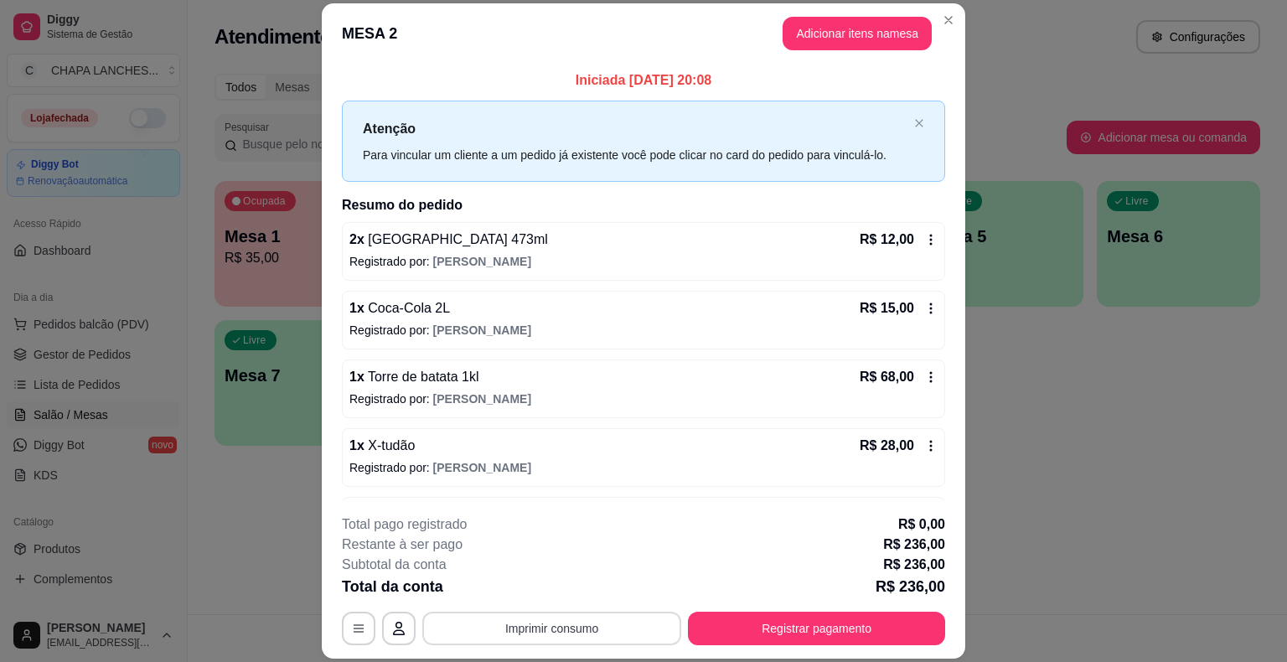
click at [565, 618] on button "Imprimir consumo" at bounding box center [551, 629] width 259 height 34
click at [563, 588] on button "IMPRESSORA" at bounding box center [550, 589] width 121 height 27
click at [924, 237] on icon at bounding box center [930, 239] width 13 height 13
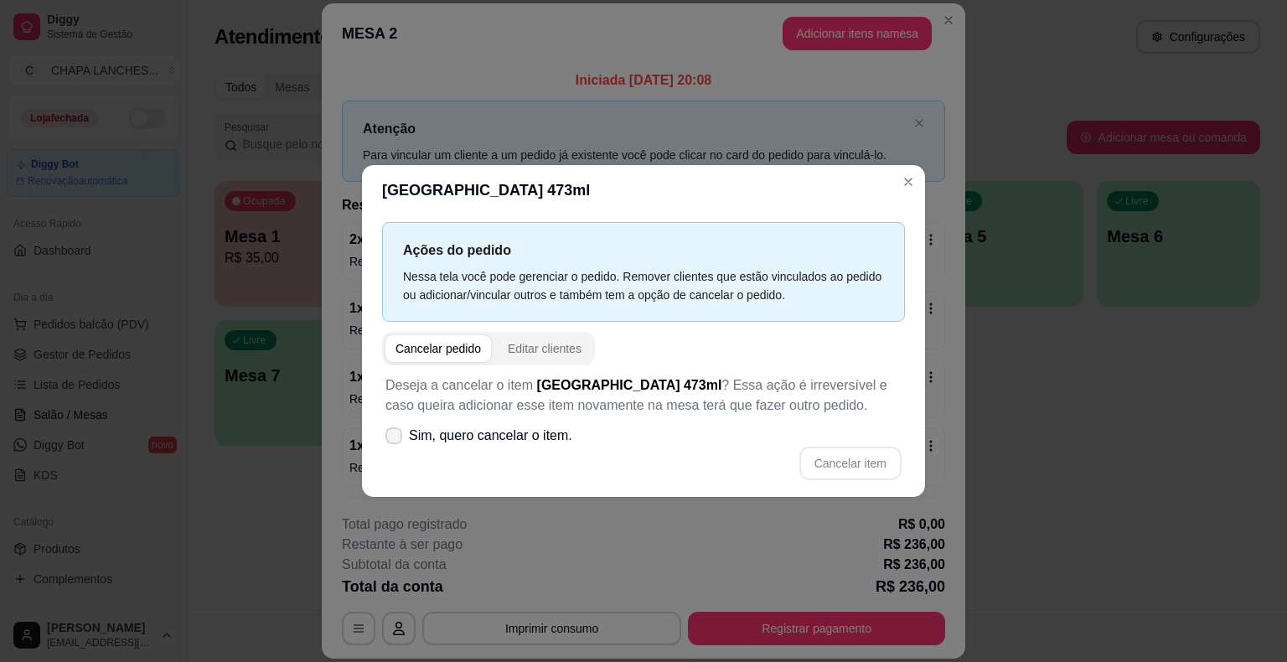
click at [395, 434] on icon at bounding box center [393, 436] width 13 height 10
click at [395, 439] on input "Sim, quero cancelar o item." at bounding box center [390, 444] width 11 height 11
checkbox input "true"
click at [849, 462] on button "Cancelar item" at bounding box center [850, 464] width 102 height 34
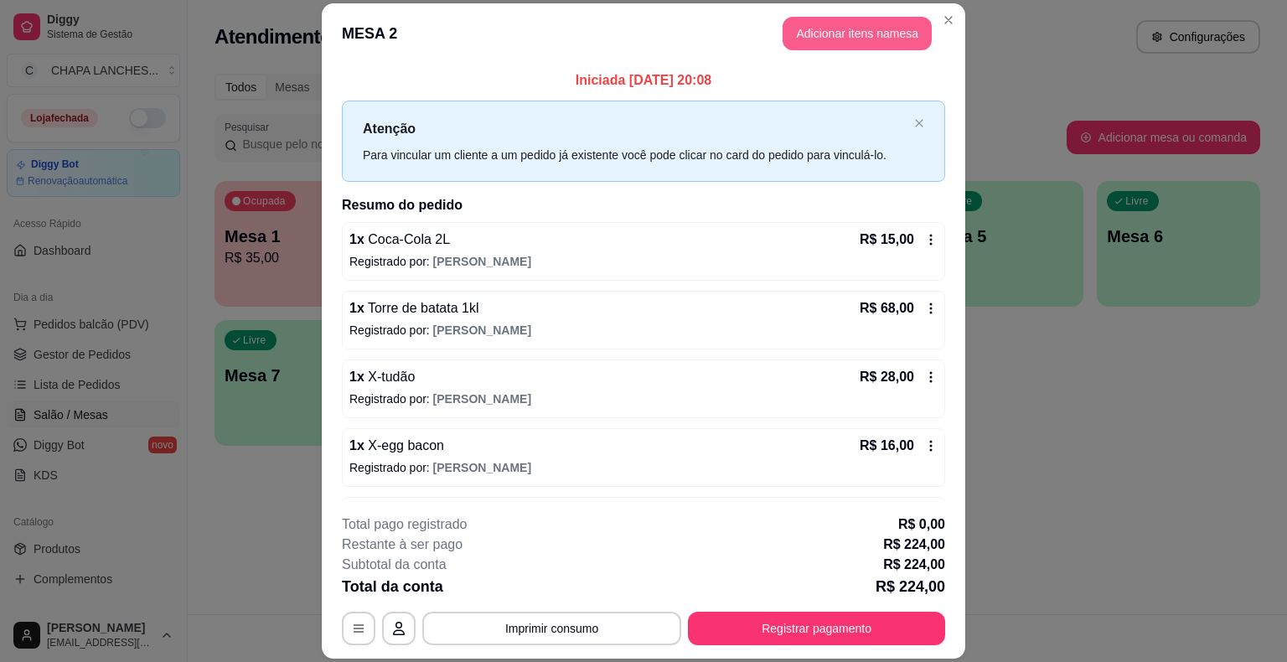
click at [818, 28] on button "Adicionar itens na mesa" at bounding box center [856, 34] width 149 height 34
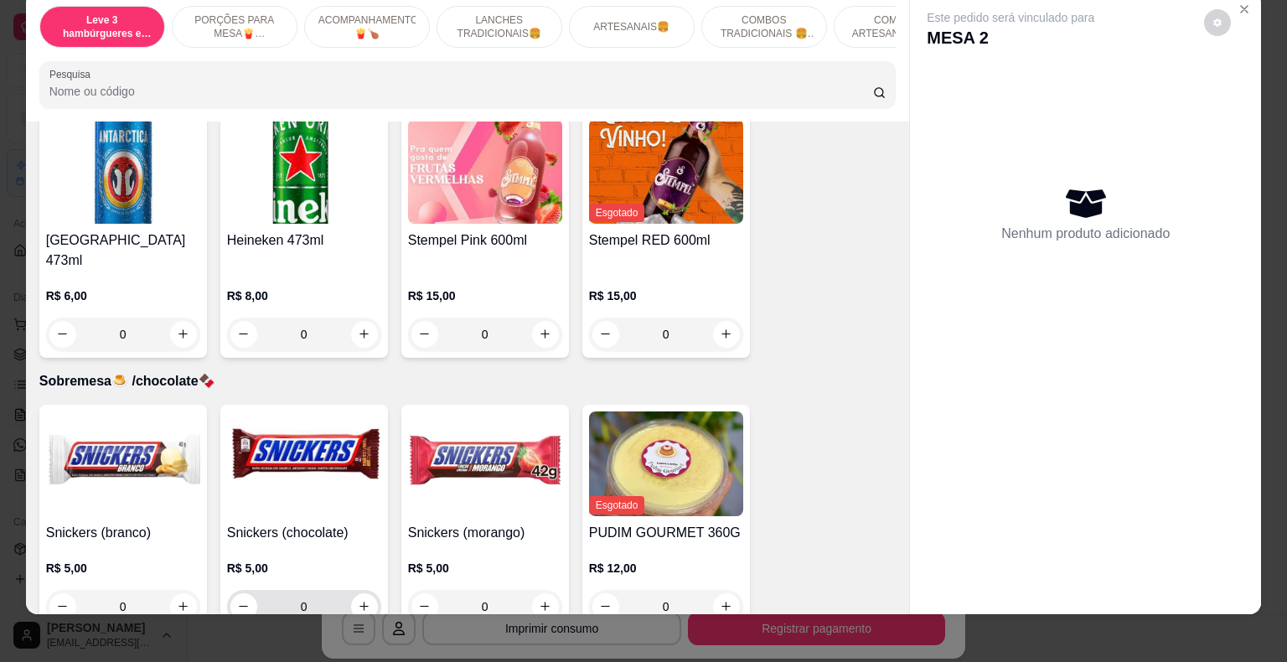
scroll to position [40, 0]
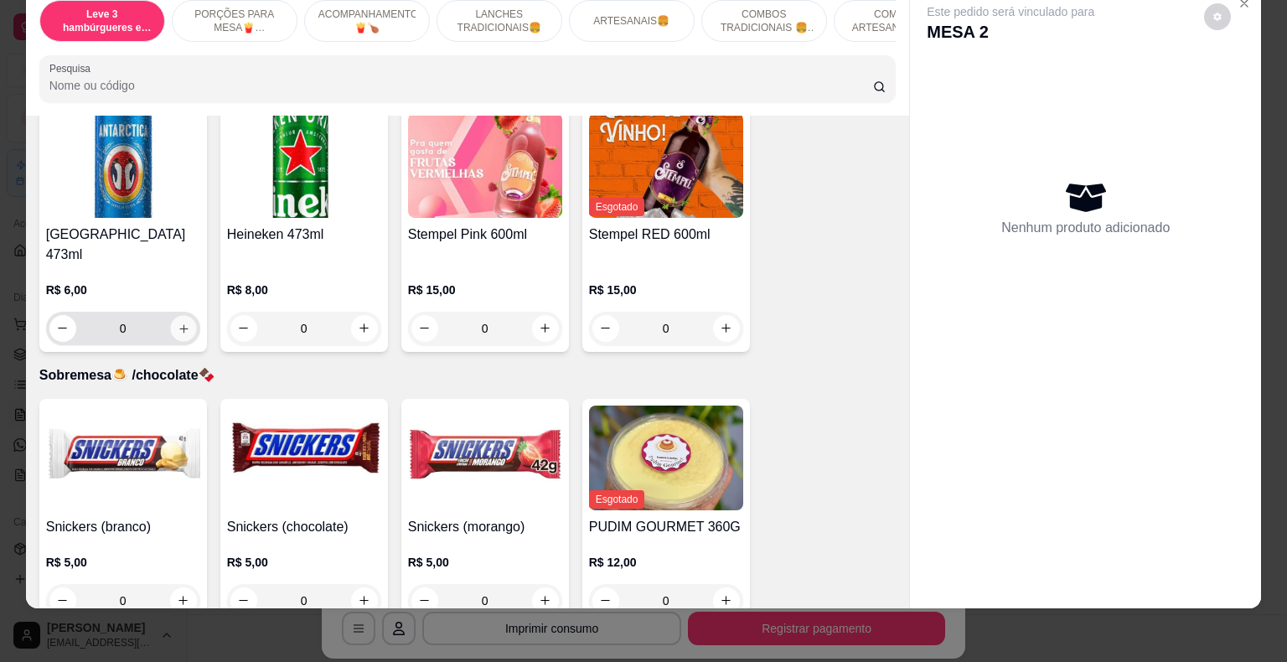
click at [180, 322] on icon "increase-product-quantity" at bounding box center [183, 328] width 13 height 13
type input "1"
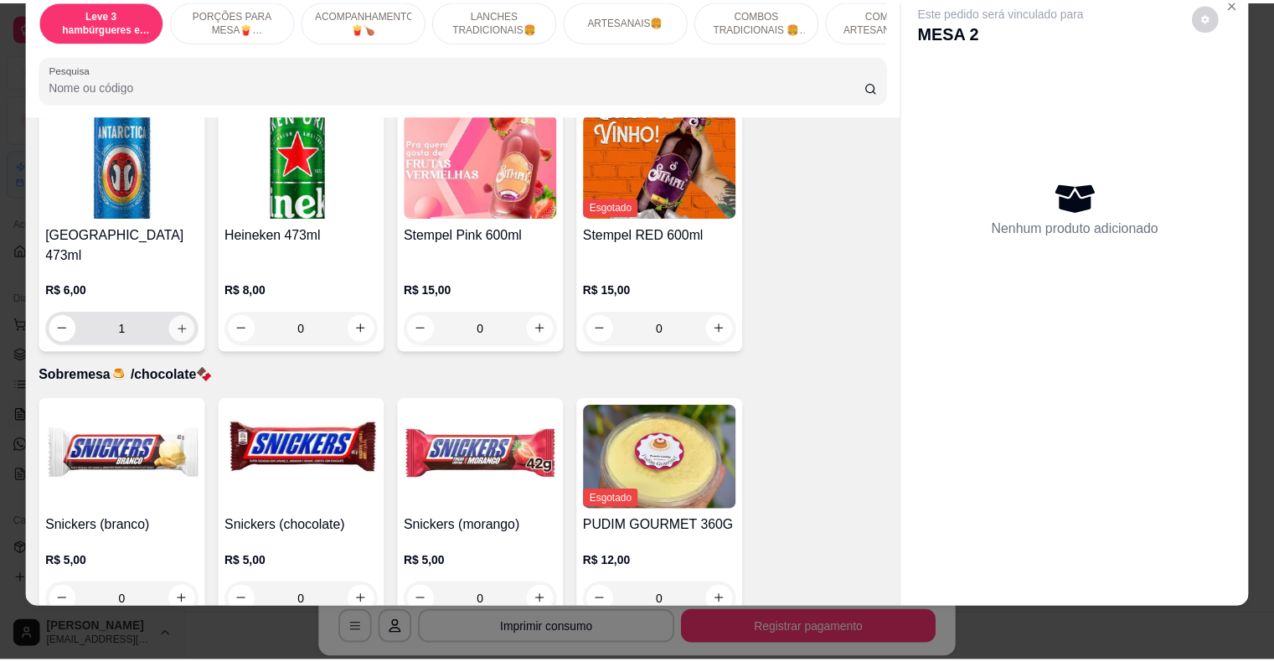
scroll to position [4758, 0]
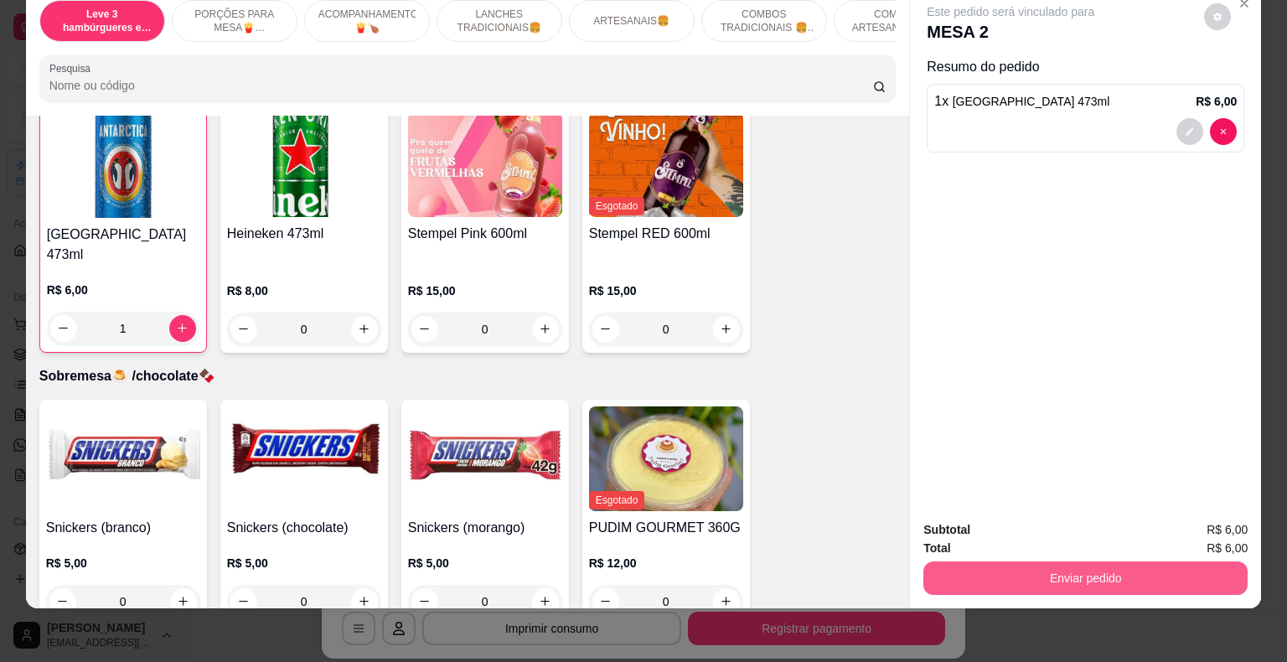
click at [1080, 578] on button "Enviar pedido" at bounding box center [1085, 578] width 324 height 34
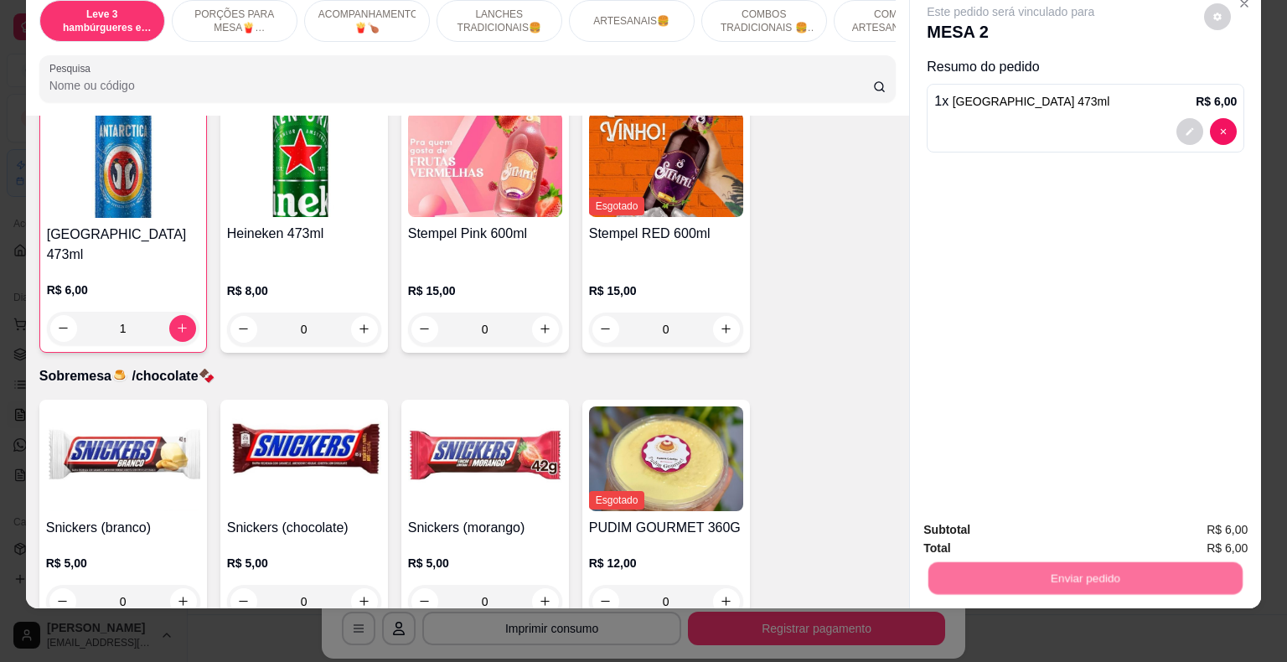
click at [1041, 528] on button "Não registrar e enviar pedido" at bounding box center [1029, 525] width 174 height 32
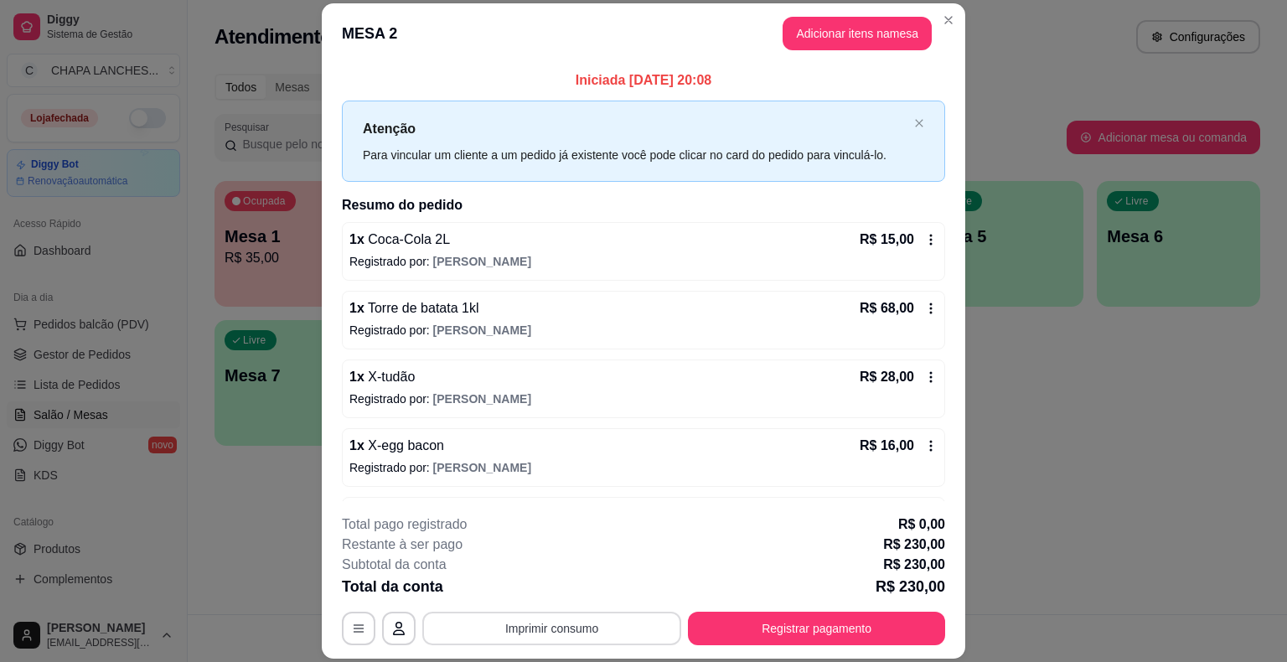
click at [586, 632] on button "Imprimir consumo" at bounding box center [551, 629] width 259 height 34
click at [577, 585] on button "IMPRESSORA" at bounding box center [550, 589] width 117 height 26
click at [800, 628] on button "Registrar pagamento" at bounding box center [817, 628] width 250 height 33
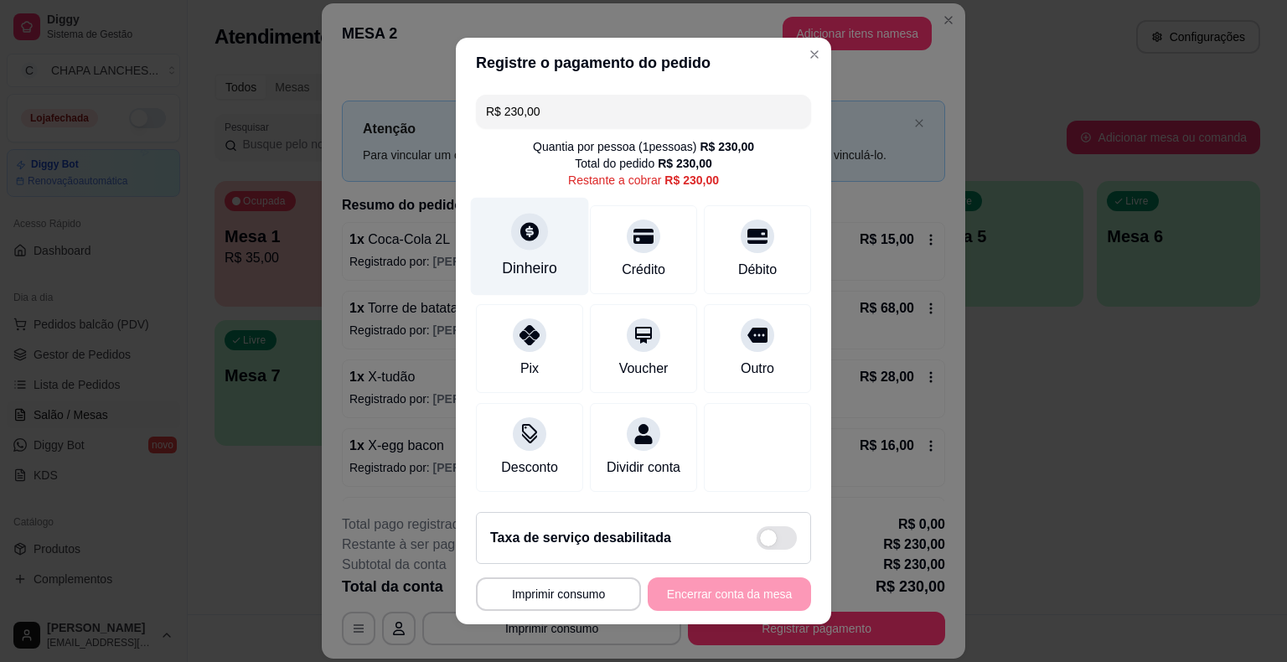
click at [519, 242] on icon at bounding box center [530, 231] width 22 height 22
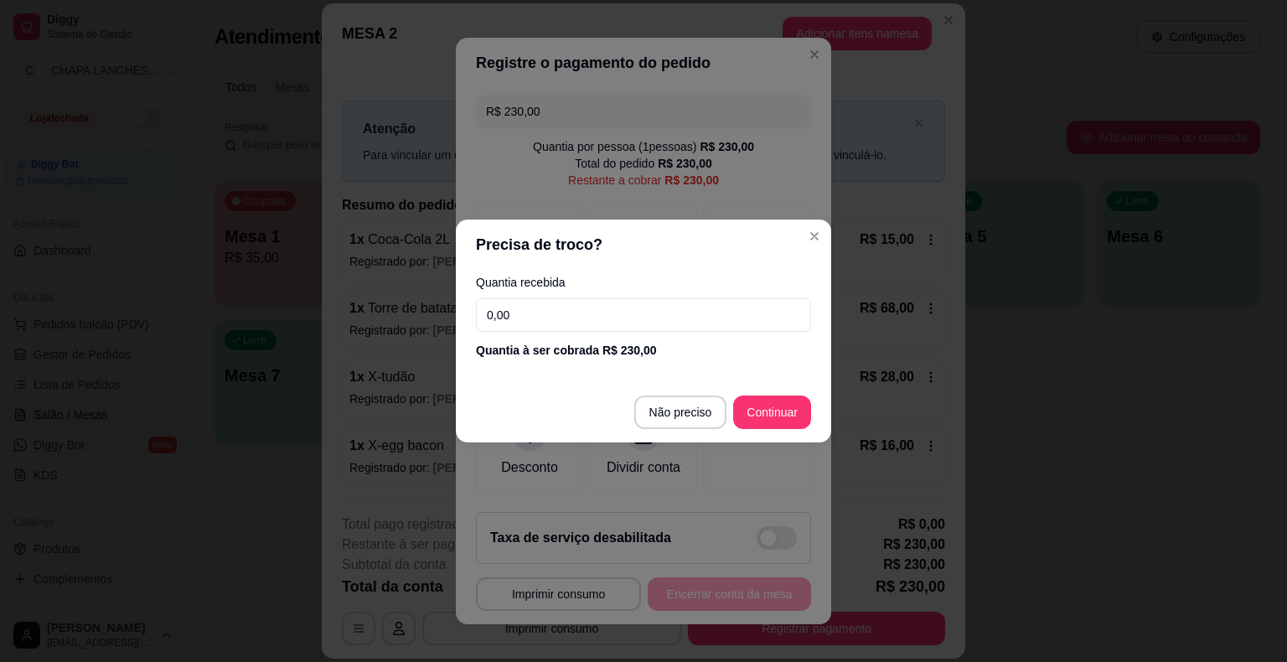
click at [530, 328] on input "0,00" at bounding box center [643, 315] width 335 height 34
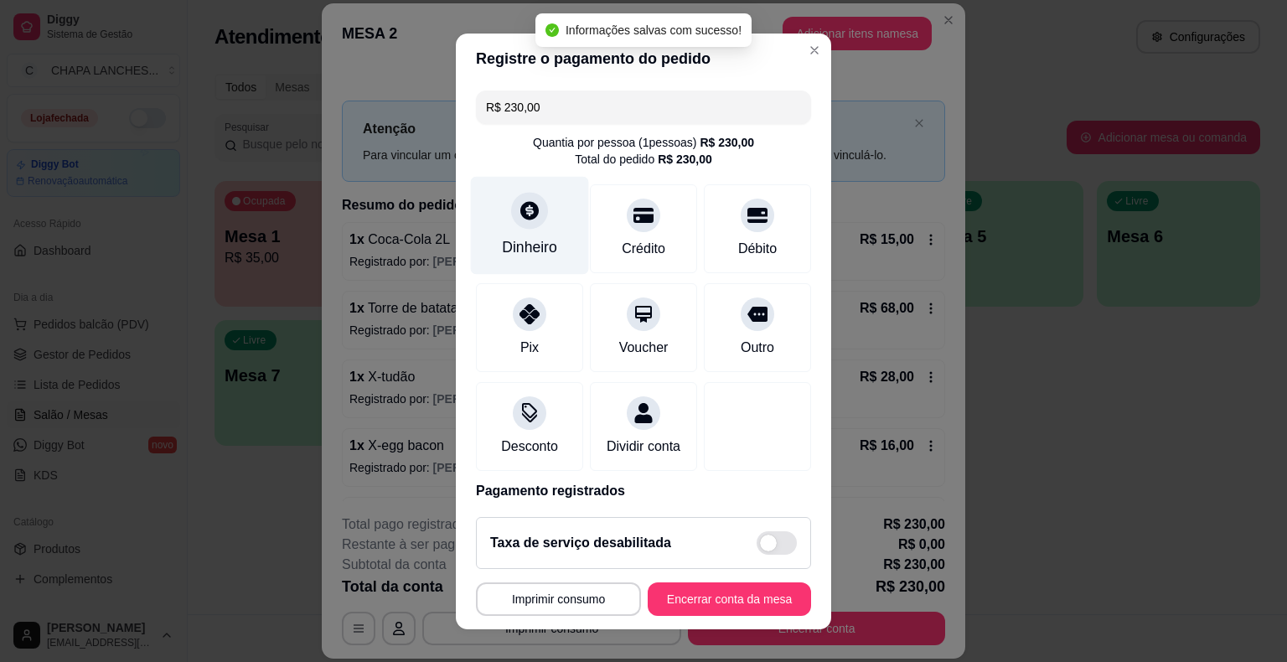
type input "R$ 0,00"
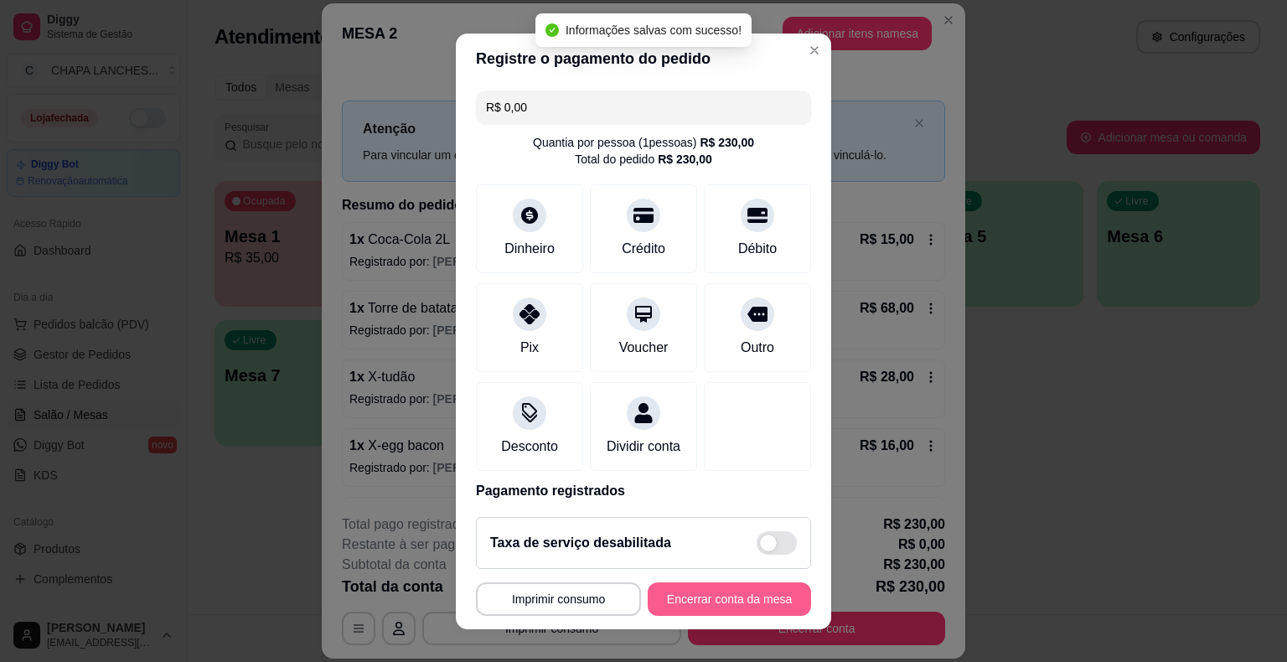
click at [710, 598] on button "Encerrar conta da mesa" at bounding box center [729, 599] width 163 height 34
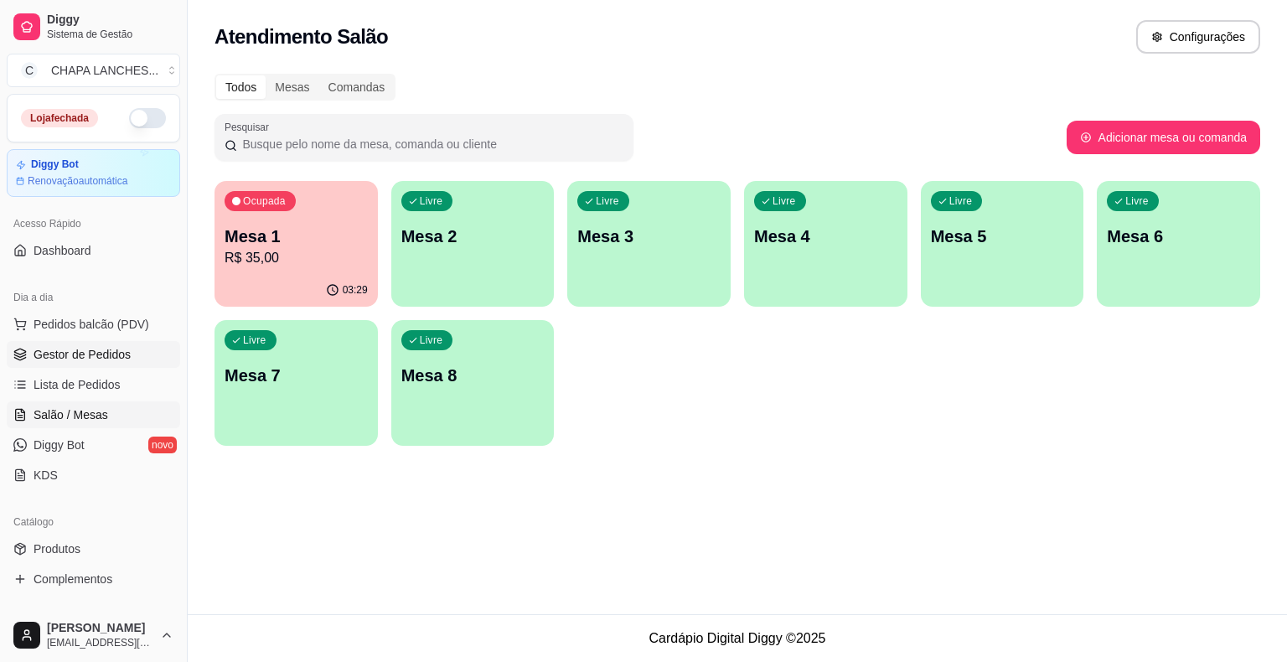
click at [73, 351] on span "Gestor de Pedidos" at bounding box center [82, 354] width 97 height 17
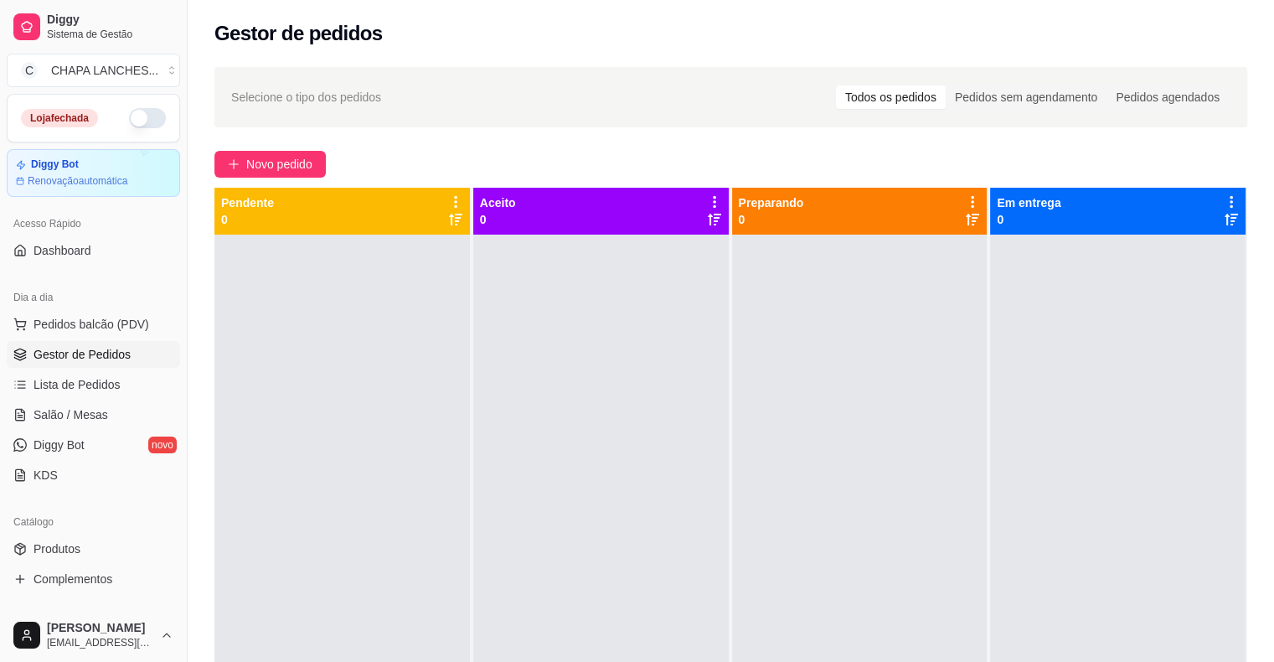
click at [144, 120] on button "button" at bounding box center [147, 118] width 37 height 20
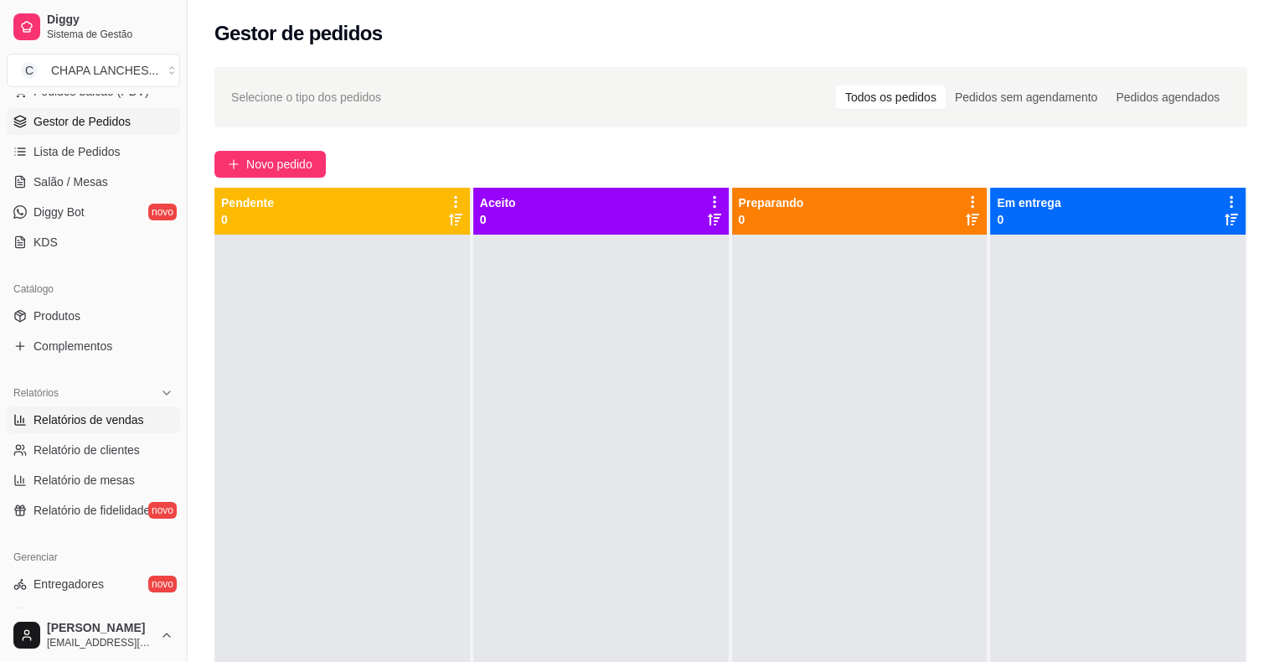
scroll to position [251, 0]
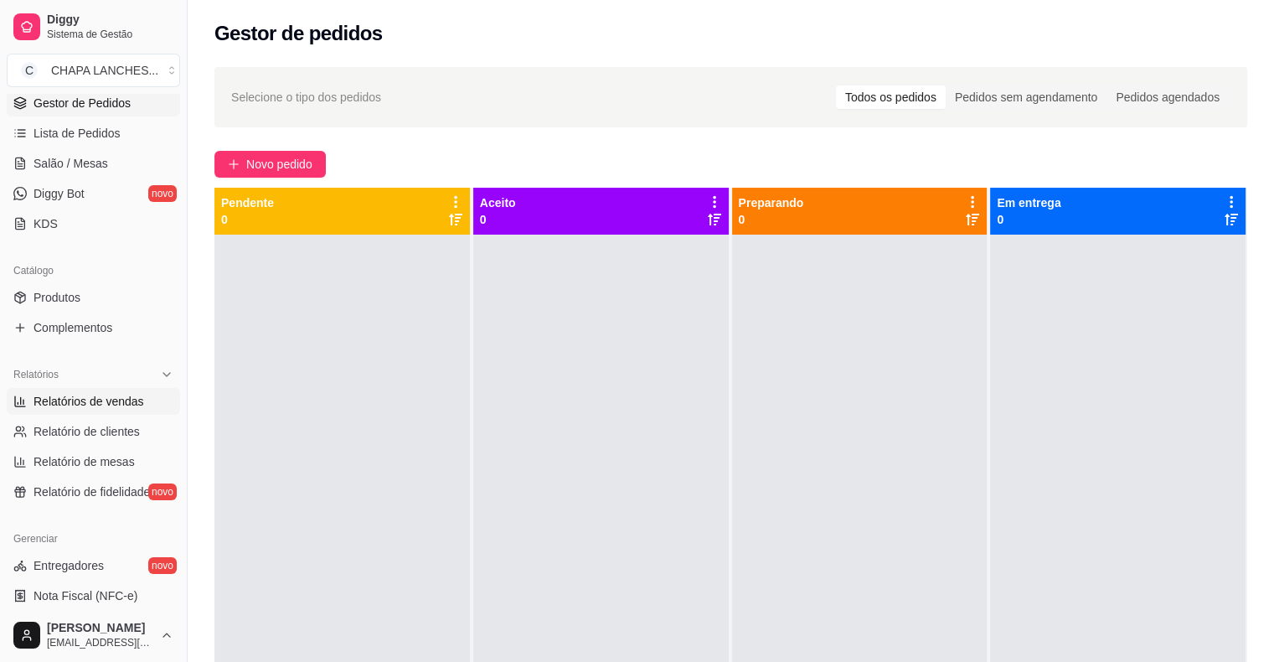
click at [100, 403] on span "Relatórios de vendas" at bounding box center [89, 401] width 111 height 17
select select "ALL"
select select "0"
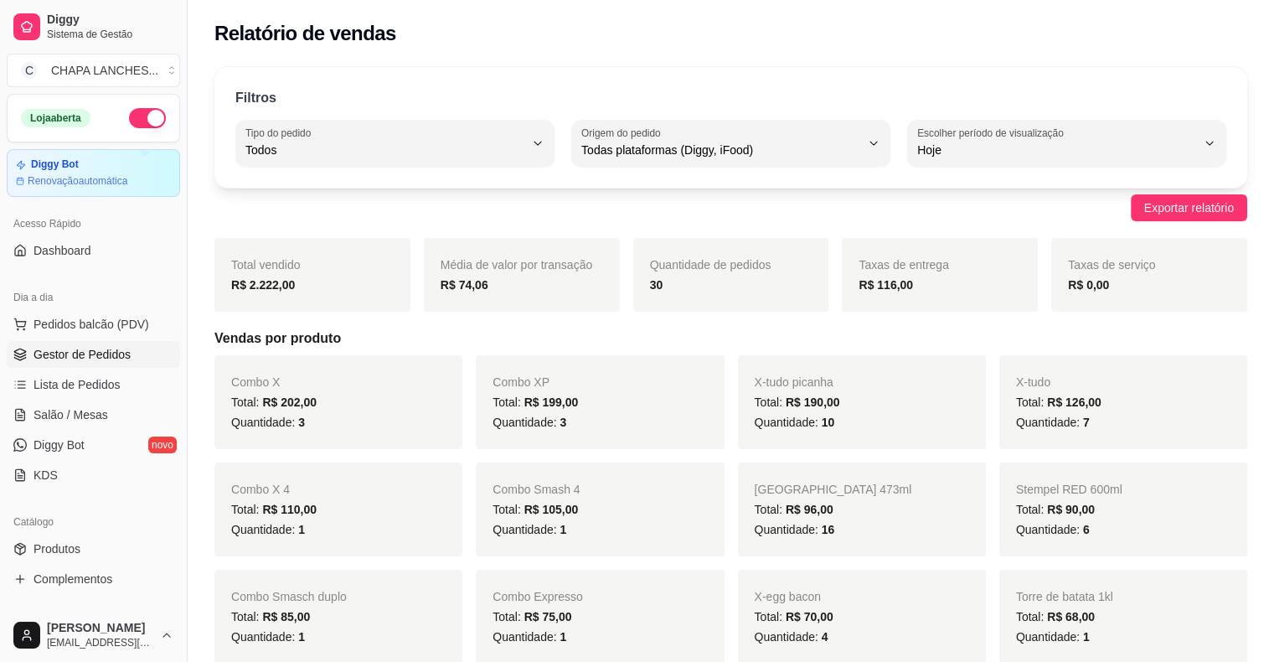
click at [88, 352] on span "Gestor de Pedidos" at bounding box center [82, 354] width 97 height 17
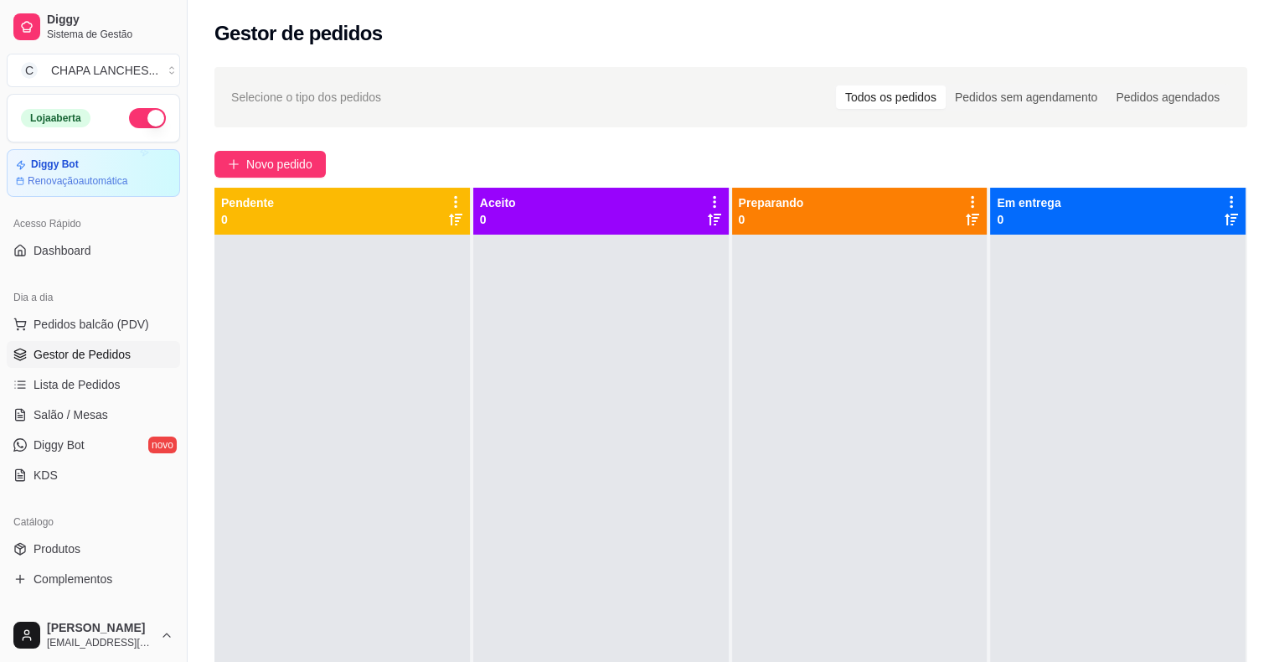
drag, startPoint x: 311, startPoint y: 457, endPoint x: 207, endPoint y: 414, distance: 112.6
click at [312, 457] on div at bounding box center [342, 566] width 256 height 662
click at [91, 410] on span "Salão / Mesas" at bounding box center [71, 414] width 75 height 17
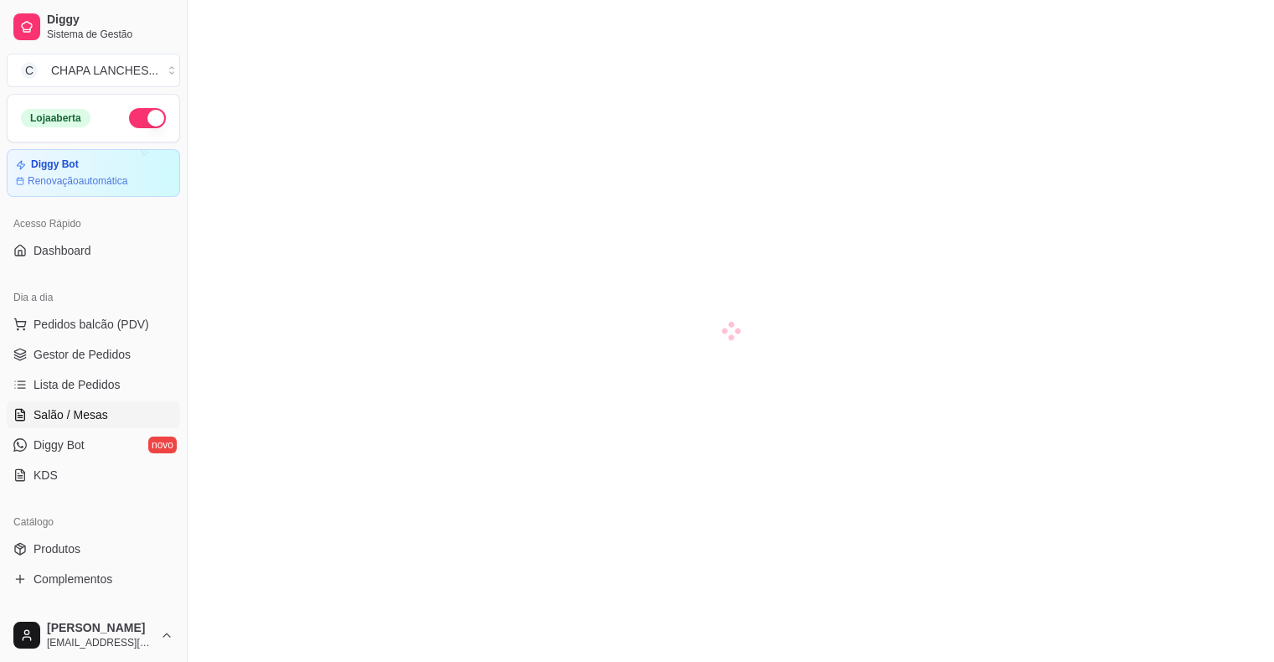
click at [96, 410] on span "Salão / Mesas" at bounding box center [71, 414] width 75 height 17
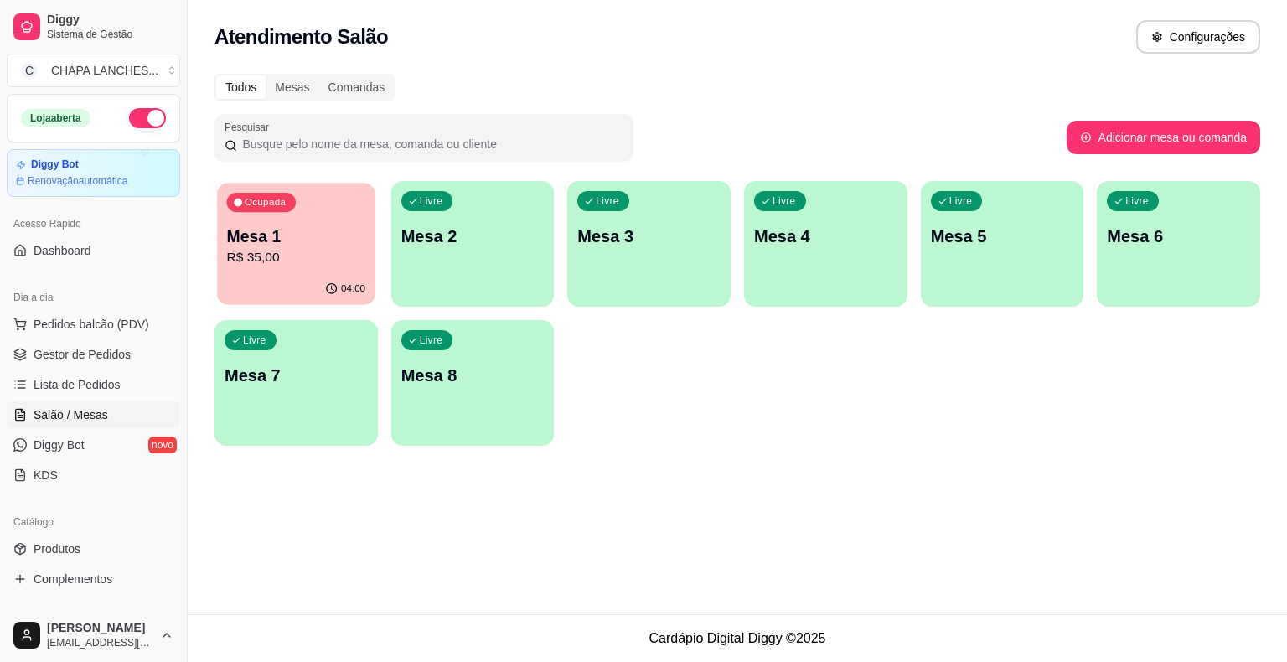
click at [315, 280] on div "04:00" at bounding box center [296, 289] width 158 height 32
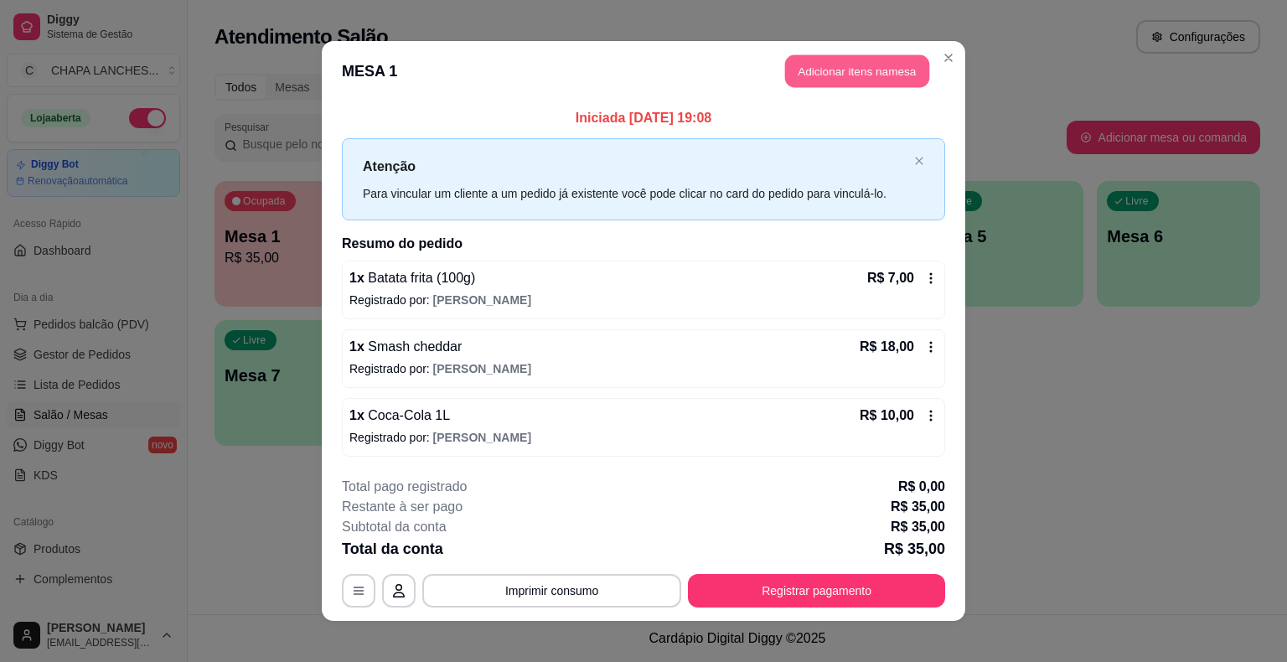
click at [841, 80] on button "Adicionar itens na mesa" at bounding box center [857, 71] width 144 height 33
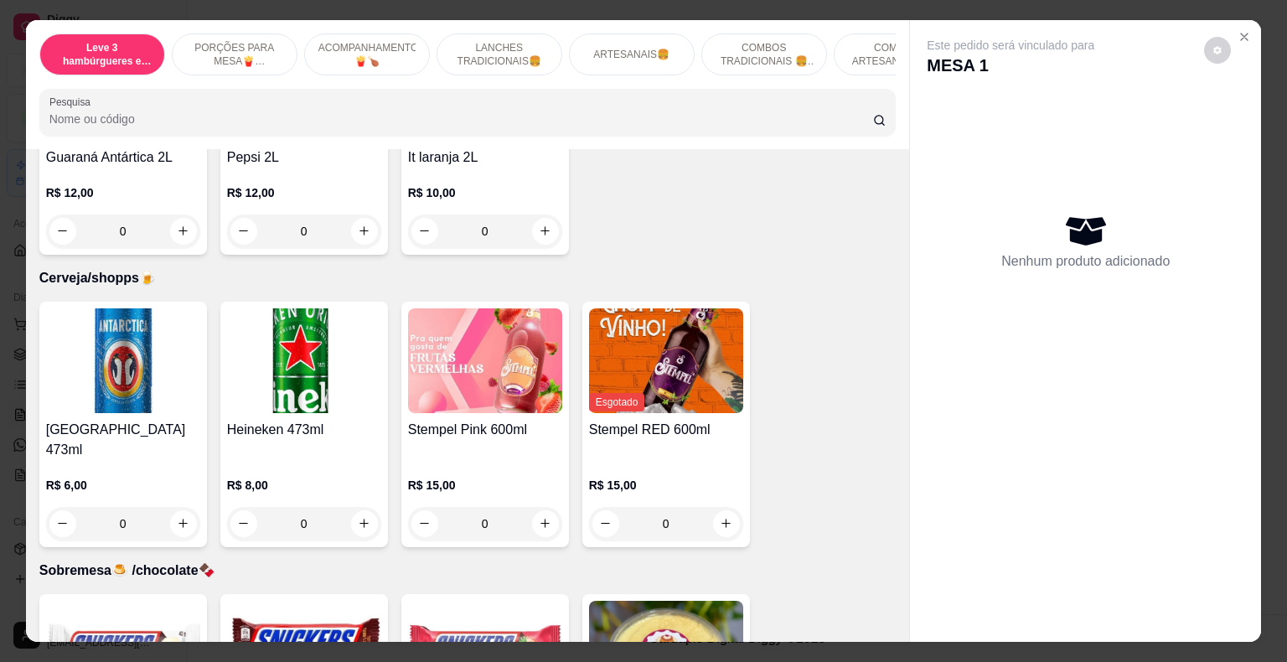
scroll to position [4757, 0]
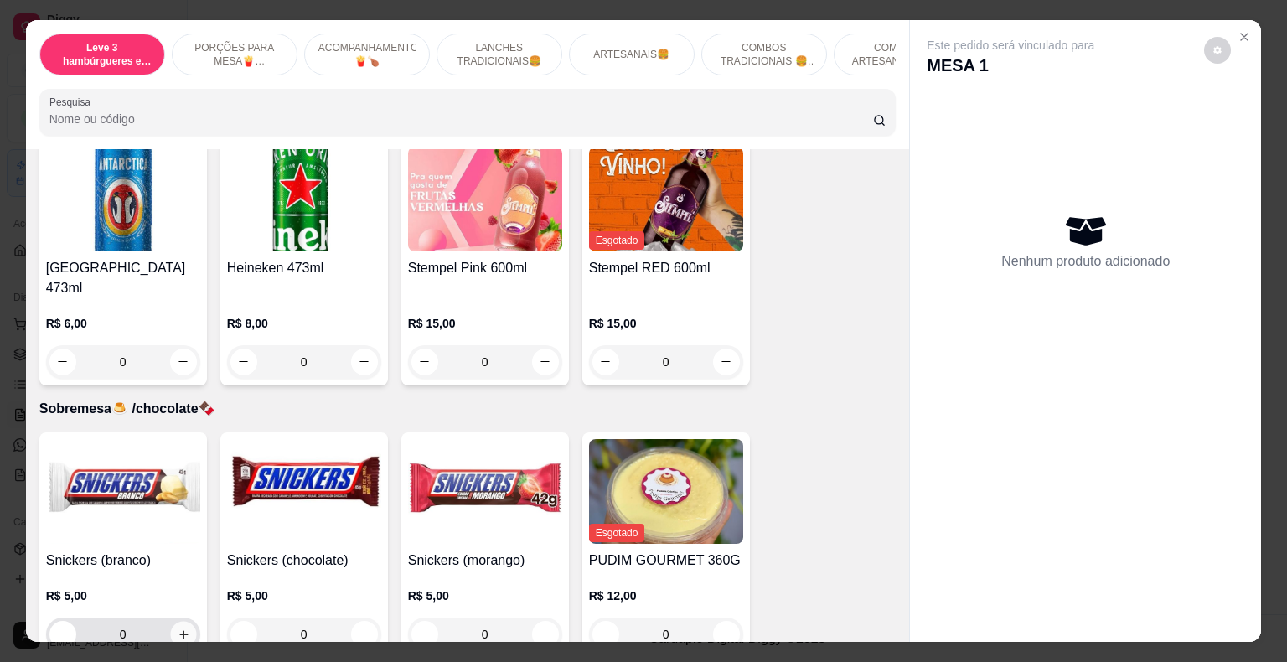
click at [179, 627] on icon "increase-product-quantity" at bounding box center [183, 633] width 13 height 13
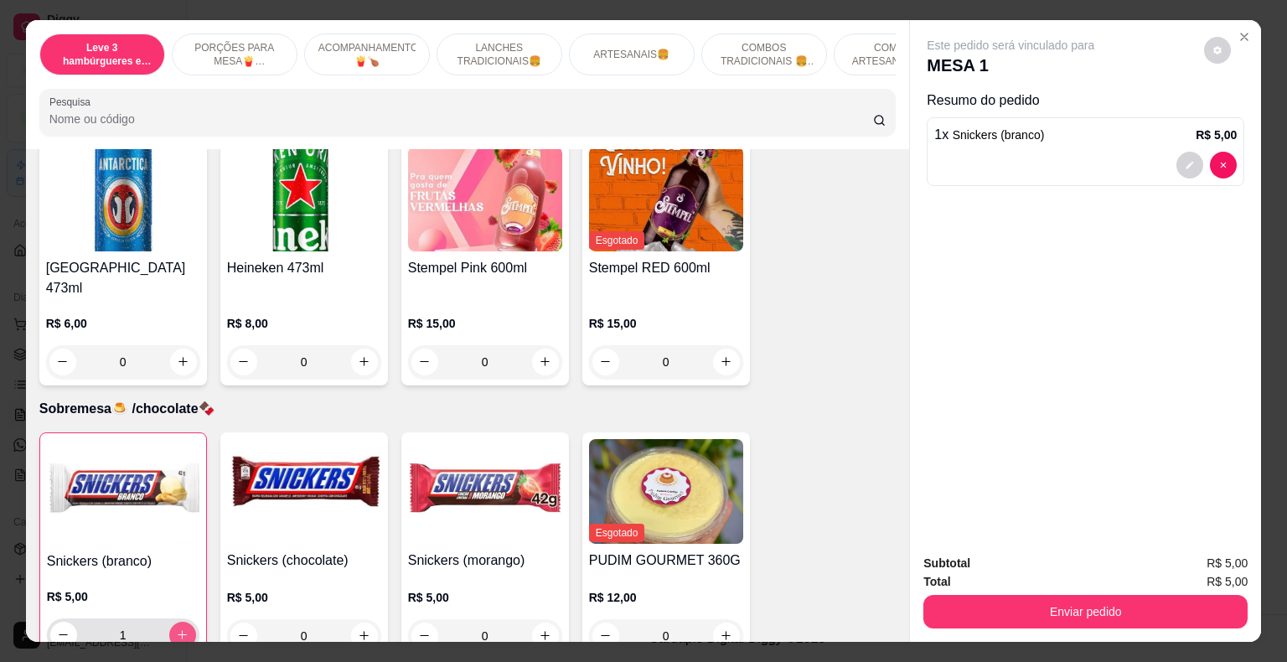
click at [183, 622] on button "increase-product-quantity" at bounding box center [182, 635] width 27 height 27
type input "2"
click at [544, 629] on icon "increase-product-quantity" at bounding box center [545, 635] width 13 height 13
type input "1"
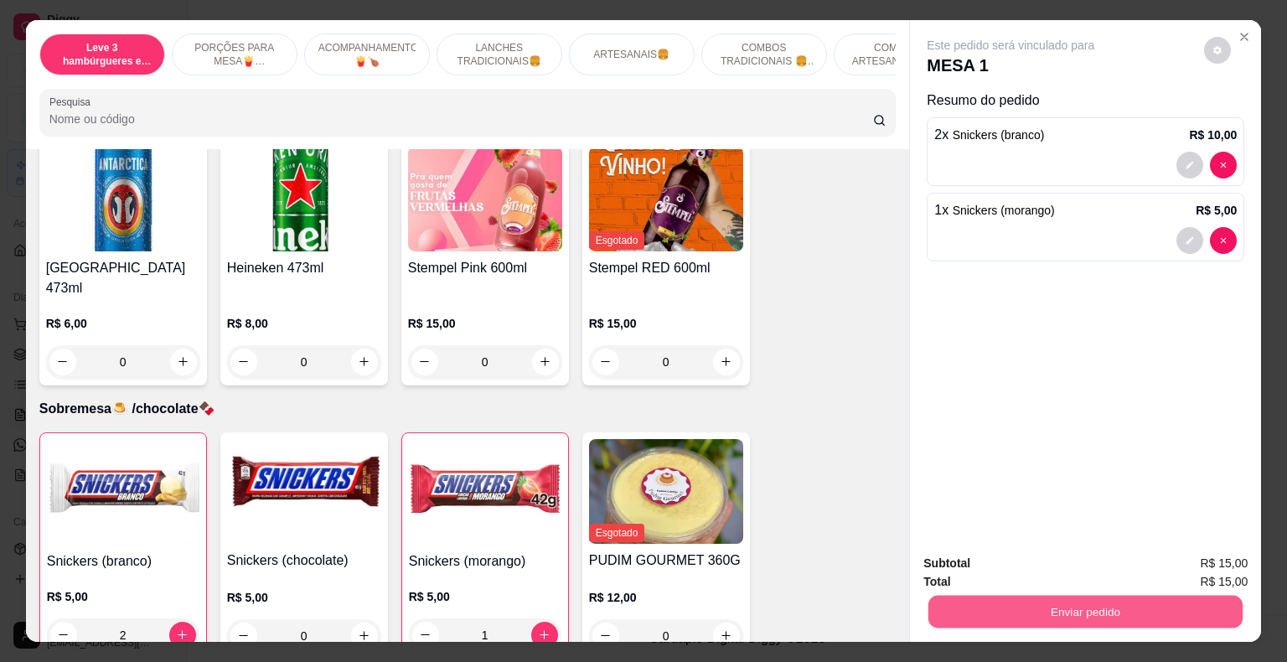
click at [994, 603] on button "Enviar pedido" at bounding box center [1085, 612] width 314 height 33
click at [978, 564] on button "Não registrar e enviar pedido" at bounding box center [1029, 565] width 174 height 32
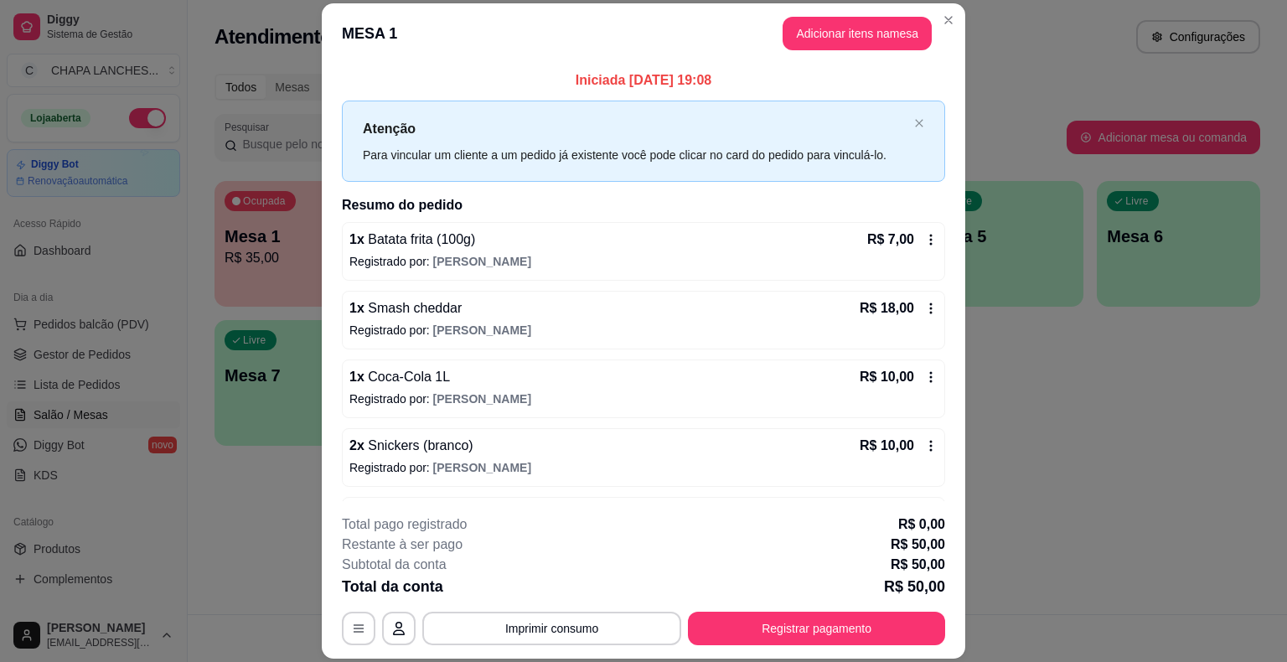
drag, startPoint x: 231, startPoint y: 581, endPoint x: 228, endPoint y: 560, distance: 21.2
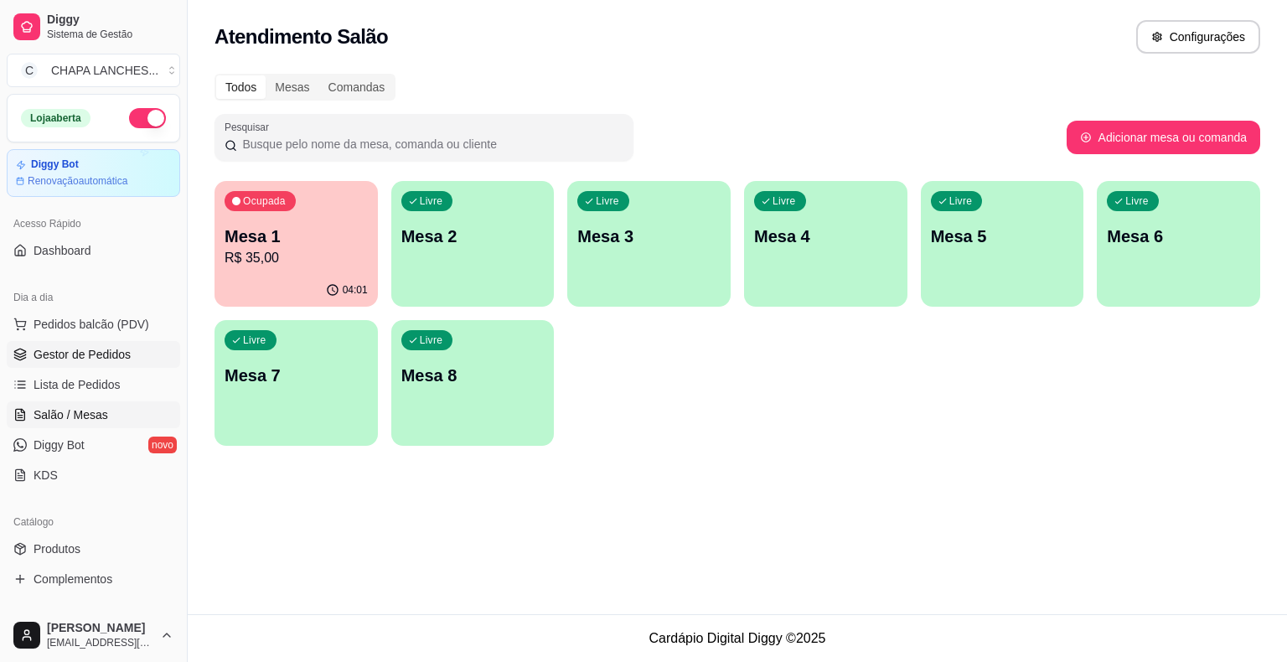
click at [99, 350] on span "Gestor de Pedidos" at bounding box center [82, 354] width 97 height 17
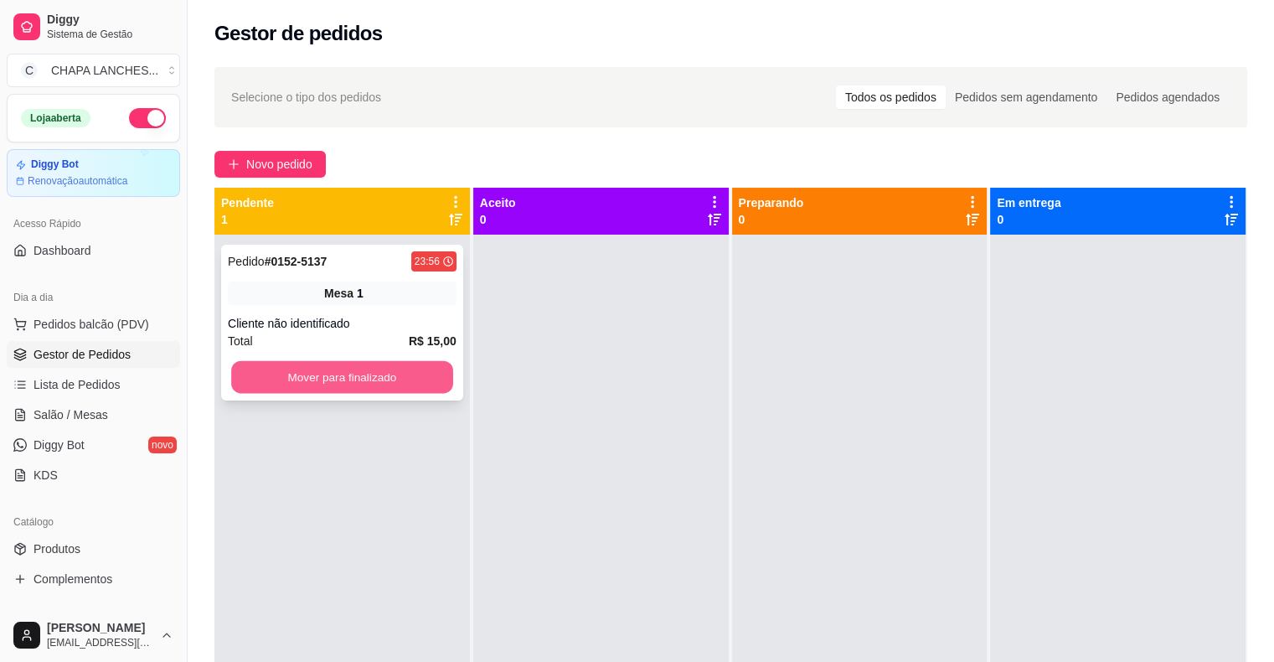
click at [319, 381] on button "Mover para finalizado" at bounding box center [342, 377] width 222 height 33
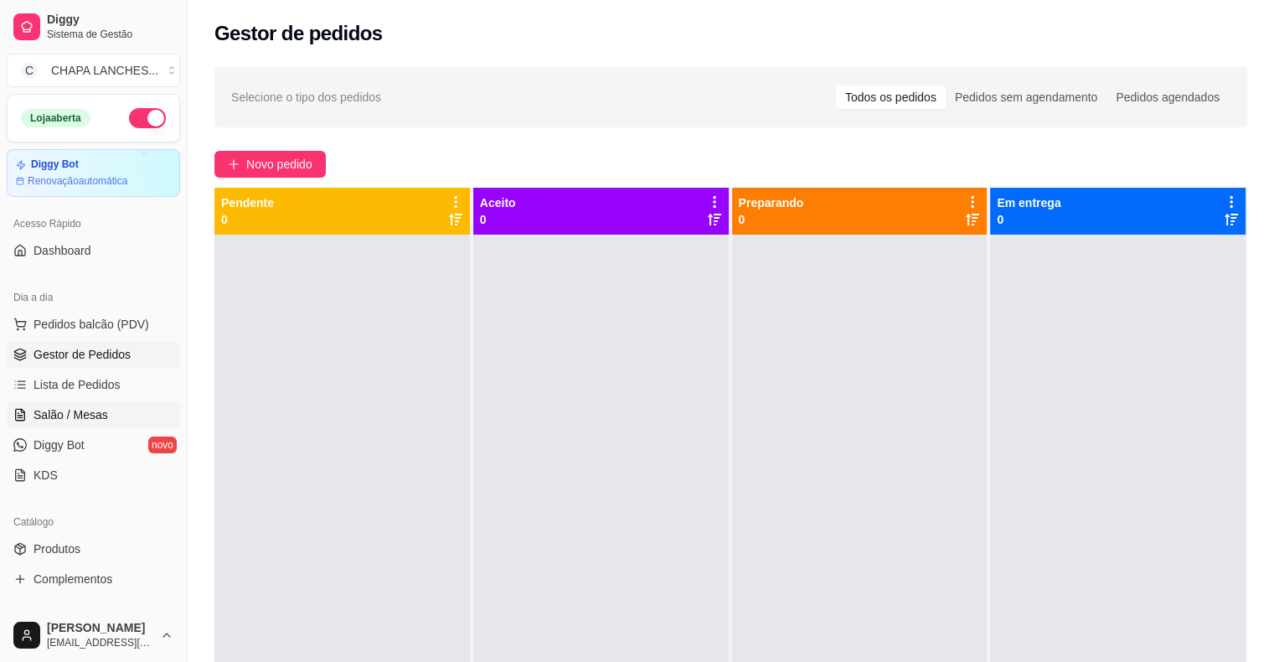
click at [89, 414] on span "Salão / Mesas" at bounding box center [71, 414] width 75 height 17
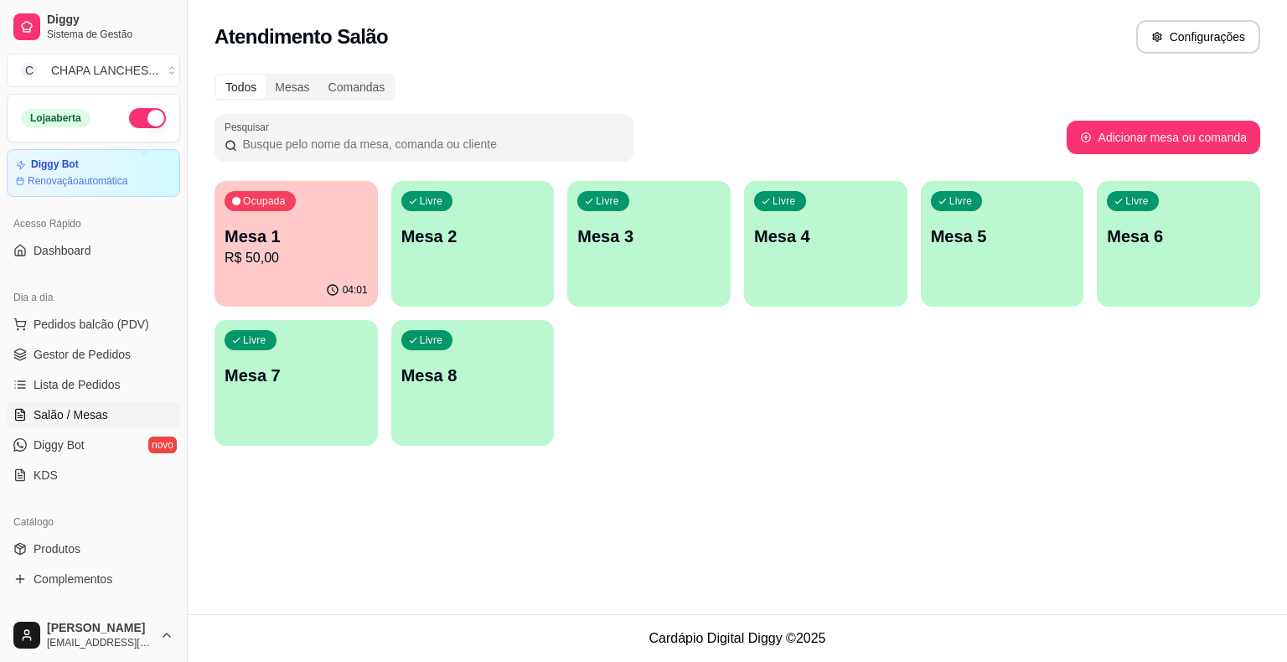
click at [289, 240] on p "Mesa 1" at bounding box center [296, 236] width 143 height 23
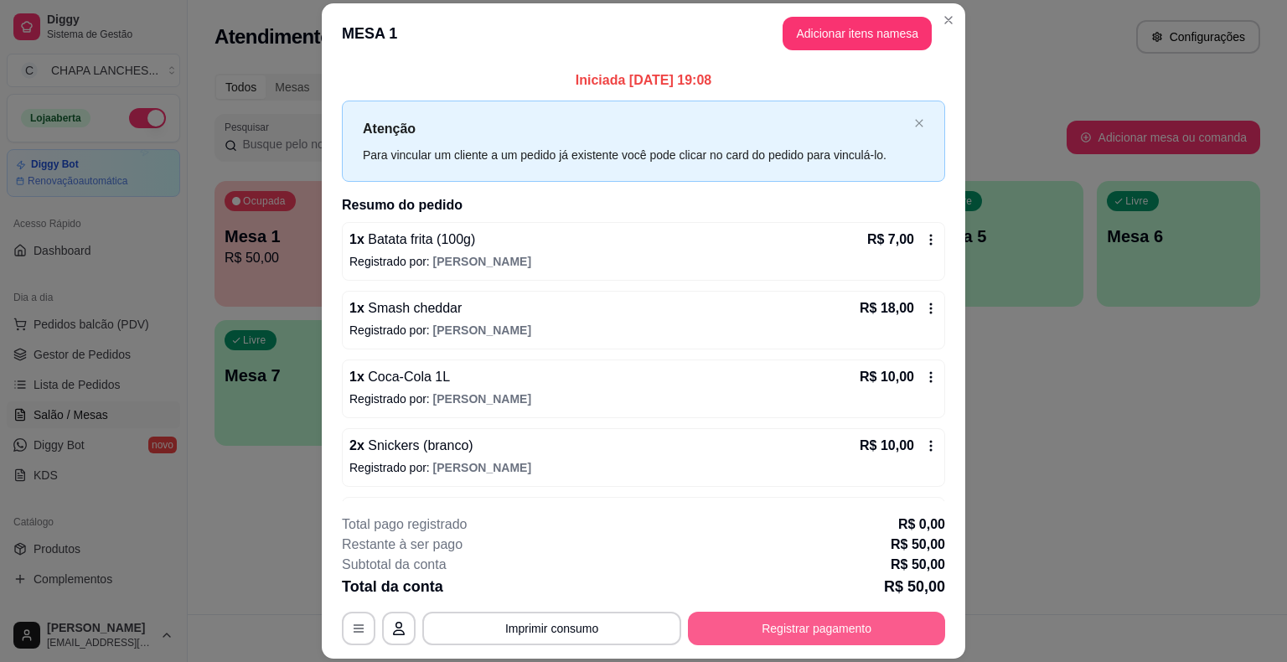
click at [804, 632] on button "Registrar pagamento" at bounding box center [816, 629] width 257 height 34
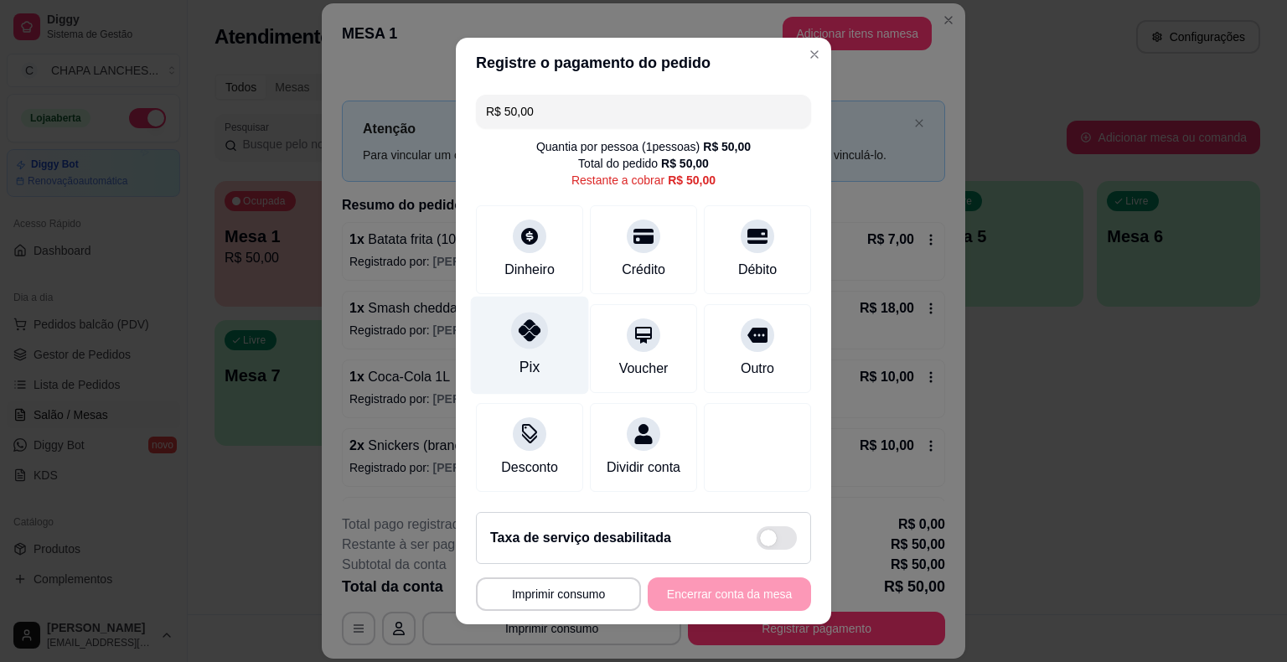
click at [530, 324] on icon at bounding box center [530, 330] width 22 height 22
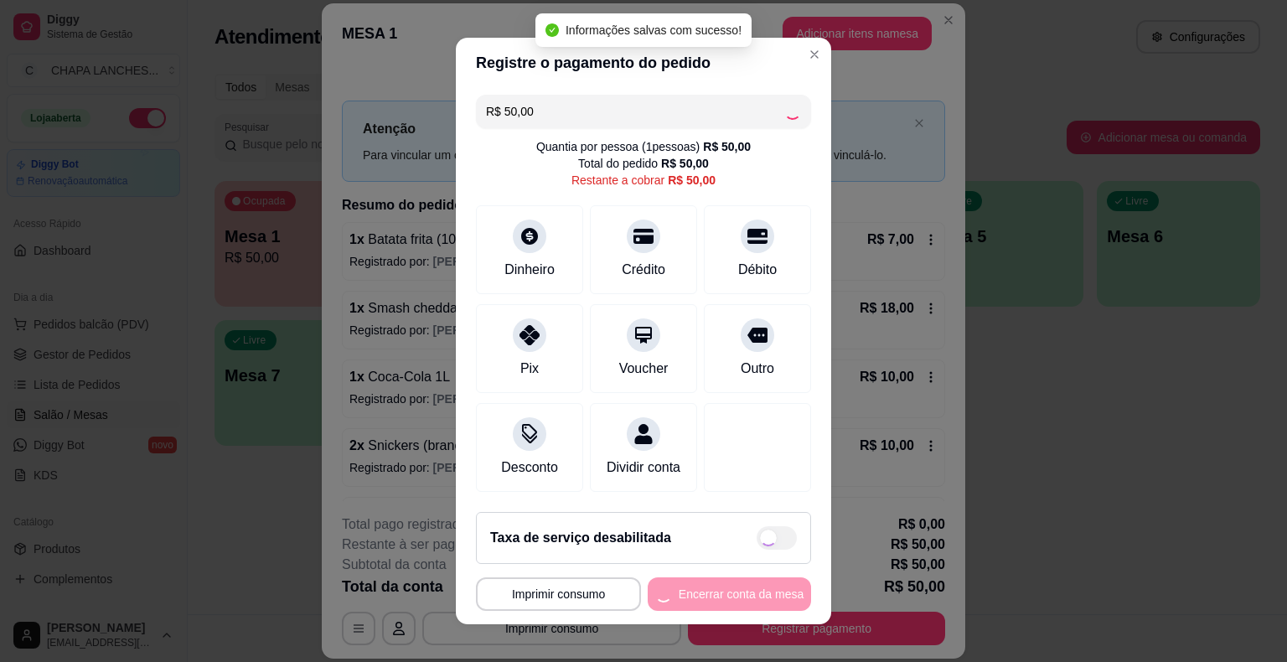
type input "R$ 0,00"
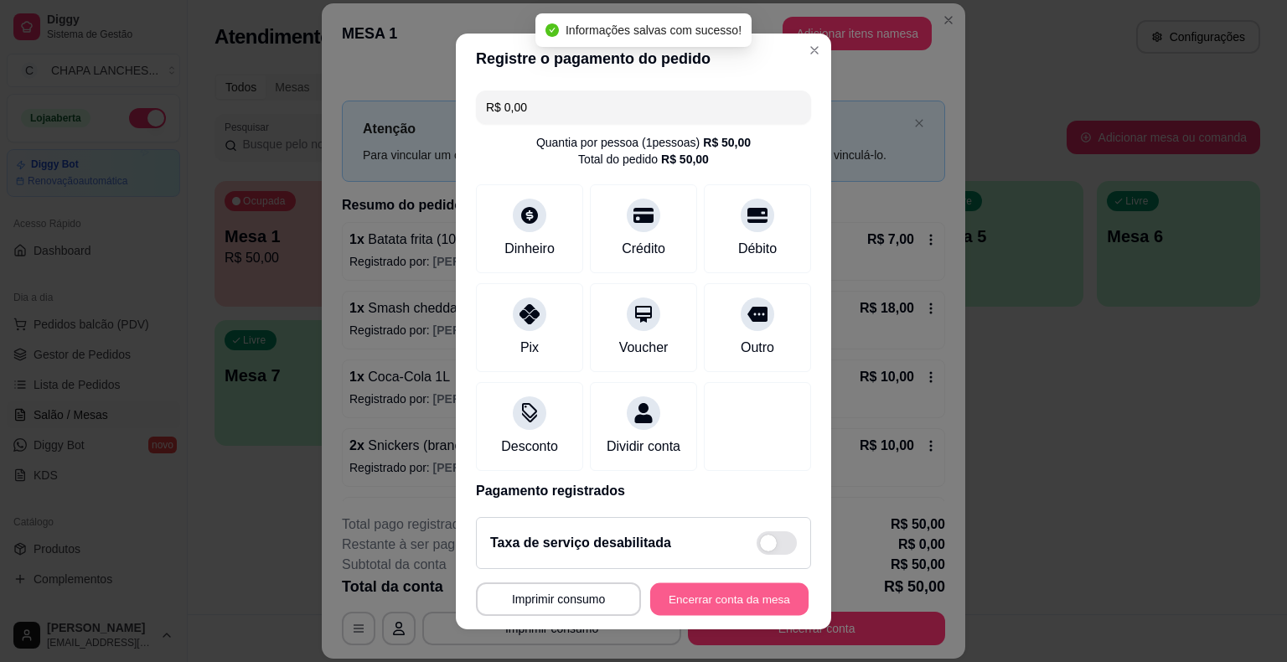
click at [737, 605] on button "Encerrar conta da mesa" at bounding box center [729, 598] width 158 height 33
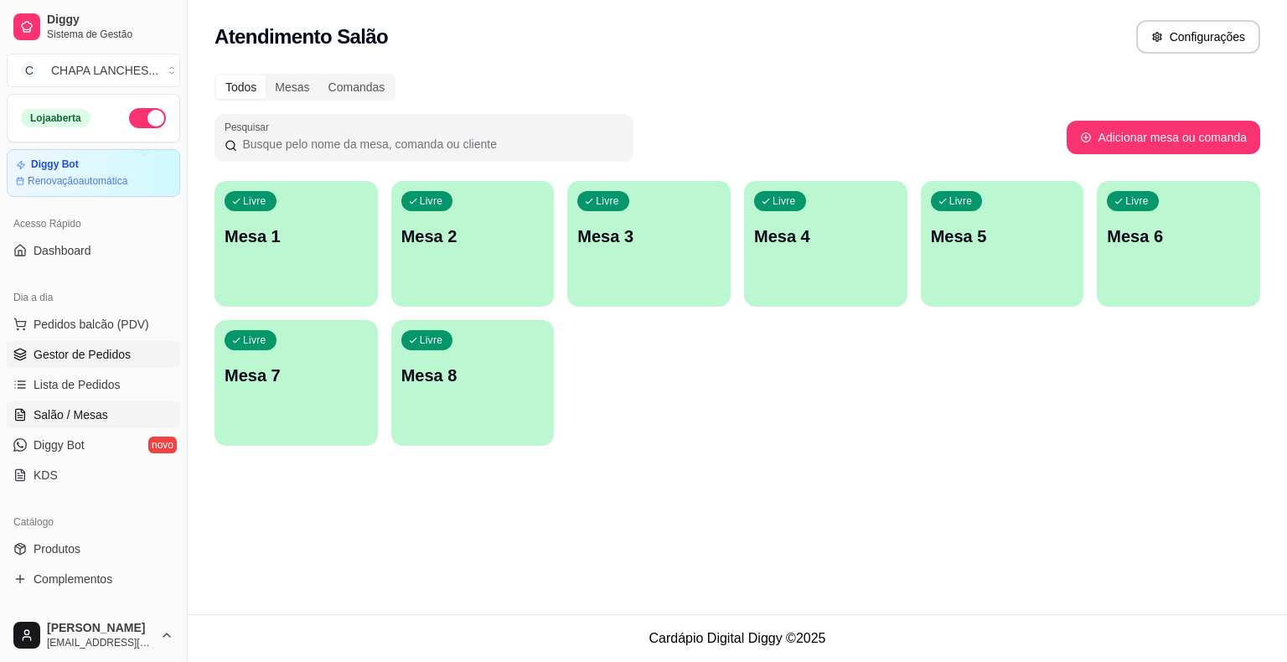
click at [78, 350] on span "Gestor de Pedidos" at bounding box center [82, 354] width 97 height 17
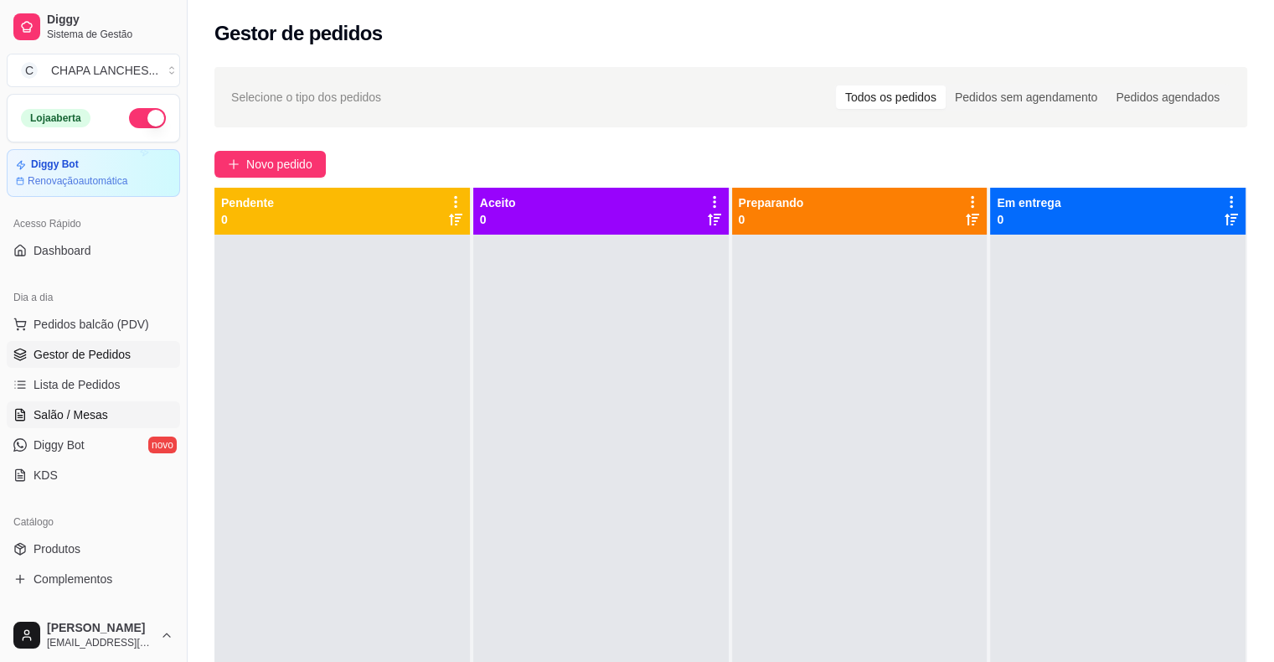
click at [137, 401] on link "Salão / Mesas" at bounding box center [93, 414] width 173 height 27
